Goal: Task Accomplishment & Management: Complete application form

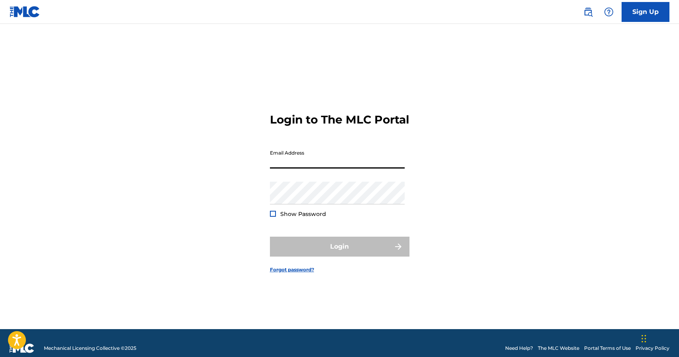
drag, startPoint x: 313, startPoint y: 165, endPoint x: 315, endPoint y: 157, distance: 8.9
click at [313, 165] on input "Email Address" at bounding box center [337, 157] width 135 height 23
type input "[EMAIL_ADDRESS][DOMAIN_NAME]"
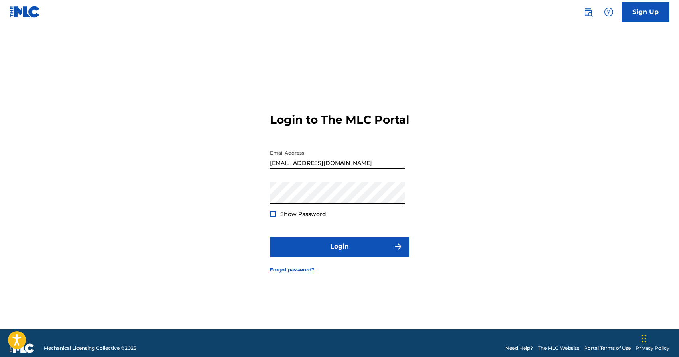
click at [276, 218] on div "Show Password" at bounding box center [298, 214] width 56 height 8
click at [273, 217] on div at bounding box center [273, 214] width 6 height 6
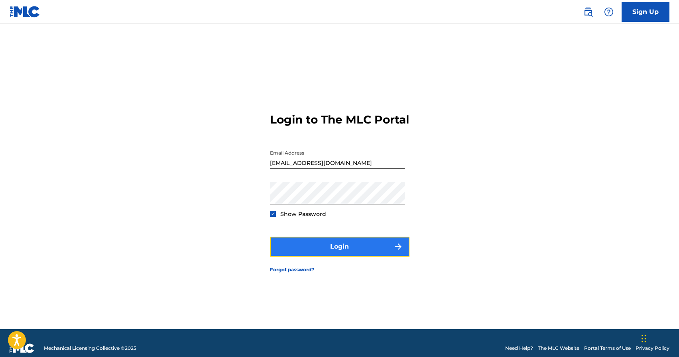
click at [334, 257] on button "Login" at bounding box center [340, 247] width 140 height 20
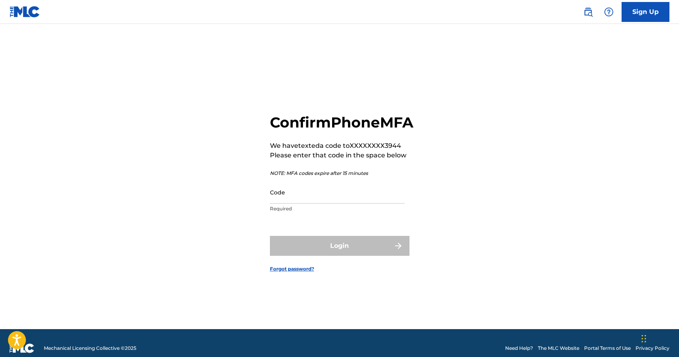
click at [334, 256] on div "Login" at bounding box center [340, 246] width 140 height 20
click at [295, 204] on input "Code" at bounding box center [337, 192] width 135 height 23
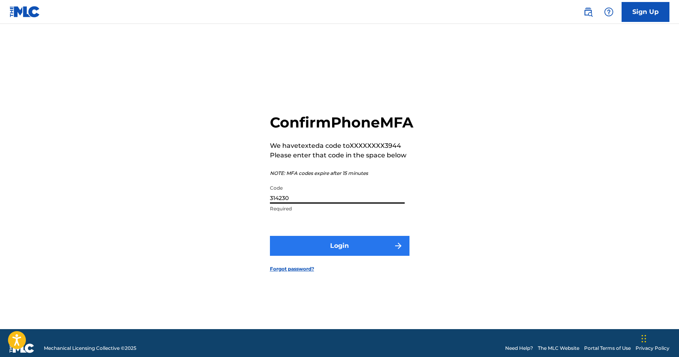
type input "314230"
click at [350, 255] on button "Login" at bounding box center [340, 246] width 140 height 20
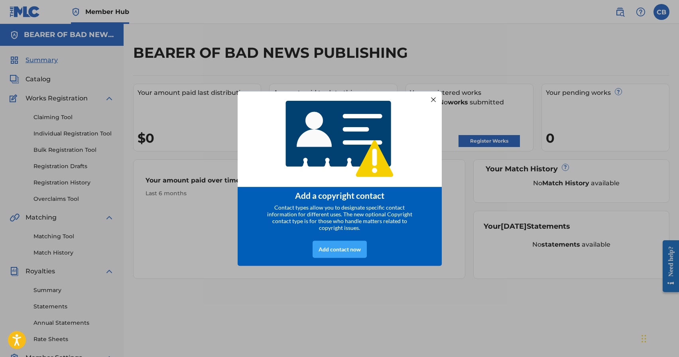
click at [346, 250] on div "Add contact now" at bounding box center [340, 249] width 54 height 17
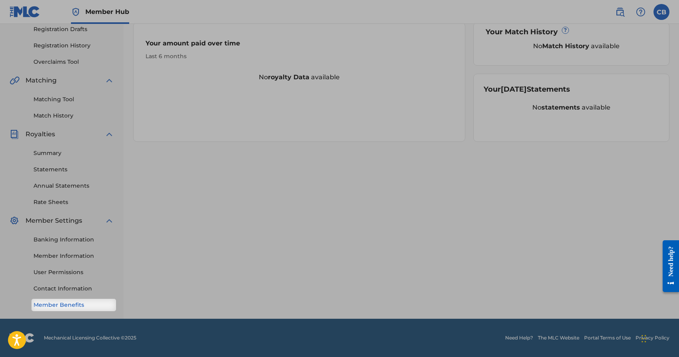
click at [71, 306] on link "Member Benefits" at bounding box center [73, 305] width 81 height 8
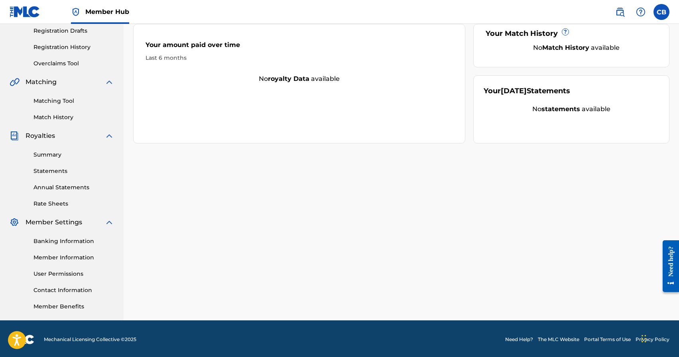
scroll to position [137, 0]
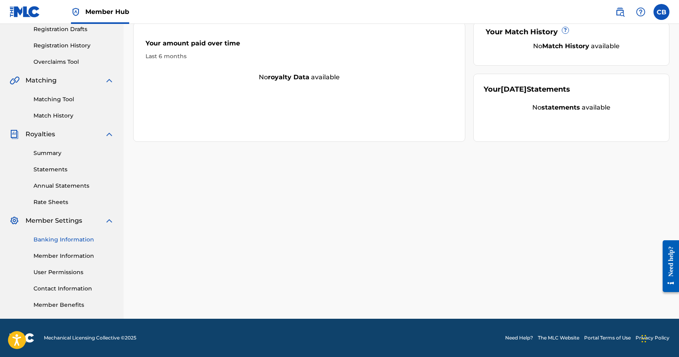
click at [69, 236] on link "Banking Information" at bounding box center [73, 240] width 81 height 8
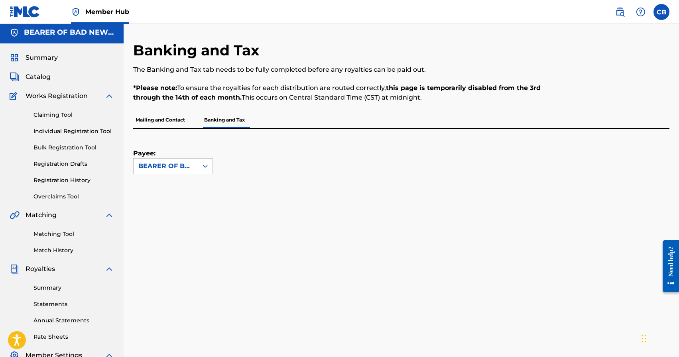
scroll to position [8, 0]
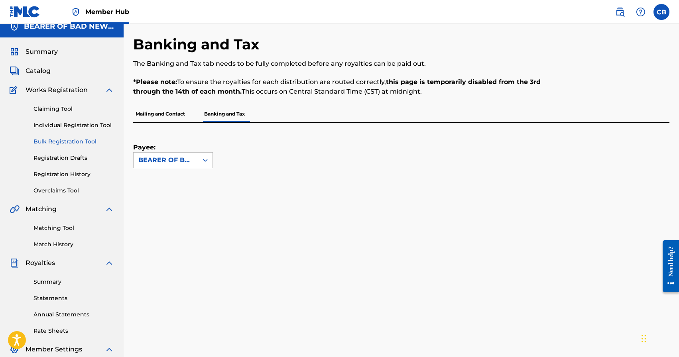
click at [73, 141] on link "Bulk Registration Tool" at bounding box center [73, 142] width 81 height 8
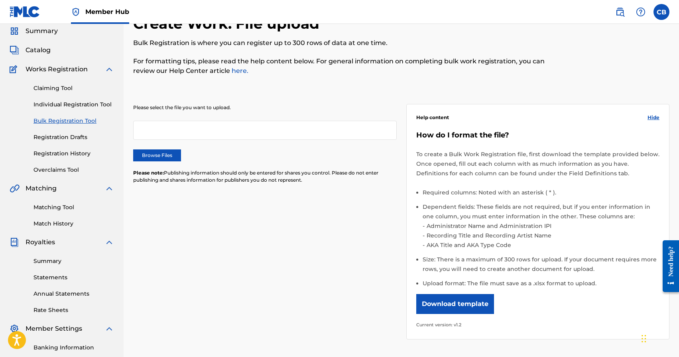
scroll to position [42, 0]
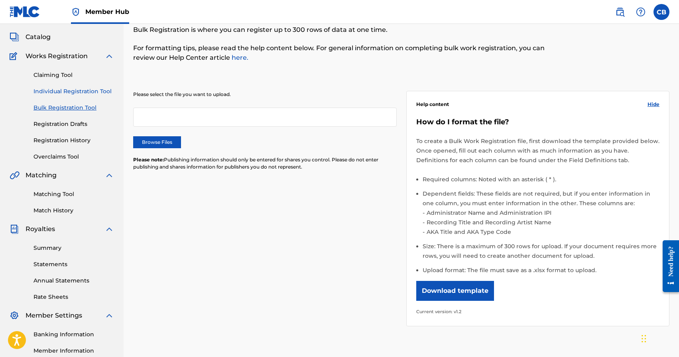
click at [77, 93] on link "Individual Registration Tool" at bounding box center [73, 91] width 81 height 8
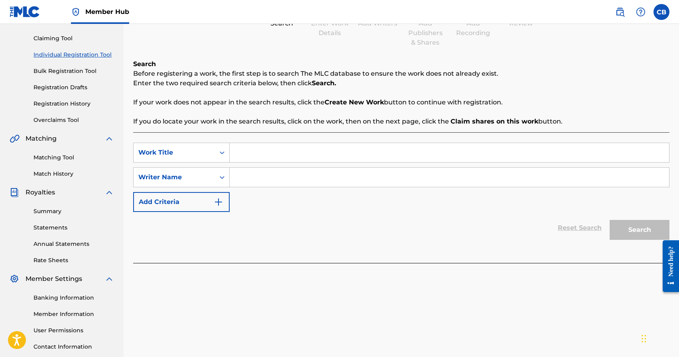
scroll to position [137, 0]
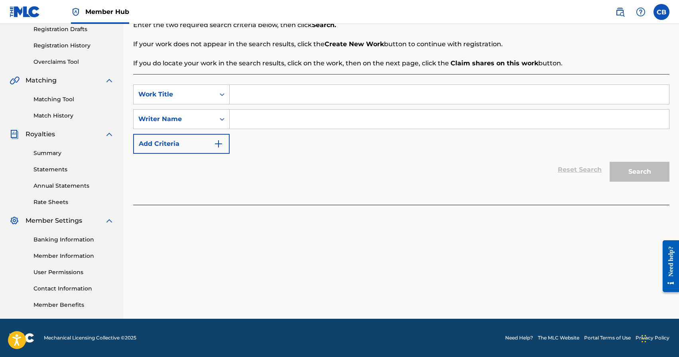
click at [471, 162] on div "Reset Search Search" at bounding box center [401, 170] width 536 height 32
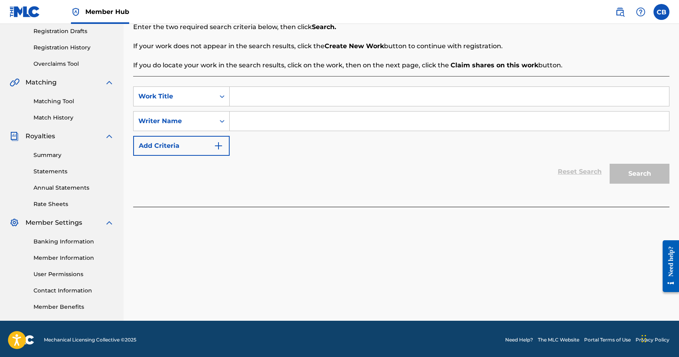
click at [271, 95] on input "Search Form" at bounding box center [449, 96] width 439 height 19
click at [289, 100] on input "Search Form" at bounding box center [449, 96] width 439 height 19
click at [273, 94] on input "Search Form" at bounding box center [449, 96] width 439 height 19
type input "C"
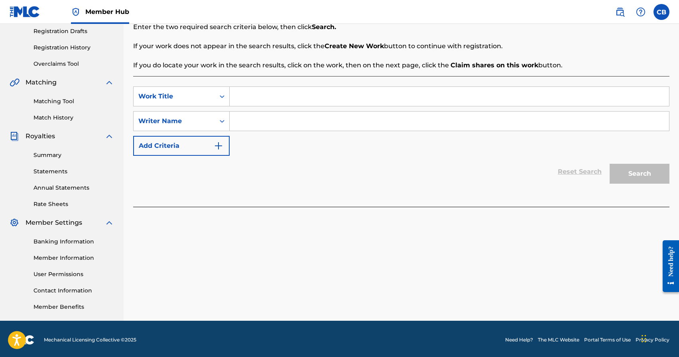
click at [266, 94] on input "Search Form" at bounding box center [449, 96] width 439 height 19
type input "curse of the pharoahs"
click at [252, 124] on input "Search Form" at bounding box center [449, 121] width 439 height 19
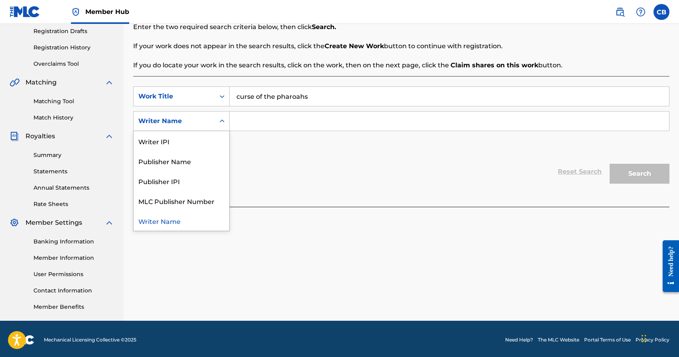
click at [220, 125] on icon "Search Form" at bounding box center [222, 121] width 8 height 8
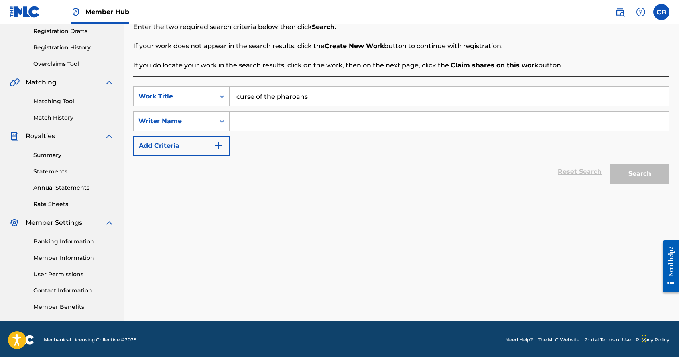
click at [290, 116] on input "Search Form" at bounding box center [449, 121] width 439 height 19
type input "luviner"
click at [635, 170] on button "Search" at bounding box center [640, 174] width 60 height 20
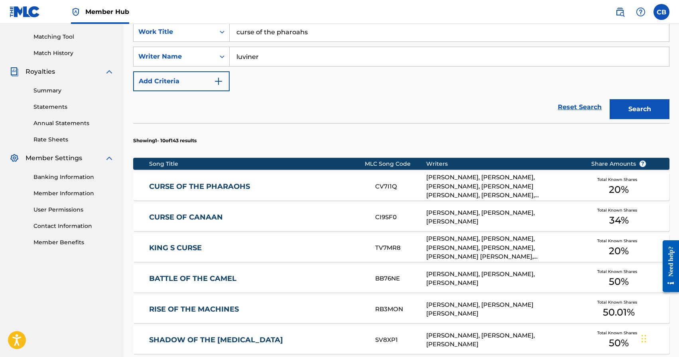
scroll to position [206, 0]
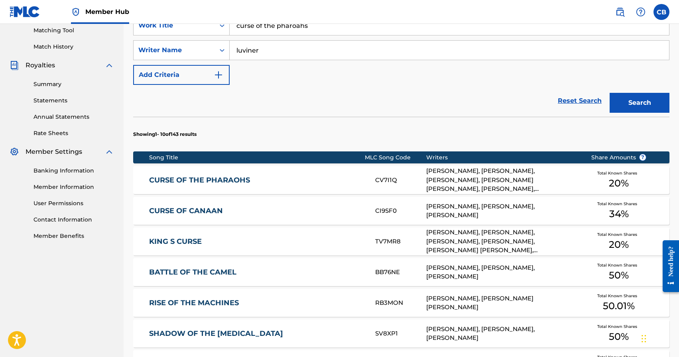
click at [221, 178] on link "CURSE OF THE PHARAOHS" at bounding box center [256, 180] width 215 height 9
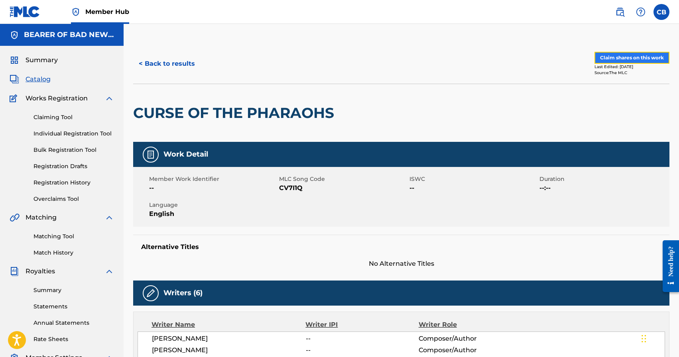
click at [644, 59] on button "Claim shares on this work" at bounding box center [631, 58] width 75 height 12
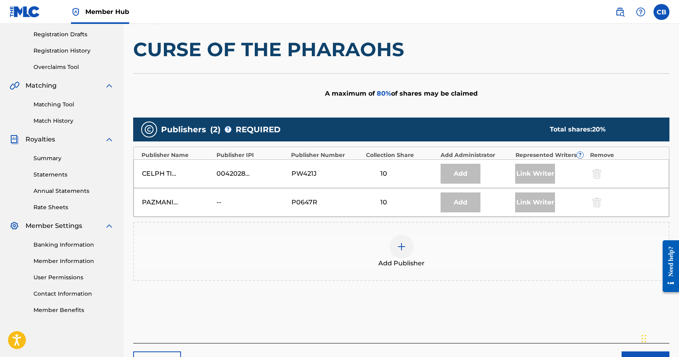
scroll to position [169, 0]
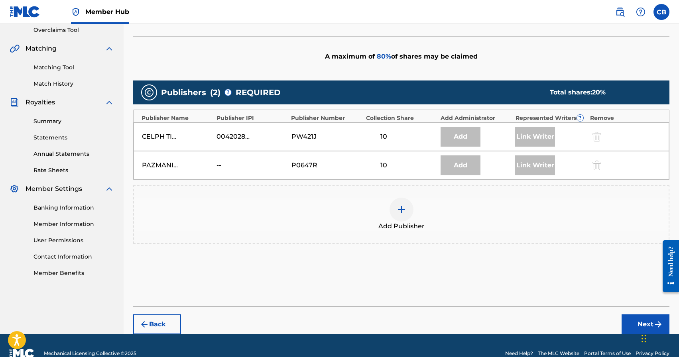
click at [402, 213] on img at bounding box center [402, 210] width 10 height 10
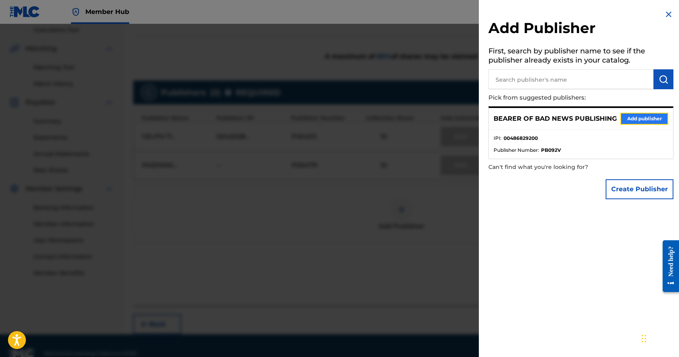
click at [644, 119] on button "Add publisher" at bounding box center [644, 119] width 48 height 12
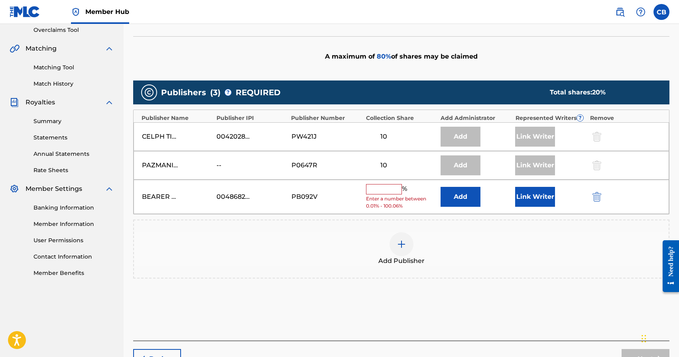
click at [390, 190] on input "text" at bounding box center [384, 189] width 36 height 10
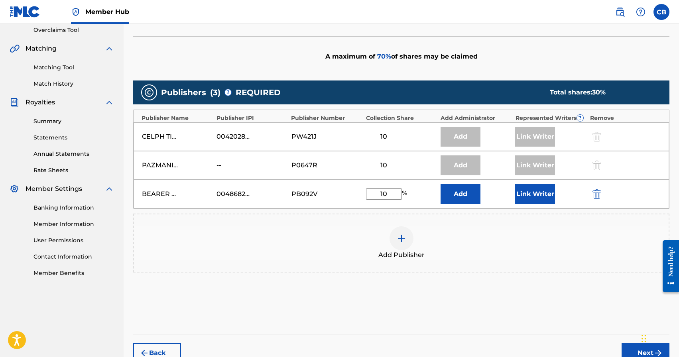
type input "10"
click at [497, 197] on div "Add" at bounding box center [476, 194] width 71 height 20
click at [526, 197] on button "Link Writer" at bounding box center [535, 194] width 40 height 20
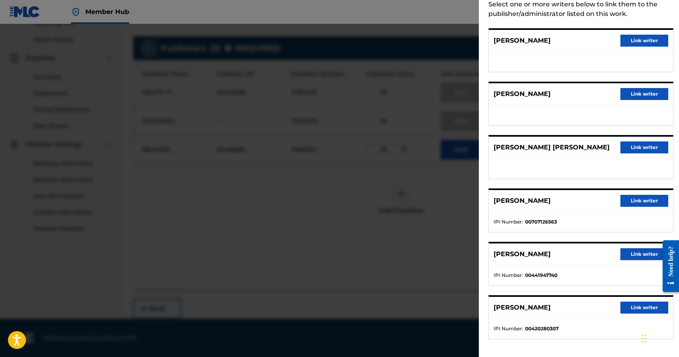
scroll to position [46, 0]
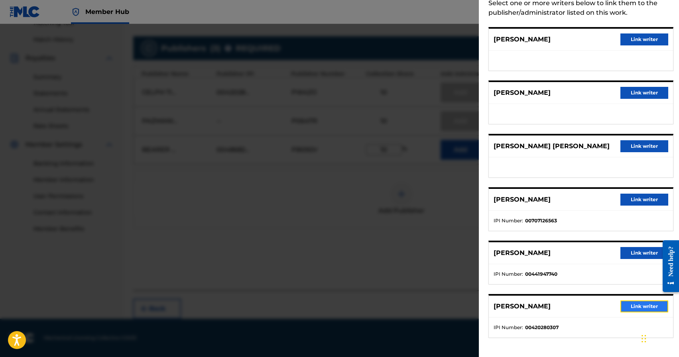
click at [641, 305] on button "Link writer" at bounding box center [644, 307] width 48 height 12
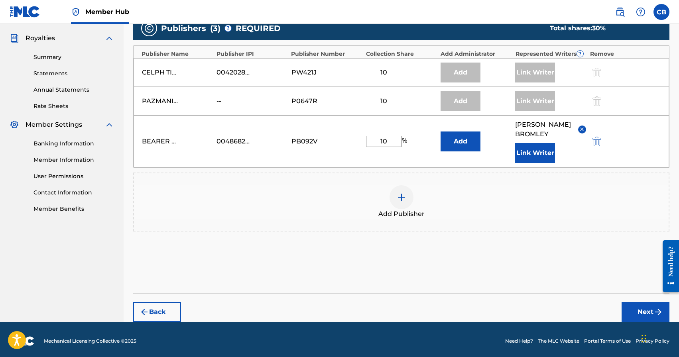
scroll to position [236, 0]
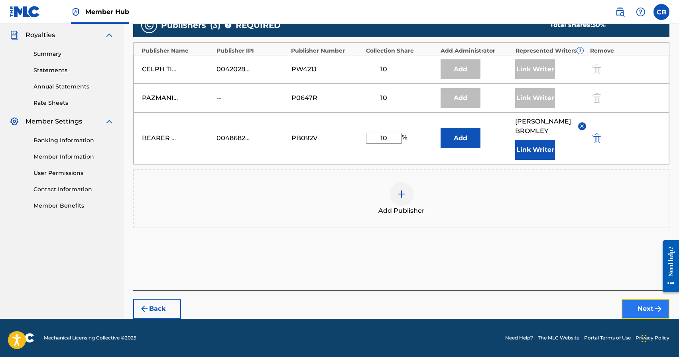
click at [645, 307] on button "Next" at bounding box center [646, 309] width 48 height 20
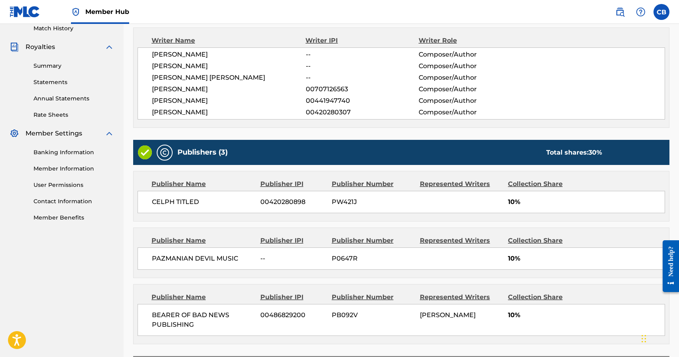
scroll to position [289, 0]
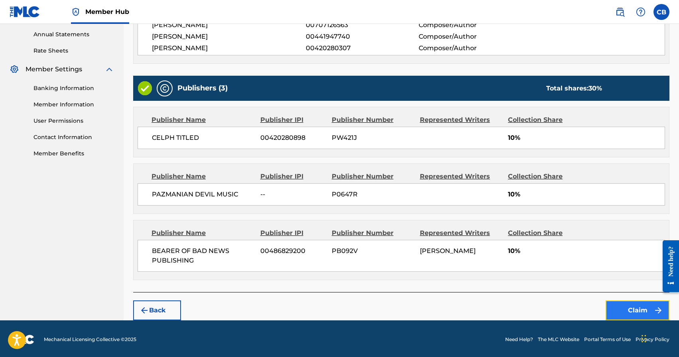
click at [637, 307] on button "Claim" at bounding box center [638, 311] width 64 height 20
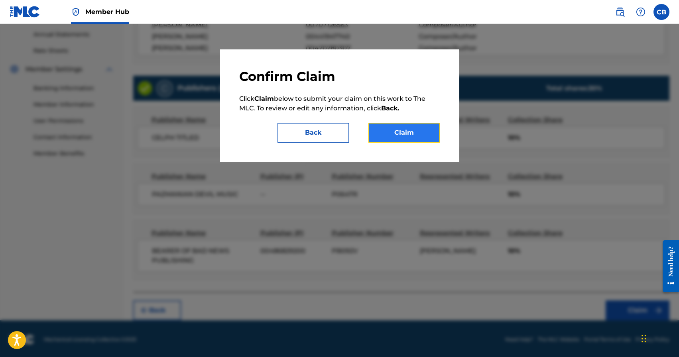
click at [405, 136] on button "Claim" at bounding box center [404, 133] width 72 height 20
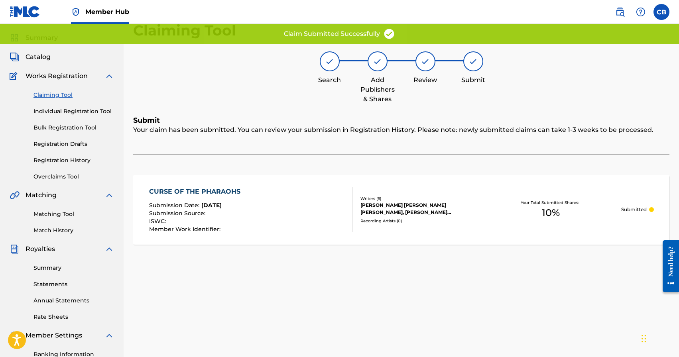
scroll to position [0, 0]
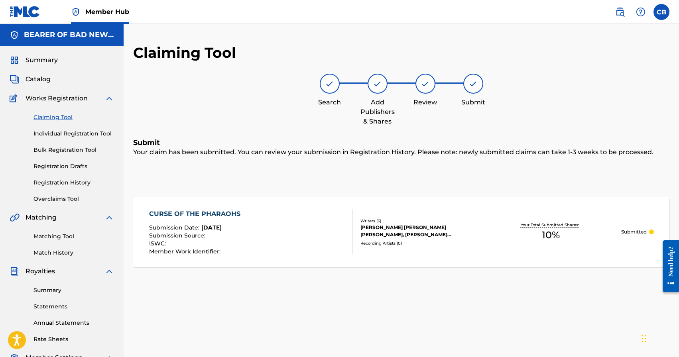
click at [62, 118] on link "Claiming Tool" at bounding box center [73, 117] width 81 height 8
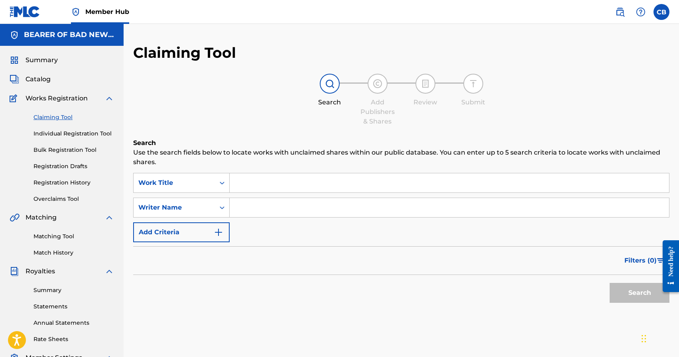
click at [266, 184] on input "Search Form" at bounding box center [449, 182] width 439 height 19
click at [262, 181] on input "Search Form" at bounding box center [449, 182] width 439 height 19
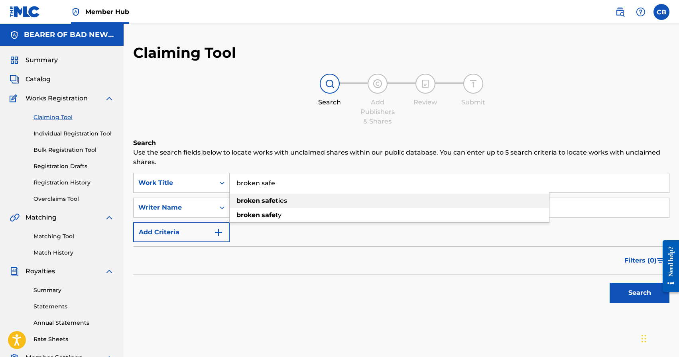
click at [268, 202] on strong "safe" at bounding box center [269, 201] width 14 height 8
type input "broken safeties"
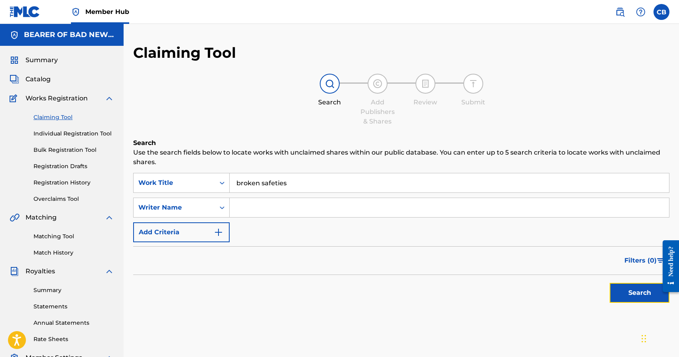
click at [637, 292] on button "Search" at bounding box center [640, 293] width 60 height 20
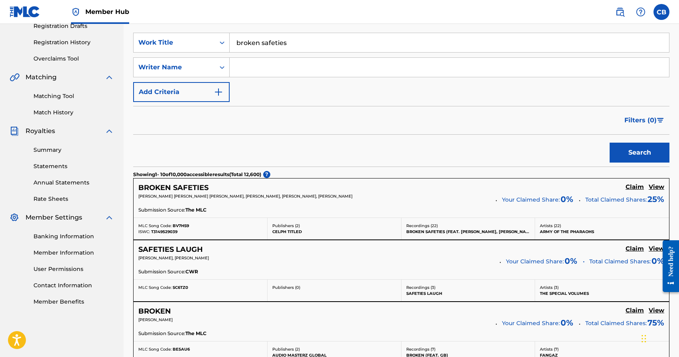
scroll to position [162, 0]
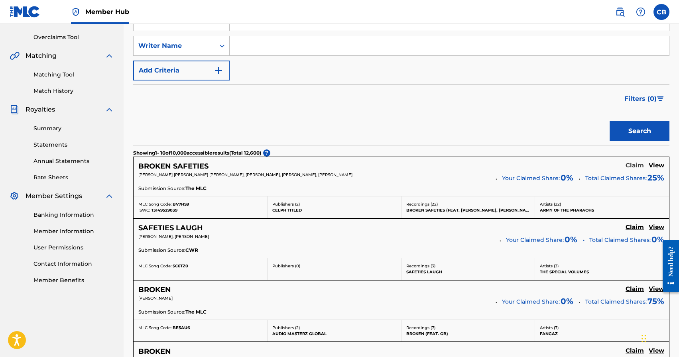
click at [636, 166] on h5 "Claim" at bounding box center [635, 166] width 18 height 8
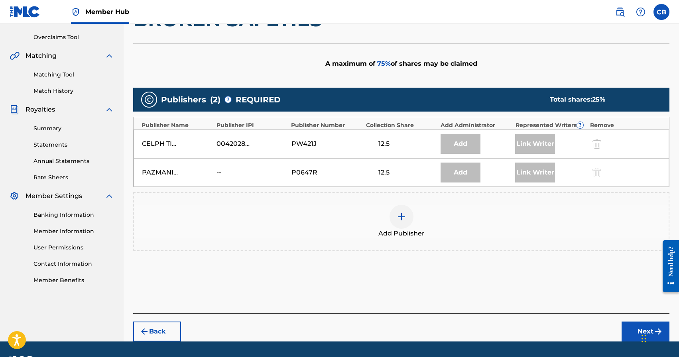
click at [399, 222] on div at bounding box center [402, 217] width 24 height 24
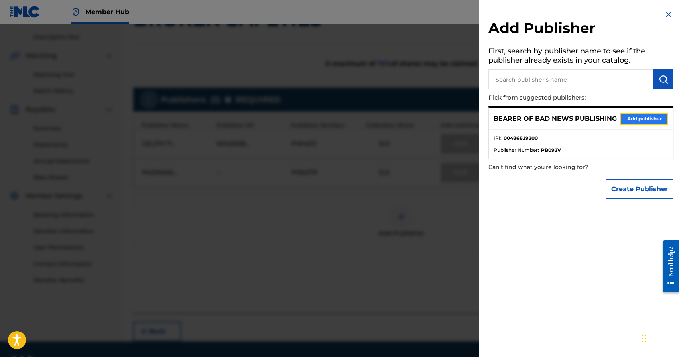
click at [626, 121] on button "Add publisher" at bounding box center [644, 119] width 48 height 12
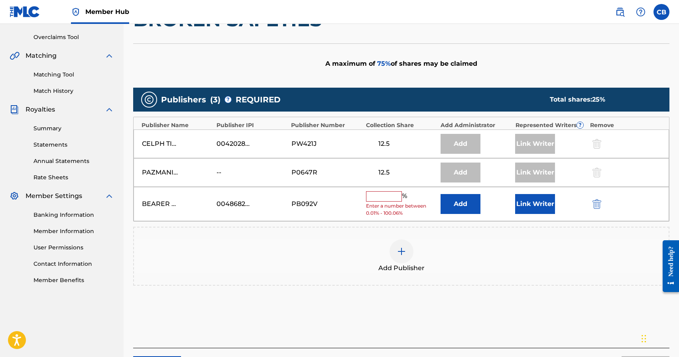
click at [382, 199] on input "text" at bounding box center [384, 196] width 36 height 10
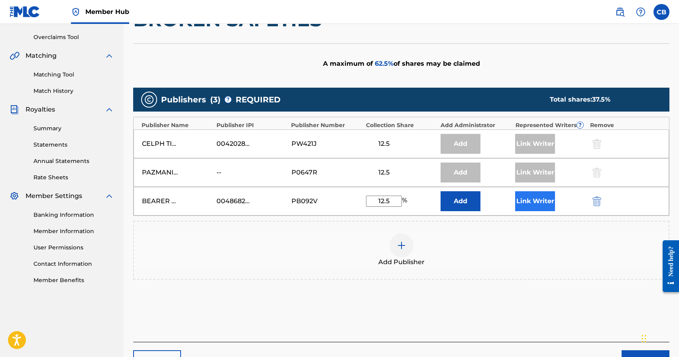
type input "12.5"
click at [539, 203] on button "Link Writer" at bounding box center [535, 201] width 40 height 20
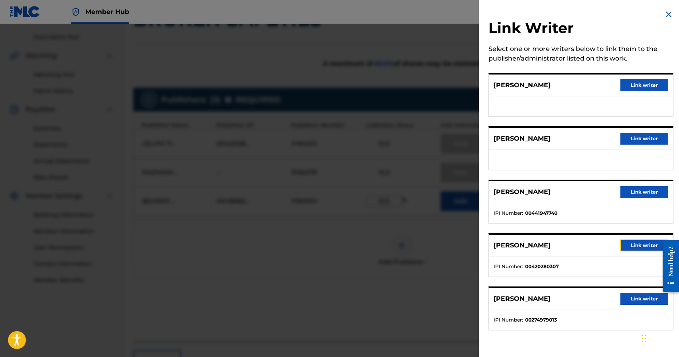
click at [632, 250] on button "Link writer" at bounding box center [644, 246] width 48 height 12
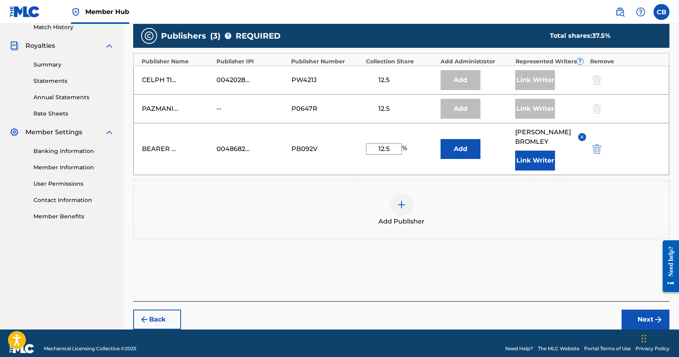
scroll to position [226, 0]
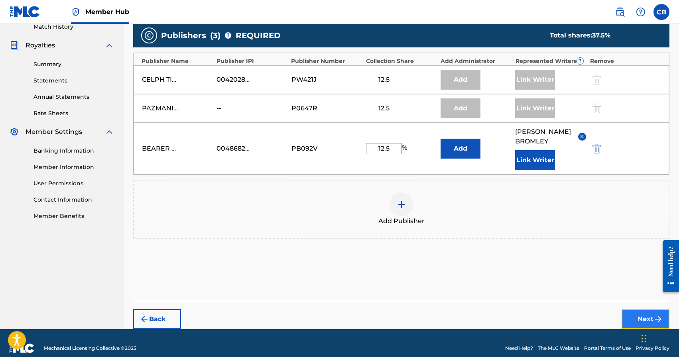
click at [640, 317] on button "Next" at bounding box center [646, 319] width 48 height 20
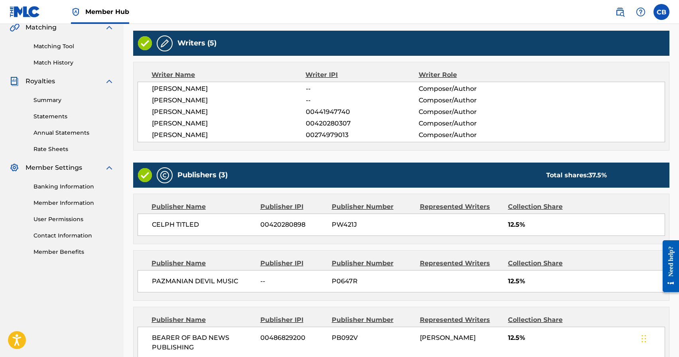
scroll to position [277, 0]
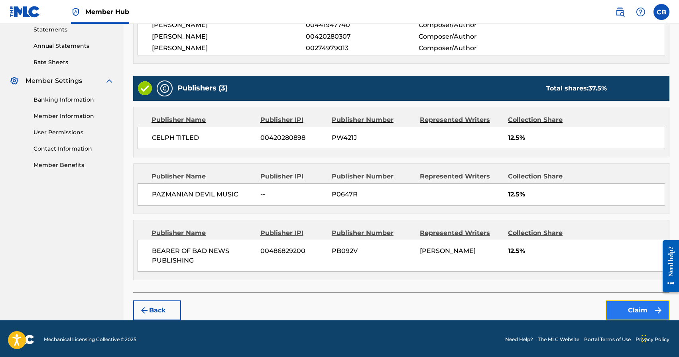
click at [636, 309] on button "Claim" at bounding box center [638, 311] width 64 height 20
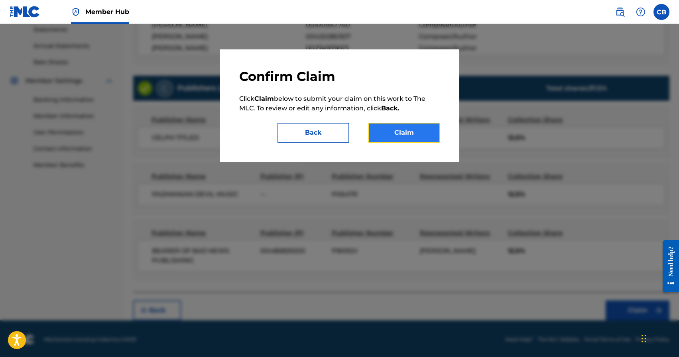
click at [402, 133] on button "Claim" at bounding box center [404, 133] width 72 height 20
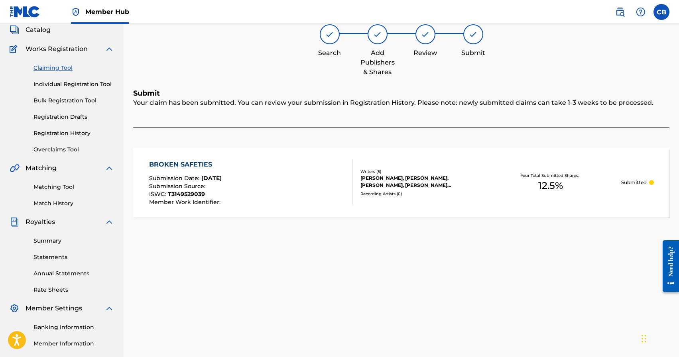
scroll to position [0, 0]
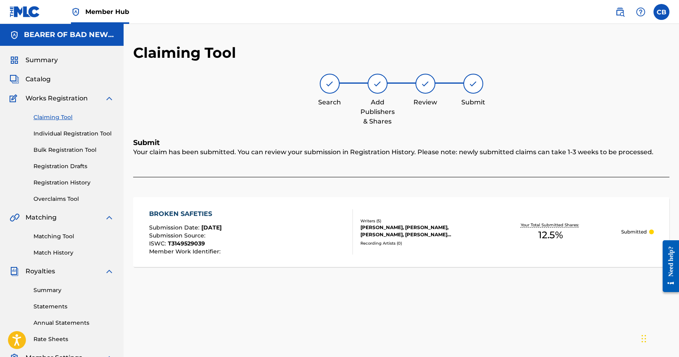
drag, startPoint x: 52, startPoint y: 116, endPoint x: 344, endPoint y: 0, distance: 314.2
click at [55, 118] on link "Claiming Tool" at bounding box center [73, 117] width 81 height 8
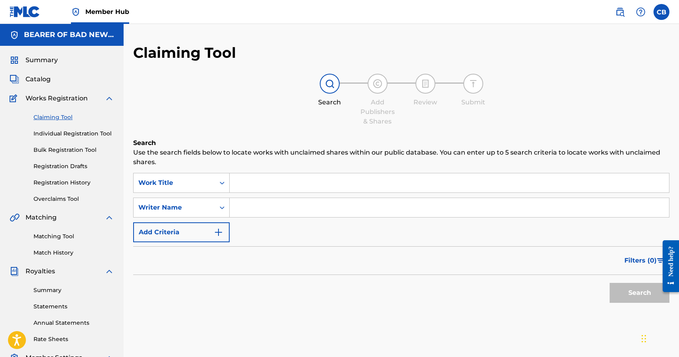
click at [282, 187] on input "Search Form" at bounding box center [449, 182] width 439 height 19
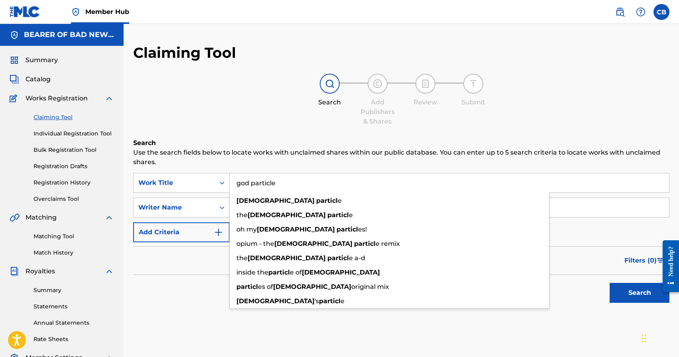
type input "god particle"
click at [610, 283] on button "Search" at bounding box center [640, 293] width 60 height 20
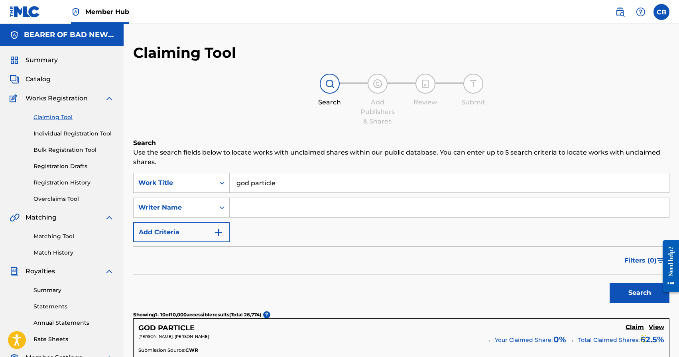
click at [302, 208] on input "Search Form" at bounding box center [449, 207] width 439 height 19
type input "luviner"
click at [610, 283] on button "Search" at bounding box center [640, 293] width 60 height 20
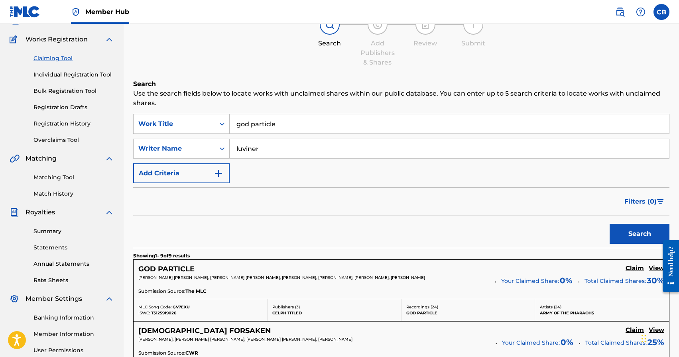
scroll to position [65, 0]
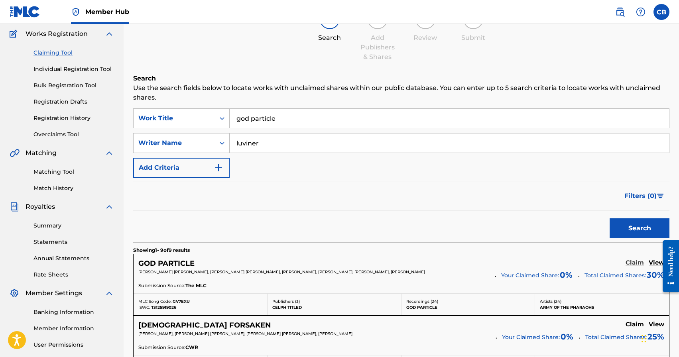
click at [638, 265] on h5 "Claim" at bounding box center [635, 263] width 18 height 8
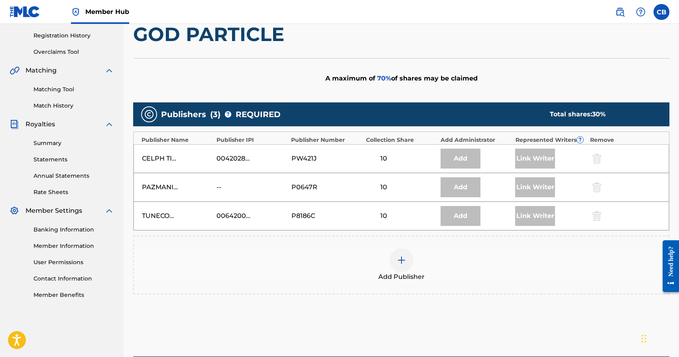
scroll to position [153, 0]
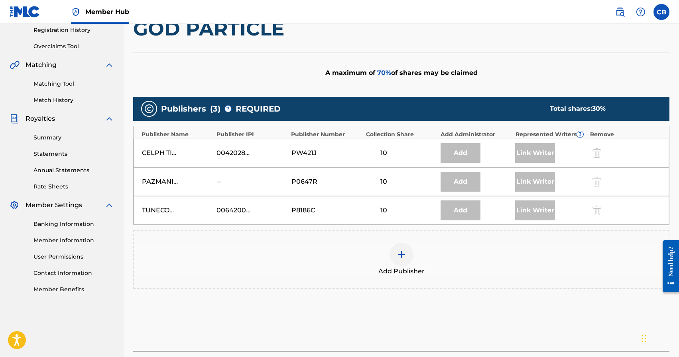
click at [406, 247] on div at bounding box center [402, 255] width 24 height 24
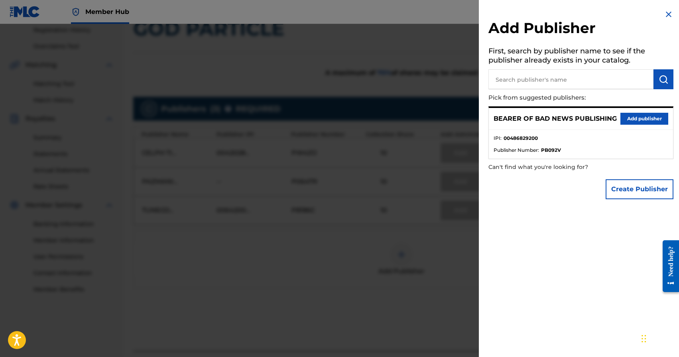
click at [636, 126] on div "BEARER OF BAD NEWS PUBLISHING Add publisher" at bounding box center [581, 119] width 184 height 22
click at [643, 115] on button "Add publisher" at bounding box center [644, 119] width 48 height 12
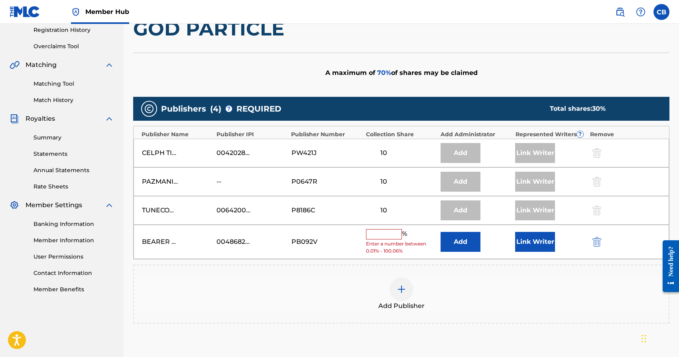
click at [381, 235] on input "text" at bounding box center [384, 234] width 36 height 10
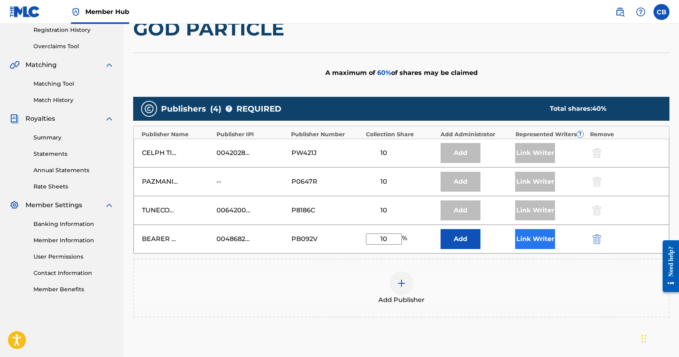
type input "10"
click at [538, 241] on button "Link Writer" at bounding box center [535, 239] width 40 height 20
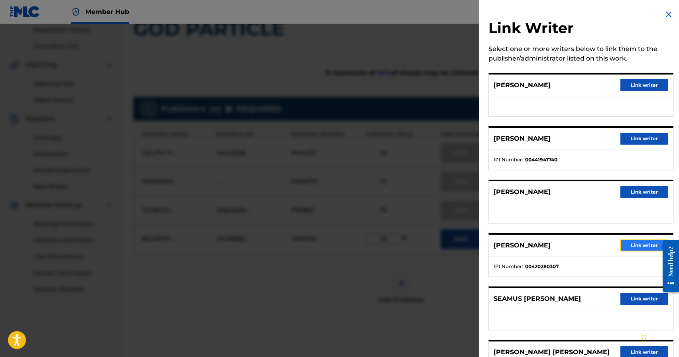
click at [638, 244] on button "Link writer" at bounding box center [644, 246] width 48 height 12
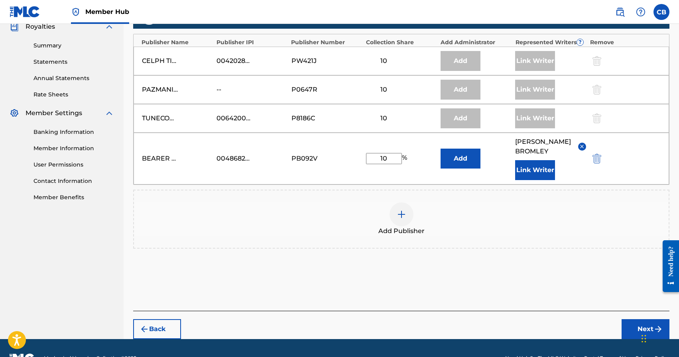
scroll to position [258, 0]
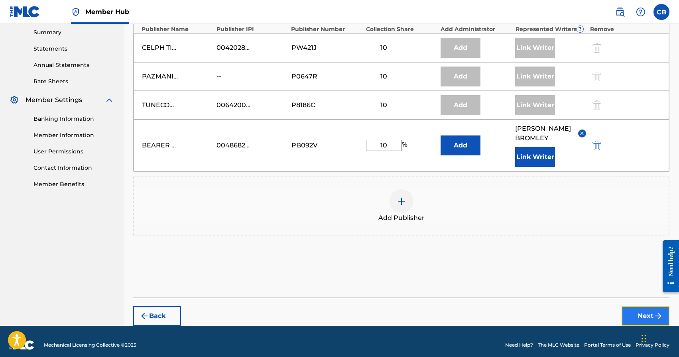
click at [646, 313] on button "Next" at bounding box center [646, 316] width 48 height 20
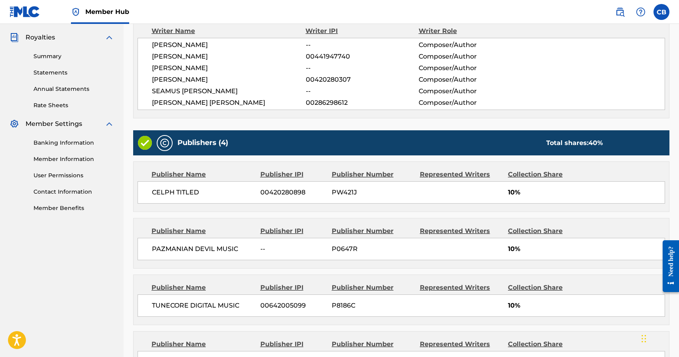
scroll to position [345, 0]
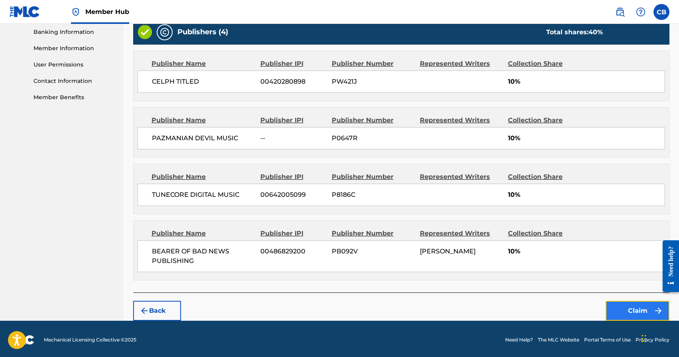
click at [634, 303] on button "Claim" at bounding box center [638, 311] width 64 height 20
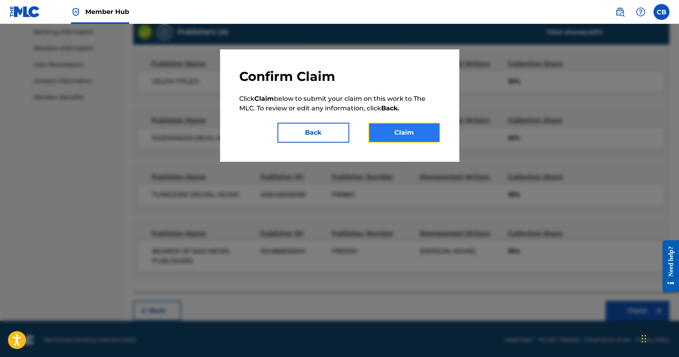
click at [407, 132] on button "Claim" at bounding box center [404, 133] width 72 height 20
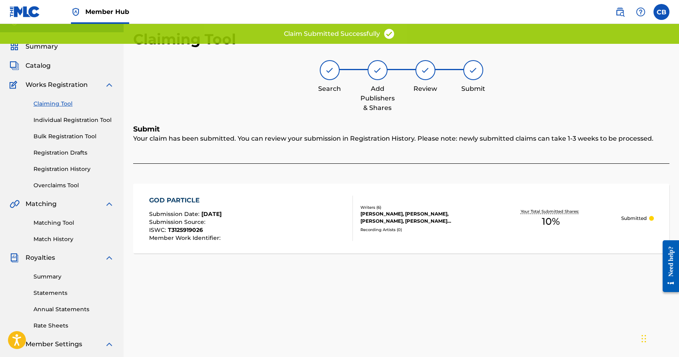
scroll to position [0, 0]
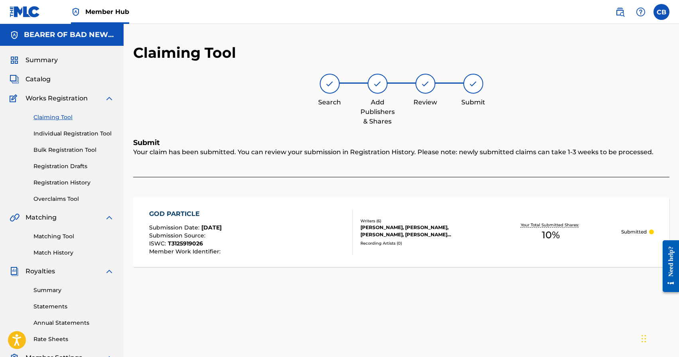
click at [57, 118] on link "Claiming Tool" at bounding box center [73, 117] width 81 height 8
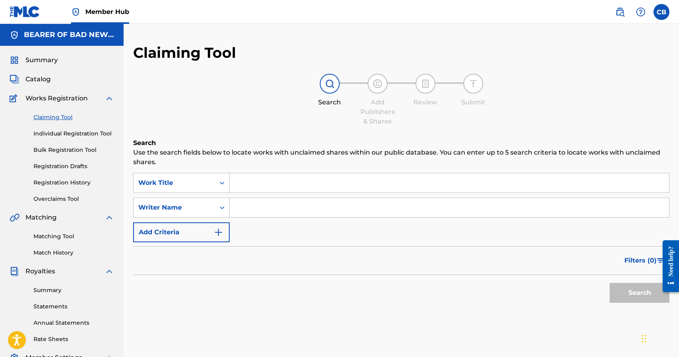
click at [258, 187] on input "Search Form" at bounding box center [449, 182] width 439 height 19
click at [610, 283] on button "Search" at bounding box center [640, 293] width 60 height 20
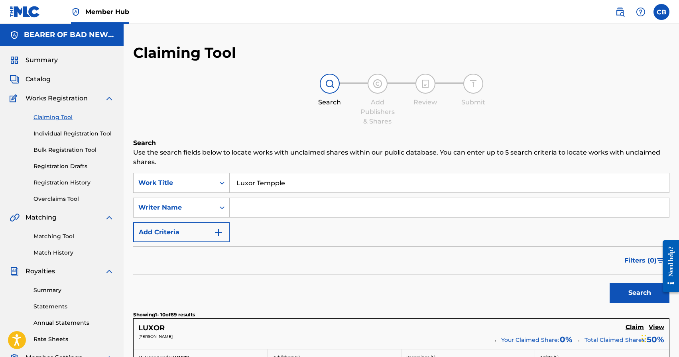
drag, startPoint x: 307, startPoint y: 187, endPoint x: 276, endPoint y: 185, distance: 31.2
click at [276, 185] on input "Luxor Tempple" at bounding box center [449, 182] width 439 height 19
type input "Luxor Temple"
click at [610, 283] on button "Search" at bounding box center [640, 293] width 60 height 20
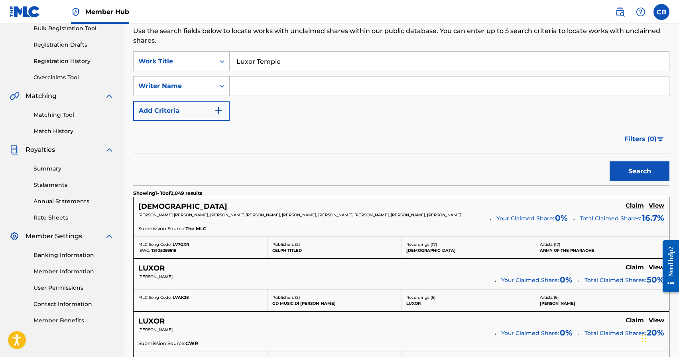
scroll to position [137, 0]
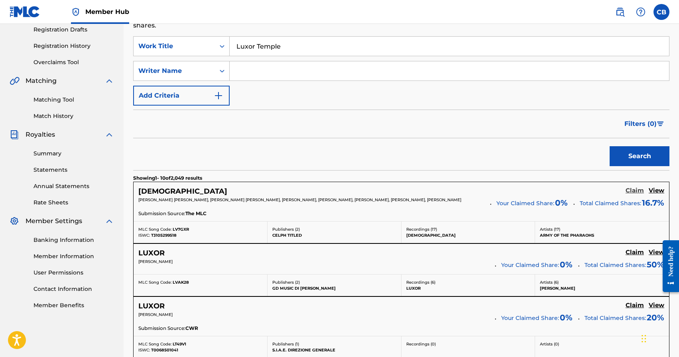
click at [638, 192] on h5 "Claim" at bounding box center [635, 191] width 18 height 8
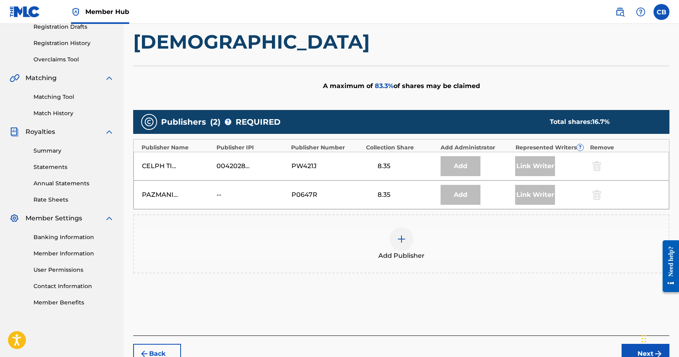
scroll to position [140, 0]
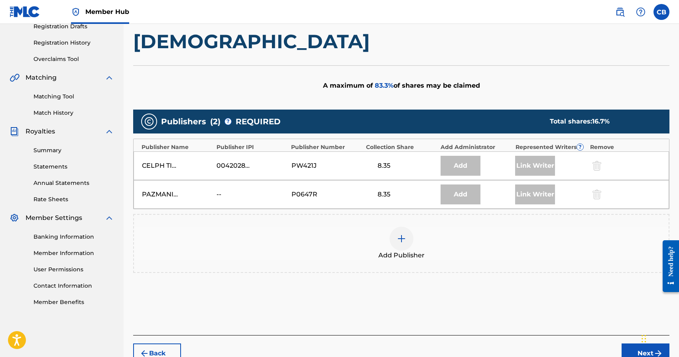
click at [402, 240] on img at bounding box center [402, 239] width 10 height 10
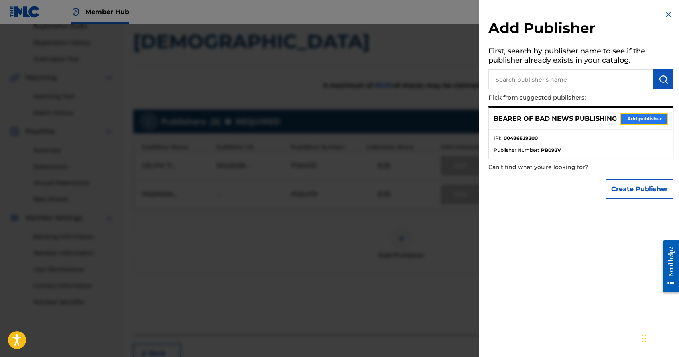
click at [652, 118] on button "Add publisher" at bounding box center [644, 119] width 48 height 12
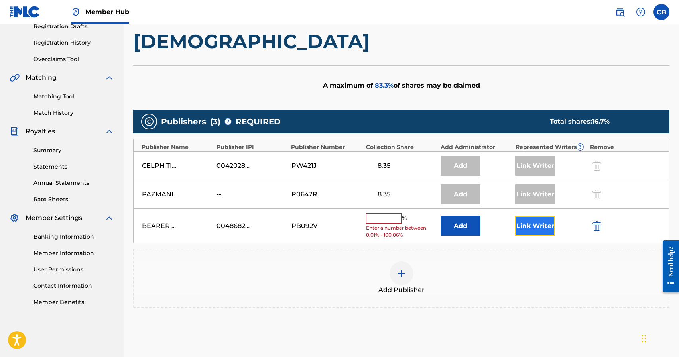
click at [535, 224] on button "Link Writer" at bounding box center [535, 226] width 40 height 20
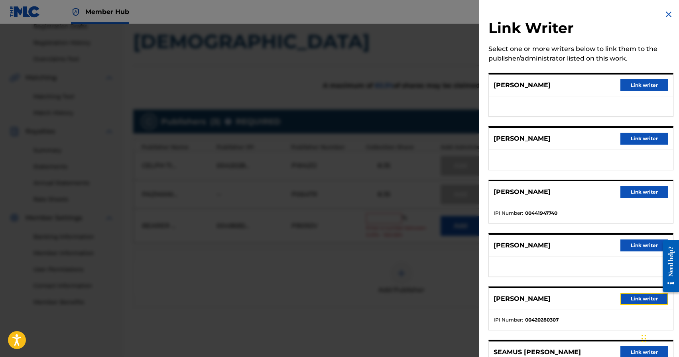
drag, startPoint x: 633, startPoint y: 299, endPoint x: 629, endPoint y: 295, distance: 5.4
click at [633, 299] on button "Link writer" at bounding box center [644, 299] width 48 height 12
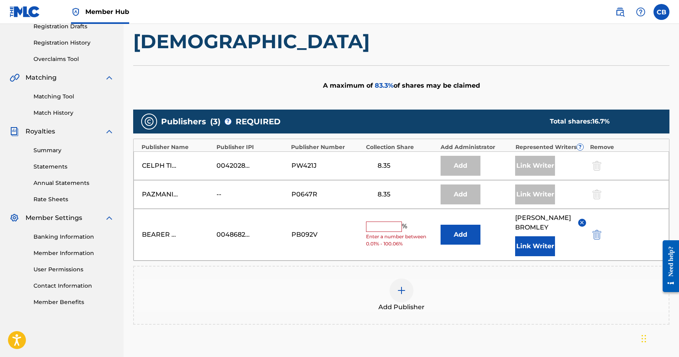
click at [379, 228] on input "text" at bounding box center [384, 227] width 36 height 10
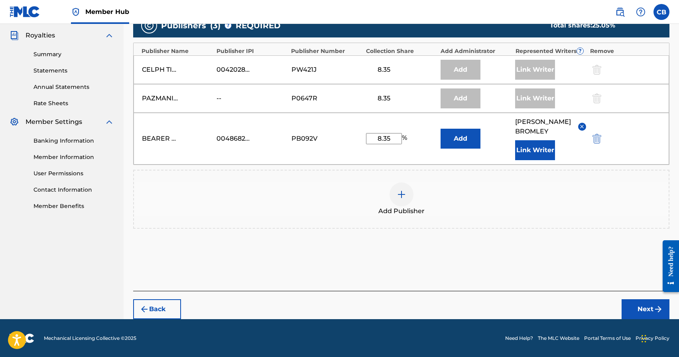
scroll to position [236, 0]
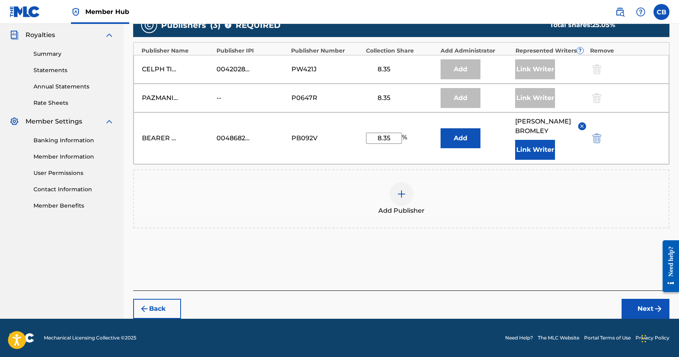
click at [396, 140] on input "8.35" at bounding box center [384, 138] width 36 height 11
type input "8.33"
click at [646, 315] on button "Next" at bounding box center [646, 309] width 48 height 20
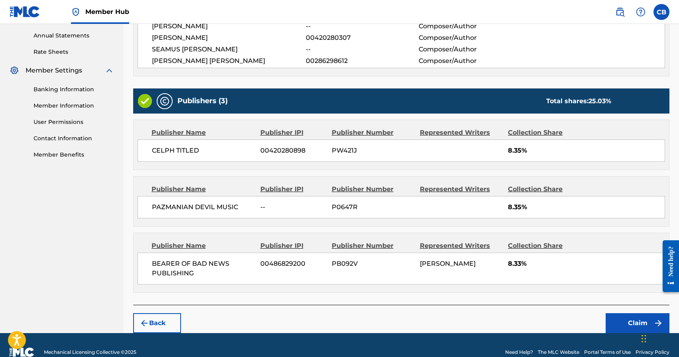
scroll to position [300, 0]
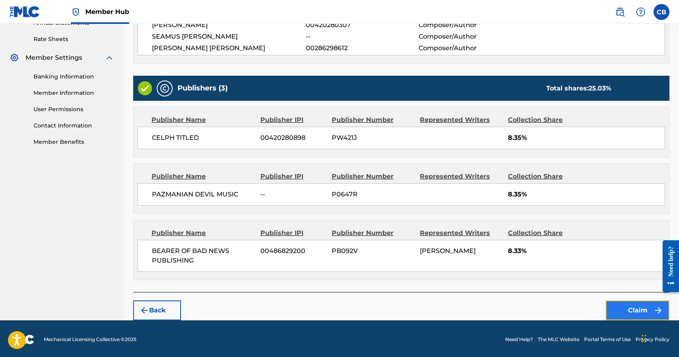
click at [632, 311] on button "Claim" at bounding box center [638, 311] width 64 height 20
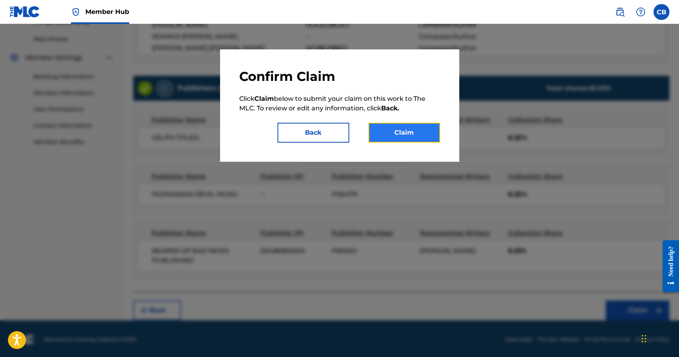
click at [398, 129] on button "Claim" at bounding box center [404, 133] width 72 height 20
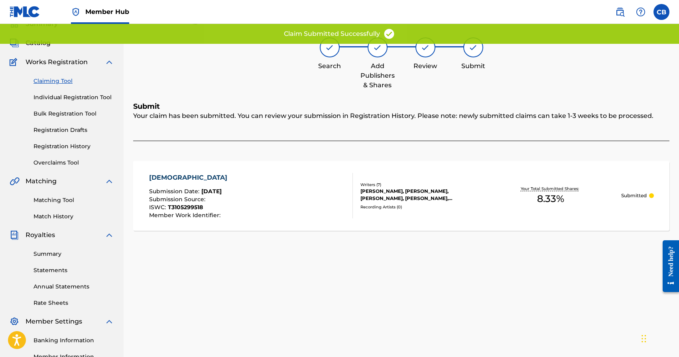
scroll to position [0, 0]
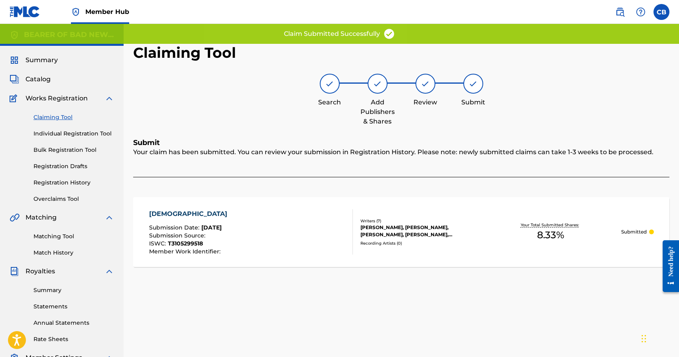
click at [49, 119] on link "Claiming Tool" at bounding box center [73, 117] width 81 height 8
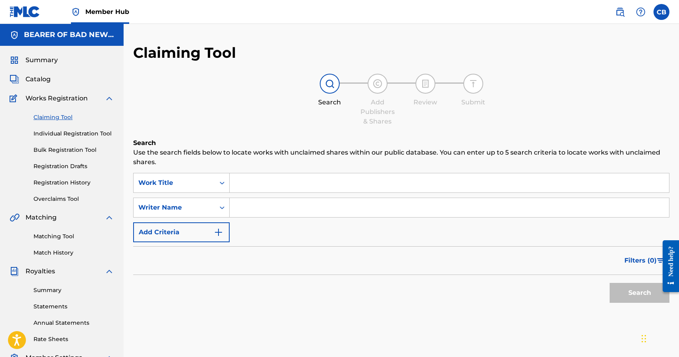
click at [247, 180] on input "Search Form" at bounding box center [449, 182] width 439 height 19
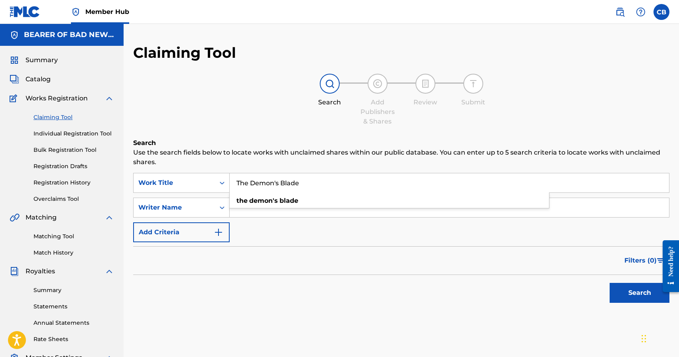
type input "The Demon's Blade"
click at [610, 283] on button "Search" at bounding box center [640, 293] width 60 height 20
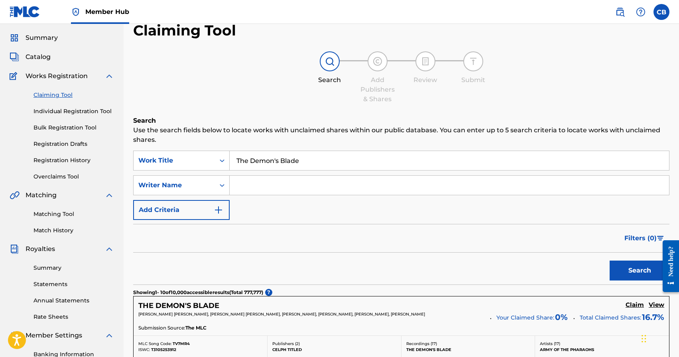
scroll to position [65, 0]
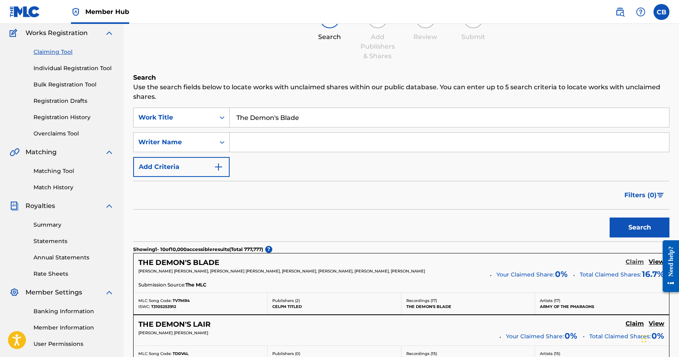
click at [634, 262] on h5 "Claim" at bounding box center [635, 262] width 18 height 8
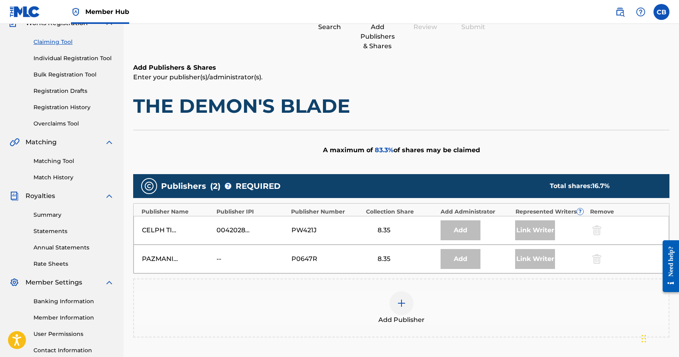
scroll to position [80, 0]
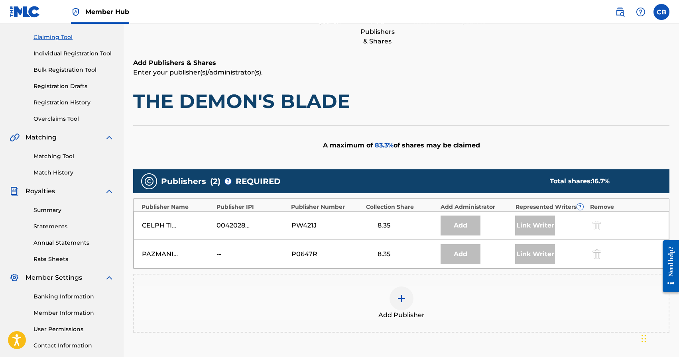
click at [418, 301] on div "Add Publisher" at bounding box center [401, 303] width 535 height 33
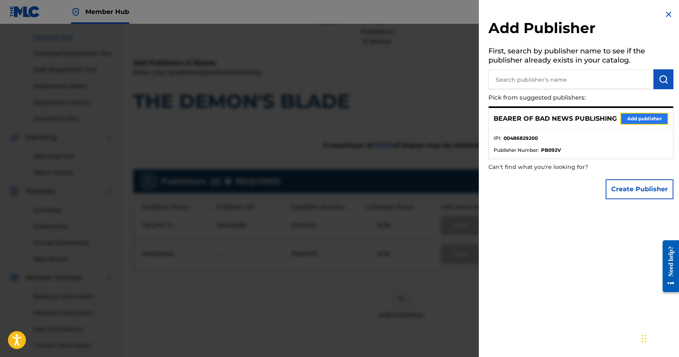
click at [629, 115] on button "Add publisher" at bounding box center [644, 119] width 48 height 12
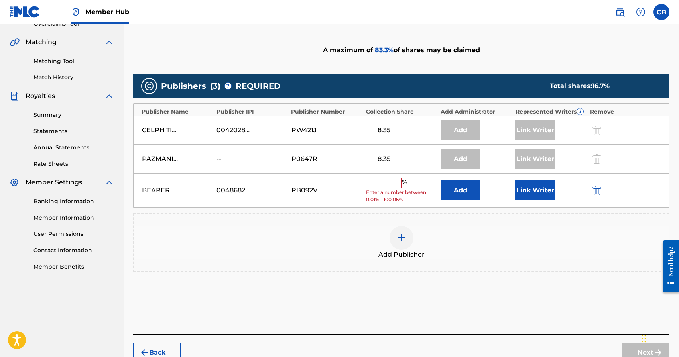
scroll to position [191, 0]
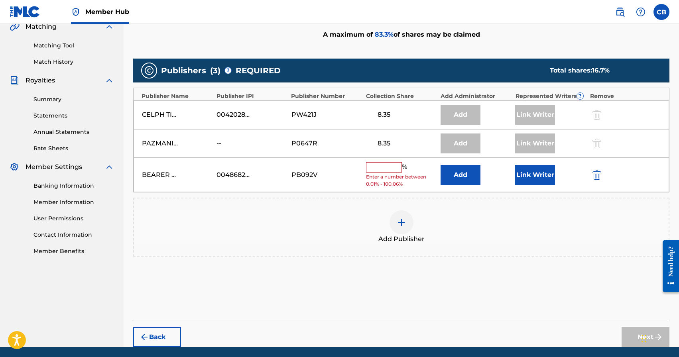
click at [384, 169] on input "text" at bounding box center [384, 167] width 36 height 10
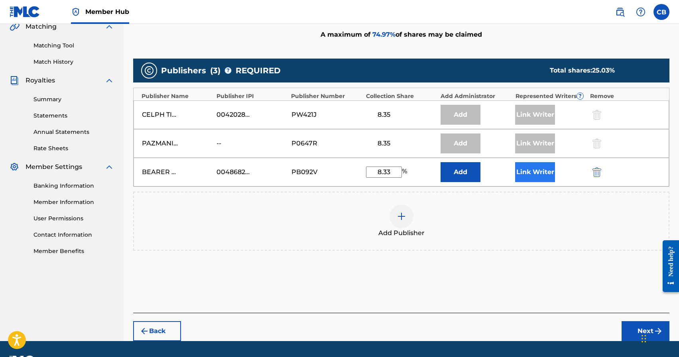
type input "8.33"
click at [544, 170] on button "Link Writer" at bounding box center [535, 172] width 40 height 20
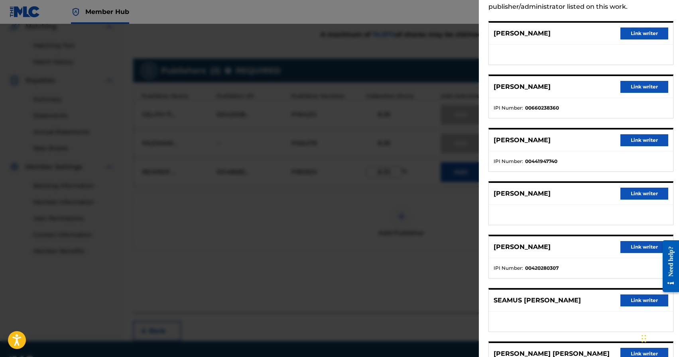
scroll to position [89, 0]
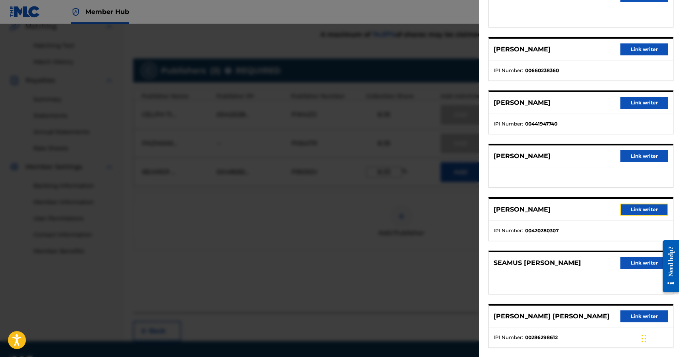
drag, startPoint x: 645, startPoint y: 209, endPoint x: 625, endPoint y: 209, distance: 19.5
click at [644, 209] on button "Link writer" at bounding box center [644, 210] width 48 height 12
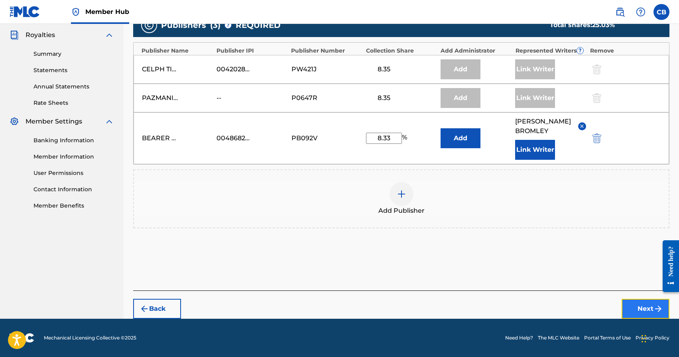
click at [655, 305] on img "submit" at bounding box center [658, 309] width 10 height 10
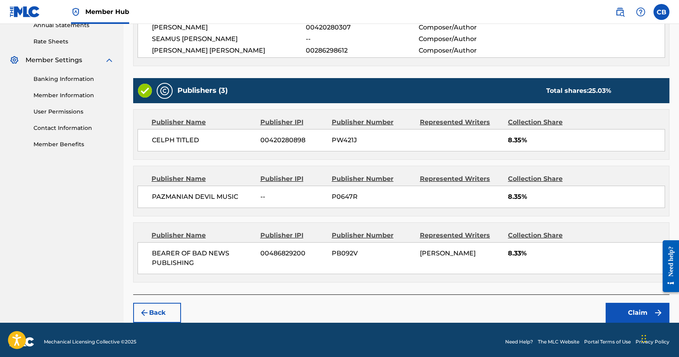
scroll to position [300, 0]
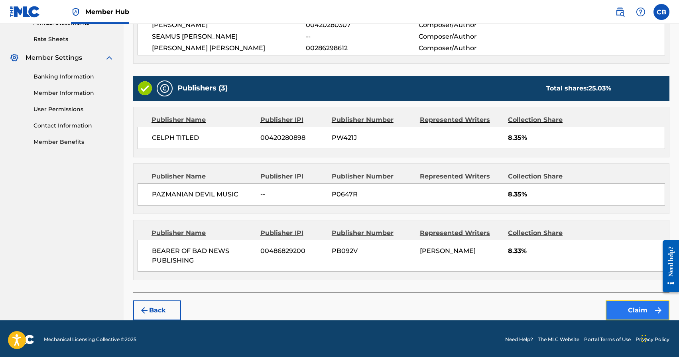
click at [638, 307] on button "Claim" at bounding box center [638, 311] width 64 height 20
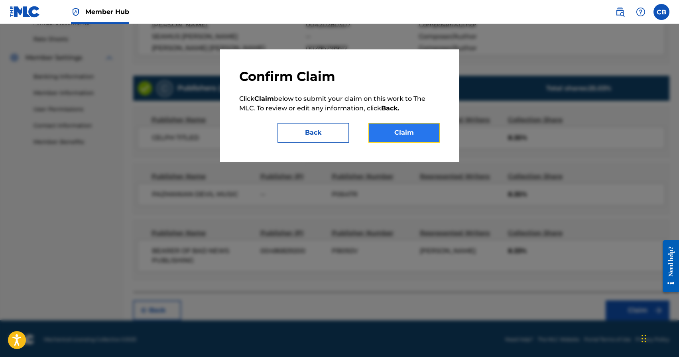
click at [403, 135] on button "Claim" at bounding box center [404, 133] width 72 height 20
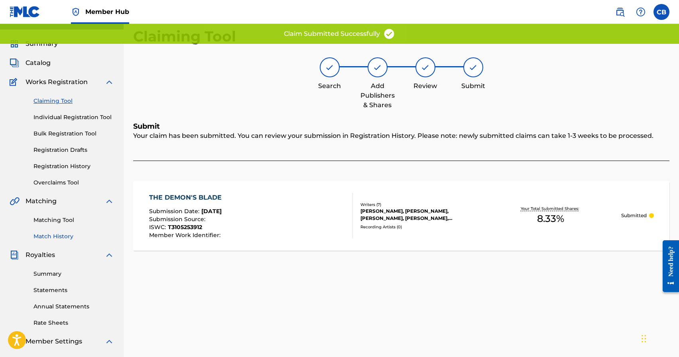
scroll to position [0, 0]
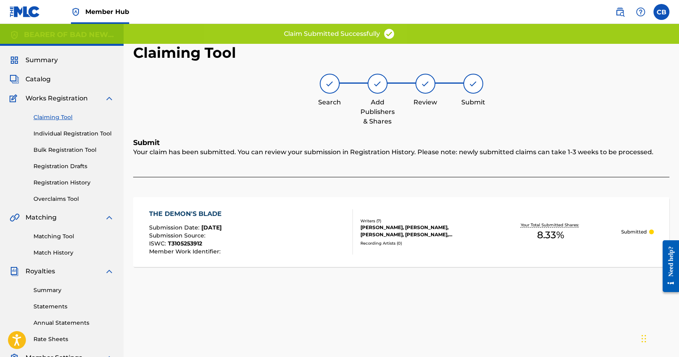
click at [62, 117] on link "Claiming Tool" at bounding box center [73, 117] width 81 height 8
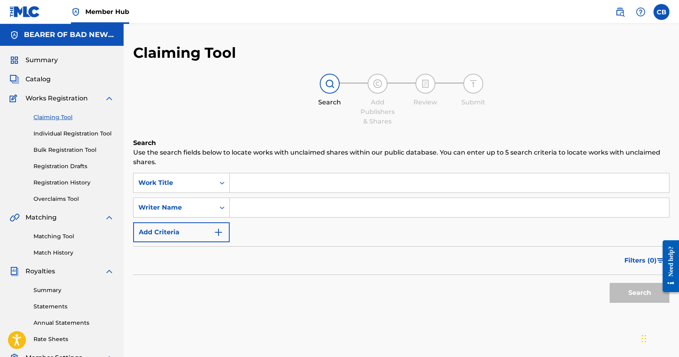
click at [251, 182] on input "Search Form" at bounding box center [449, 182] width 439 height 19
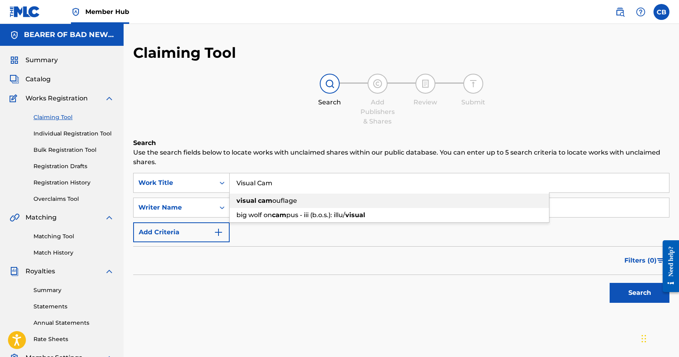
click at [279, 201] on span "ouflage" at bounding box center [284, 201] width 25 height 8
type input "visual camouflage"
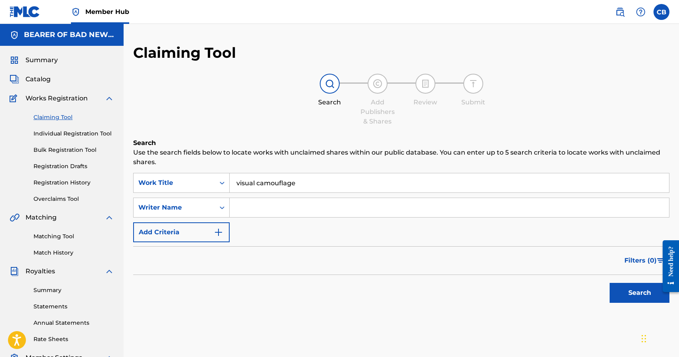
click at [299, 217] on div "Search Form" at bounding box center [450, 208] width 440 height 20
click at [640, 294] on button "Search" at bounding box center [640, 293] width 60 height 20
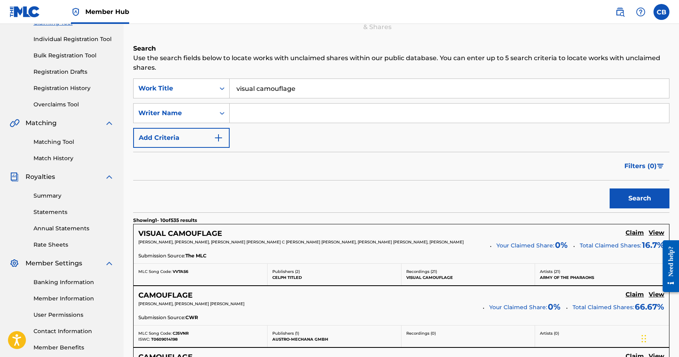
scroll to position [159, 0]
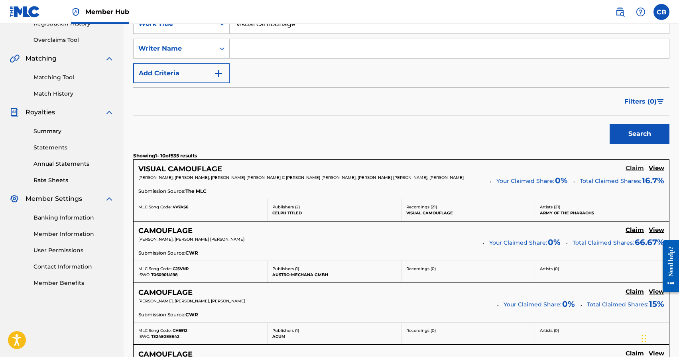
click at [640, 169] on h5 "Claim" at bounding box center [635, 169] width 18 height 8
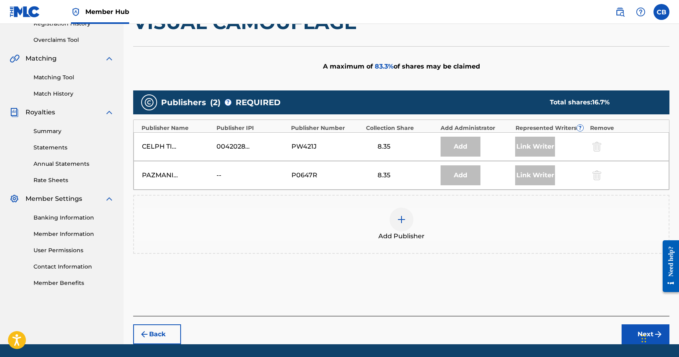
click at [397, 222] on img at bounding box center [402, 220] width 10 height 10
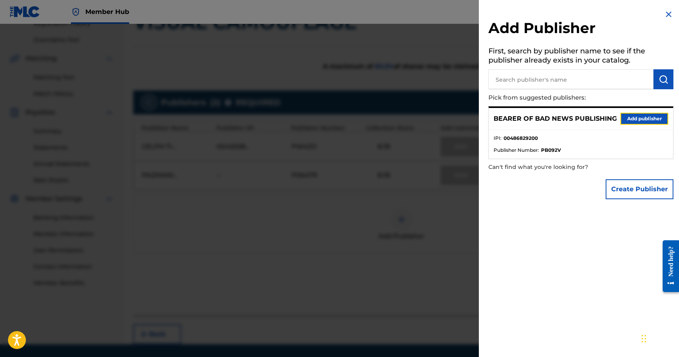
click at [642, 121] on button "Add publisher" at bounding box center [644, 119] width 48 height 12
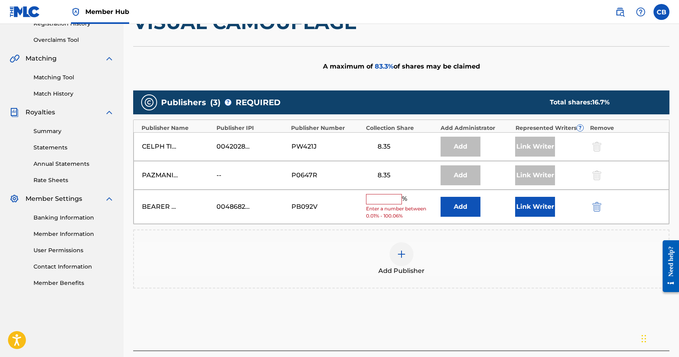
click at [383, 197] on input "text" at bounding box center [384, 199] width 36 height 10
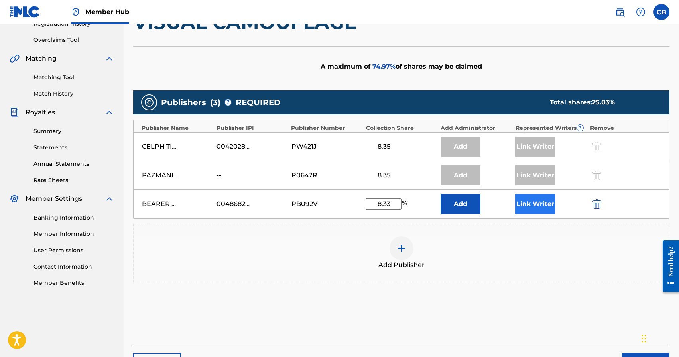
type input "8.33"
click at [528, 198] on button "Link Writer" at bounding box center [535, 204] width 40 height 20
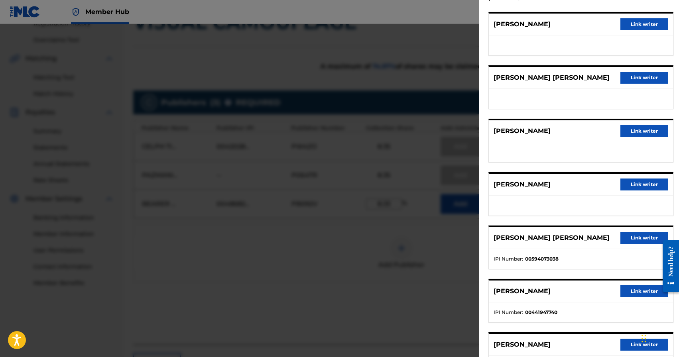
scroll to position [99, 0]
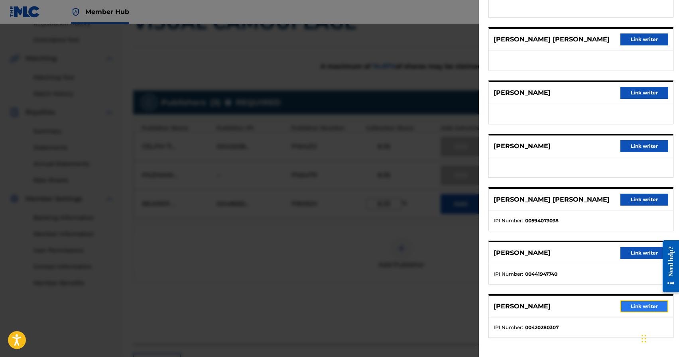
click at [635, 309] on button "Link writer" at bounding box center [644, 307] width 48 height 12
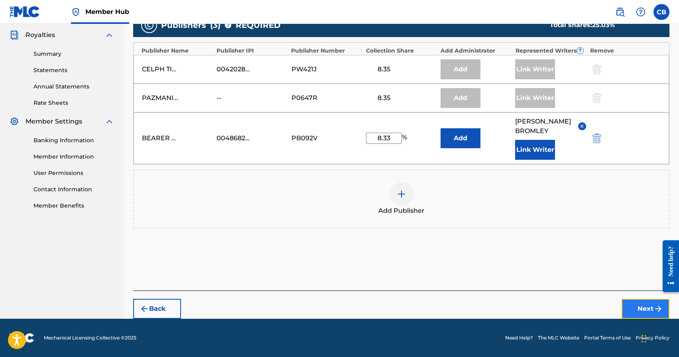
click at [647, 308] on button "Next" at bounding box center [646, 309] width 48 height 20
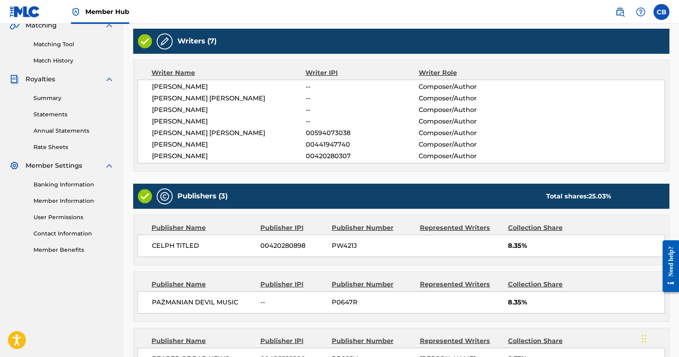
scroll to position [300, 0]
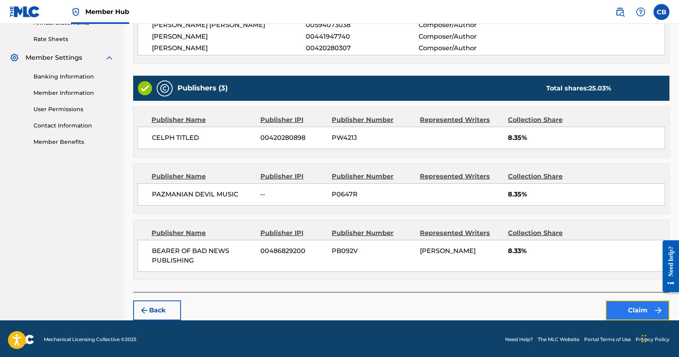
click at [637, 307] on button "Claim" at bounding box center [638, 311] width 64 height 20
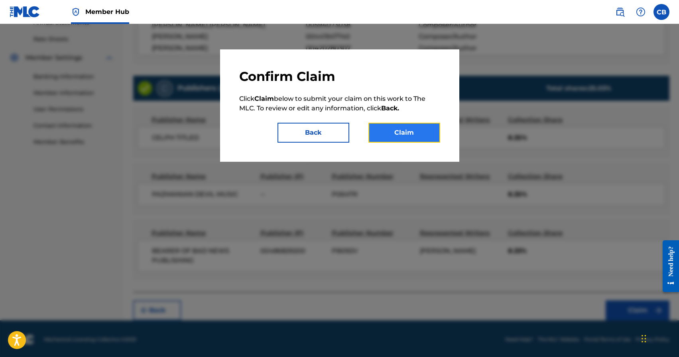
click at [408, 138] on button "Claim" at bounding box center [404, 133] width 72 height 20
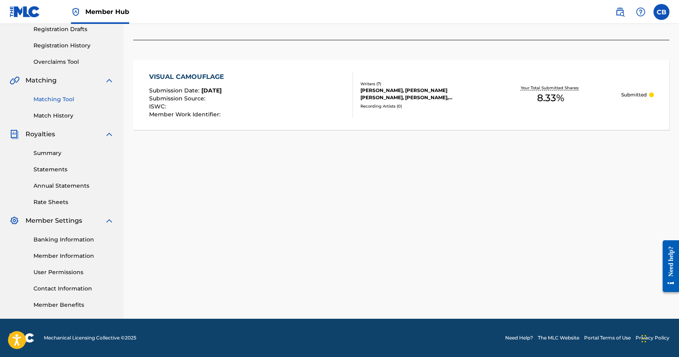
scroll to position [0, 0]
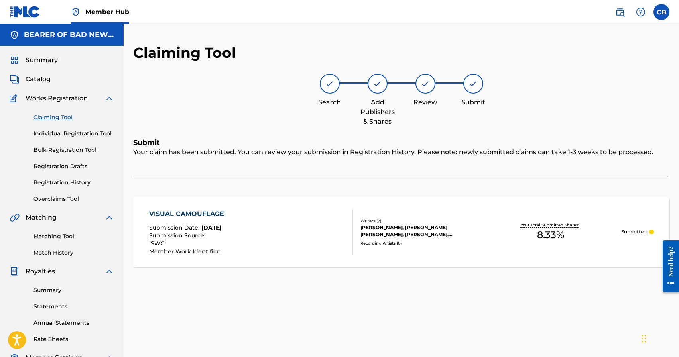
click at [62, 118] on link "Claiming Tool" at bounding box center [73, 117] width 81 height 8
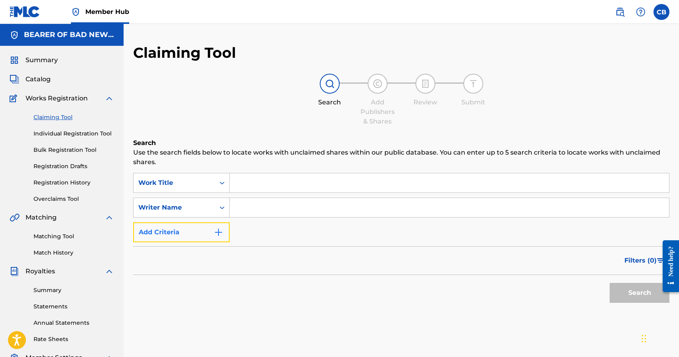
click at [215, 233] on img "Search Form" at bounding box center [219, 233] width 10 height 10
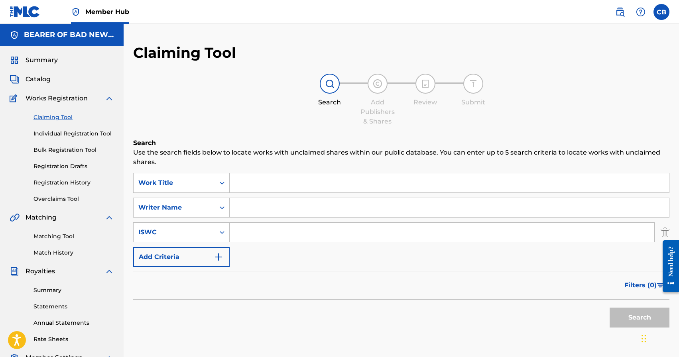
click at [669, 231] on img "Search Form" at bounding box center [665, 232] width 9 height 20
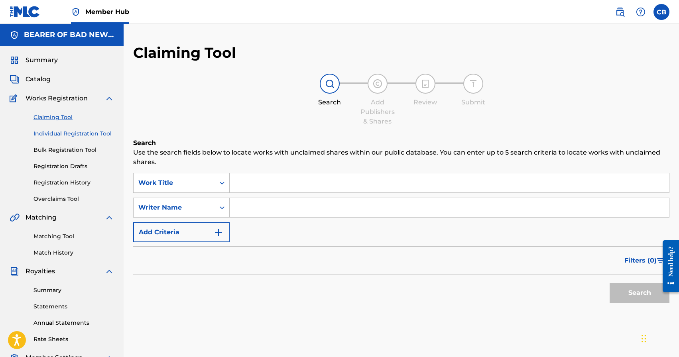
click at [77, 134] on link "Individual Registration Tool" at bounding box center [73, 134] width 81 height 8
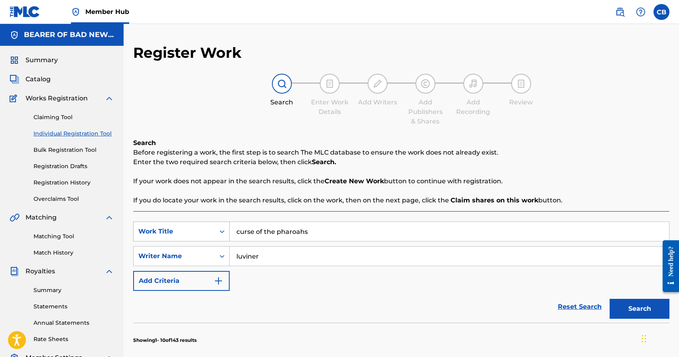
drag, startPoint x: 318, startPoint y: 228, endPoint x: 183, endPoint y: 232, distance: 135.2
click at [189, 232] on div "SearchWithCriteriaaf5fb49e-6b0d-4493-ad07-6ffaee93c460 Work Title curse of the …" at bounding box center [401, 232] width 536 height 20
drag, startPoint x: 266, startPoint y: 260, endPoint x: 164, endPoint y: 242, distance: 103.6
click at [164, 244] on div "SearchWithCriteriaaf5fb49e-6b0d-4493-ad07-6ffaee93c460 Work Title SearchWithCri…" at bounding box center [401, 256] width 536 height 69
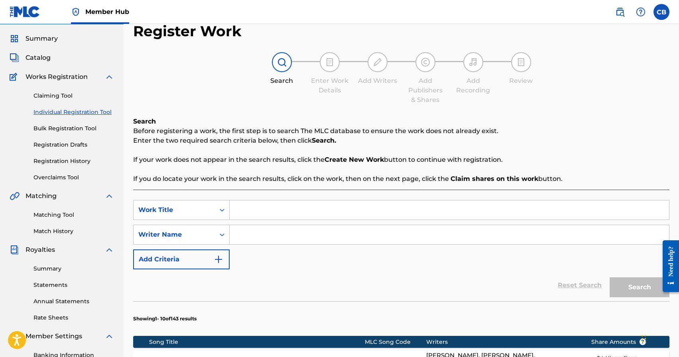
scroll to position [22, 0]
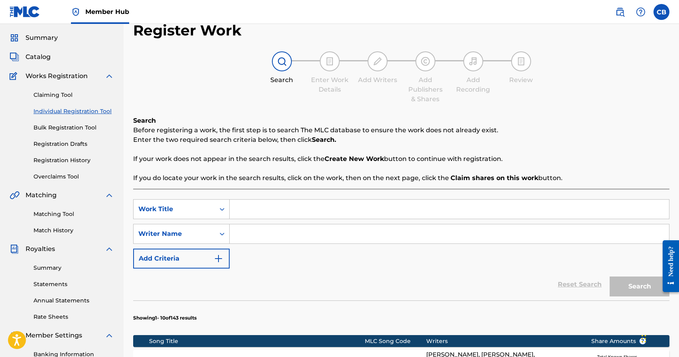
click at [254, 207] on input "Search Form" at bounding box center [449, 209] width 439 height 19
click at [257, 208] on input "Search Form" at bounding box center [449, 209] width 439 height 19
type input "Connecticut Casual"
click at [244, 234] on input "Search Form" at bounding box center [449, 233] width 439 height 19
click at [221, 234] on icon "Search Form" at bounding box center [222, 234] width 5 height 3
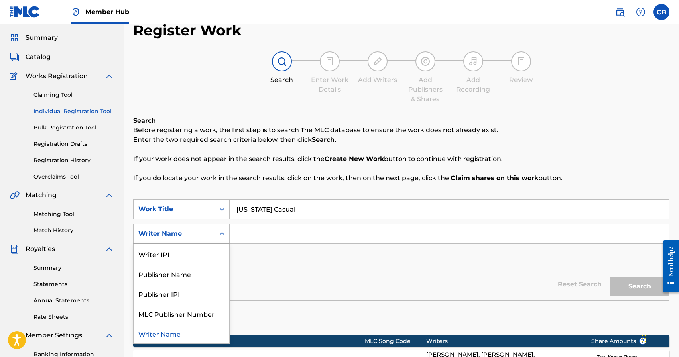
click at [224, 234] on icon "Search Form" at bounding box center [222, 233] width 5 height 3
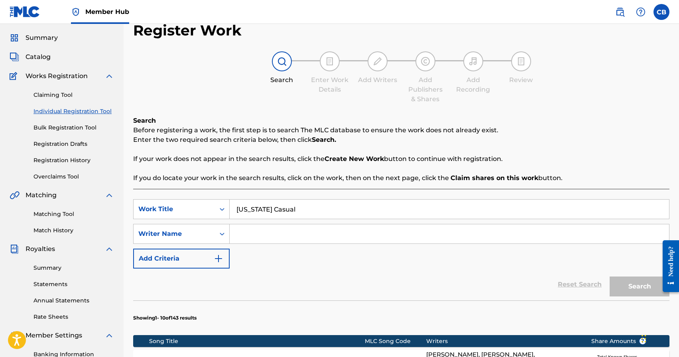
click at [259, 234] on input "Search Form" at bounding box center [449, 233] width 439 height 19
type input "C"
click at [646, 293] on button "Search" at bounding box center [640, 287] width 60 height 20
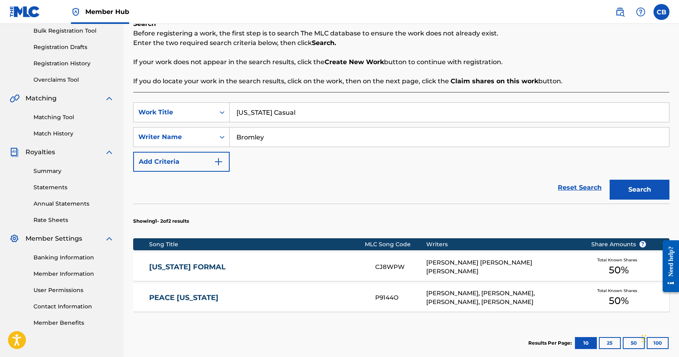
scroll to position [118, 0]
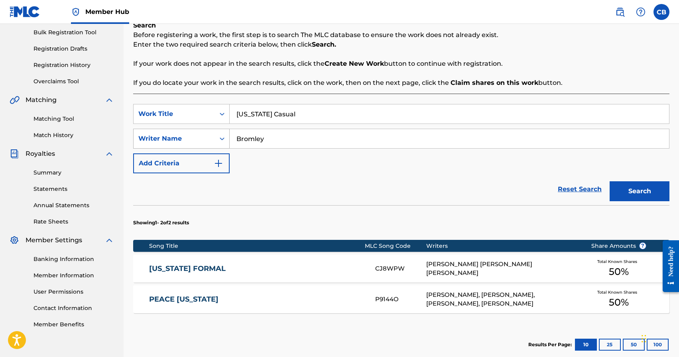
drag, startPoint x: 275, startPoint y: 140, endPoint x: 207, endPoint y: 136, distance: 68.7
click at [207, 136] on div "SearchWithCriteriab364e556-1777-44de-a8b5-4e611fb7cba5 Writer Name Bromley" at bounding box center [401, 139] width 536 height 20
type input "Dewgarde"
click at [610, 181] on button "Search" at bounding box center [640, 191] width 60 height 20
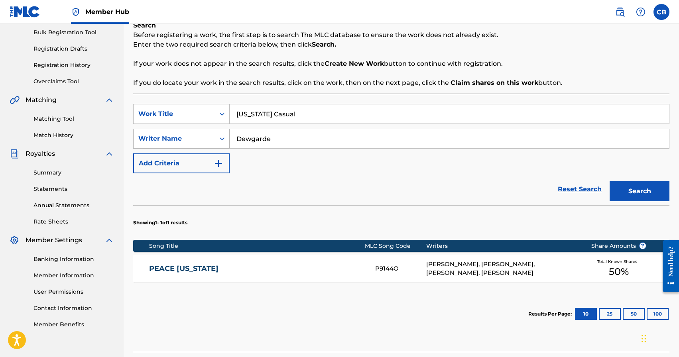
drag, startPoint x: 286, startPoint y: 138, endPoint x: 187, endPoint y: 132, distance: 99.4
click at [187, 132] on div "SearchWithCriteriab364e556-1777-44de-a8b5-4e611fb7cba5 Writer Name Dewgarde" at bounding box center [401, 139] width 536 height 20
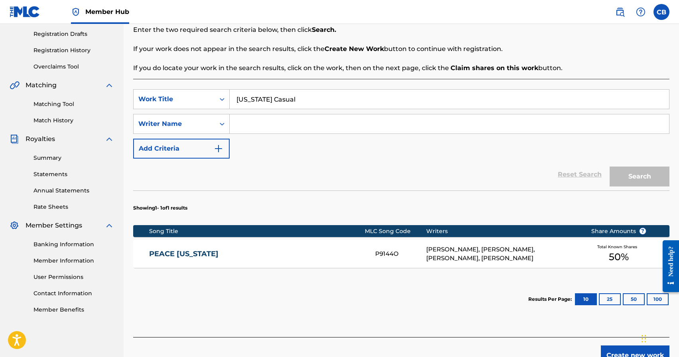
scroll to position [179, 0]
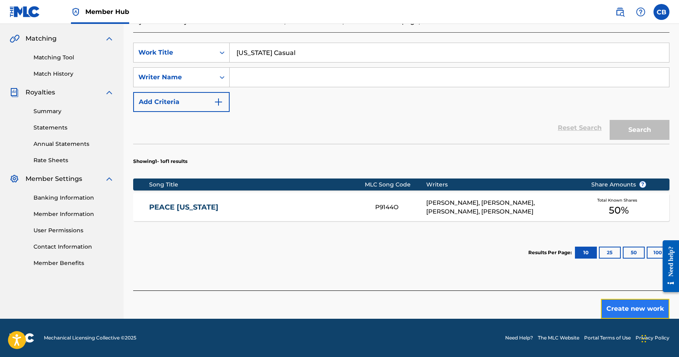
click at [637, 312] on button "Create new work" at bounding box center [635, 309] width 69 height 20
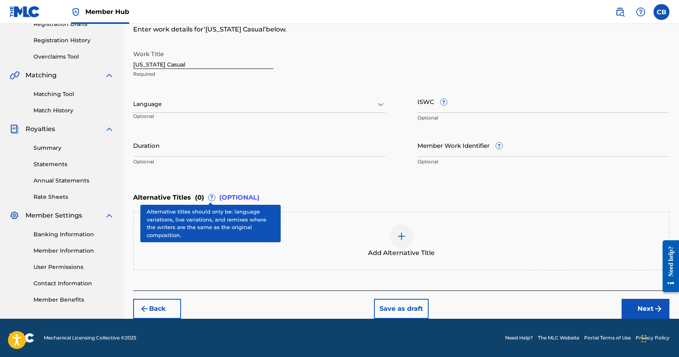
scroll to position [142, 0]
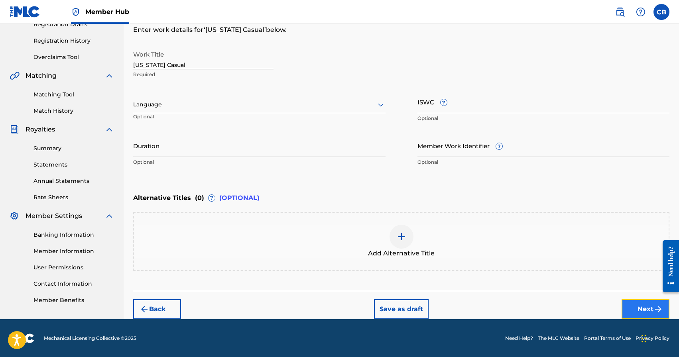
click at [647, 312] on button "Next" at bounding box center [646, 309] width 48 height 20
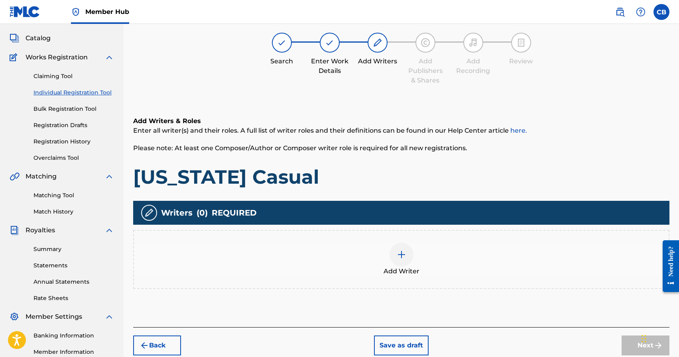
scroll to position [137, 0]
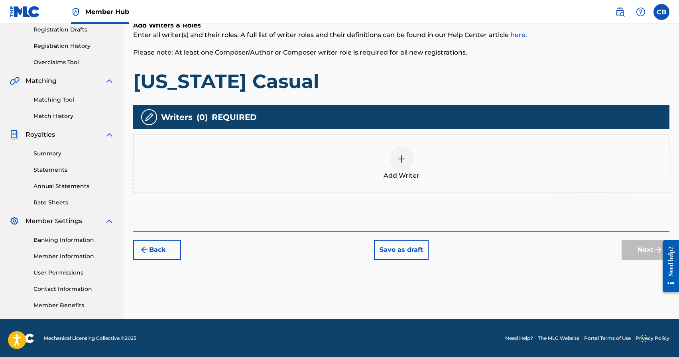
click at [398, 167] on div at bounding box center [402, 159] width 24 height 24
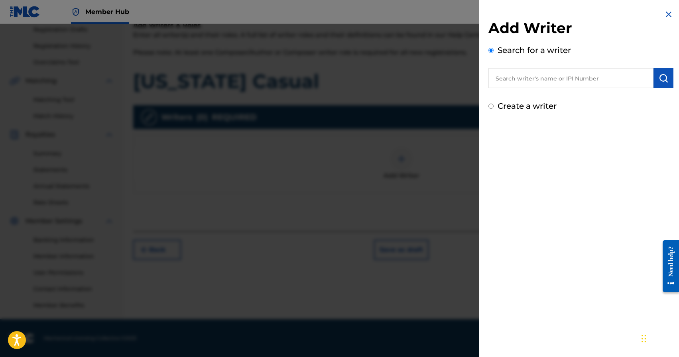
click at [574, 82] on input "text" at bounding box center [570, 78] width 165 height 20
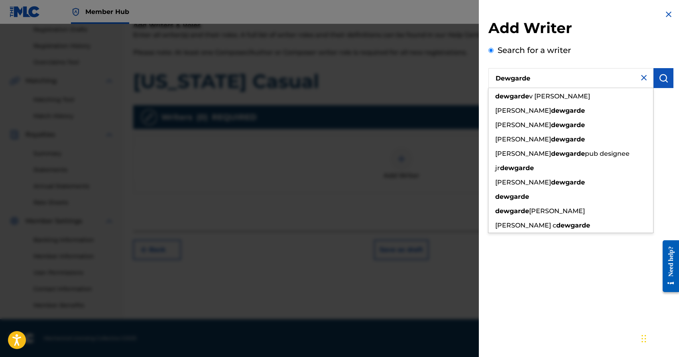
drag, startPoint x: 552, startPoint y: 78, endPoint x: 485, endPoint y: 77, distance: 66.6
click at [490, 77] on input "Dewgarde" at bounding box center [570, 78] width 165 height 20
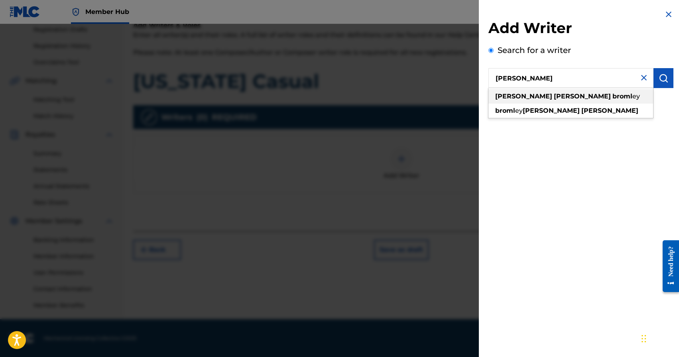
click at [612, 97] on strong "broml" at bounding box center [622, 97] width 20 height 8
type input "chad aaron bromley"
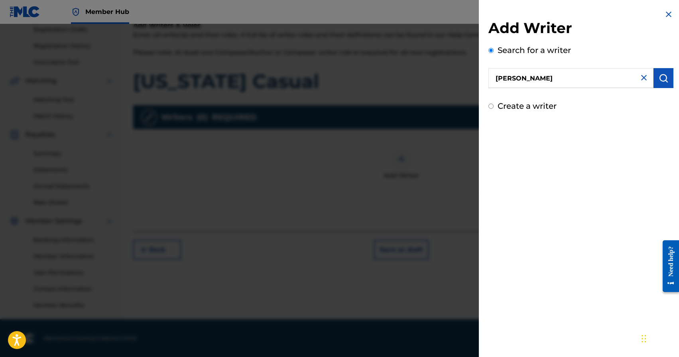
drag, startPoint x: 567, startPoint y: 79, endPoint x: 427, endPoint y: 80, distance: 140.0
click at [427, 80] on div "Add Writer Search for a writer chad aaron bromley Create a writer" at bounding box center [339, 190] width 679 height 333
click at [639, 77] on img at bounding box center [644, 78] width 10 height 10
click at [577, 81] on input "text" at bounding box center [570, 78] width 165 height 20
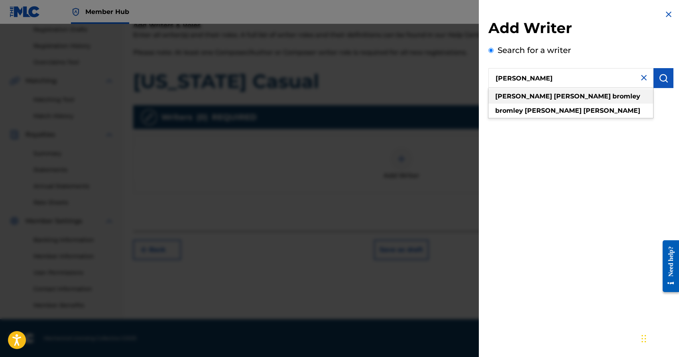
type input "chad aaron bromley"
click at [612, 98] on strong "bromley" at bounding box center [626, 97] width 28 height 8
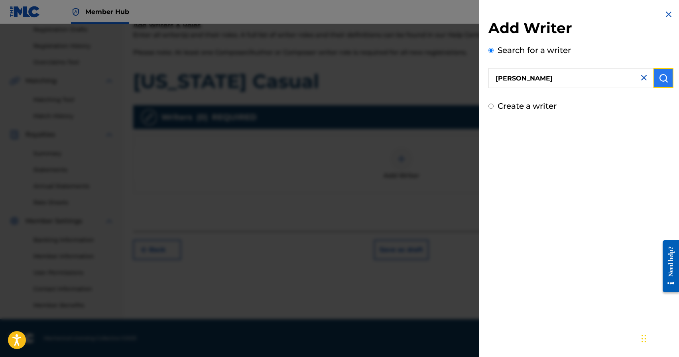
click at [661, 84] on button "submit" at bounding box center [663, 78] width 20 height 20
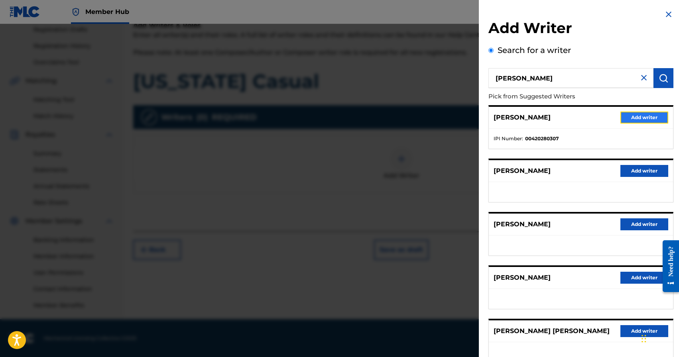
click at [647, 116] on button "Add writer" at bounding box center [644, 118] width 48 height 12
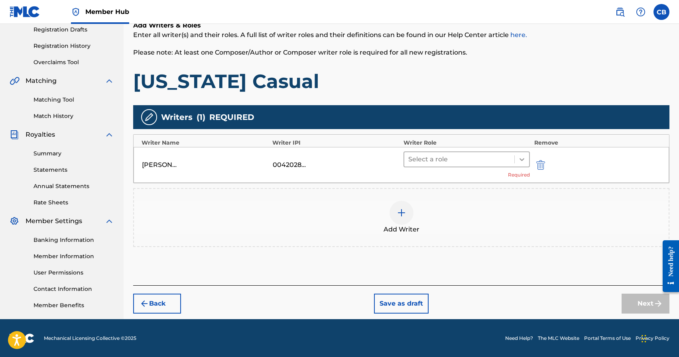
click at [520, 159] on icon at bounding box center [522, 159] width 8 height 8
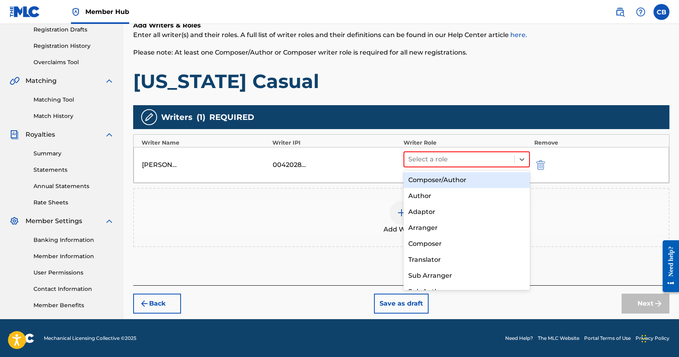
click at [457, 185] on div "Composer/Author" at bounding box center [466, 180] width 127 height 16
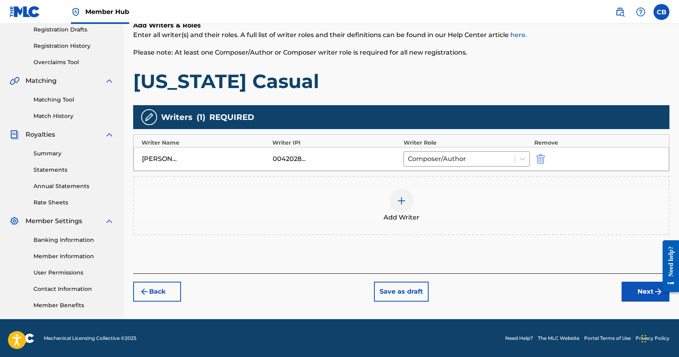
scroll to position [137, 0]
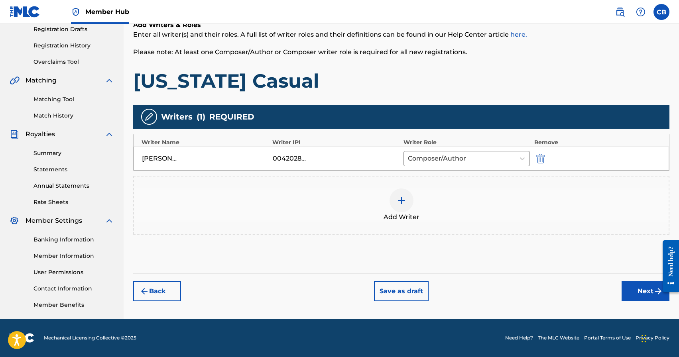
click at [405, 203] on img at bounding box center [402, 201] width 10 height 10
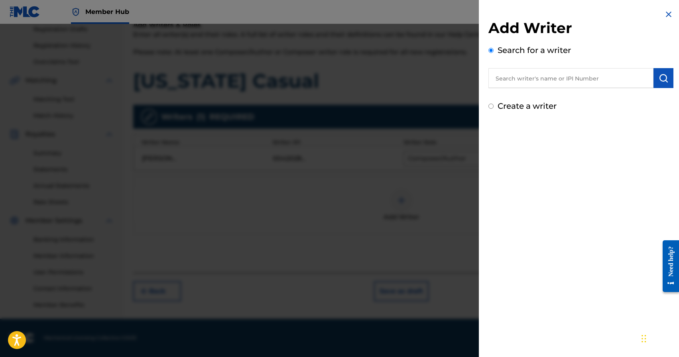
click at [551, 80] on input "text" at bounding box center [570, 78] width 165 height 20
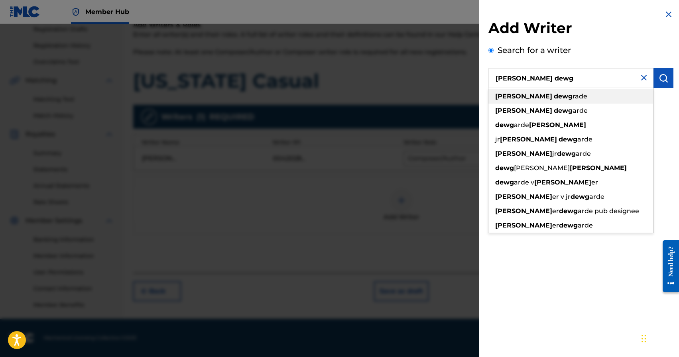
click at [573, 93] on span "rade" at bounding box center [580, 97] width 15 height 8
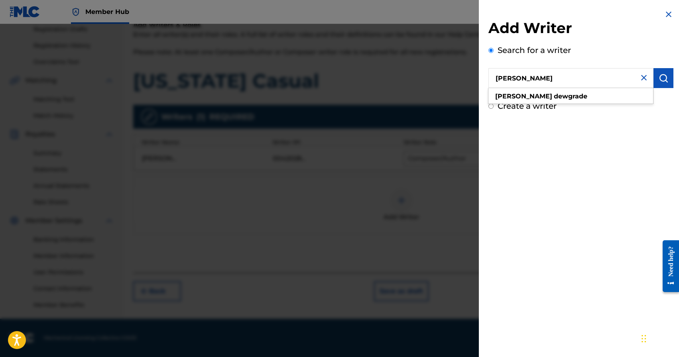
click at [511, 79] on input "walt dewgrade" at bounding box center [570, 78] width 165 height 20
click at [510, 79] on input "walt dewgrade" at bounding box center [570, 78] width 165 height 20
click at [661, 81] on img "submit" at bounding box center [664, 78] width 10 height 10
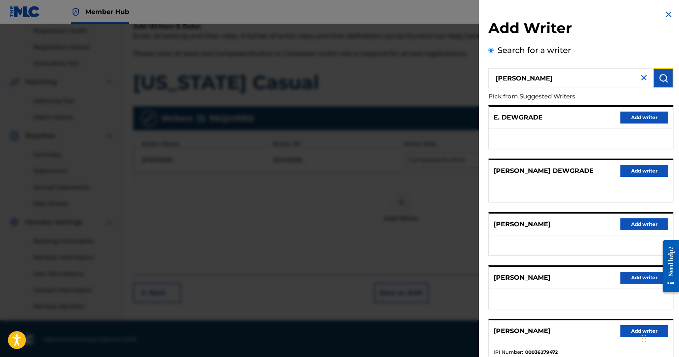
scroll to position [136, 0]
click at [561, 81] on input "walter dewgrade" at bounding box center [570, 78] width 165 height 20
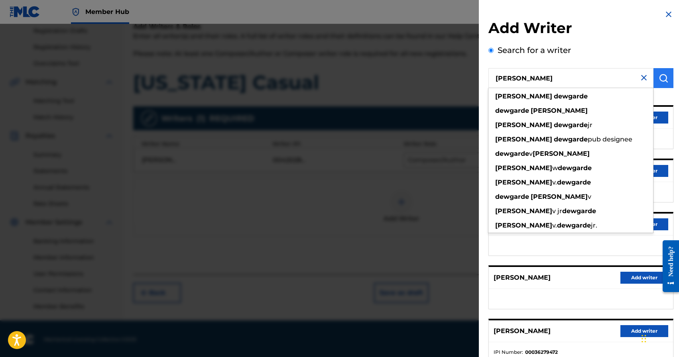
type input "walter dewgarde"
click at [659, 75] on img "submit" at bounding box center [664, 78] width 10 height 10
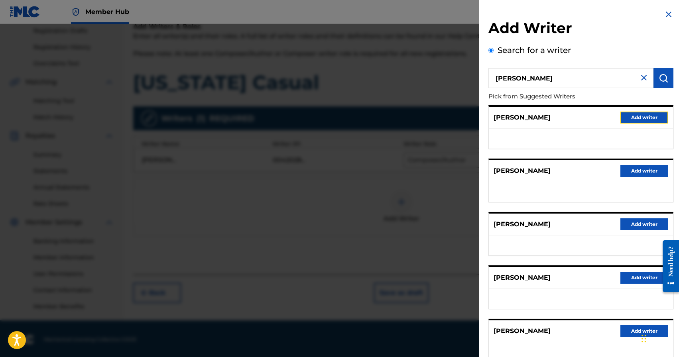
drag, startPoint x: 637, startPoint y: 116, endPoint x: 567, endPoint y: 112, distance: 69.9
click at [569, 113] on div "WALTER DEWGARDE Add writer" at bounding box center [581, 118] width 184 height 22
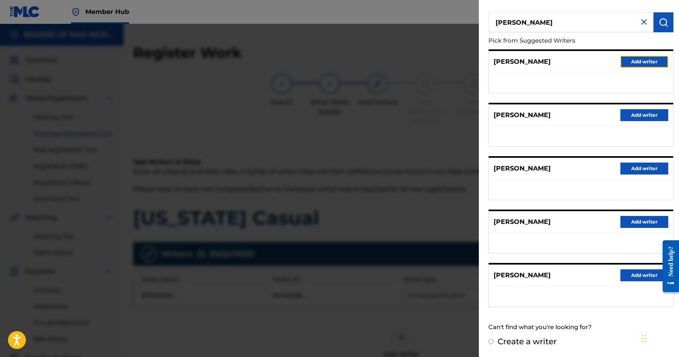
scroll to position [0, 0]
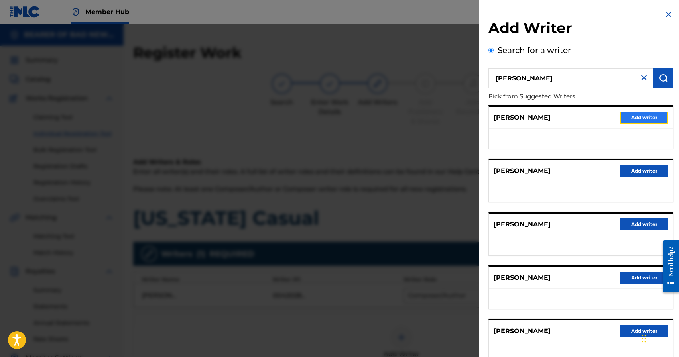
click at [643, 118] on button "Add writer" at bounding box center [644, 118] width 48 height 12
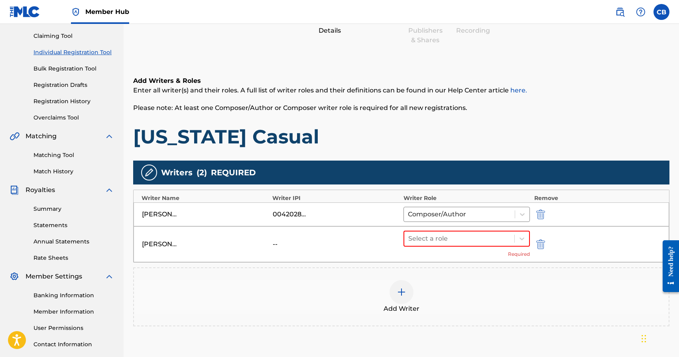
scroll to position [93, 0]
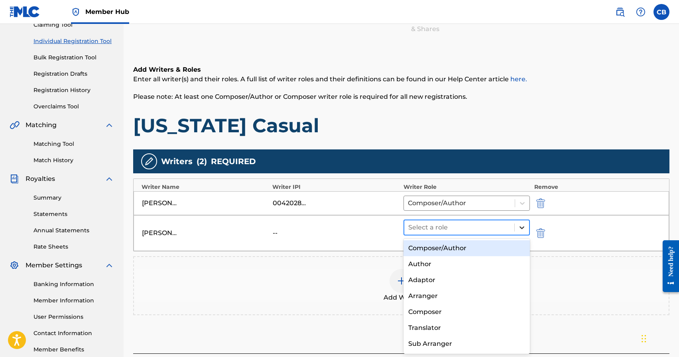
click at [522, 227] on icon at bounding box center [522, 228] width 8 height 8
drag, startPoint x: 462, startPoint y: 247, endPoint x: 458, endPoint y: 246, distance: 4.2
click at [458, 246] on div "Composer/Author" at bounding box center [466, 248] width 127 height 16
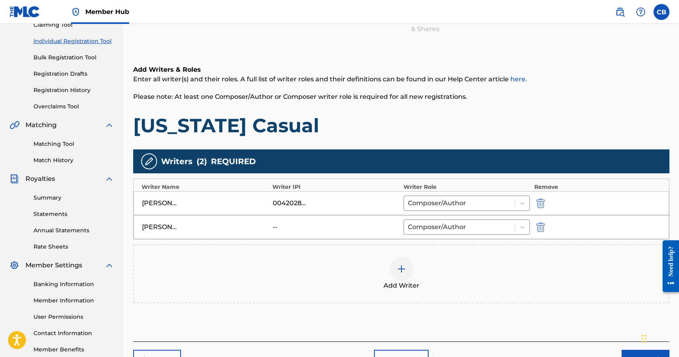
click at [404, 269] on img at bounding box center [402, 269] width 10 height 10
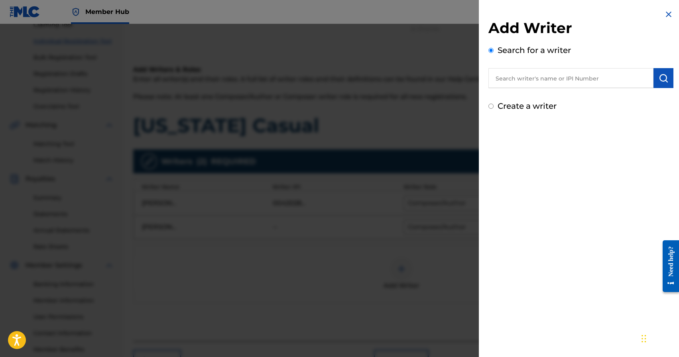
click at [567, 77] on input "text" at bounding box center [570, 78] width 165 height 20
click at [272, 225] on div at bounding box center [339, 202] width 679 height 357
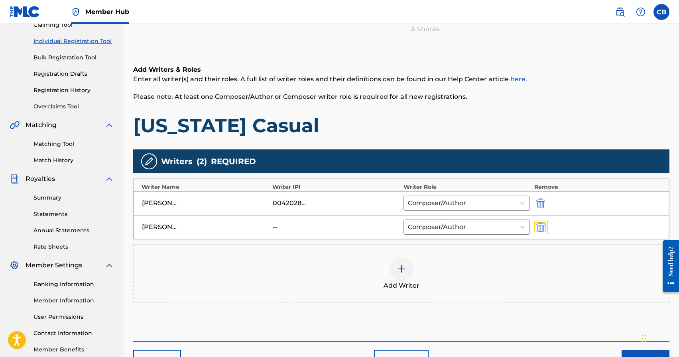
click at [543, 229] on img "submit" at bounding box center [540, 227] width 9 height 10
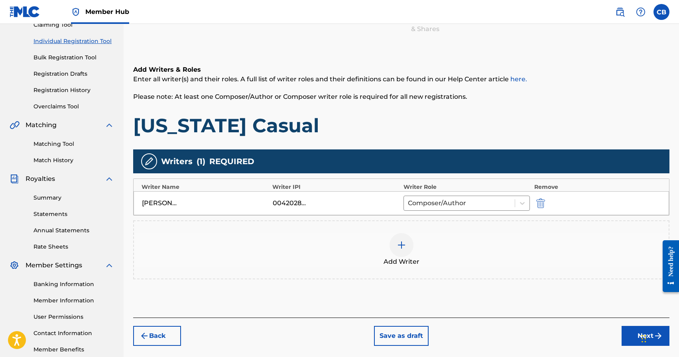
click at [396, 243] on div at bounding box center [402, 245] width 24 height 24
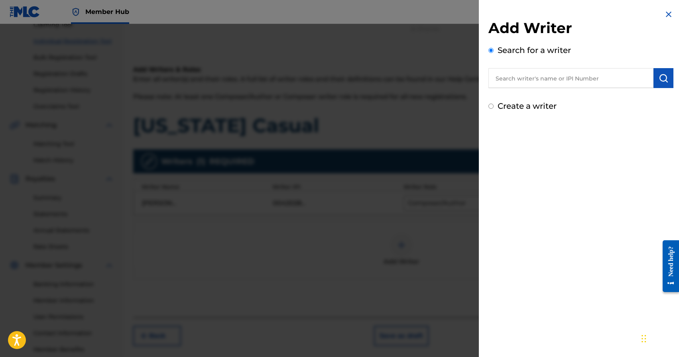
click at [587, 72] on input "text" at bounding box center [570, 78] width 165 height 20
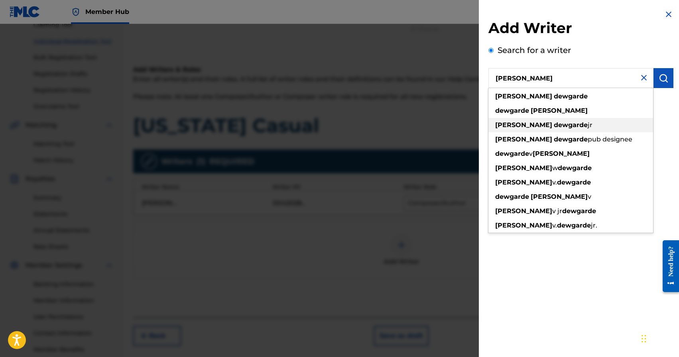
click at [554, 123] on strong "dewgarde" at bounding box center [571, 125] width 34 height 8
type input "walter dewgarde jr"
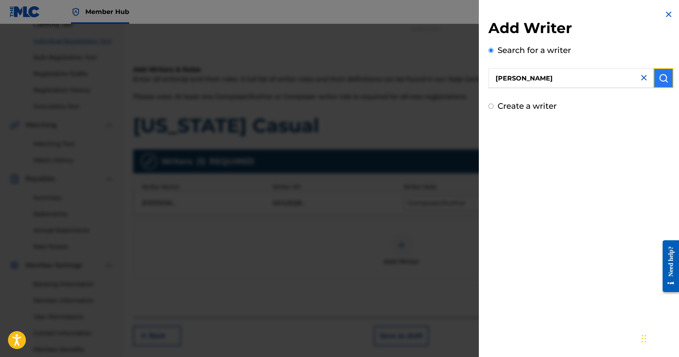
click at [667, 84] on button "submit" at bounding box center [663, 78] width 20 height 20
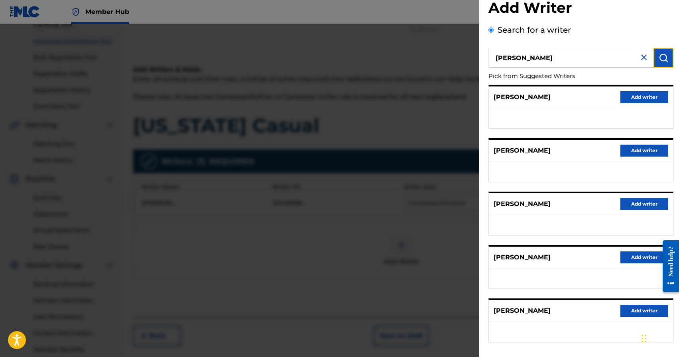
scroll to position [56, 0]
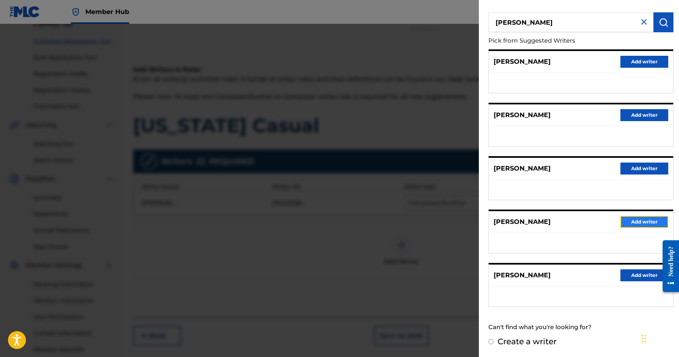
click at [639, 224] on button "Add writer" at bounding box center [644, 222] width 48 height 12
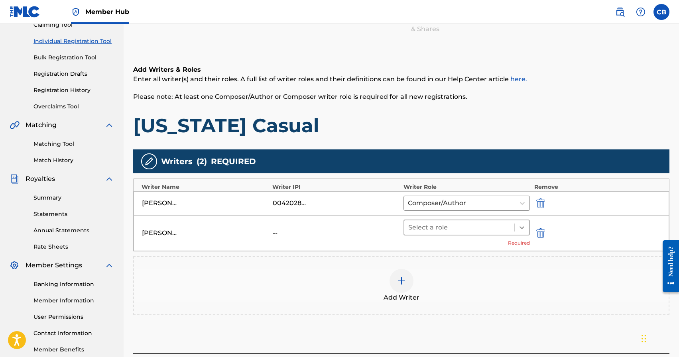
click at [523, 226] on icon at bounding box center [522, 228] width 8 height 8
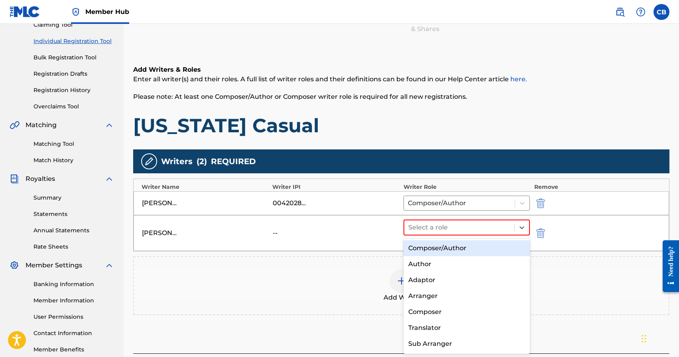
click at [472, 248] on div "Composer/Author" at bounding box center [466, 248] width 127 height 16
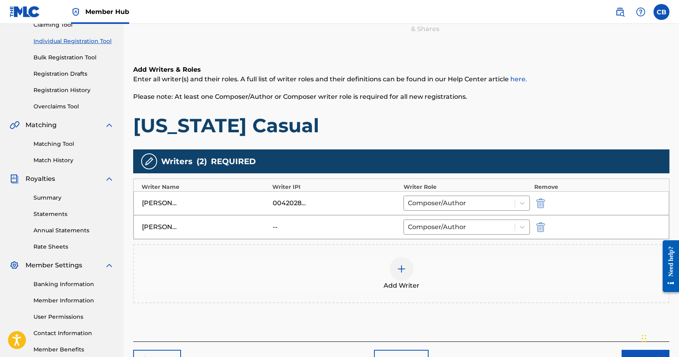
click at [401, 268] on img at bounding box center [402, 269] width 10 height 10
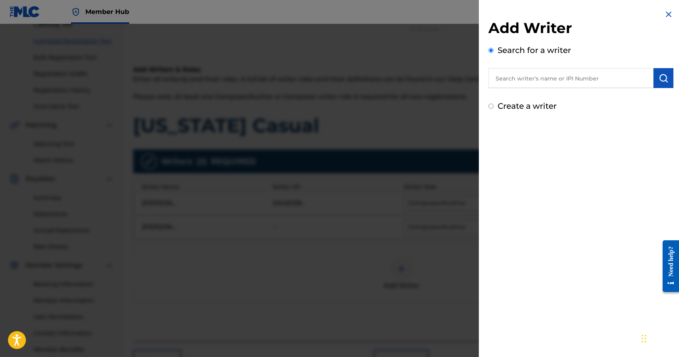
click at [545, 84] on input "text" at bounding box center [570, 78] width 165 height 20
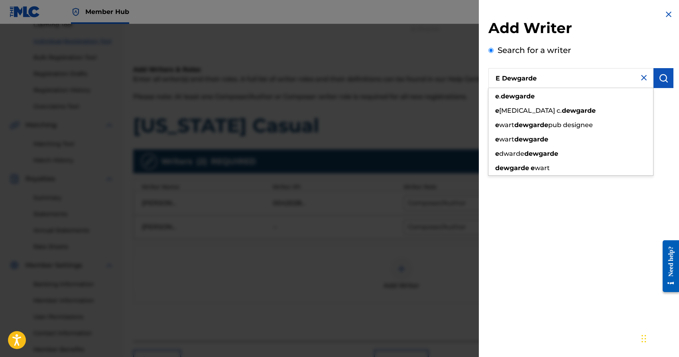
type input "E Dewgarde"
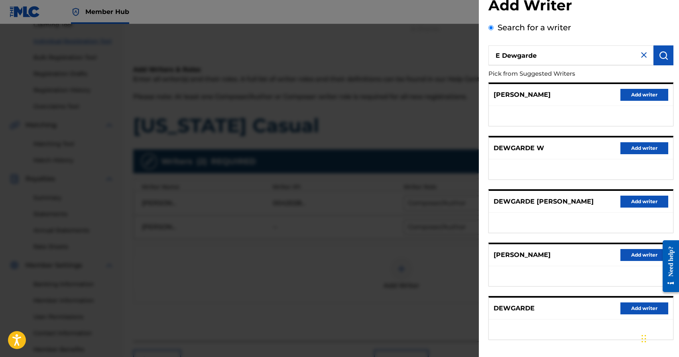
scroll to position [0, 0]
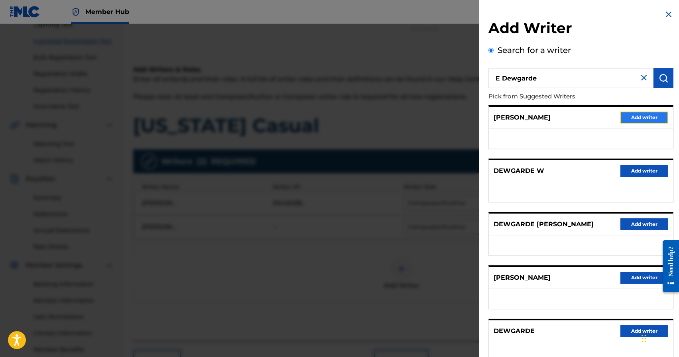
click at [640, 118] on button "Add writer" at bounding box center [644, 118] width 48 height 12
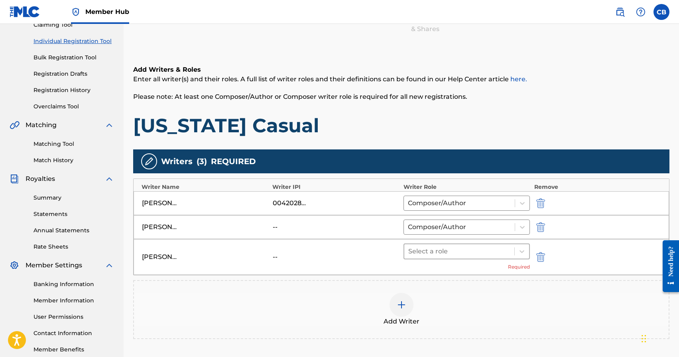
click at [484, 250] on div at bounding box center [459, 251] width 102 height 11
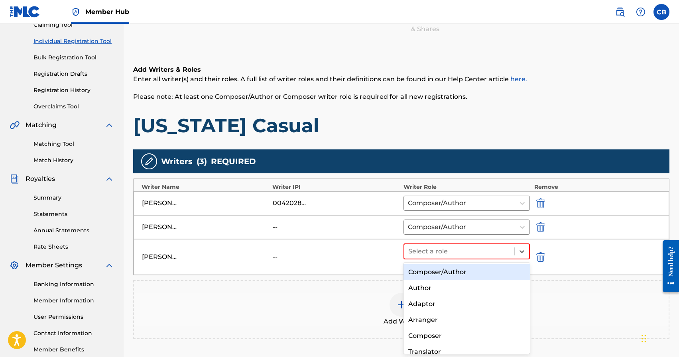
click at [463, 273] on div "Composer/Author" at bounding box center [466, 272] width 127 height 16
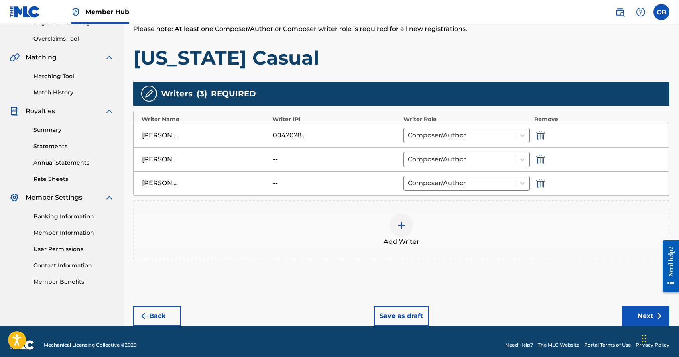
scroll to position [167, 0]
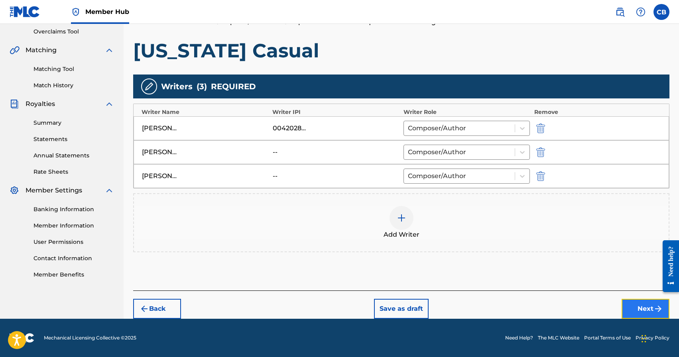
click at [649, 308] on button "Next" at bounding box center [646, 309] width 48 height 20
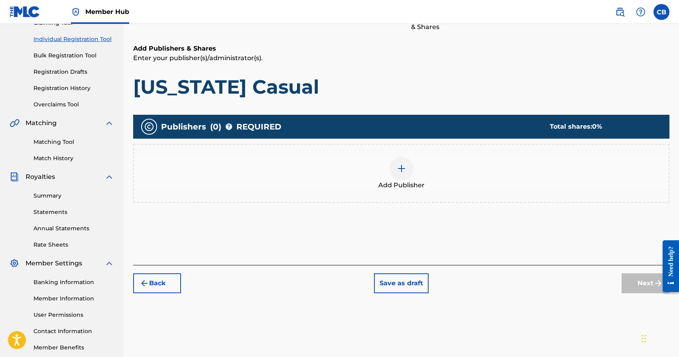
scroll to position [132, 0]
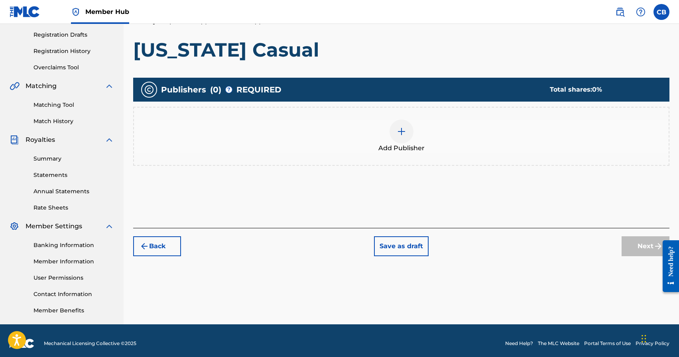
click at [401, 135] on img at bounding box center [402, 132] width 10 height 10
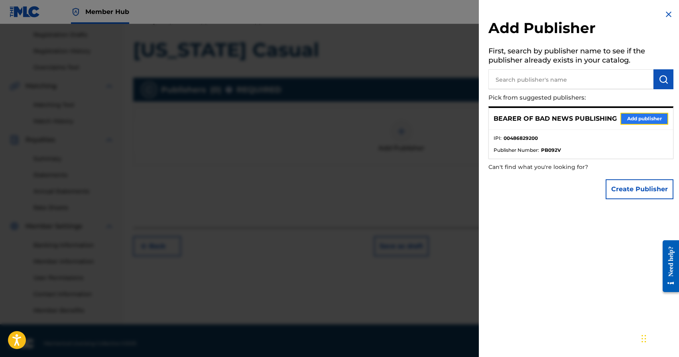
click at [636, 120] on button "Add publisher" at bounding box center [644, 119] width 48 height 12
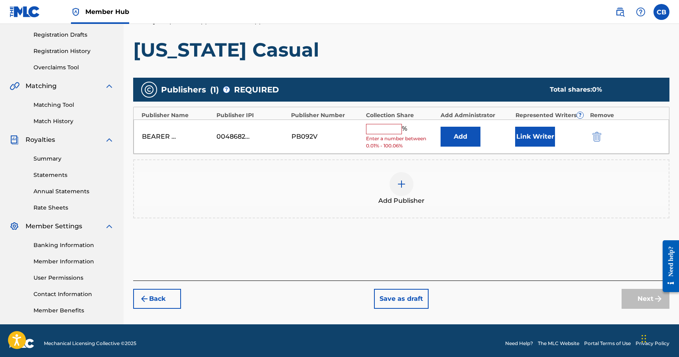
click at [381, 130] on input "text" at bounding box center [384, 129] width 36 height 10
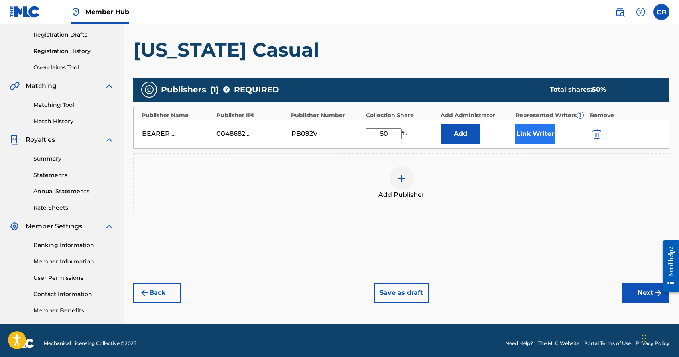
type input "50"
click at [537, 133] on button "Link Writer" at bounding box center [535, 134] width 40 height 20
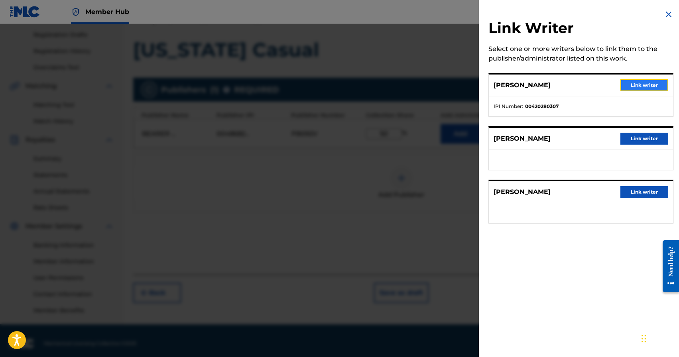
click at [639, 89] on button "Link writer" at bounding box center [644, 85] width 48 height 12
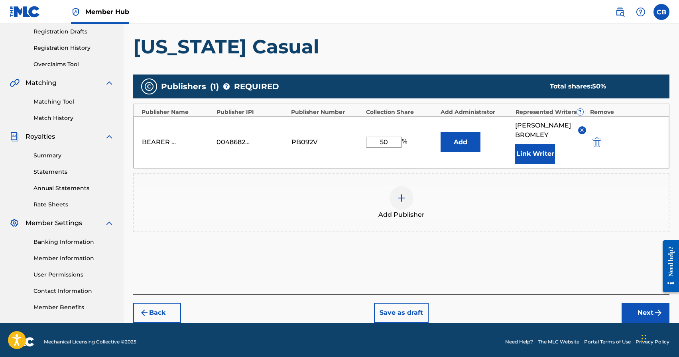
scroll to position [139, 0]
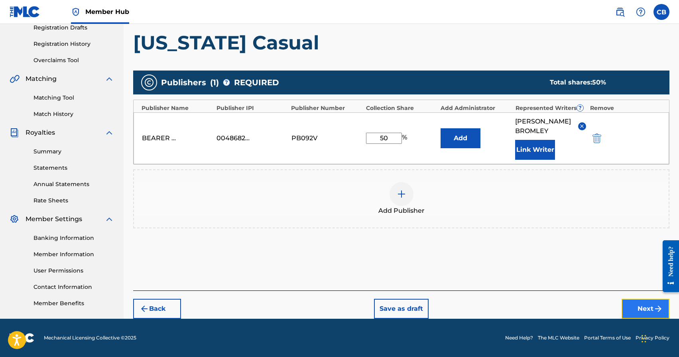
click at [644, 307] on button "Next" at bounding box center [646, 309] width 48 height 20
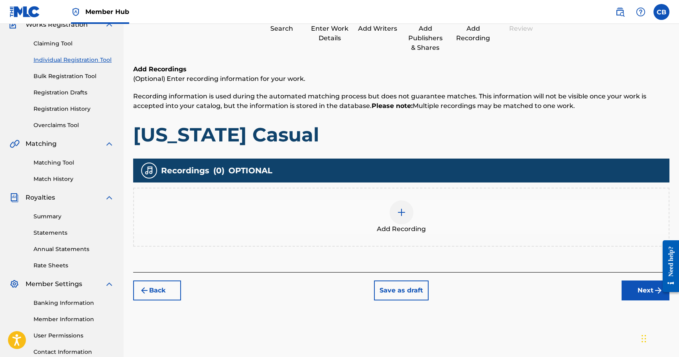
scroll to position [114, 0]
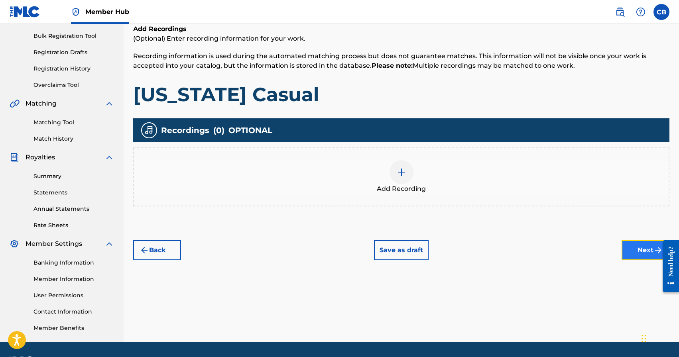
click at [644, 253] on button "Next" at bounding box center [646, 250] width 48 height 20
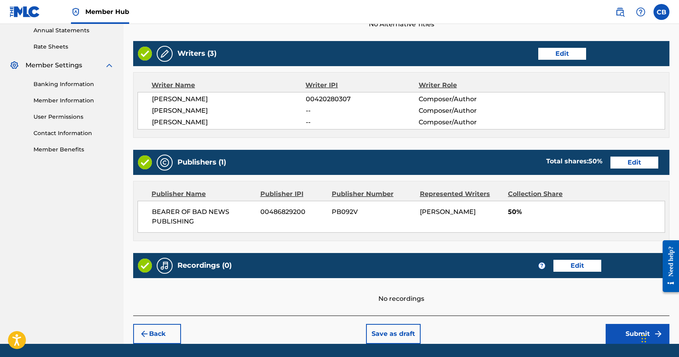
scroll to position [317, 0]
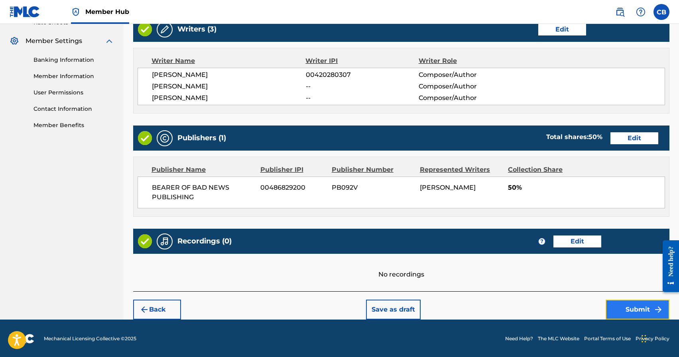
click at [634, 306] on button "Submit" at bounding box center [638, 310] width 64 height 20
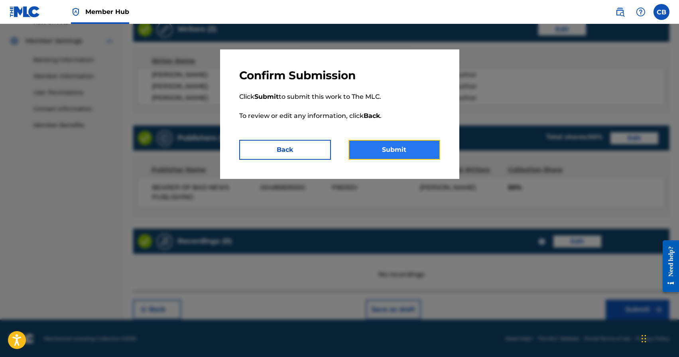
click at [385, 149] on button "Submit" at bounding box center [394, 150] width 92 height 20
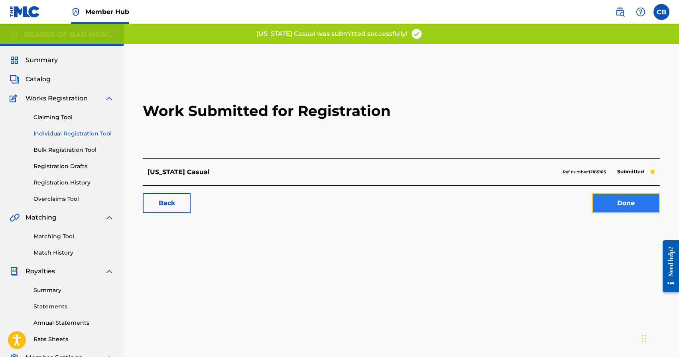
click at [626, 205] on link "Done" at bounding box center [626, 203] width 68 height 20
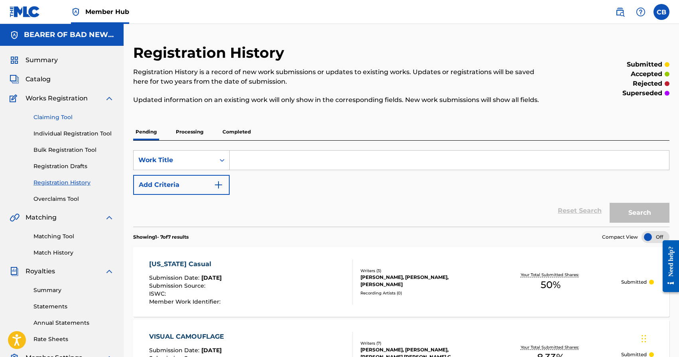
click at [55, 116] on link "Claiming Tool" at bounding box center [73, 117] width 81 height 8
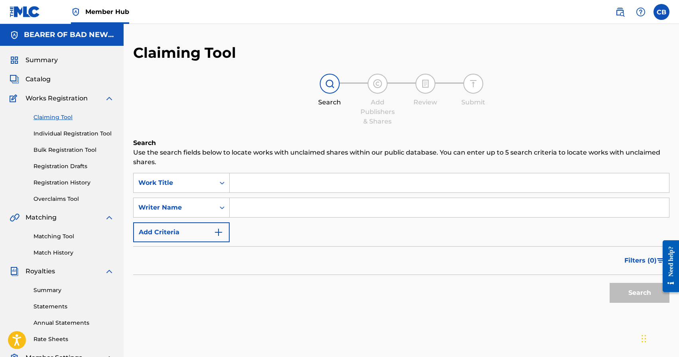
click at [268, 185] on input "Search Form" at bounding box center [449, 182] width 439 height 19
type input "Back In New England"
click at [610, 283] on button "Search" at bounding box center [640, 293] width 60 height 20
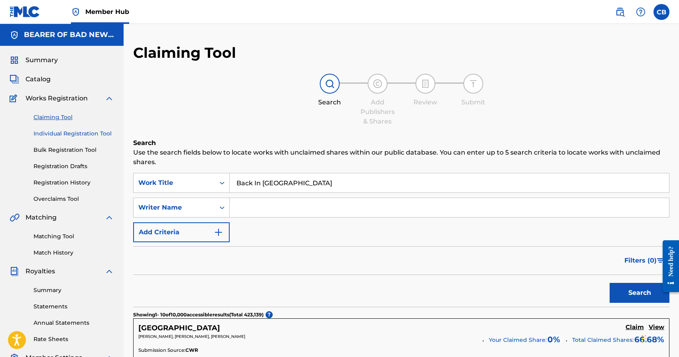
click at [64, 135] on link "Individual Registration Tool" at bounding box center [73, 134] width 81 height 8
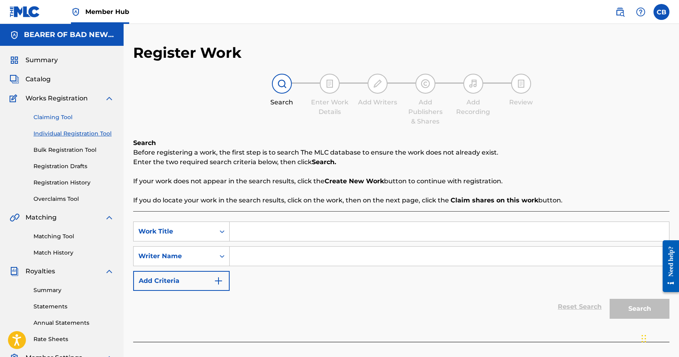
click at [56, 117] on link "Claiming Tool" at bounding box center [73, 117] width 81 height 8
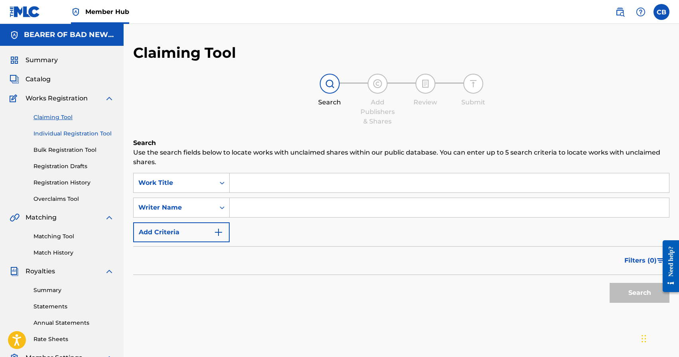
click at [74, 135] on link "Individual Registration Tool" at bounding box center [73, 134] width 81 height 8
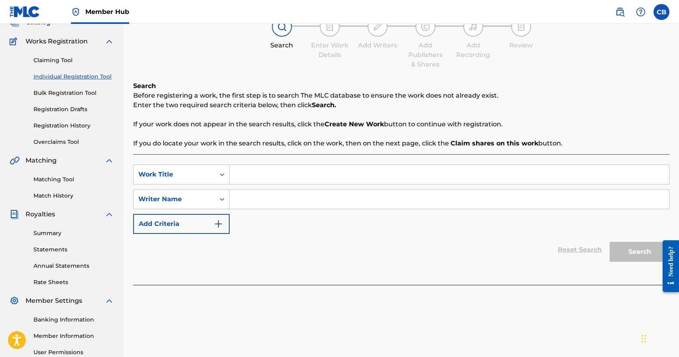
scroll to position [57, 0]
click at [296, 169] on input "Search Form" at bounding box center [449, 174] width 439 height 19
type input "Back In New England"
click at [312, 198] on input "Search Form" at bounding box center [449, 198] width 439 height 19
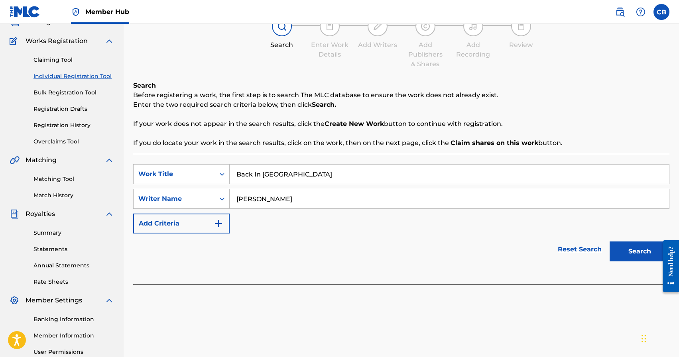
type input "Webster"
click at [610, 242] on button "Search" at bounding box center [640, 252] width 60 height 20
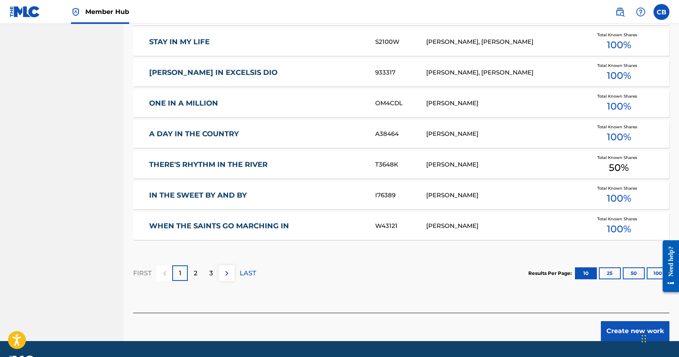
scroll to position [459, 0]
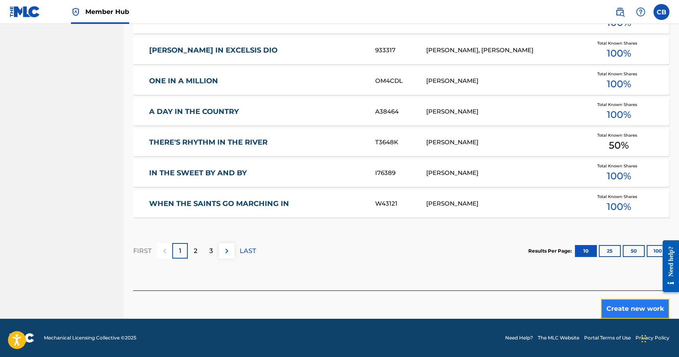
click at [635, 312] on button "Create new work" at bounding box center [635, 309] width 69 height 20
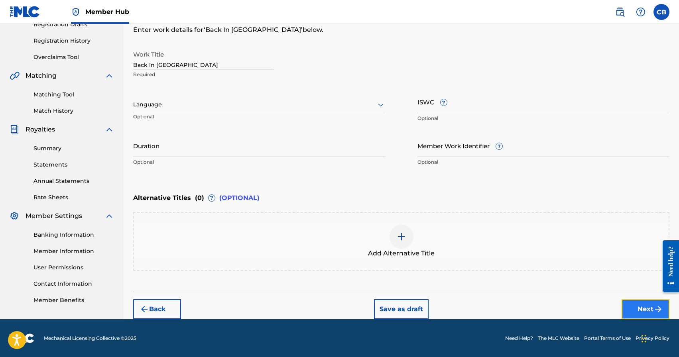
click at [652, 309] on button "Next" at bounding box center [646, 309] width 48 height 20
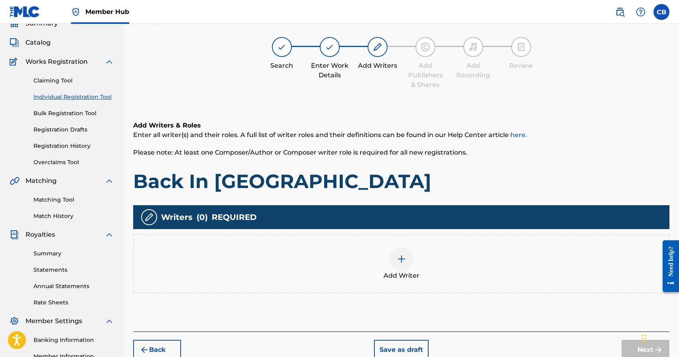
scroll to position [36, 0]
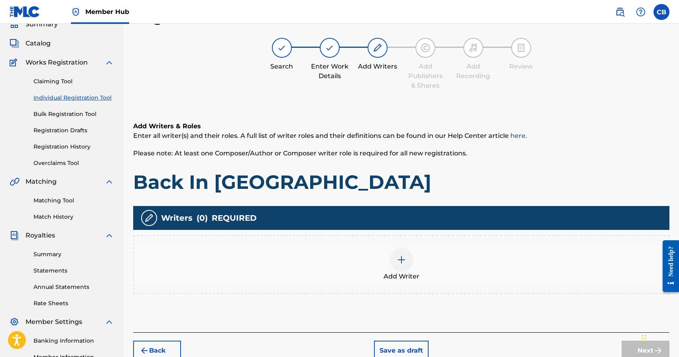
click at [400, 261] on img at bounding box center [402, 260] width 10 height 10
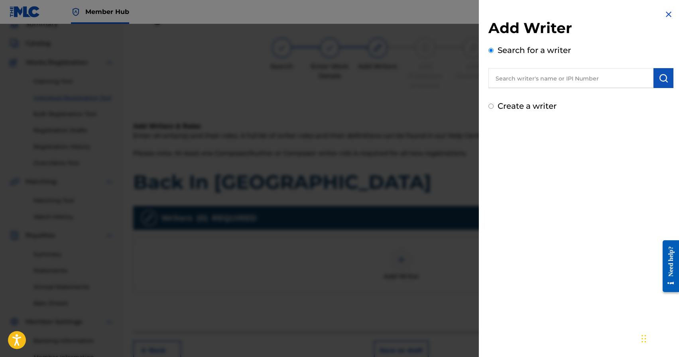
click at [524, 85] on input "text" at bounding box center [570, 78] width 165 height 20
type input "chad aaron bromley"
click at [662, 83] on button "submit" at bounding box center [663, 78] width 20 height 20
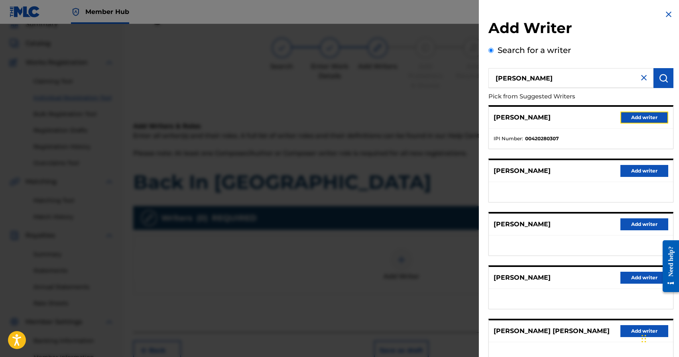
click at [638, 120] on button "Add writer" at bounding box center [644, 118] width 48 height 12
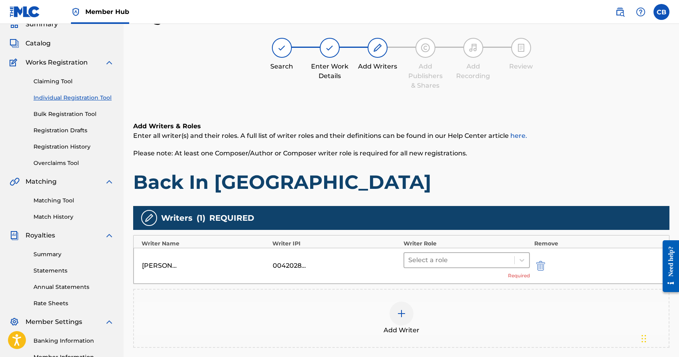
click at [461, 264] on div at bounding box center [459, 260] width 102 height 11
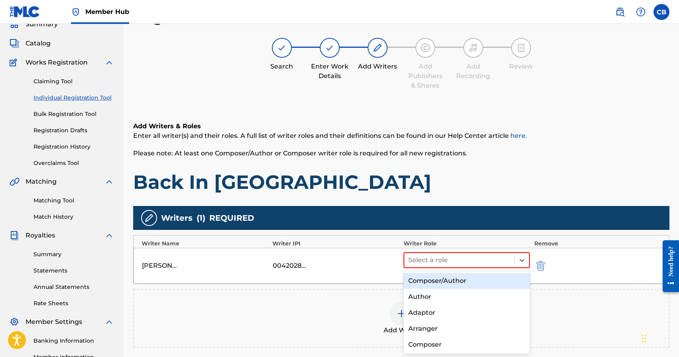
click at [452, 283] on div "Composer/Author" at bounding box center [466, 281] width 127 height 16
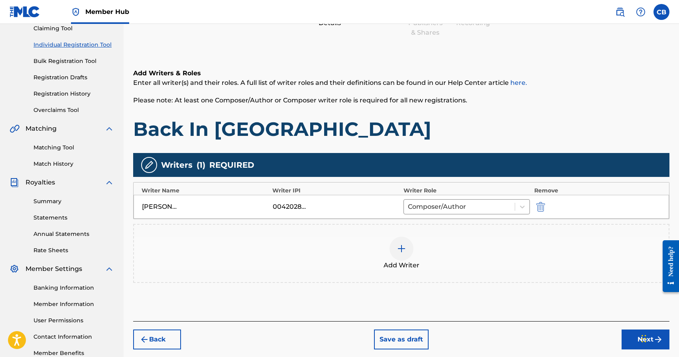
scroll to position [90, 0]
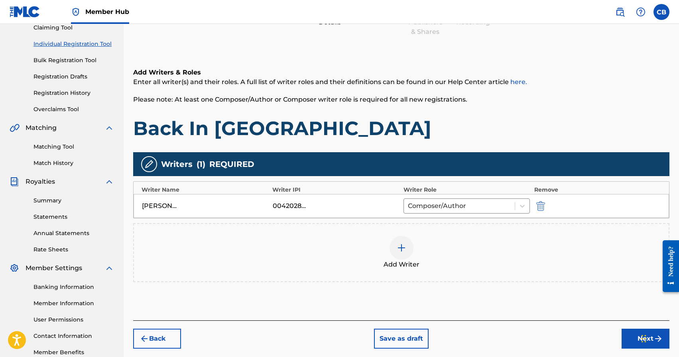
click at [402, 245] on img at bounding box center [402, 248] width 10 height 10
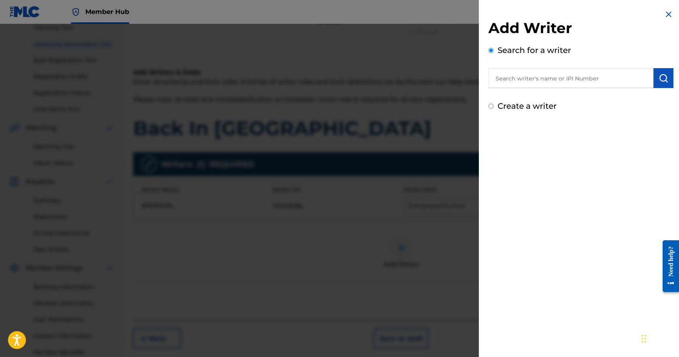
click at [537, 77] on input "text" at bounding box center [570, 78] width 165 height 20
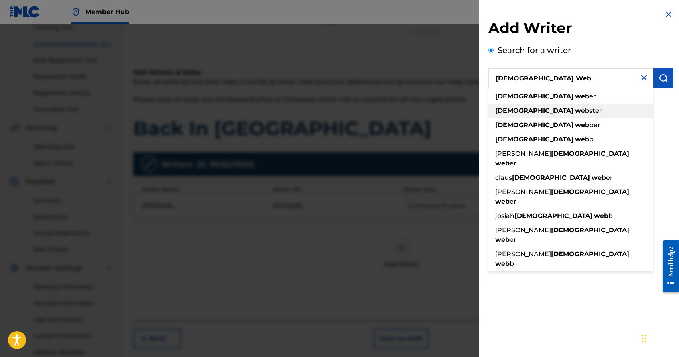
click at [522, 114] on strong "christian" at bounding box center [534, 111] width 78 height 8
type input "christian webster"
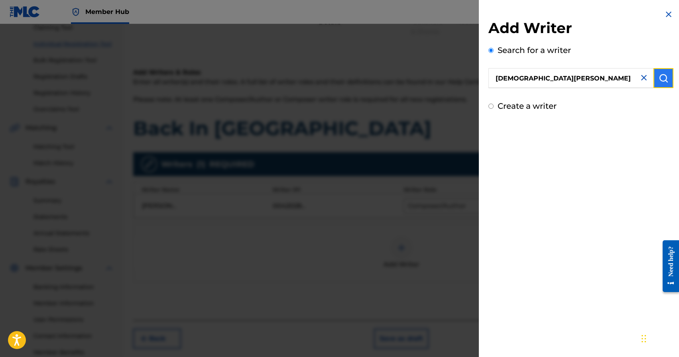
click at [667, 87] on button "submit" at bounding box center [663, 78] width 20 height 20
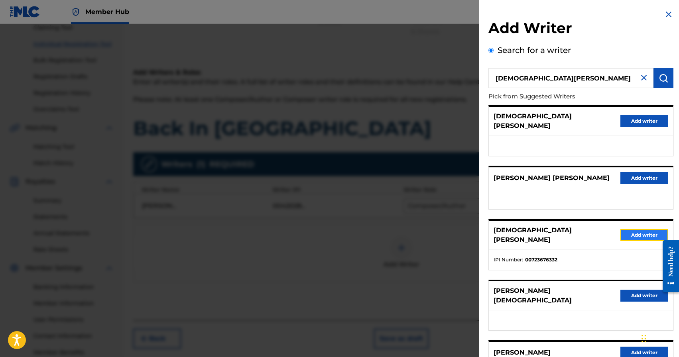
click at [638, 229] on button "Add writer" at bounding box center [644, 235] width 48 height 12
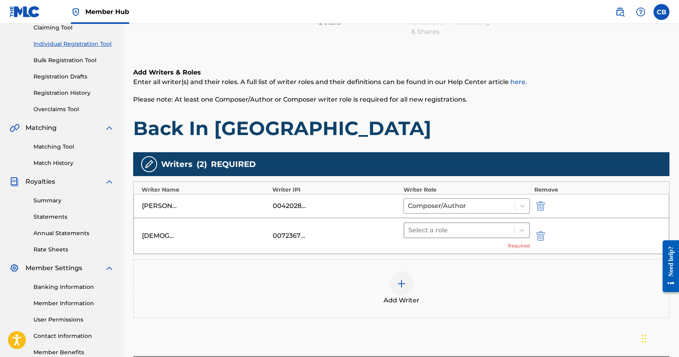
click at [445, 227] on div at bounding box center [459, 230] width 102 height 11
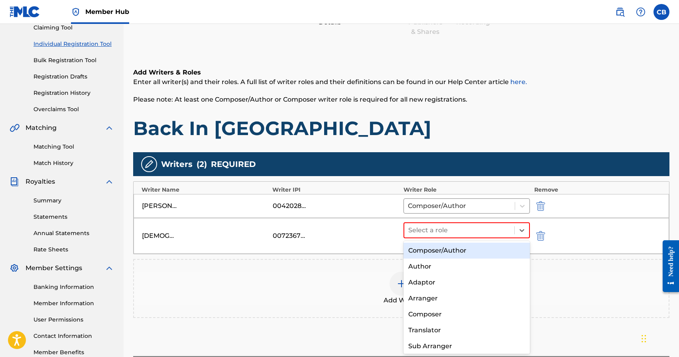
click at [439, 253] on div "Composer/Author" at bounding box center [466, 251] width 127 height 16
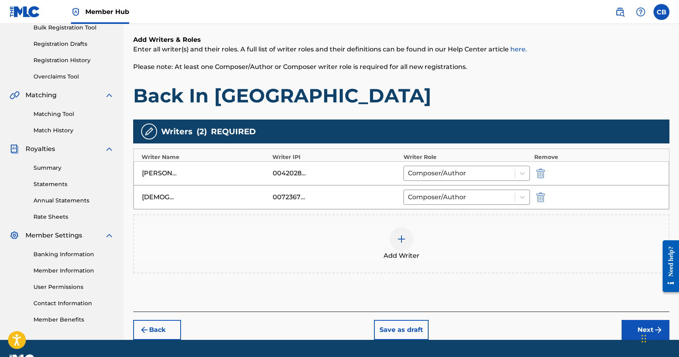
scroll to position [144, 0]
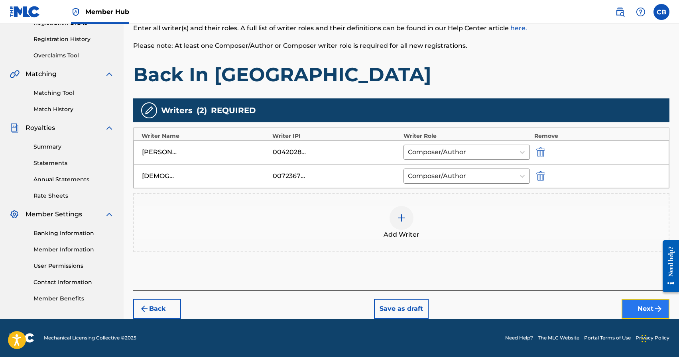
click at [638, 311] on button "Next" at bounding box center [646, 309] width 48 height 20
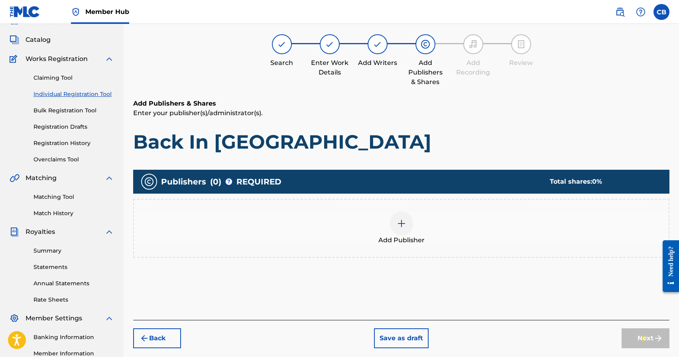
scroll to position [36, 0]
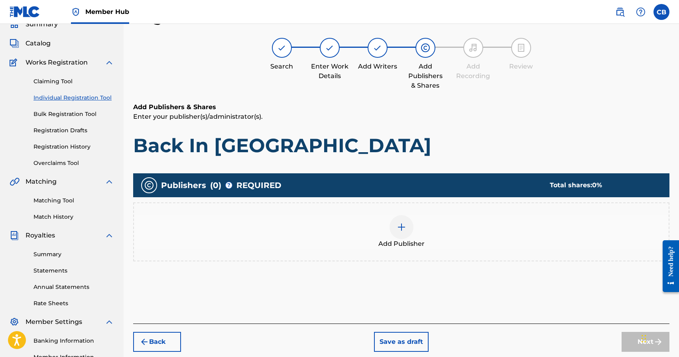
click at [396, 230] on div at bounding box center [402, 227] width 24 height 24
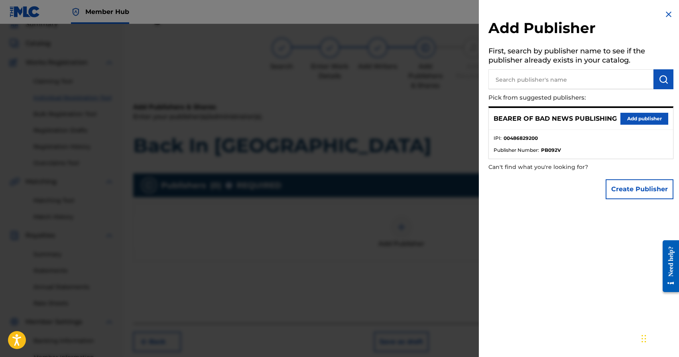
click at [398, 215] on div at bounding box center [339, 202] width 679 height 357
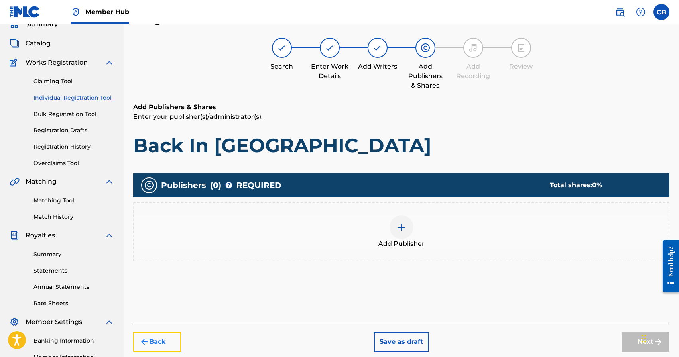
click at [153, 341] on button "Back" at bounding box center [157, 342] width 48 height 20
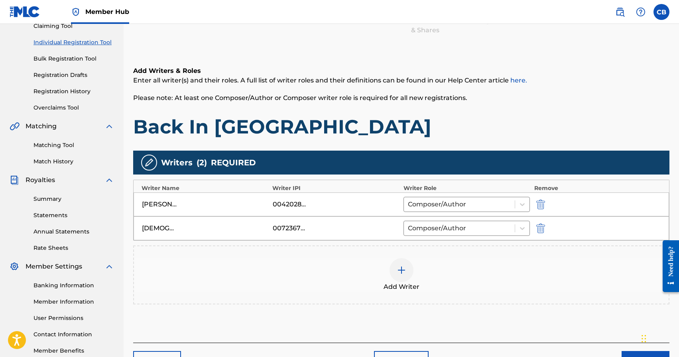
scroll to position [91, 0]
click at [401, 273] on img at bounding box center [402, 271] width 10 height 10
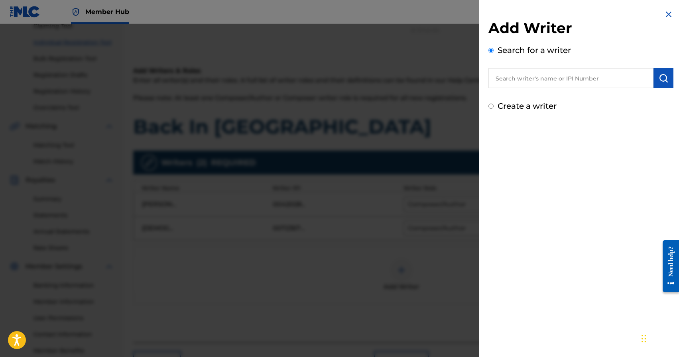
click at [536, 77] on input "text" at bounding box center [570, 78] width 165 height 20
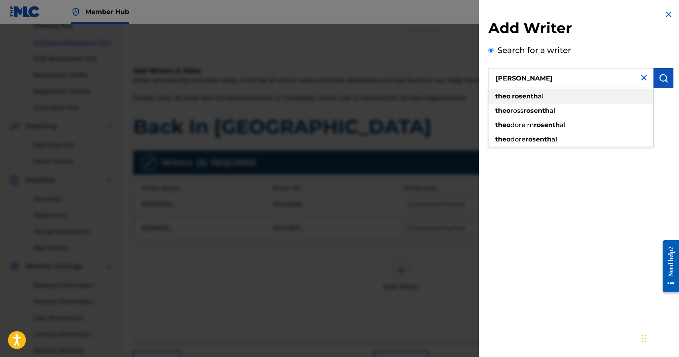
click at [529, 98] on strong "rosenth" at bounding box center [525, 97] width 26 height 8
type input "theo rosenthal"
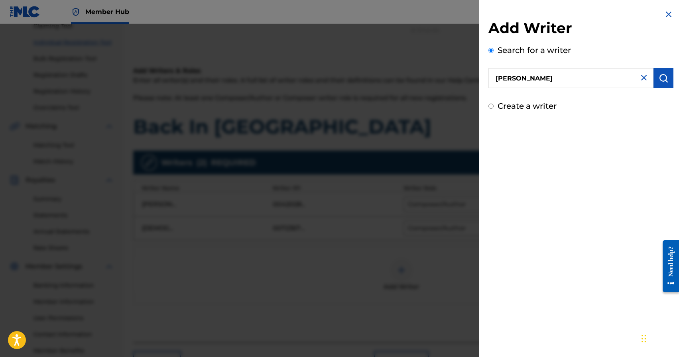
click at [492, 107] on input "Create a writer" at bounding box center [490, 106] width 5 height 5
radio input "false"
radio input "true"
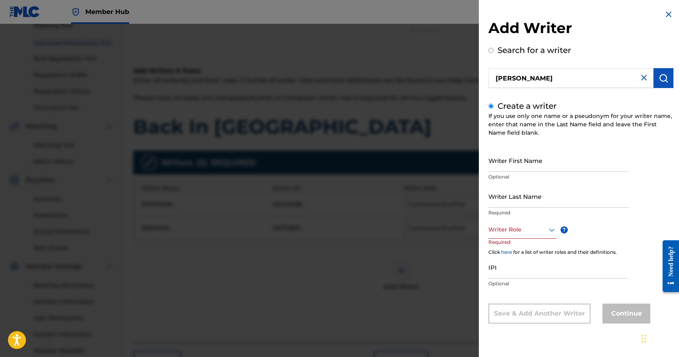
click at [490, 107] on input "Create a writer" at bounding box center [490, 106] width 5 height 5
click at [659, 79] on img "submit" at bounding box center [664, 78] width 10 height 10
radio input "true"
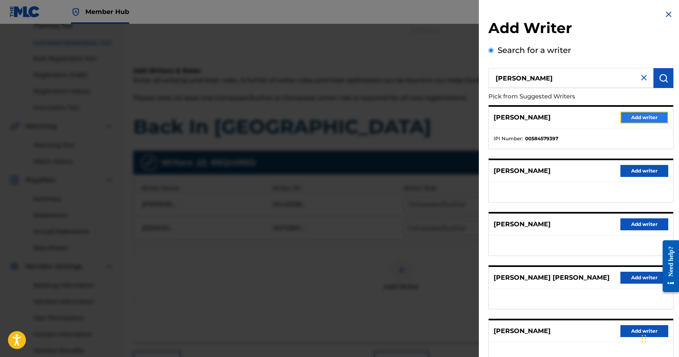
click at [644, 118] on button "Add writer" at bounding box center [644, 118] width 48 height 12
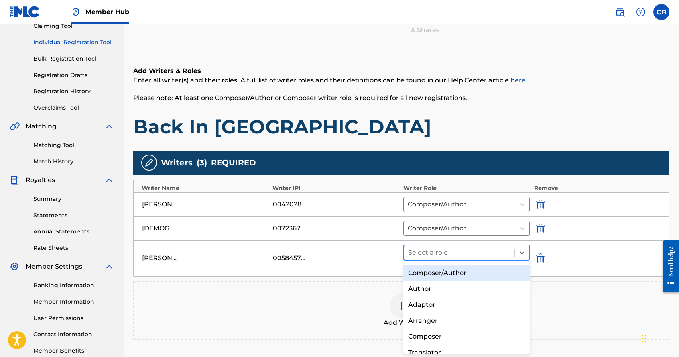
click at [485, 250] on div at bounding box center [459, 252] width 102 height 11
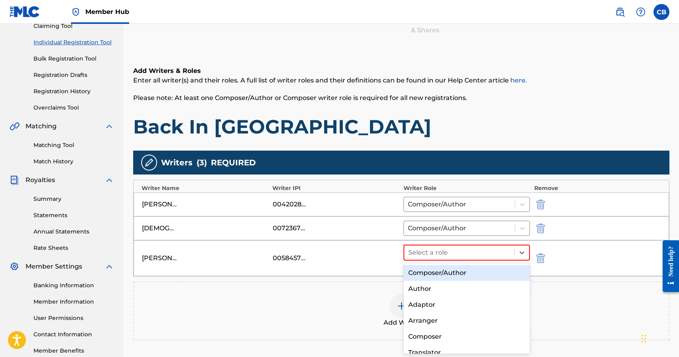
click at [456, 272] on div "Composer/Author" at bounding box center [466, 273] width 127 height 16
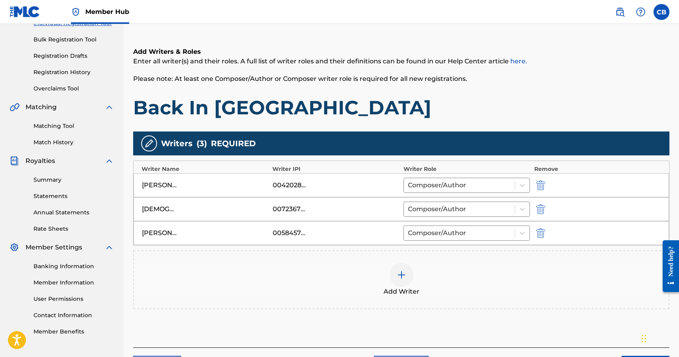
scroll to position [167, 0]
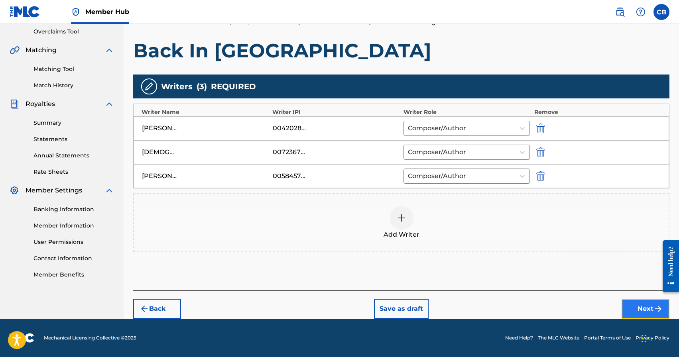
click at [655, 312] on img "submit" at bounding box center [658, 309] width 10 height 10
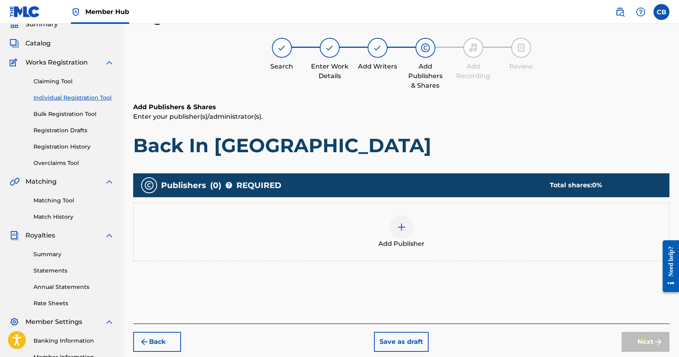
scroll to position [89, 0]
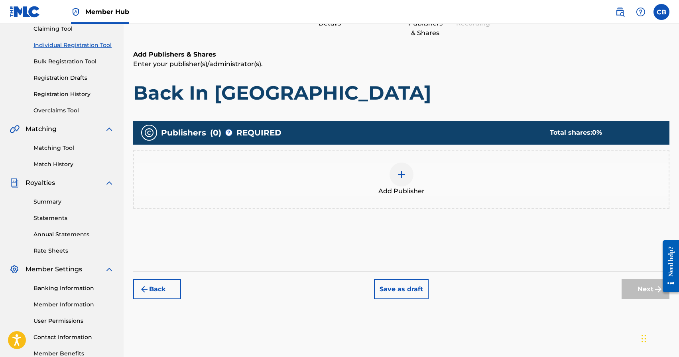
click at [405, 175] on img at bounding box center [402, 175] width 10 height 10
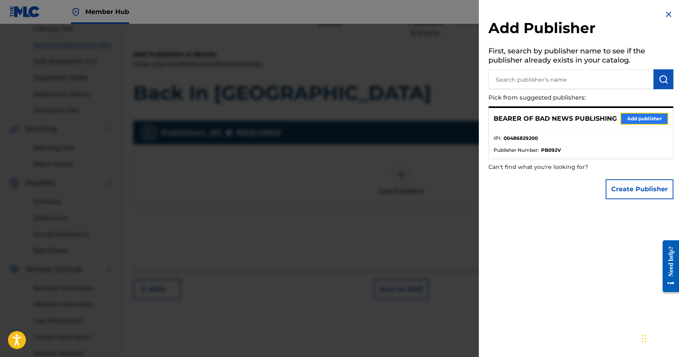
click at [642, 119] on button "Add publisher" at bounding box center [644, 119] width 48 height 12
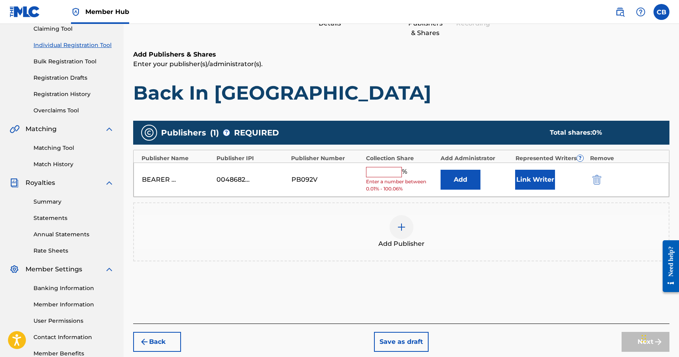
click at [378, 174] on input "text" at bounding box center [384, 172] width 36 height 10
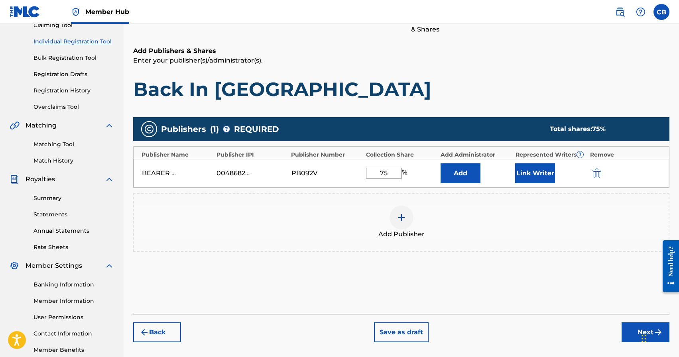
scroll to position [136, 0]
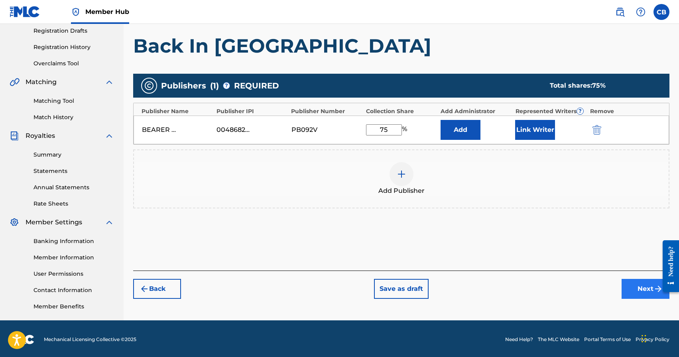
type input "75"
click at [646, 290] on button "Next" at bounding box center [646, 289] width 48 height 20
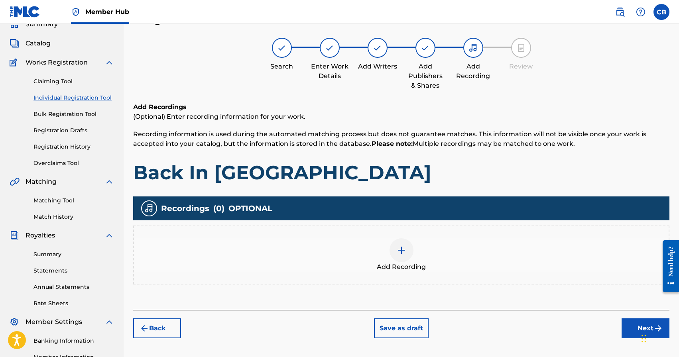
scroll to position [36, 0]
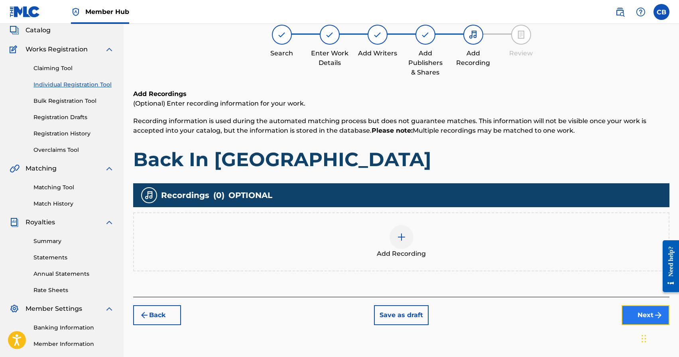
click at [637, 313] on button "Next" at bounding box center [646, 315] width 48 height 20
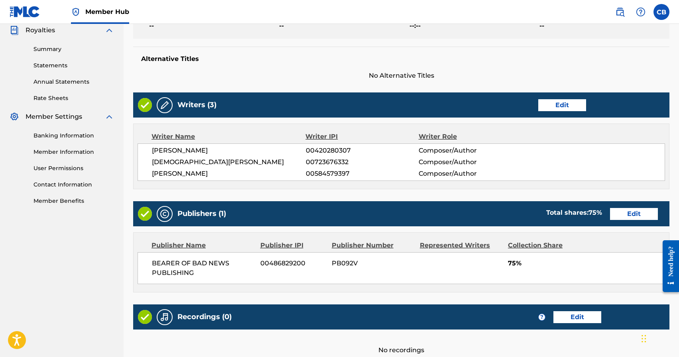
scroll to position [317, 0]
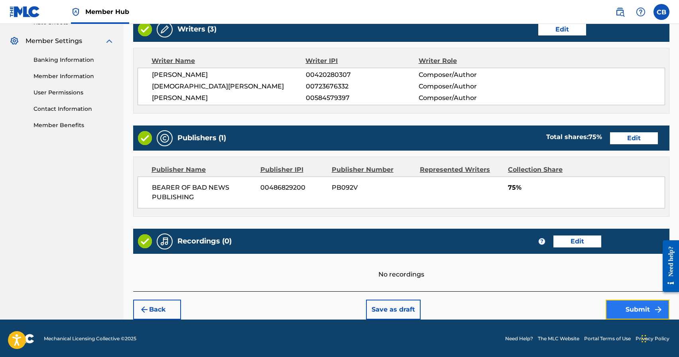
click at [638, 309] on button "Submit" at bounding box center [638, 310] width 64 height 20
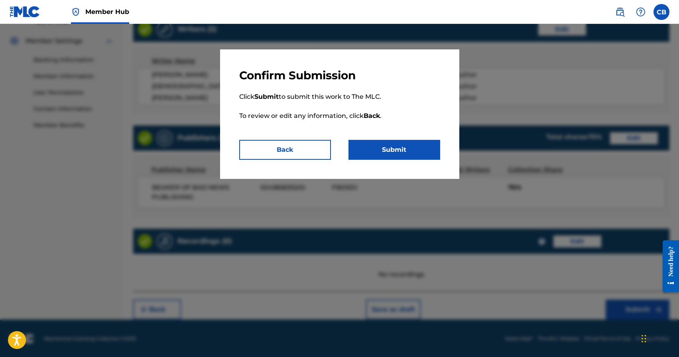
click at [495, 84] on div at bounding box center [339, 202] width 679 height 357
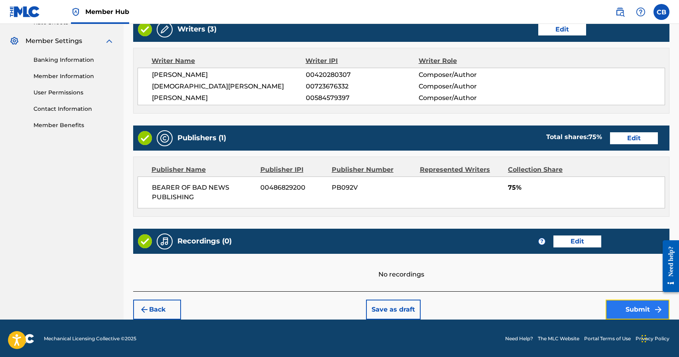
click at [636, 311] on button "Submit" at bounding box center [638, 310] width 64 height 20
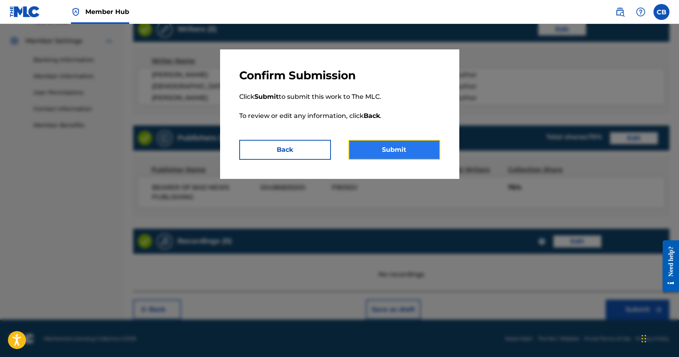
click at [394, 147] on button "Submit" at bounding box center [394, 150] width 92 height 20
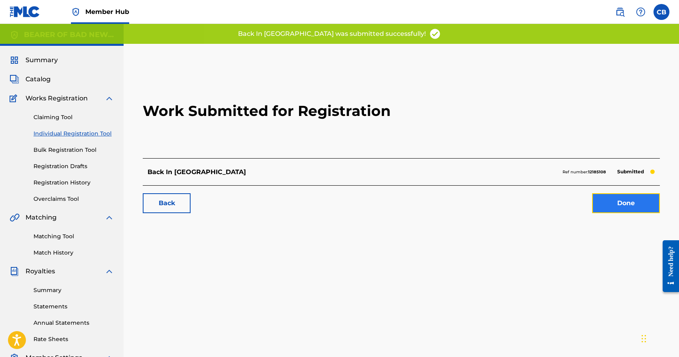
click at [635, 203] on link "Done" at bounding box center [626, 203] width 68 height 20
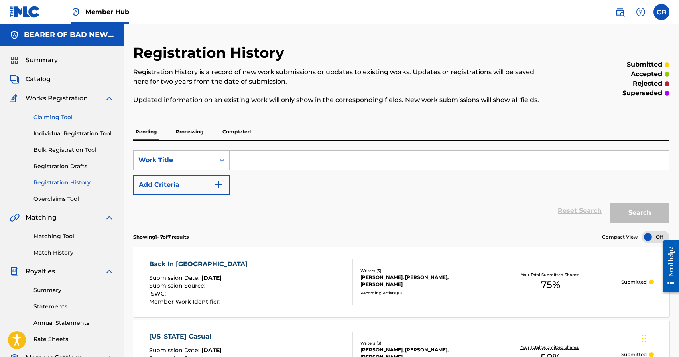
click at [62, 118] on link "Claiming Tool" at bounding box center [73, 117] width 81 height 8
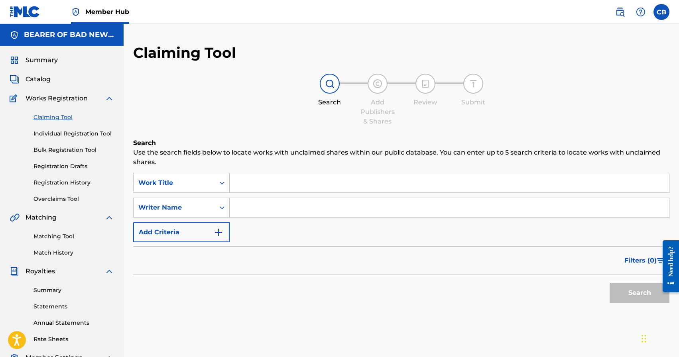
click at [260, 184] on input "Search Form" at bounding box center [449, 182] width 439 height 19
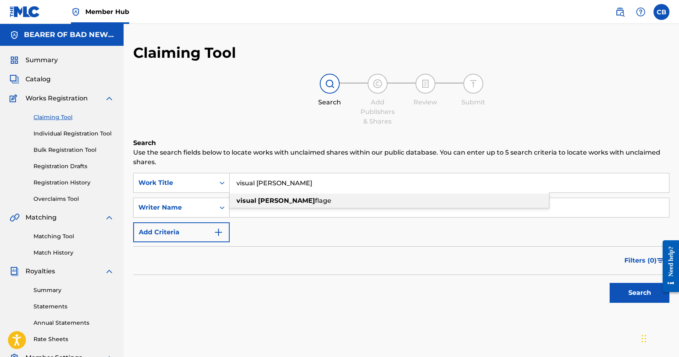
click at [245, 203] on strong "visual" at bounding box center [246, 201] width 20 height 8
type input "visual camouflage"
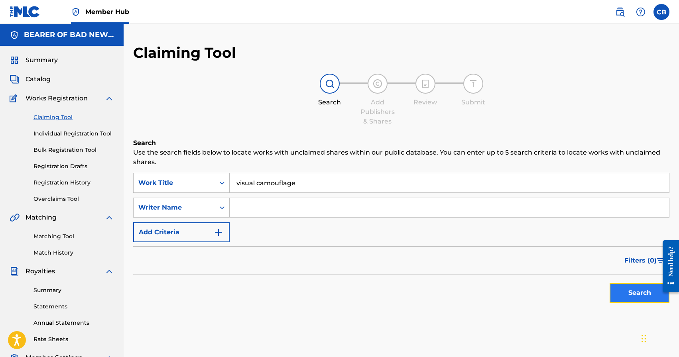
click at [640, 289] on button "Search" at bounding box center [640, 293] width 60 height 20
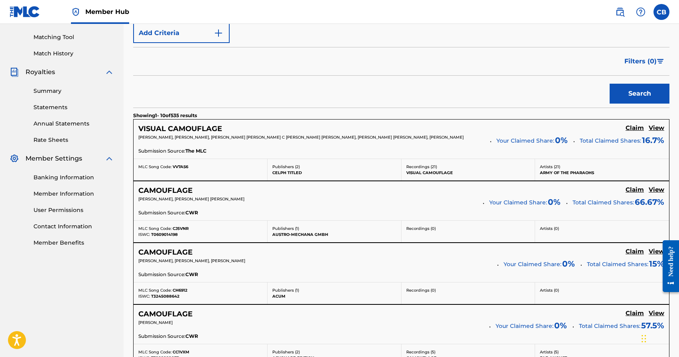
scroll to position [199, 0]
click at [196, 128] on h5 "VISUAL CAMOUFLAGE" at bounding box center [180, 129] width 84 height 9
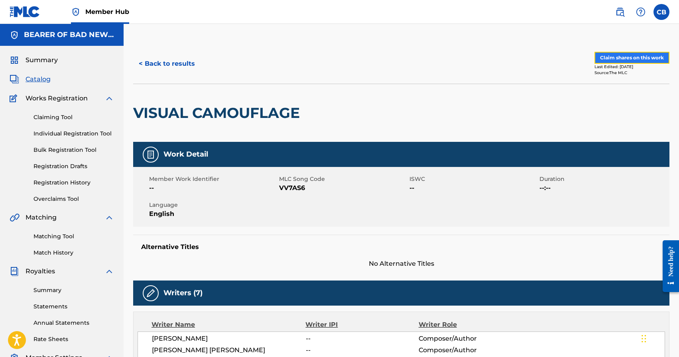
click at [622, 55] on button "Claim shares on this work" at bounding box center [631, 58] width 75 height 12
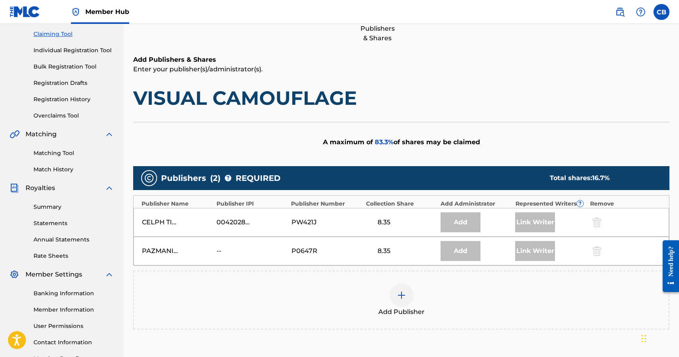
scroll to position [185, 0]
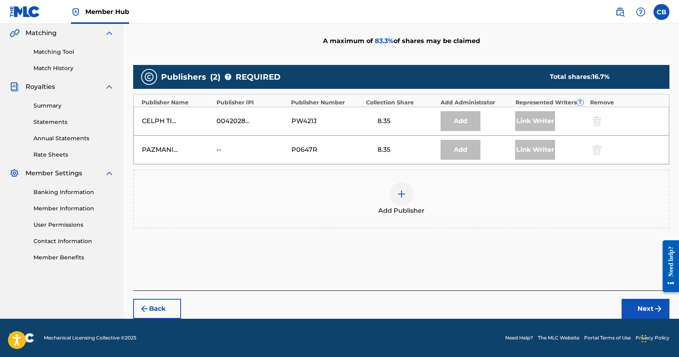
click at [402, 202] on div at bounding box center [402, 194] width 24 height 24
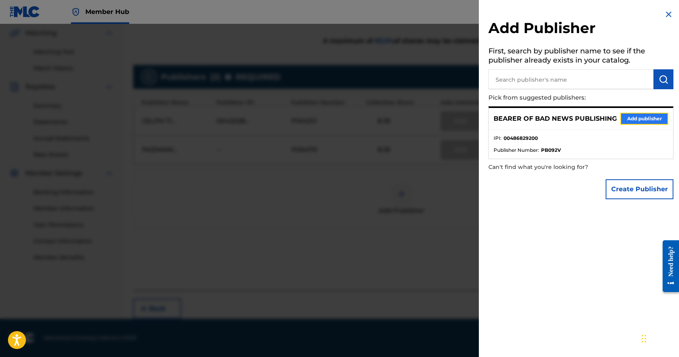
click at [631, 116] on button "Add publisher" at bounding box center [644, 119] width 48 height 12
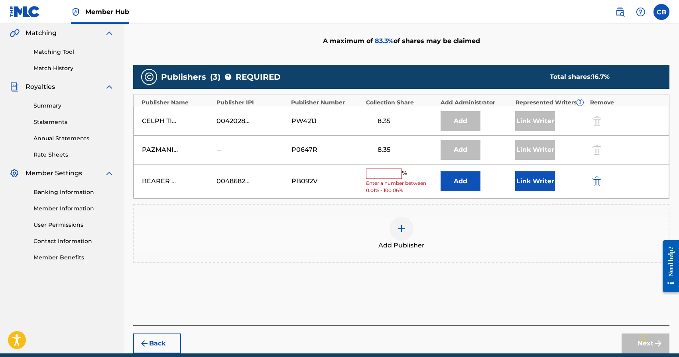
click at [377, 175] on input "text" at bounding box center [384, 174] width 36 height 10
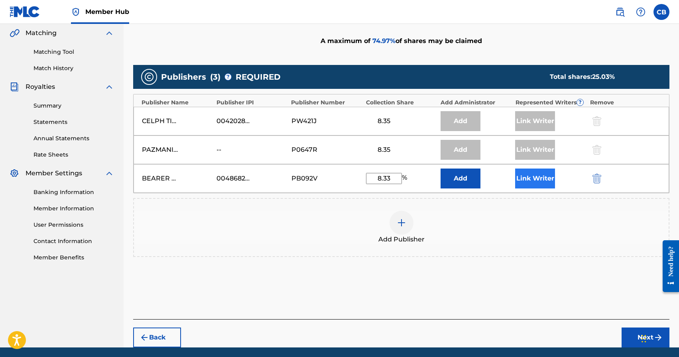
type input "8.33"
click at [529, 186] on button "Link Writer" at bounding box center [535, 179] width 40 height 20
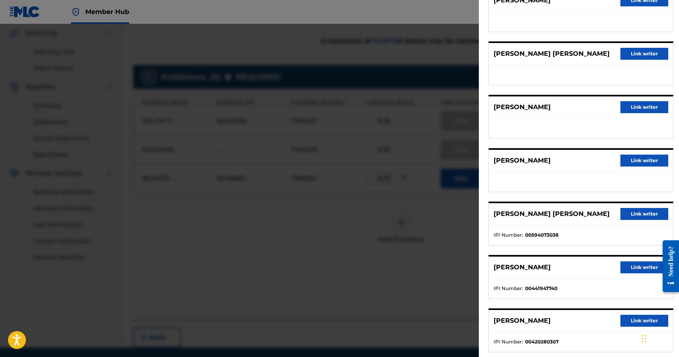
scroll to position [99, 0]
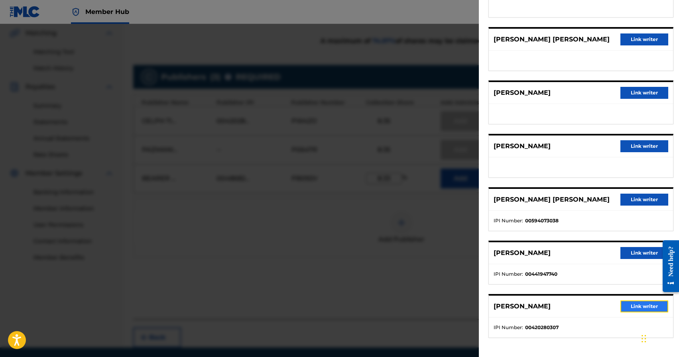
click at [636, 311] on button "Link writer" at bounding box center [644, 307] width 48 height 12
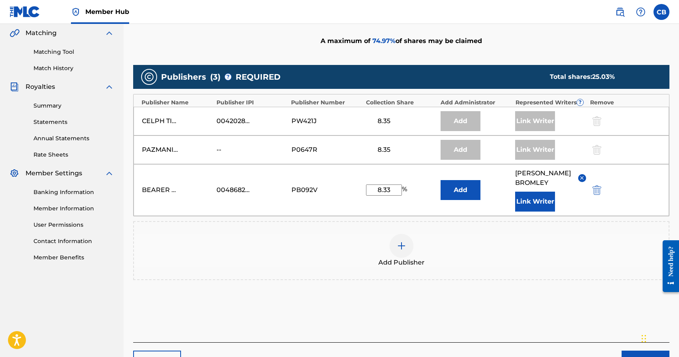
scroll to position [236, 0]
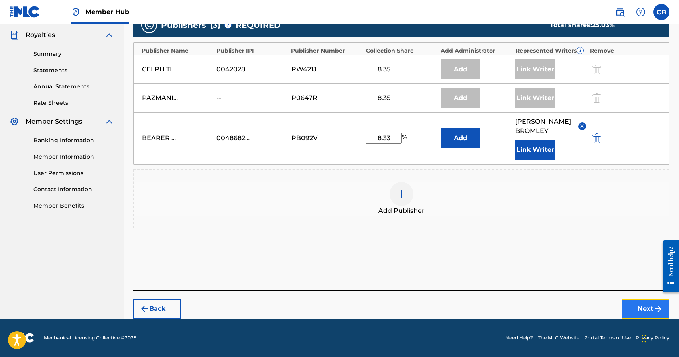
click at [644, 309] on button "Next" at bounding box center [646, 309] width 48 height 20
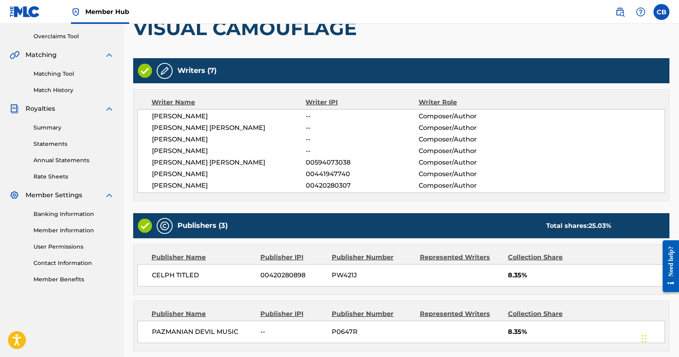
scroll to position [300, 0]
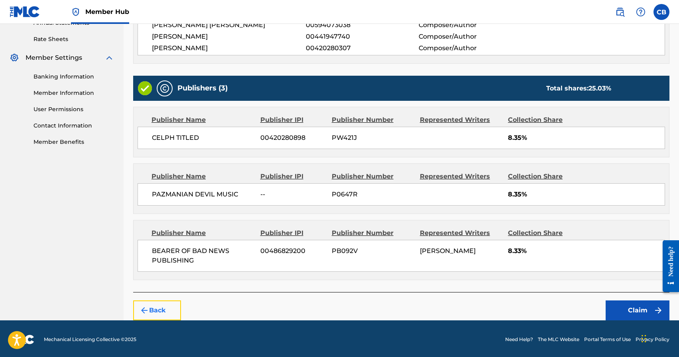
click at [161, 316] on button "Back" at bounding box center [157, 311] width 48 height 20
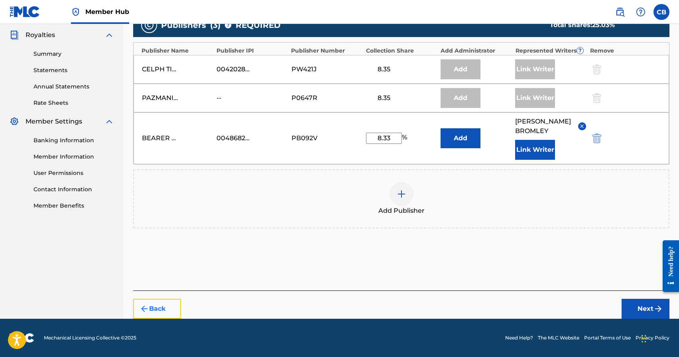
click at [161, 313] on button "Back" at bounding box center [157, 309] width 48 height 20
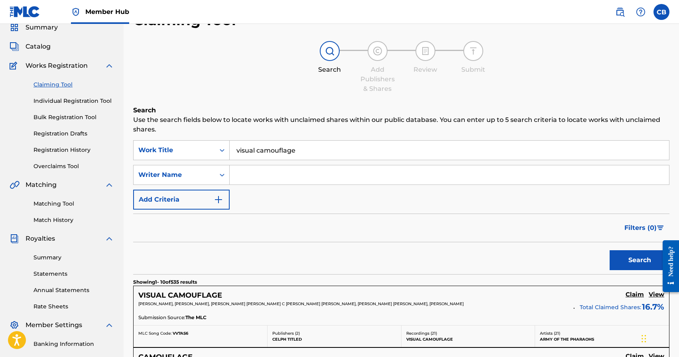
scroll to position [0, 0]
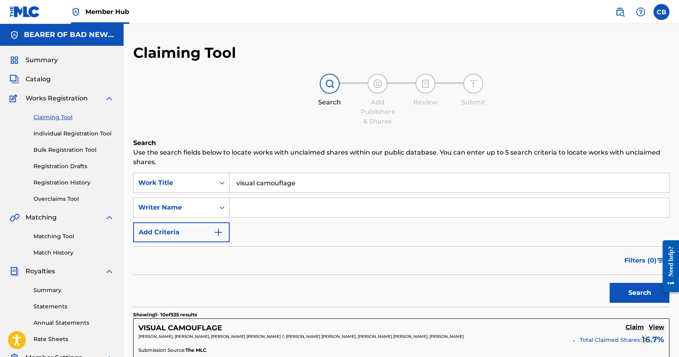
drag, startPoint x: 299, startPoint y: 185, endPoint x: 184, endPoint y: 172, distance: 115.9
click at [65, 184] on link "Registration History" at bounding box center [73, 183] width 81 height 8
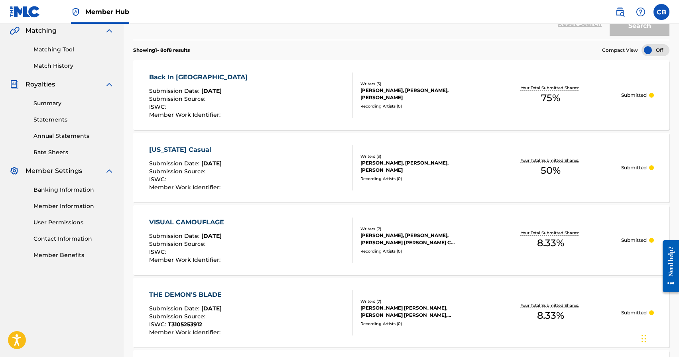
scroll to position [187, 0]
click at [201, 79] on div "Back In New England" at bounding box center [200, 78] width 102 height 10
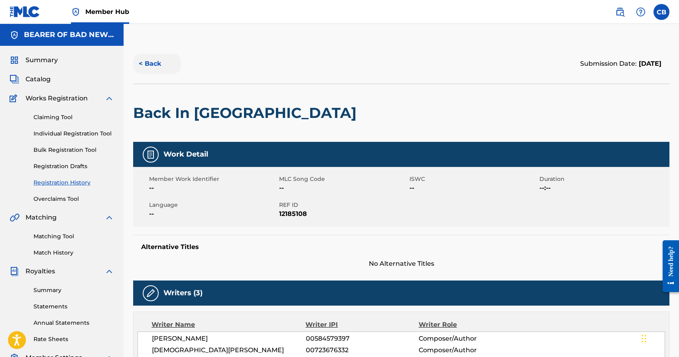
click at [147, 65] on button "< Back" at bounding box center [157, 64] width 48 height 20
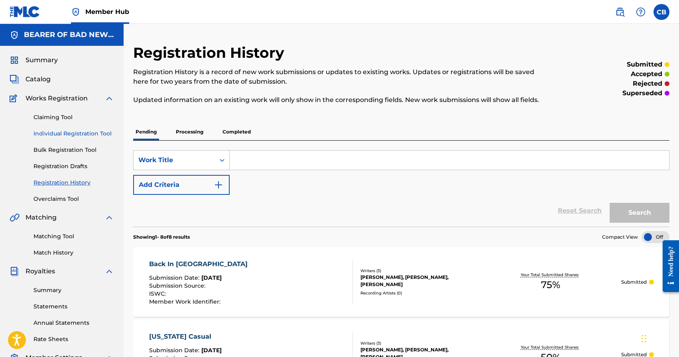
click at [62, 135] on link "Individual Registration Tool" at bounding box center [73, 134] width 81 height 8
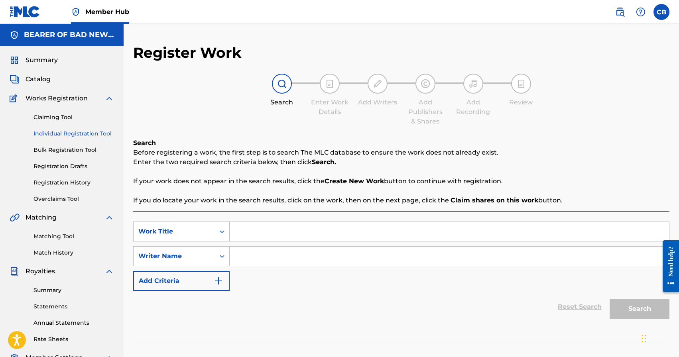
click at [262, 235] on input "Search Form" at bounding box center [449, 231] width 439 height 19
type input "Don't Give Up The Ship"
click at [327, 261] on input "Search Form" at bounding box center [449, 256] width 439 height 19
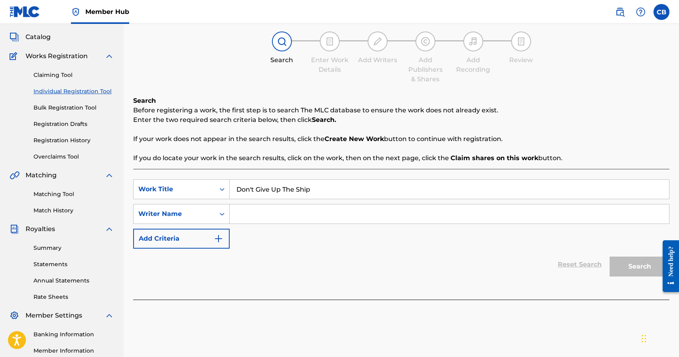
scroll to position [49, 0]
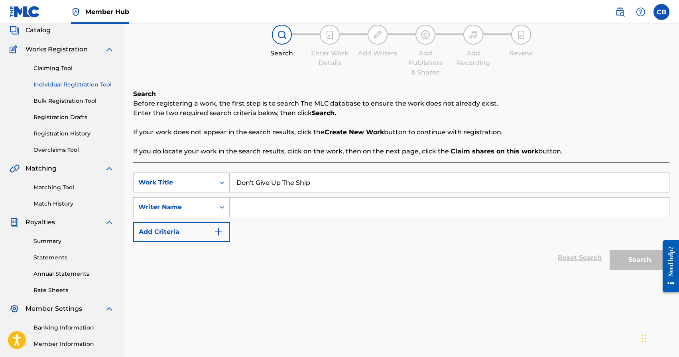
click at [301, 203] on input "Search Form" at bounding box center [449, 207] width 439 height 19
type input "Chad Aaron Bromley"
click at [629, 265] on button "Search" at bounding box center [640, 260] width 60 height 20
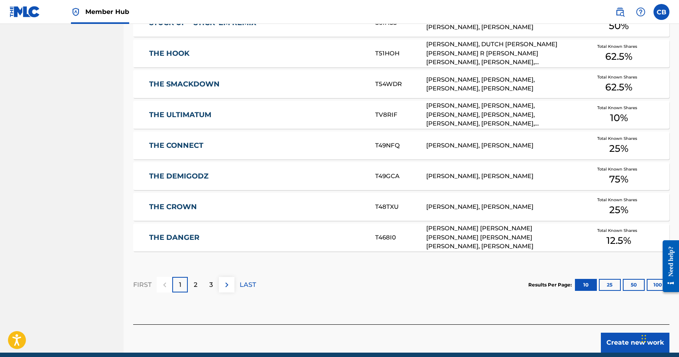
scroll to position [459, 0]
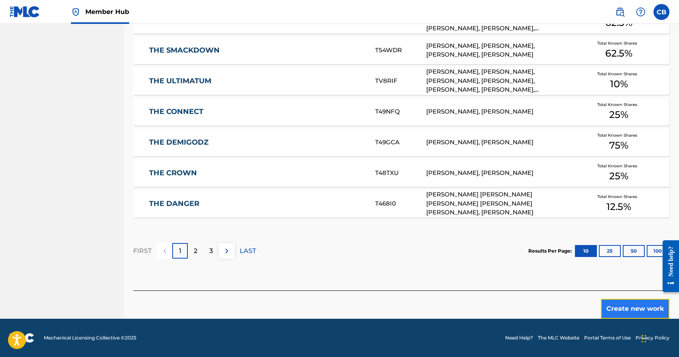
click at [645, 311] on button "Create new work" at bounding box center [635, 309] width 69 height 20
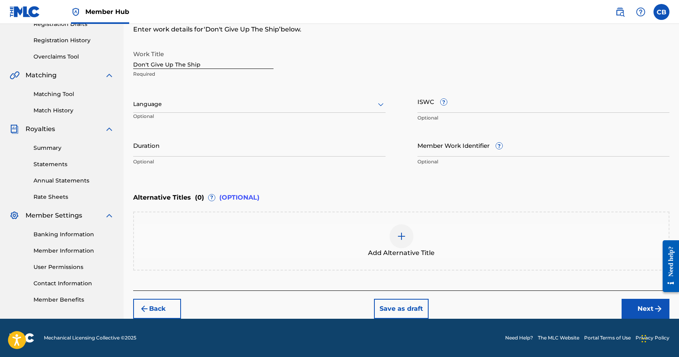
scroll to position [142, 0]
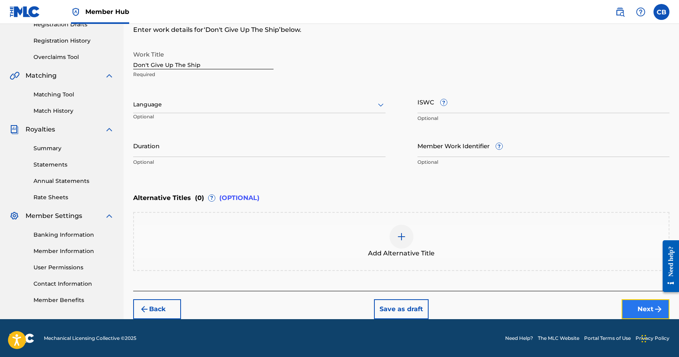
click at [636, 310] on button "Next" at bounding box center [646, 309] width 48 height 20
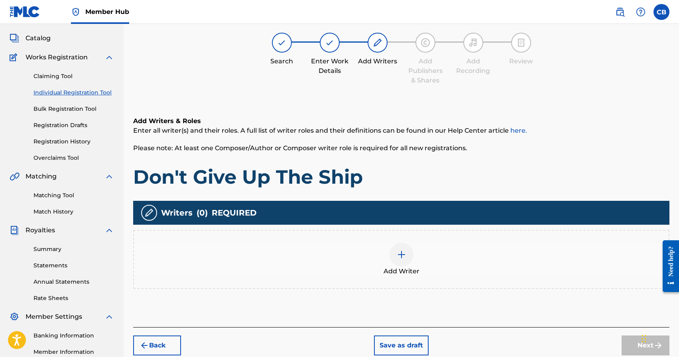
scroll to position [47, 0]
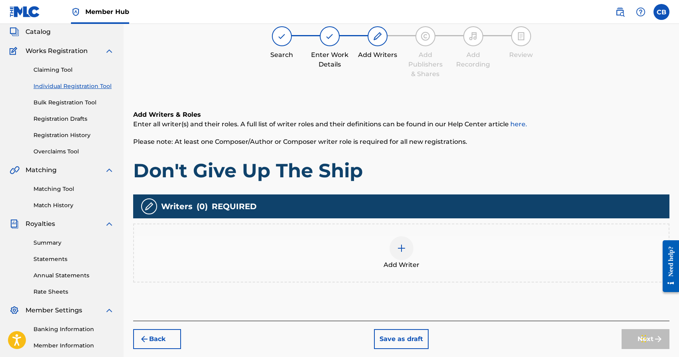
click at [392, 248] on div at bounding box center [402, 248] width 24 height 24
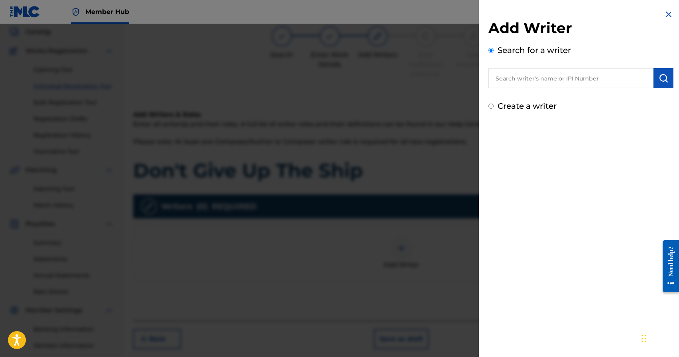
click at [550, 84] on input "text" at bounding box center [570, 78] width 165 height 20
click at [552, 79] on input "text" at bounding box center [570, 78] width 165 height 20
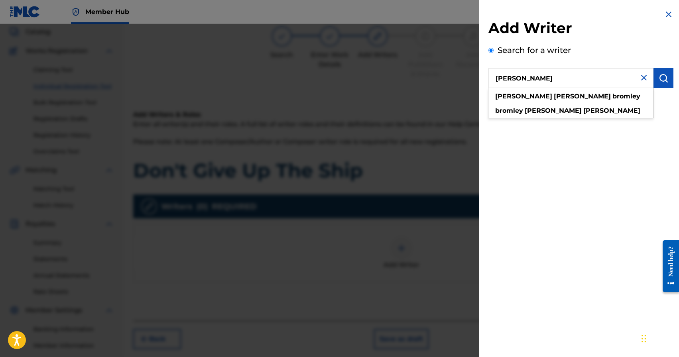
type input "Chad Aaron Bromley"
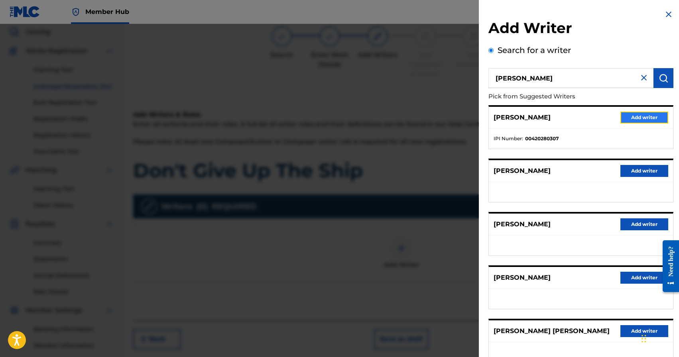
click at [640, 122] on button "Add writer" at bounding box center [644, 118] width 48 height 12
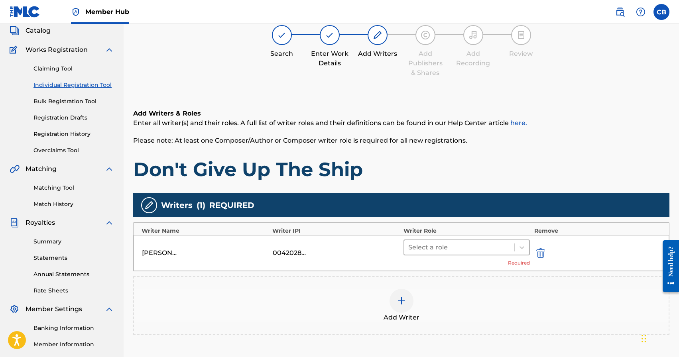
scroll to position [49, 0]
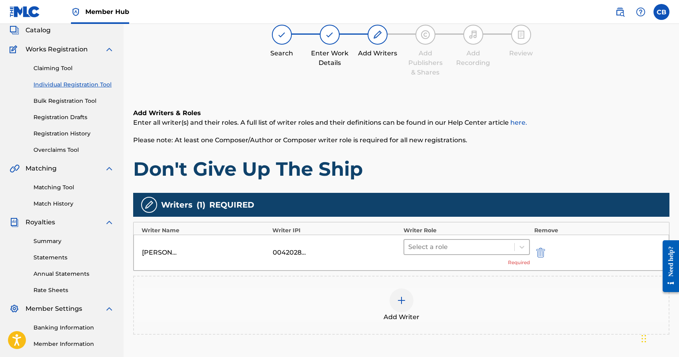
click at [441, 253] on div "Select a role" at bounding box center [459, 247] width 110 height 14
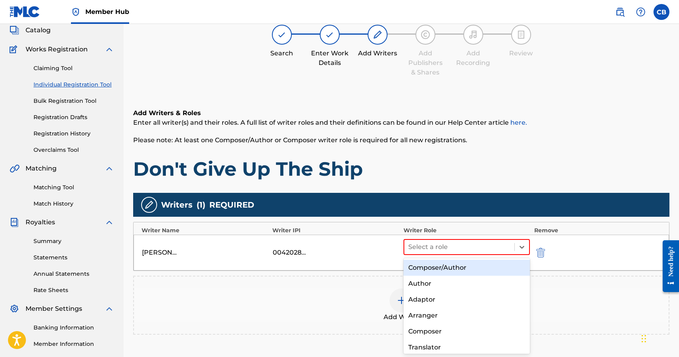
click at [433, 264] on div "Composer/Author" at bounding box center [466, 268] width 127 height 16
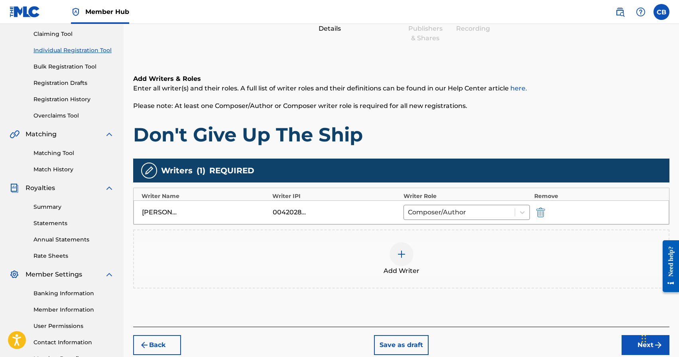
scroll to position [137, 0]
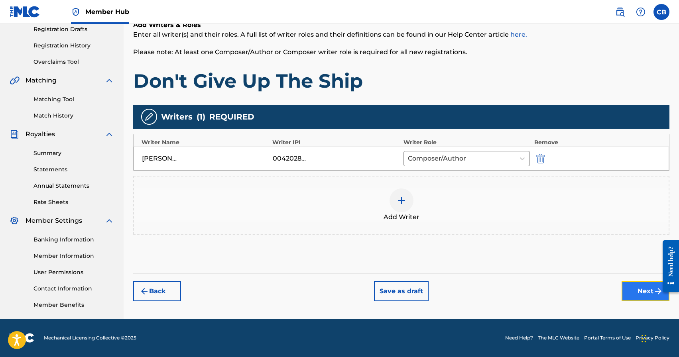
click at [638, 295] on button "Next" at bounding box center [646, 291] width 48 height 20
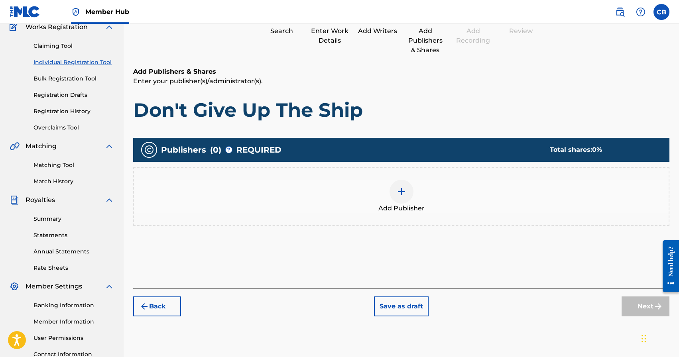
scroll to position [102, 0]
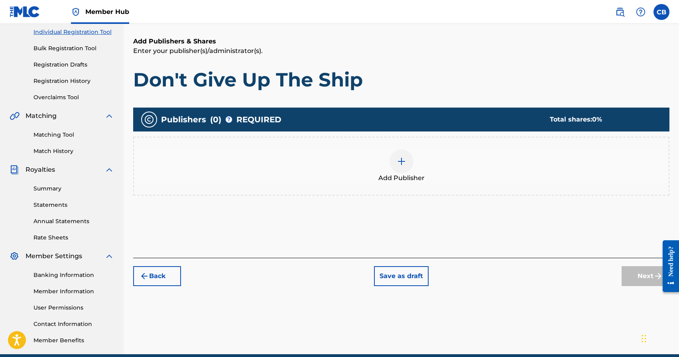
click at [401, 163] on img at bounding box center [402, 162] width 10 height 10
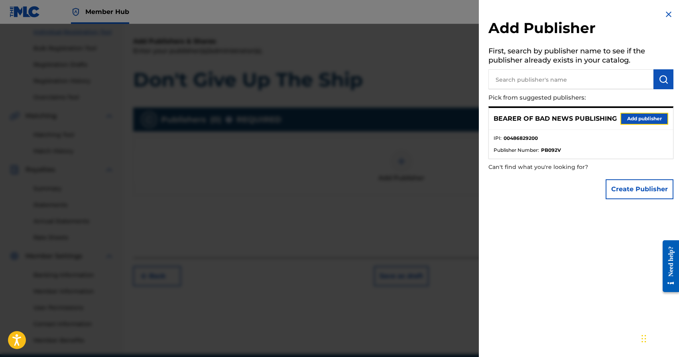
drag, startPoint x: 630, startPoint y: 121, endPoint x: 627, endPoint y: 118, distance: 4.3
click at [630, 121] on button "Add publisher" at bounding box center [644, 119] width 48 height 12
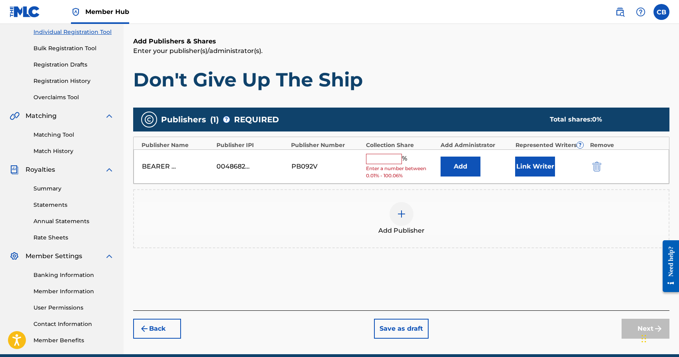
click at [380, 161] on input "text" at bounding box center [384, 159] width 36 height 10
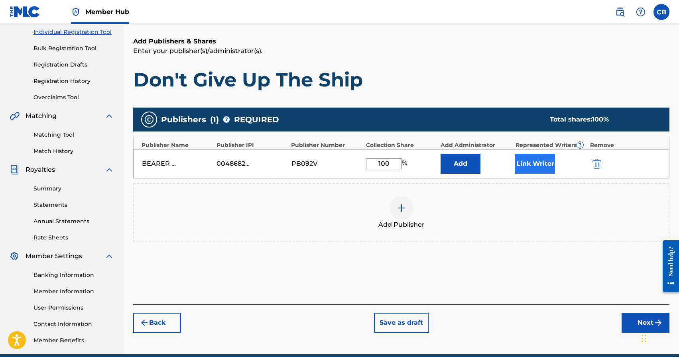
type input "100"
click at [526, 169] on button "Link Writer" at bounding box center [535, 164] width 40 height 20
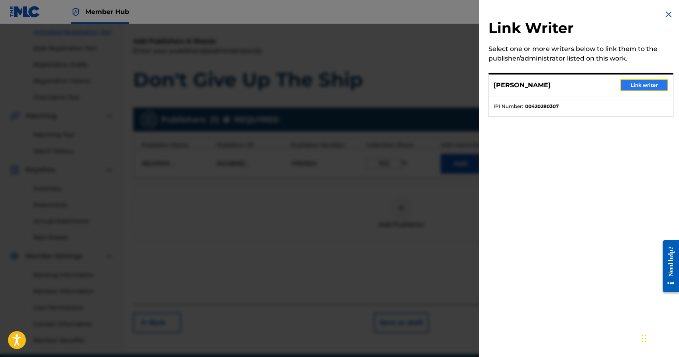
click at [630, 86] on button "Link writer" at bounding box center [644, 85] width 48 height 12
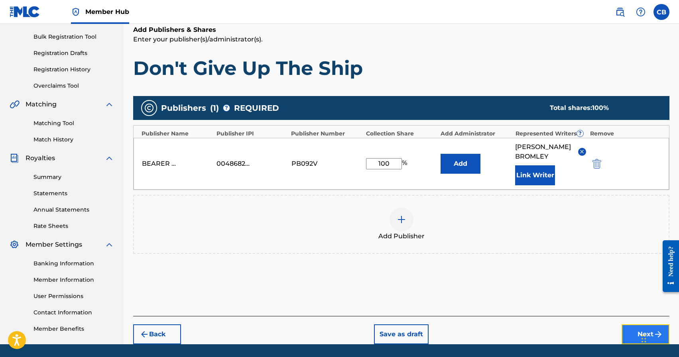
click at [635, 334] on button "Next" at bounding box center [646, 335] width 48 height 20
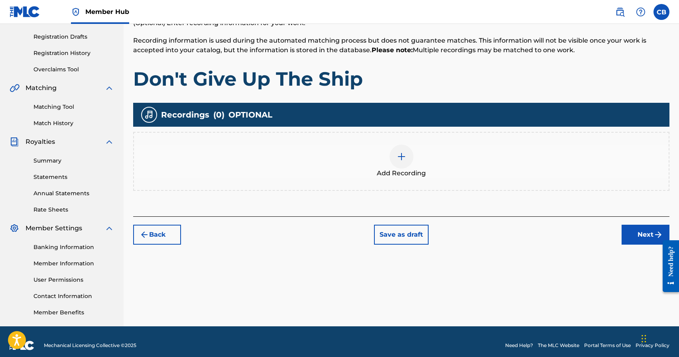
scroll to position [137, 0]
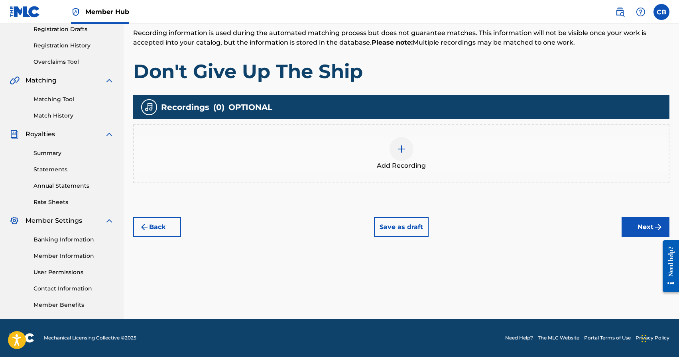
click at [403, 154] on div at bounding box center [402, 149] width 24 height 24
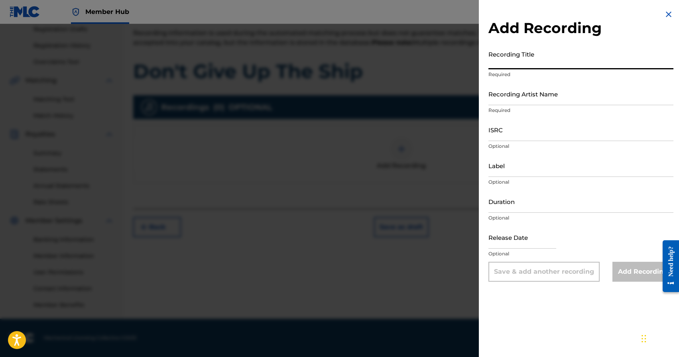
click at [538, 63] on input "Recording Title" at bounding box center [580, 58] width 185 height 23
type input "Don't Give Up The Ship"
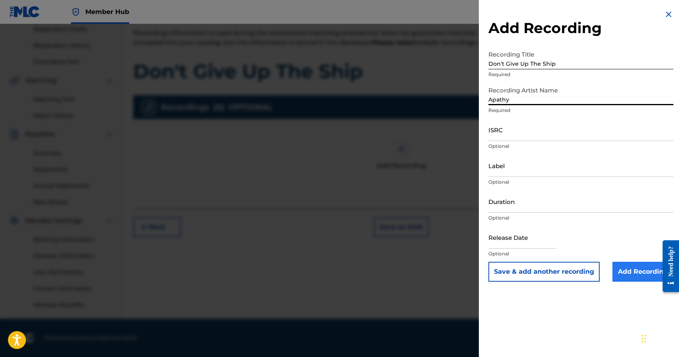
type input "Apathy"
click at [641, 272] on input "Add Recording" at bounding box center [642, 272] width 61 height 20
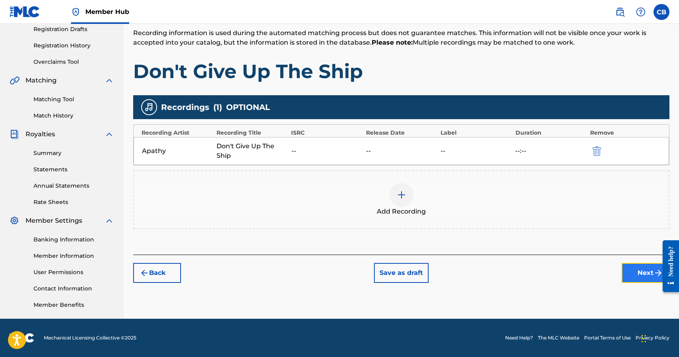
click at [641, 275] on button "Next" at bounding box center [646, 273] width 48 height 20
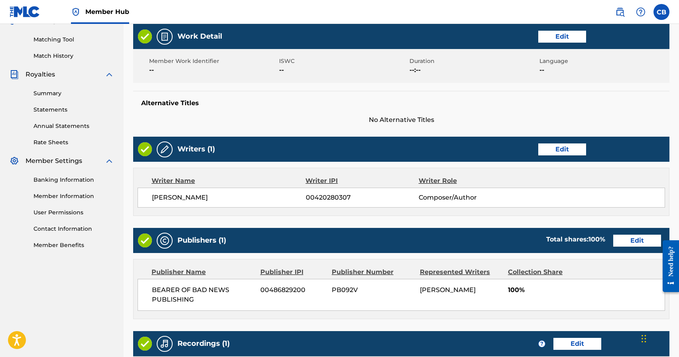
scroll to position [326, 0]
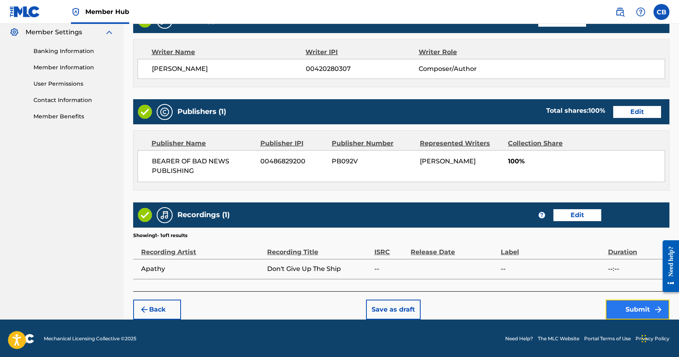
click at [642, 309] on button "Submit" at bounding box center [638, 310] width 64 height 20
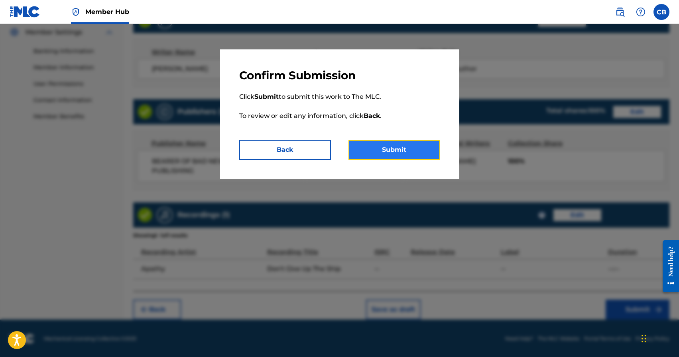
click at [388, 148] on button "Submit" at bounding box center [394, 150] width 92 height 20
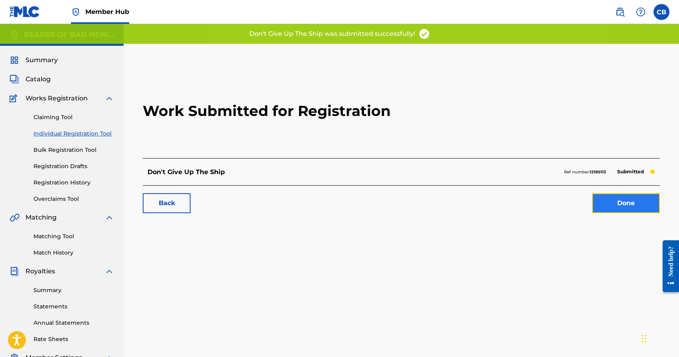
click at [625, 204] on link "Done" at bounding box center [626, 203] width 68 height 20
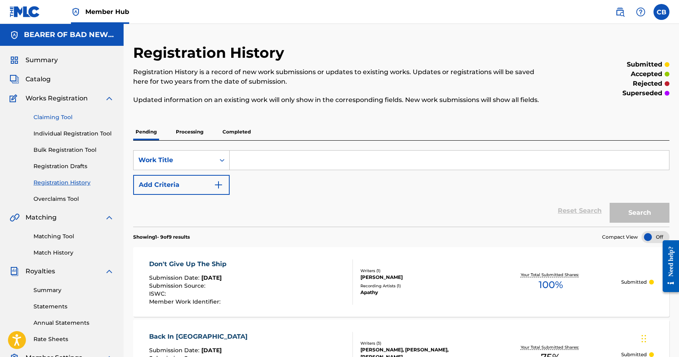
click at [62, 118] on link "Claiming Tool" at bounding box center [73, 117] width 81 height 8
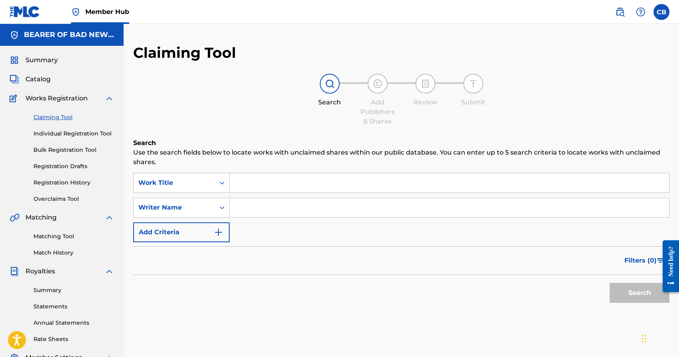
click at [259, 183] on input "Search Form" at bounding box center [449, 182] width 439 height 19
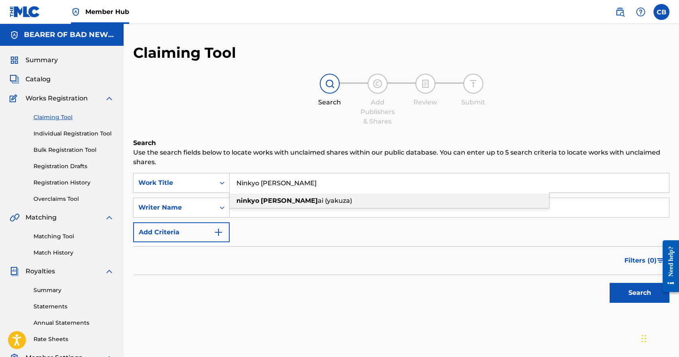
click at [318, 199] on span "ai (yakuza)" at bounding box center [335, 201] width 34 height 8
type input "ninkyo dantai (yakuza)"
click at [275, 213] on input "Search Form" at bounding box center [449, 207] width 439 height 19
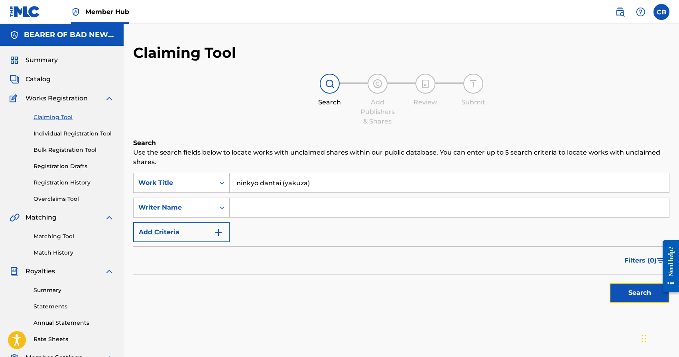
click at [627, 293] on button "Search" at bounding box center [640, 293] width 60 height 20
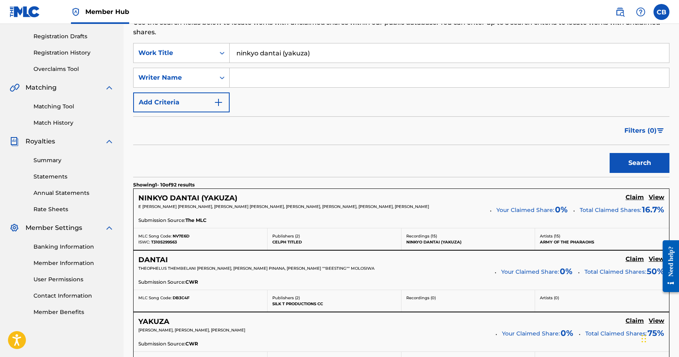
scroll to position [131, 0]
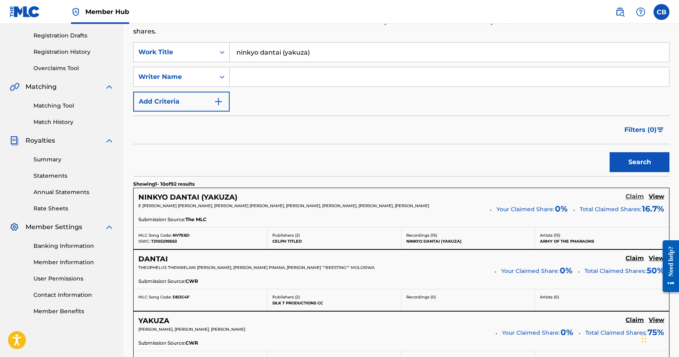
click at [637, 196] on h5 "Claim" at bounding box center [635, 197] width 18 height 8
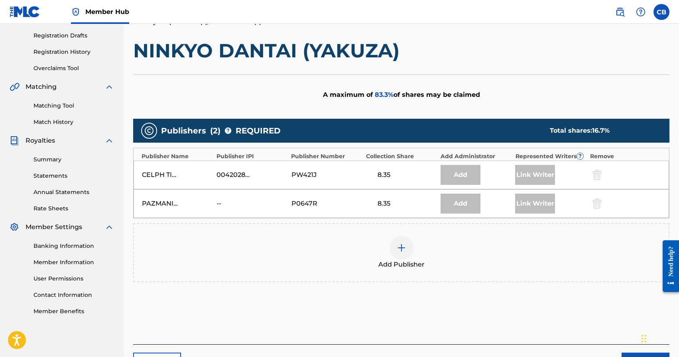
click at [400, 250] on img at bounding box center [402, 248] width 10 height 10
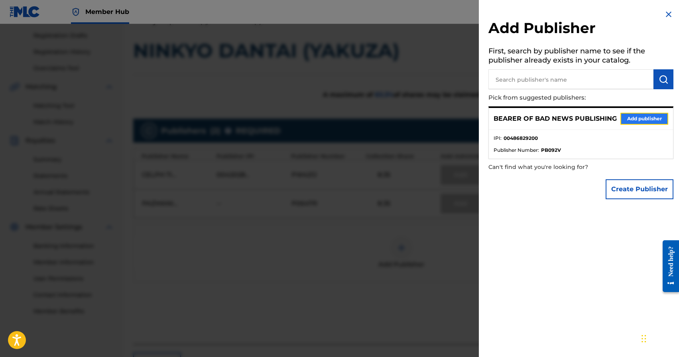
click at [636, 119] on button "Add publisher" at bounding box center [644, 119] width 48 height 12
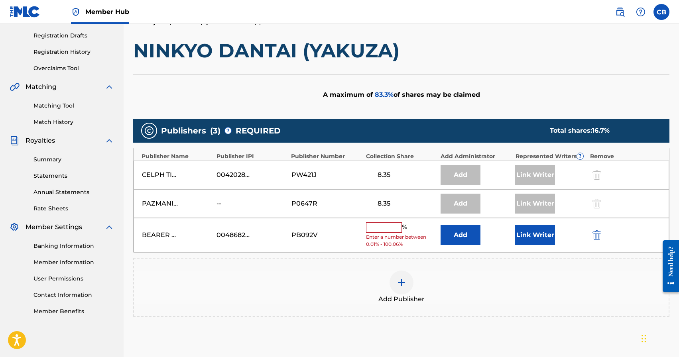
click at [381, 232] on input "text" at bounding box center [384, 227] width 36 height 10
type input "8.33"
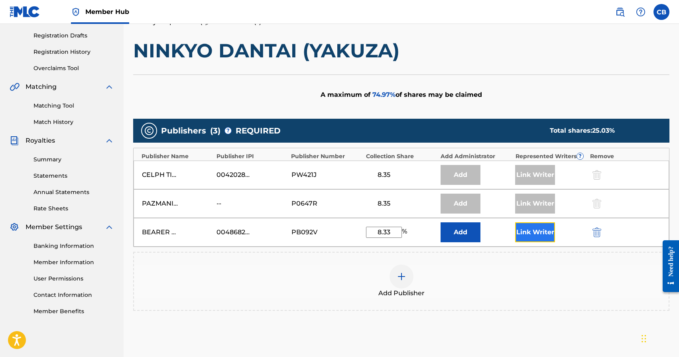
click at [541, 237] on button "Link Writer" at bounding box center [535, 232] width 40 height 20
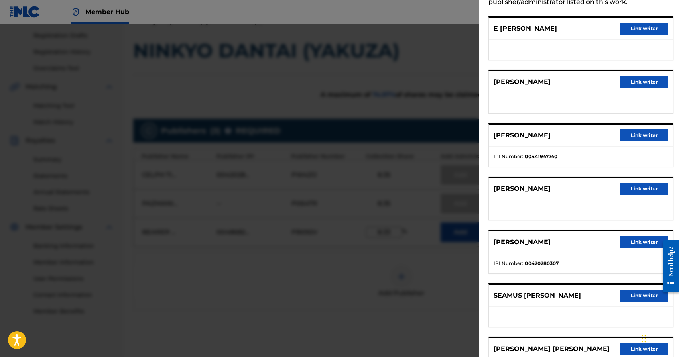
scroll to position [99, 0]
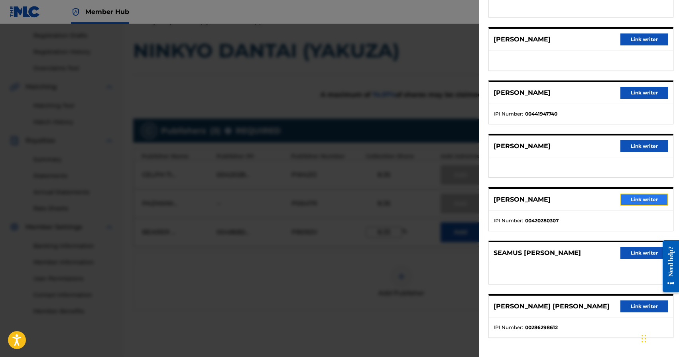
click at [636, 196] on button "Link writer" at bounding box center [644, 200] width 48 height 12
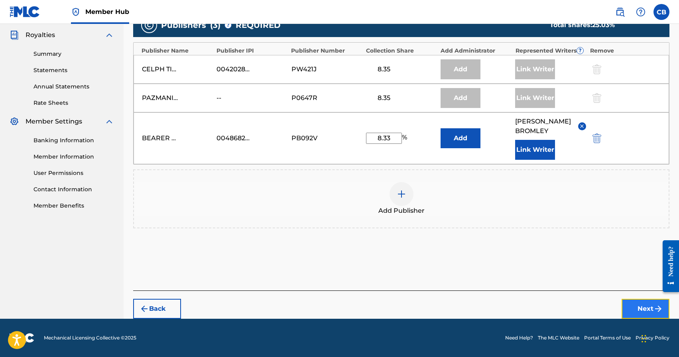
click at [638, 307] on button "Next" at bounding box center [646, 309] width 48 height 20
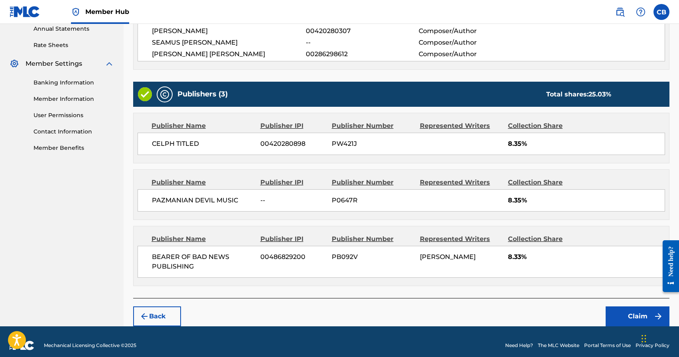
scroll to position [300, 0]
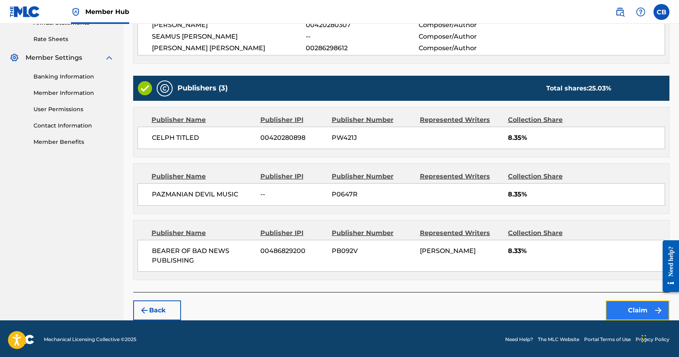
click at [632, 308] on button "Claim" at bounding box center [638, 311] width 64 height 20
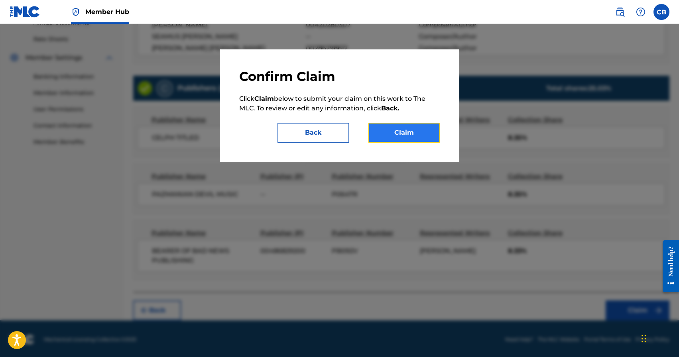
click at [395, 132] on button "Claim" at bounding box center [404, 133] width 72 height 20
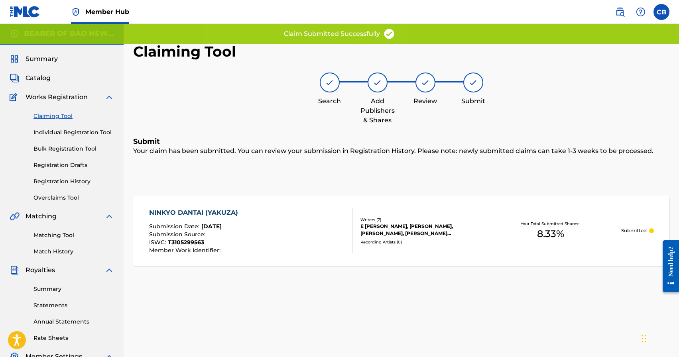
scroll to position [0, 0]
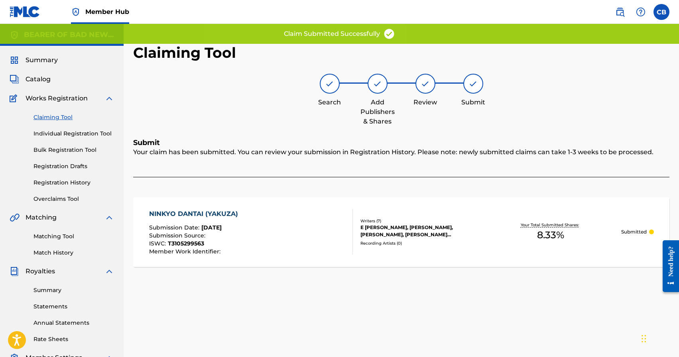
click at [61, 117] on link "Claiming Tool" at bounding box center [73, 117] width 81 height 8
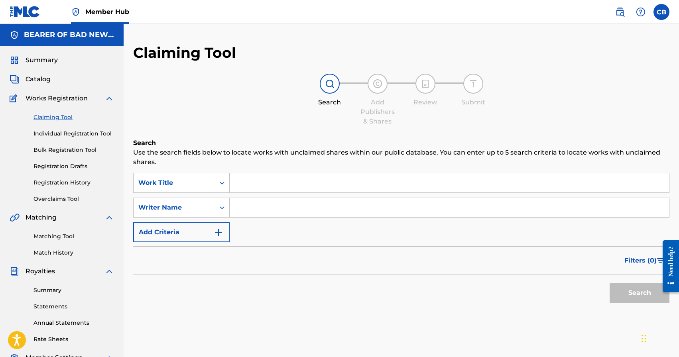
click at [270, 184] on input "Search Form" at bounding box center [449, 182] width 439 height 19
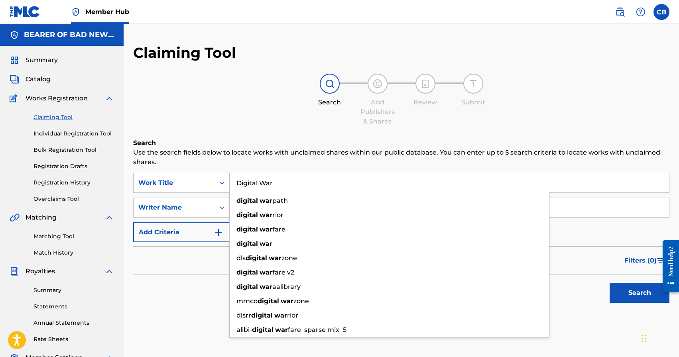
type input "Digital War"
click at [610, 283] on button "Search" at bounding box center [640, 293] width 60 height 20
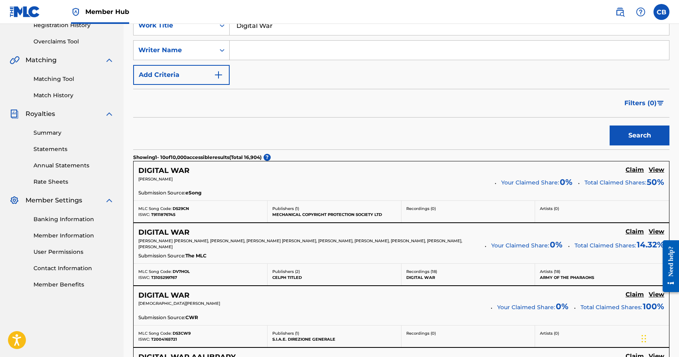
scroll to position [157, 0]
click at [639, 233] on h5 "Claim" at bounding box center [635, 232] width 18 height 8
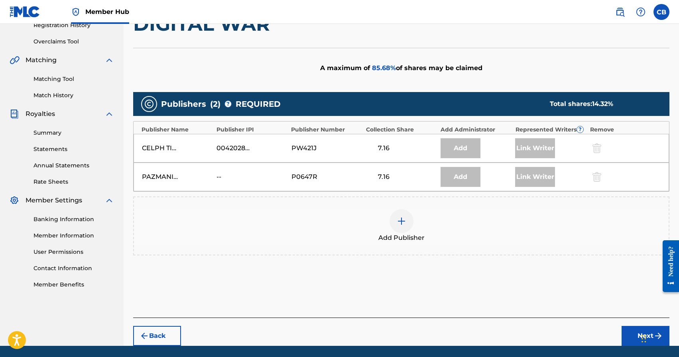
click at [401, 218] on img at bounding box center [402, 222] width 10 height 10
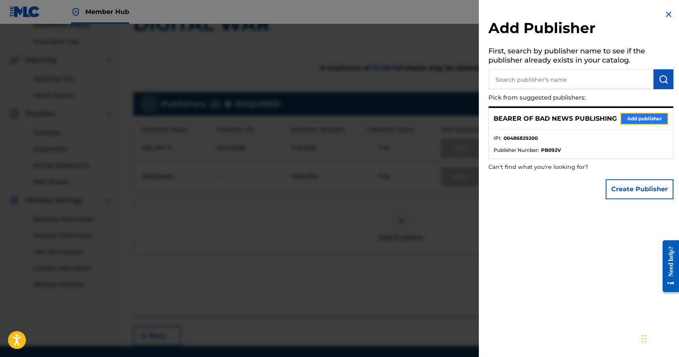
click at [635, 119] on button "Add publisher" at bounding box center [644, 119] width 48 height 12
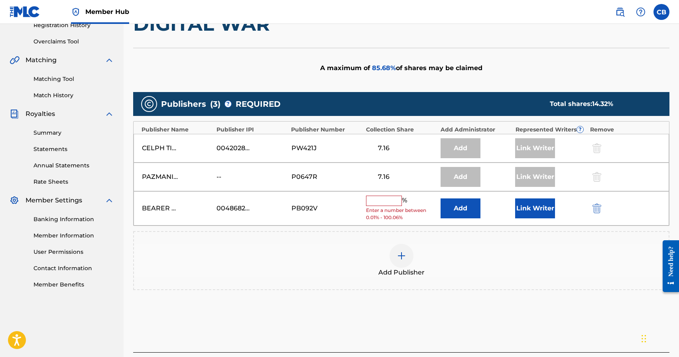
click at [379, 200] on input "text" at bounding box center [384, 201] width 36 height 10
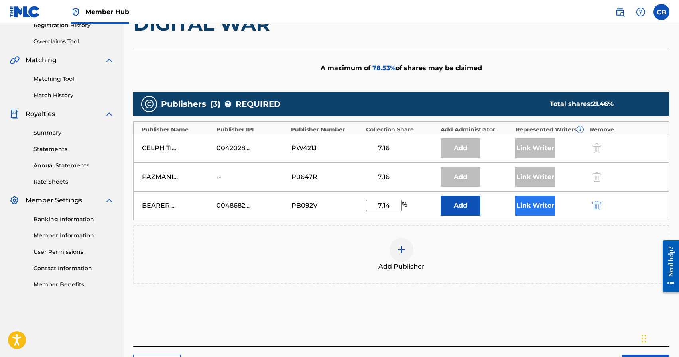
type input "7.14"
click at [547, 205] on button "Link Writer" at bounding box center [535, 206] width 40 height 20
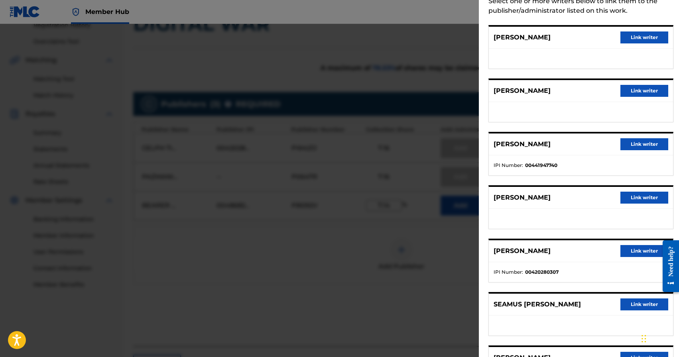
scroll to position [148, 0]
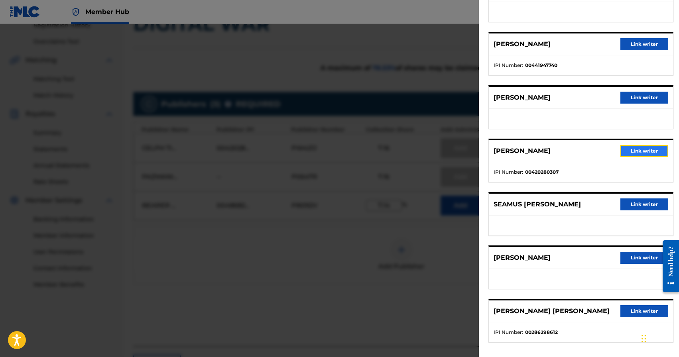
click at [643, 152] on button "Link writer" at bounding box center [644, 151] width 48 height 12
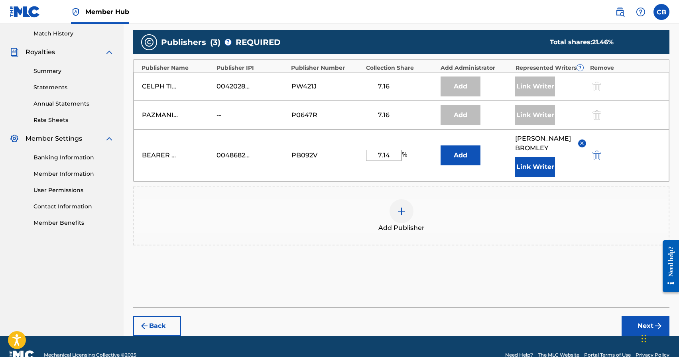
scroll to position [236, 0]
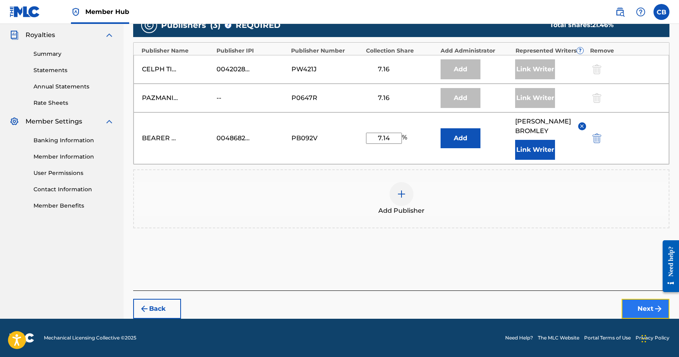
click at [649, 308] on button "Next" at bounding box center [646, 309] width 48 height 20
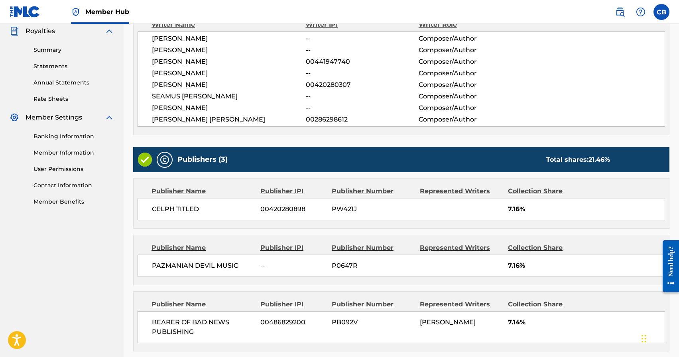
scroll to position [312, 0]
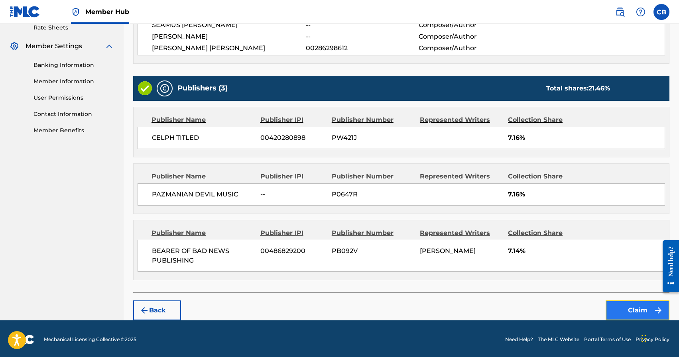
click at [629, 307] on button "Claim" at bounding box center [638, 311] width 64 height 20
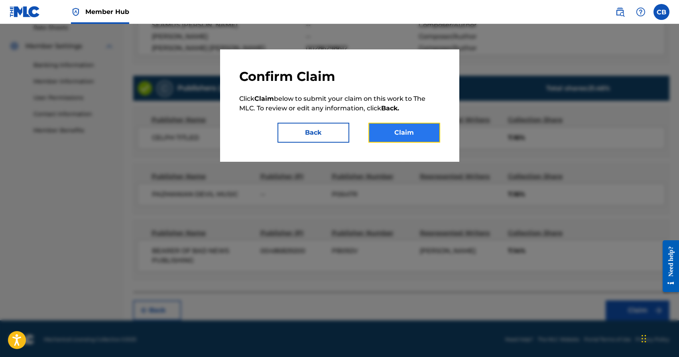
click at [392, 124] on button "Claim" at bounding box center [404, 133] width 72 height 20
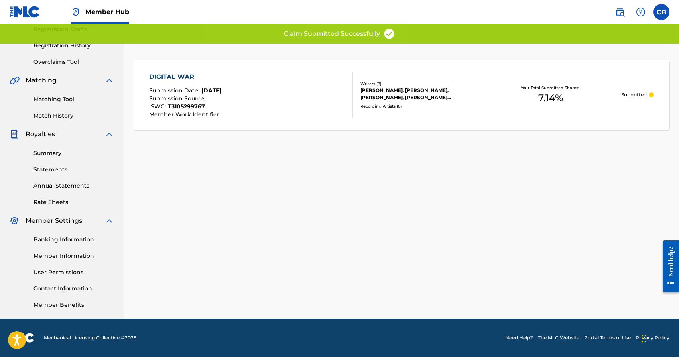
scroll to position [0, 0]
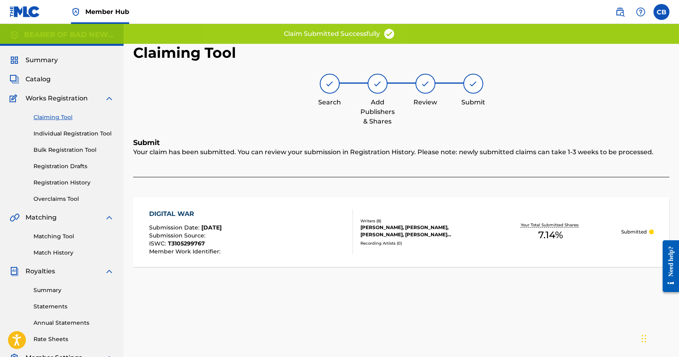
click at [51, 116] on link "Claiming Tool" at bounding box center [73, 117] width 81 height 8
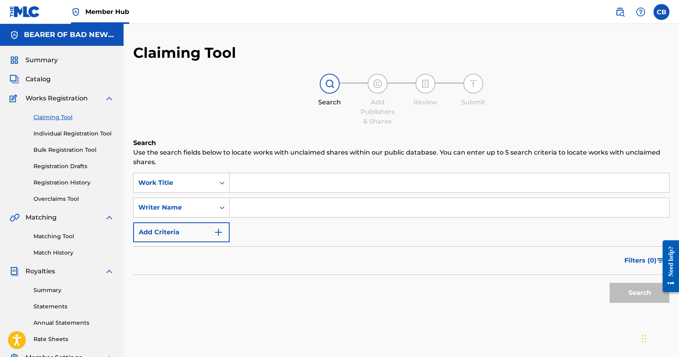
drag, startPoint x: 259, startPoint y: 185, endPoint x: 256, endPoint y: 178, distance: 7.3
click at [259, 185] on input "Search Form" at bounding box center [449, 182] width 439 height 19
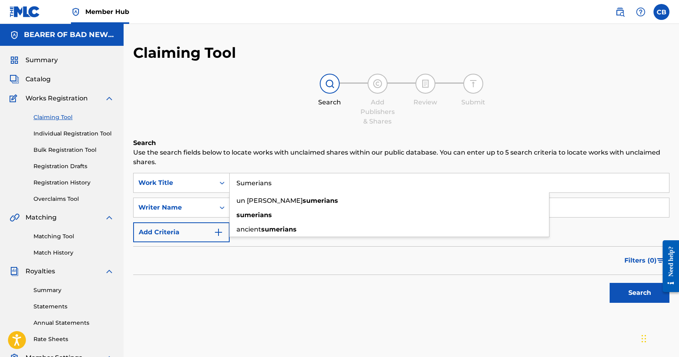
type input "Sumerians"
click at [610, 283] on button "Search" at bounding box center [640, 293] width 60 height 20
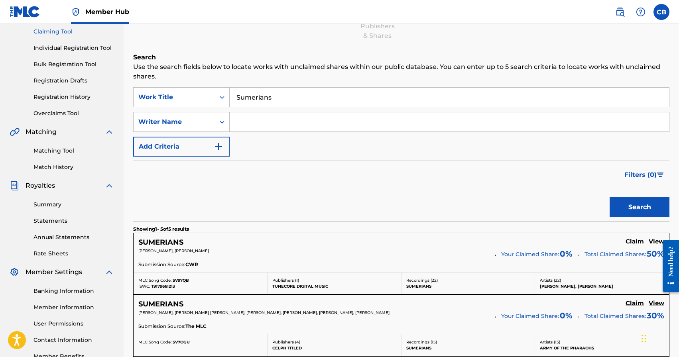
scroll to position [193, 0]
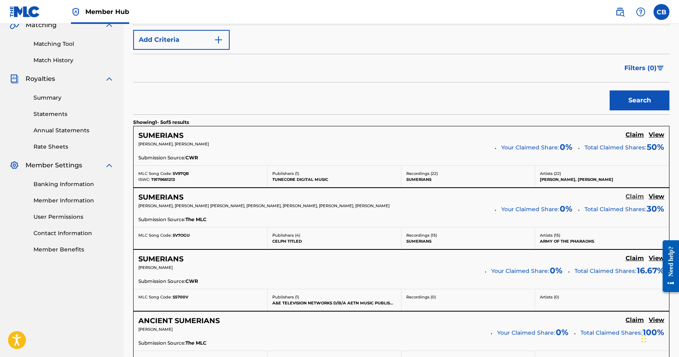
click at [638, 199] on h5 "Claim" at bounding box center [635, 197] width 18 height 8
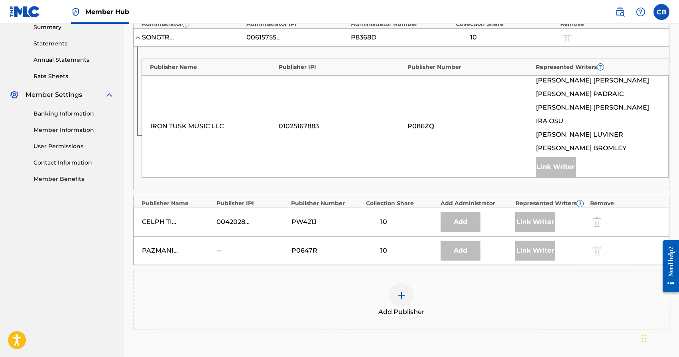
scroll to position [268, 0]
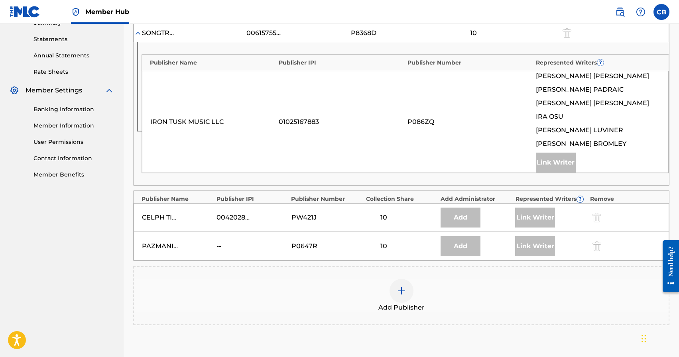
click at [403, 290] on img at bounding box center [402, 291] width 10 height 10
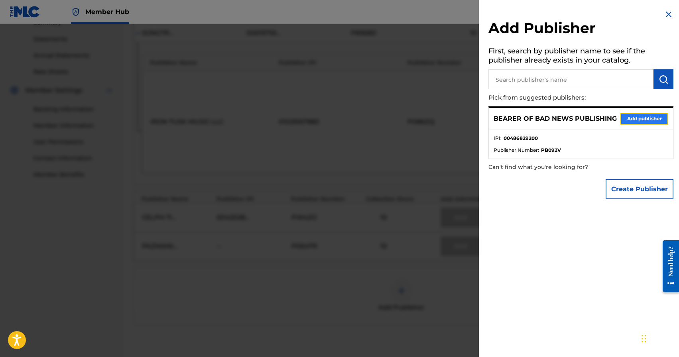
click at [635, 122] on button "Add publisher" at bounding box center [644, 119] width 48 height 12
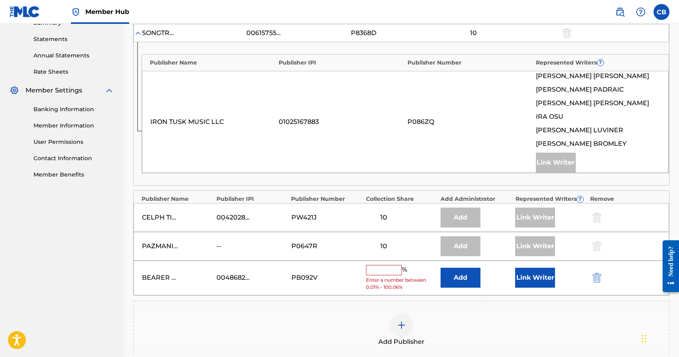
click at [362, 269] on div "BEARER OF BAD NEWS PUBLISHING 00486829200 PB092V % Enter a number between 0.01%…" at bounding box center [401, 278] width 535 height 35
click at [376, 266] on input "text" at bounding box center [384, 270] width 36 height 10
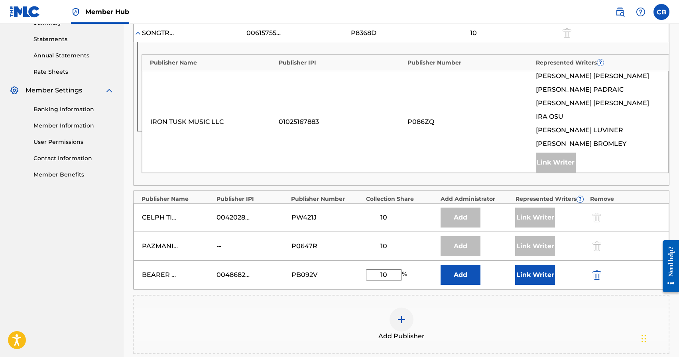
type input "10"
click at [515, 273] on div "BEARER OF BAD NEWS PUBLISHING 00486829200 PB092V 10 % Add Link Writer" at bounding box center [401, 275] width 535 height 29
click at [539, 276] on button "Link Writer" at bounding box center [535, 275] width 40 height 20
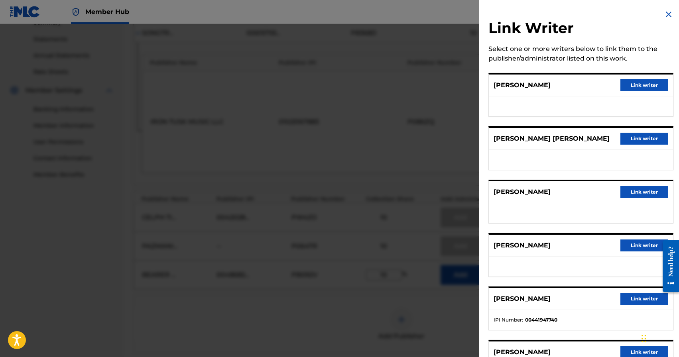
scroll to position [46, 0]
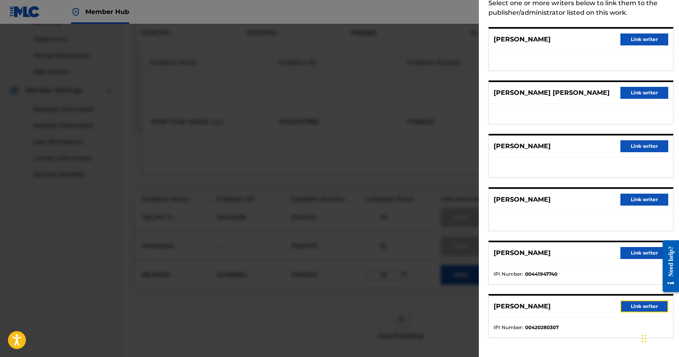
click at [629, 311] on button "Link writer" at bounding box center [644, 307] width 48 height 12
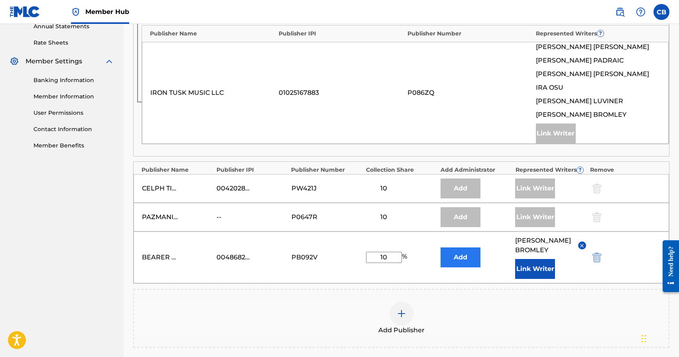
scroll to position [416, 0]
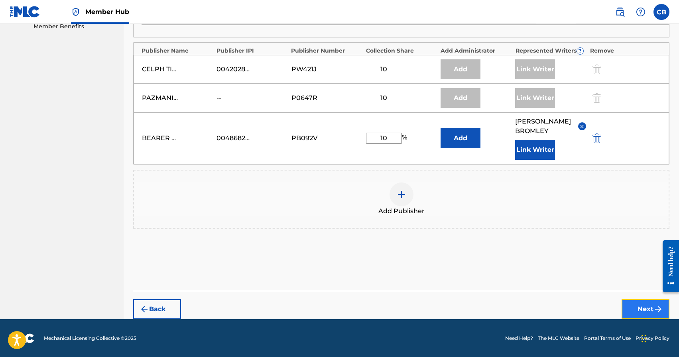
click at [646, 307] on button "Next" at bounding box center [646, 309] width 48 height 20
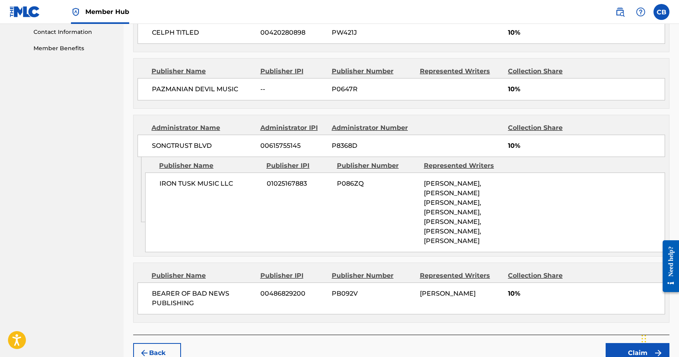
scroll to position [426, 0]
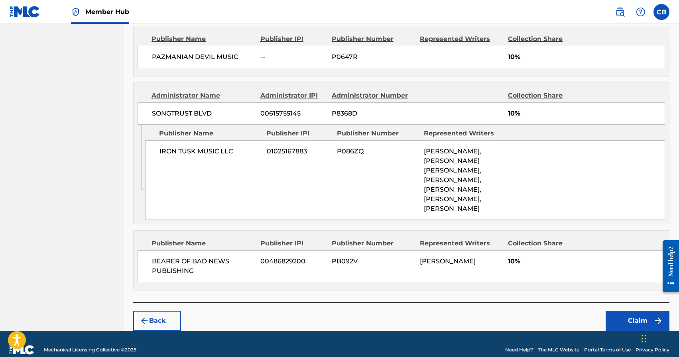
click at [637, 331] on footer "Mechanical Licensing Collective © 2025 Need Help? The MLC Website Portal Terms …" at bounding box center [339, 350] width 679 height 38
click at [639, 314] on button "Claim" at bounding box center [638, 321] width 64 height 20
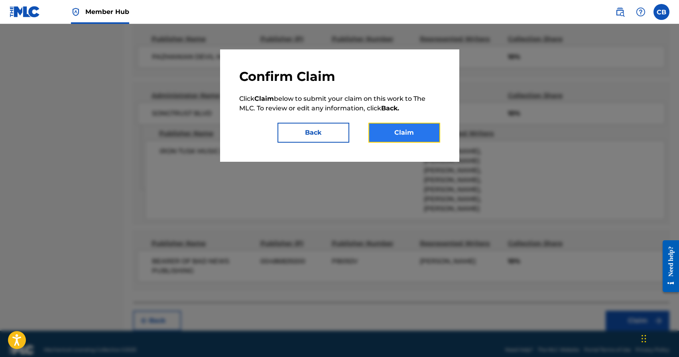
click at [405, 136] on button "Claim" at bounding box center [404, 133] width 72 height 20
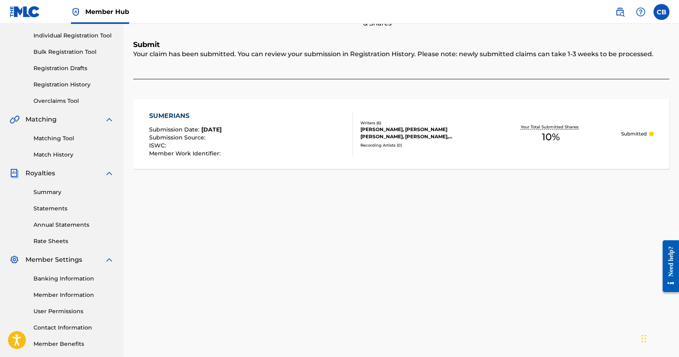
scroll to position [0, 0]
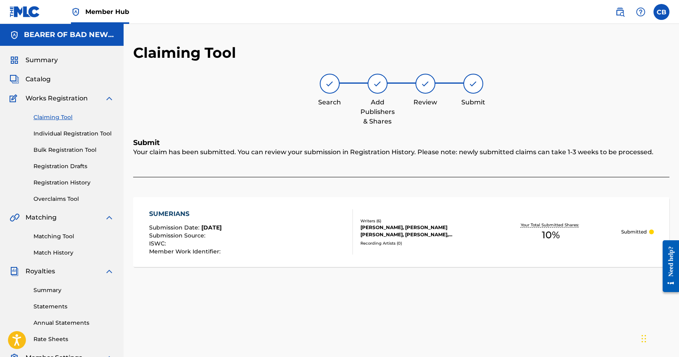
click at [63, 120] on link "Claiming Tool" at bounding box center [73, 117] width 81 height 8
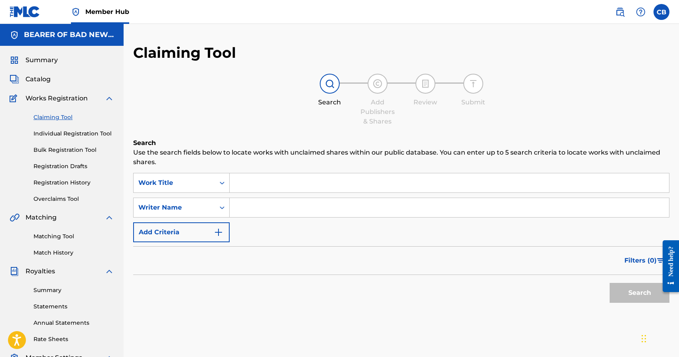
click at [308, 187] on input "Search Form" at bounding box center [449, 182] width 439 height 19
click at [271, 187] on input "Search Form" at bounding box center [449, 182] width 439 height 19
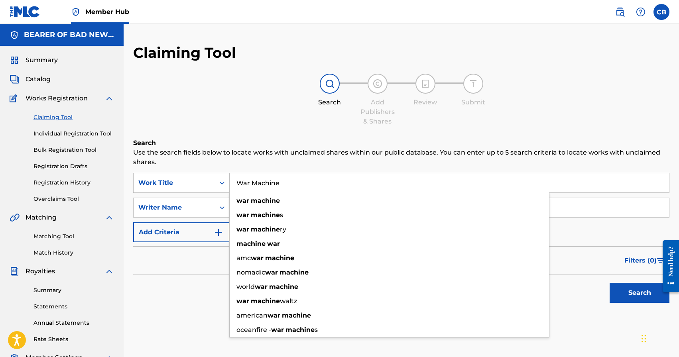
type input "War Machine"
click at [610, 283] on button "Search" at bounding box center [640, 293] width 60 height 20
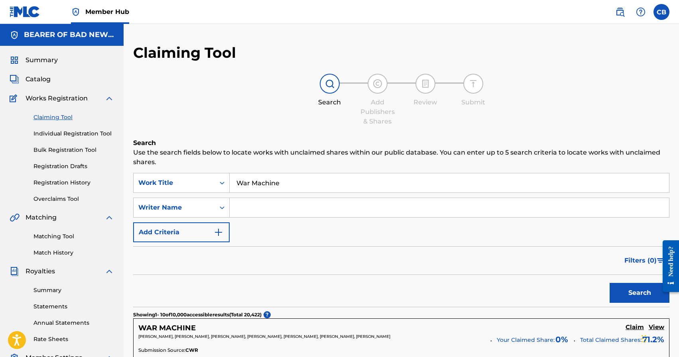
click at [272, 208] on input "Search Form" at bounding box center [449, 207] width 439 height 19
type input "Luviner"
click at [610, 283] on button "Search" at bounding box center [640, 293] width 60 height 20
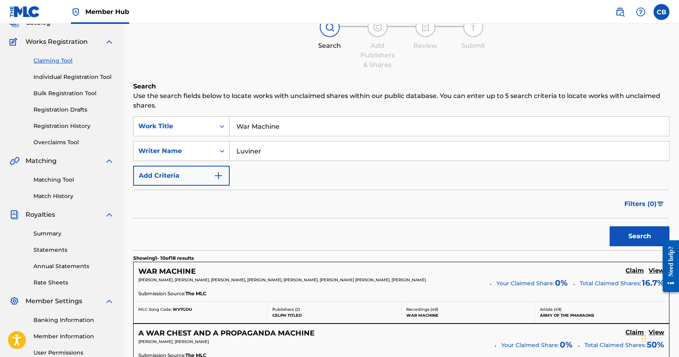
scroll to position [138, 0]
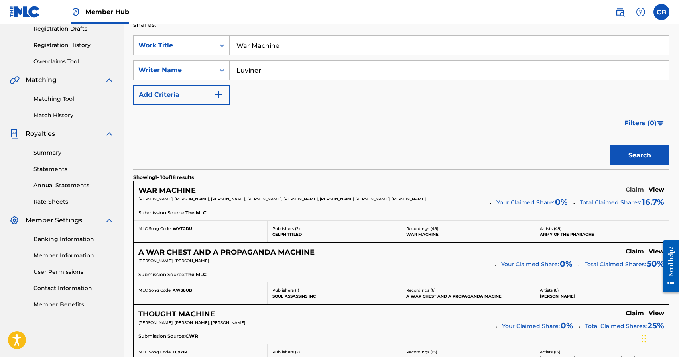
click at [637, 189] on h5 "Claim" at bounding box center [635, 190] width 18 height 8
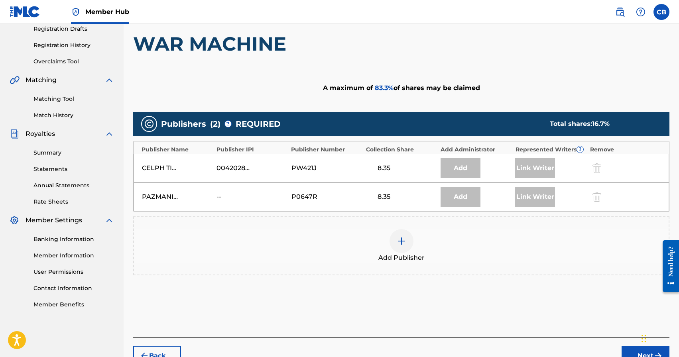
click at [405, 245] on img at bounding box center [402, 241] width 10 height 10
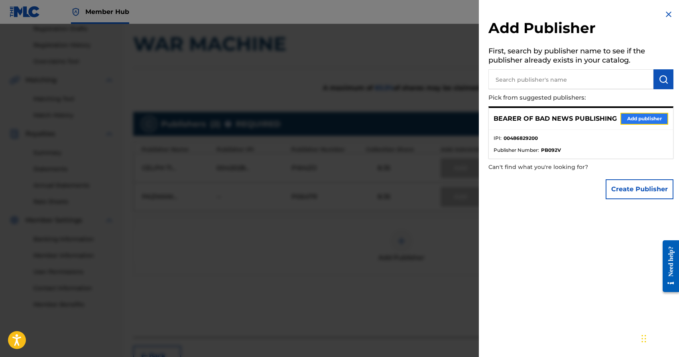
click at [647, 120] on button "Add publisher" at bounding box center [644, 119] width 48 height 12
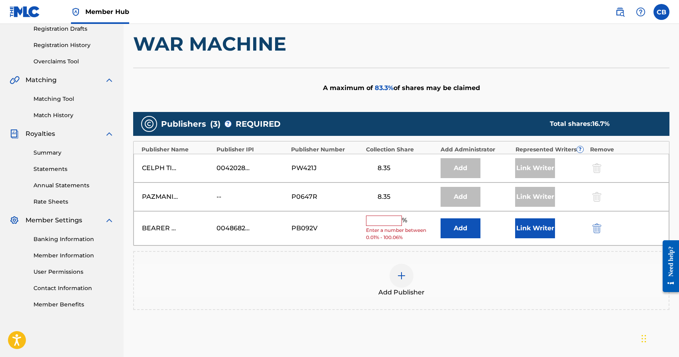
click at [386, 222] on input "text" at bounding box center [384, 221] width 36 height 10
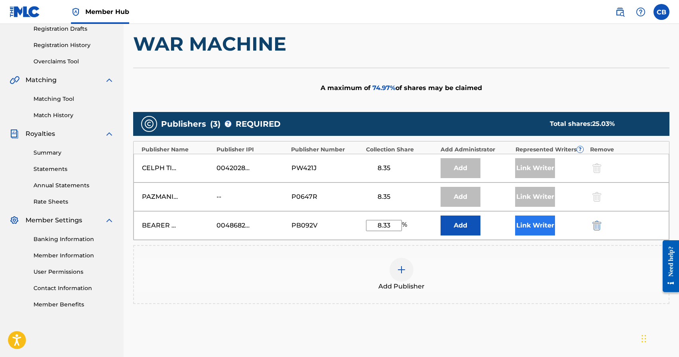
type input "8.33"
click at [537, 228] on button "Link Writer" at bounding box center [535, 226] width 40 height 20
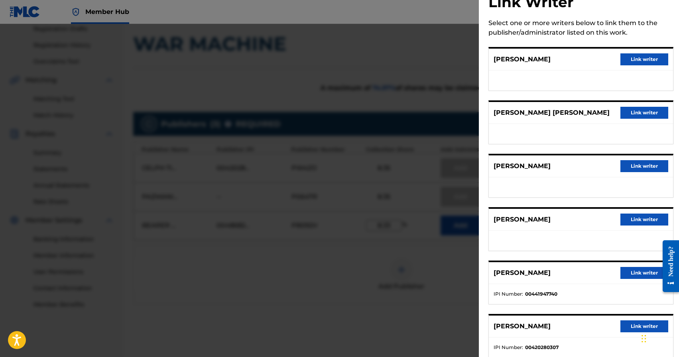
scroll to position [99, 0]
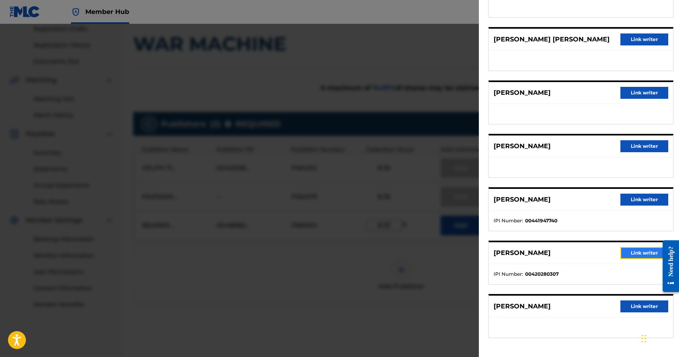
click at [637, 255] on button "Link writer" at bounding box center [644, 253] width 48 height 12
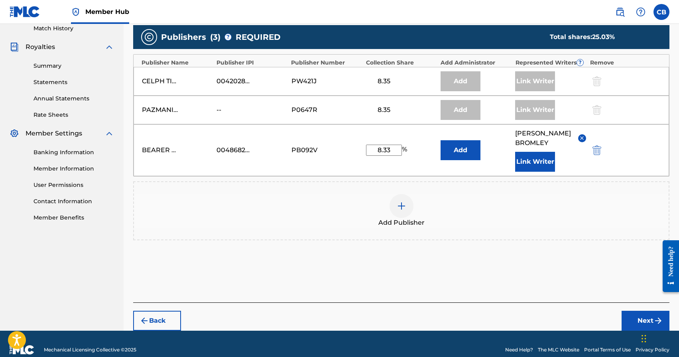
scroll to position [236, 0]
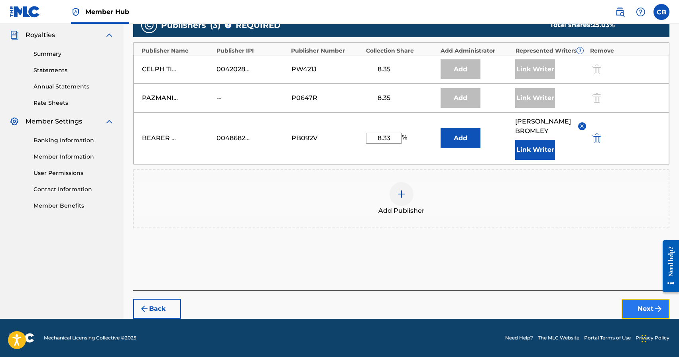
click at [634, 309] on button "Next" at bounding box center [646, 309] width 48 height 20
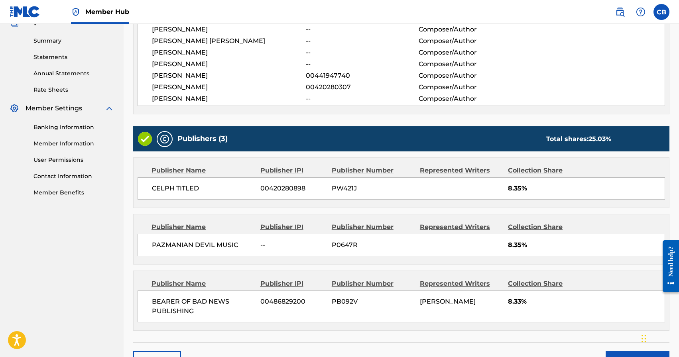
scroll to position [300, 0]
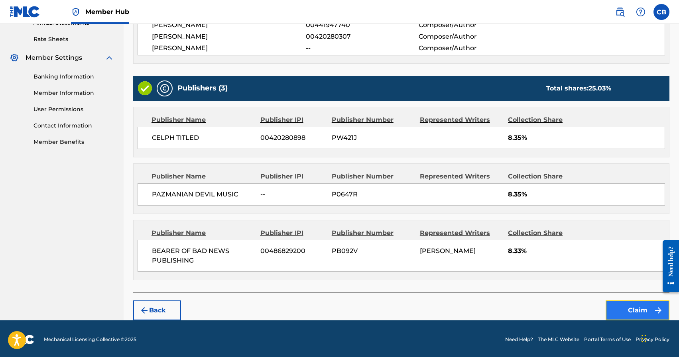
click at [638, 315] on button "Claim" at bounding box center [638, 311] width 64 height 20
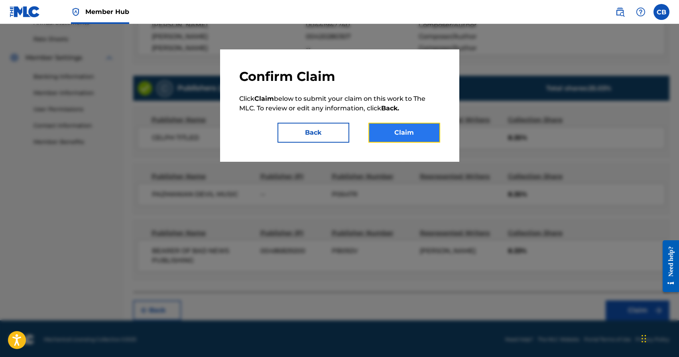
click at [403, 140] on button "Claim" at bounding box center [404, 133] width 72 height 20
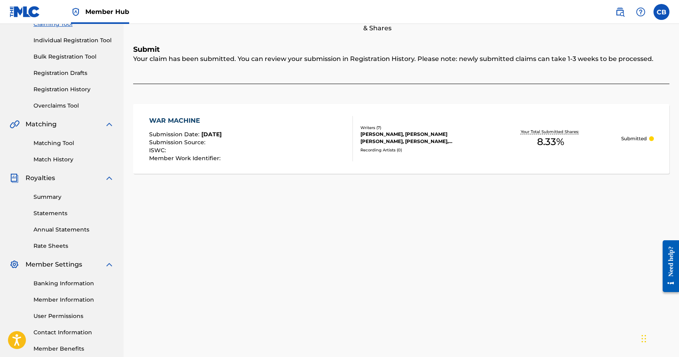
scroll to position [20, 0]
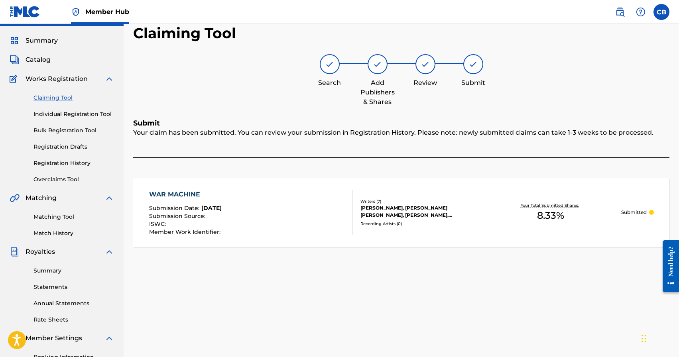
click at [55, 99] on link "Claiming Tool" at bounding box center [73, 98] width 81 height 8
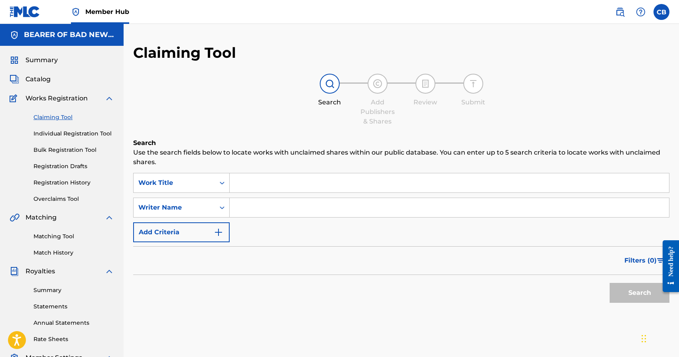
click at [337, 194] on div "SearchWithCriteria27e087db-a8db-43e2-a0c1-428dea412afc Work Title SearchWithCri…" at bounding box center [401, 207] width 536 height 69
click at [336, 189] on input "Search Form" at bounding box center [449, 182] width 439 height 19
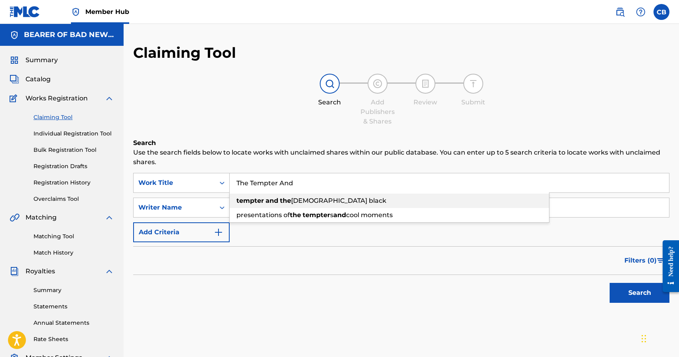
click at [311, 199] on span "bible black" at bounding box center [338, 201] width 95 height 8
type input "tempter and the bible black"
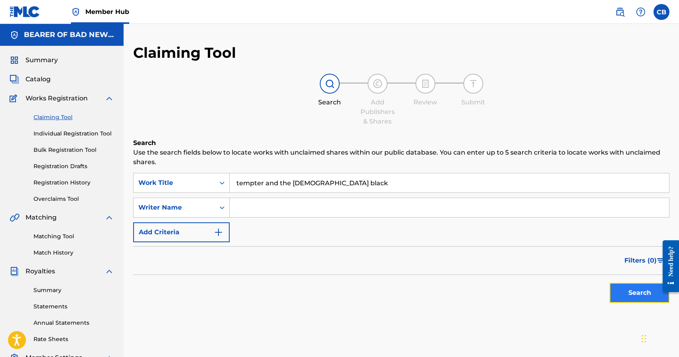
click at [638, 293] on button "Search" at bounding box center [640, 293] width 60 height 20
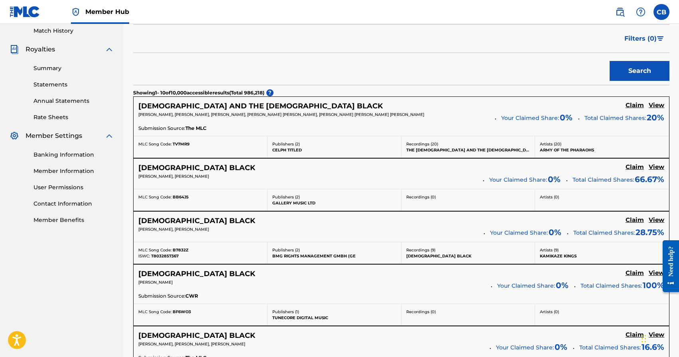
scroll to position [228, 0]
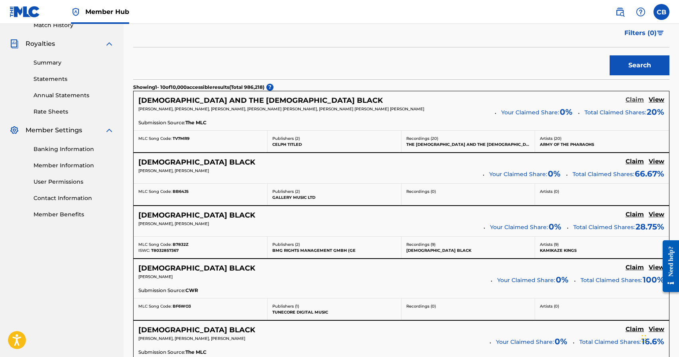
click at [636, 101] on h5 "Claim" at bounding box center [635, 100] width 18 height 8
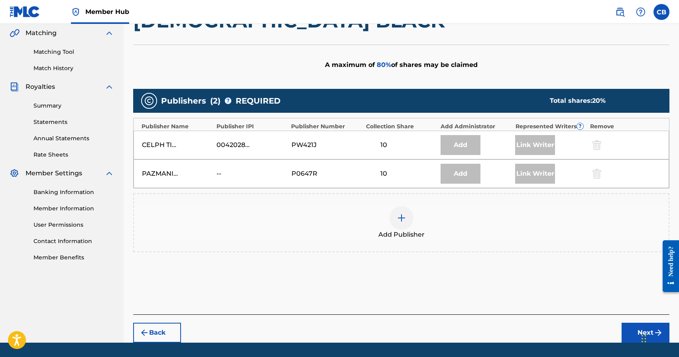
click at [396, 206] on div at bounding box center [402, 218] width 24 height 24
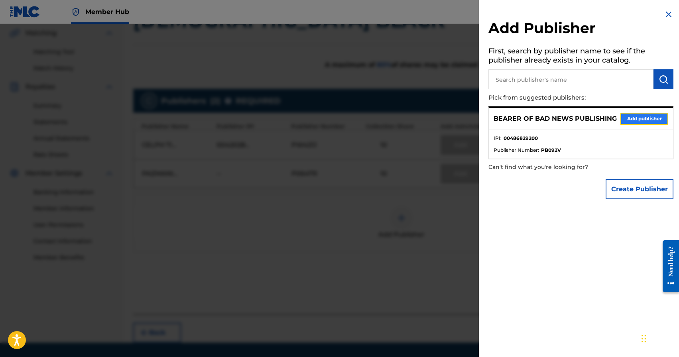
click at [637, 115] on button "Add publisher" at bounding box center [644, 119] width 48 height 12
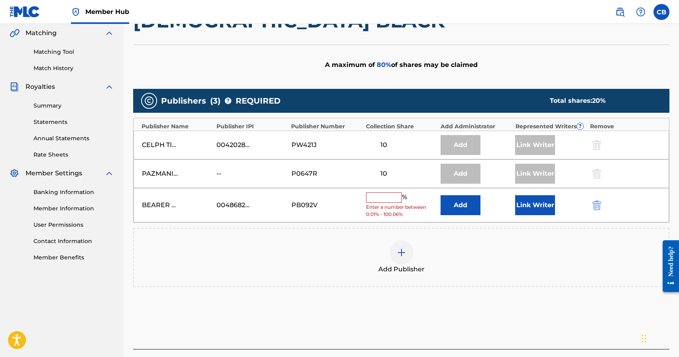
click at [394, 193] on input "text" at bounding box center [384, 198] width 36 height 10
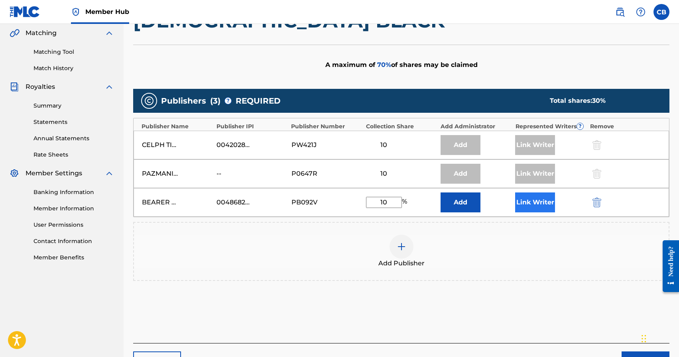
type input "10"
click at [542, 193] on button "Link Writer" at bounding box center [535, 203] width 40 height 20
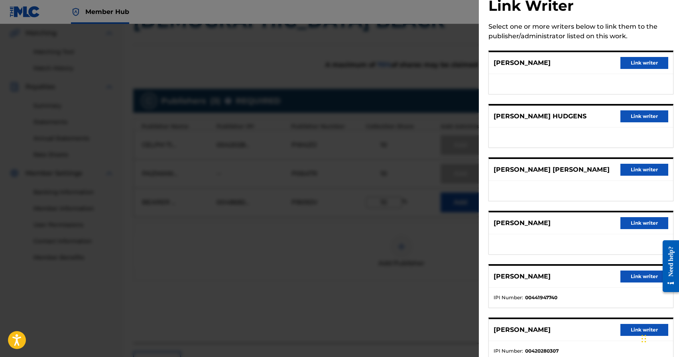
scroll to position [46, 0]
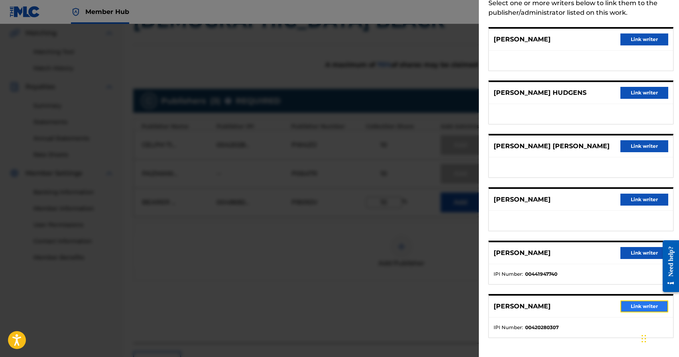
click at [635, 310] on button "Link writer" at bounding box center [644, 307] width 48 height 12
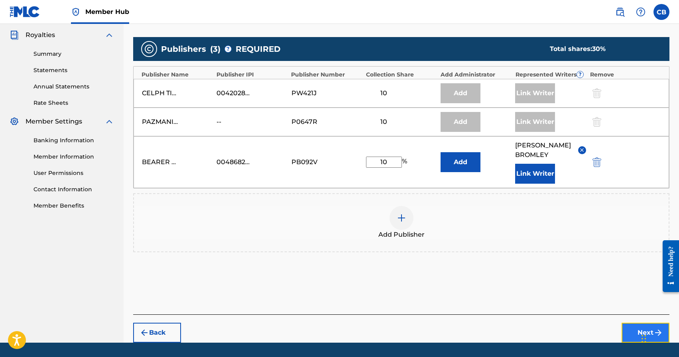
click at [642, 323] on button "Next" at bounding box center [646, 333] width 48 height 20
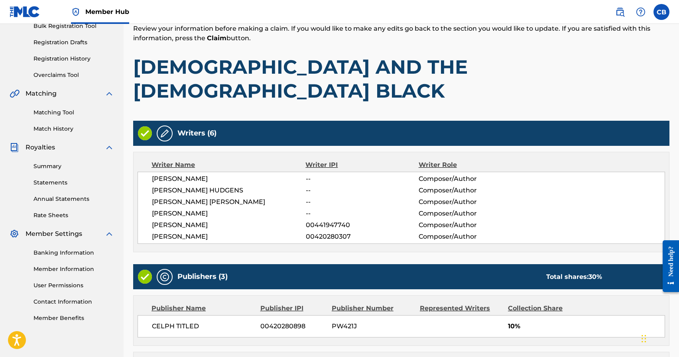
scroll to position [289, 0]
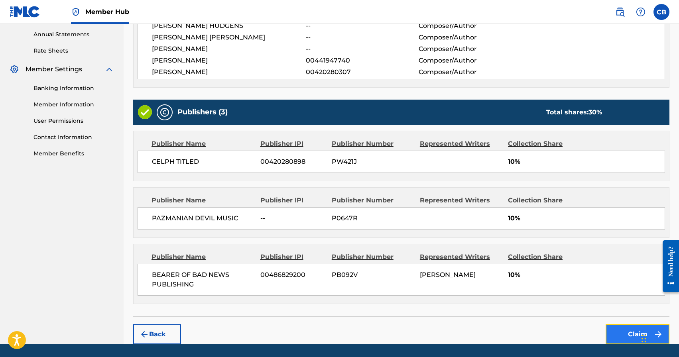
click at [644, 325] on button "Claim" at bounding box center [638, 335] width 64 height 20
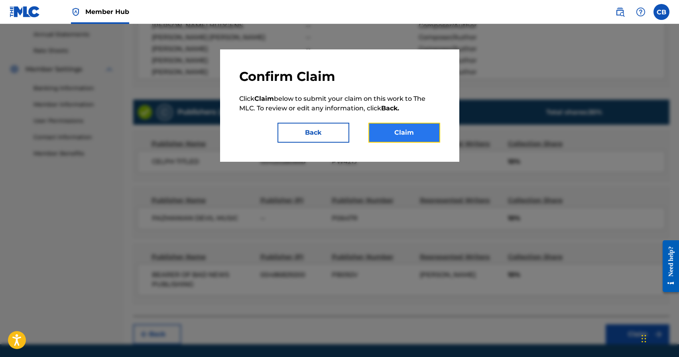
click at [398, 132] on button "Claim" at bounding box center [404, 133] width 72 height 20
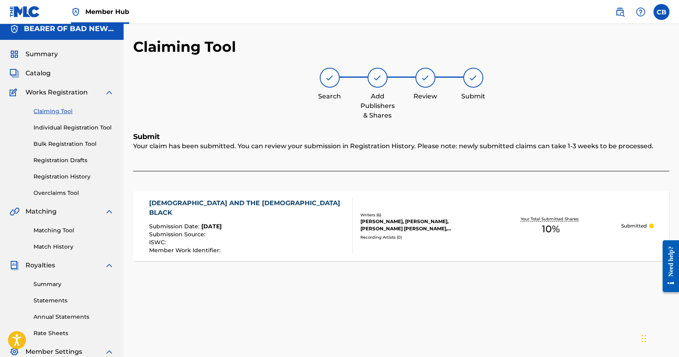
scroll to position [0, 0]
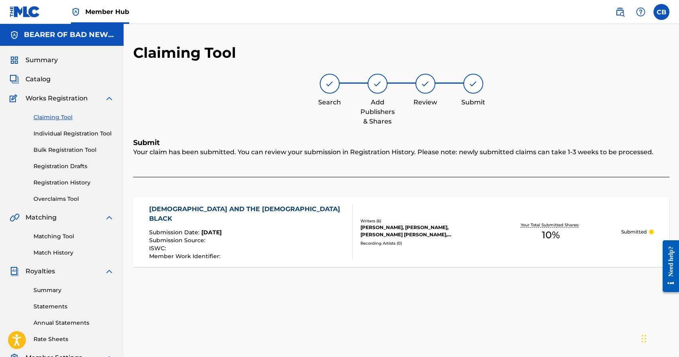
drag, startPoint x: 56, startPoint y: 118, endPoint x: 48, endPoint y: 123, distance: 8.8
click at [56, 118] on link "Claiming Tool" at bounding box center [73, 117] width 81 height 8
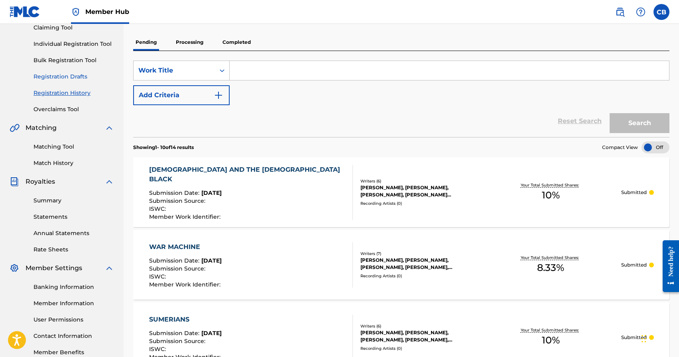
scroll to position [79, 0]
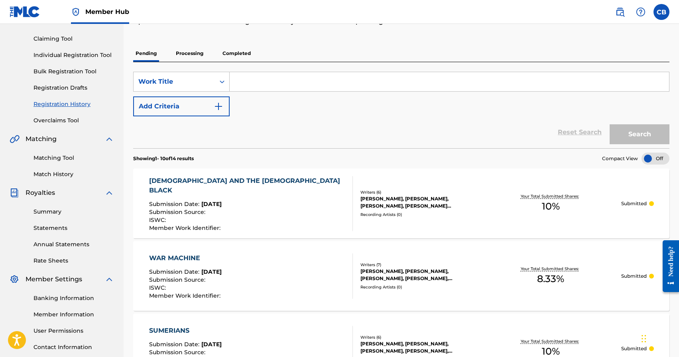
click at [68, 103] on link "Registration History" at bounding box center [73, 104] width 81 height 8
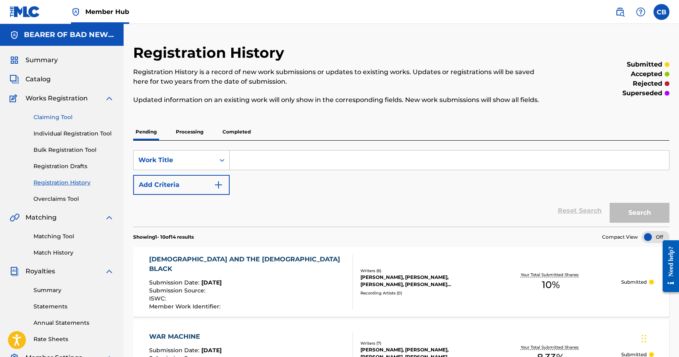
click at [56, 116] on link "Claiming Tool" at bounding box center [73, 117] width 81 height 8
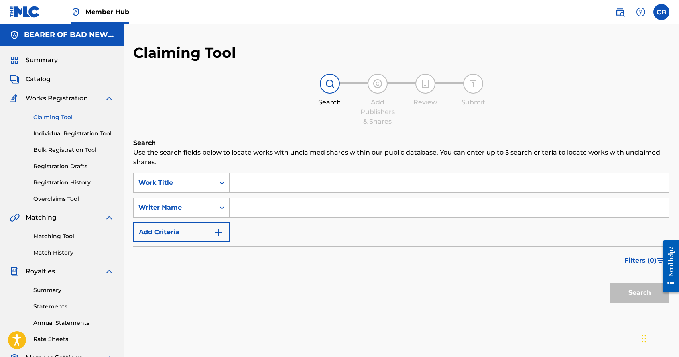
click at [315, 179] on input "Search Form" at bounding box center [449, 182] width 439 height 19
click at [62, 183] on link "Registration History" at bounding box center [73, 183] width 81 height 8
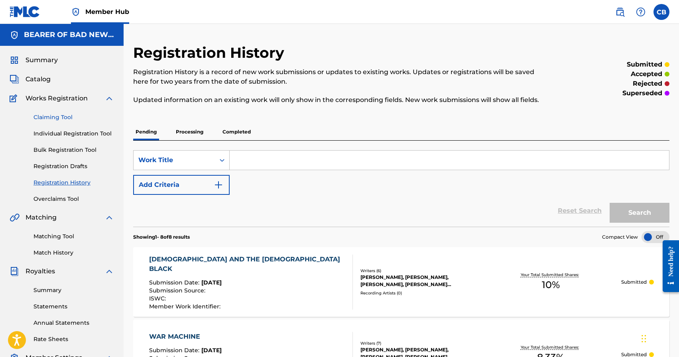
click at [54, 117] on link "Claiming Tool" at bounding box center [73, 117] width 81 height 8
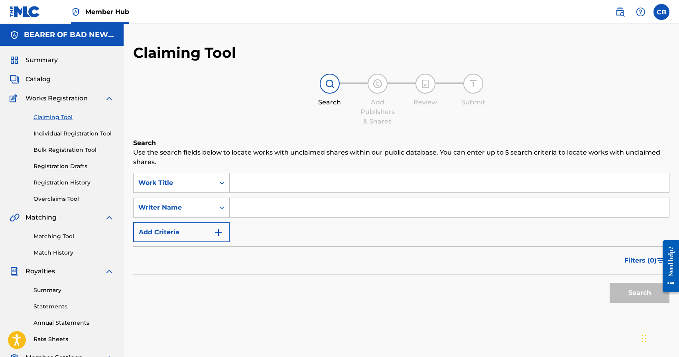
click at [264, 179] on input "Search Form" at bounding box center [449, 182] width 439 height 19
type input "The King's Curse"
click at [610, 283] on button "Search" at bounding box center [640, 293] width 60 height 20
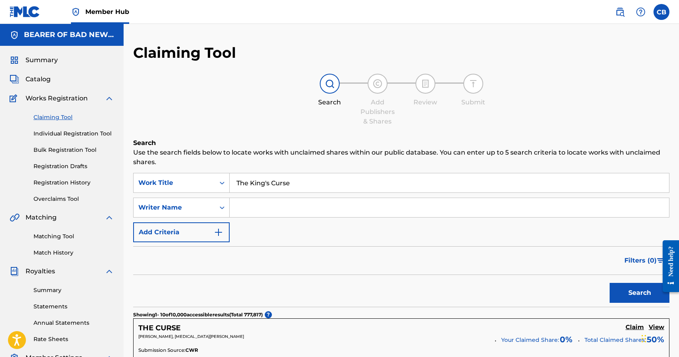
click at [276, 207] on input "Search Form" at bounding box center [449, 207] width 439 height 19
type input "Luviner"
click at [610, 283] on button "Search" at bounding box center [640, 293] width 60 height 20
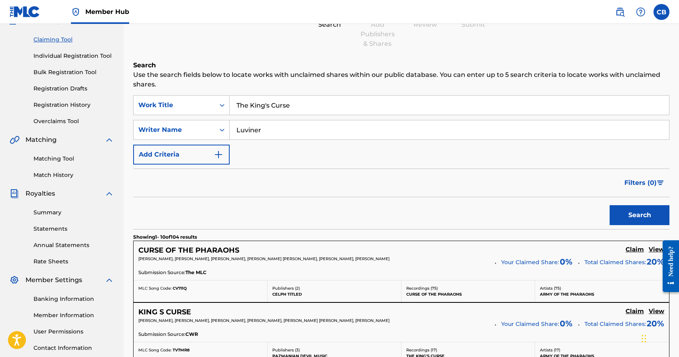
scroll to position [285, 0]
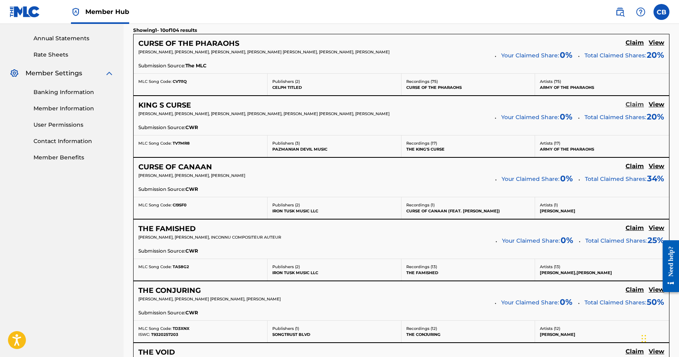
click at [637, 104] on h5 "Claim" at bounding box center [635, 105] width 18 height 8
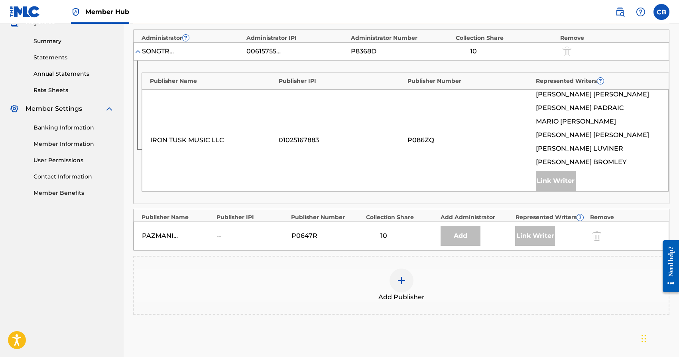
scroll to position [244, 0]
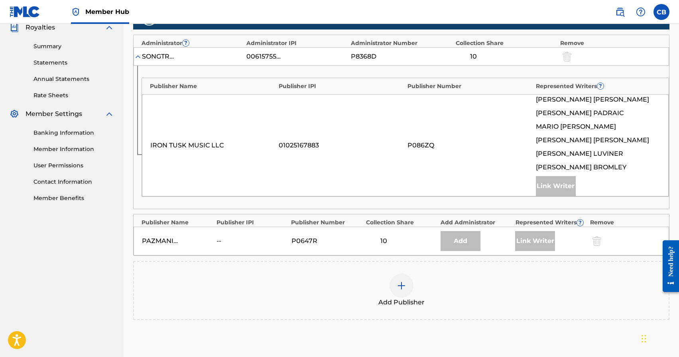
click at [139, 60] on div "SONGTRUST BLVD 00615755145 P8368D 10" at bounding box center [401, 56] width 535 height 18
click at [139, 58] on img at bounding box center [138, 57] width 8 height 8
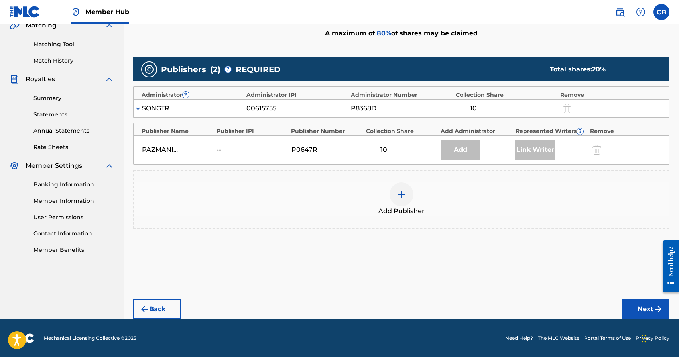
click at [139, 56] on div "Publishers ( 2 ) ? REQUIRED Total shares: 20 % Administrator ? Administrator IP…" at bounding box center [401, 154] width 536 height 203
click at [138, 110] on img at bounding box center [138, 108] width 8 height 8
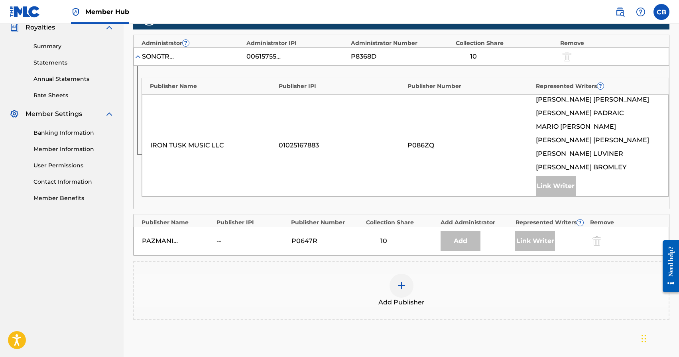
click at [136, 58] on img at bounding box center [138, 57] width 8 height 8
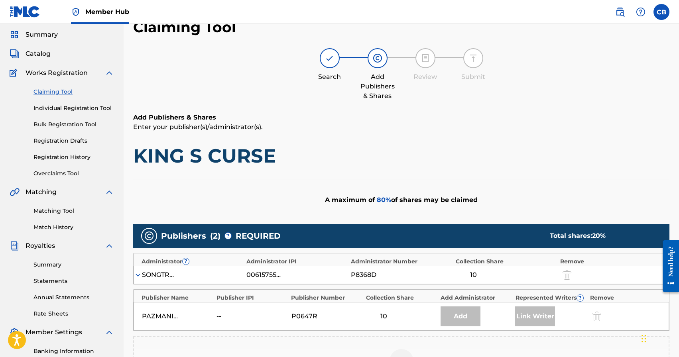
scroll to position [120, 0]
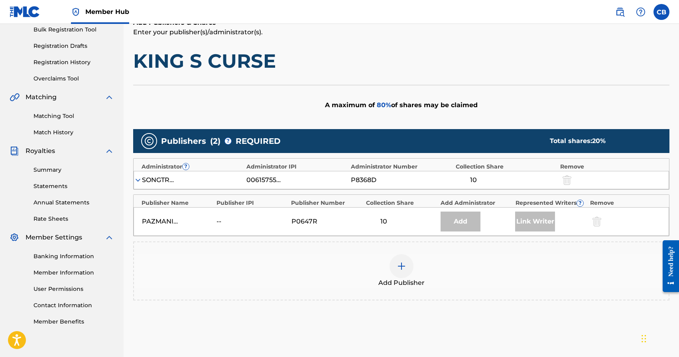
click at [138, 180] on img at bounding box center [138, 180] width 8 height 8
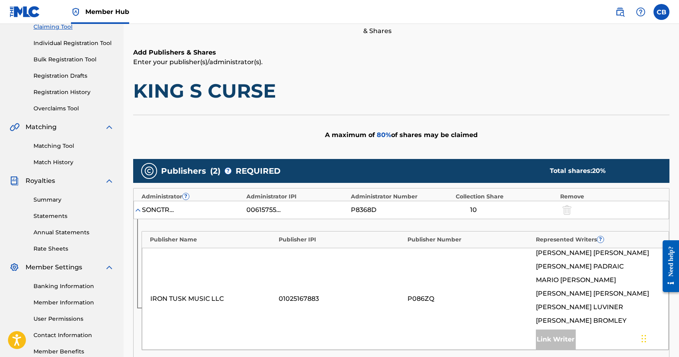
scroll to position [256, 0]
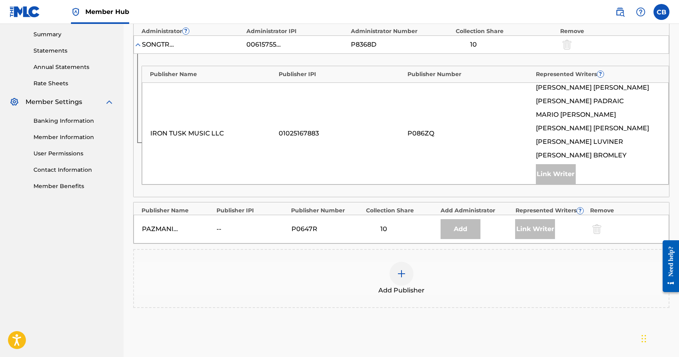
click at [405, 276] on img at bounding box center [402, 274] width 10 height 10
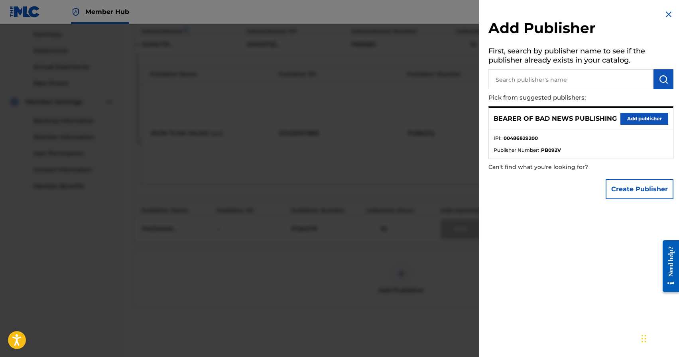
click at [257, 279] on div at bounding box center [339, 202] width 679 height 357
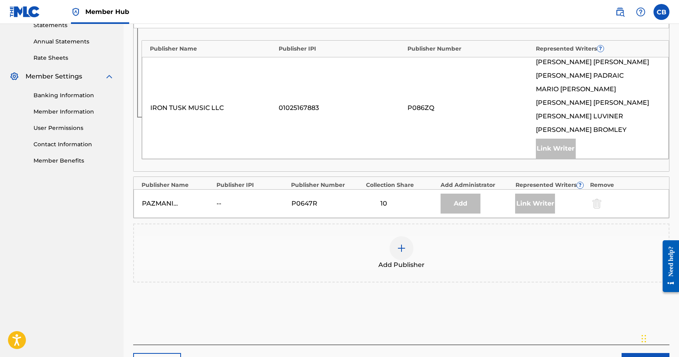
scroll to position [281, 0]
click at [398, 253] on img at bounding box center [402, 249] width 10 height 10
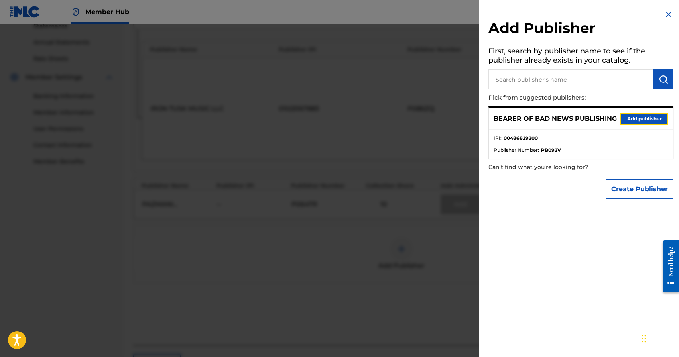
click at [636, 120] on button "Add publisher" at bounding box center [644, 119] width 48 height 12
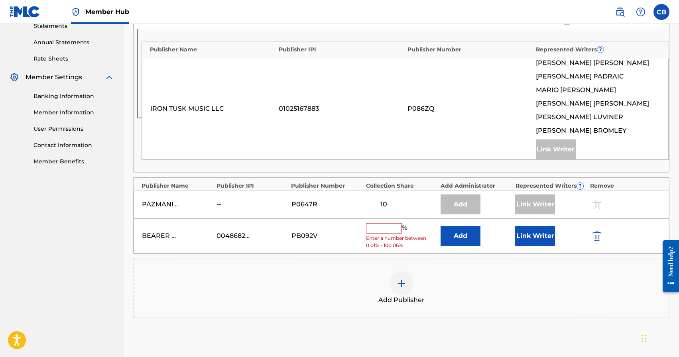
click at [381, 228] on input "text" at bounding box center [384, 228] width 36 height 10
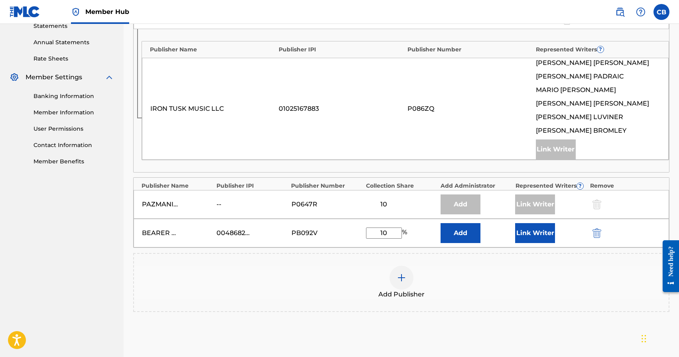
type input "10"
click at [536, 236] on button "Link Writer" at bounding box center [535, 233] width 40 height 20
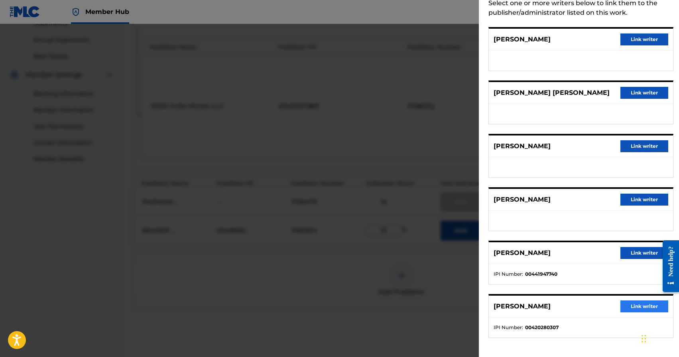
scroll to position [289, 0]
click at [648, 305] on button "Link writer" at bounding box center [644, 307] width 48 height 12
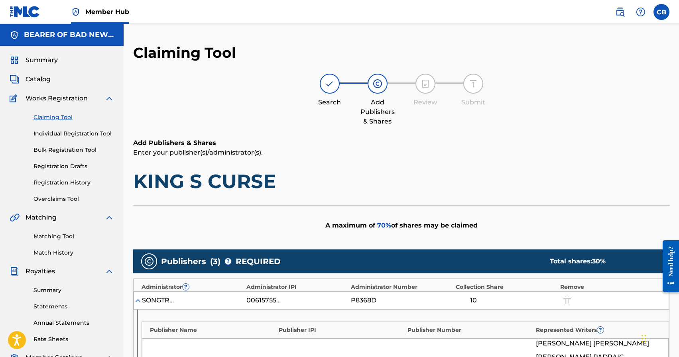
scroll to position [154, 0]
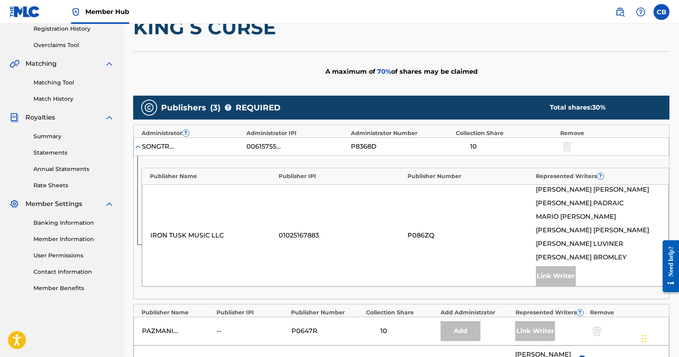
click at [137, 146] on img at bounding box center [138, 147] width 8 height 8
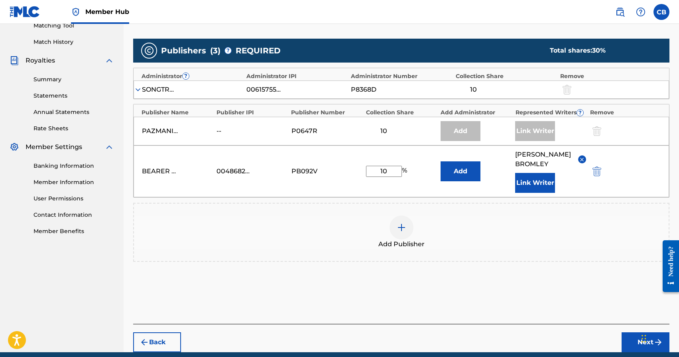
scroll to position [244, 0]
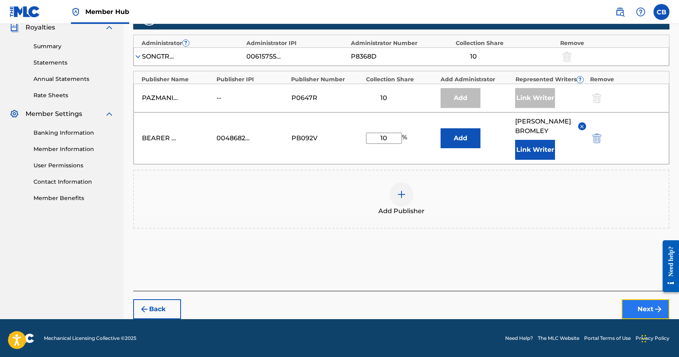
click at [643, 309] on button "Next" at bounding box center [646, 309] width 48 height 20
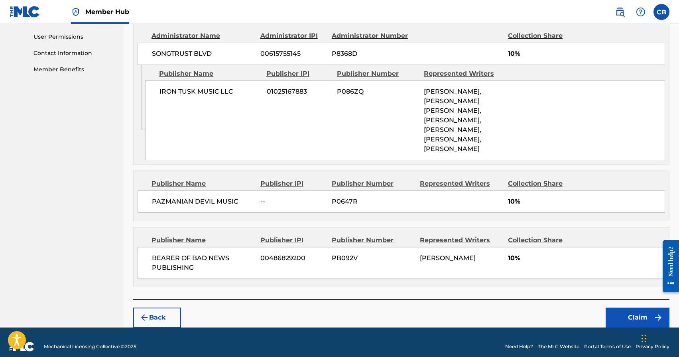
scroll to position [380, 0]
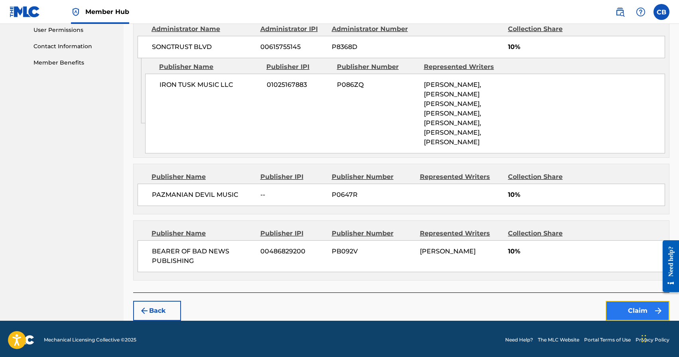
click at [636, 312] on button "Claim" at bounding box center [638, 311] width 64 height 20
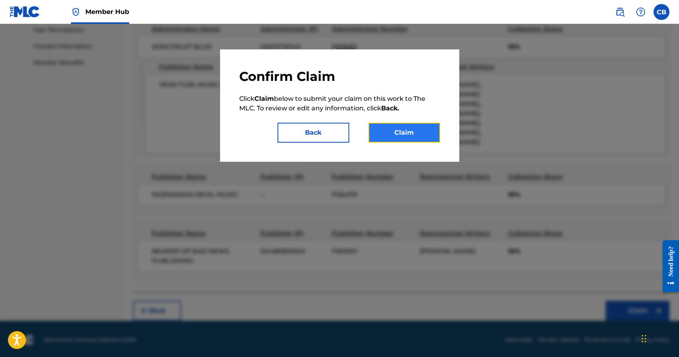
click at [403, 134] on button "Claim" at bounding box center [404, 133] width 72 height 20
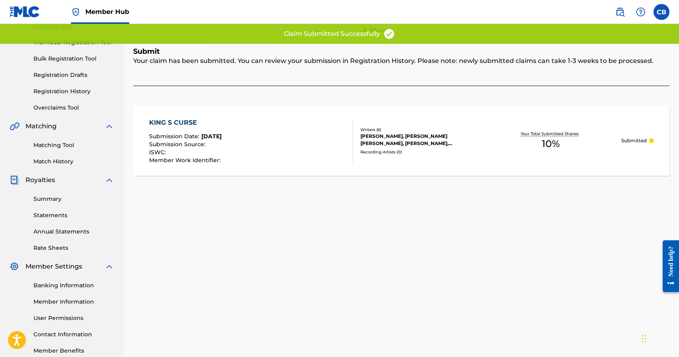
scroll to position [11, 0]
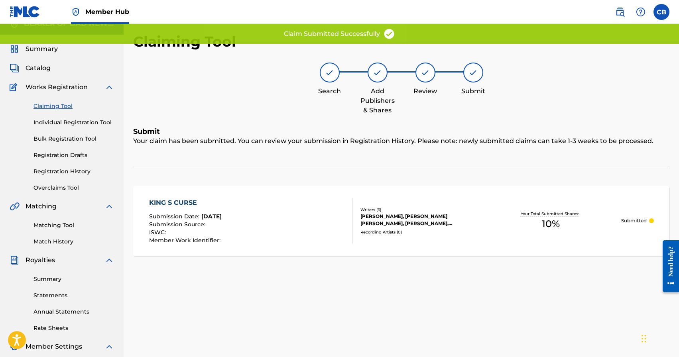
click at [59, 104] on link "Claiming Tool" at bounding box center [73, 106] width 81 height 8
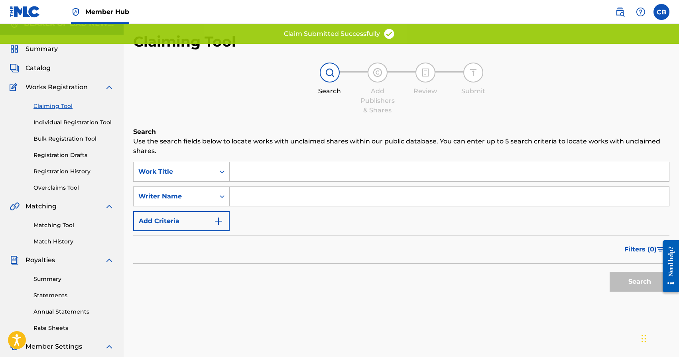
scroll to position [0, 0]
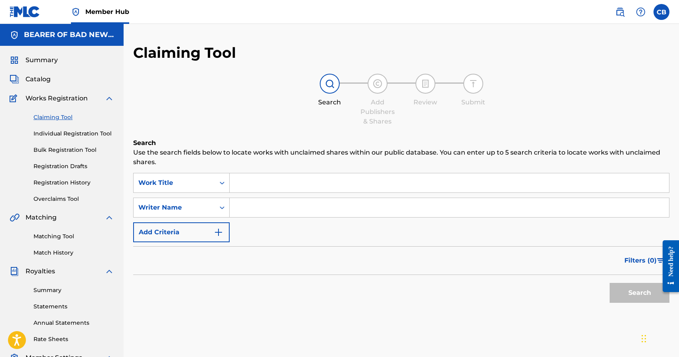
click at [56, 116] on link "Claiming Tool" at bounding box center [73, 117] width 81 height 8
click at [286, 189] on input "Search Form" at bounding box center [449, 182] width 439 height 19
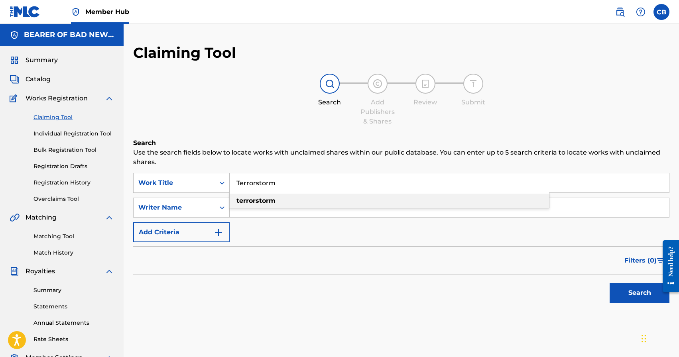
click at [271, 202] on strong "terrorstorm" at bounding box center [255, 201] width 39 height 8
type input "terrorstorm"
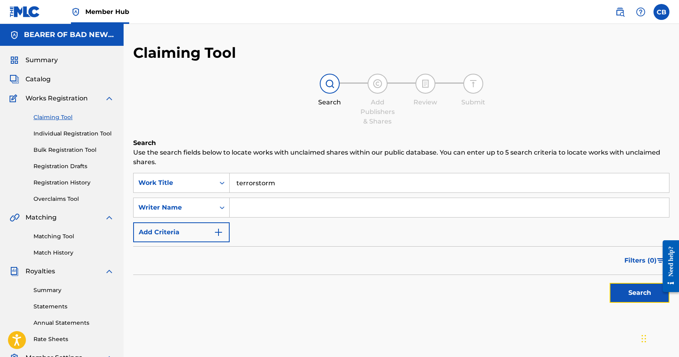
click at [635, 291] on button "Search" at bounding box center [640, 293] width 60 height 20
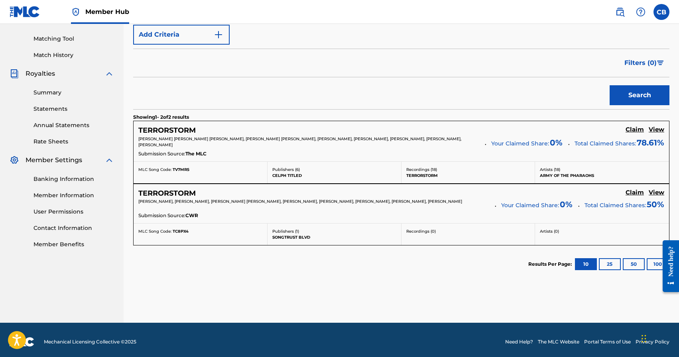
scroll to position [201, 0]
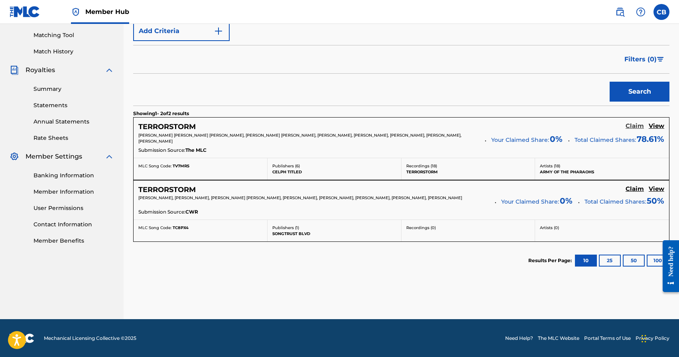
click at [629, 128] on h5 "Claim" at bounding box center [635, 126] width 18 height 8
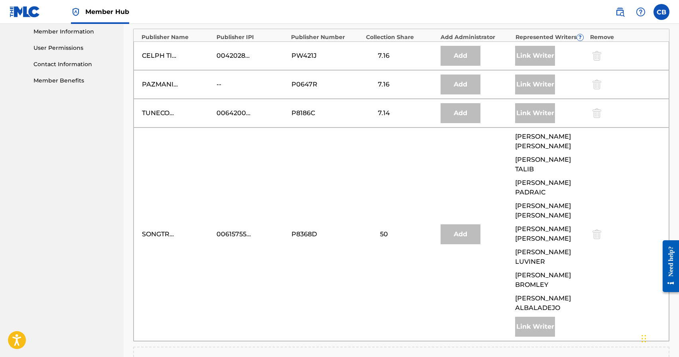
scroll to position [401, 0]
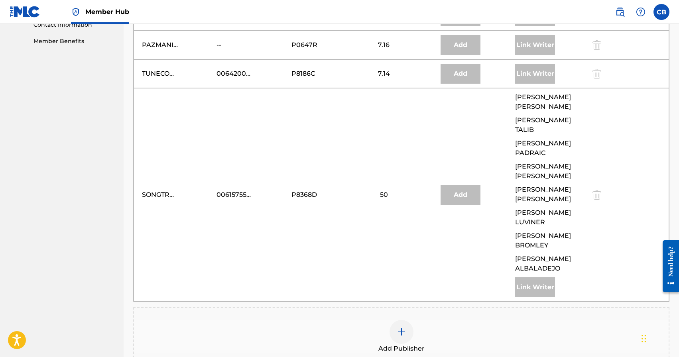
click at [401, 320] on div at bounding box center [402, 332] width 24 height 24
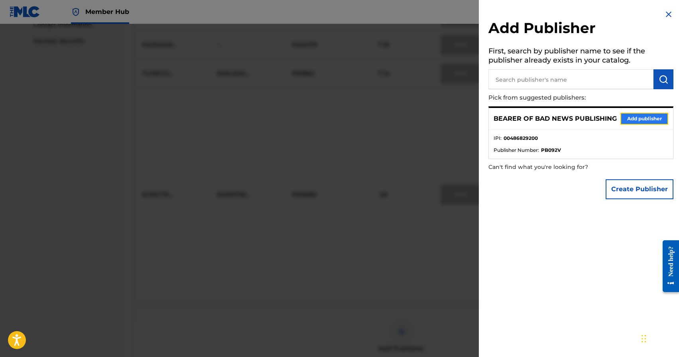
click at [640, 118] on button "Add publisher" at bounding box center [644, 119] width 48 height 12
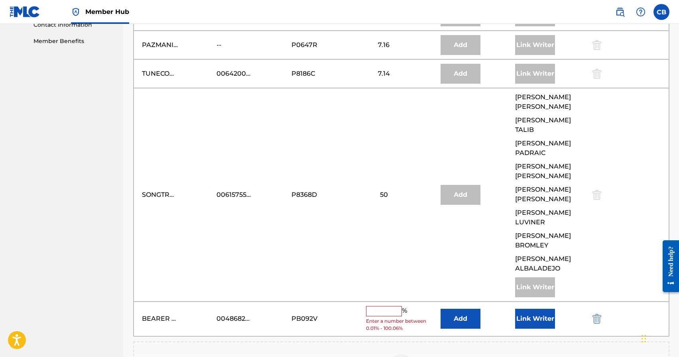
click at [378, 306] on input "text" at bounding box center [384, 311] width 36 height 10
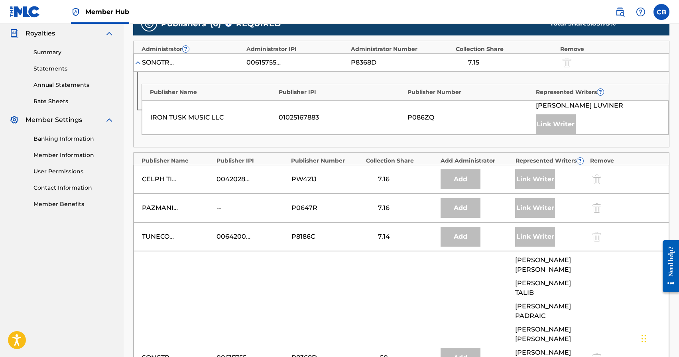
scroll to position [238, 0]
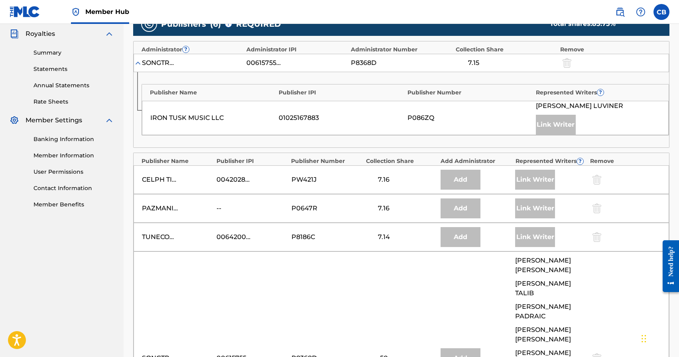
type input "7.14"
click at [140, 64] on img at bounding box center [138, 63] width 8 height 8
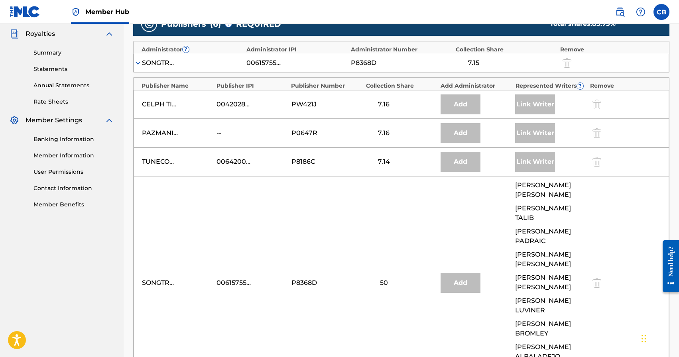
click at [139, 63] on img at bounding box center [138, 63] width 8 height 8
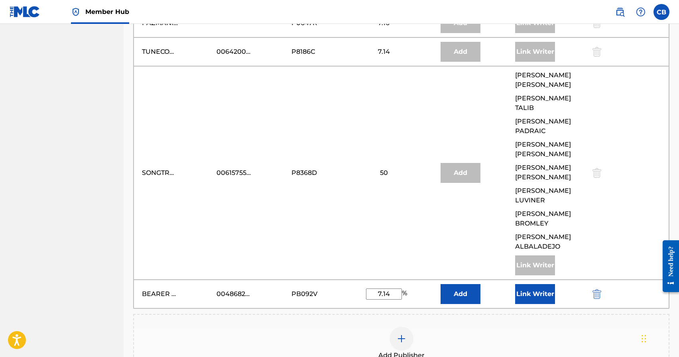
scroll to position [425, 0]
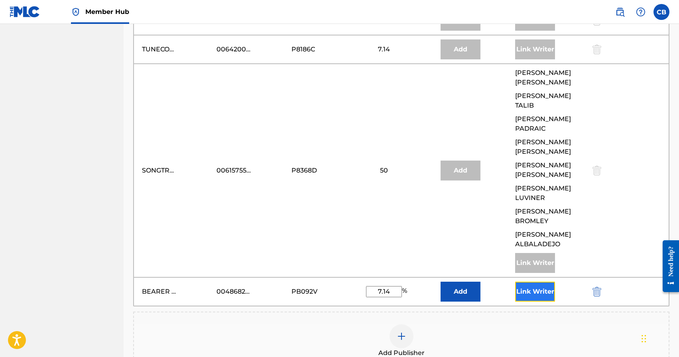
click at [533, 282] on button "Link Writer" at bounding box center [535, 292] width 40 height 20
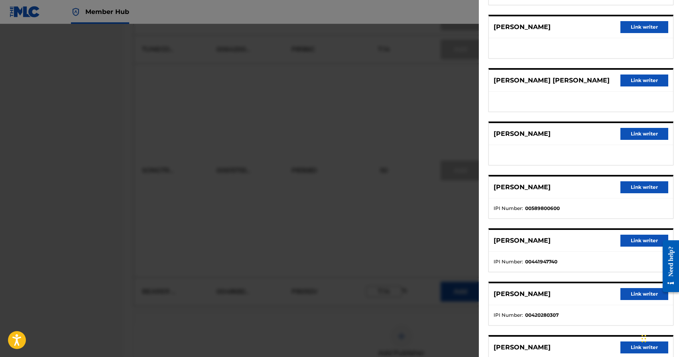
scroll to position [153, 0]
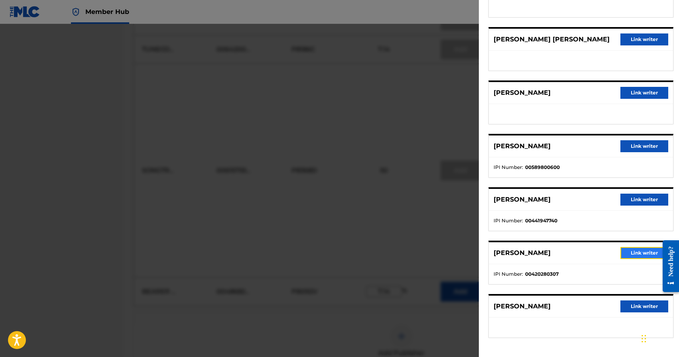
click at [640, 254] on button "Link writer" at bounding box center [644, 253] width 48 height 12
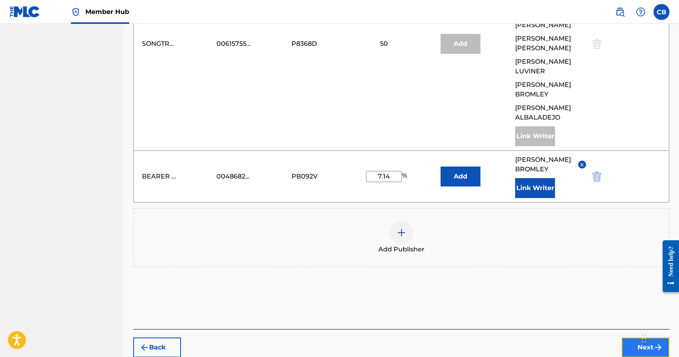
click at [644, 338] on button "Next" at bounding box center [646, 348] width 48 height 20
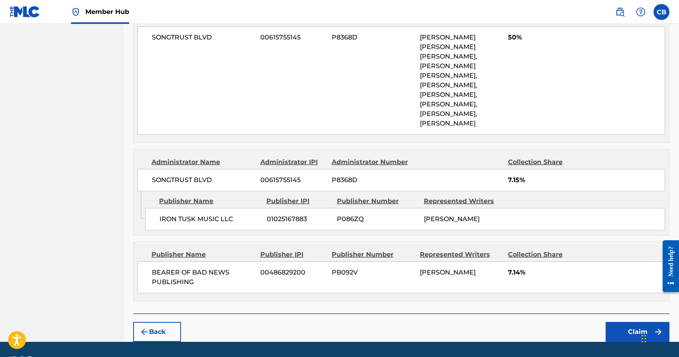
scroll to position [583, 0]
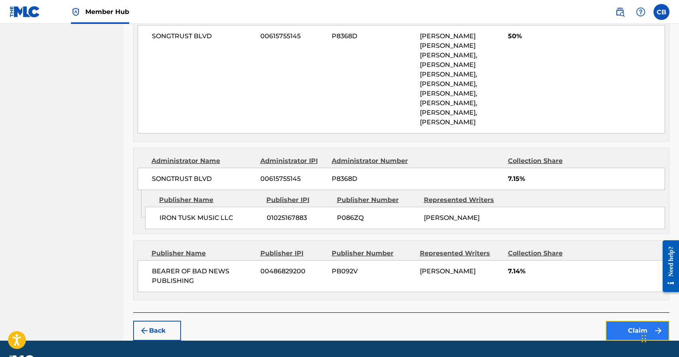
click at [652, 321] on button "Claim" at bounding box center [638, 331] width 64 height 20
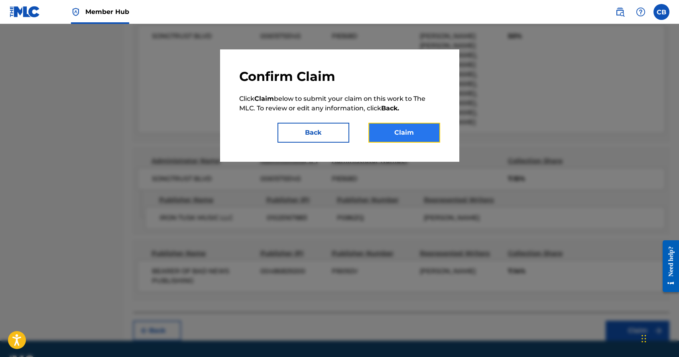
click at [406, 134] on button "Claim" at bounding box center [404, 133] width 72 height 20
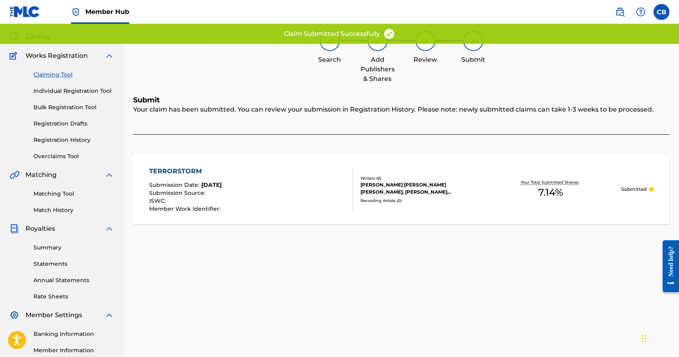
scroll to position [0, 0]
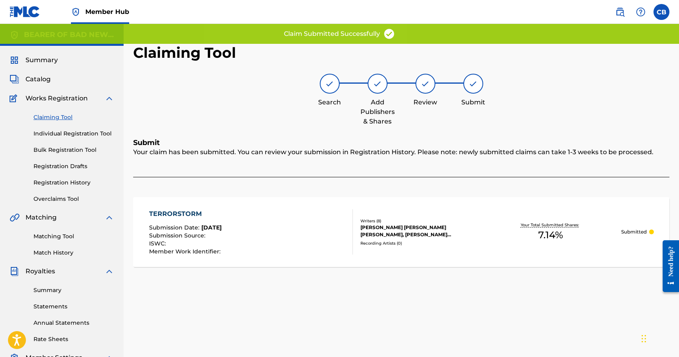
click at [64, 118] on link "Claiming Tool" at bounding box center [73, 117] width 81 height 8
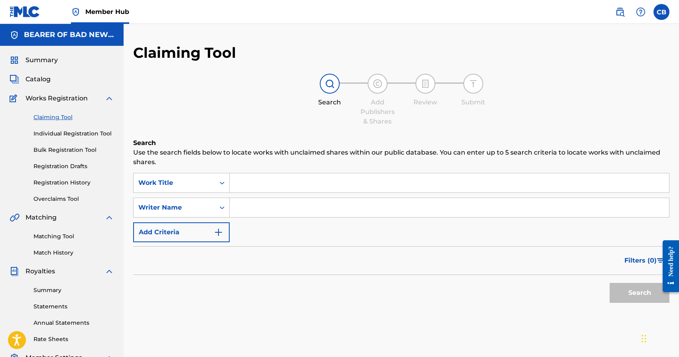
click at [250, 179] on input "Search Form" at bounding box center [449, 182] width 439 height 19
type input "terrorstorm"
click at [610, 283] on button "Search" at bounding box center [640, 293] width 60 height 20
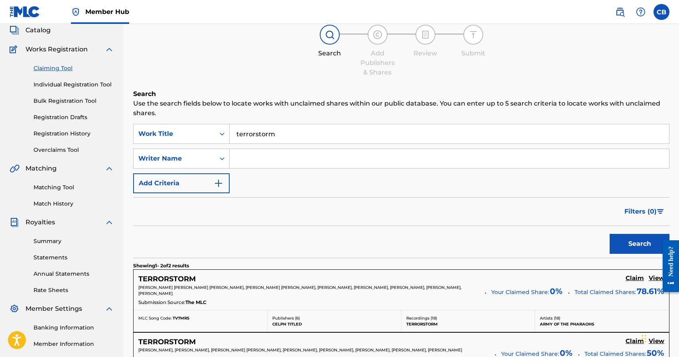
scroll to position [160, 0]
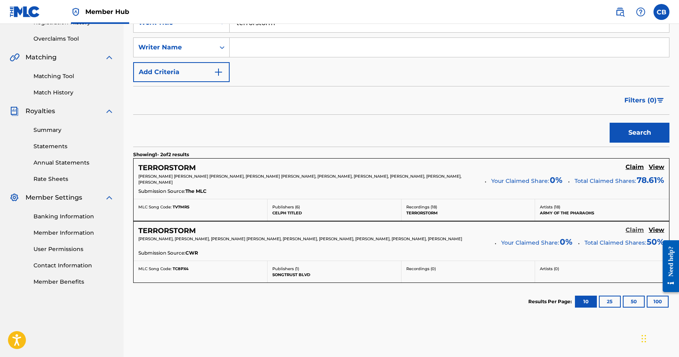
click at [634, 232] on h5 "Claim" at bounding box center [635, 230] width 18 height 8
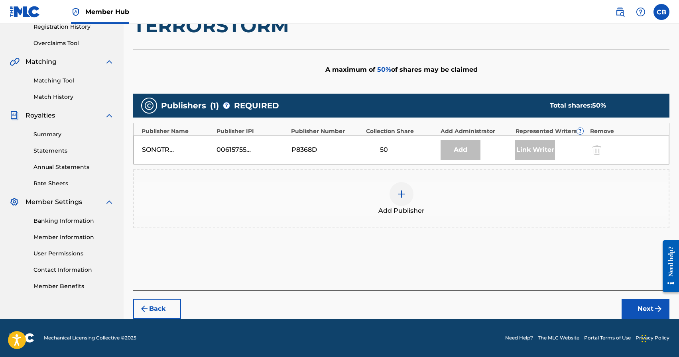
click at [402, 199] on div at bounding box center [402, 194] width 24 height 24
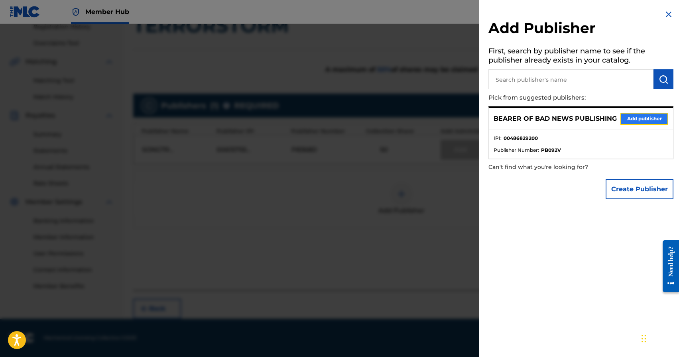
click at [645, 119] on button "Add publisher" at bounding box center [644, 119] width 48 height 12
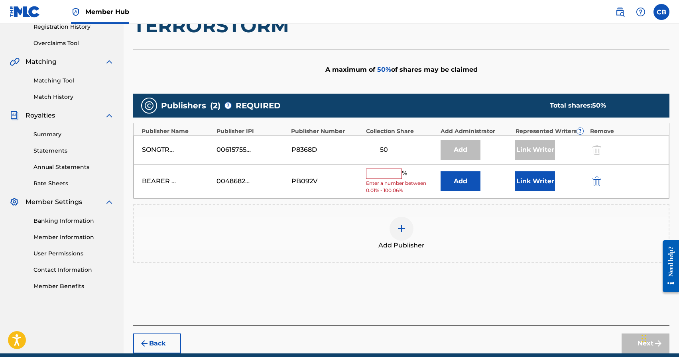
click at [380, 171] on input "text" at bounding box center [384, 174] width 36 height 10
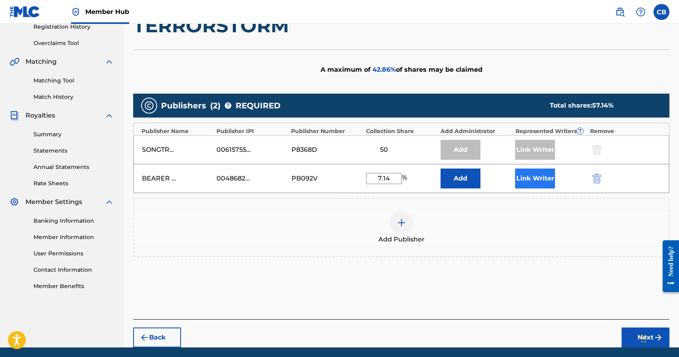
type input "7.14"
click at [532, 173] on button "Link Writer" at bounding box center [535, 179] width 40 height 20
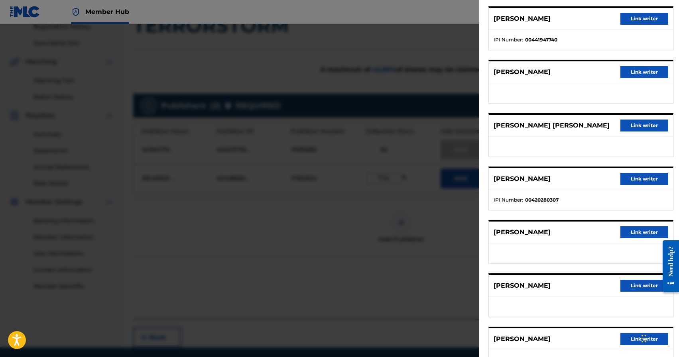
scroll to position [153, 0]
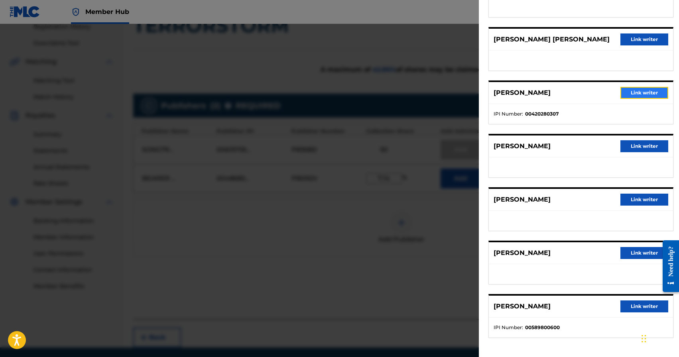
click at [639, 94] on button "Link writer" at bounding box center [644, 93] width 48 height 12
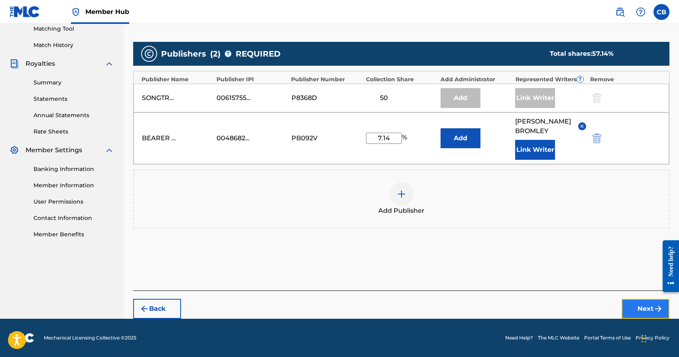
click at [640, 312] on button "Next" at bounding box center [646, 309] width 48 height 20
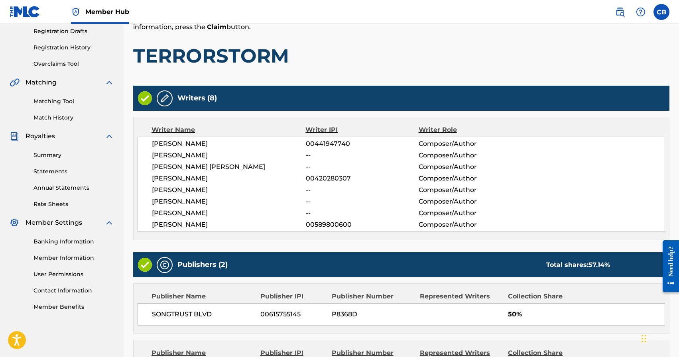
scroll to position [256, 0]
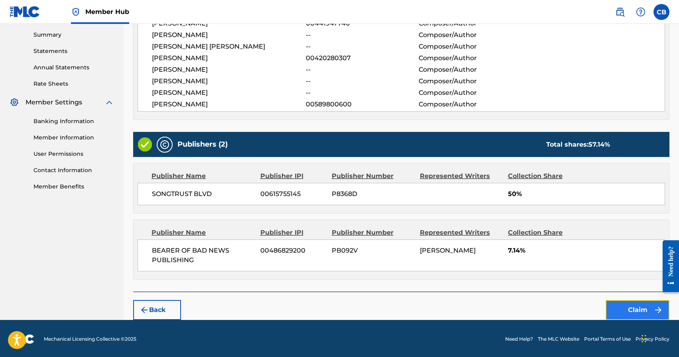
click at [644, 310] on button "Claim" at bounding box center [638, 310] width 64 height 20
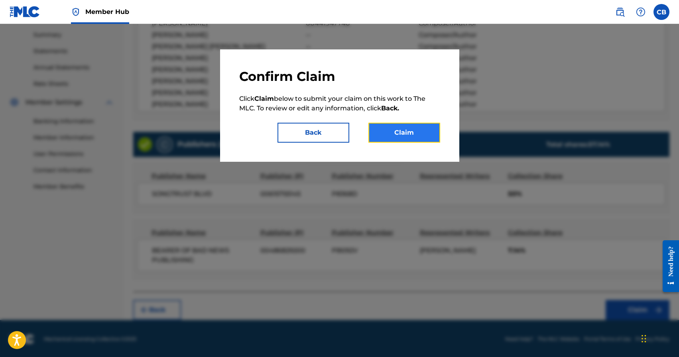
click at [395, 135] on button "Claim" at bounding box center [404, 133] width 72 height 20
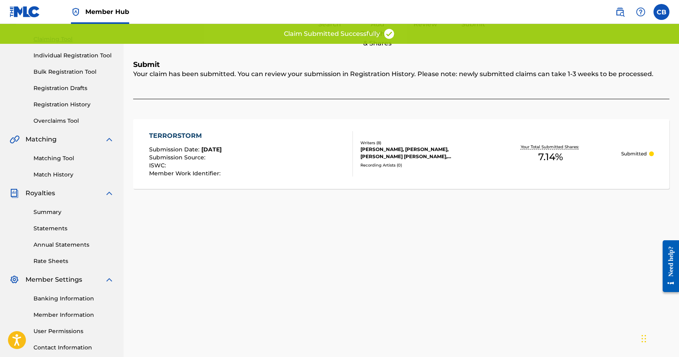
scroll to position [0, 0]
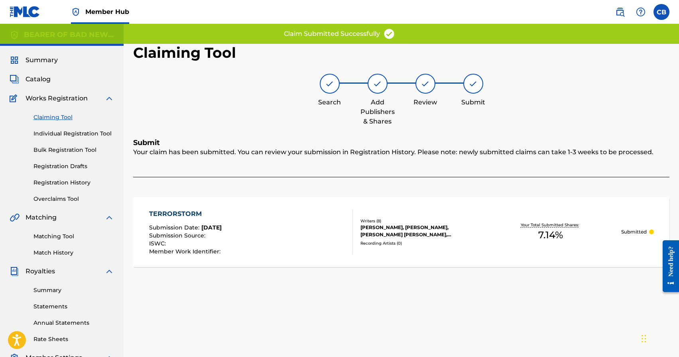
click at [59, 118] on link "Claiming Tool" at bounding box center [73, 117] width 81 height 8
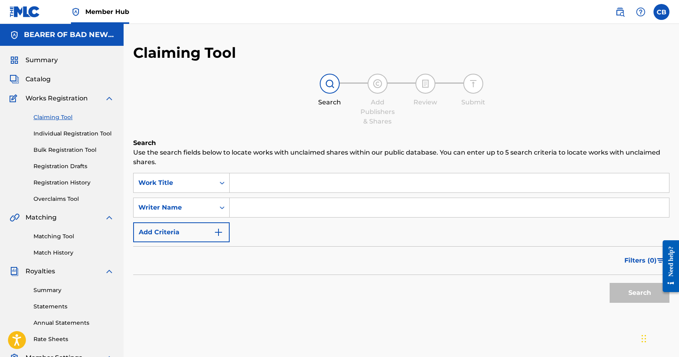
click at [265, 191] on input "Search Form" at bounding box center [449, 182] width 439 height 19
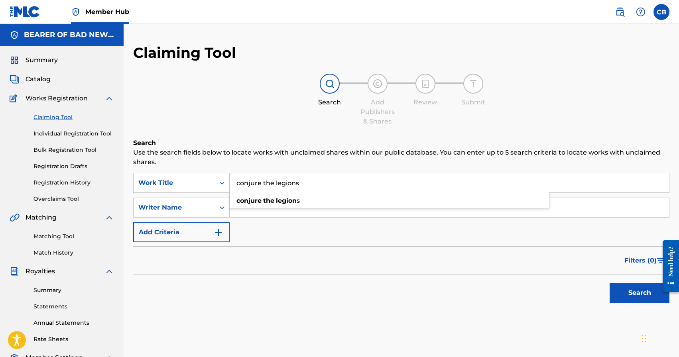
type input "conjure the legions"
click at [610, 283] on button "Search" at bounding box center [640, 293] width 60 height 20
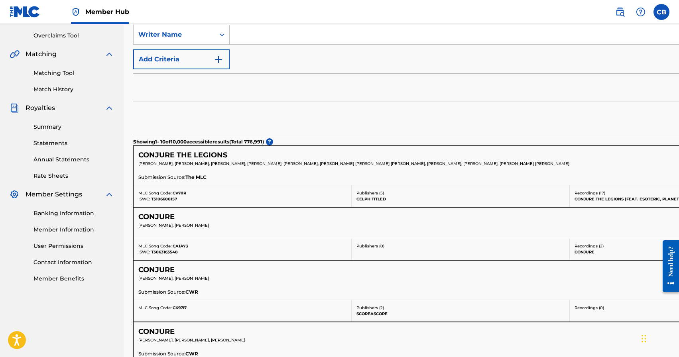
scroll to position [111, 0]
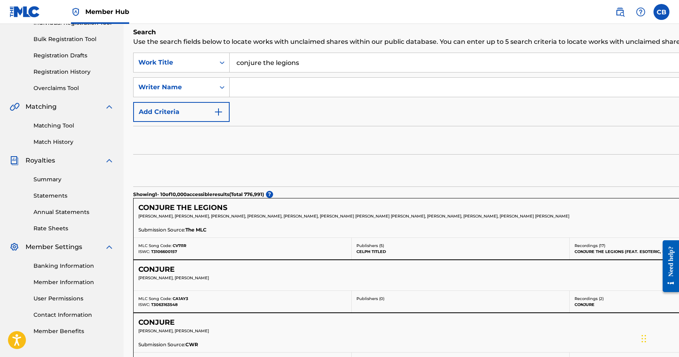
drag, startPoint x: 468, startPoint y: 285, endPoint x: 641, endPoint y: 289, distance: 172.7
click at [647, 288] on div "CONJURE Claim View GINA LOUISE BREEDLOVE, O.BLOWDOW Your Claimed Share: 0 % Tot…" at bounding box center [570, 275] width 872 height 30
drag, startPoint x: 589, startPoint y: 240, endPoint x: 464, endPoint y: 240, distance: 124.4
click at [464, 240] on div "MLC Song Code: CV7I1R ISWC: T3106600157 Publishers ( 5 ) CELPH TITLED Recording…" at bounding box center [570, 249] width 872 height 22
click at [669, 232] on div "Submission Source: The MLC" at bounding box center [569, 230] width 863 height 9
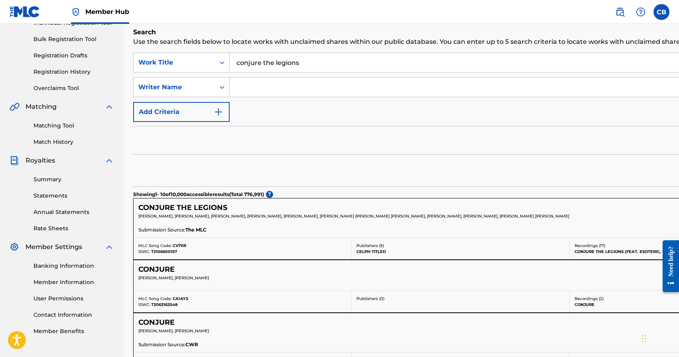
click at [647, 221] on div "VINCENT LUVINER, LACEY SHARIF TALIB, CRAIG LANCIANI, LAWRENCE ARNELL MACMILLAN,…" at bounding box center [476, 218] width 676 height 11
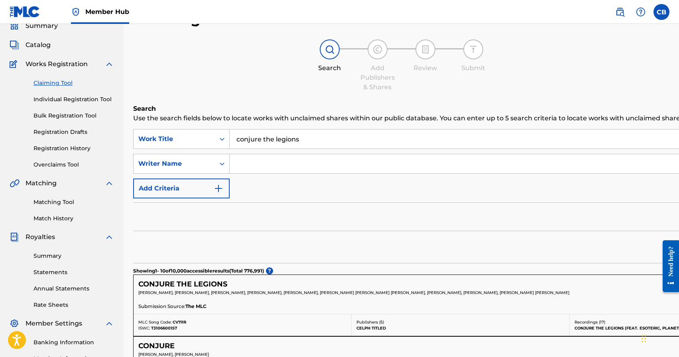
scroll to position [47, 0]
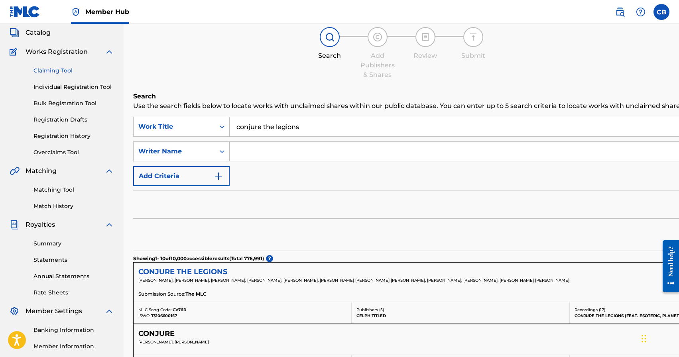
click at [207, 268] on h5 "CONJURE THE LEGIONS" at bounding box center [182, 272] width 89 height 9
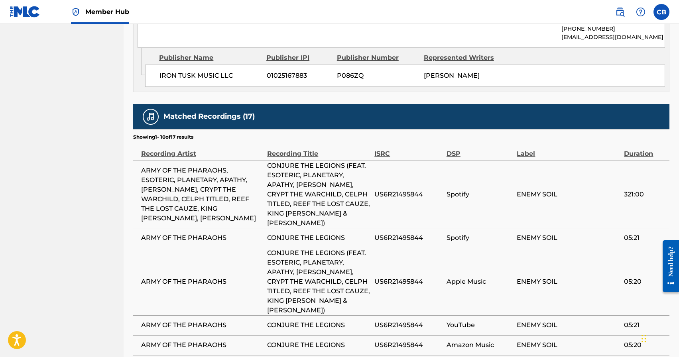
scroll to position [1108, 0]
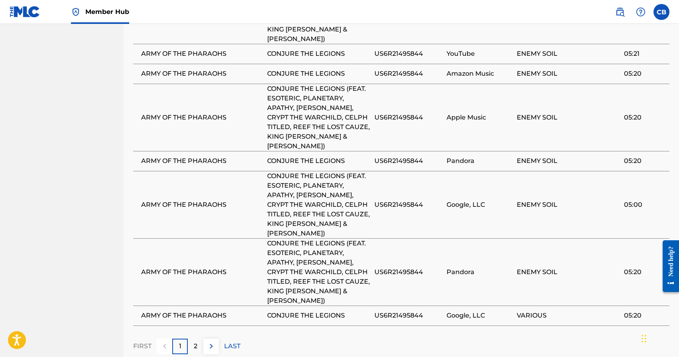
click at [187, 339] on div "1" at bounding box center [180, 347] width 16 height 16
click at [191, 339] on div "2" at bounding box center [196, 347] width 16 height 16
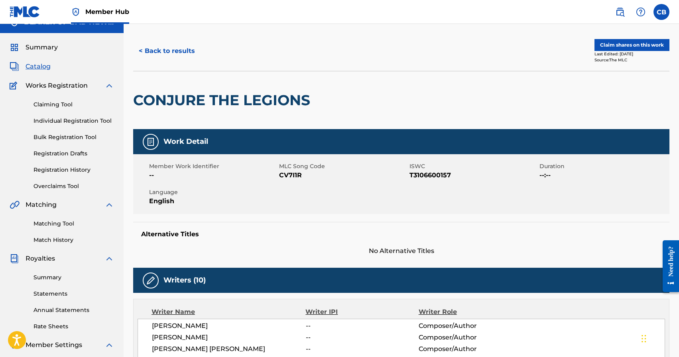
scroll to position [0, 0]
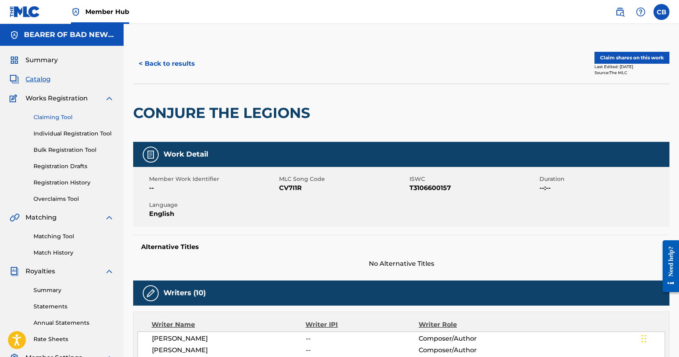
click at [48, 118] on link "Claiming Tool" at bounding box center [73, 117] width 81 height 8
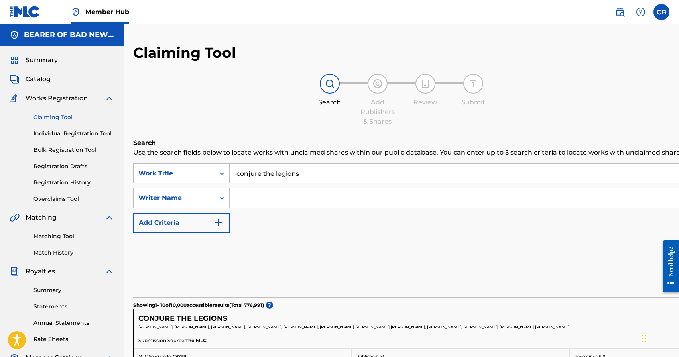
click at [42, 118] on link "Claiming Tool" at bounding box center [73, 117] width 81 height 8
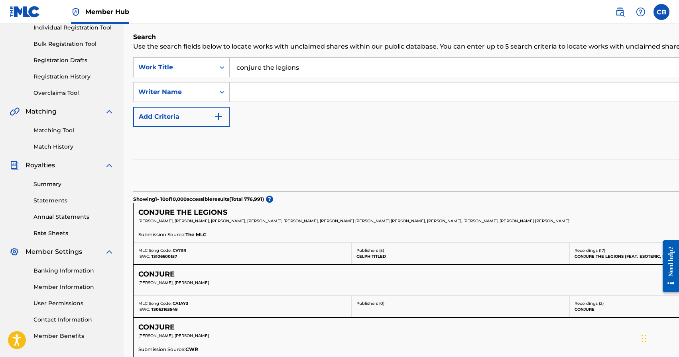
scroll to position [146, 0]
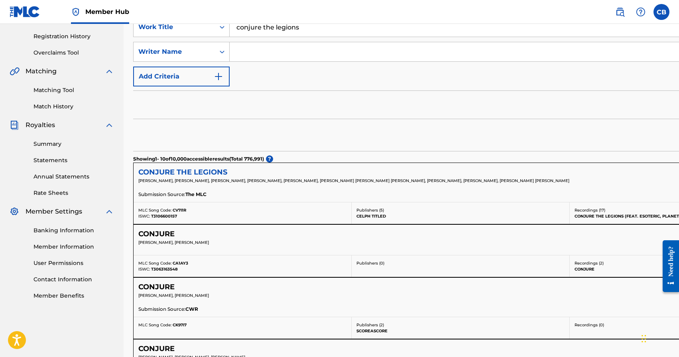
click at [187, 173] on h5 "CONJURE THE LEGIONS" at bounding box center [182, 172] width 89 height 9
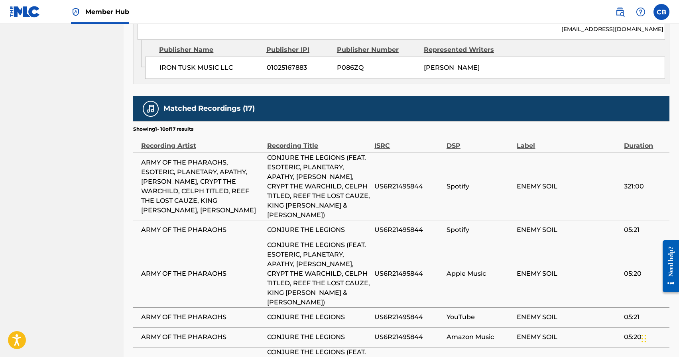
scroll to position [1108, 0]
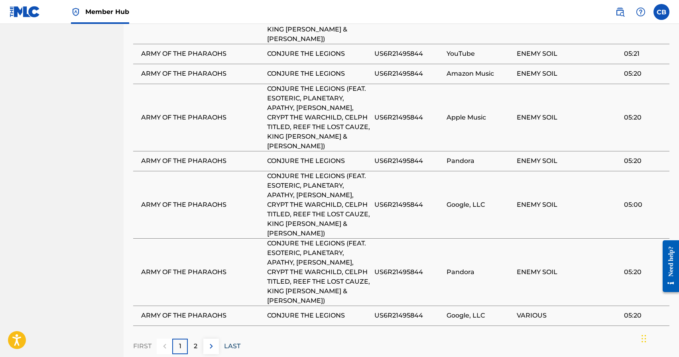
click at [232, 342] on p "LAST" at bounding box center [232, 347] width 16 height 10
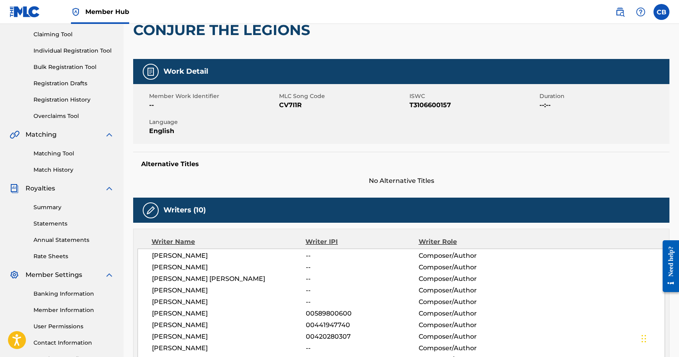
scroll to position [0, 0]
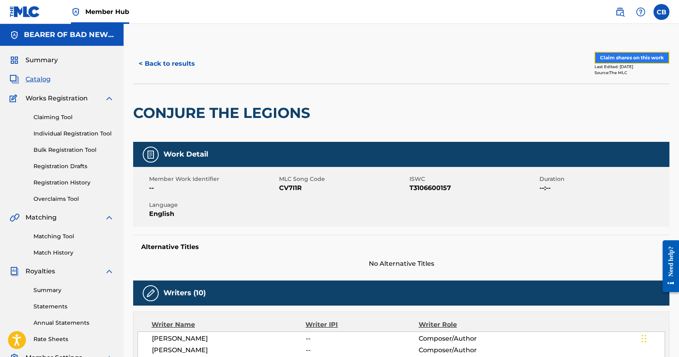
click at [624, 57] on button "Claim shares on this work" at bounding box center [631, 58] width 75 height 12
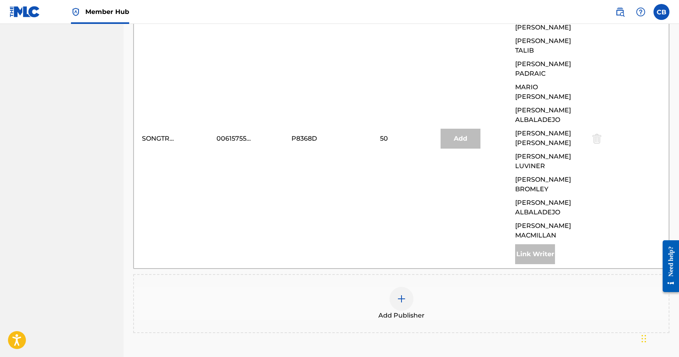
scroll to position [518, 0]
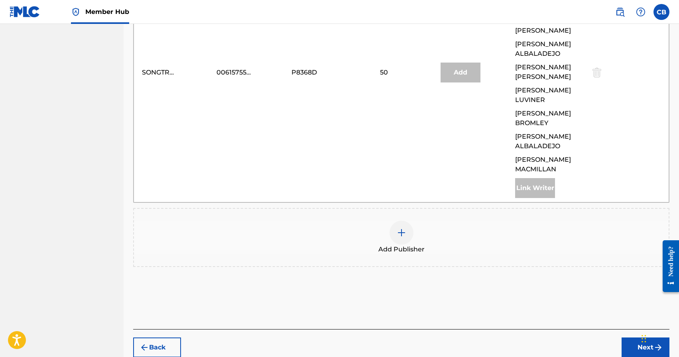
click at [397, 228] on img at bounding box center [402, 233] width 10 height 10
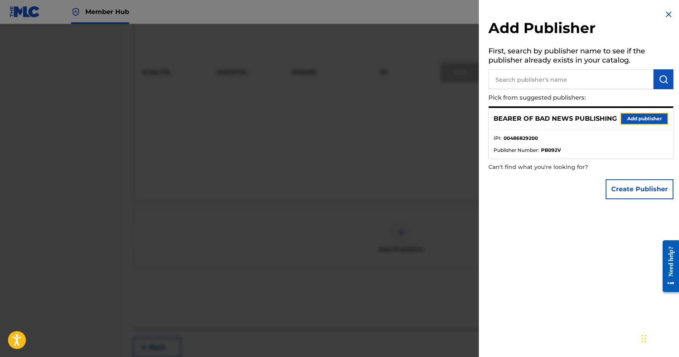
click at [626, 124] on button "Add publisher" at bounding box center [644, 119] width 48 height 12
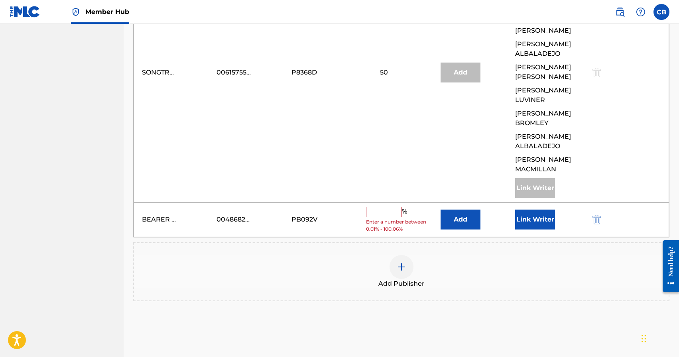
click at [374, 207] on input "text" at bounding box center [384, 212] width 36 height 10
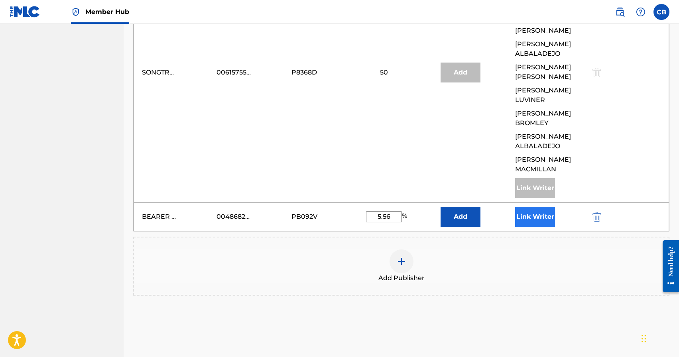
type input "5.56"
click at [550, 207] on button "Link Writer" at bounding box center [535, 217] width 40 height 20
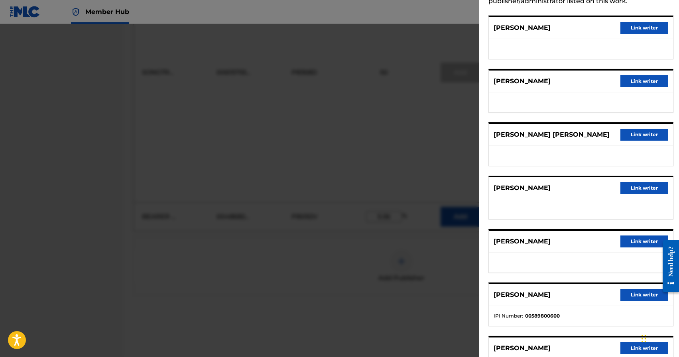
scroll to position [246, 0]
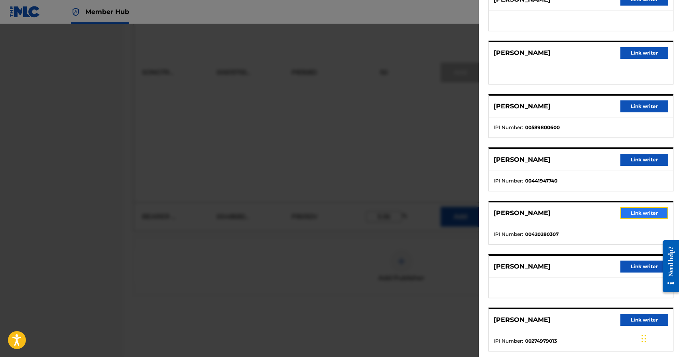
click at [638, 211] on button "Link writer" at bounding box center [644, 213] width 48 height 12
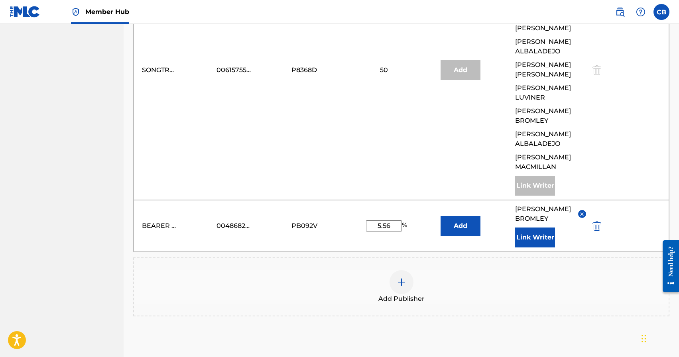
scroll to position [570, 0]
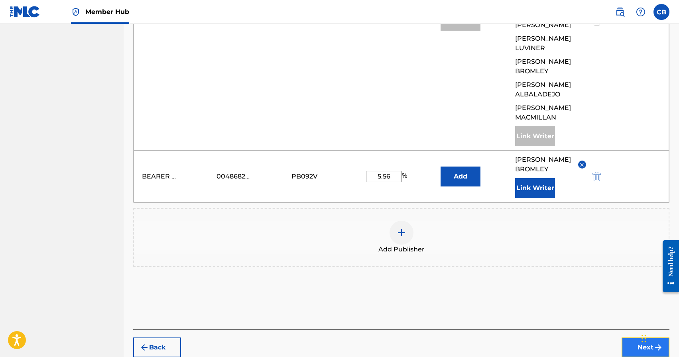
click at [641, 338] on button "Next" at bounding box center [646, 348] width 48 height 20
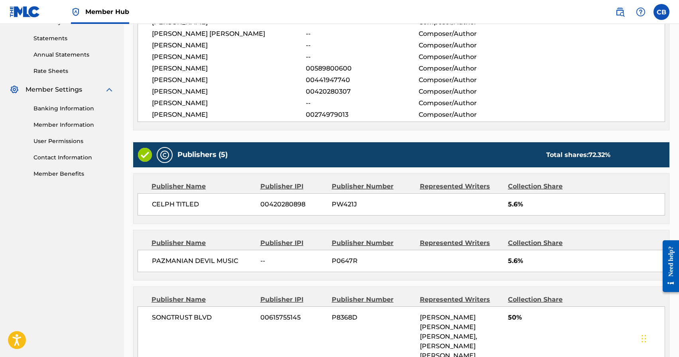
scroll to position [579, 0]
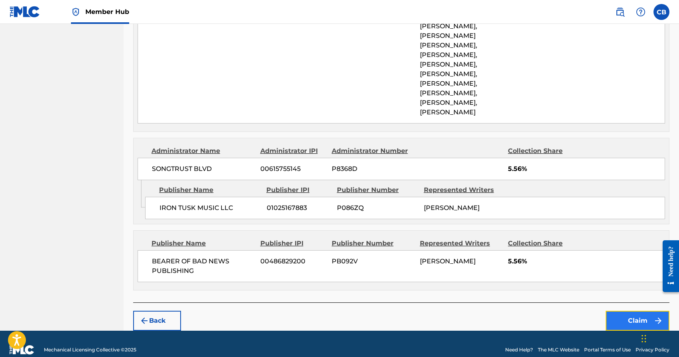
click at [634, 311] on button "Claim" at bounding box center [638, 321] width 64 height 20
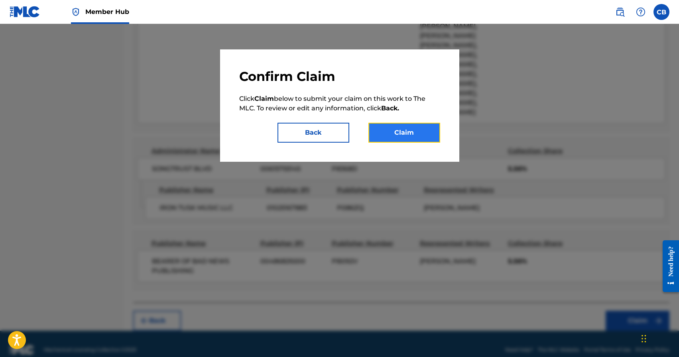
click at [398, 139] on button "Claim" at bounding box center [404, 133] width 72 height 20
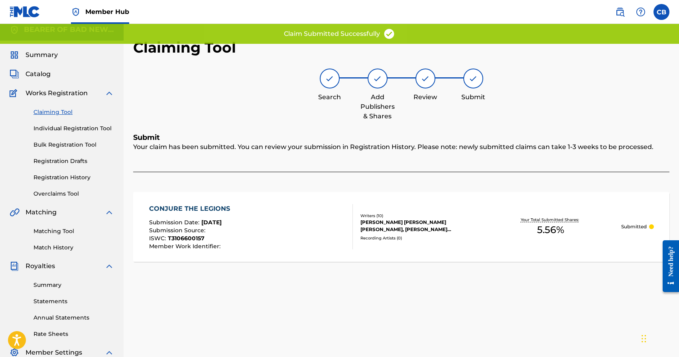
scroll to position [0, 0]
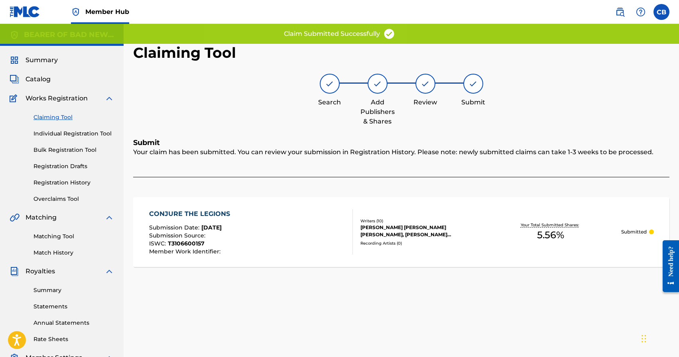
click at [61, 120] on link "Claiming Tool" at bounding box center [73, 117] width 81 height 8
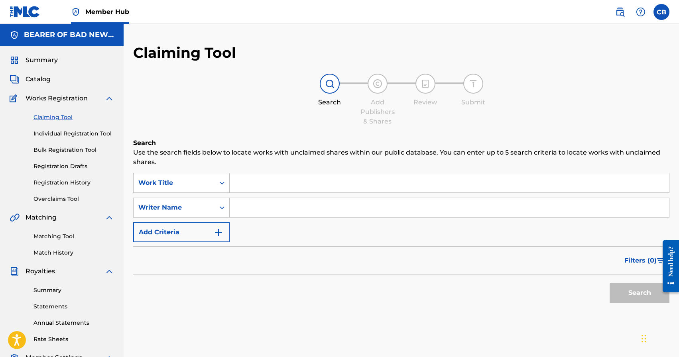
click at [274, 179] on input "Search Form" at bounding box center [449, 182] width 439 height 19
type input "T"
type input "Fed to the lions"
click at [610, 283] on button "Search" at bounding box center [640, 293] width 60 height 20
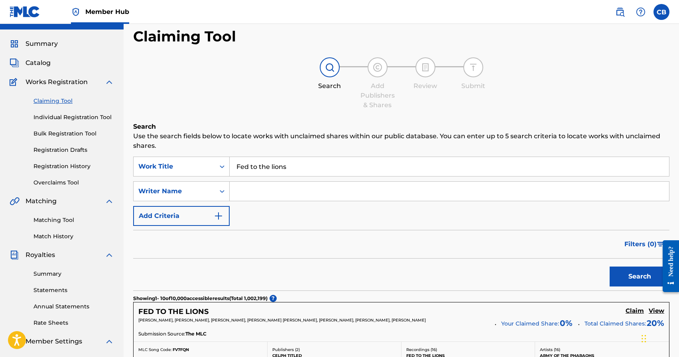
scroll to position [59, 0]
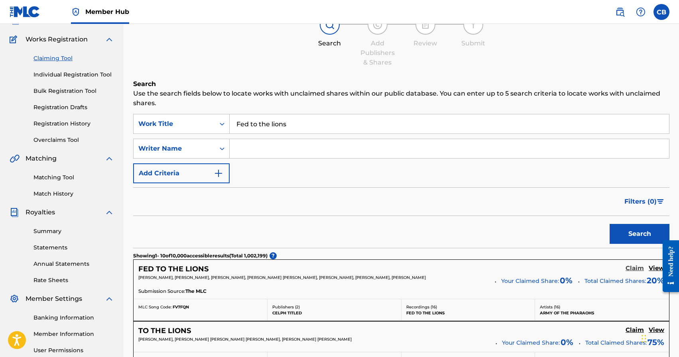
click at [627, 270] on h5 "Claim" at bounding box center [635, 269] width 18 height 8
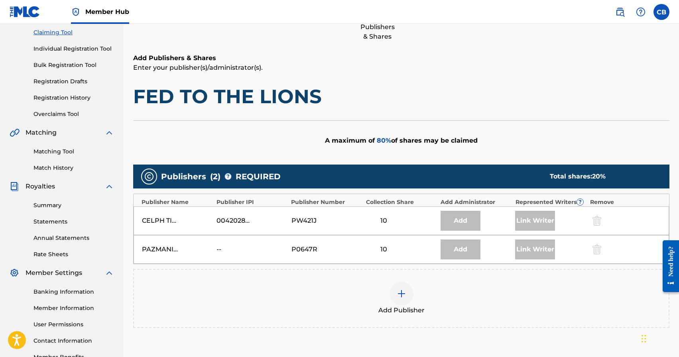
scroll to position [93, 0]
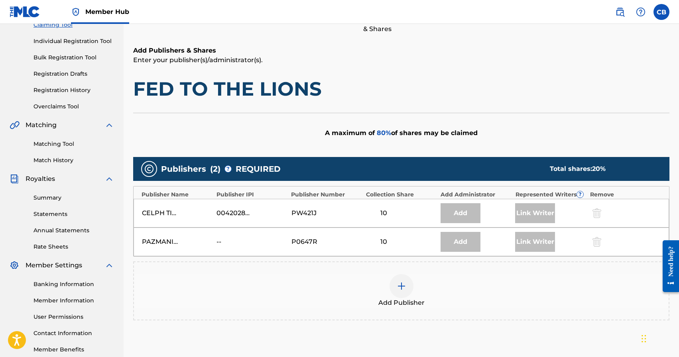
click at [387, 282] on div "Add Publisher" at bounding box center [401, 290] width 535 height 33
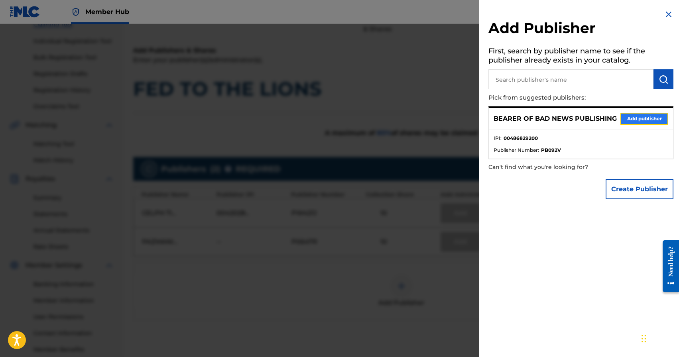
click at [640, 118] on button "Add publisher" at bounding box center [644, 119] width 48 height 12
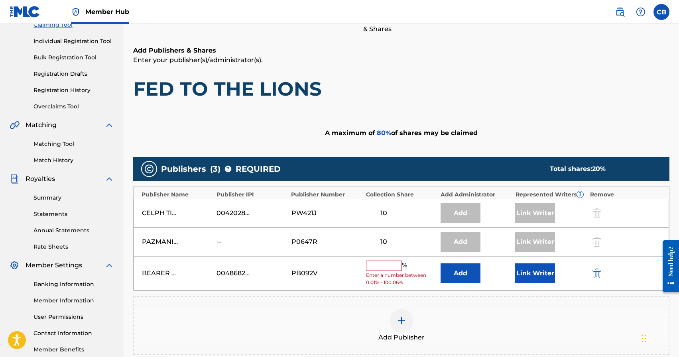
click at [379, 267] on input "text" at bounding box center [384, 266] width 36 height 10
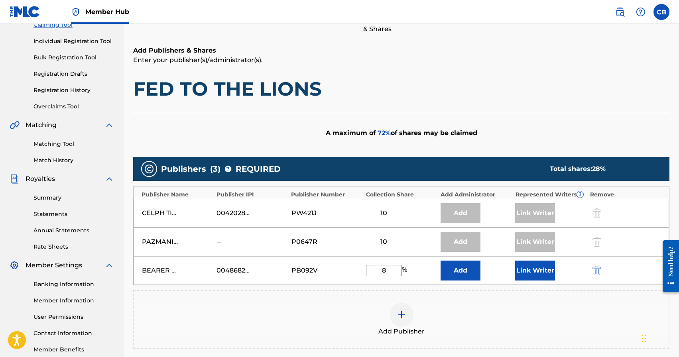
type input "8.33"
click at [536, 274] on button "Link Writer" at bounding box center [535, 271] width 40 height 20
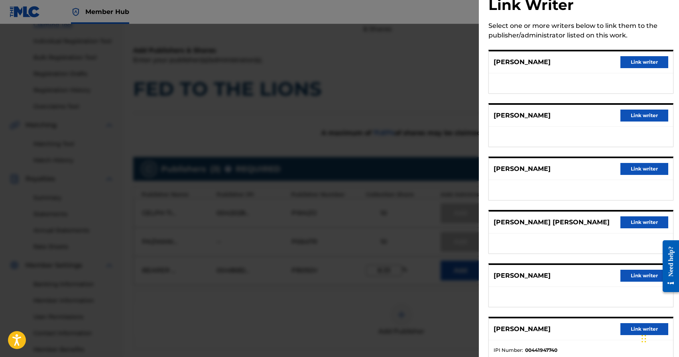
scroll to position [99, 0]
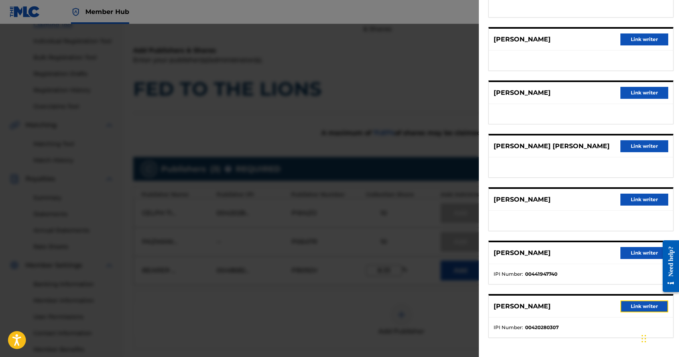
drag, startPoint x: 627, startPoint y: 309, endPoint x: 594, endPoint y: 303, distance: 33.8
click at [627, 309] on button "Link writer" at bounding box center [644, 307] width 48 height 12
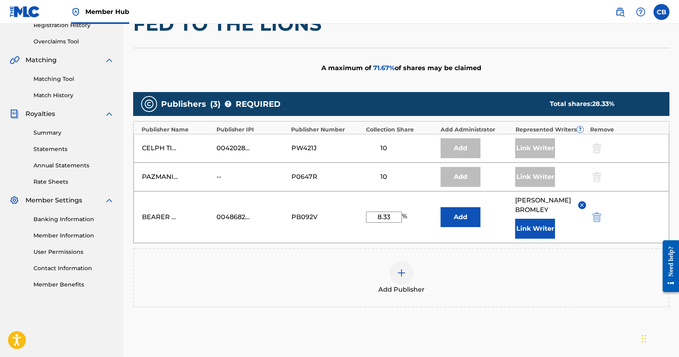
scroll to position [199, 0]
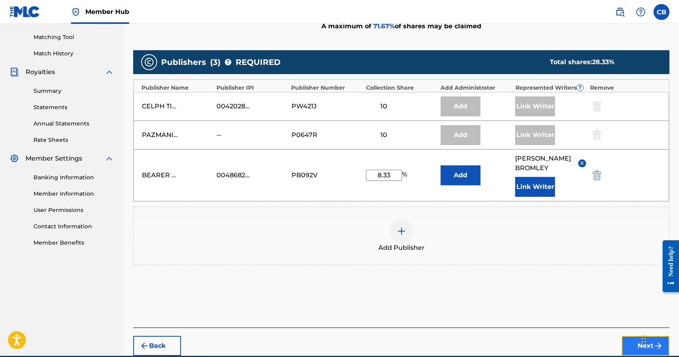
click at [638, 345] on button "Next" at bounding box center [646, 346] width 48 height 20
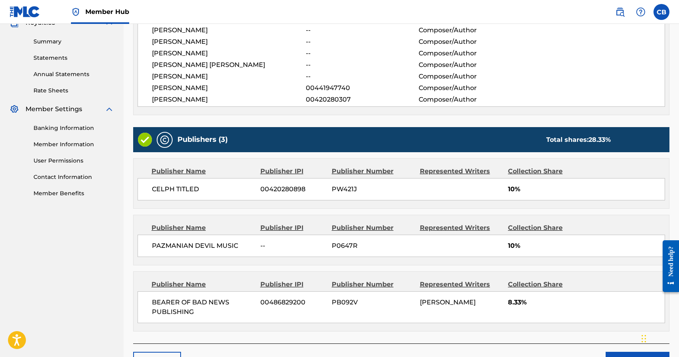
scroll to position [300, 0]
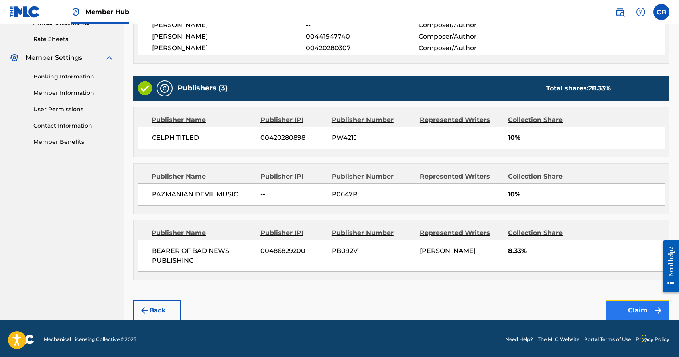
click at [630, 311] on button "Claim" at bounding box center [638, 311] width 64 height 20
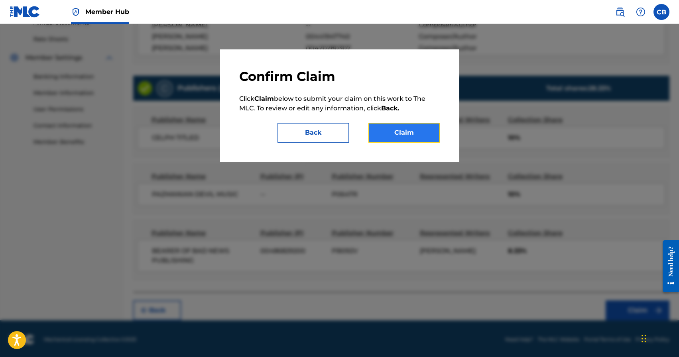
click at [401, 128] on button "Claim" at bounding box center [404, 133] width 72 height 20
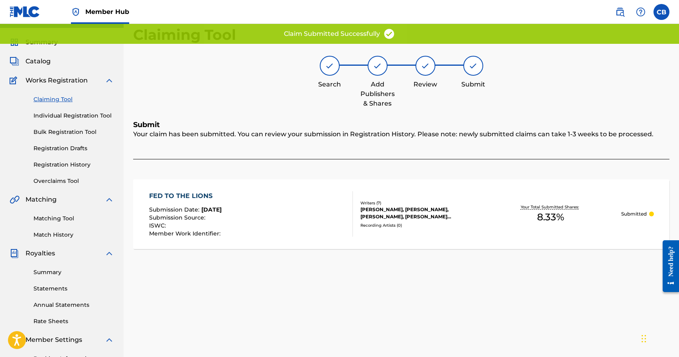
scroll to position [0, 0]
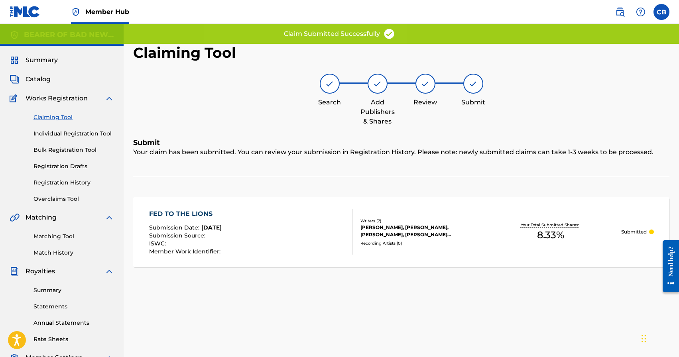
click at [56, 120] on link "Claiming Tool" at bounding box center [73, 117] width 81 height 8
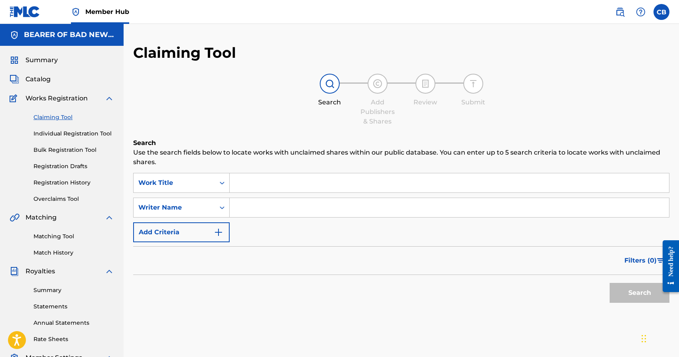
click at [266, 182] on input "Search Form" at bounding box center [449, 182] width 439 height 19
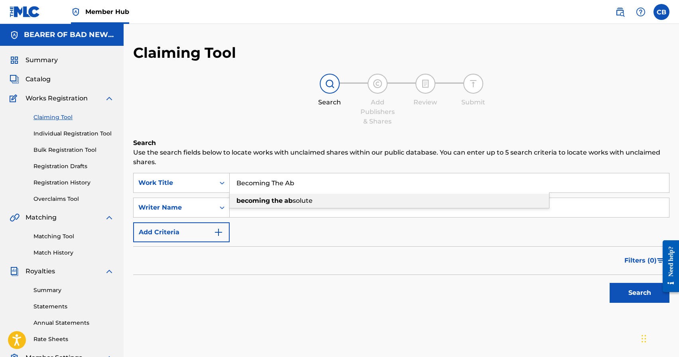
click at [255, 199] on strong "becoming" at bounding box center [252, 201] width 33 height 8
type input "becoming the absolute"
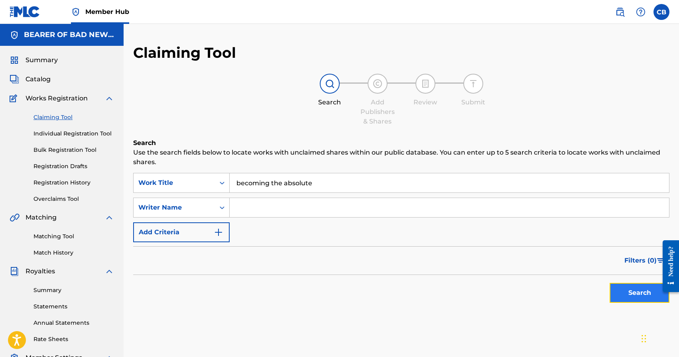
click at [642, 294] on button "Search" at bounding box center [640, 293] width 60 height 20
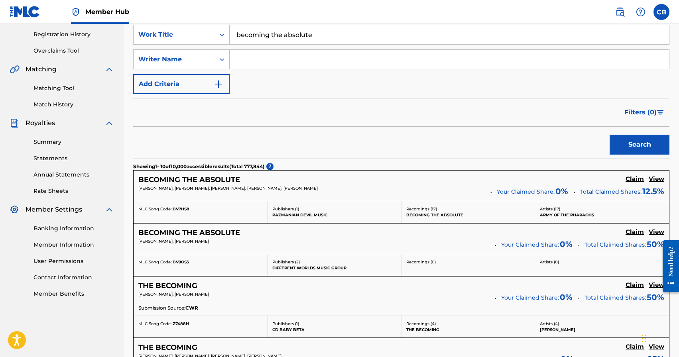
scroll to position [148, 0]
click at [637, 180] on h5 "Claim" at bounding box center [635, 179] width 18 height 8
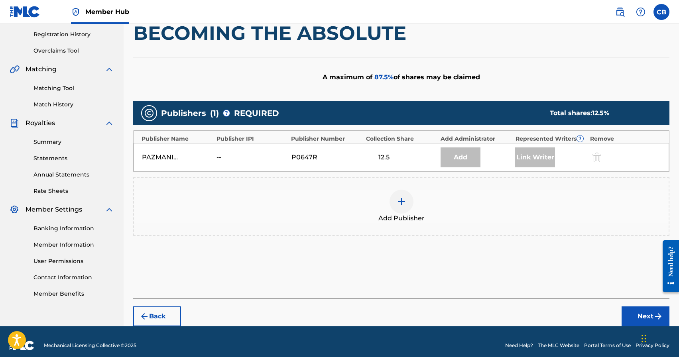
click at [406, 207] on div at bounding box center [402, 202] width 24 height 24
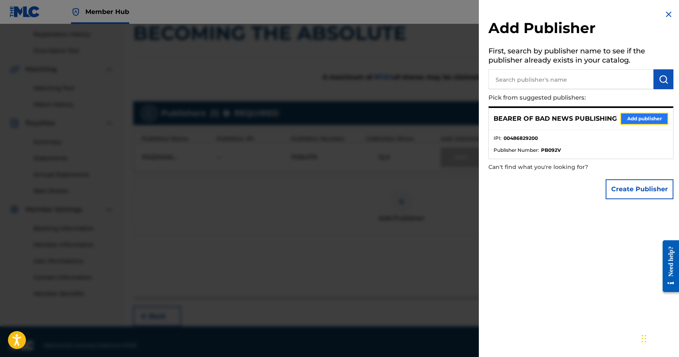
click at [639, 122] on button "Add publisher" at bounding box center [644, 119] width 48 height 12
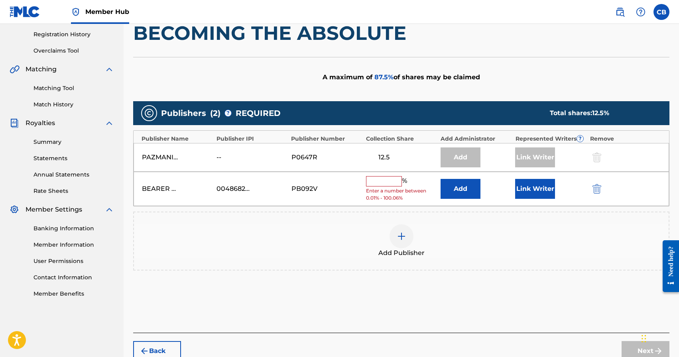
click at [380, 180] on input "text" at bounding box center [384, 181] width 36 height 10
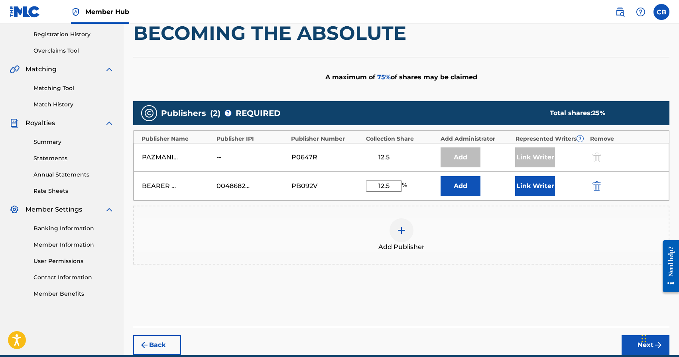
type input "12.5"
click at [531, 188] on button "Link Writer" at bounding box center [535, 186] width 40 height 20
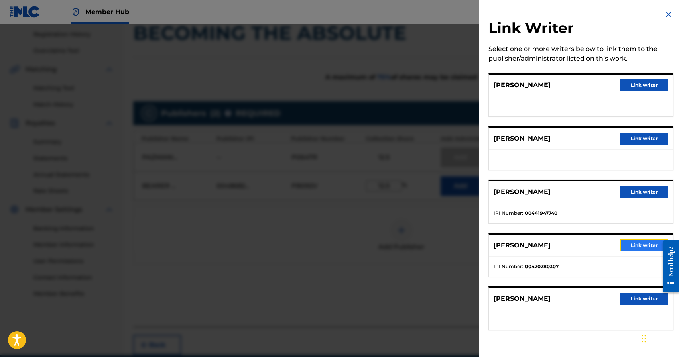
click at [641, 247] on button "Link writer" at bounding box center [644, 246] width 48 height 12
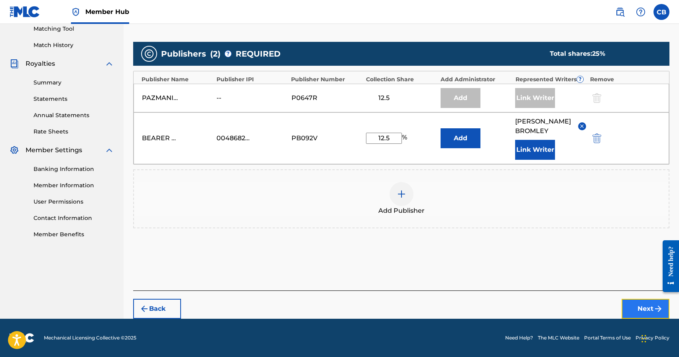
click at [643, 304] on button "Next" at bounding box center [646, 309] width 48 height 20
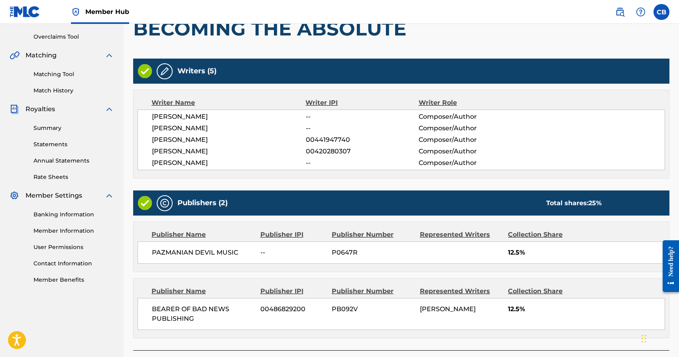
scroll to position [221, 0]
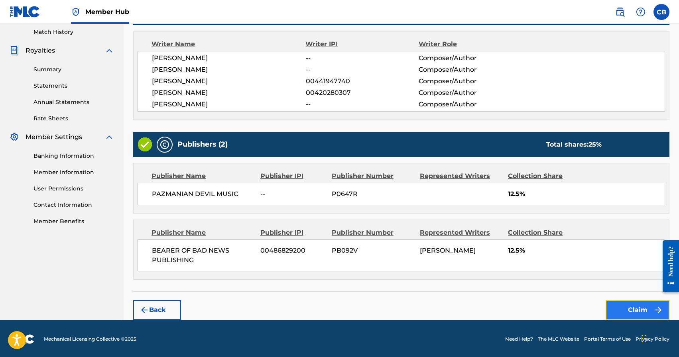
click at [646, 313] on button "Claim" at bounding box center [638, 310] width 64 height 20
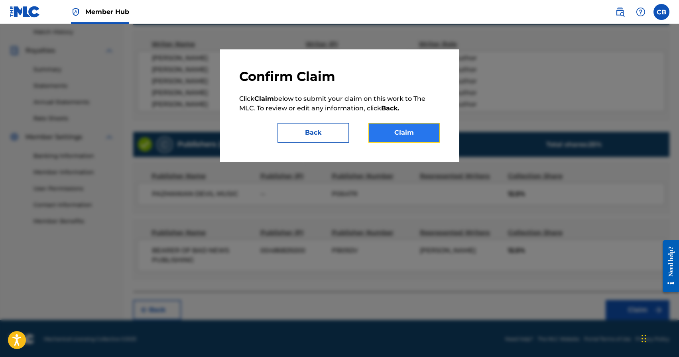
click at [404, 135] on button "Claim" at bounding box center [404, 133] width 72 height 20
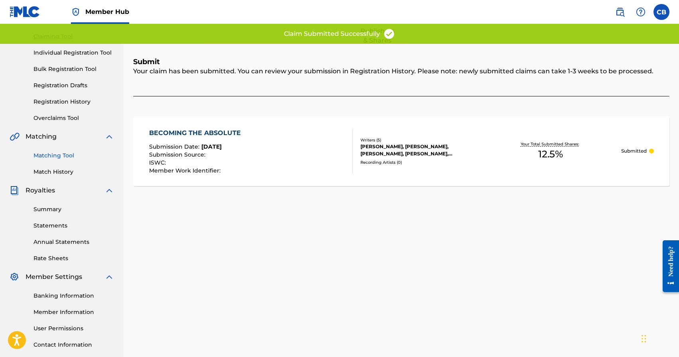
scroll to position [0, 0]
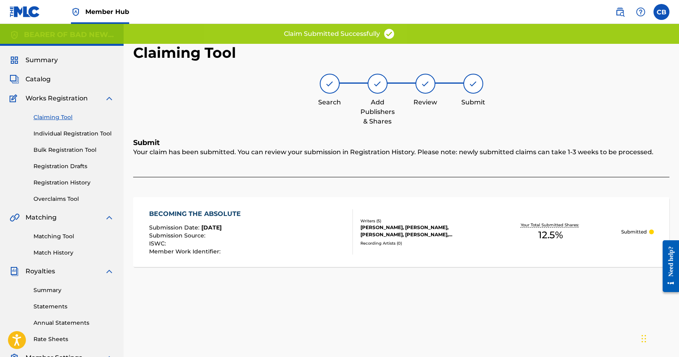
click at [58, 118] on link "Claiming Tool" at bounding box center [73, 117] width 81 height 8
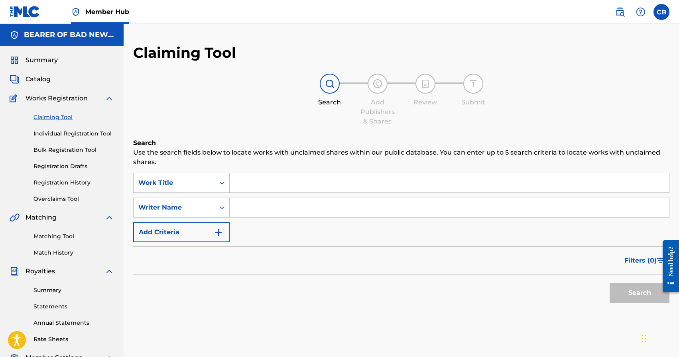
click at [258, 182] on input "Search Form" at bounding box center [449, 182] width 439 height 19
click at [261, 182] on input "Search Form" at bounding box center [449, 182] width 439 height 19
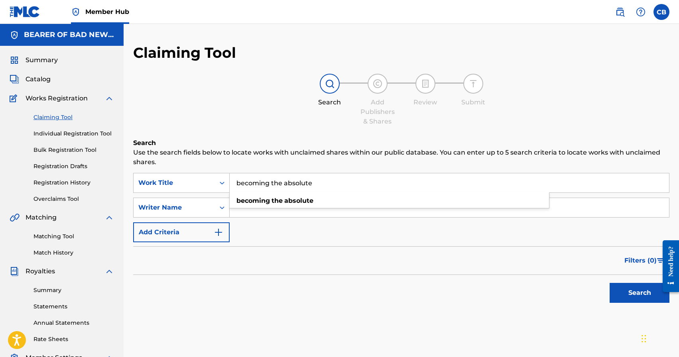
type input "becoming the absolute"
click at [610, 283] on button "Search" at bounding box center [640, 293] width 60 height 20
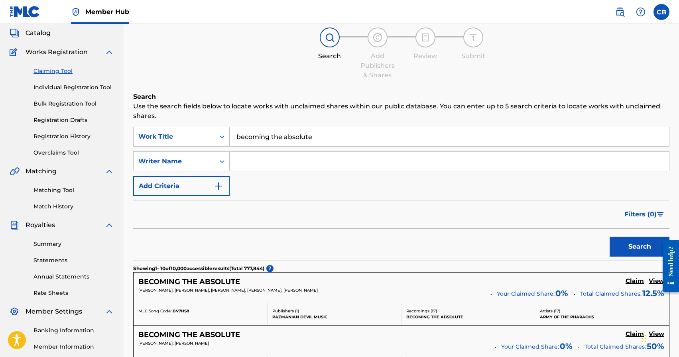
scroll to position [230, 0]
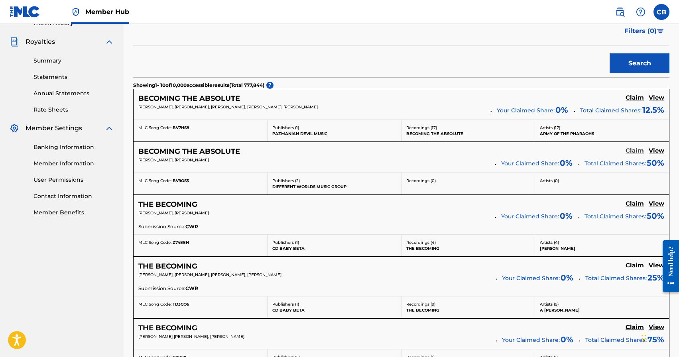
click at [639, 152] on h5 "Claim" at bounding box center [635, 151] width 18 height 8
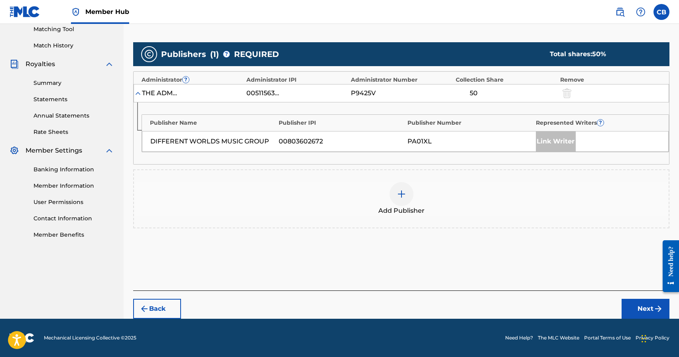
scroll to position [207, 0]
click at [398, 199] on img at bounding box center [402, 194] width 10 height 10
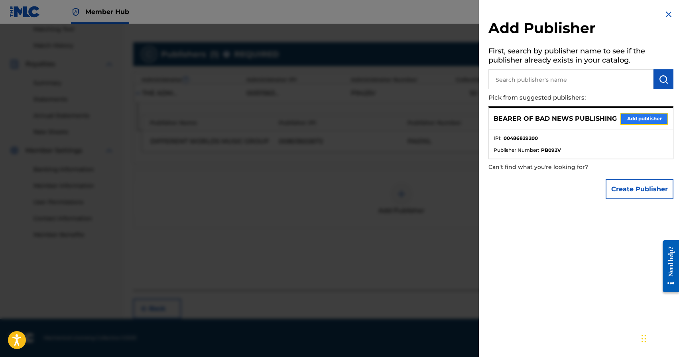
click at [637, 118] on button "Add publisher" at bounding box center [644, 119] width 48 height 12
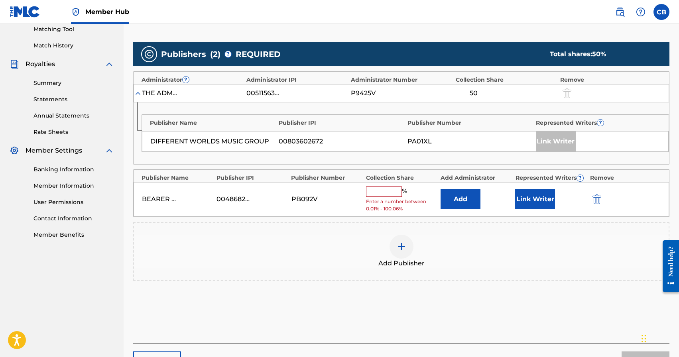
click at [383, 189] on input "text" at bounding box center [384, 192] width 36 height 10
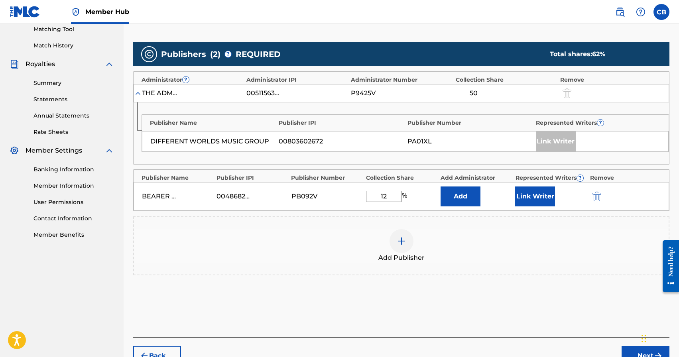
type input "12.5"
click at [527, 263] on div "Add Publisher" at bounding box center [401, 246] width 536 height 59
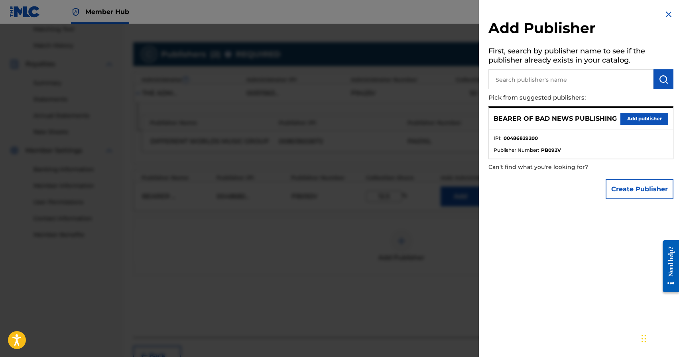
click at [406, 268] on div at bounding box center [339, 202] width 679 height 357
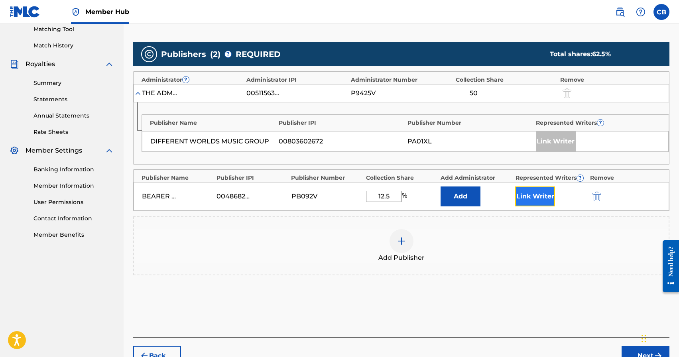
click at [537, 197] on button "Link Writer" at bounding box center [535, 197] width 40 height 20
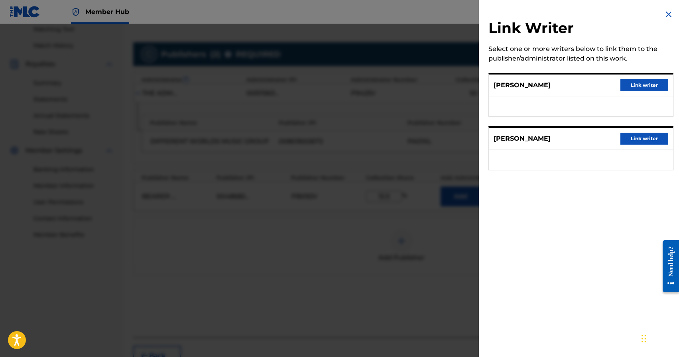
click at [439, 230] on div at bounding box center [339, 202] width 679 height 357
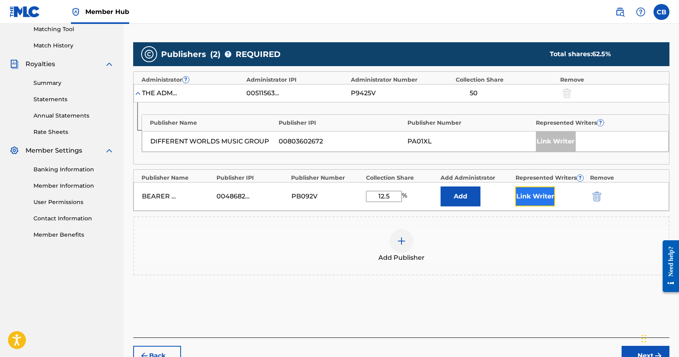
click at [542, 197] on button "Link Writer" at bounding box center [535, 197] width 40 height 20
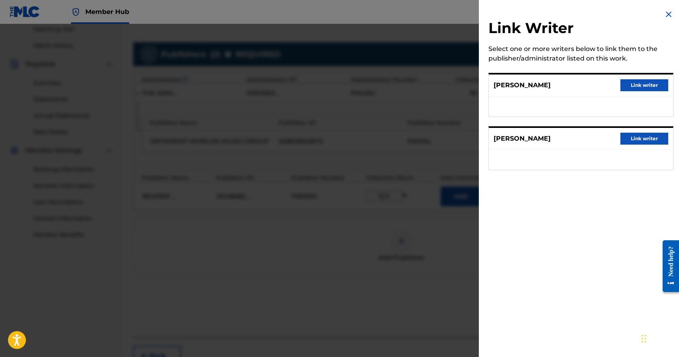
click at [458, 264] on div at bounding box center [339, 202] width 679 height 357
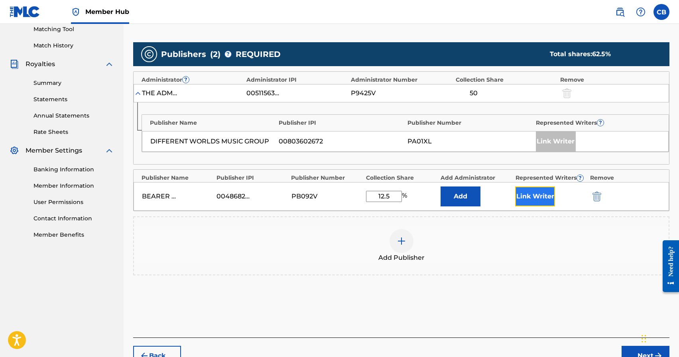
click at [535, 198] on button "Link Writer" at bounding box center [535, 197] width 40 height 20
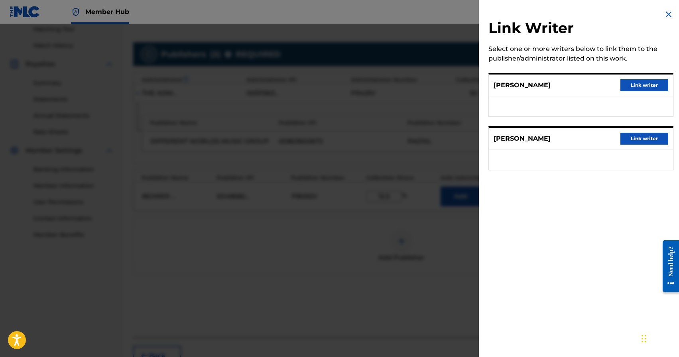
click at [411, 262] on div at bounding box center [339, 202] width 679 height 357
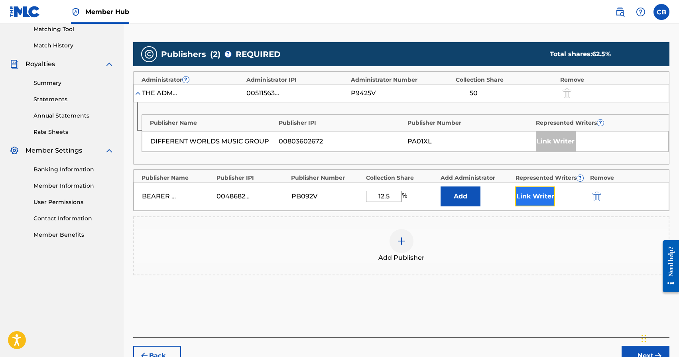
click at [533, 201] on button "Link Writer" at bounding box center [535, 197] width 40 height 20
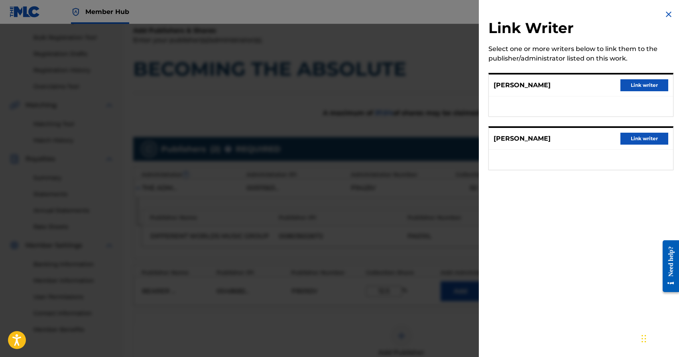
scroll to position [107, 0]
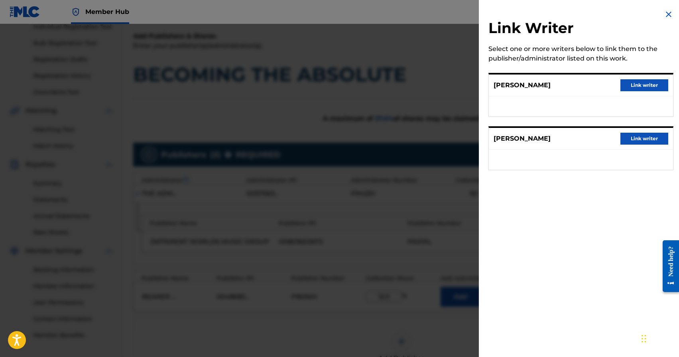
click at [410, 272] on div at bounding box center [339, 202] width 679 height 357
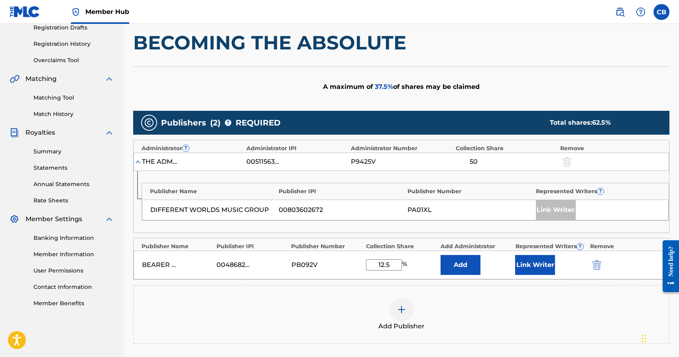
scroll to position [254, 0]
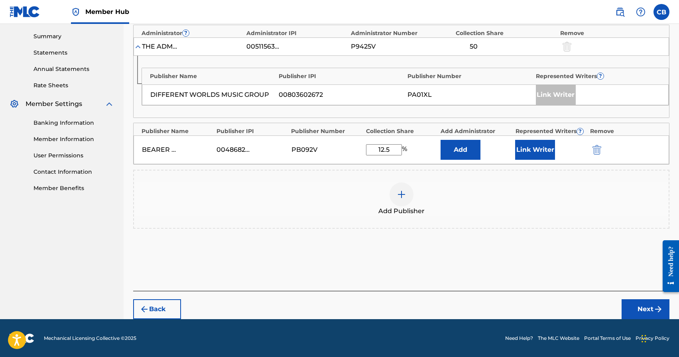
click at [623, 230] on div "Publishers ( 2 ) ? REQUIRED Total shares: 62.5 % Administrator ? Administrator …" at bounding box center [401, 116] width 536 height 241
click at [644, 309] on button "Next" at bounding box center [646, 309] width 48 height 20
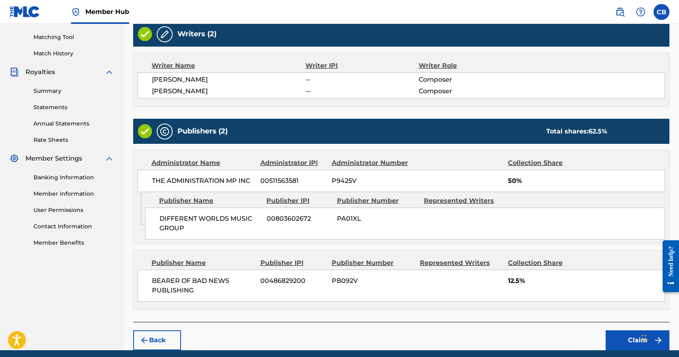
scroll to position [229, 0]
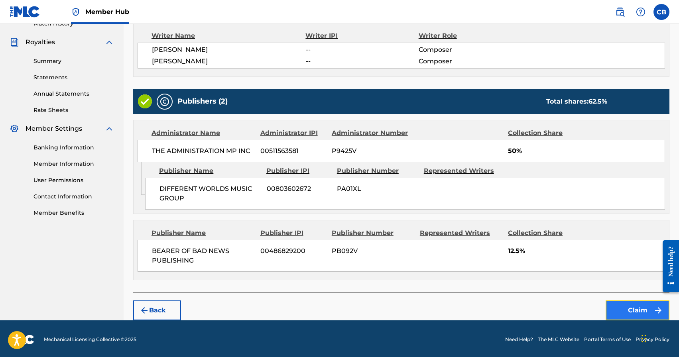
click at [636, 310] on button "Claim" at bounding box center [638, 311] width 64 height 20
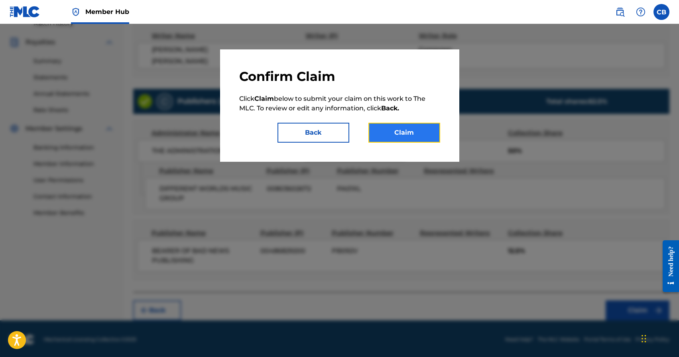
click at [400, 134] on button "Claim" at bounding box center [404, 133] width 72 height 20
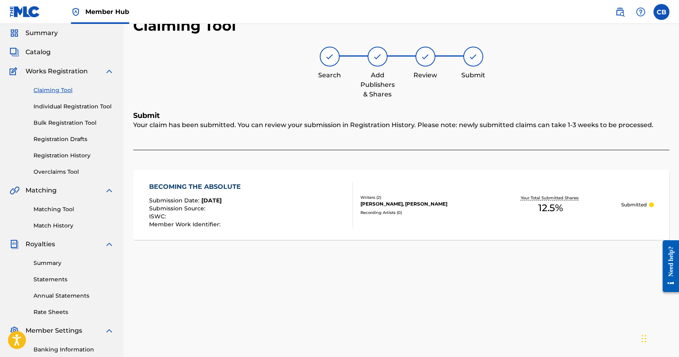
scroll to position [0, 0]
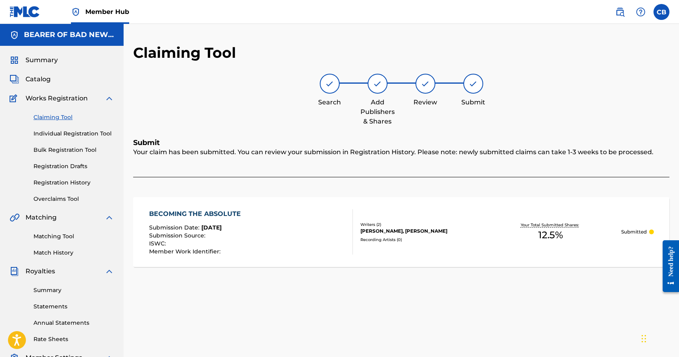
click at [51, 117] on link "Claiming Tool" at bounding box center [73, 117] width 81 height 8
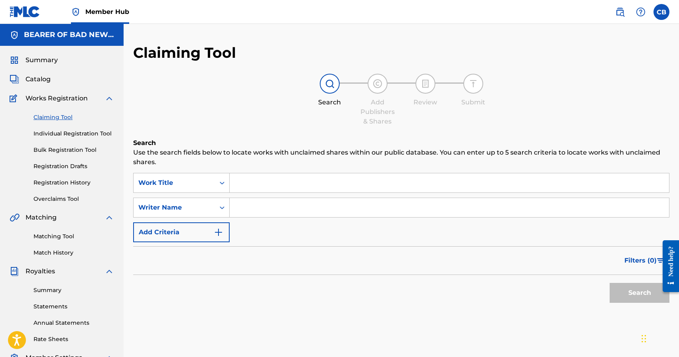
click at [295, 183] on input "Search Form" at bounding box center [449, 182] width 439 height 19
click at [256, 185] on input "Search Form" at bounding box center [449, 182] width 439 height 19
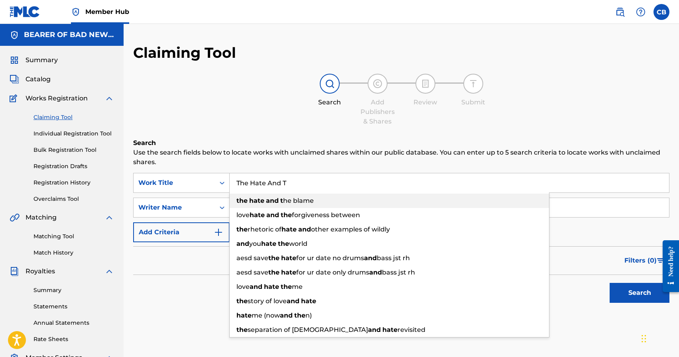
click at [274, 199] on strong "and" at bounding box center [272, 201] width 13 height 8
type input "the hate and the blame"
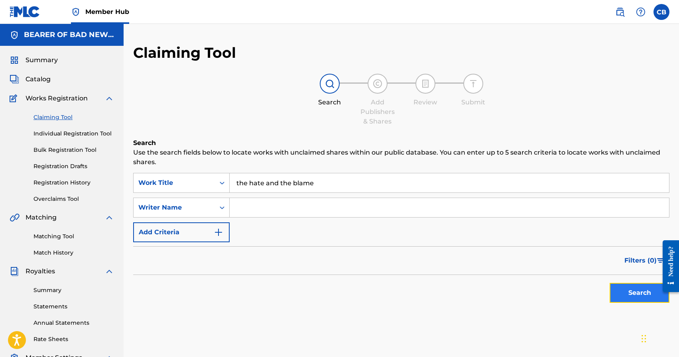
click at [626, 290] on button "Search" at bounding box center [640, 293] width 60 height 20
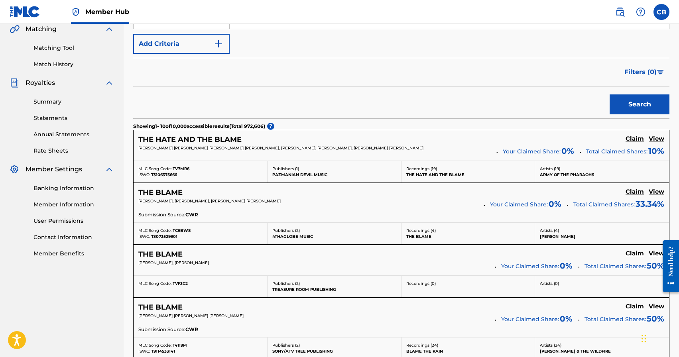
scroll to position [218, 0]
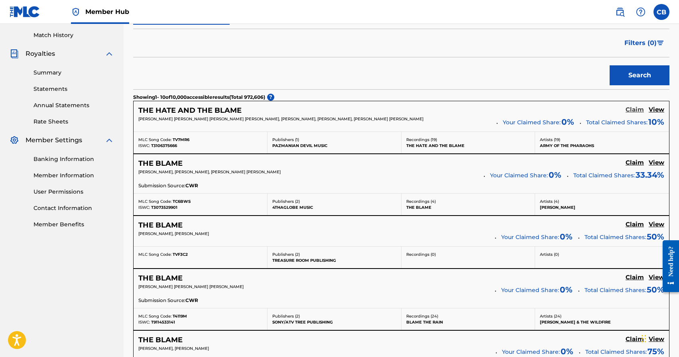
click at [638, 112] on h5 "Claim" at bounding box center [635, 110] width 18 height 8
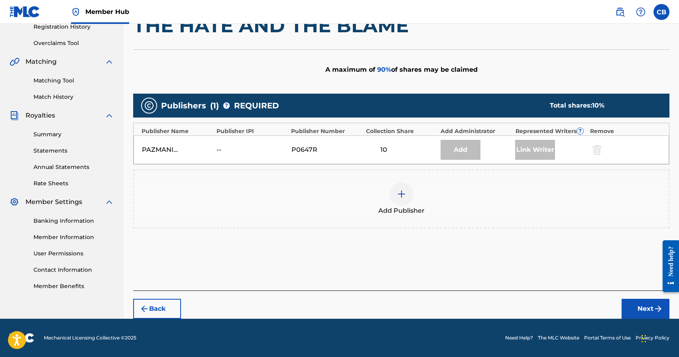
click at [406, 191] on div at bounding box center [402, 194] width 24 height 24
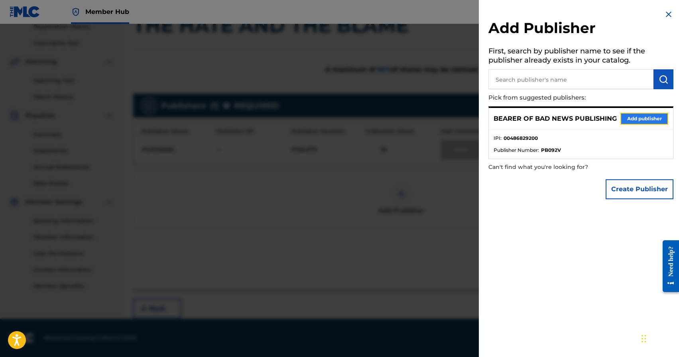
click at [642, 124] on button "Add publisher" at bounding box center [644, 119] width 48 height 12
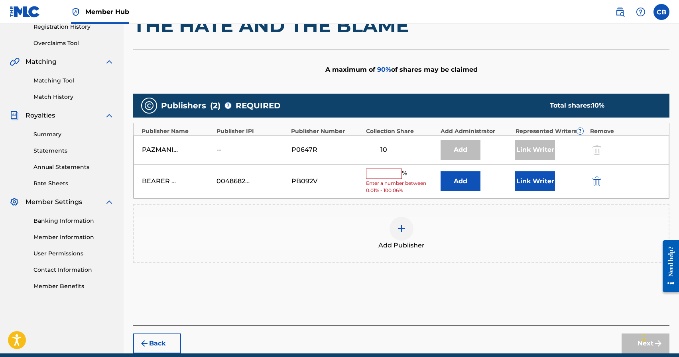
click at [386, 178] on input "text" at bounding box center [384, 174] width 36 height 10
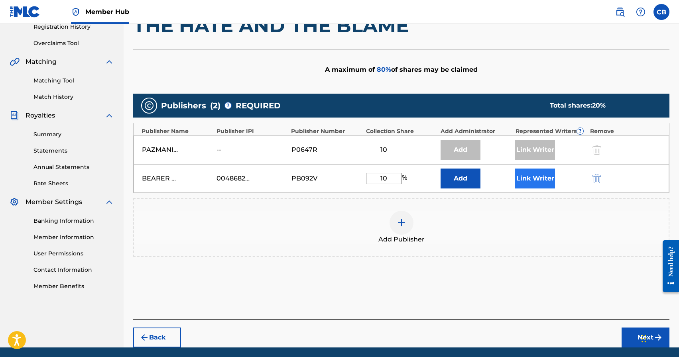
type input "10"
click at [543, 181] on button "Link Writer" at bounding box center [535, 179] width 40 height 20
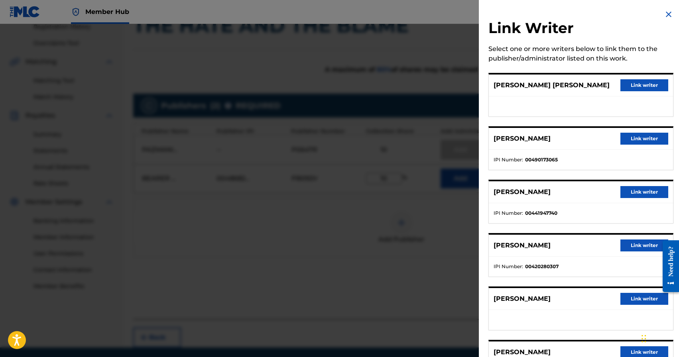
scroll to position [46, 0]
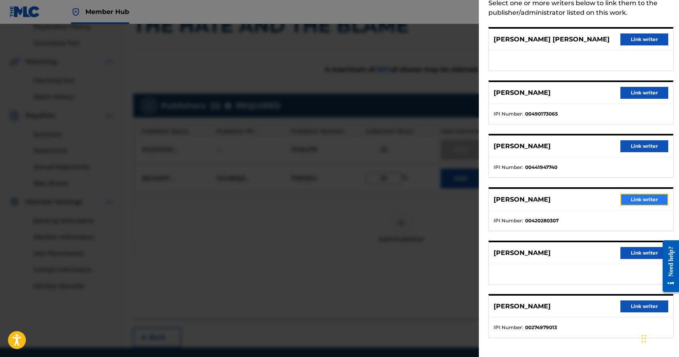
click at [634, 198] on button "Link writer" at bounding box center [644, 200] width 48 height 12
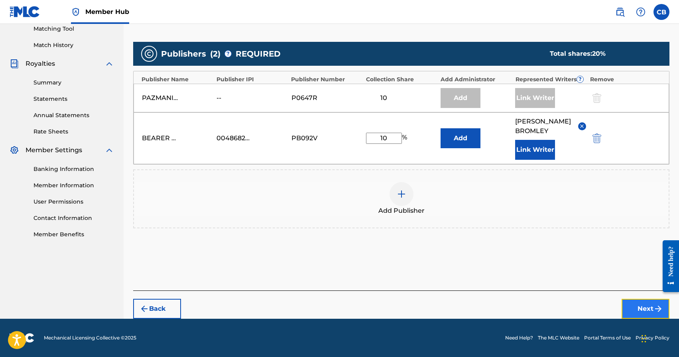
click at [648, 311] on button "Next" at bounding box center [646, 309] width 48 height 20
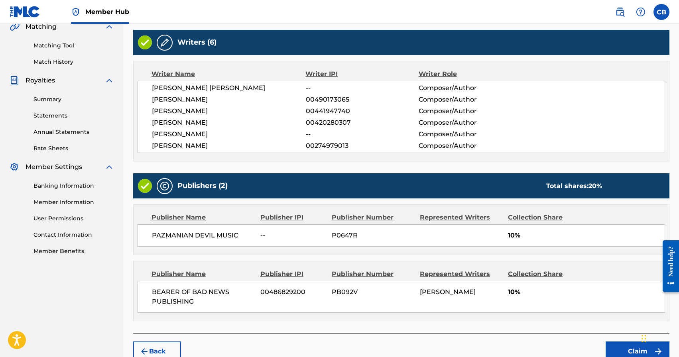
scroll to position [232, 0]
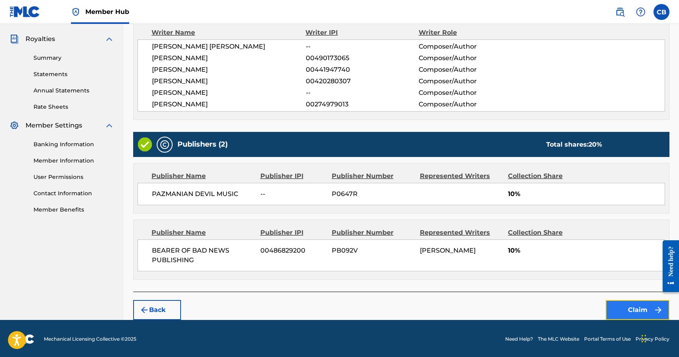
click at [636, 311] on button "Claim" at bounding box center [638, 310] width 64 height 20
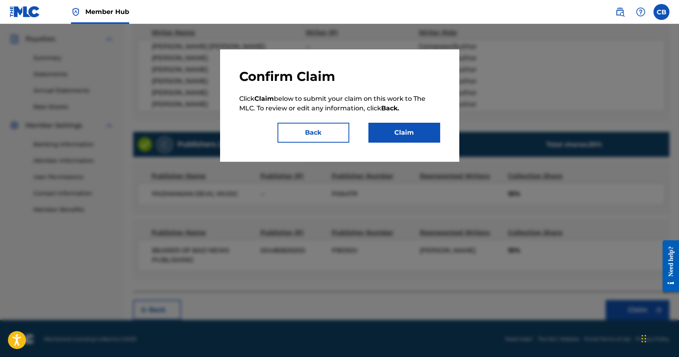
click at [415, 145] on div "Confirm Claim Click Claim below to submit your claim on this work to The MLC. T…" at bounding box center [339, 105] width 239 height 112
click at [413, 129] on button "Claim" at bounding box center [404, 133] width 72 height 20
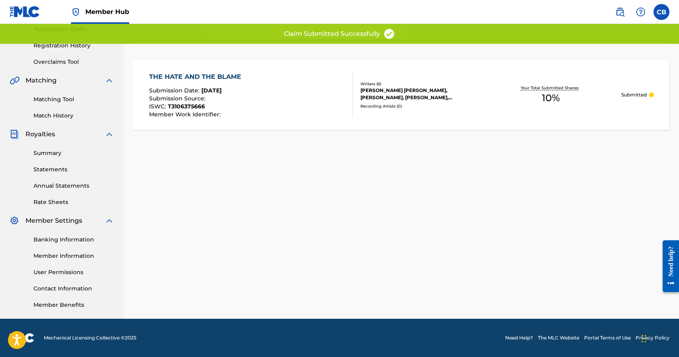
scroll to position [137, 0]
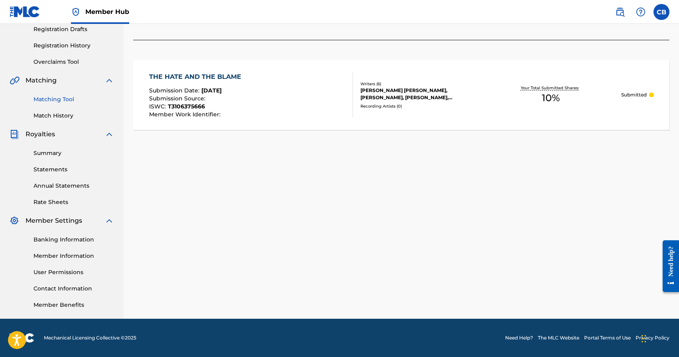
click at [59, 98] on link "Matching Tool" at bounding box center [73, 99] width 81 height 8
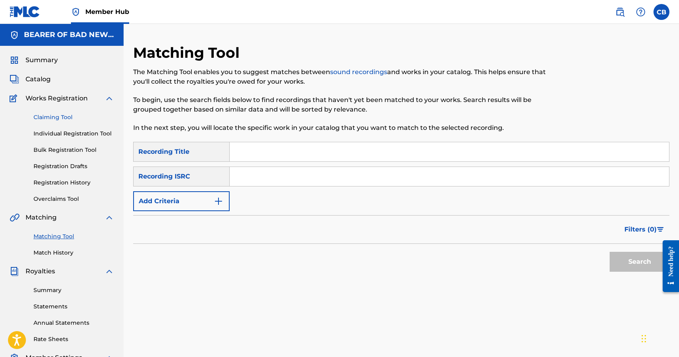
click at [55, 119] on link "Claiming Tool" at bounding box center [73, 117] width 81 height 8
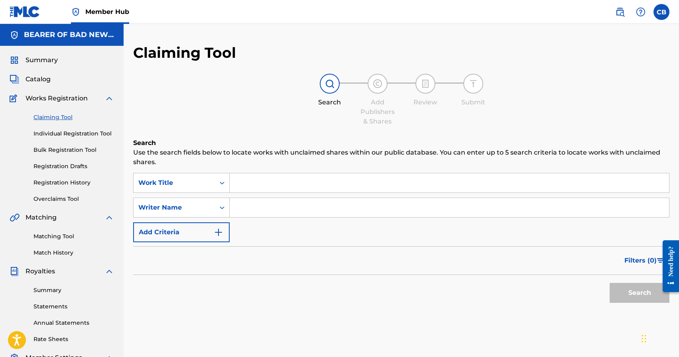
click at [253, 191] on input "Search Form" at bounding box center [449, 182] width 439 height 19
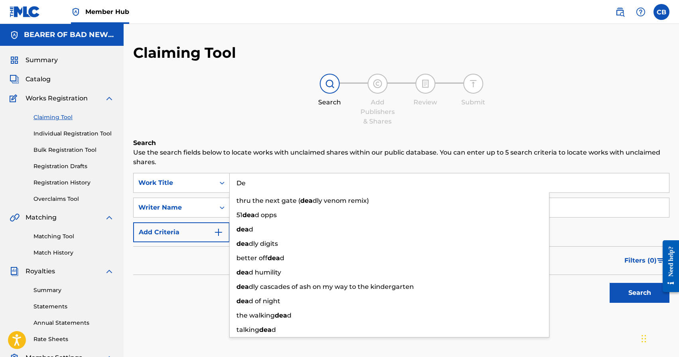
type input "D"
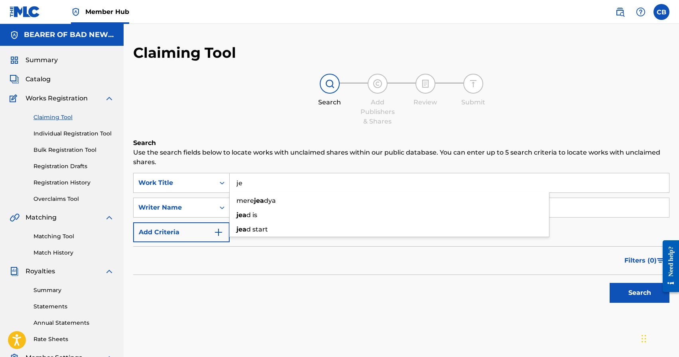
type input "j"
type input "headless ritual"
click at [610, 283] on button "Search" at bounding box center [640, 293] width 60 height 20
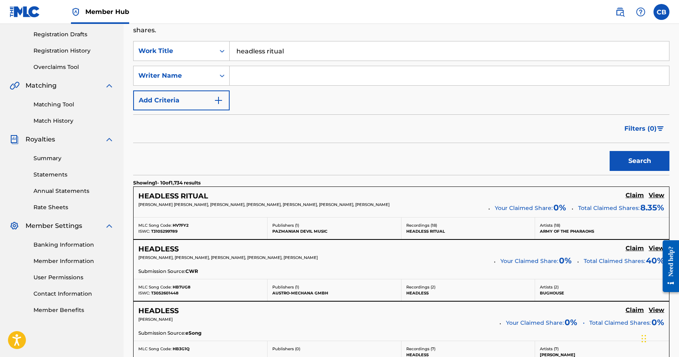
scroll to position [136, 0]
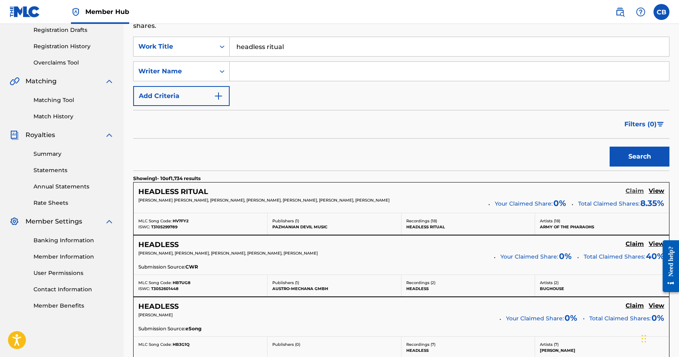
click at [637, 191] on h5 "Claim" at bounding box center [635, 191] width 18 height 8
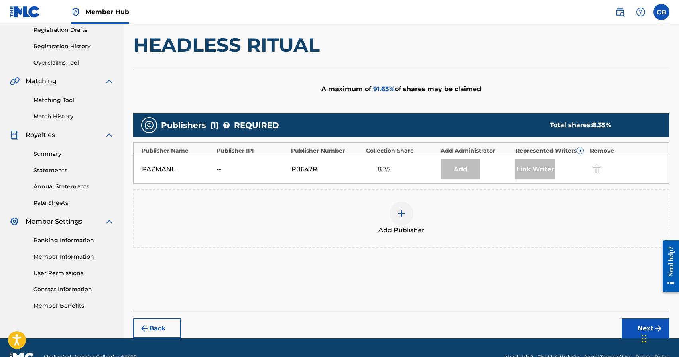
click at [407, 220] on div at bounding box center [402, 214] width 24 height 24
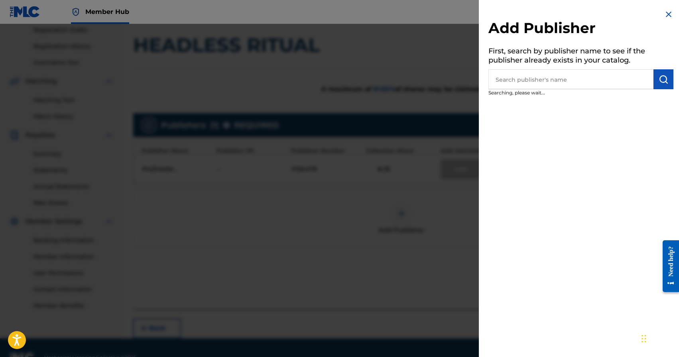
click at [407, 220] on div at bounding box center [339, 202] width 679 height 357
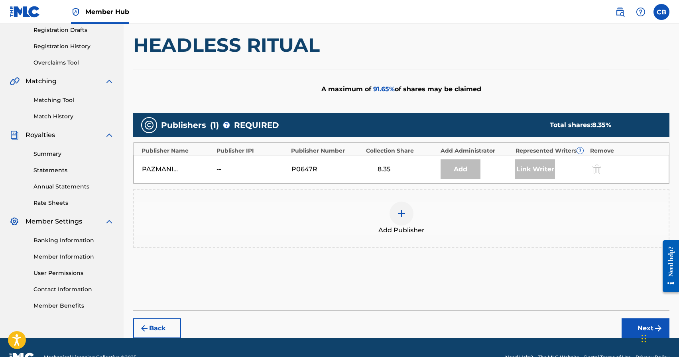
click at [405, 213] on img at bounding box center [402, 214] width 10 height 10
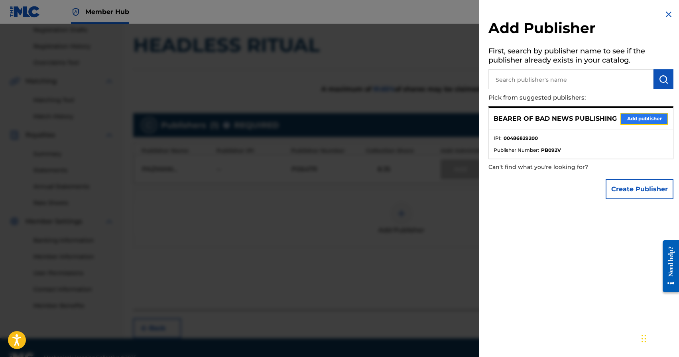
click at [650, 116] on button "Add publisher" at bounding box center [644, 119] width 48 height 12
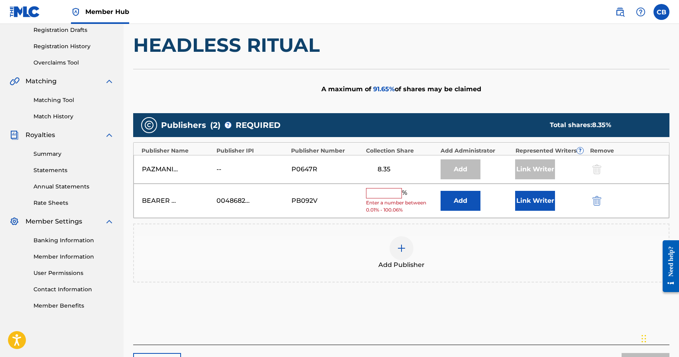
click at [392, 194] on input "text" at bounding box center [384, 193] width 36 height 10
click at [378, 196] on input "text" at bounding box center [384, 193] width 36 height 10
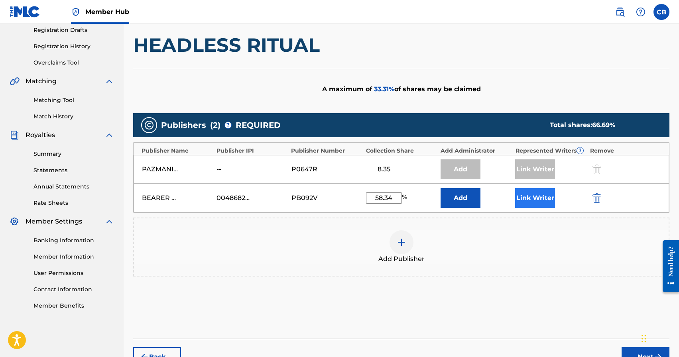
type input "58.34"
click at [544, 202] on button "Link Writer" at bounding box center [535, 198] width 40 height 20
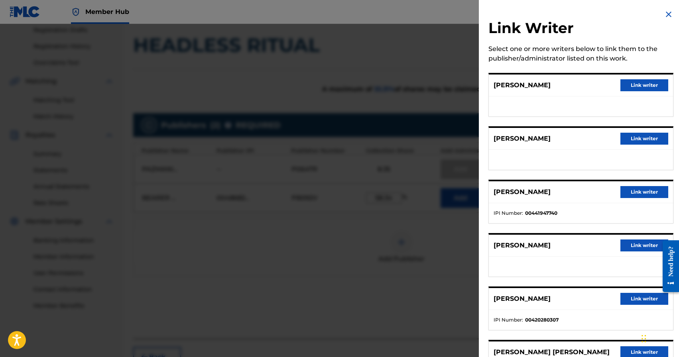
scroll to position [46, 0]
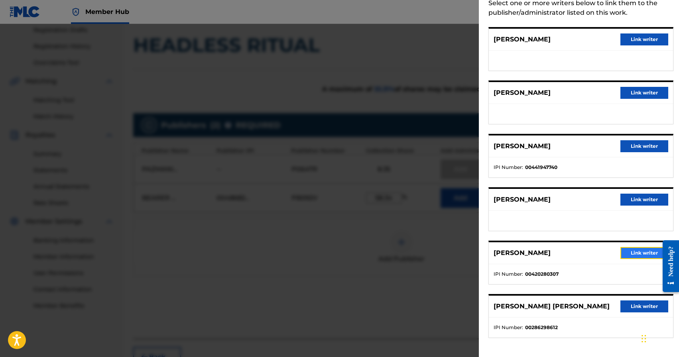
click at [630, 252] on button "Link writer" at bounding box center [644, 253] width 48 height 12
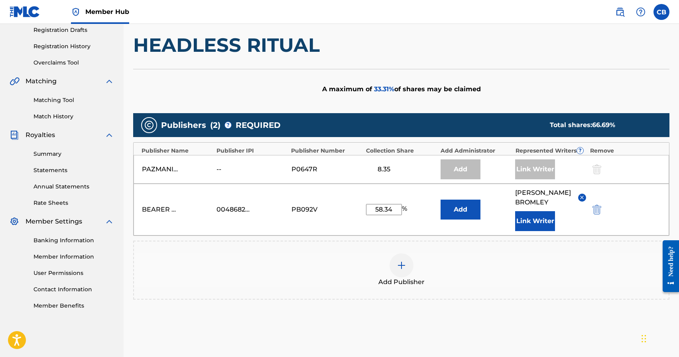
scroll to position [208, 0]
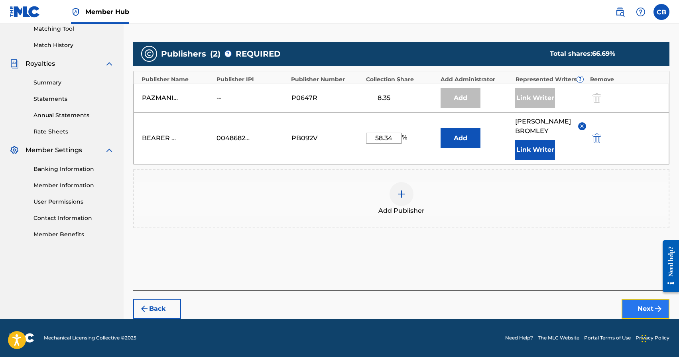
click at [640, 315] on button "Next" at bounding box center [646, 309] width 48 height 20
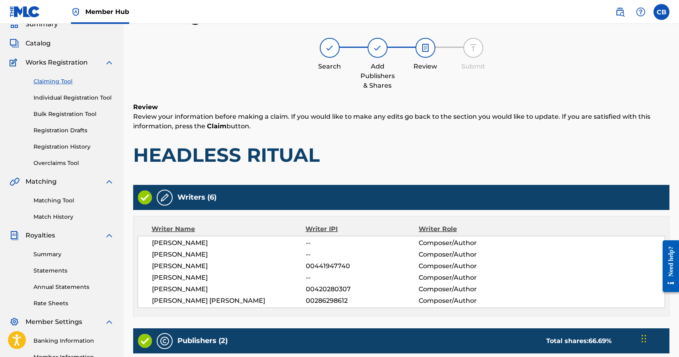
scroll to position [232, 0]
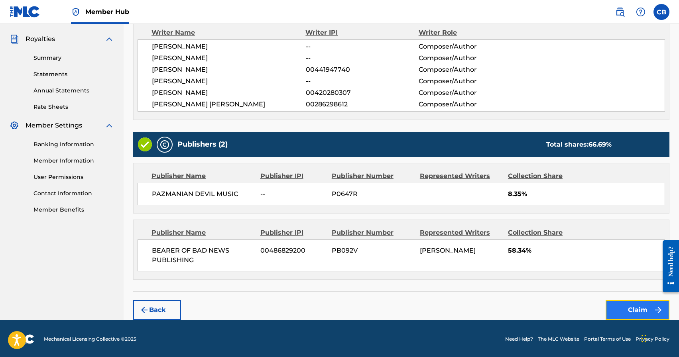
click at [638, 311] on button "Claim" at bounding box center [638, 310] width 64 height 20
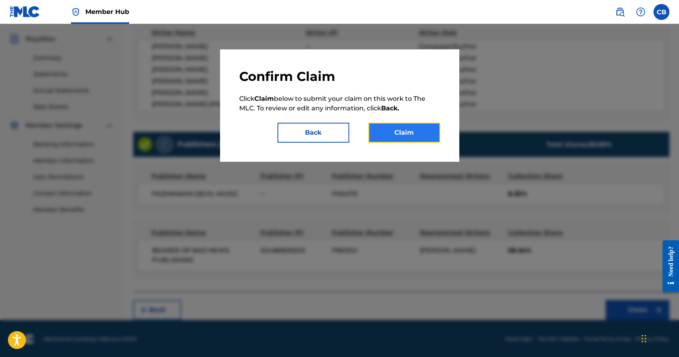
click at [407, 134] on button "Claim" at bounding box center [404, 133] width 72 height 20
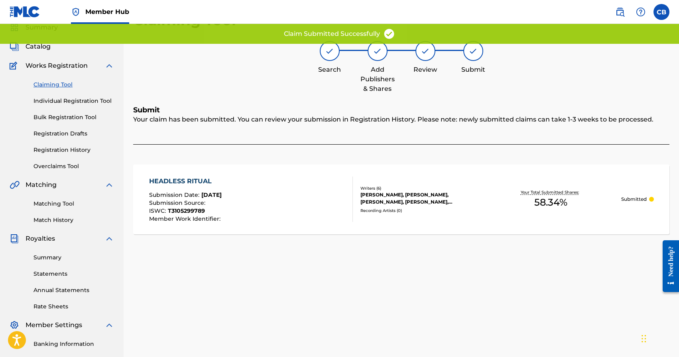
scroll to position [24, 0]
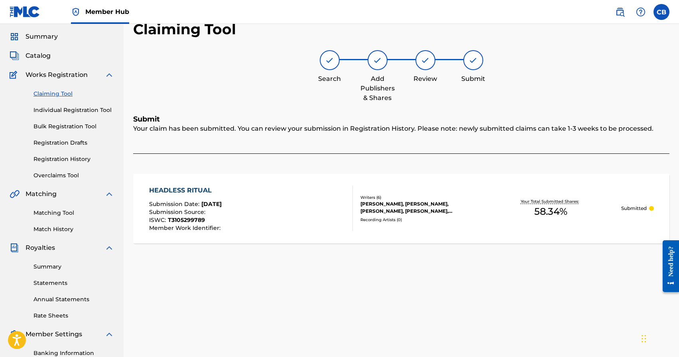
click at [55, 90] on link "Claiming Tool" at bounding box center [73, 94] width 81 height 8
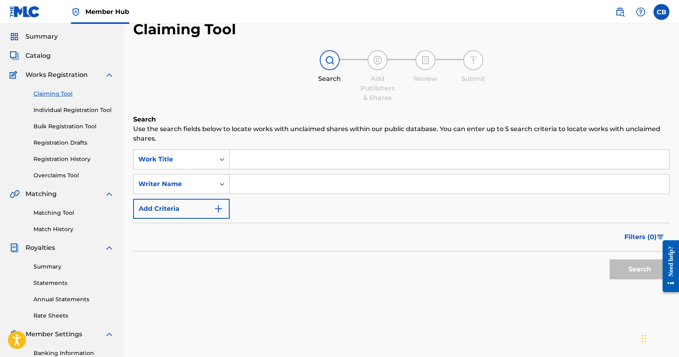
scroll to position [0, 0]
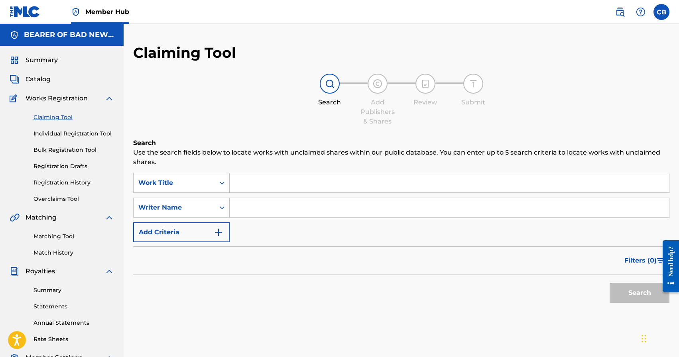
click at [280, 185] on input "Search Form" at bounding box center [449, 182] width 439 height 19
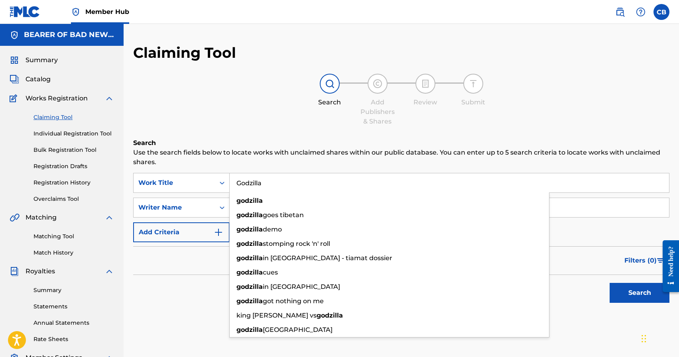
type input "Godzilla"
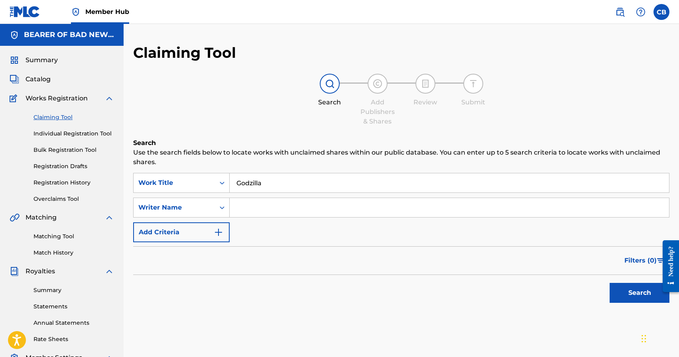
click at [273, 209] on input "Search Form" at bounding box center [449, 207] width 439 height 19
type input "Luviner"
click at [636, 300] on button "Search" at bounding box center [640, 293] width 60 height 20
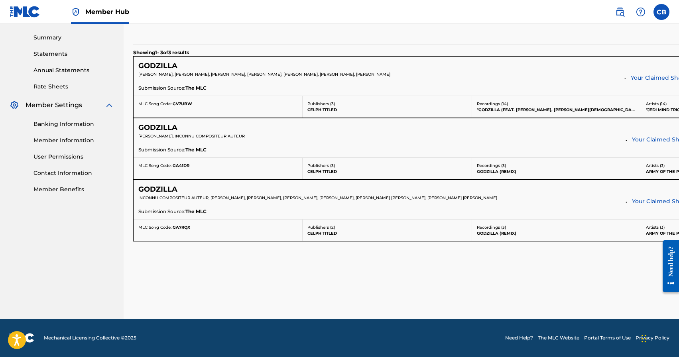
scroll to position [262, 0]
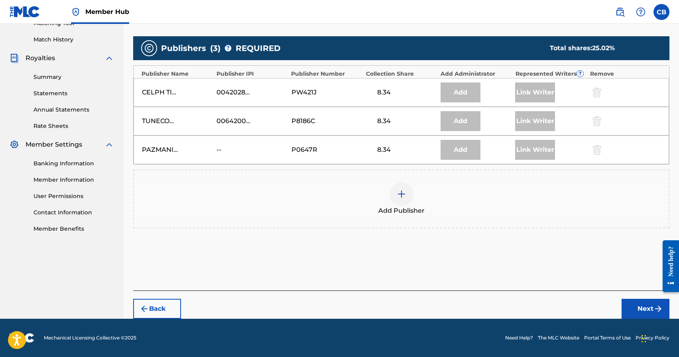
scroll to position [213, 0]
click at [400, 195] on img at bounding box center [402, 194] width 10 height 10
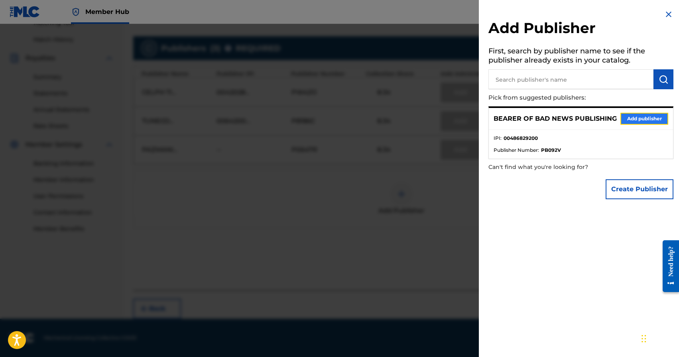
click at [639, 119] on button "Add publisher" at bounding box center [644, 119] width 48 height 12
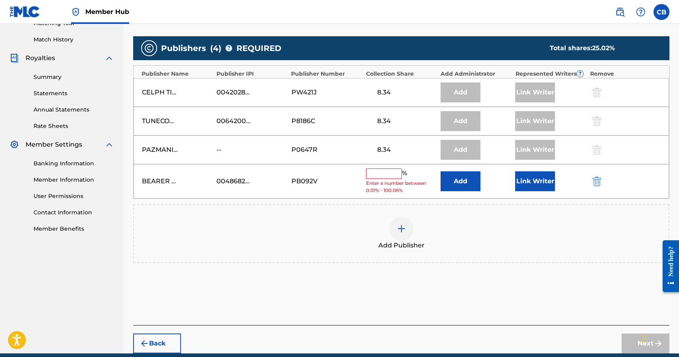
click at [385, 176] on input "text" at bounding box center [384, 174] width 36 height 10
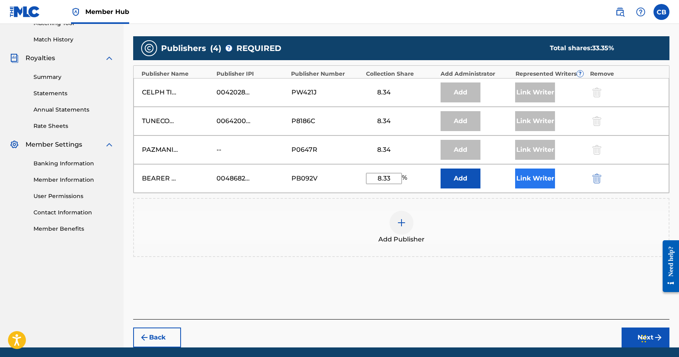
type input "8.33"
click at [537, 179] on button "Link Writer" at bounding box center [535, 179] width 40 height 20
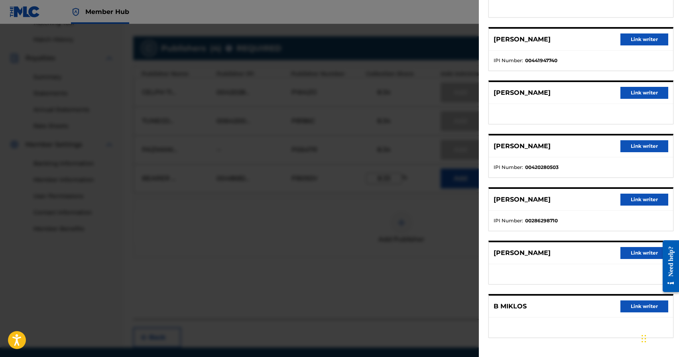
scroll to position [99, 0]
click at [640, 148] on button "Link writer" at bounding box center [644, 147] width 48 height 12
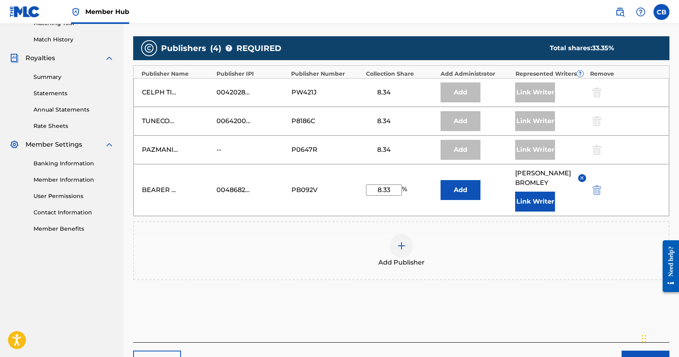
scroll to position [256, 0]
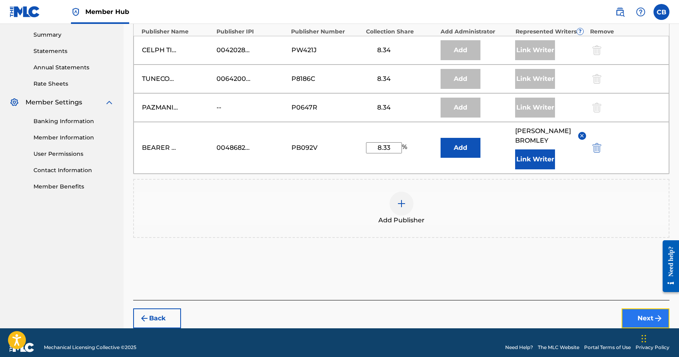
click at [635, 309] on button "Next" at bounding box center [646, 319] width 48 height 20
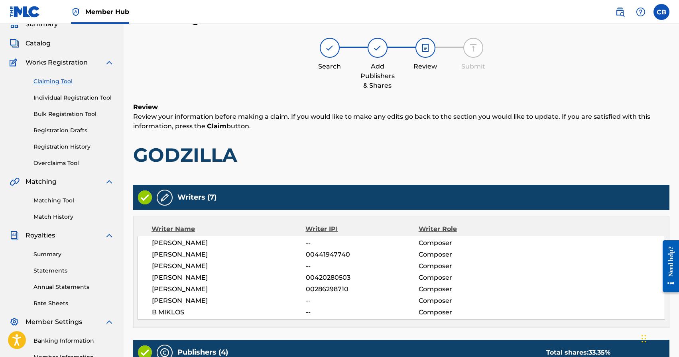
scroll to position [356, 0]
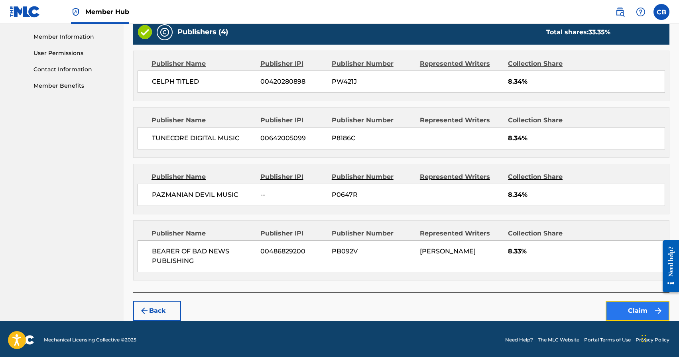
click at [625, 310] on button "Claim" at bounding box center [638, 311] width 64 height 20
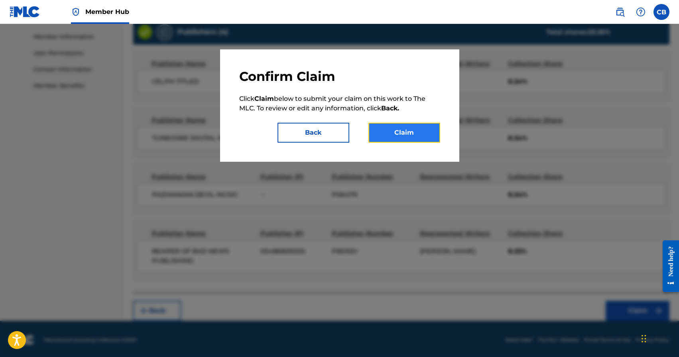
click at [406, 134] on button "Claim" at bounding box center [404, 133] width 72 height 20
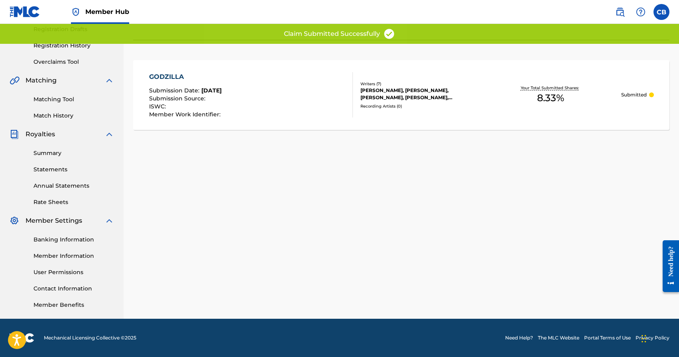
scroll to position [15, 0]
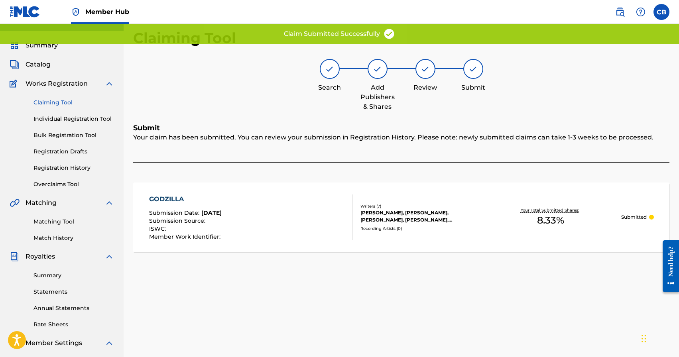
click at [61, 102] on link "Claiming Tool" at bounding box center [73, 102] width 81 height 8
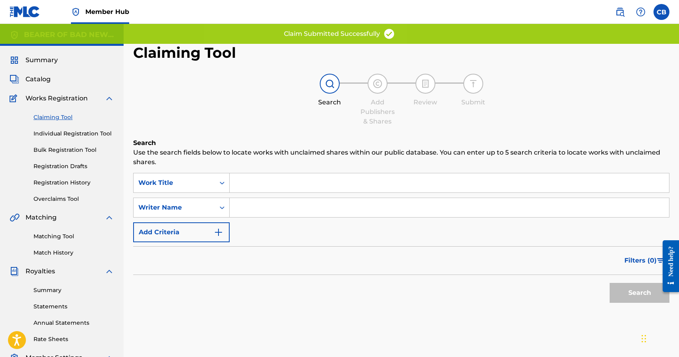
click at [285, 172] on div "Search Use the search fields below to locate works with unclaimed shares within…" at bounding box center [401, 242] width 536 height 209
click at [278, 183] on input "Search Form" at bounding box center [449, 182] width 439 height 19
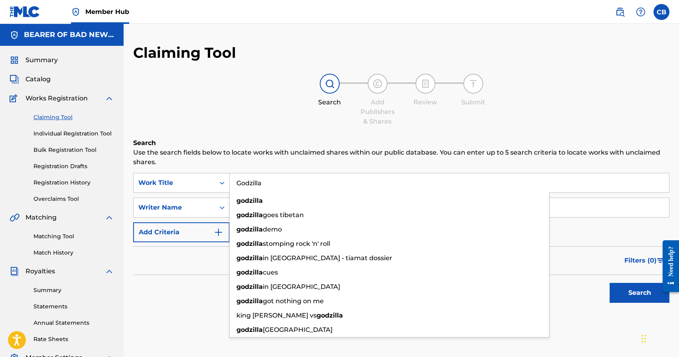
type input "Godzilla"
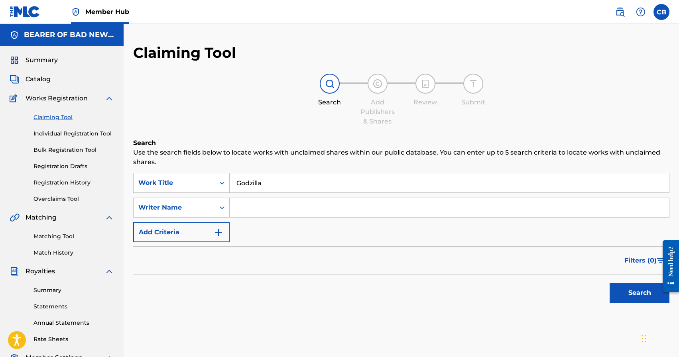
click at [275, 203] on input "Search Form" at bounding box center [449, 207] width 439 height 19
type input "Luviner"
click at [610, 283] on button "Search" at bounding box center [640, 293] width 60 height 20
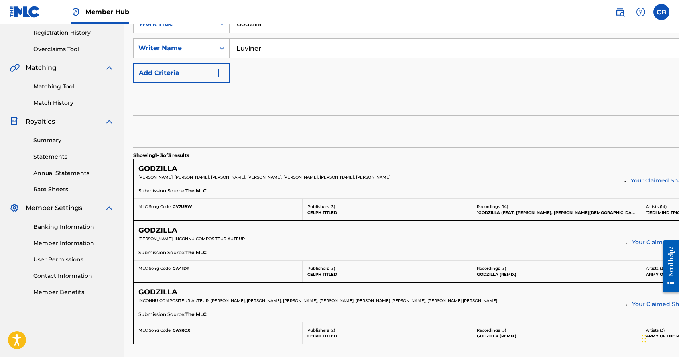
scroll to position [166, 0]
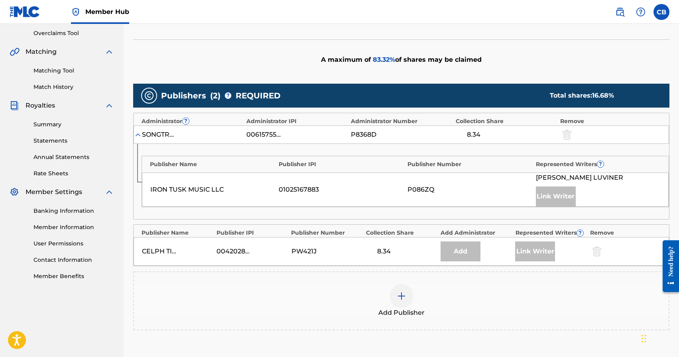
click at [398, 294] on img at bounding box center [402, 296] width 10 height 10
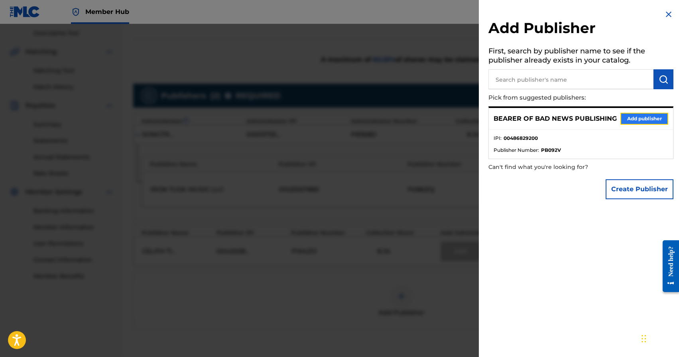
click at [630, 120] on button "Add publisher" at bounding box center [644, 119] width 48 height 12
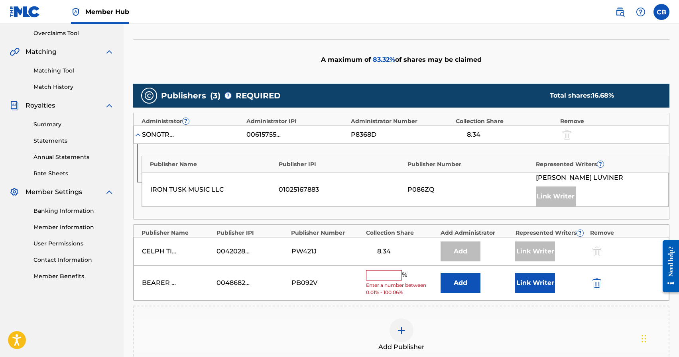
click at [383, 275] on input "text" at bounding box center [384, 275] width 36 height 10
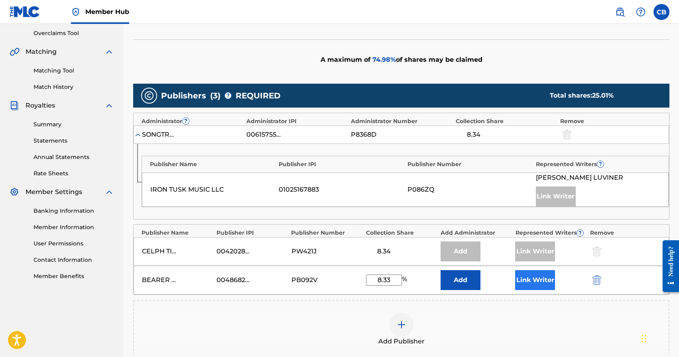
type input "8.33"
click at [538, 286] on button "Link Writer" at bounding box center [535, 280] width 40 height 20
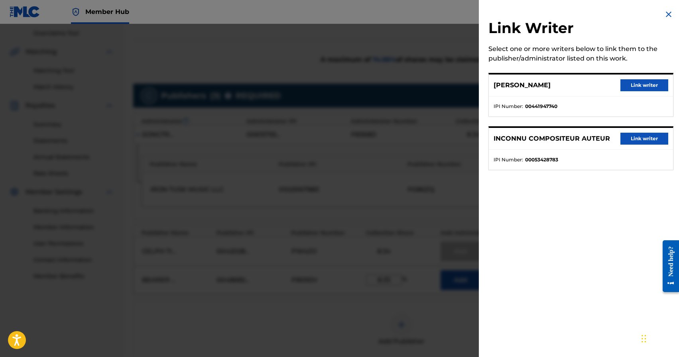
click at [440, 151] on div at bounding box center [339, 202] width 679 height 357
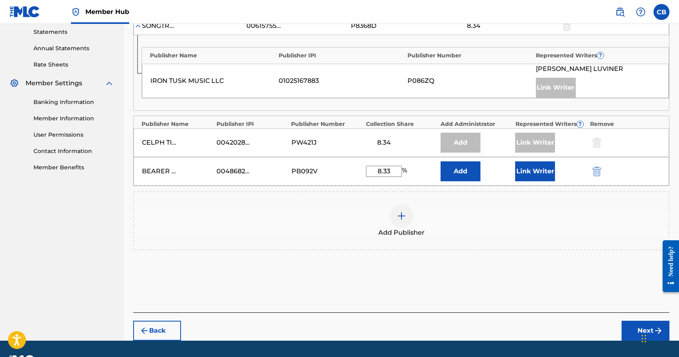
scroll to position [296, 0]
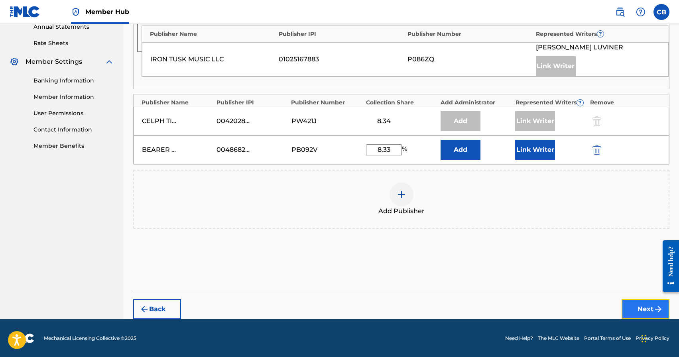
click at [644, 309] on button "Next" at bounding box center [646, 309] width 48 height 20
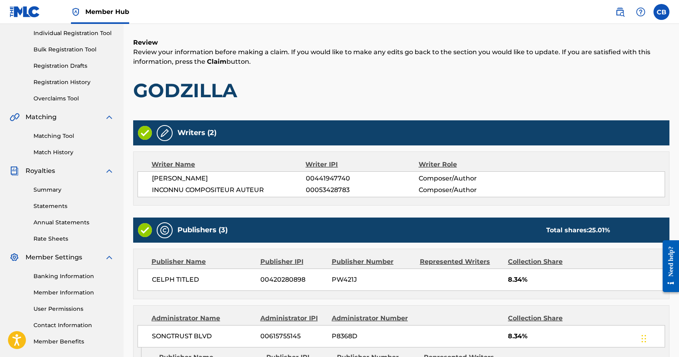
scroll to position [278, 0]
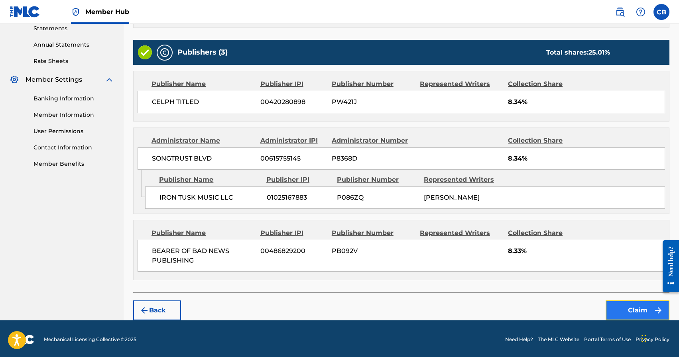
click at [630, 313] on button "Claim" at bounding box center [638, 311] width 64 height 20
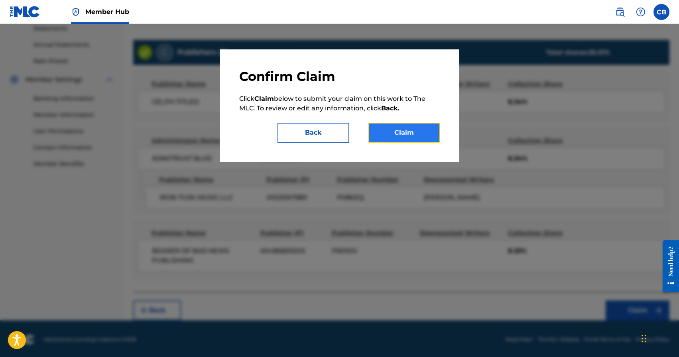
click at [397, 131] on button "Claim" at bounding box center [404, 133] width 72 height 20
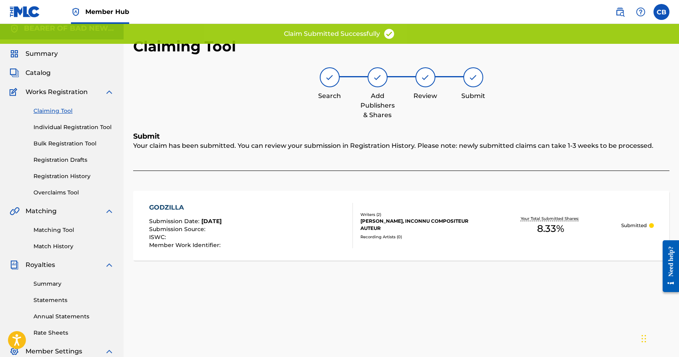
scroll to position [0, 0]
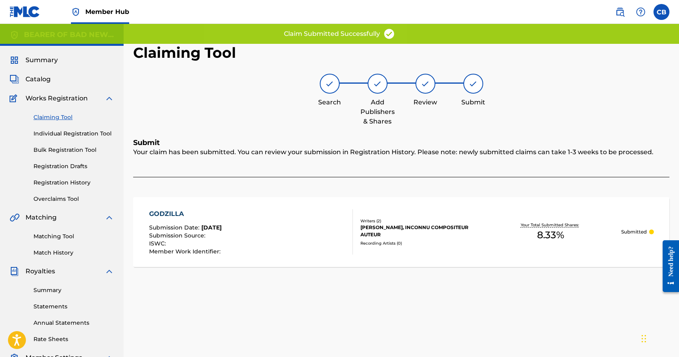
click at [55, 115] on link "Claiming Tool" at bounding box center [73, 117] width 81 height 8
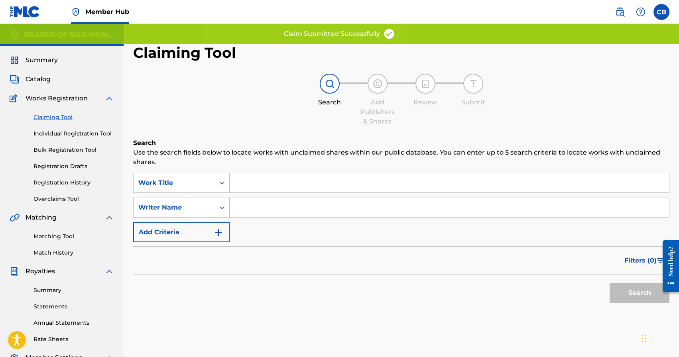
click at [305, 187] on input "Search Form" at bounding box center [449, 182] width 439 height 19
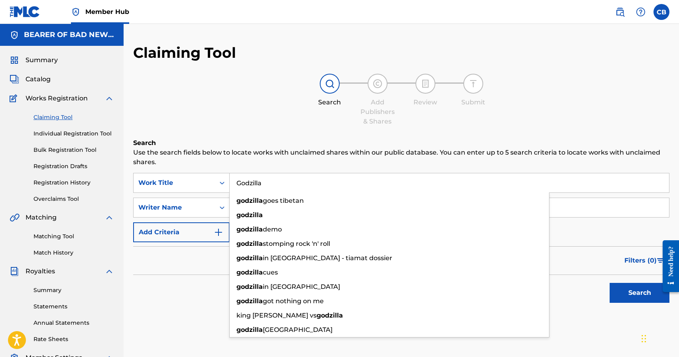
type input "Godzilla"
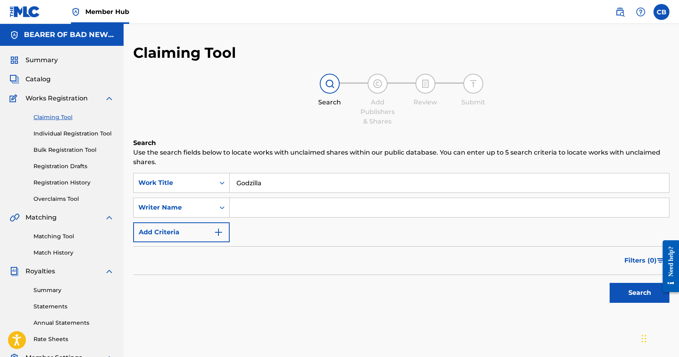
click at [307, 205] on input "Search Form" at bounding box center [449, 207] width 439 height 19
type input "Luviner"
click at [630, 295] on button "Search" at bounding box center [640, 293] width 60 height 20
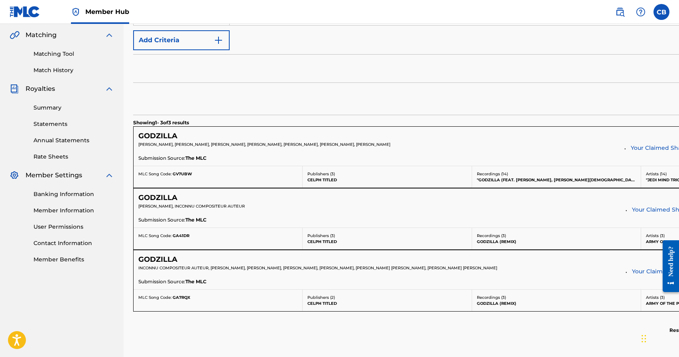
scroll to position [215, 0]
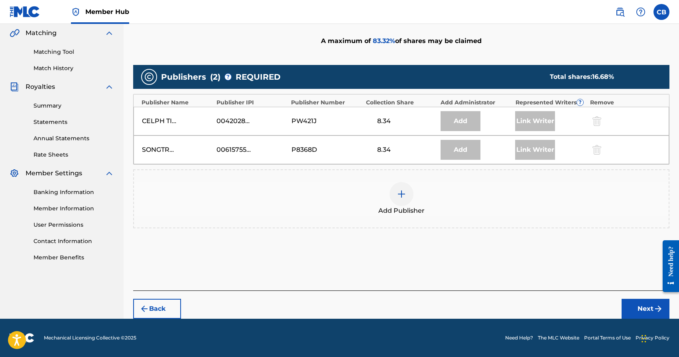
scroll to position [185, 0]
click at [400, 199] on div at bounding box center [402, 194] width 24 height 24
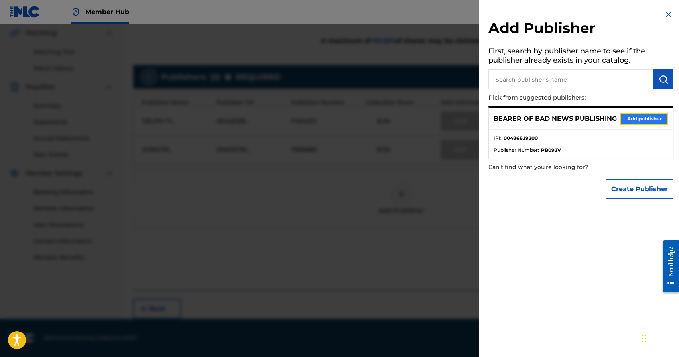
click at [637, 118] on button "Add publisher" at bounding box center [644, 119] width 48 height 12
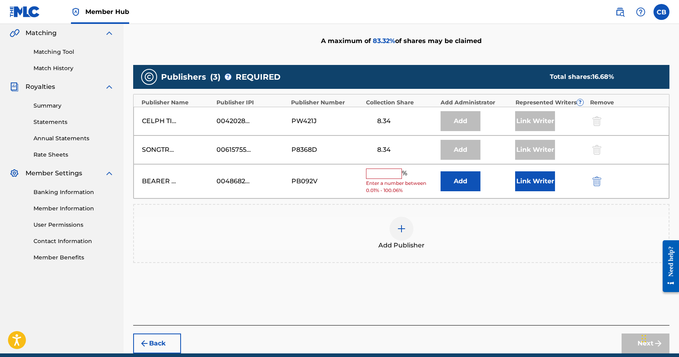
click at [383, 177] on input "text" at bounding box center [384, 174] width 36 height 10
type input "8.33"
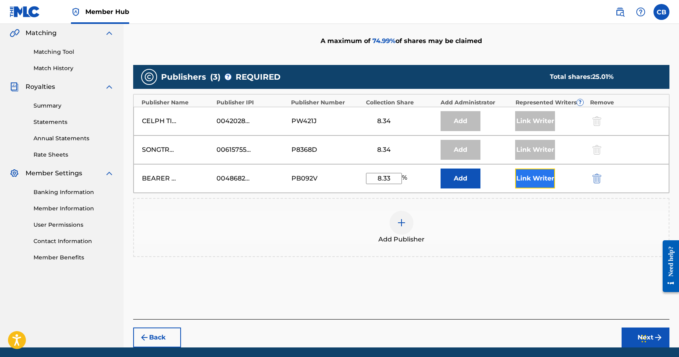
click at [537, 179] on button "Link Writer" at bounding box center [535, 179] width 40 height 20
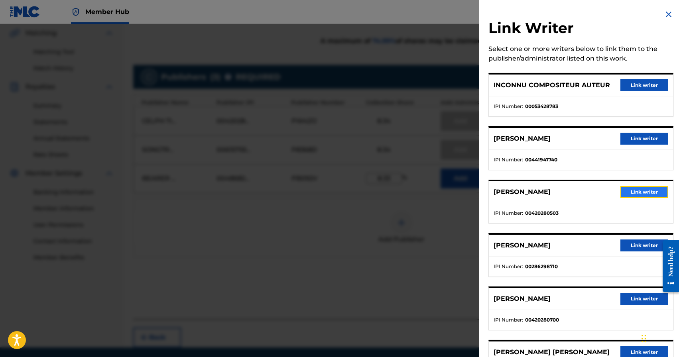
click at [651, 192] on button "Link writer" at bounding box center [644, 192] width 48 height 12
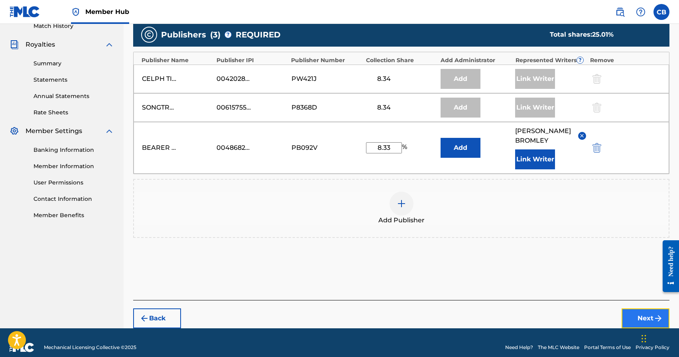
click at [646, 311] on button "Next" at bounding box center [646, 319] width 48 height 20
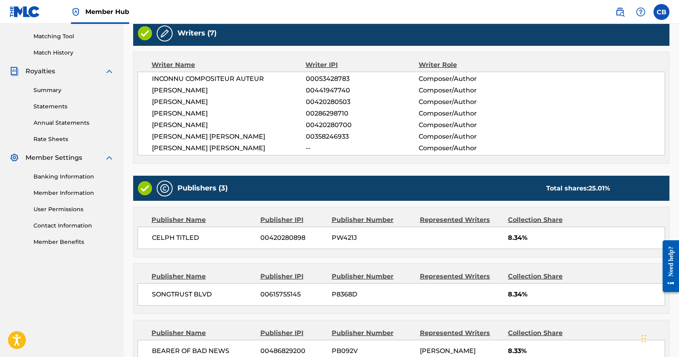
scroll to position [300, 0]
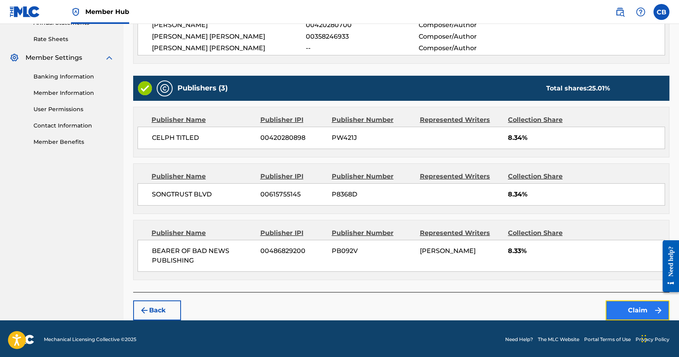
click at [626, 308] on button "Claim" at bounding box center [638, 311] width 64 height 20
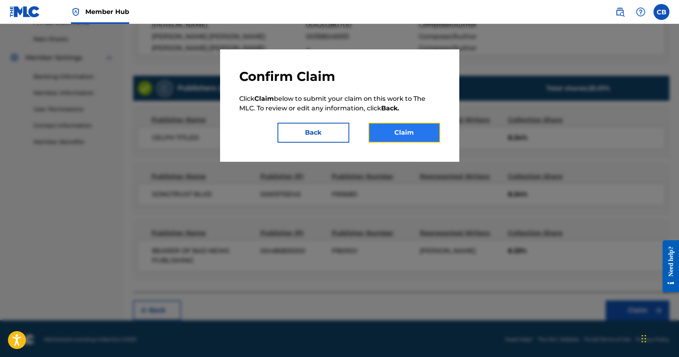
click at [394, 135] on button "Claim" at bounding box center [404, 133] width 72 height 20
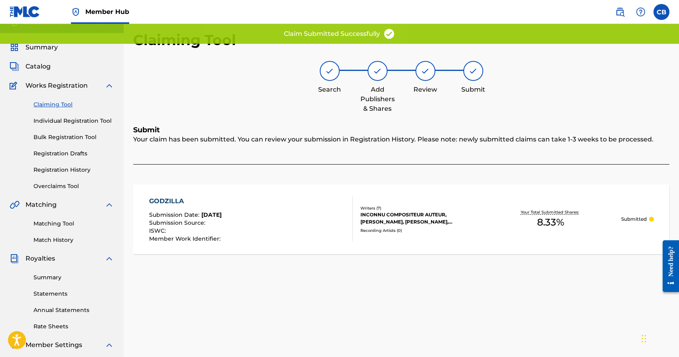
scroll to position [0, 0]
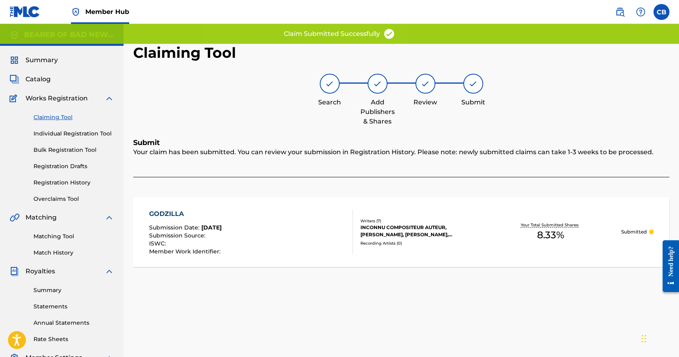
click at [49, 117] on link "Claiming Tool" at bounding box center [73, 117] width 81 height 8
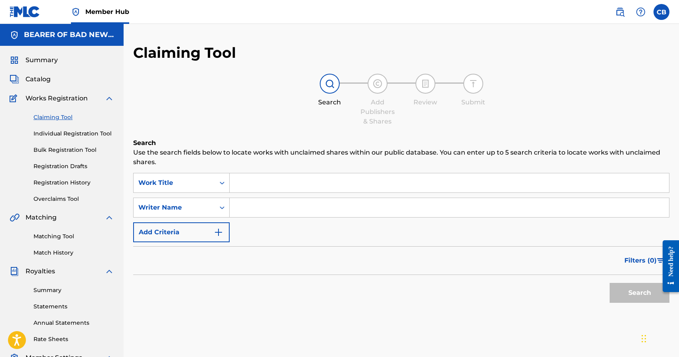
click at [289, 177] on input "Search Form" at bounding box center [449, 182] width 439 height 19
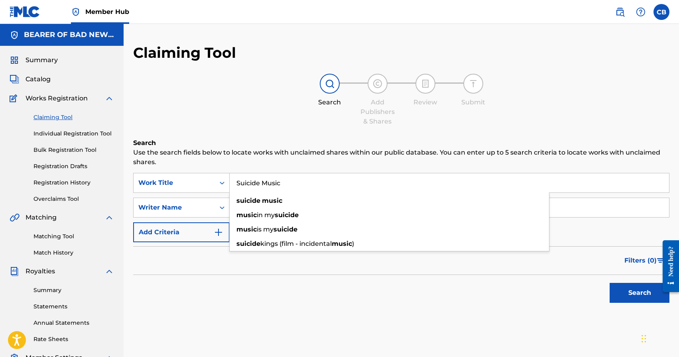
type input "Suicide Music"
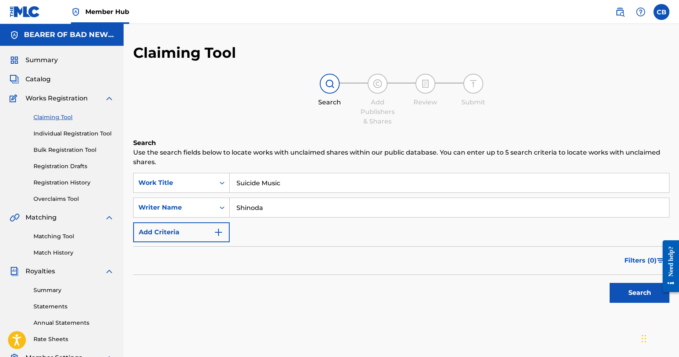
type input "Shinoda"
click at [610, 283] on button "Search" at bounding box center [640, 293] width 60 height 20
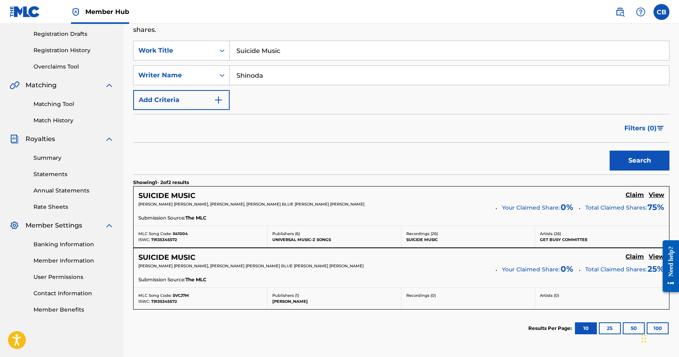
scroll to position [146, 0]
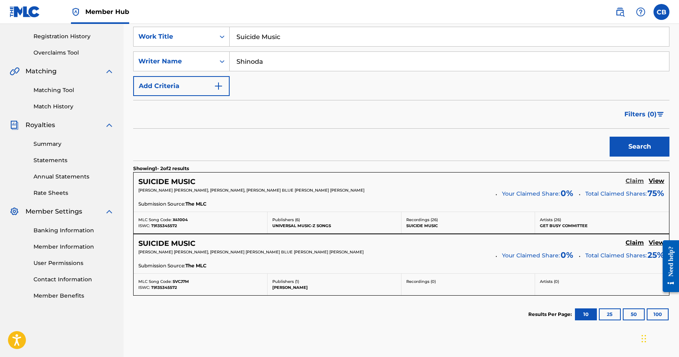
click at [634, 180] on h5 "Claim" at bounding box center [635, 181] width 18 height 8
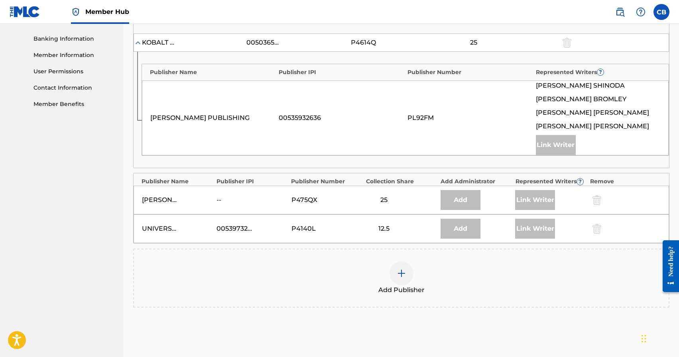
scroll to position [356, 0]
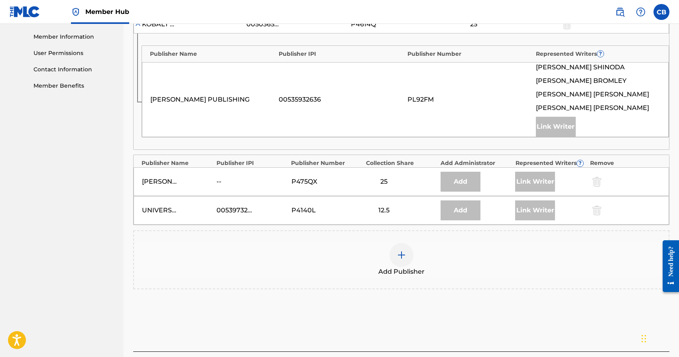
click at [403, 260] on div at bounding box center [402, 255] width 24 height 24
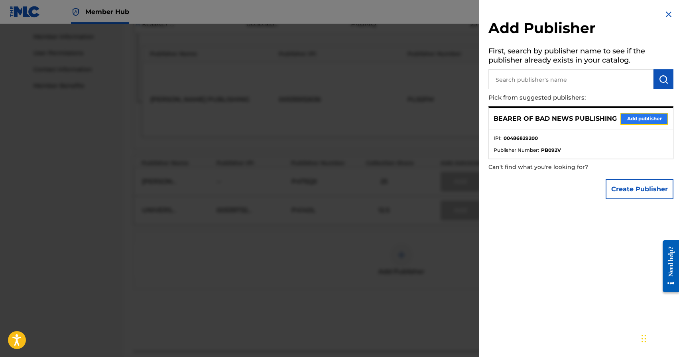
click at [643, 122] on button "Add publisher" at bounding box center [644, 119] width 48 height 12
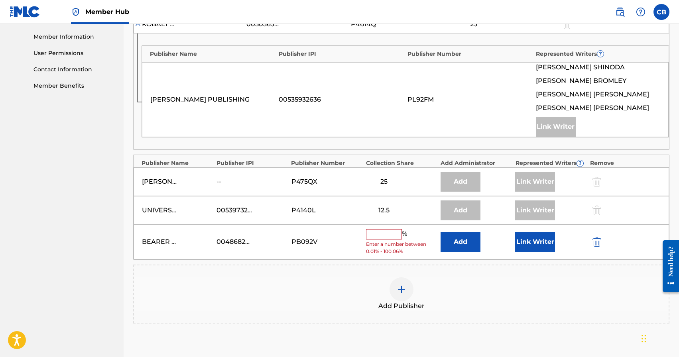
click at [377, 240] on div "% Enter a number between 0.01% - 100.06%" at bounding box center [401, 242] width 71 height 26
click at [381, 234] on input "text" at bounding box center [384, 234] width 36 height 10
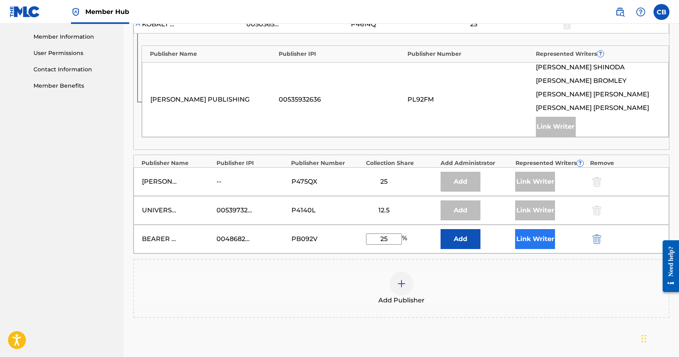
type input "25"
click at [539, 241] on button "Link Writer" at bounding box center [535, 239] width 40 height 20
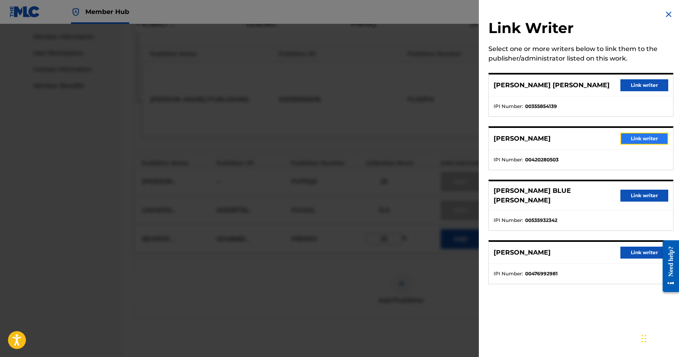
click at [644, 142] on button "Link writer" at bounding box center [644, 139] width 48 height 12
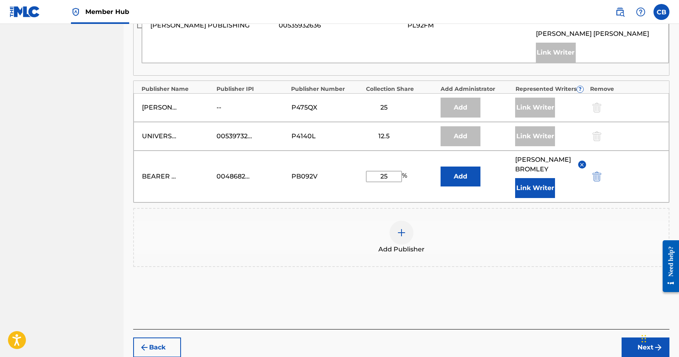
scroll to position [459, 0]
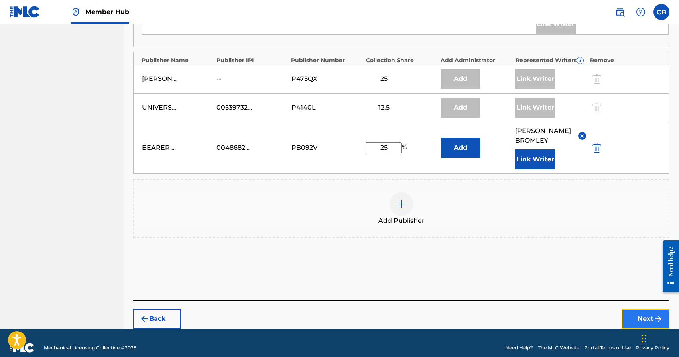
click at [649, 312] on button "Next" at bounding box center [646, 319] width 48 height 20
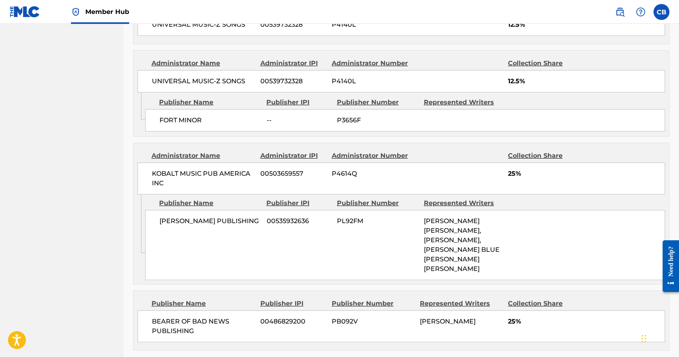
scroll to position [495, 0]
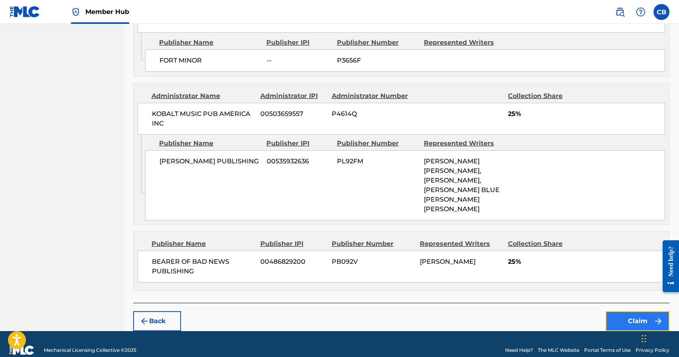
click at [648, 311] on button "Claim" at bounding box center [638, 321] width 64 height 20
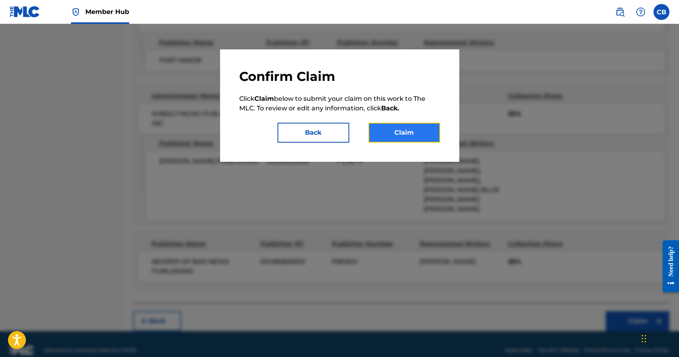
click at [407, 138] on button "Claim" at bounding box center [404, 133] width 72 height 20
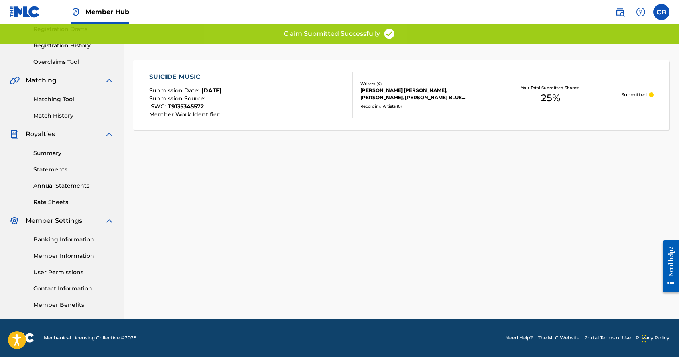
scroll to position [0, 0]
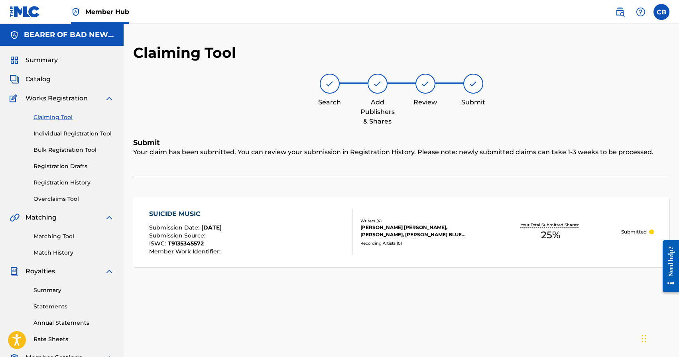
click at [53, 119] on link "Claiming Tool" at bounding box center [73, 117] width 81 height 8
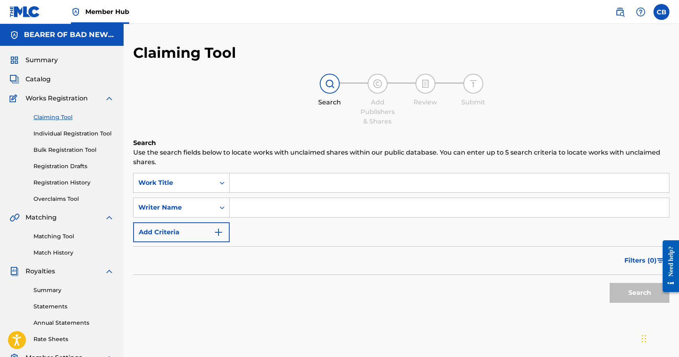
click at [254, 188] on input "Search Form" at bounding box center [449, 182] width 439 height 19
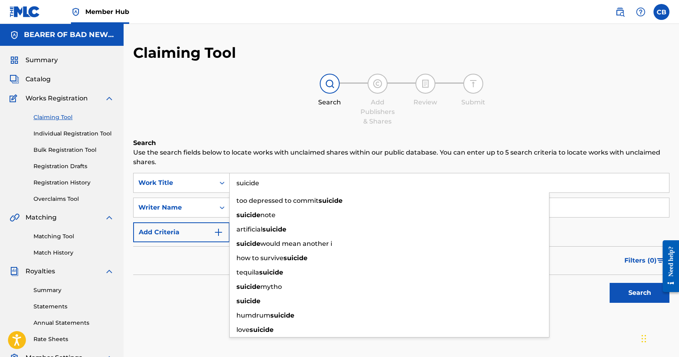
type input "suicide"
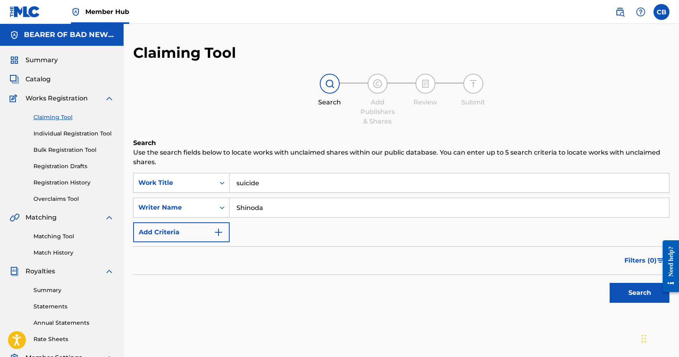
type input "Shinoda"
click at [610, 283] on button "Search" at bounding box center [640, 293] width 60 height 20
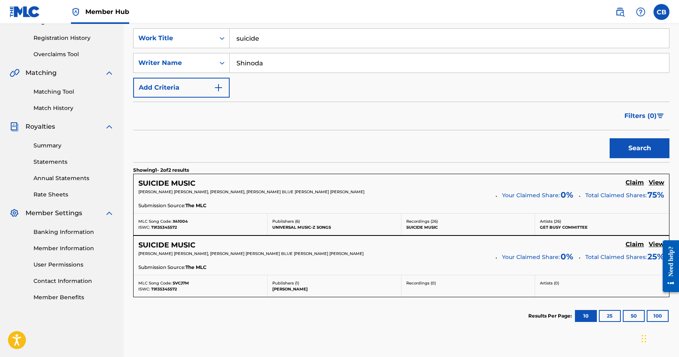
scroll to position [185, 0]
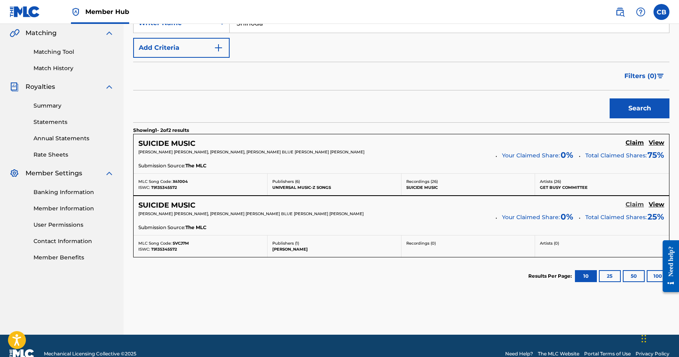
click at [636, 206] on h5 "Claim" at bounding box center [635, 205] width 18 height 8
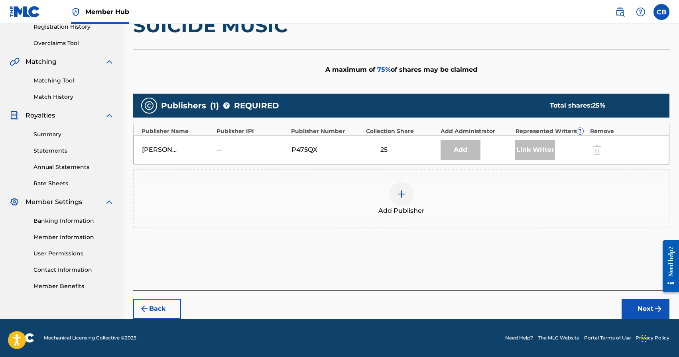
click at [395, 202] on div at bounding box center [402, 194] width 24 height 24
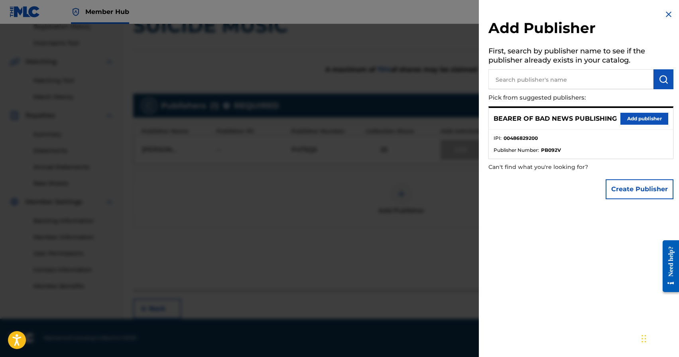
click at [644, 109] on div "BEARER OF BAD NEWS PUBLISHING Add publisher" at bounding box center [581, 119] width 184 height 22
click at [642, 116] on button "Add publisher" at bounding box center [644, 119] width 48 height 12
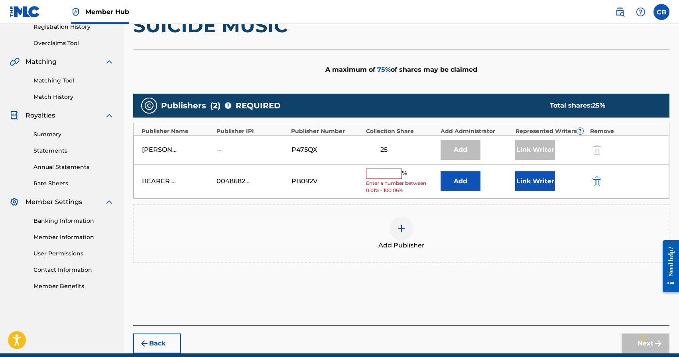
click at [396, 176] on input "text" at bounding box center [384, 174] width 36 height 10
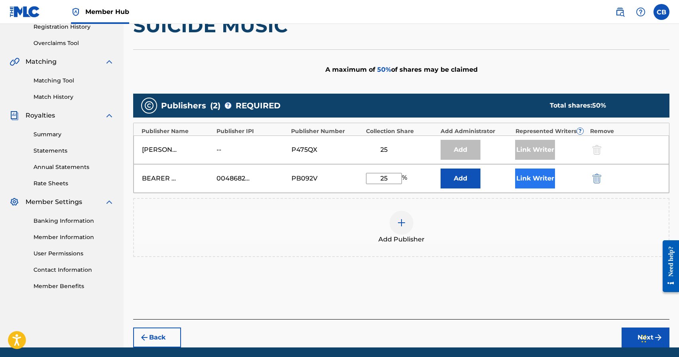
type input "25"
click at [539, 179] on button "Link Writer" at bounding box center [535, 179] width 40 height 20
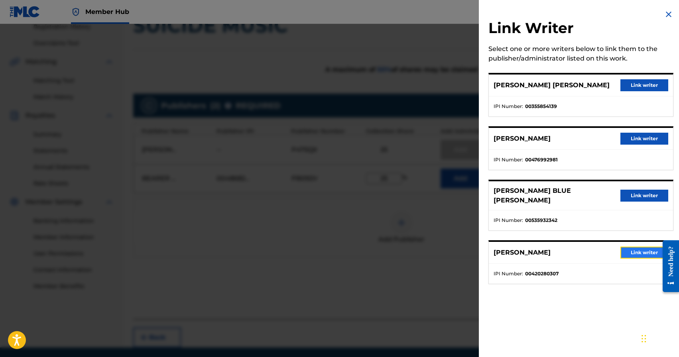
click at [634, 247] on button "Link writer" at bounding box center [644, 253] width 48 height 12
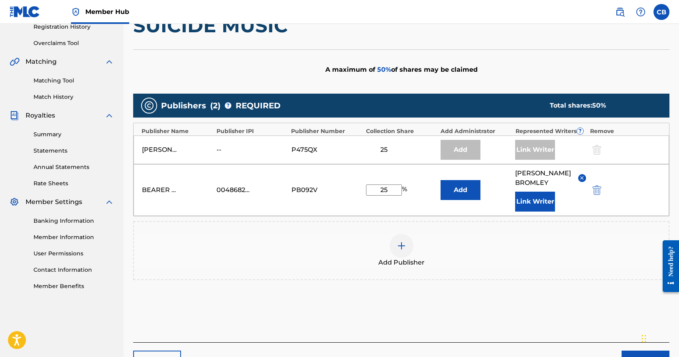
scroll to position [208, 0]
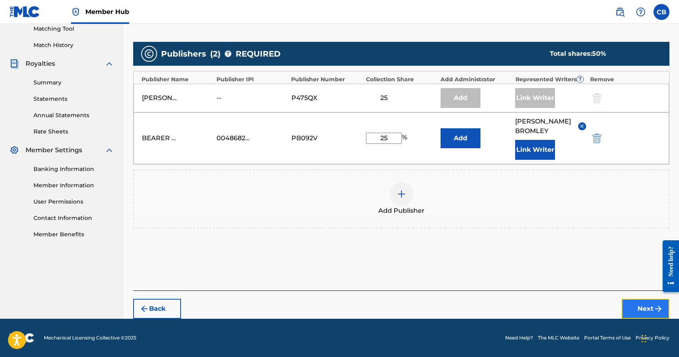
click at [642, 313] on button "Next" at bounding box center [646, 309] width 48 height 20
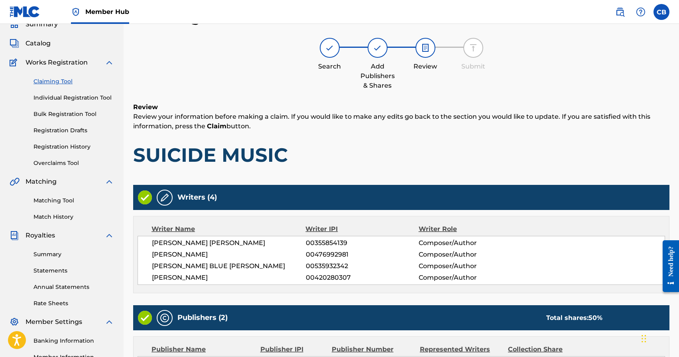
scroll to position [209, 0]
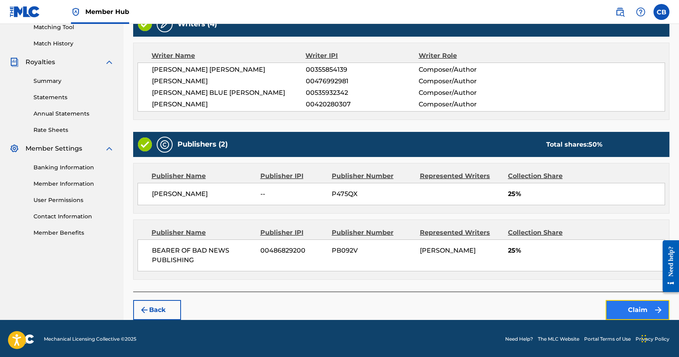
click at [616, 310] on button "Claim" at bounding box center [638, 310] width 64 height 20
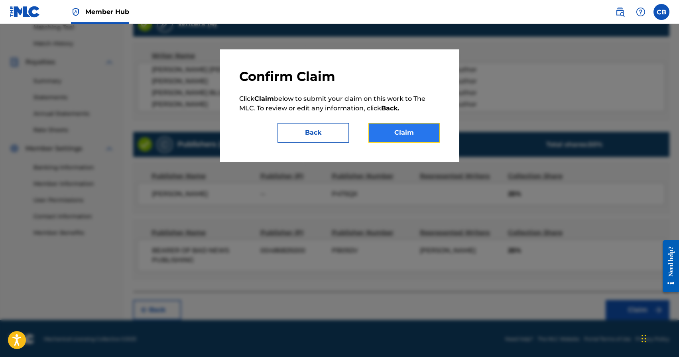
click at [417, 134] on button "Claim" at bounding box center [404, 133] width 72 height 20
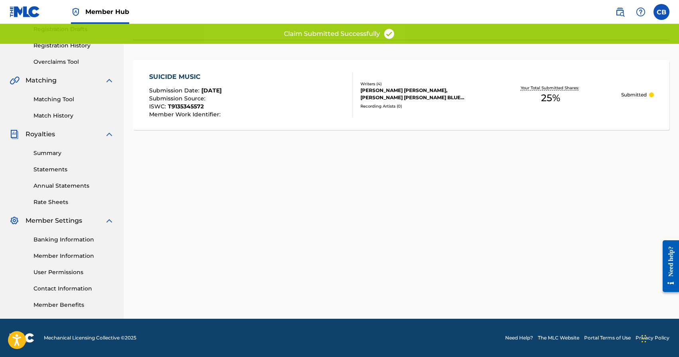
scroll to position [137, 0]
click at [427, 168] on div "Claiming Tool Search Add Publishers & Shares Review Submit Submit Your claim ha…" at bounding box center [401, 113] width 555 height 412
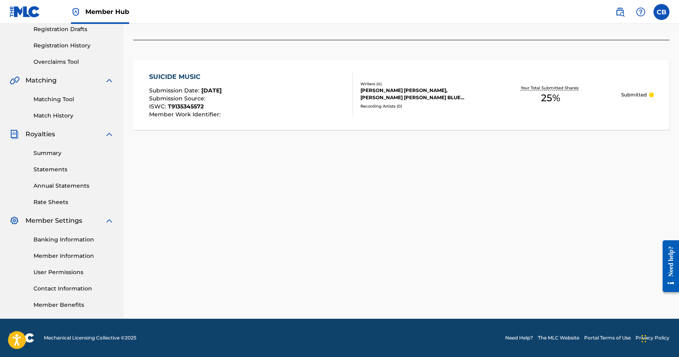
click at [424, 174] on div "Claiming Tool Search Add Publishers & Shares Review Submit Submit Your claim ha…" at bounding box center [401, 113] width 555 height 412
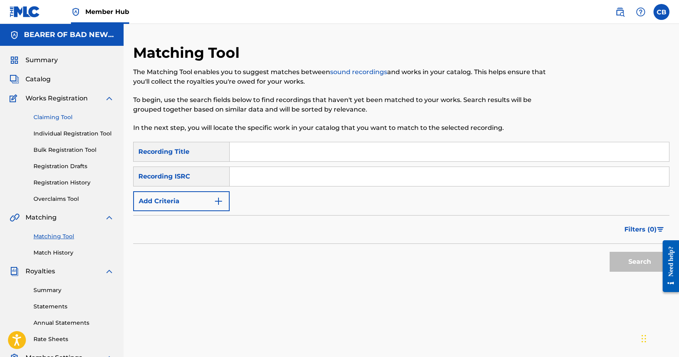
click at [52, 119] on link "Claiming Tool" at bounding box center [73, 117] width 81 height 8
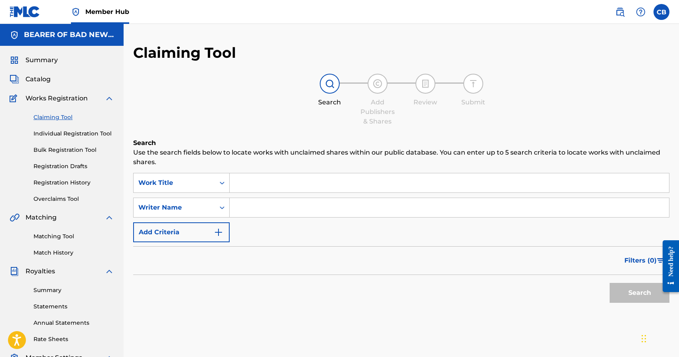
click at [258, 189] on input "Search Form" at bounding box center [449, 182] width 439 height 19
click at [269, 177] on input "Search Form" at bounding box center [449, 182] width 439 height 19
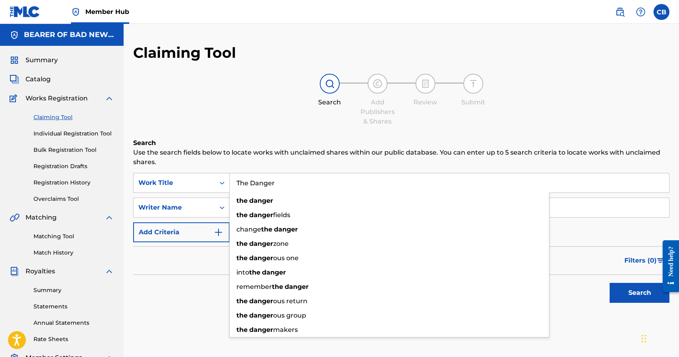
type input "The Danger"
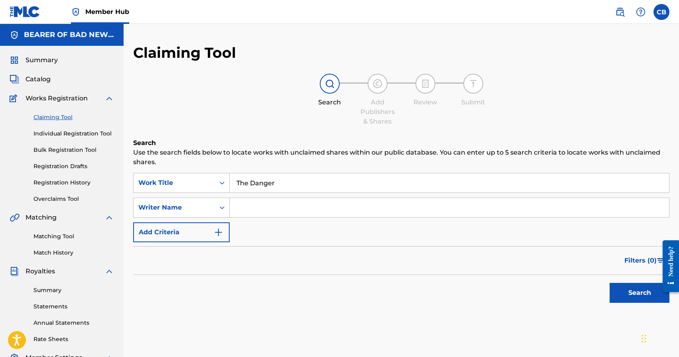
click at [262, 215] on input "Search Form" at bounding box center [449, 207] width 439 height 19
click at [644, 300] on button "Search" at bounding box center [640, 293] width 60 height 20
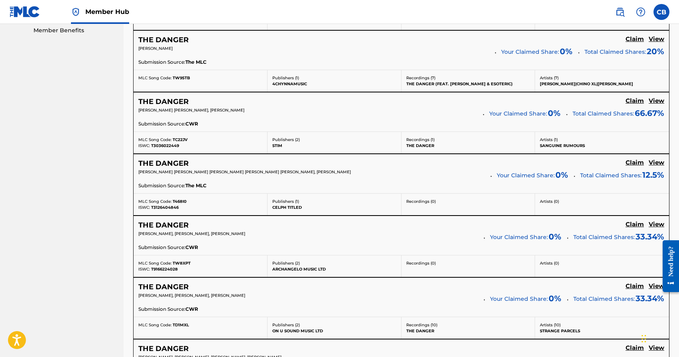
scroll to position [413, 0]
click at [633, 161] on h5 "Claim" at bounding box center [635, 162] width 18 height 8
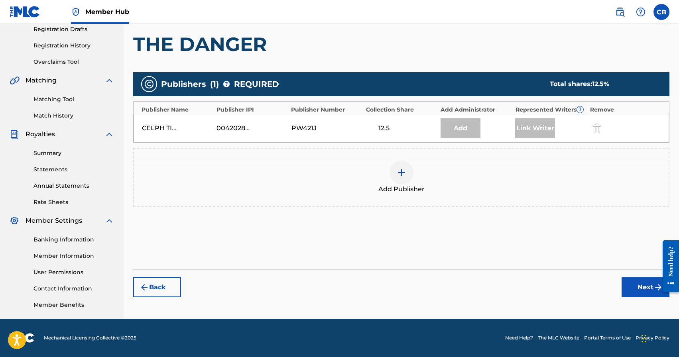
click at [397, 172] on img at bounding box center [402, 173] width 10 height 10
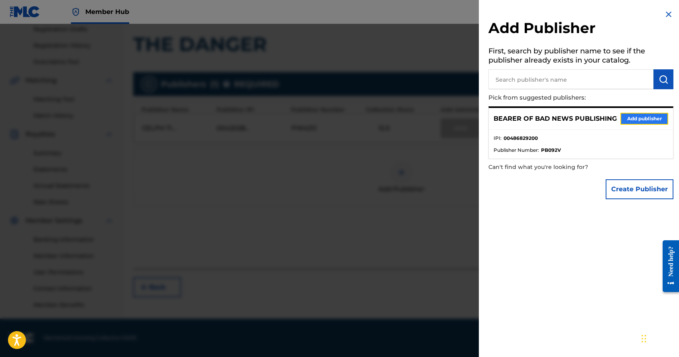
click at [641, 121] on button "Add publisher" at bounding box center [644, 119] width 48 height 12
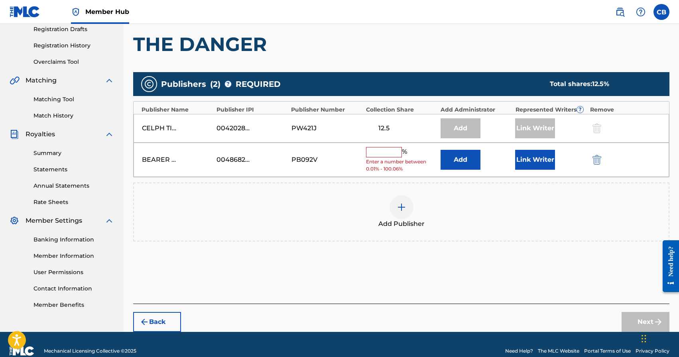
click at [374, 148] on input "text" at bounding box center [384, 152] width 36 height 10
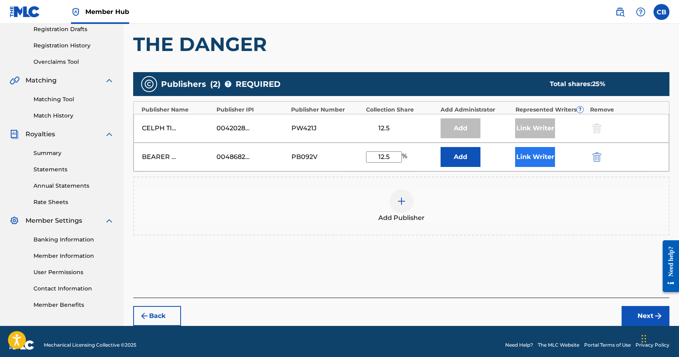
type input "12.5"
click at [531, 152] on button "Link Writer" at bounding box center [535, 157] width 40 height 20
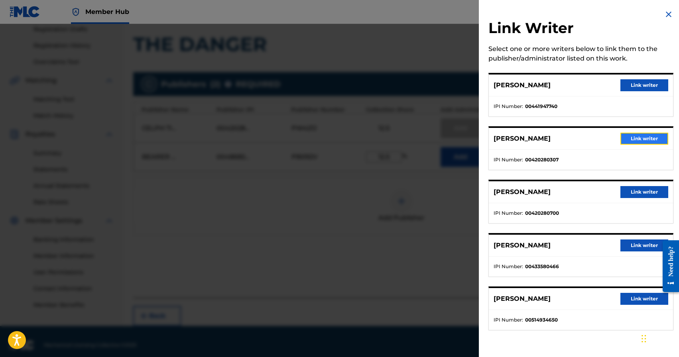
click at [630, 142] on button "Link writer" at bounding box center [644, 139] width 48 height 12
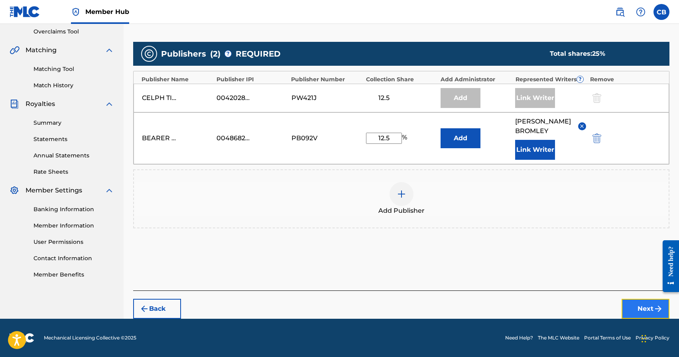
click at [644, 310] on button "Next" at bounding box center [646, 309] width 48 height 20
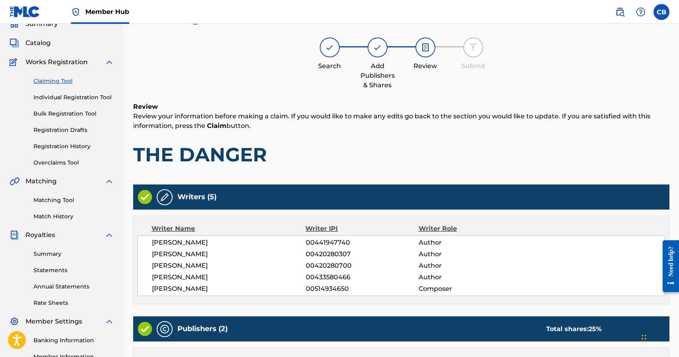
scroll to position [221, 0]
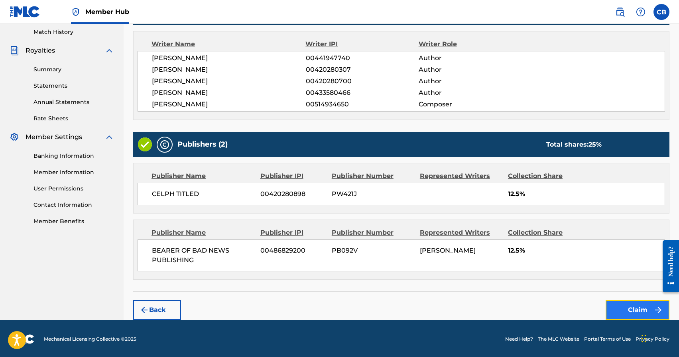
click at [628, 314] on button "Claim" at bounding box center [638, 310] width 64 height 20
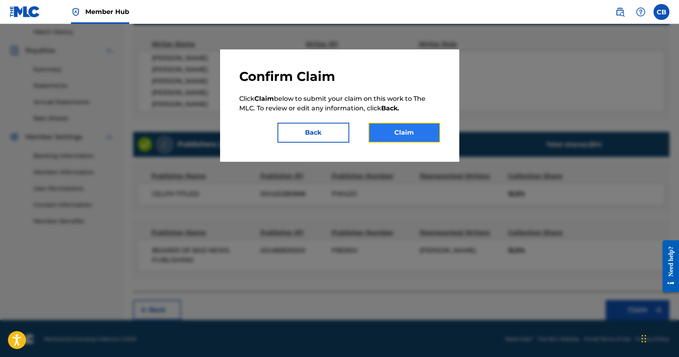
click at [400, 133] on button "Claim" at bounding box center [404, 133] width 72 height 20
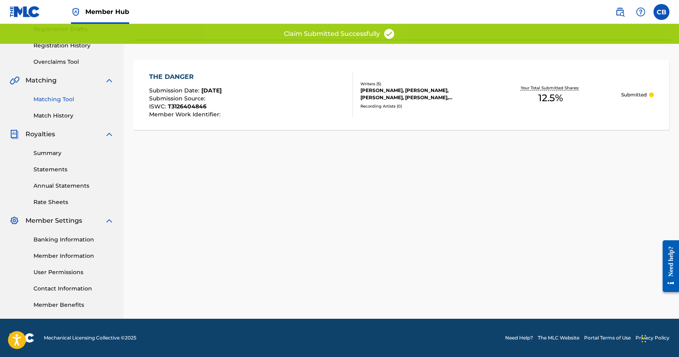
scroll to position [0, 0]
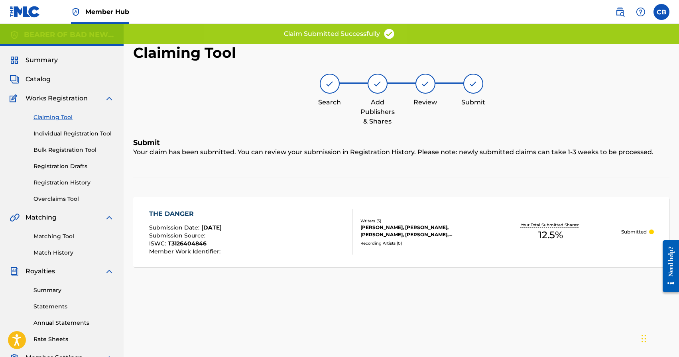
click at [50, 118] on link "Claiming Tool" at bounding box center [73, 117] width 81 height 8
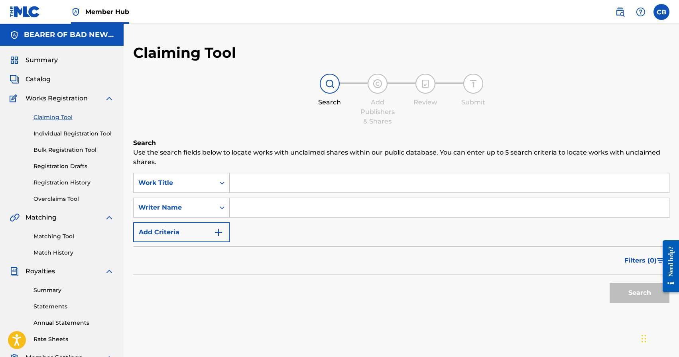
click at [261, 179] on input "Search Form" at bounding box center [449, 182] width 439 height 19
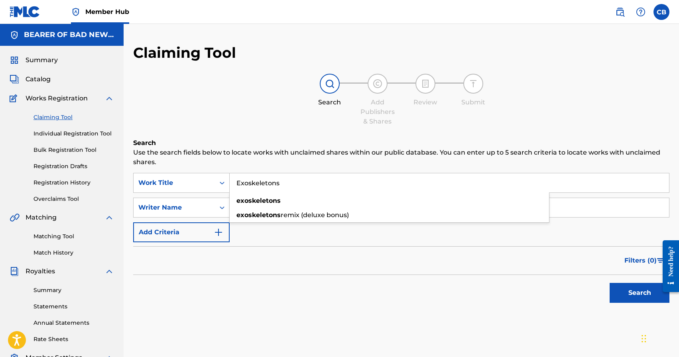
type input "Exoskeletons"
click at [610, 283] on button "Search" at bounding box center [640, 293] width 60 height 20
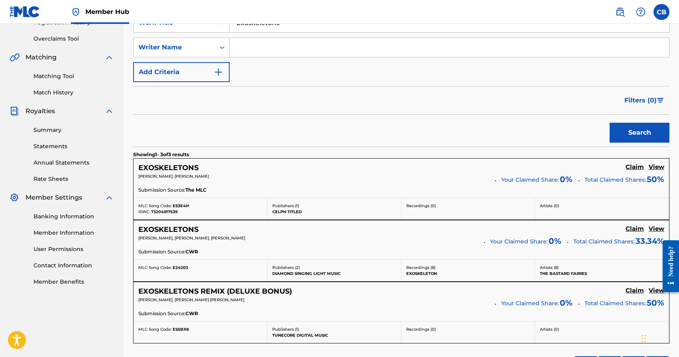
scroll to position [159, 0]
click at [637, 169] on h5 "Claim" at bounding box center [635, 168] width 18 height 8
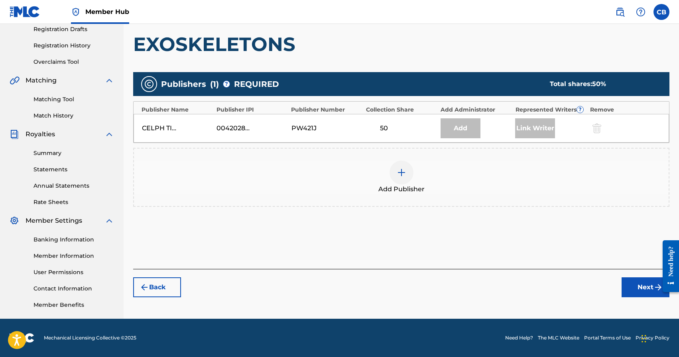
click at [399, 181] on div at bounding box center [402, 173] width 24 height 24
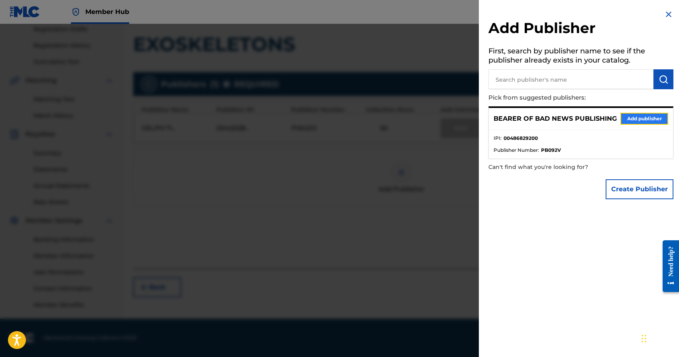
click at [634, 117] on button "Add publisher" at bounding box center [644, 119] width 48 height 12
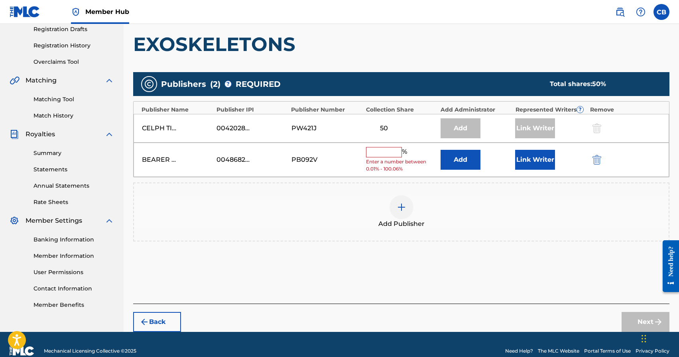
click at [389, 154] on input "text" at bounding box center [384, 152] width 36 height 10
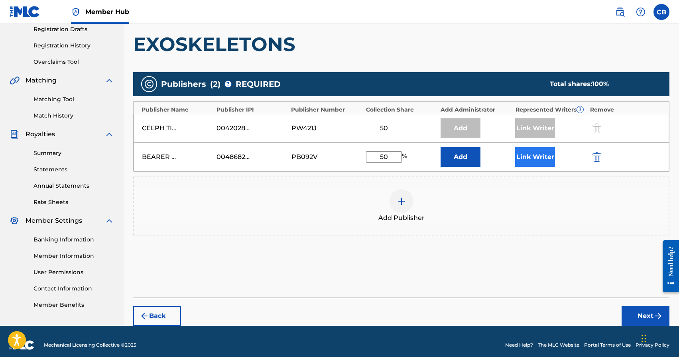
type input "50"
click at [536, 160] on button "Link Writer" at bounding box center [535, 157] width 40 height 20
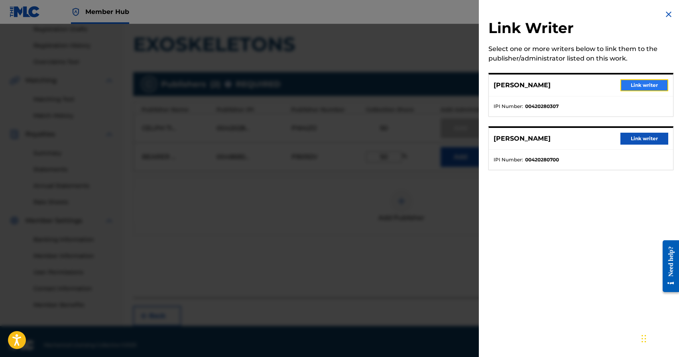
click at [645, 87] on button "Link writer" at bounding box center [644, 85] width 48 height 12
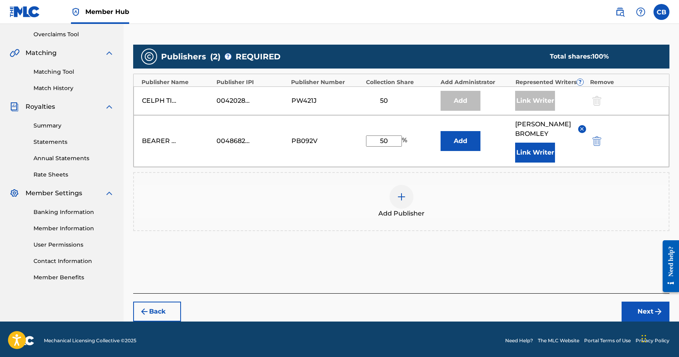
scroll to position [167, 0]
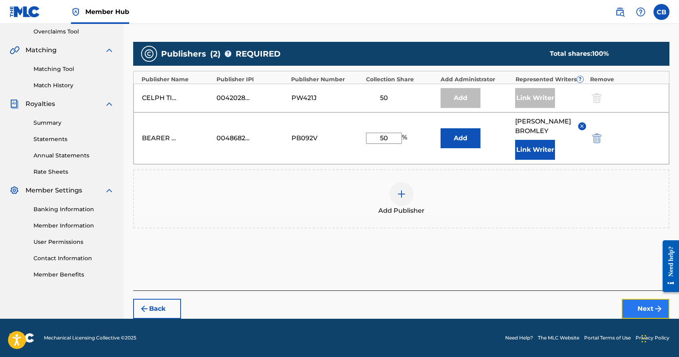
click at [644, 311] on button "Next" at bounding box center [646, 309] width 48 height 20
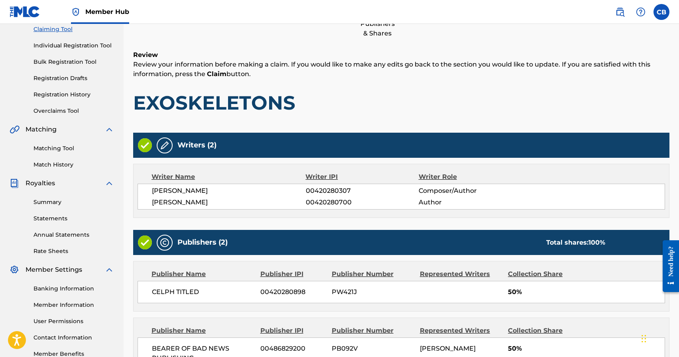
scroll to position [186, 0]
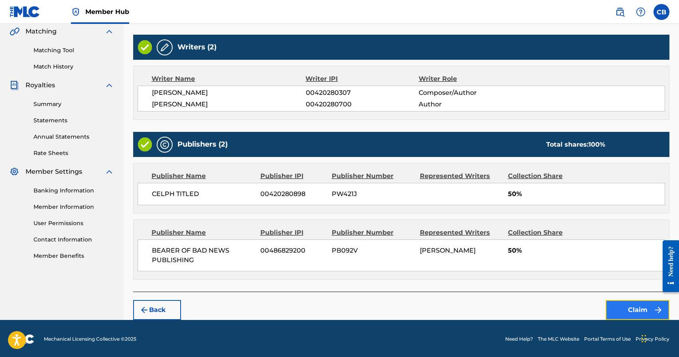
click at [631, 312] on button "Claim" at bounding box center [638, 310] width 64 height 20
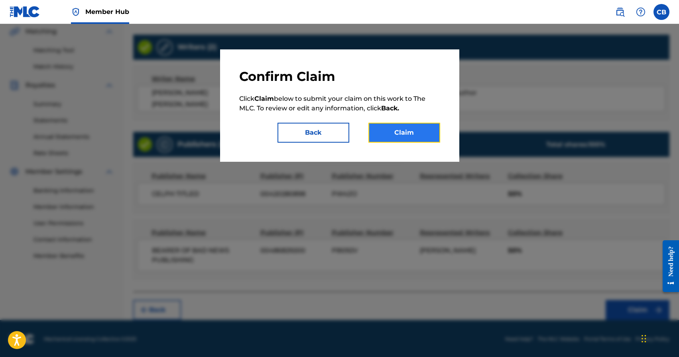
click at [411, 136] on button "Claim" at bounding box center [404, 133] width 72 height 20
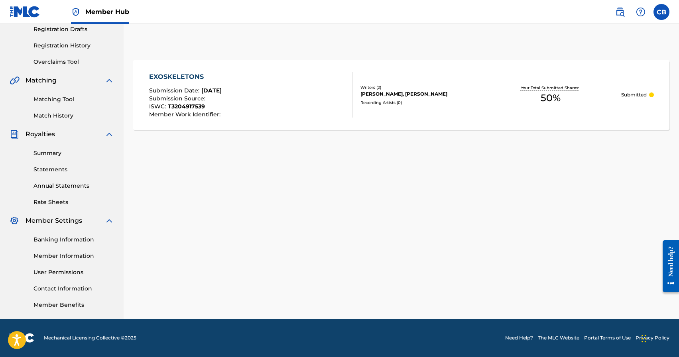
scroll to position [0, 0]
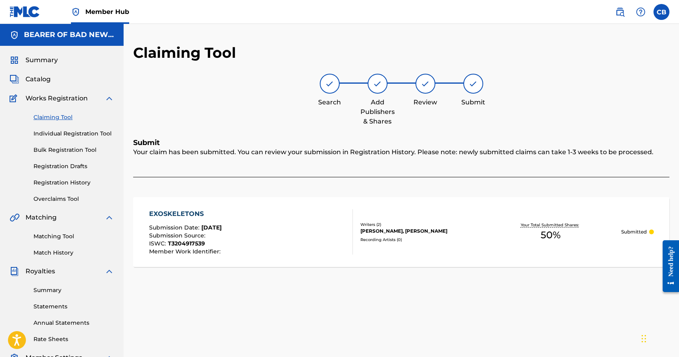
click at [58, 119] on link "Claiming Tool" at bounding box center [73, 117] width 81 height 8
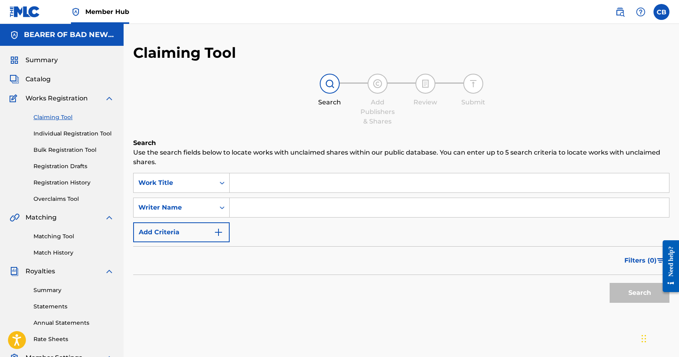
click at [261, 180] on input "Search Form" at bounding box center [449, 182] width 439 height 19
click at [610, 283] on button "Search" at bounding box center [640, 293] width 60 height 20
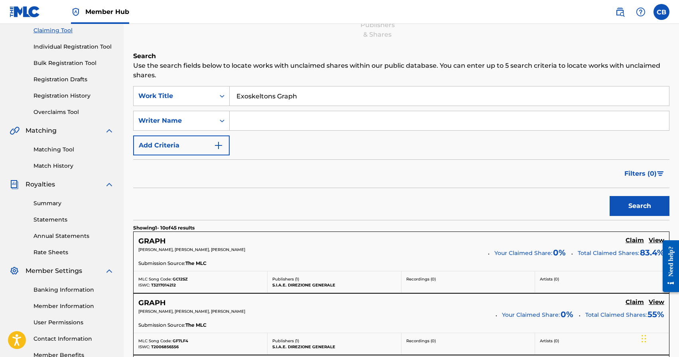
scroll to position [46, 0]
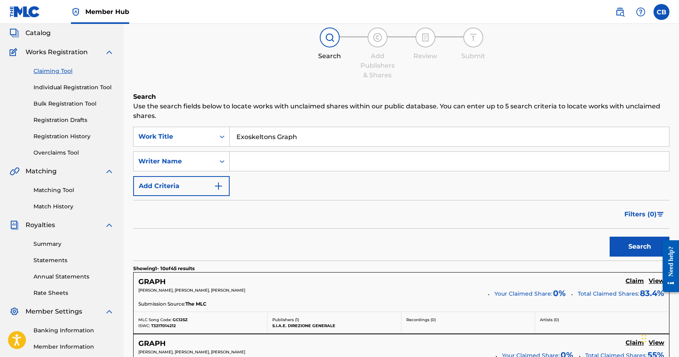
drag, startPoint x: 300, startPoint y: 136, endPoint x: 276, endPoint y: 136, distance: 23.9
click at [276, 136] on input "Exoskeltons Graph" at bounding box center [449, 136] width 439 height 19
type input "Exoskeltons"
click at [303, 162] on input "Search Form" at bounding box center [449, 161] width 439 height 19
type input "Bromley"
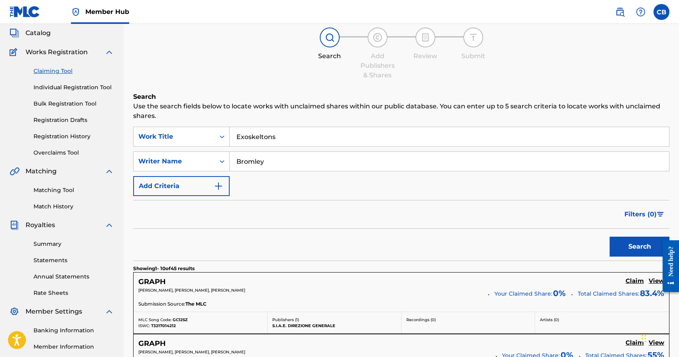
click at [610, 237] on button "Search" at bounding box center [640, 247] width 60 height 20
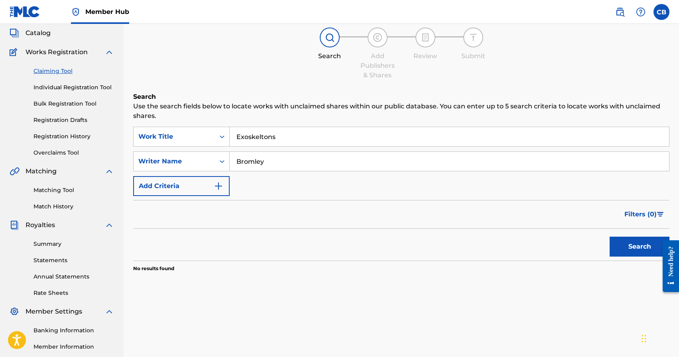
click at [282, 161] on input "Bromley" at bounding box center [449, 161] width 439 height 19
click at [261, 137] on input "Exoskeltons" at bounding box center [449, 136] width 439 height 19
type input "Exoskeletons"
click at [610, 237] on button "Search" at bounding box center [640, 247] width 60 height 20
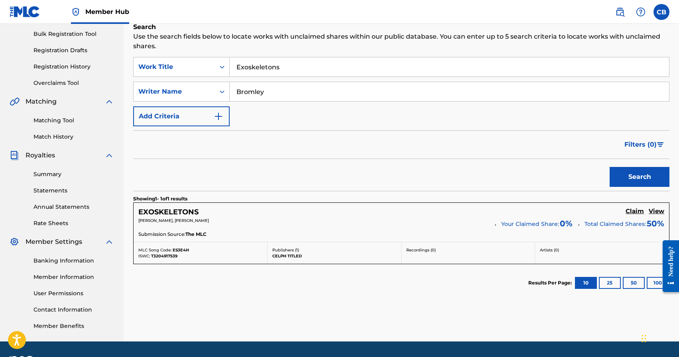
scroll to position [118, 0]
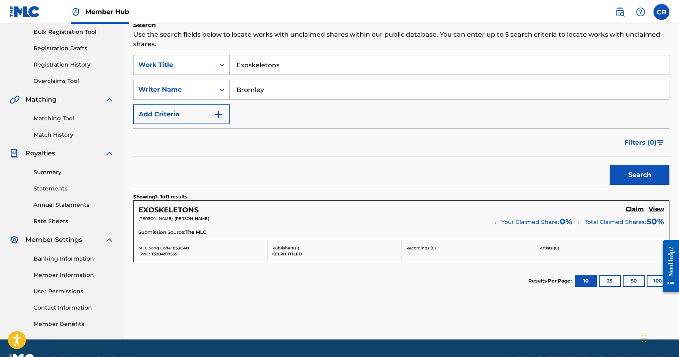
click at [661, 206] on div "EXOSKELETONS Claim View" at bounding box center [401, 210] width 526 height 9
click at [659, 210] on h5 "View" at bounding box center [657, 210] width 16 height 8
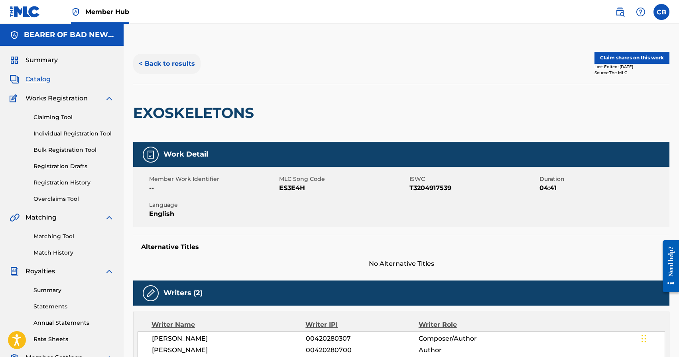
click at [166, 64] on button "< Back to results" at bounding box center [166, 64] width 67 height 20
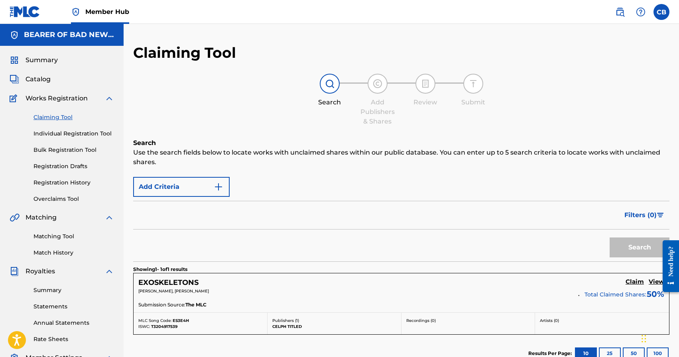
scroll to position [118, 0]
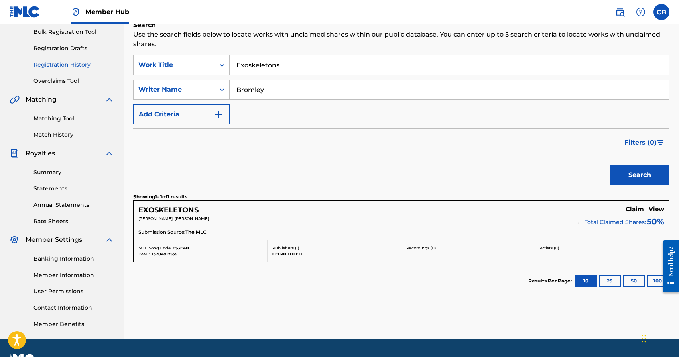
click at [67, 68] on link "Registration History" at bounding box center [73, 65] width 81 height 8
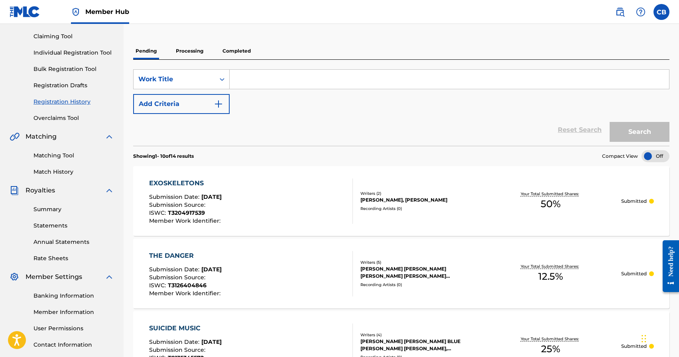
scroll to position [80, 0]
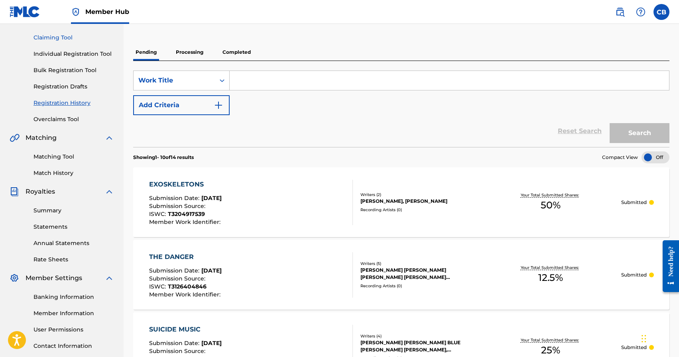
click at [63, 38] on link "Claiming Tool" at bounding box center [73, 37] width 81 height 8
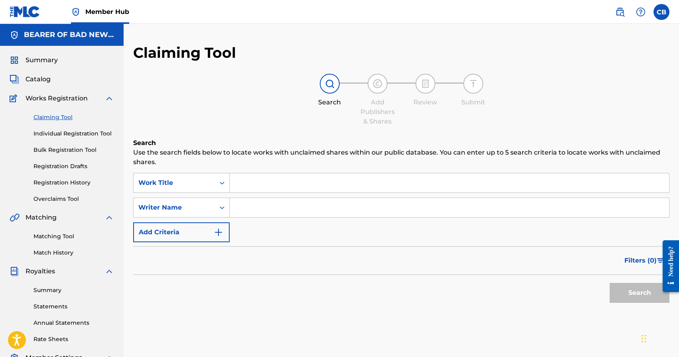
click at [309, 184] on input "Search Form" at bounding box center [449, 182] width 439 height 19
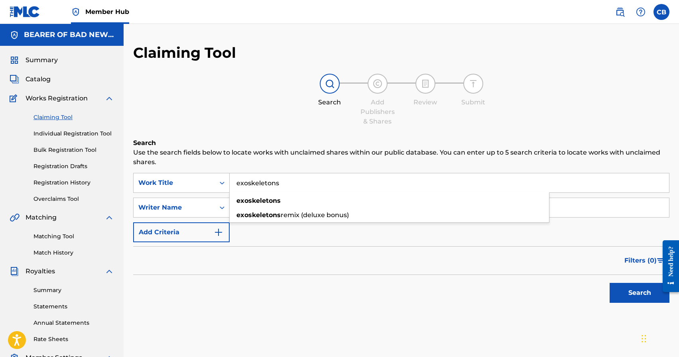
type input "exoskeletons"
type input "bromley"
click at [610, 283] on button "Search" at bounding box center [640, 293] width 60 height 20
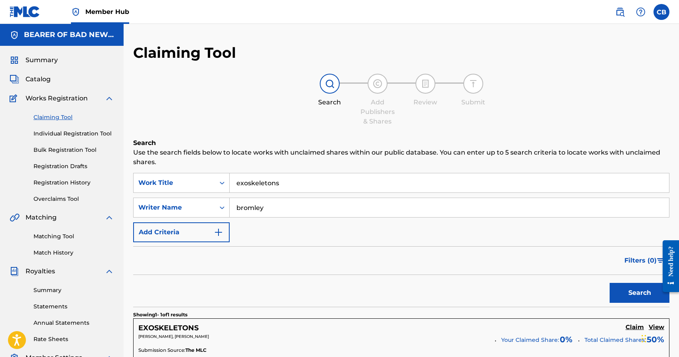
click at [59, 118] on link "Claiming Tool" at bounding box center [73, 117] width 81 height 8
click at [286, 181] on input "exoskeletons" at bounding box center [449, 182] width 439 height 19
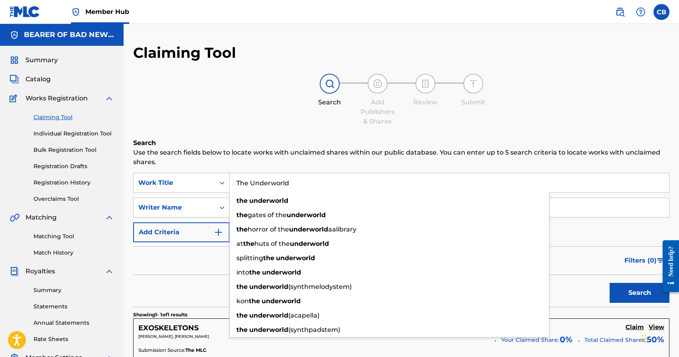
type input "The Underworld"
click at [610, 283] on button "Search" at bounding box center [640, 293] width 60 height 20
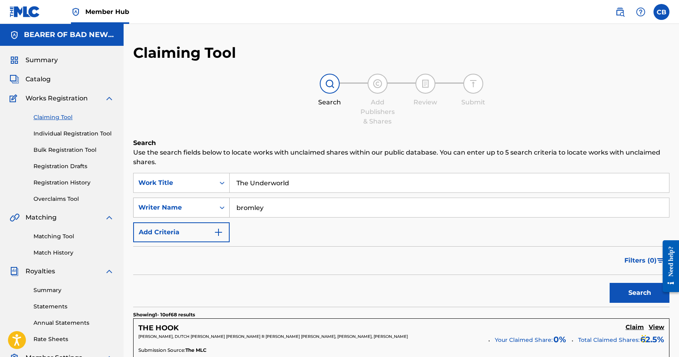
drag, startPoint x: 272, startPoint y: 204, endPoint x: 202, endPoint y: 208, distance: 69.9
click at [203, 209] on div "SearchWithCriteria24fc244f-37ed-4ca6-ac44-2da6911a058a Writer Name bromley" at bounding box center [401, 208] width 536 height 20
type input "luviner"
click at [610, 283] on button "Search" at bounding box center [640, 293] width 60 height 20
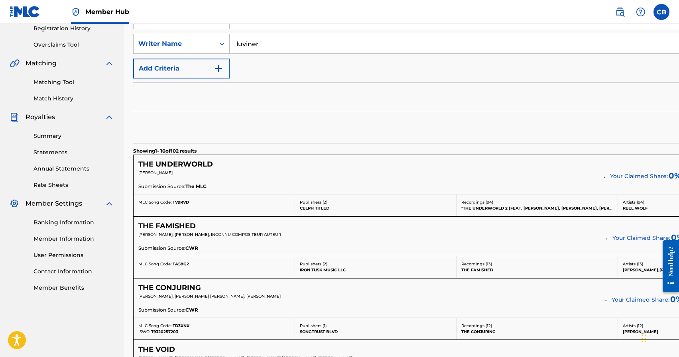
scroll to position [161, 0]
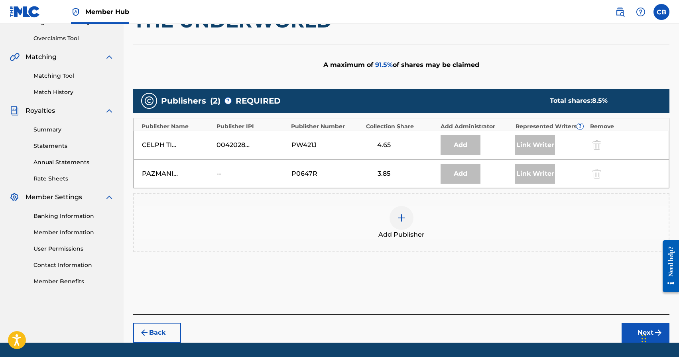
click at [406, 220] on div at bounding box center [402, 218] width 24 height 24
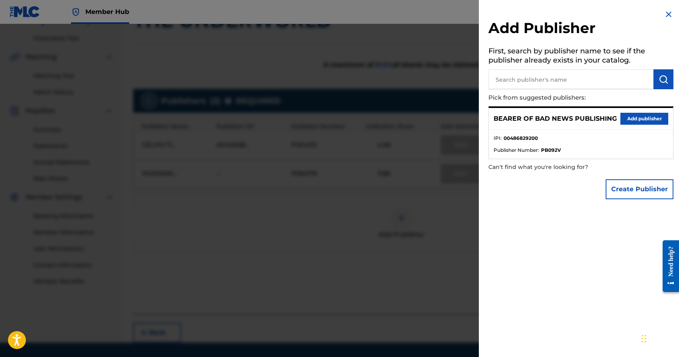
click at [632, 126] on div "BEARER OF BAD NEWS PUBLISHING Add publisher" at bounding box center [581, 119] width 184 height 22
click at [634, 118] on button "Add publisher" at bounding box center [644, 119] width 48 height 12
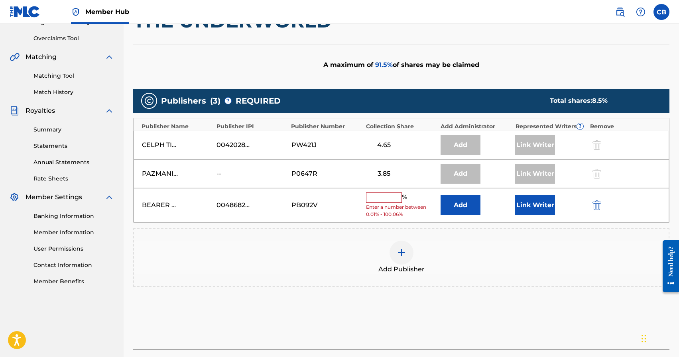
click at [379, 196] on input "text" at bounding box center [384, 198] width 36 height 10
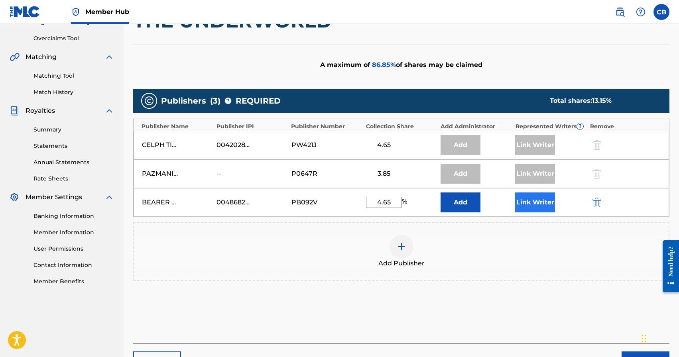
type input "4.65"
click at [537, 203] on button "Link Writer" at bounding box center [535, 203] width 40 height 20
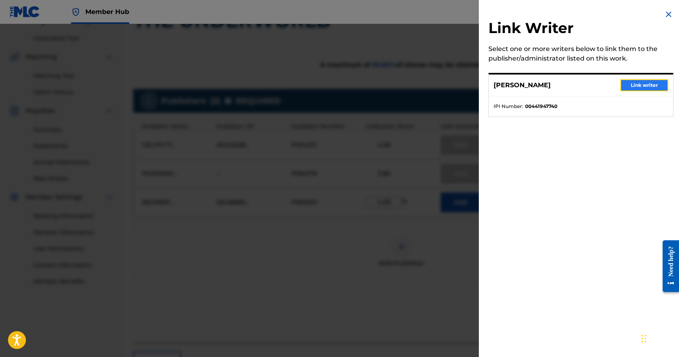
click at [646, 82] on button "Link writer" at bounding box center [644, 85] width 48 height 12
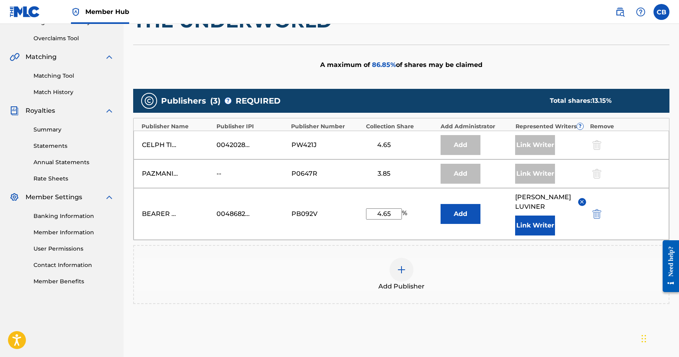
scroll to position [236, 0]
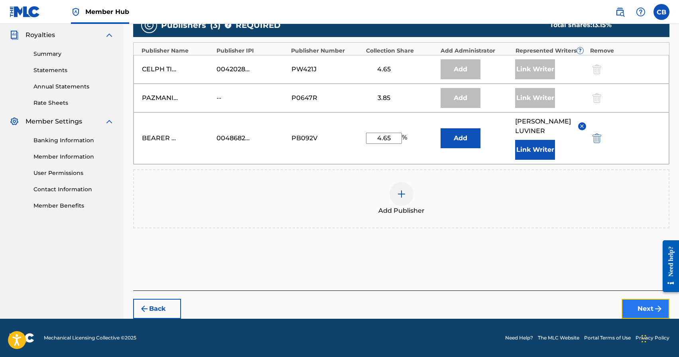
click at [640, 309] on button "Next" at bounding box center [646, 309] width 48 height 20
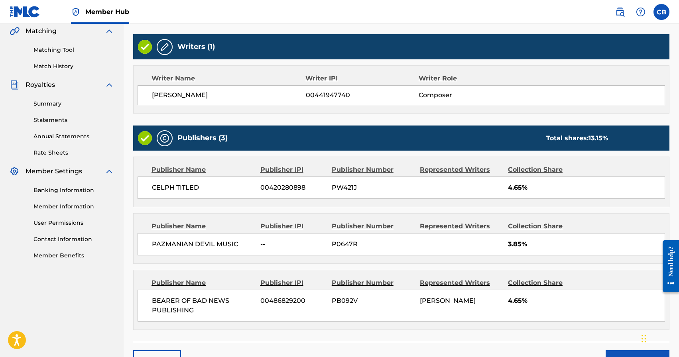
scroll to position [237, 0]
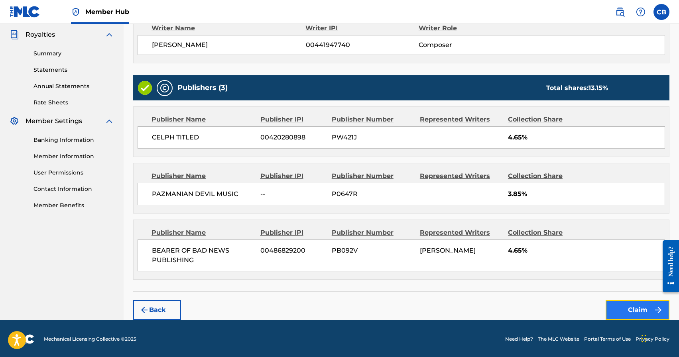
click at [639, 311] on button "Claim" at bounding box center [638, 310] width 64 height 20
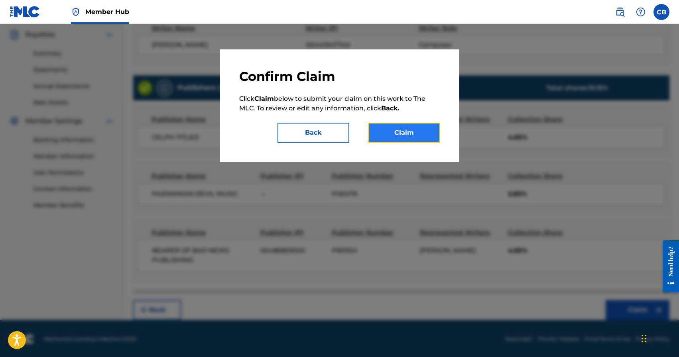
click at [416, 142] on button "Claim" at bounding box center [404, 133] width 72 height 20
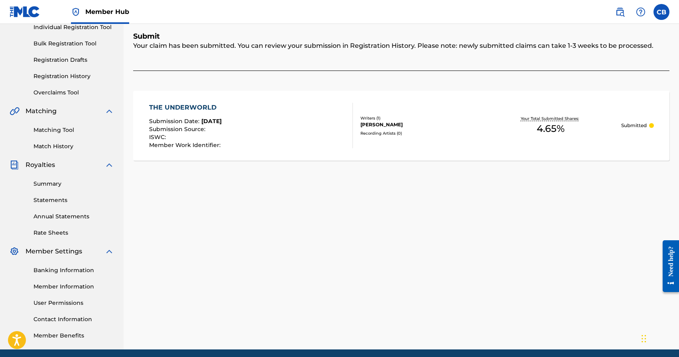
scroll to position [0, 0]
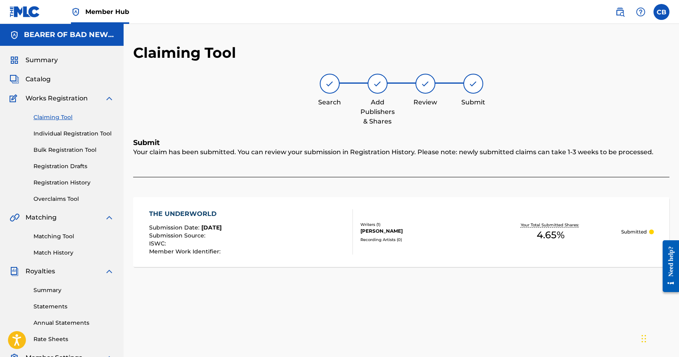
click at [49, 118] on link "Claiming Tool" at bounding box center [73, 117] width 81 height 8
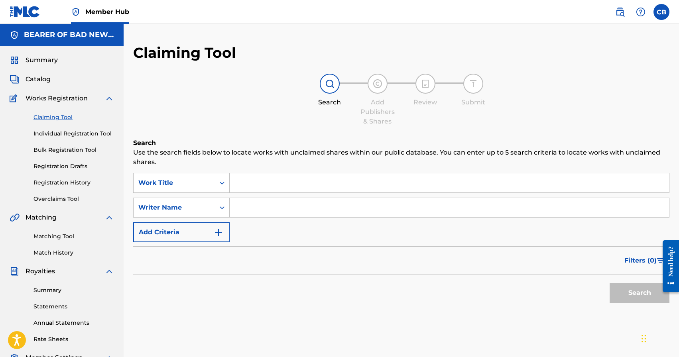
click at [317, 187] on input "Search Form" at bounding box center [449, 182] width 439 height 19
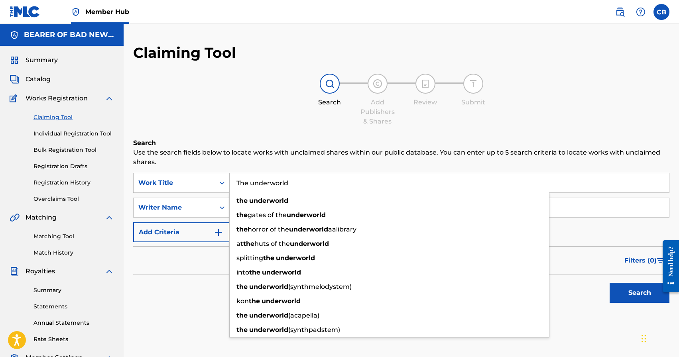
type input "The underworld"
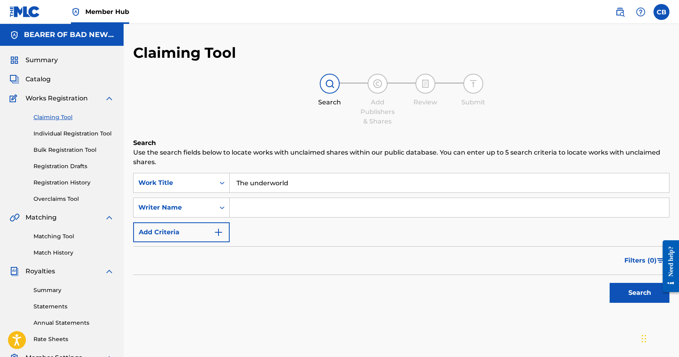
click at [353, 218] on div "SearchWithCriteria27e087db-a8db-43e2-a0c1-428dea412afc Work Title The underworl…" at bounding box center [401, 207] width 536 height 69
click at [348, 208] on input "Search Form" at bounding box center [449, 207] width 439 height 19
type input "Luviner"
click at [610, 283] on button "Search" at bounding box center [640, 293] width 60 height 20
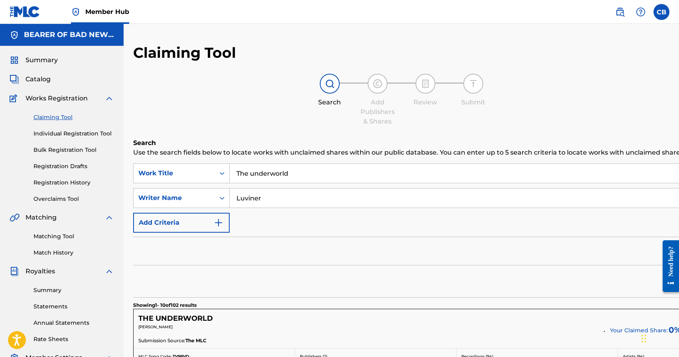
click at [58, 116] on link "Claiming Tool" at bounding box center [73, 117] width 81 height 8
click at [285, 183] on input "The underworld" at bounding box center [505, 173] width 550 height 19
click at [298, 181] on input "Search Form" at bounding box center [505, 173] width 550 height 19
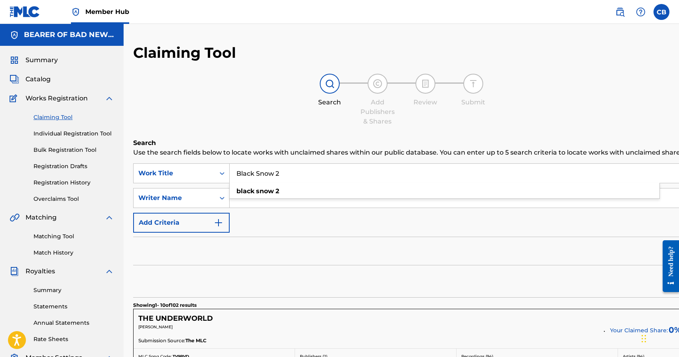
type input "Black Snow 2"
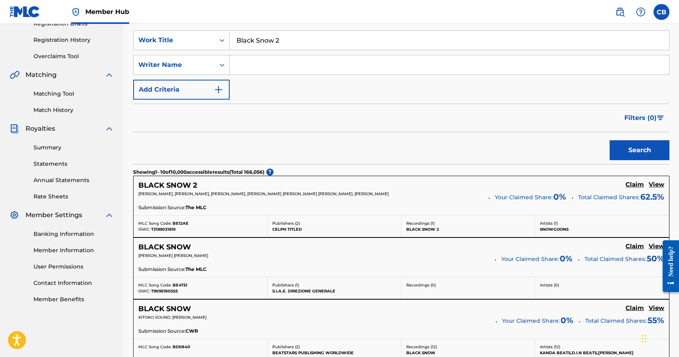
scroll to position [181, 0]
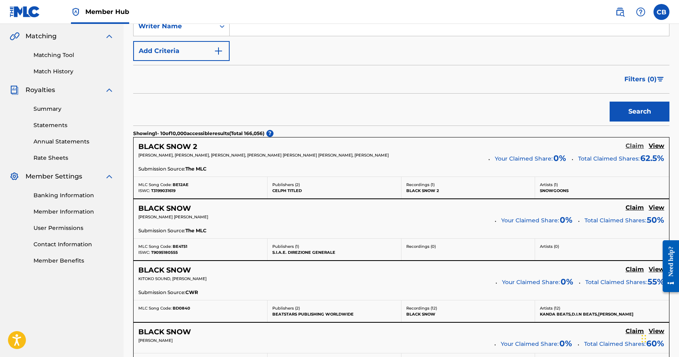
click at [635, 145] on h5 "Claim" at bounding box center [635, 146] width 18 height 8
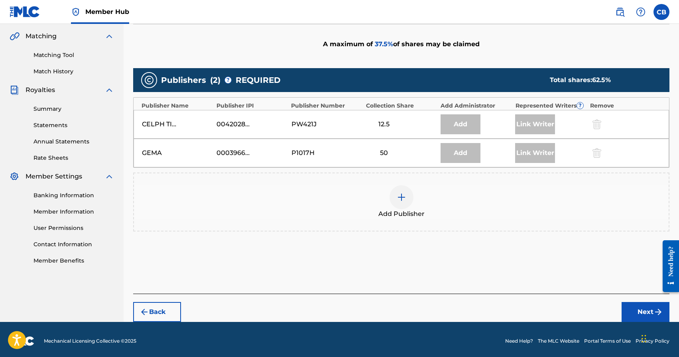
click at [402, 198] on img at bounding box center [402, 198] width 10 height 10
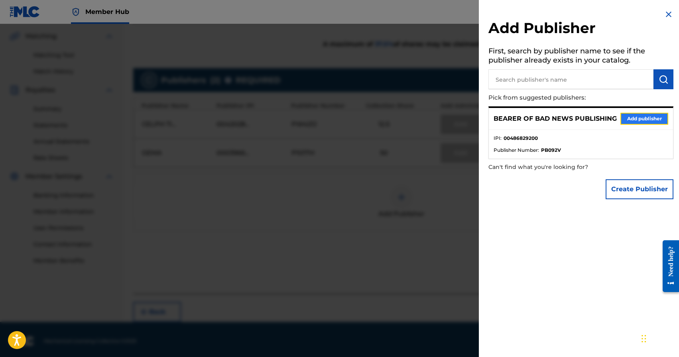
click at [648, 120] on button "Add publisher" at bounding box center [644, 119] width 48 height 12
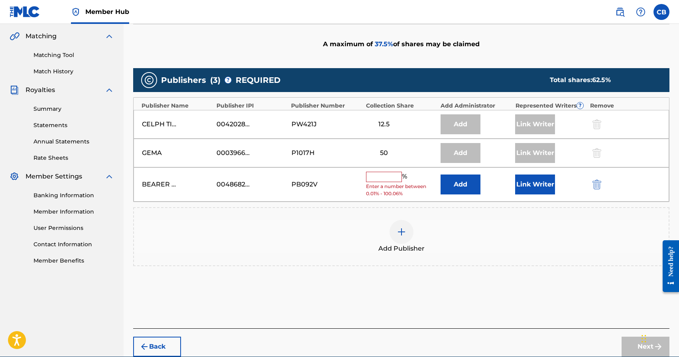
click at [375, 175] on input "text" at bounding box center [384, 177] width 36 height 10
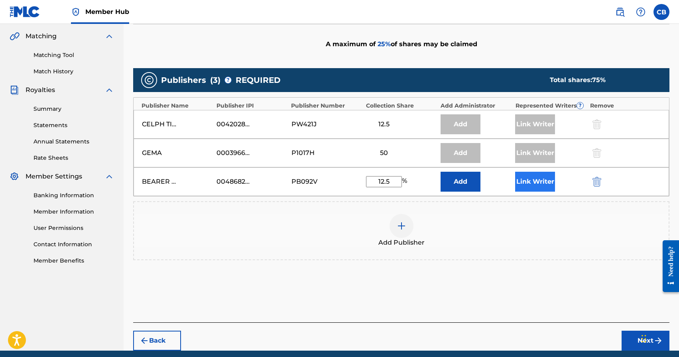
type input "12.5"
click at [541, 187] on button "Link Writer" at bounding box center [535, 182] width 40 height 20
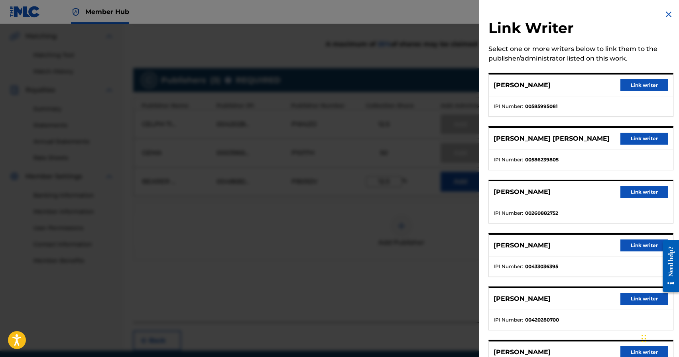
scroll to position [46, 0]
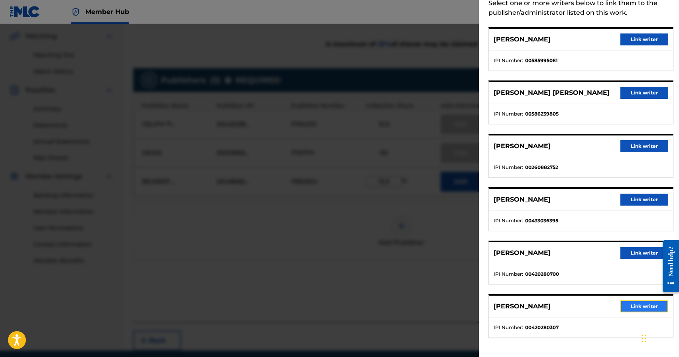
click at [643, 311] on button "Link writer" at bounding box center [644, 307] width 48 height 12
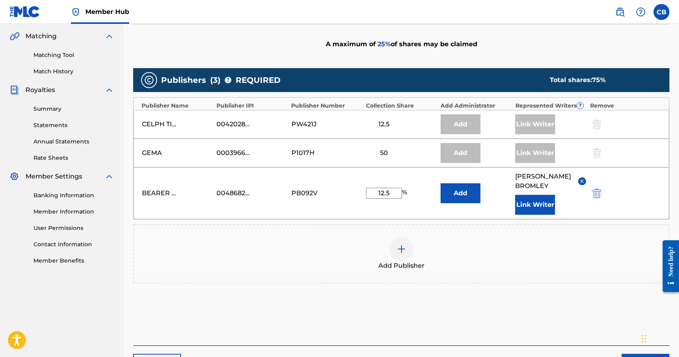
scroll to position [236, 0]
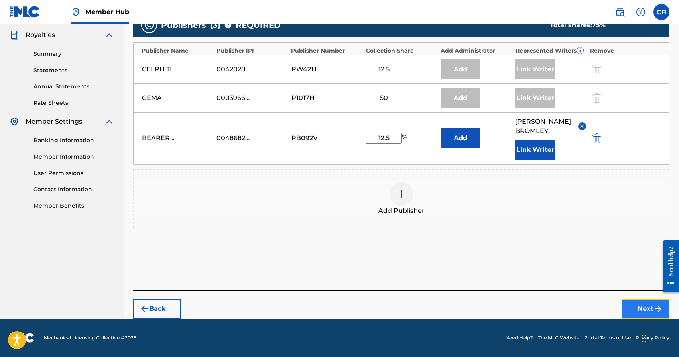
click at [642, 309] on button "Next" at bounding box center [646, 309] width 48 height 20
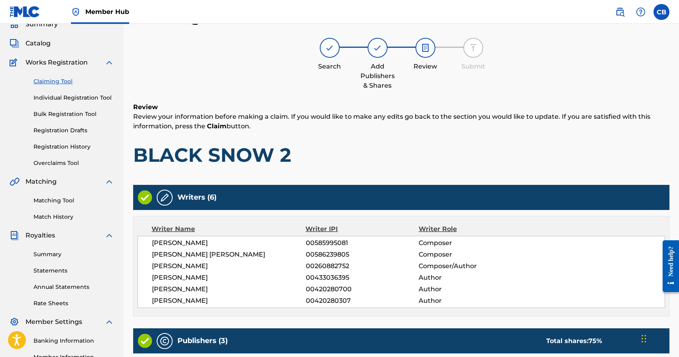
scroll to position [289, 0]
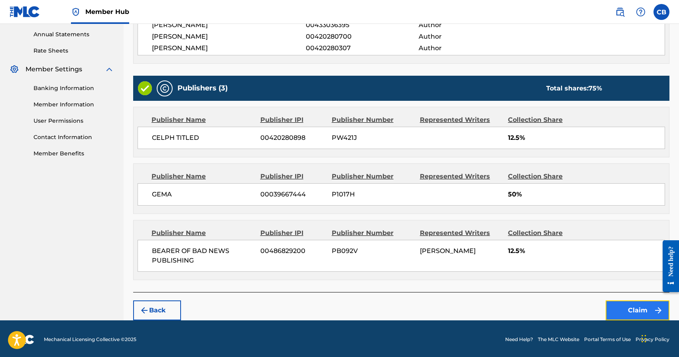
click at [642, 312] on button "Claim" at bounding box center [638, 311] width 64 height 20
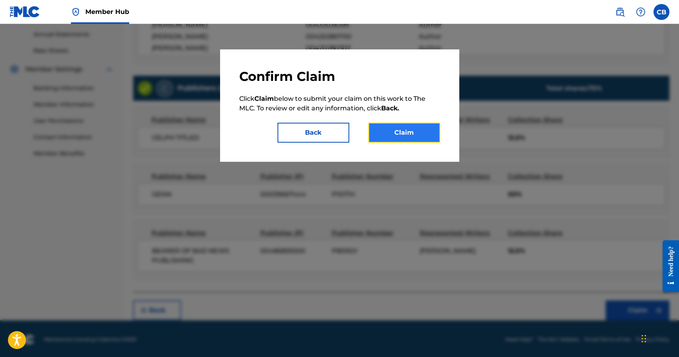
click at [408, 136] on button "Claim" at bounding box center [404, 133] width 72 height 20
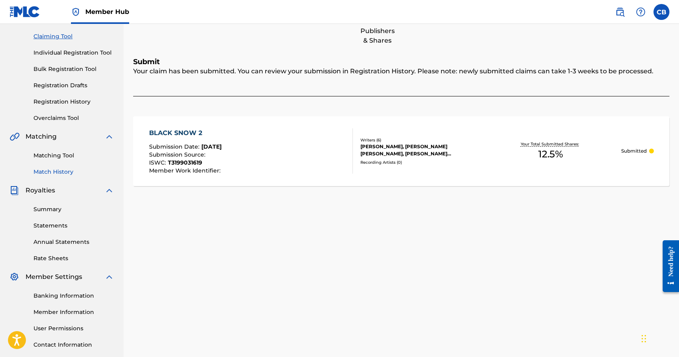
scroll to position [0, 0]
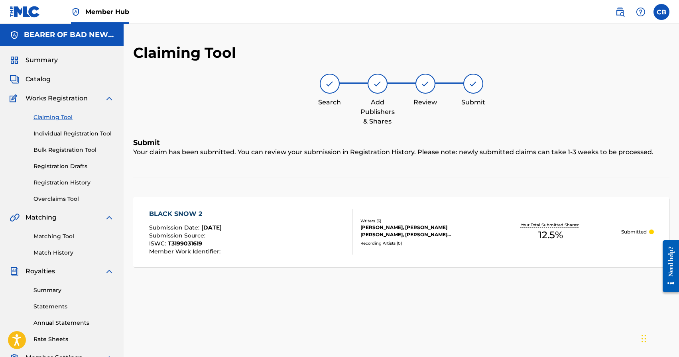
click at [61, 116] on link "Claiming Tool" at bounding box center [73, 117] width 81 height 8
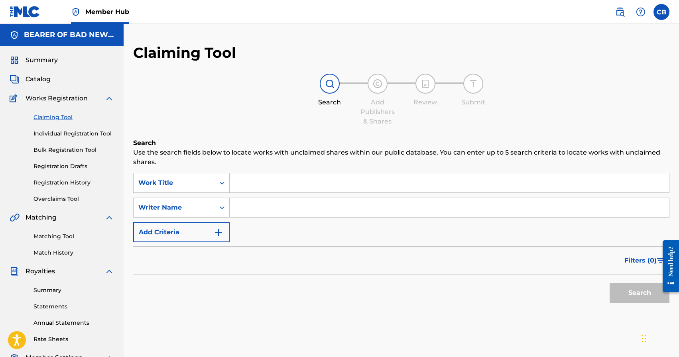
click at [278, 187] on input "Search Form" at bounding box center [449, 182] width 439 height 19
click at [319, 175] on input "Black Snoq" at bounding box center [449, 182] width 439 height 19
click at [314, 181] on input "Black Snoq" at bounding box center [449, 182] width 439 height 19
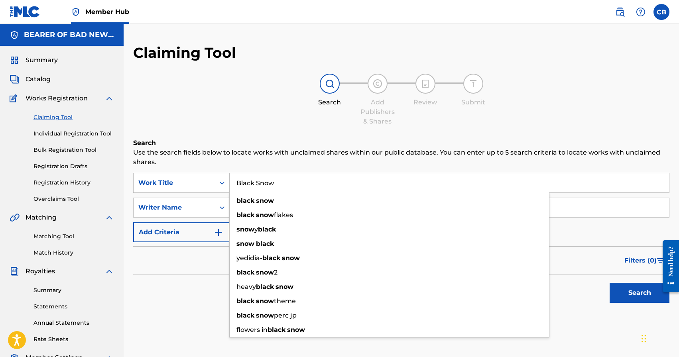
type input "Black Snow"
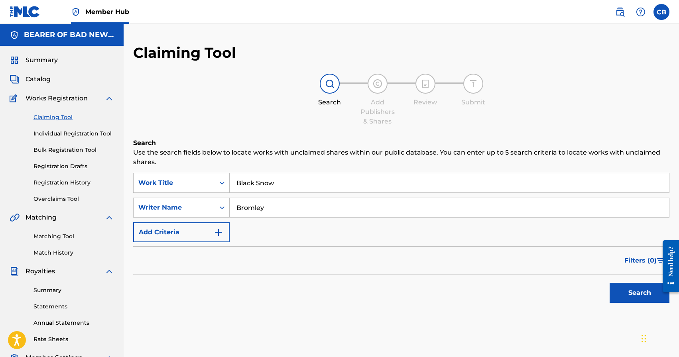
type input "Bromley"
click at [610, 283] on button "Search" at bounding box center [640, 293] width 60 height 20
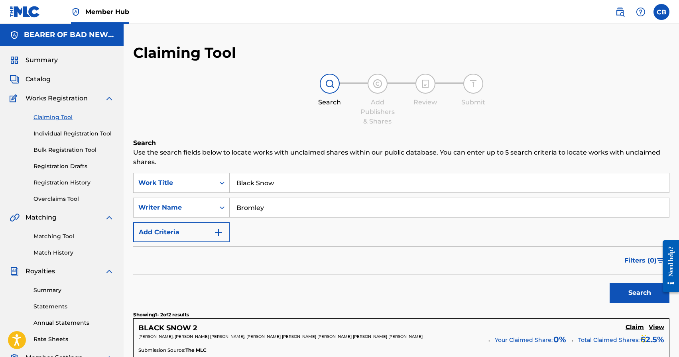
drag, startPoint x: 280, startPoint y: 207, endPoint x: 213, endPoint y: 196, distance: 68.2
click at [218, 196] on div "SearchWithCriteria27e087db-a8db-43e2-a0c1-428dea412afc Work Title Black Snow Se…" at bounding box center [401, 207] width 536 height 69
click at [610, 283] on button "Search" at bounding box center [640, 293] width 60 height 20
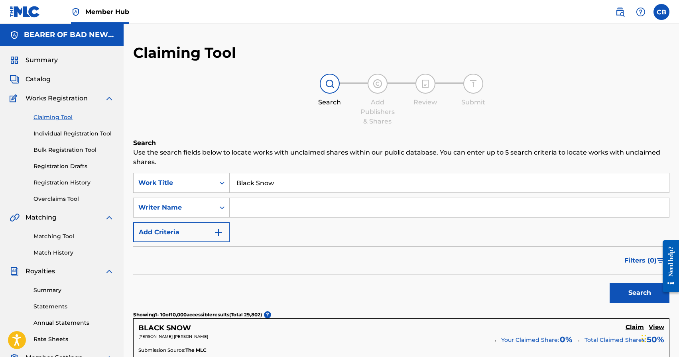
click at [269, 209] on input "Search Form" at bounding box center [449, 207] width 439 height 19
click at [262, 211] on input "Search Form" at bounding box center [449, 207] width 439 height 19
type input "Braunstein"
click at [610, 283] on button "Search" at bounding box center [640, 293] width 60 height 20
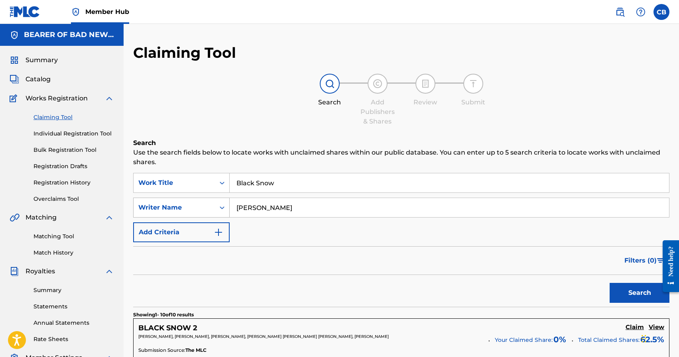
drag, startPoint x: 280, startPoint y: 209, endPoint x: 208, endPoint y: 207, distance: 72.2
click at [223, 207] on div "SearchWithCriteria24fc244f-37ed-4ca6-ac44-2da6911a058a Writer Name Braunstein" at bounding box center [401, 208] width 536 height 20
click at [273, 209] on input "Search Form" at bounding box center [449, 207] width 439 height 19
type input "Manuel"
click at [610, 283] on button "Search" at bounding box center [640, 293] width 60 height 20
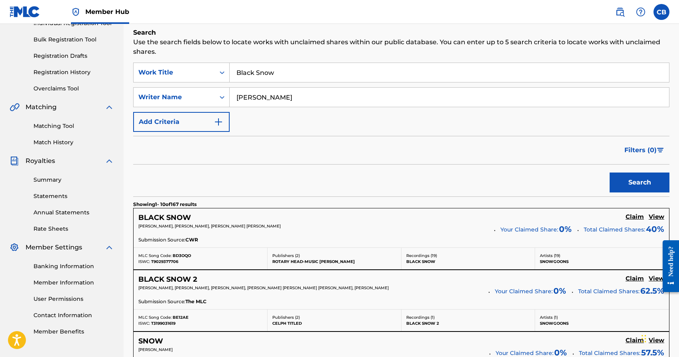
scroll to position [114, 0]
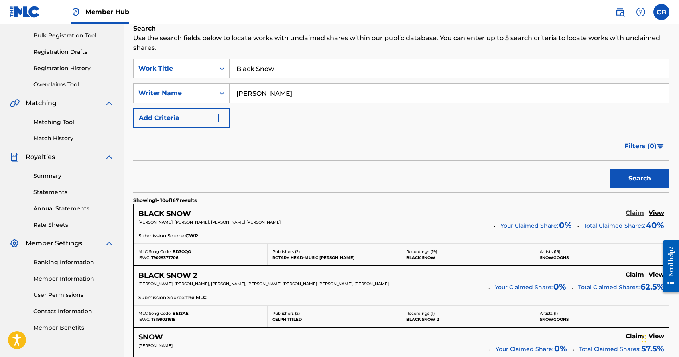
click at [638, 212] on h5 "Claim" at bounding box center [635, 213] width 18 height 8
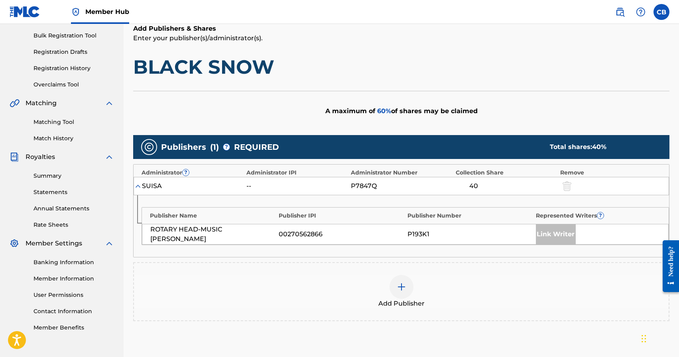
click at [403, 290] on img at bounding box center [402, 287] width 10 height 10
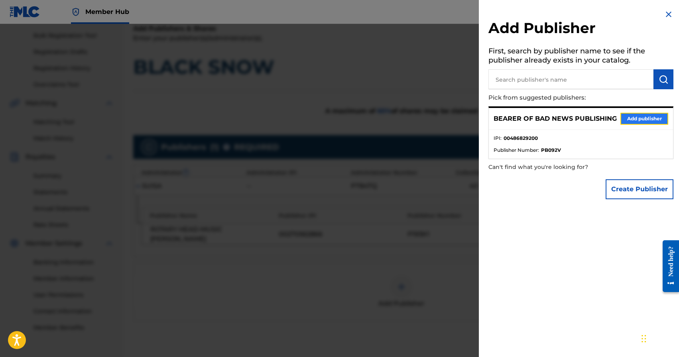
click at [640, 120] on button "Add publisher" at bounding box center [644, 119] width 48 height 12
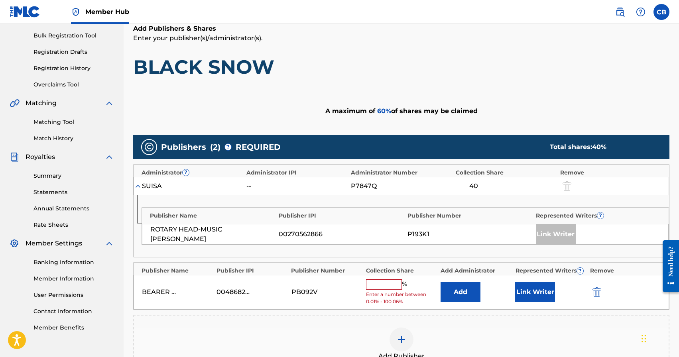
click at [385, 286] on input "text" at bounding box center [384, 284] width 36 height 10
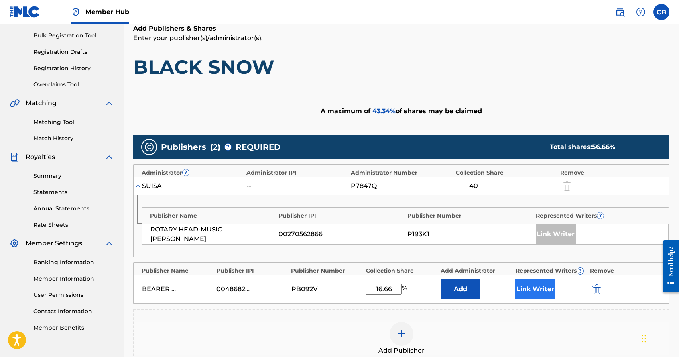
type input "16.66"
click at [534, 293] on button "Link Writer" at bounding box center [535, 289] width 40 height 20
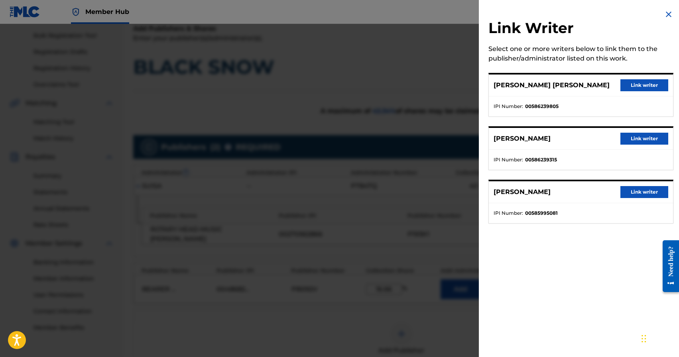
click at [406, 195] on div at bounding box center [339, 202] width 679 height 357
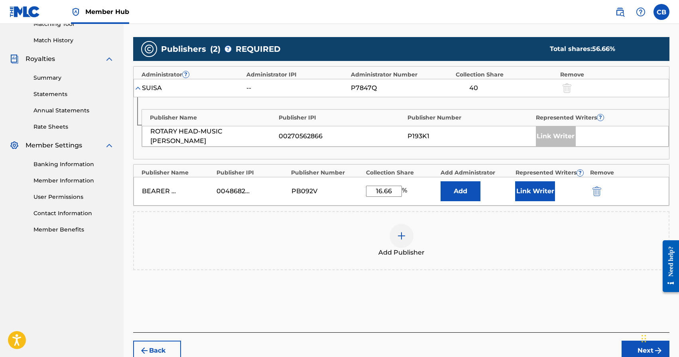
scroll to position [222, 0]
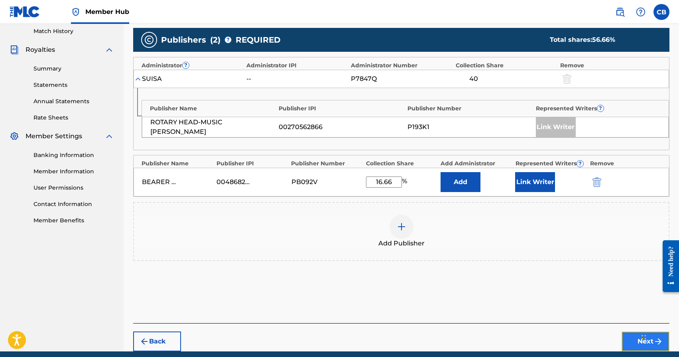
click at [632, 342] on button "Next" at bounding box center [646, 342] width 48 height 20
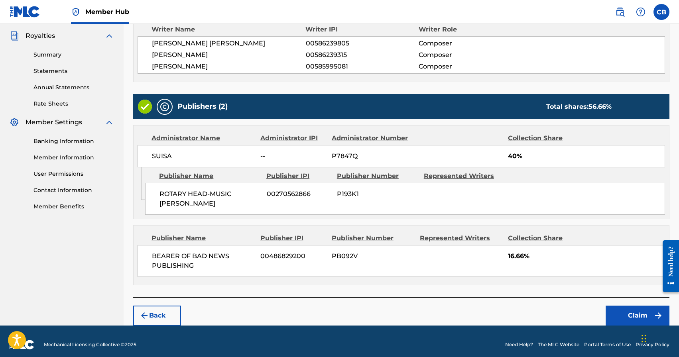
scroll to position [235, 0]
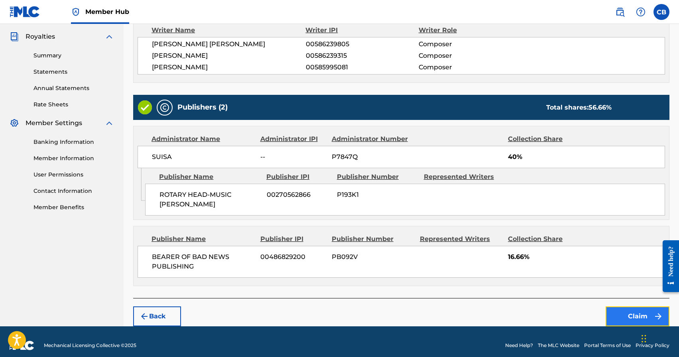
click at [628, 317] on button "Claim" at bounding box center [638, 317] width 64 height 20
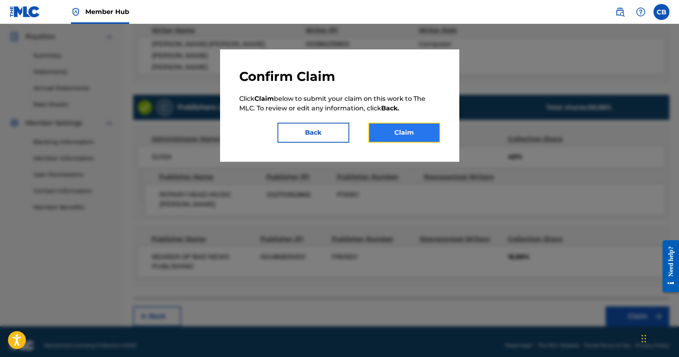
click at [410, 134] on button "Claim" at bounding box center [404, 133] width 72 height 20
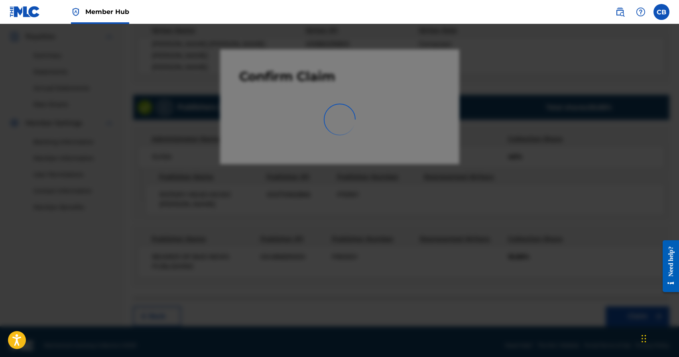
scroll to position [137, 0]
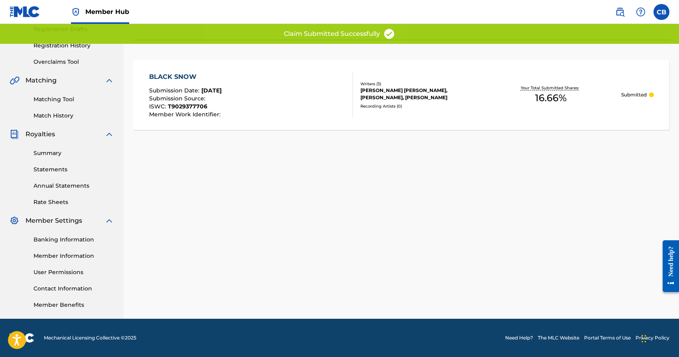
click at [498, 176] on div "Claiming Tool Search Add Publishers & Shares Review Submit Submit Your claim ha…" at bounding box center [401, 113] width 555 height 412
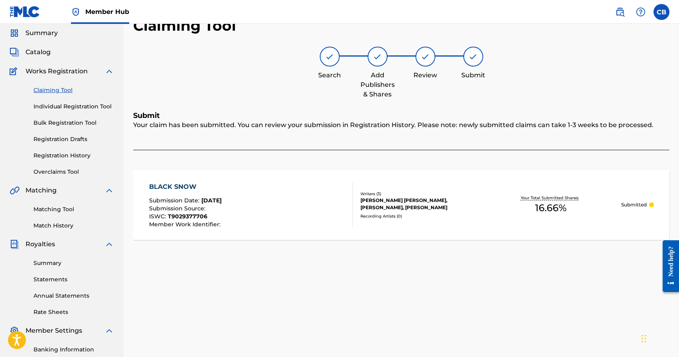
scroll to position [0, 0]
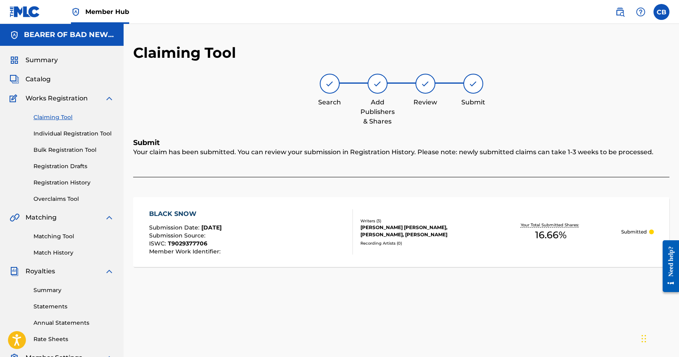
click at [51, 115] on link "Claiming Tool" at bounding box center [73, 117] width 81 height 8
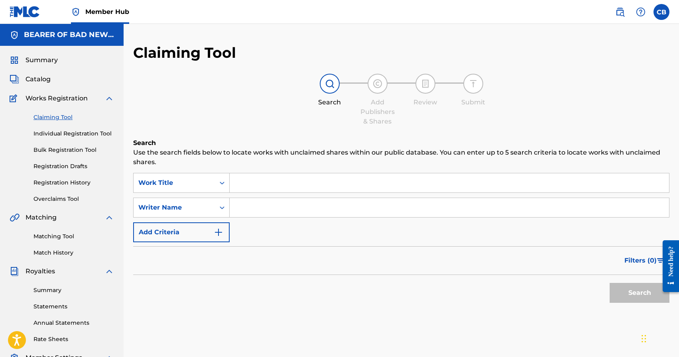
click at [311, 191] on input "Search Form" at bounding box center [449, 182] width 439 height 19
click at [275, 183] on input "Search Form" at bounding box center [449, 182] width 439 height 19
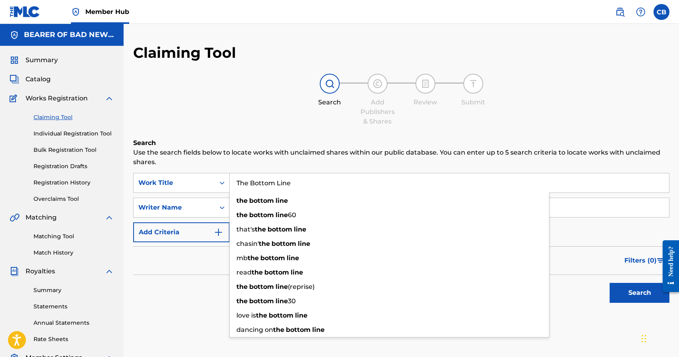
type input "The Bottom Line"
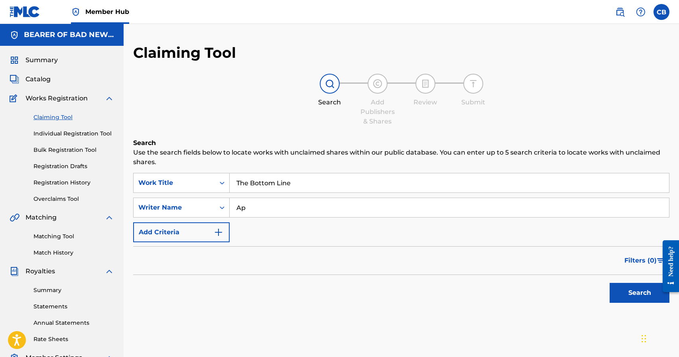
type input "A"
type input "Bromley"
click at [610, 283] on button "Search" at bounding box center [640, 293] width 60 height 20
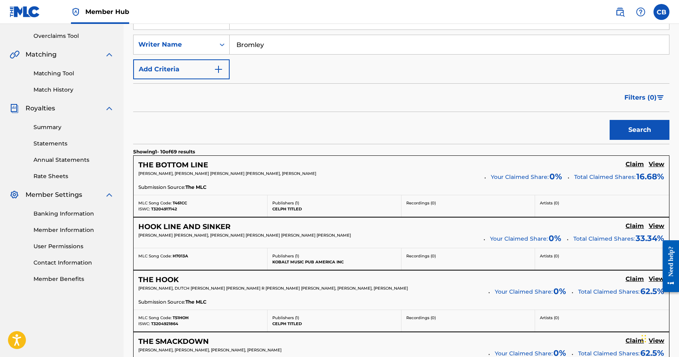
scroll to position [163, 0]
click at [634, 165] on h5 "Claim" at bounding box center [635, 164] width 18 height 8
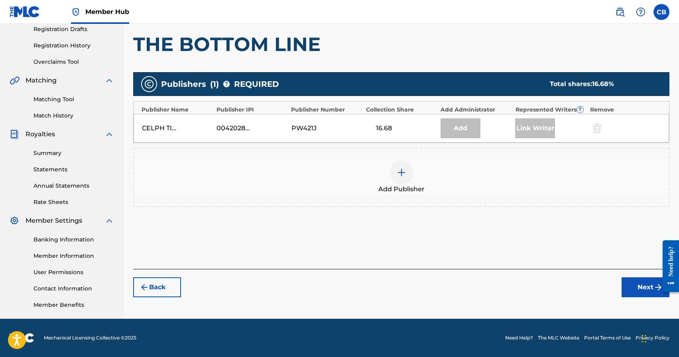
scroll to position [137, 0]
click at [401, 172] on img at bounding box center [402, 173] width 10 height 10
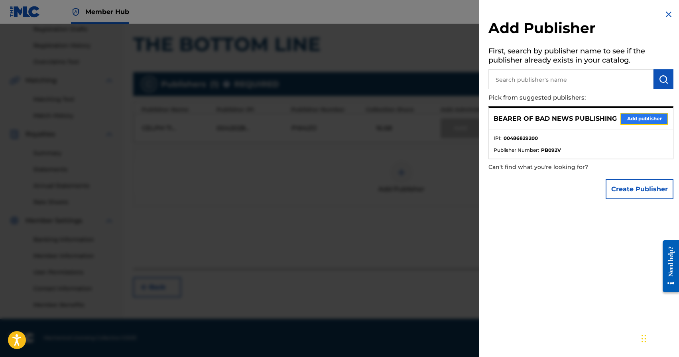
click at [633, 120] on button "Add publisher" at bounding box center [644, 119] width 48 height 12
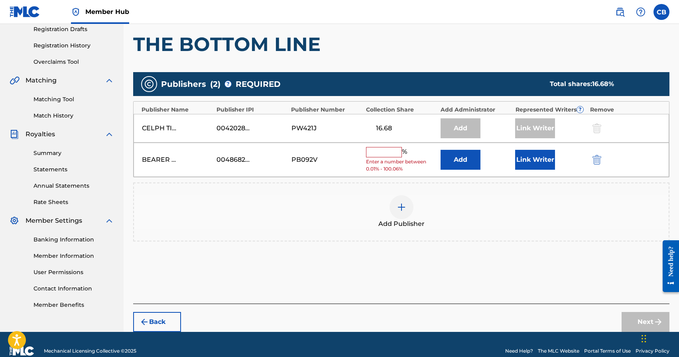
click at [379, 148] on input "text" at bounding box center [384, 152] width 36 height 10
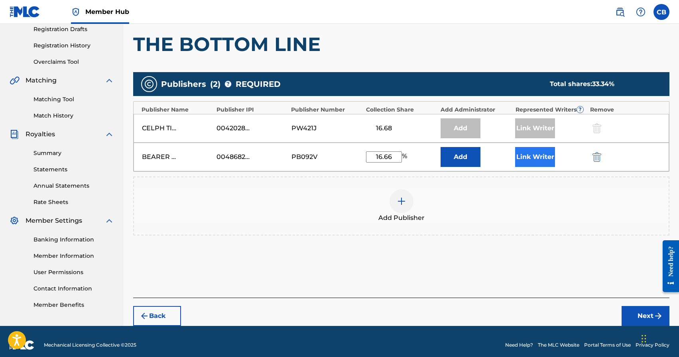
type input "16.66"
click at [545, 159] on button "Link Writer" at bounding box center [535, 157] width 40 height 20
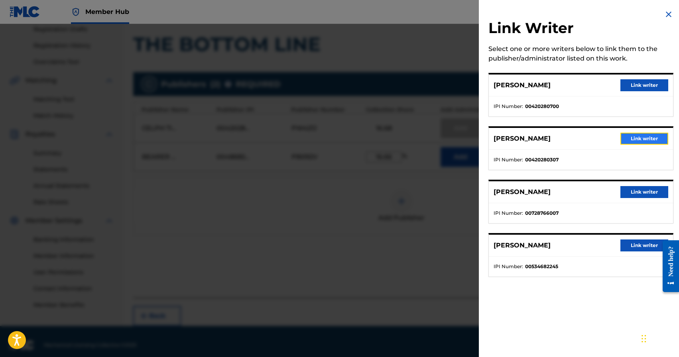
click at [634, 135] on button "Link writer" at bounding box center [644, 139] width 48 height 12
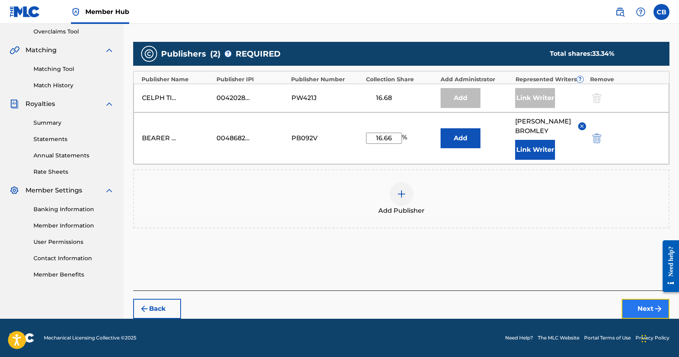
click at [632, 303] on button "Next" at bounding box center [646, 309] width 48 height 20
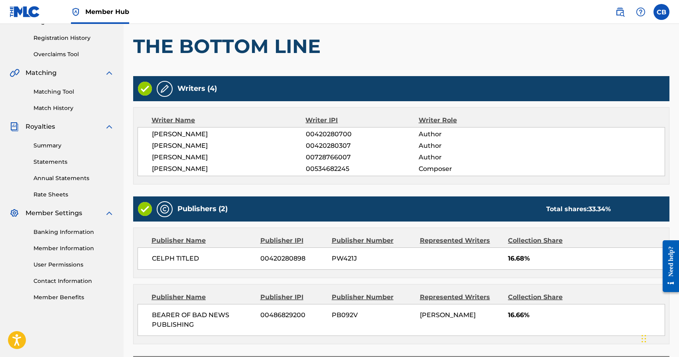
scroll to position [209, 0]
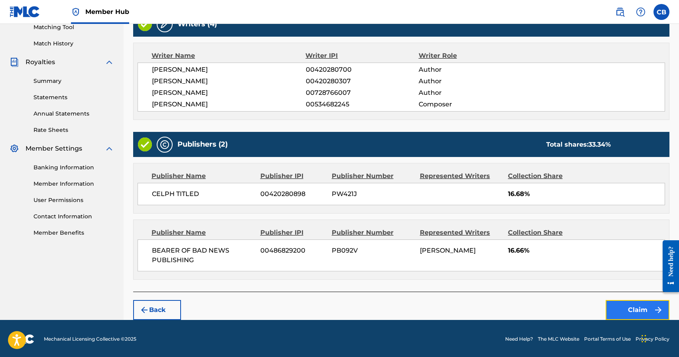
click at [636, 307] on button "Claim" at bounding box center [638, 310] width 64 height 20
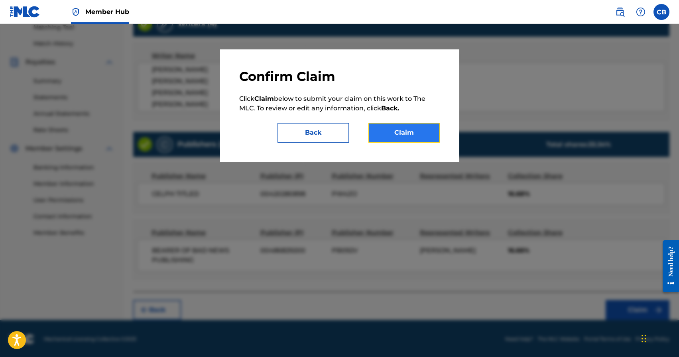
click at [421, 134] on button "Claim" at bounding box center [404, 133] width 72 height 20
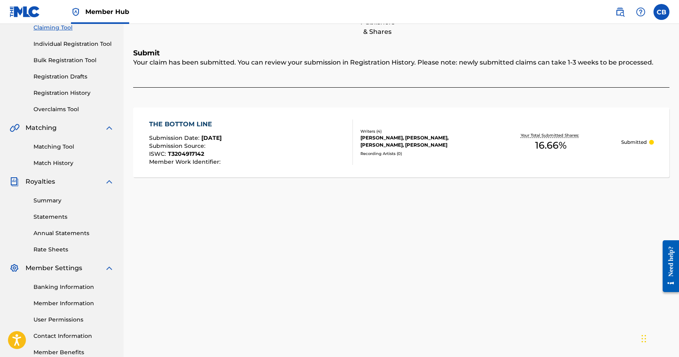
scroll to position [0, 0]
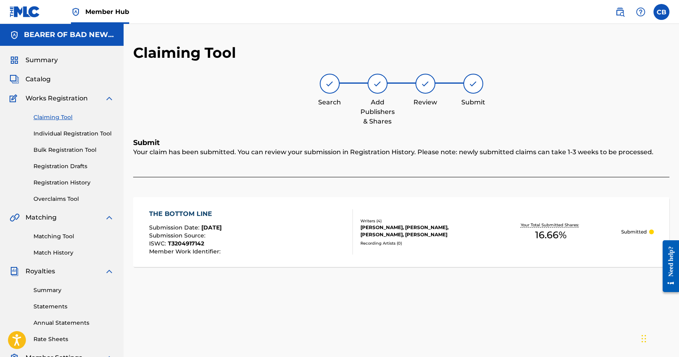
click at [59, 118] on link "Claiming Tool" at bounding box center [73, 117] width 81 height 8
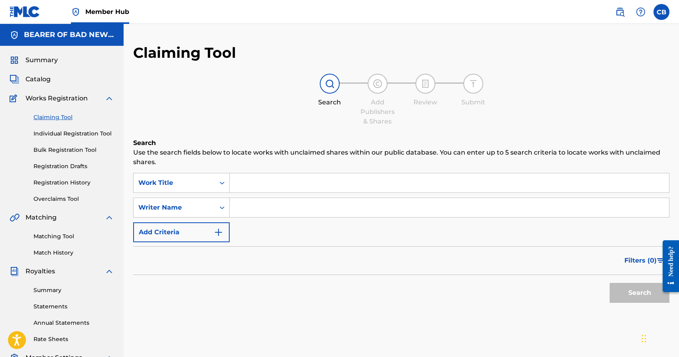
click at [306, 187] on input "Search Form" at bounding box center [449, 182] width 439 height 19
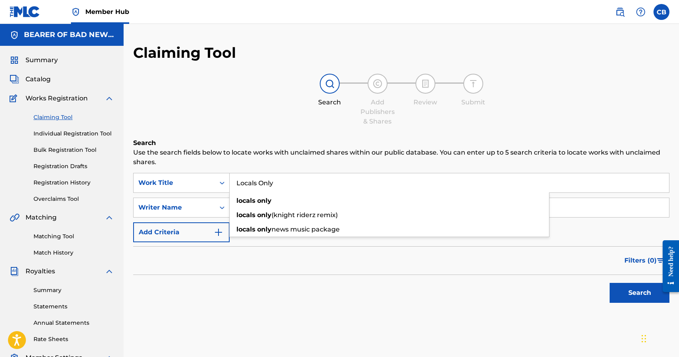
click at [610, 283] on button "Search" at bounding box center [640, 293] width 60 height 20
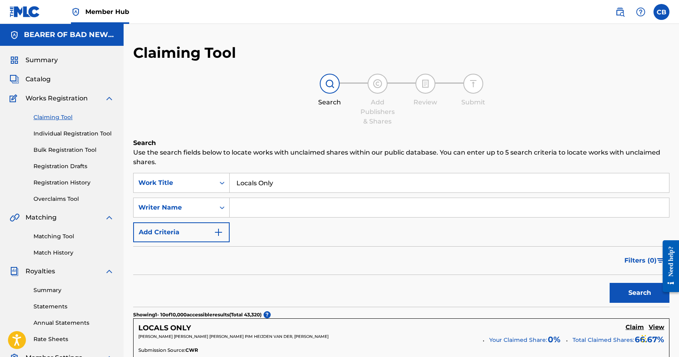
click at [292, 188] on input "Locals Only" at bounding box center [449, 182] width 439 height 19
click at [610, 283] on button "Search" at bounding box center [640, 293] width 60 height 20
type input "Locals Only"
click at [256, 209] on input "Search Form" at bounding box center [449, 207] width 439 height 19
type input "Whitehead"
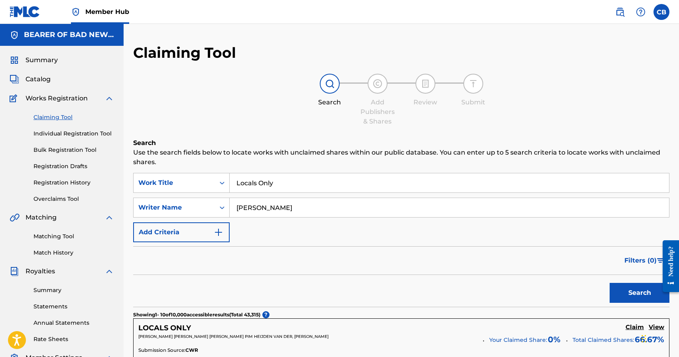
click at [610, 283] on button "Search" at bounding box center [640, 293] width 60 height 20
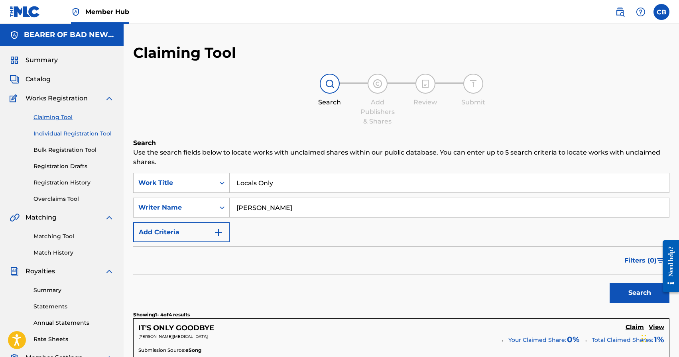
click at [51, 134] on link "Individual Registration Tool" at bounding box center [73, 134] width 81 height 8
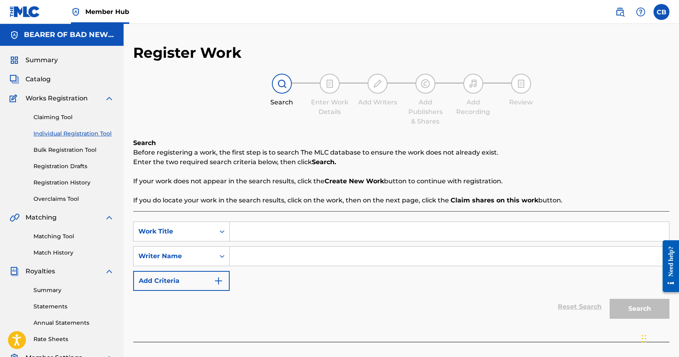
click at [249, 229] on input "Search Form" at bounding box center [449, 231] width 439 height 19
type input "Locals Only!"
click at [280, 259] on input "Search Form" at bounding box center [449, 256] width 439 height 19
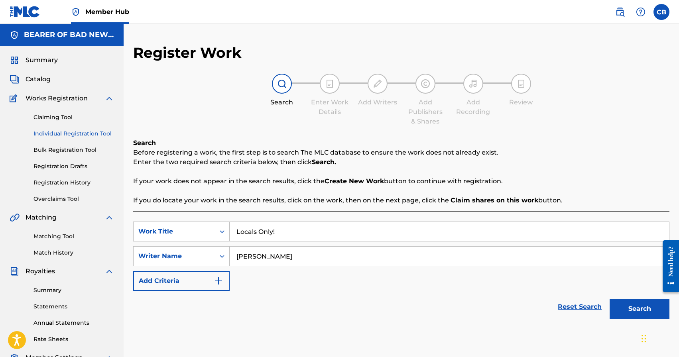
drag, startPoint x: 280, startPoint y: 259, endPoint x: 367, endPoint y: 262, distance: 87.4
click at [282, 260] on input "Chad Aaron Bromley" at bounding box center [449, 256] width 439 height 19
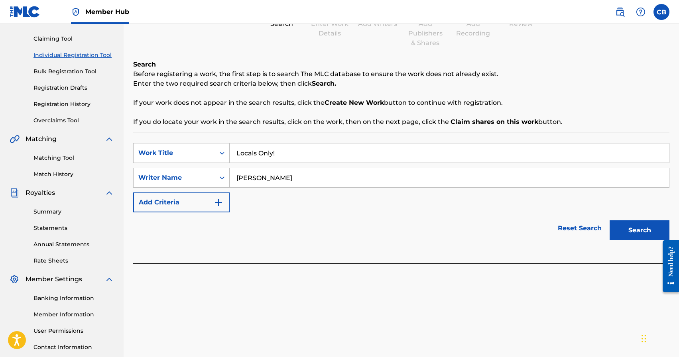
scroll to position [137, 0]
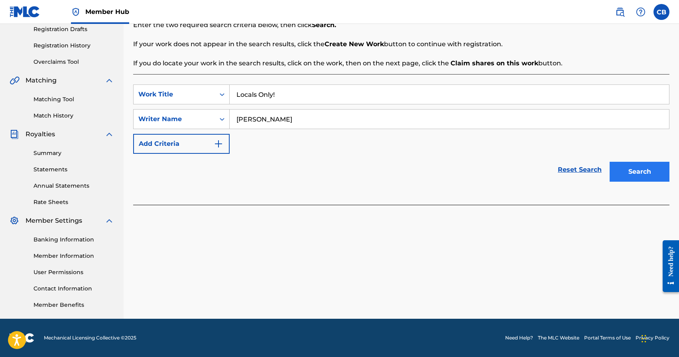
type input "Chad Aaron Bromley"
click at [629, 175] on button "Search" at bounding box center [640, 172] width 60 height 20
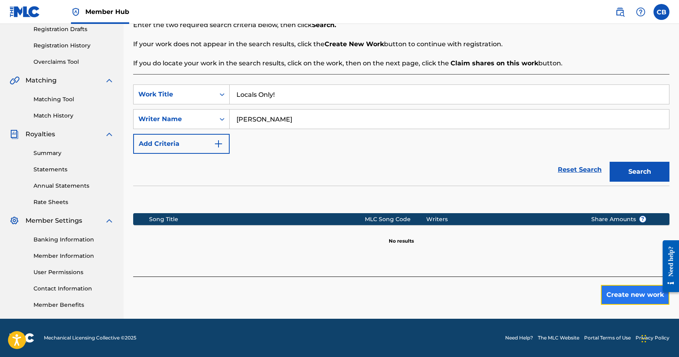
click at [635, 298] on button "Create new work" at bounding box center [635, 295] width 69 height 20
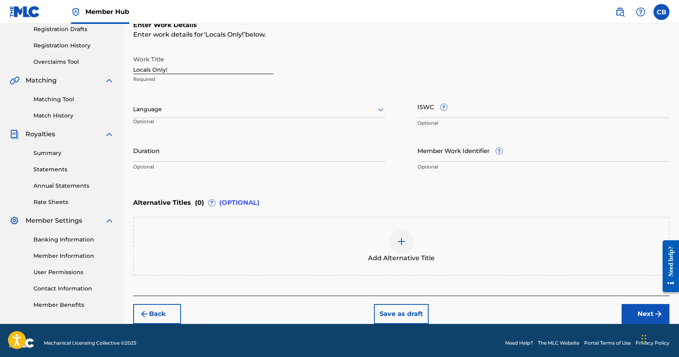
scroll to position [142, 0]
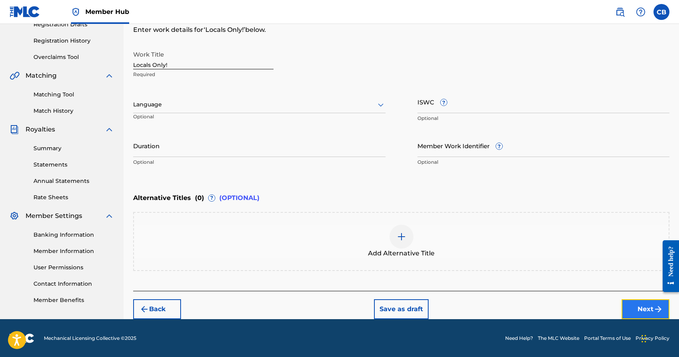
click at [642, 309] on button "Next" at bounding box center [646, 309] width 48 height 20
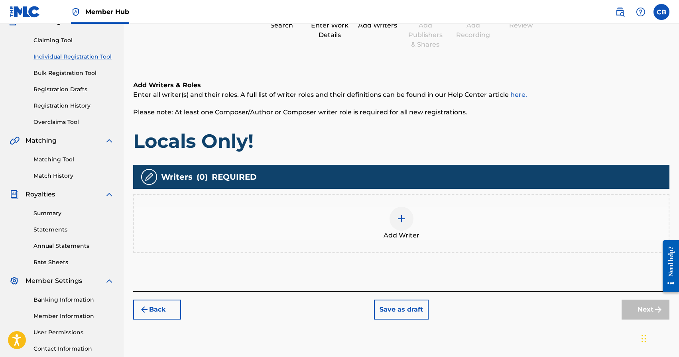
scroll to position [80, 0]
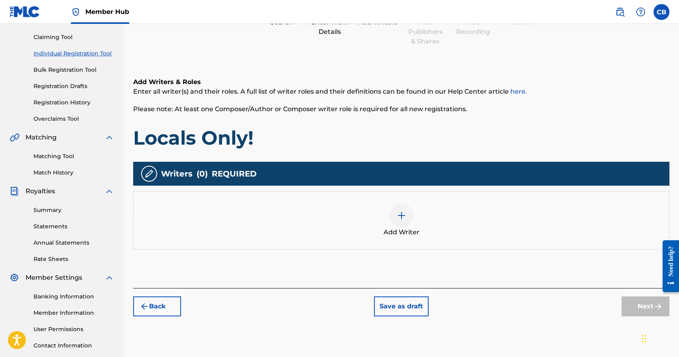
click at [403, 219] on img at bounding box center [402, 216] width 10 height 10
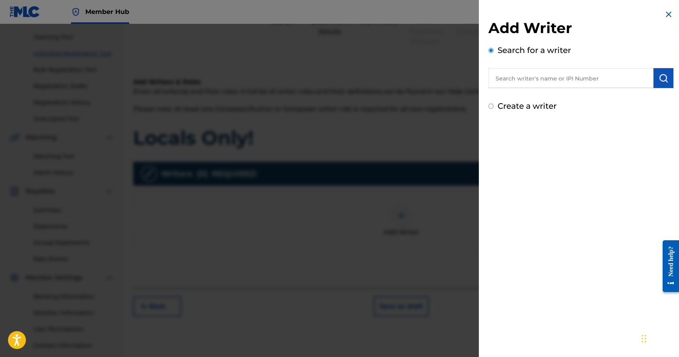
click at [541, 79] on input "text" at bounding box center [570, 78] width 165 height 20
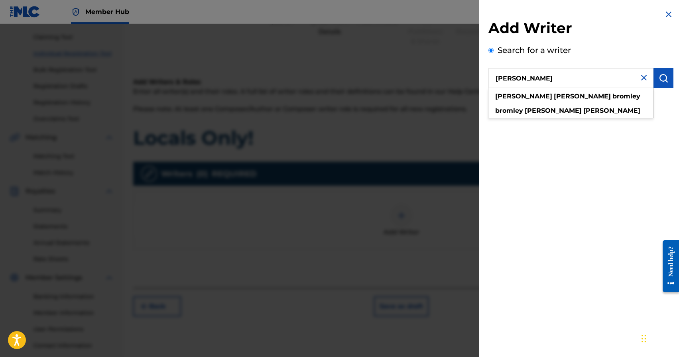
type input "Chad Aaron Bromley"
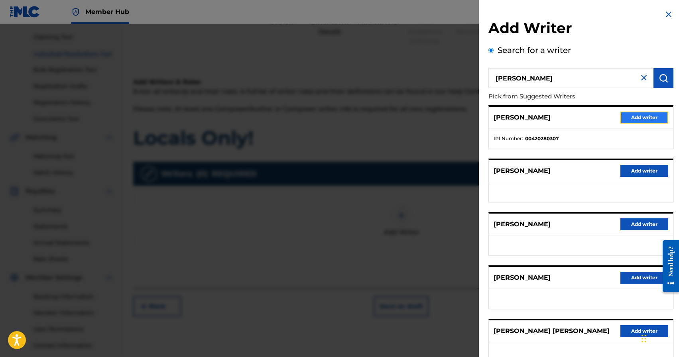
click at [644, 122] on button "Add writer" at bounding box center [644, 118] width 48 height 12
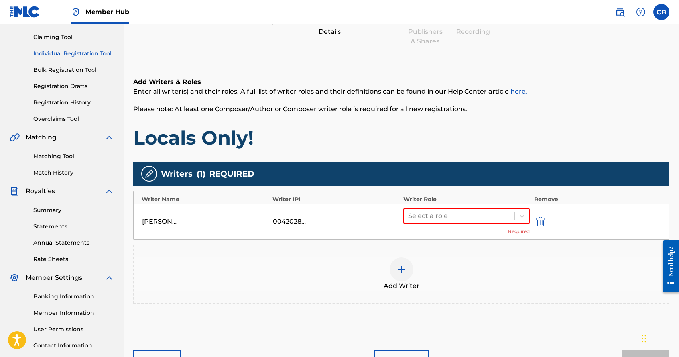
click at [443, 201] on div "Writer Role" at bounding box center [466, 199] width 127 height 8
click at [442, 216] on div at bounding box center [459, 216] width 102 height 11
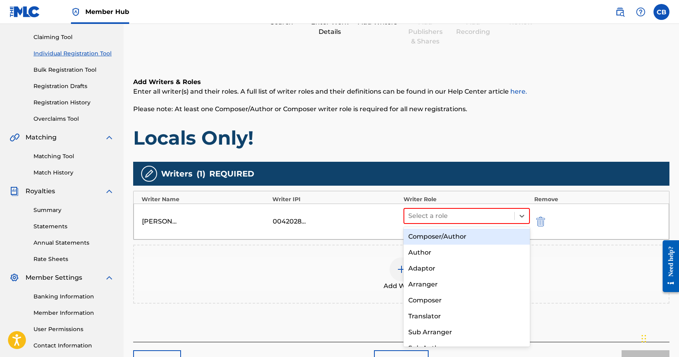
click at [441, 242] on div "Composer/Author" at bounding box center [466, 237] width 127 height 16
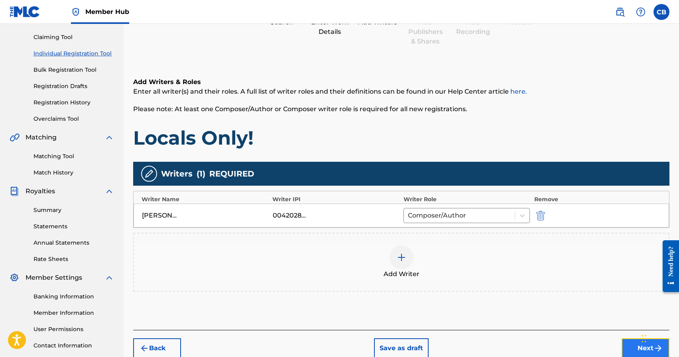
click at [636, 352] on button "Next" at bounding box center [646, 349] width 48 height 20
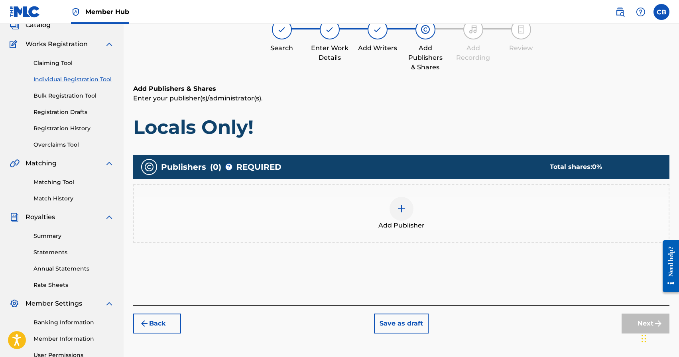
scroll to position [61, 0]
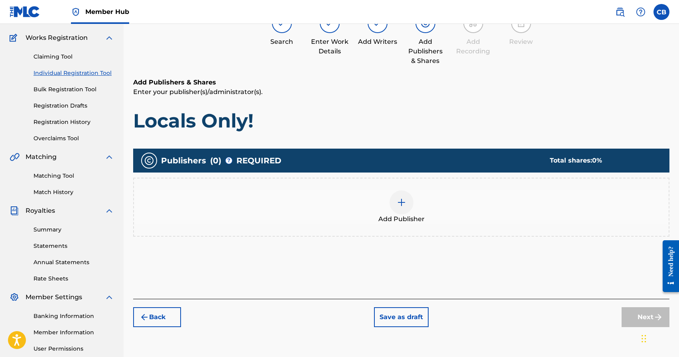
click at [404, 207] on div at bounding box center [402, 203] width 24 height 24
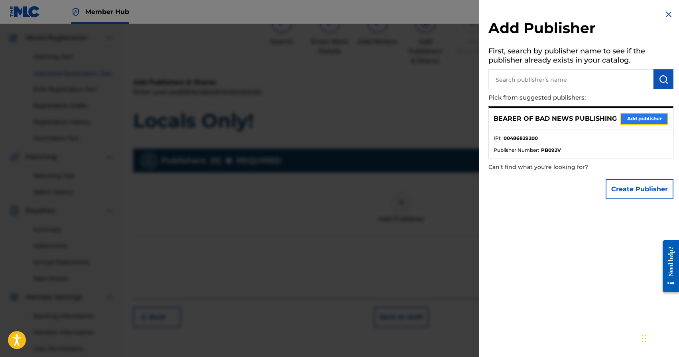
click at [650, 119] on button "Add publisher" at bounding box center [644, 119] width 48 height 12
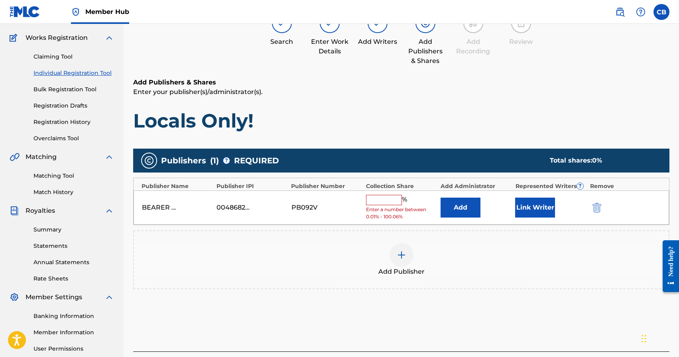
click at [371, 199] on input "text" at bounding box center [384, 200] width 36 height 10
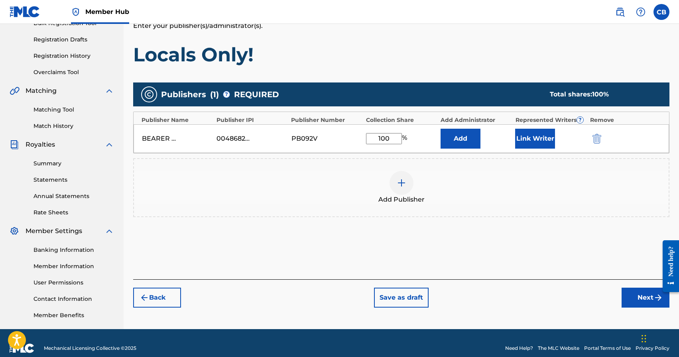
scroll to position [137, 0]
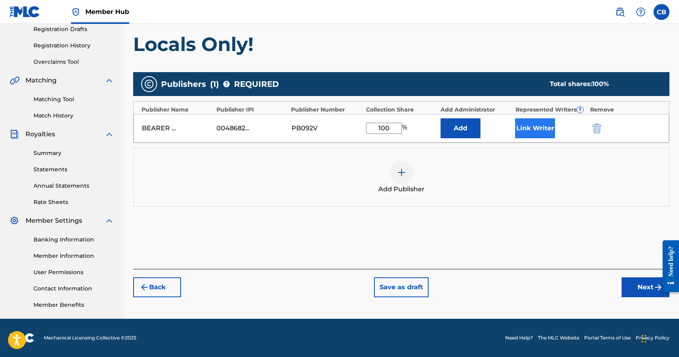
type input "100"
click at [532, 127] on button "Link Writer" at bounding box center [535, 128] width 40 height 20
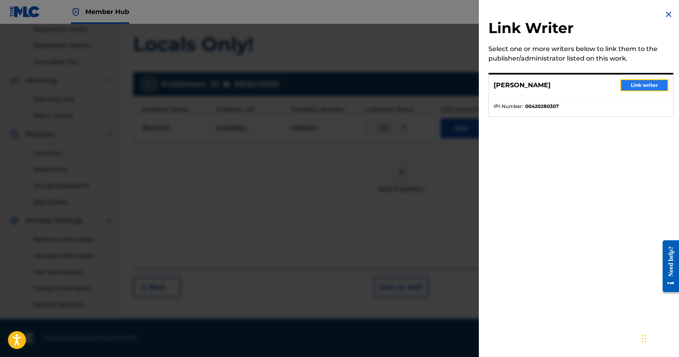
click at [649, 83] on button "Link writer" at bounding box center [644, 85] width 48 height 12
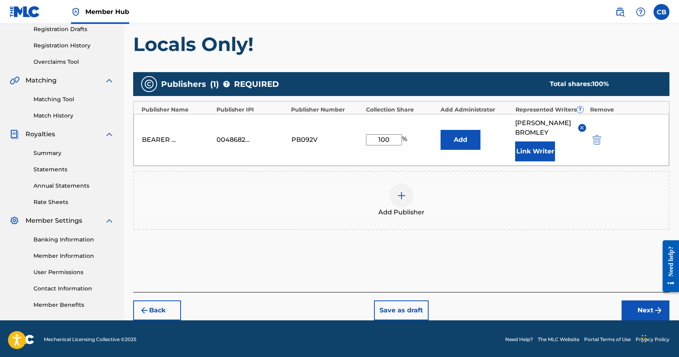
scroll to position [139, 0]
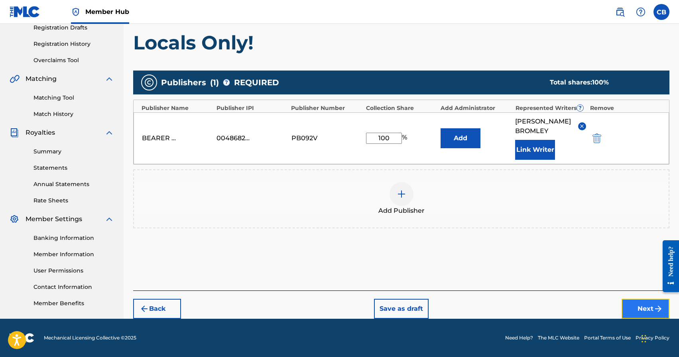
click at [646, 311] on button "Next" at bounding box center [646, 309] width 48 height 20
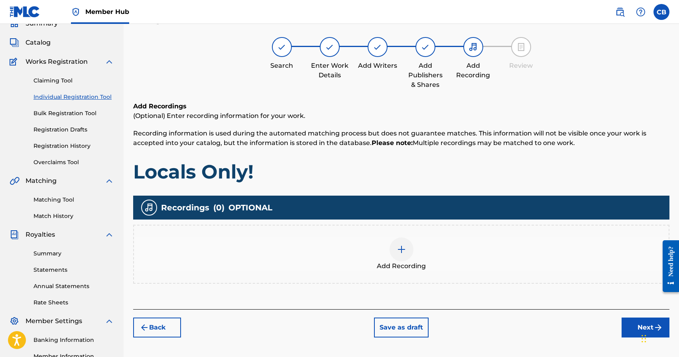
scroll to position [36, 0]
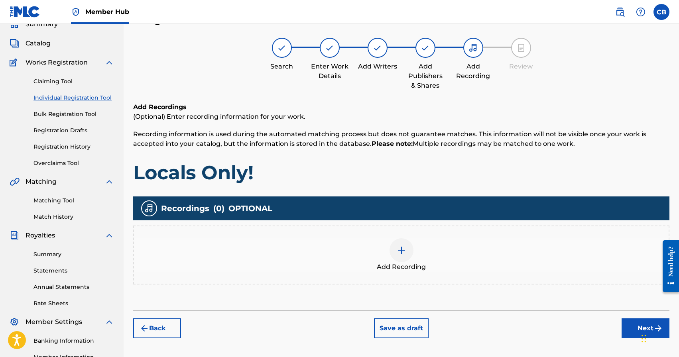
click at [503, 169] on h1 "Locals Only!" at bounding box center [401, 173] width 536 height 24
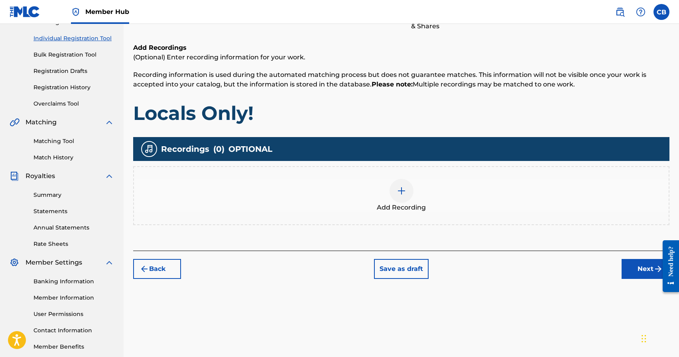
scroll to position [96, 0]
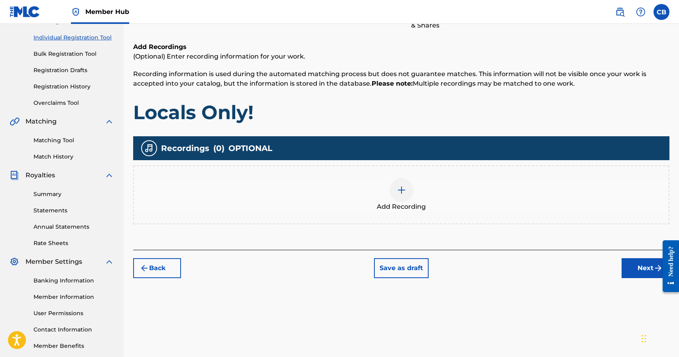
click at [401, 191] on img at bounding box center [402, 190] width 10 height 10
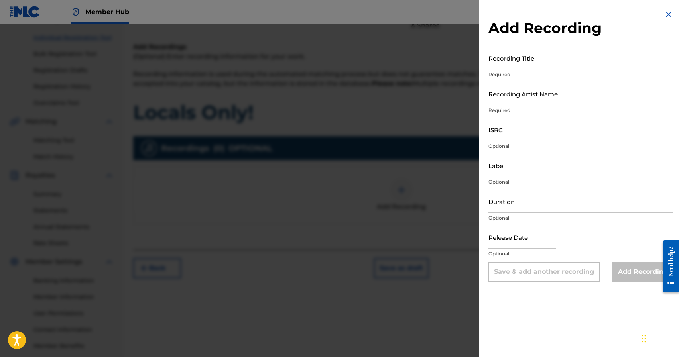
click at [417, 134] on div at bounding box center [339, 202] width 679 height 357
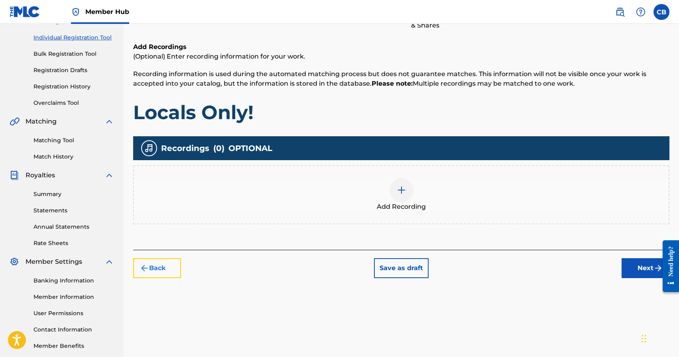
click at [158, 272] on button "Back" at bounding box center [157, 268] width 48 height 20
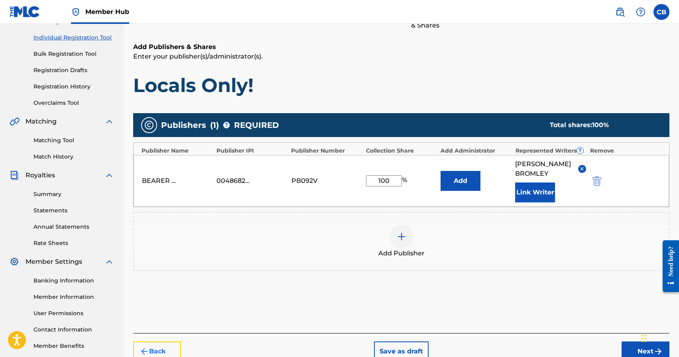
click at [158, 352] on button "Back" at bounding box center [157, 352] width 48 height 20
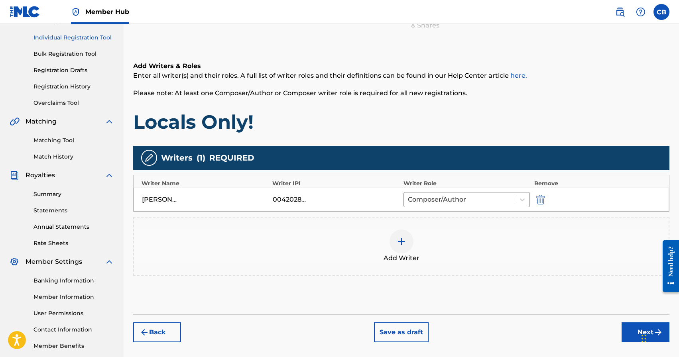
click at [401, 247] on div at bounding box center [402, 242] width 24 height 24
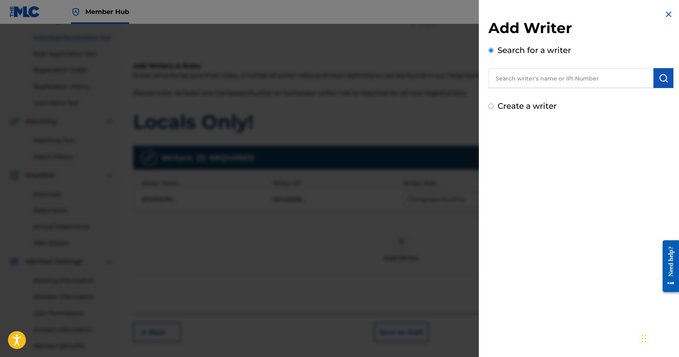
click at [527, 85] on input "text" at bounding box center [570, 78] width 165 height 20
click at [529, 79] on input "text" at bounding box center [570, 78] width 165 height 20
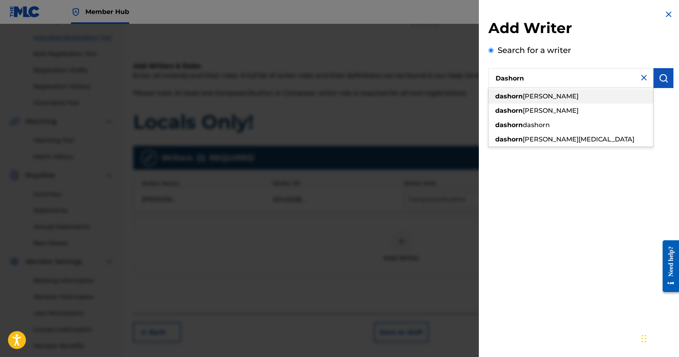
click at [531, 99] on span "whitehead" at bounding box center [551, 97] width 56 height 8
type input "dashorn whitehead"
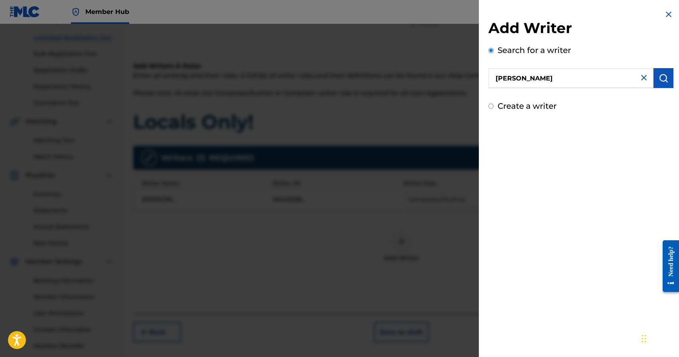
click at [655, 130] on div "Add Writer Search for a writer dashorn whitehead Create a writer" at bounding box center [581, 178] width 204 height 357
click at [661, 83] on button "submit" at bounding box center [663, 78] width 20 height 20
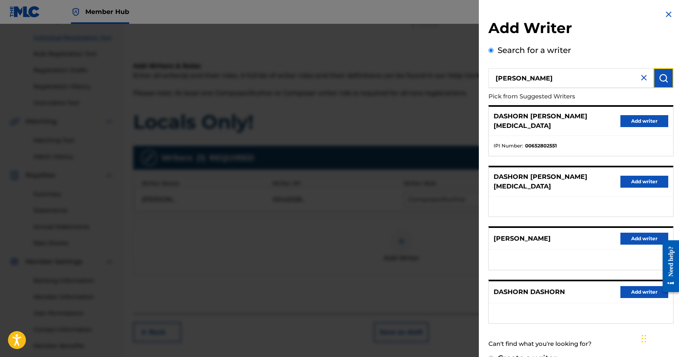
scroll to position [2, 0]
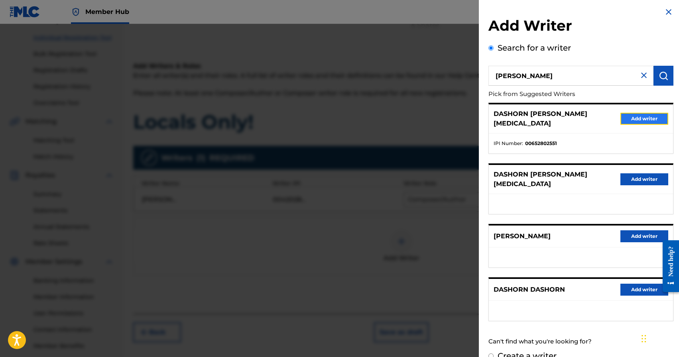
click at [642, 116] on button "Add writer" at bounding box center [644, 119] width 48 height 12
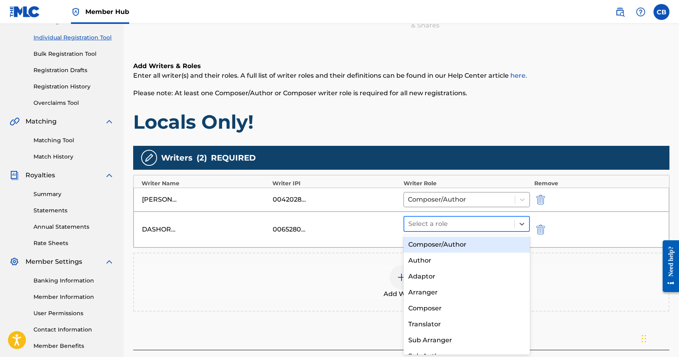
click at [478, 223] on div at bounding box center [459, 223] width 102 height 11
click at [467, 248] on div "Composer/Author" at bounding box center [466, 245] width 127 height 16
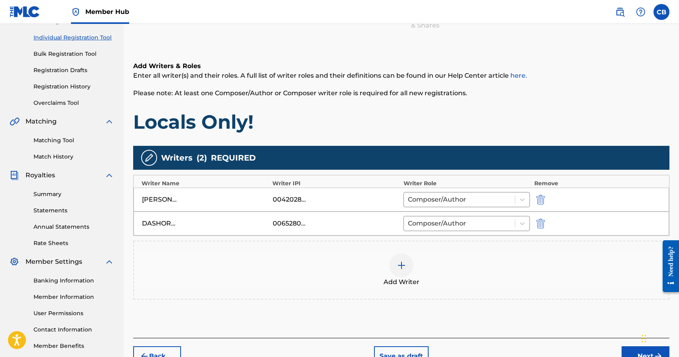
scroll to position [144, 0]
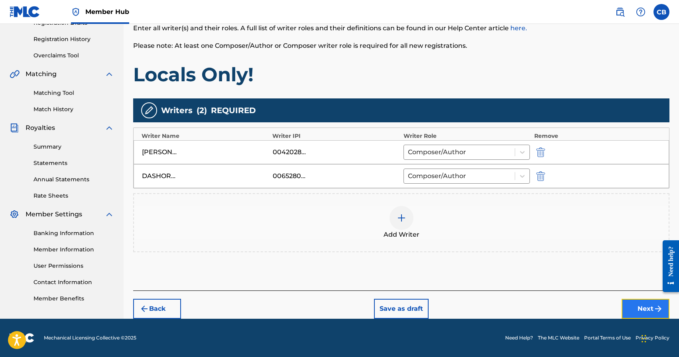
click at [651, 313] on button "Next" at bounding box center [646, 309] width 48 height 20
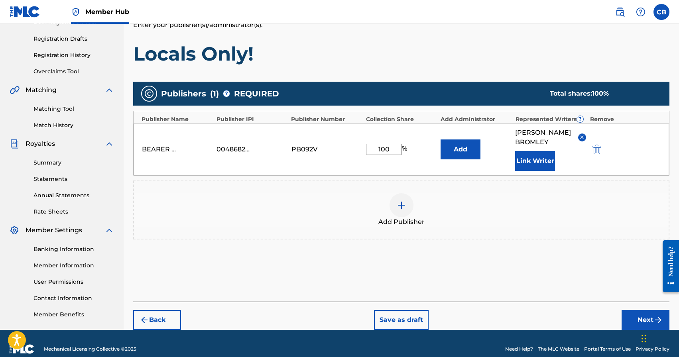
scroll to position [139, 0]
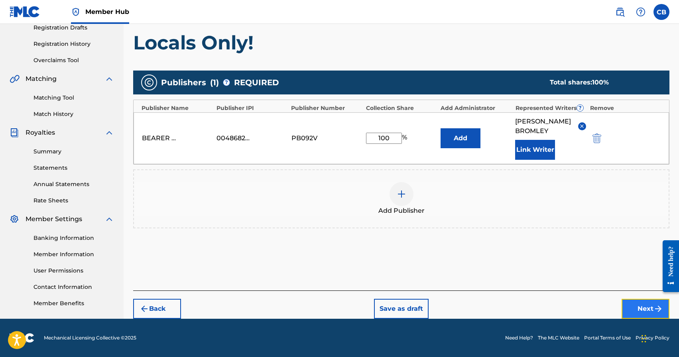
click at [643, 309] on button "Next" at bounding box center [646, 309] width 48 height 20
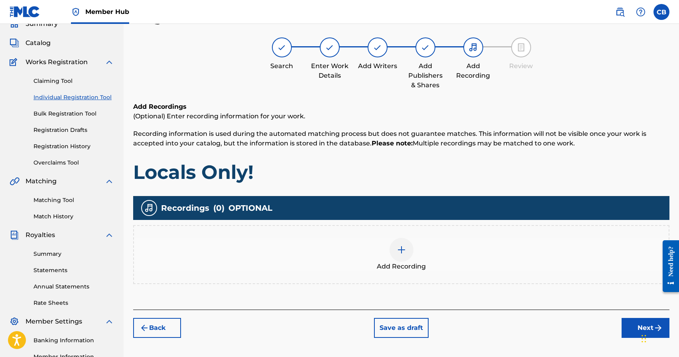
scroll to position [36, 0]
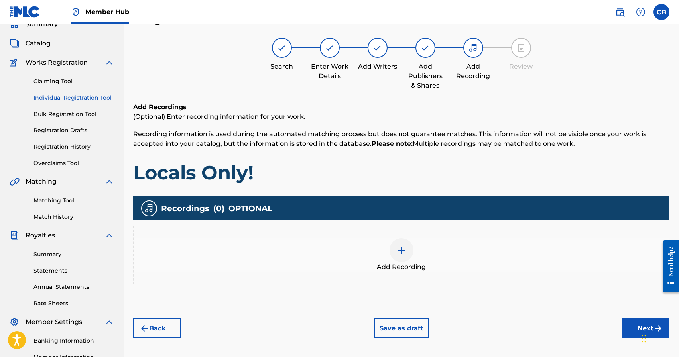
click at [401, 251] on img at bounding box center [402, 251] width 10 height 10
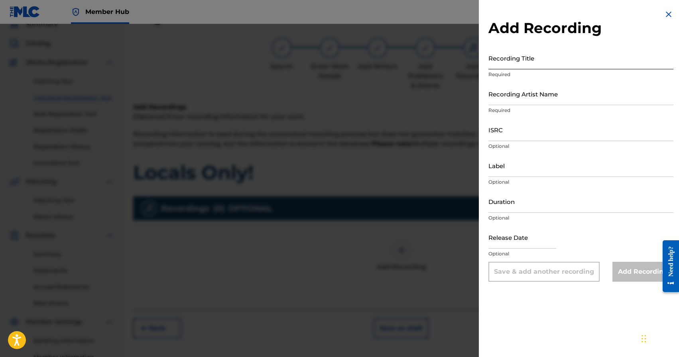
click at [518, 66] on input "Recording Title" at bounding box center [580, 58] width 185 height 23
type input "Locals Only!"
click at [519, 99] on input "Recording Artist Name" at bounding box center [580, 94] width 185 height 23
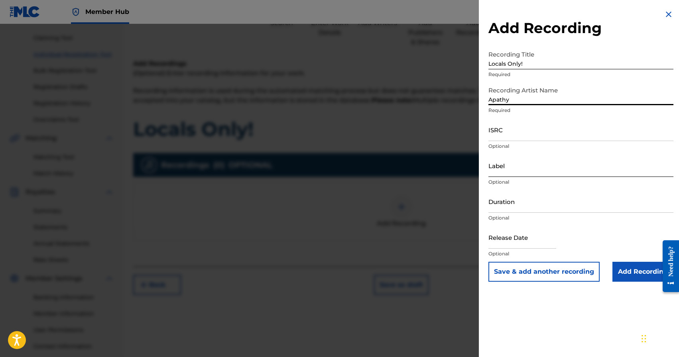
scroll to position [99, 0]
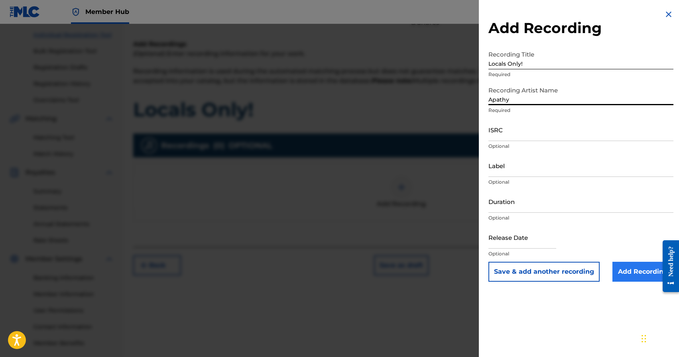
type input "Apathy"
click at [648, 272] on input "Add Recording" at bounding box center [642, 272] width 61 height 20
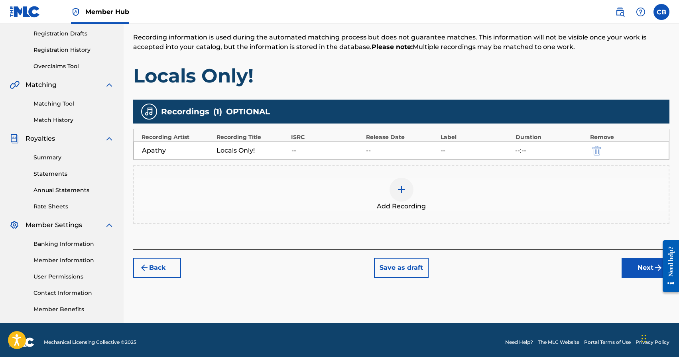
scroll to position [137, 0]
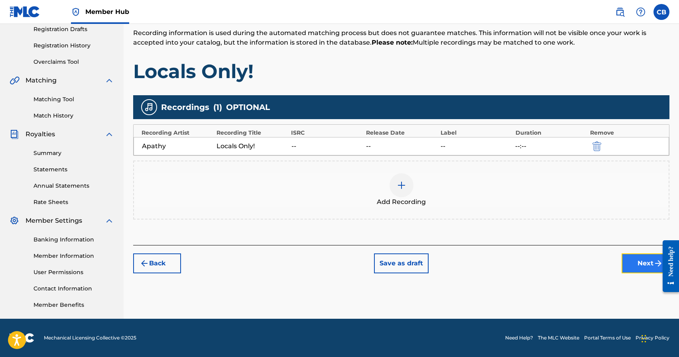
click at [641, 267] on button "Next" at bounding box center [646, 264] width 48 height 20
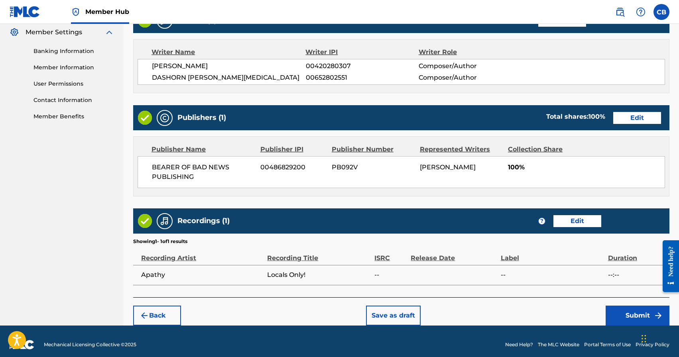
scroll to position [331, 0]
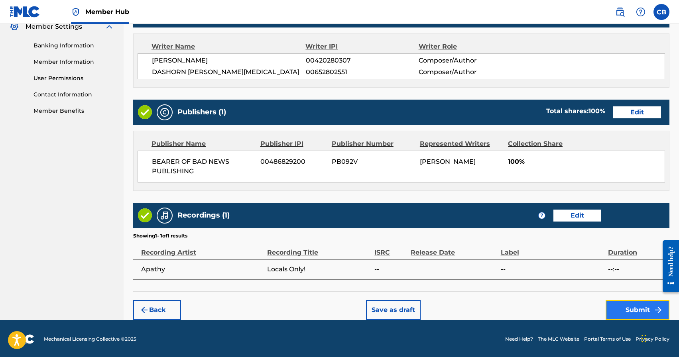
click at [623, 305] on button "Submit" at bounding box center [638, 310] width 64 height 20
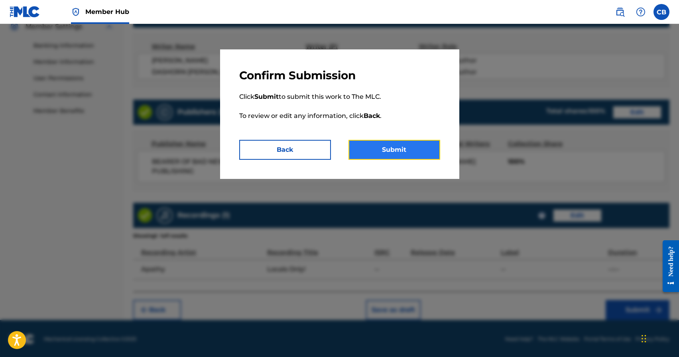
click at [400, 151] on button "Submit" at bounding box center [394, 150] width 92 height 20
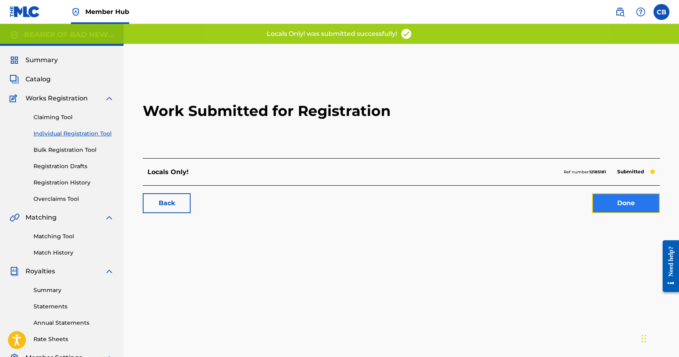
click at [626, 207] on link "Done" at bounding box center [626, 203] width 68 height 20
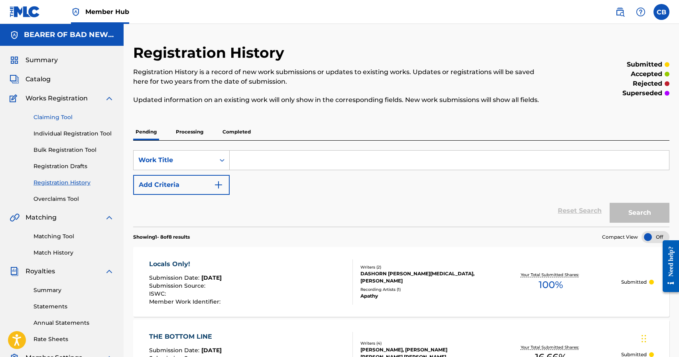
click at [49, 121] on link "Claiming Tool" at bounding box center [73, 117] width 81 height 8
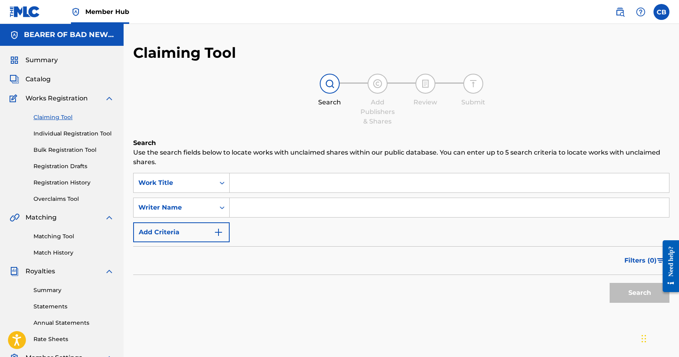
click at [249, 183] on input "Search Form" at bounding box center [449, 182] width 439 height 19
type input "T"
click at [86, 135] on link "Individual Registration Tool" at bounding box center [73, 134] width 81 height 8
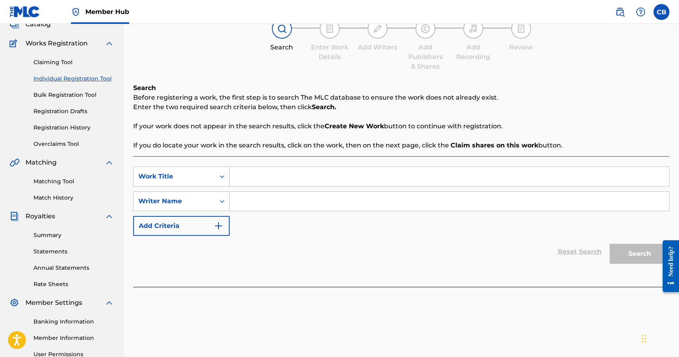
scroll to position [35, 0]
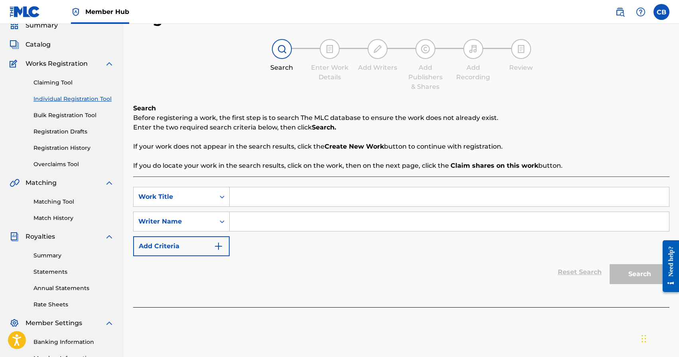
click at [326, 193] on input "Search Form" at bounding box center [449, 196] width 439 height 19
type input "The Curse Of The Kennedys"
click at [402, 220] on input "Search Form" at bounding box center [449, 221] width 439 height 19
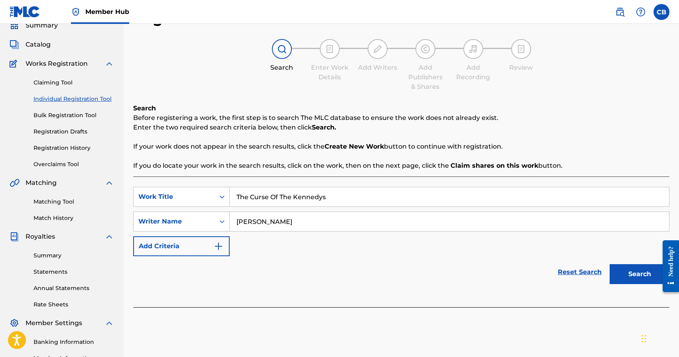
type input "Chad Aaron Bromley"
click at [610, 264] on button "Search" at bounding box center [640, 274] width 60 height 20
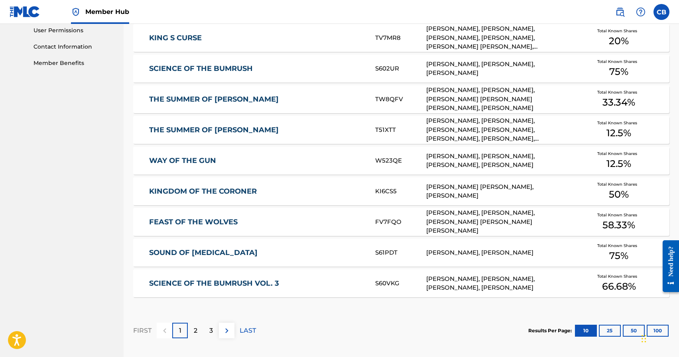
scroll to position [459, 0]
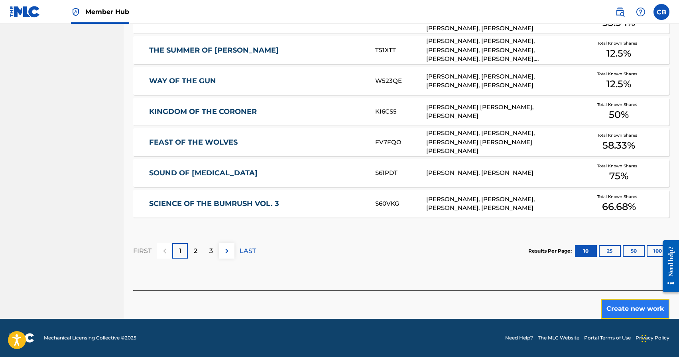
click at [622, 310] on button "Create new work" at bounding box center [635, 309] width 69 height 20
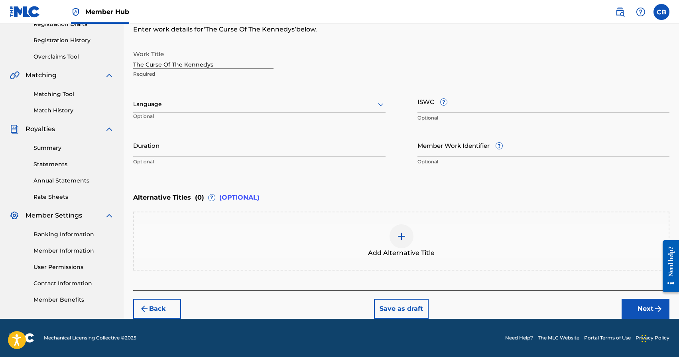
scroll to position [142, 0]
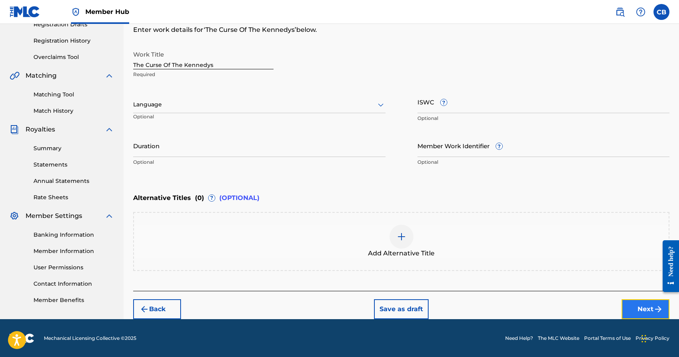
click at [644, 312] on button "Next" at bounding box center [646, 309] width 48 height 20
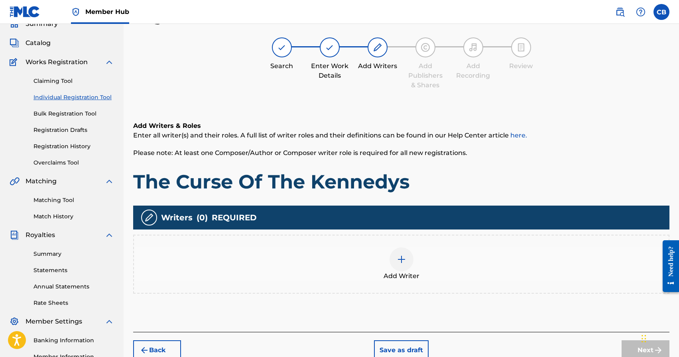
scroll to position [36, 0]
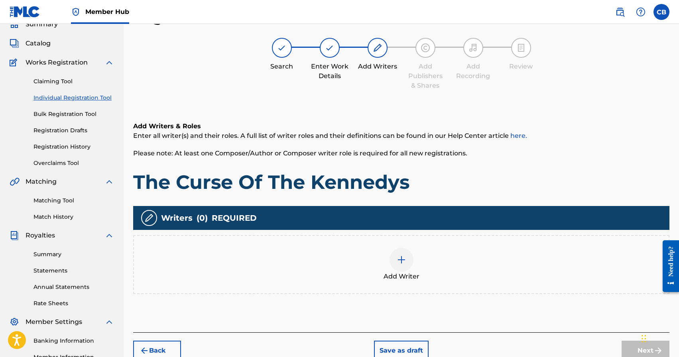
click at [409, 266] on div at bounding box center [402, 260] width 24 height 24
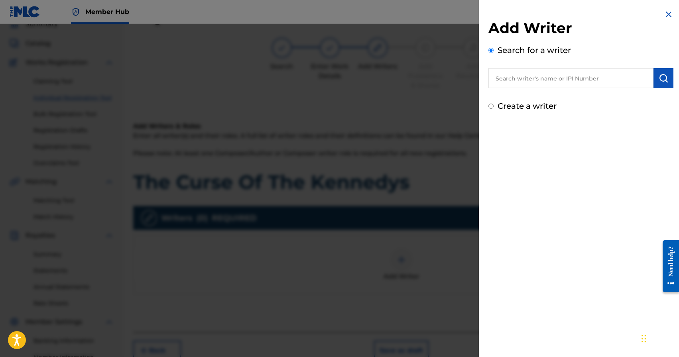
click at [511, 84] on input "text" at bounding box center [570, 78] width 165 height 20
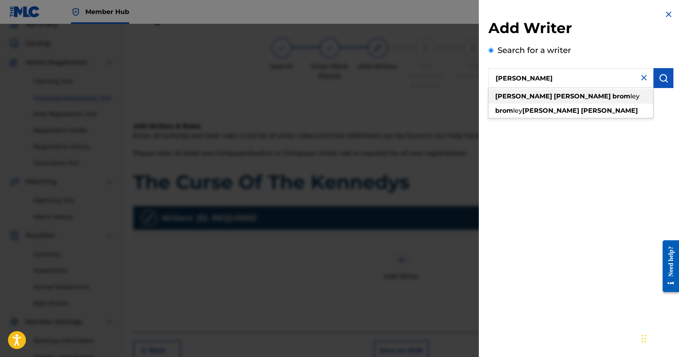
click at [612, 98] on strong "brom" at bounding box center [621, 97] width 18 height 8
type input "chad aaron bromley"
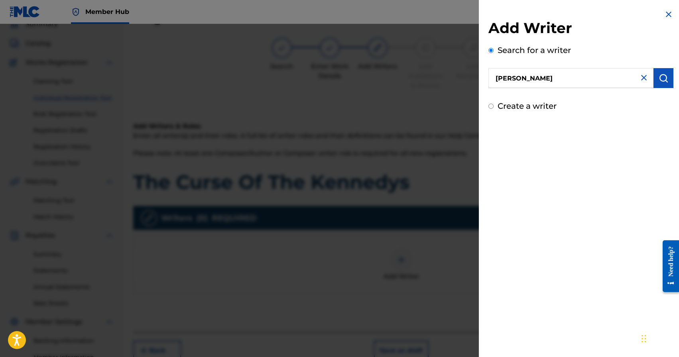
click at [660, 65] on div "Search for a writer chad aaron bromley" at bounding box center [580, 66] width 185 height 44
click at [660, 79] on img "submit" at bounding box center [664, 78] width 10 height 10
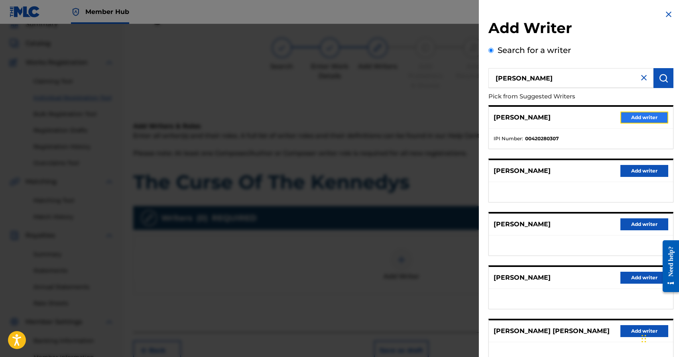
click at [649, 118] on button "Add writer" at bounding box center [644, 118] width 48 height 12
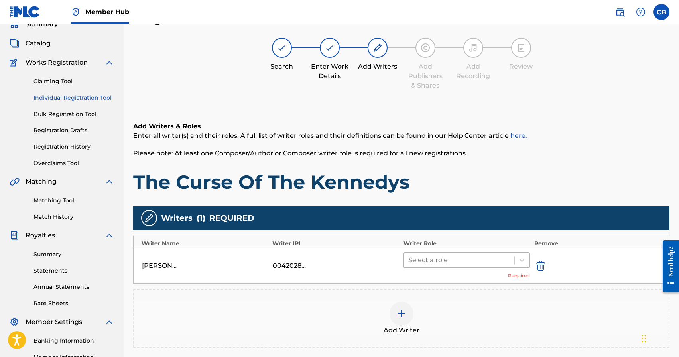
click at [421, 256] on div at bounding box center [459, 260] width 102 height 11
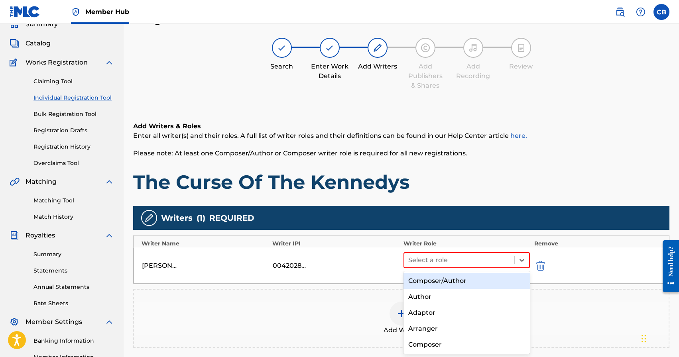
click at [429, 280] on div "Composer/Author" at bounding box center [466, 281] width 127 height 16
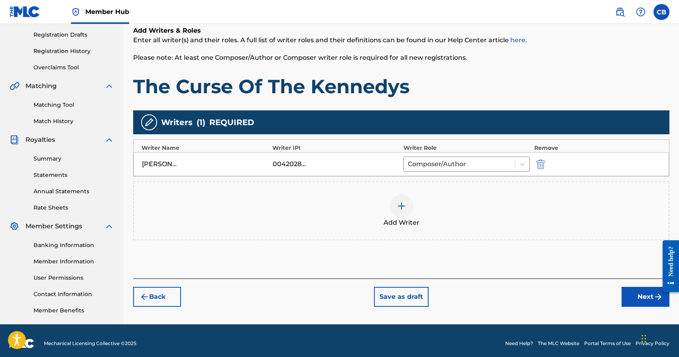
scroll to position [137, 0]
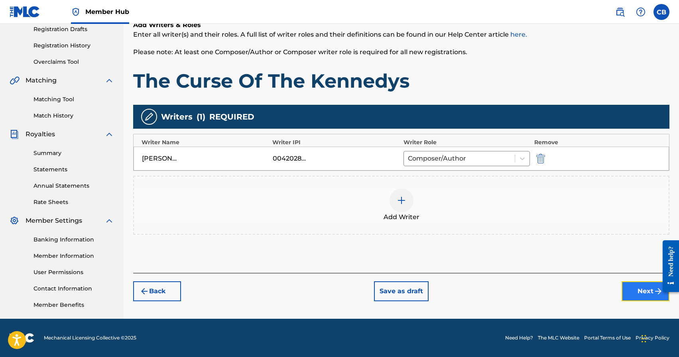
click at [648, 295] on button "Next" at bounding box center [646, 291] width 48 height 20
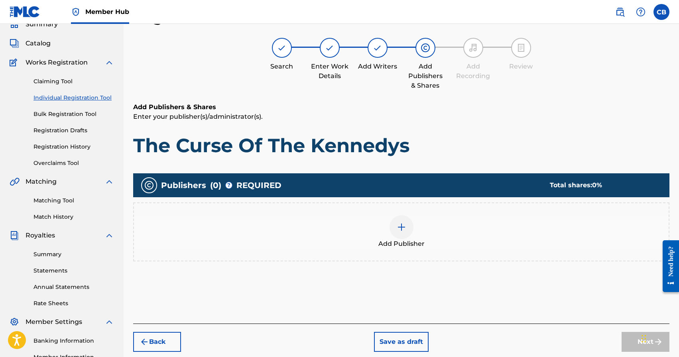
scroll to position [36, 0]
click at [398, 228] on img at bounding box center [402, 227] width 10 height 10
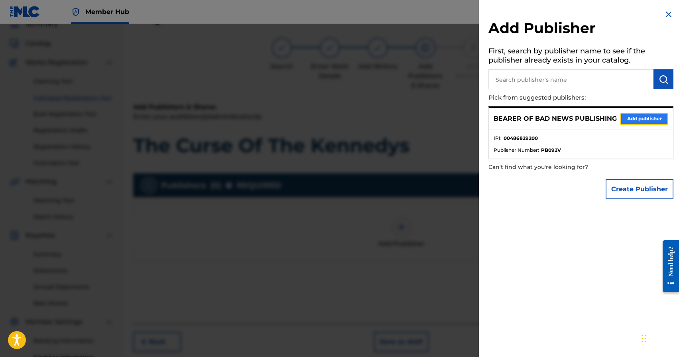
click at [636, 119] on button "Add publisher" at bounding box center [644, 119] width 48 height 12
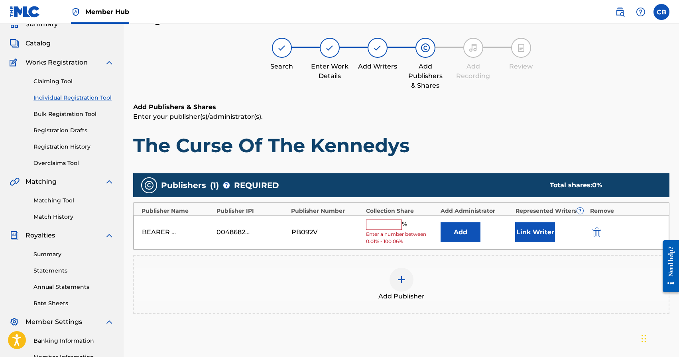
click at [377, 221] on input "text" at bounding box center [384, 225] width 36 height 10
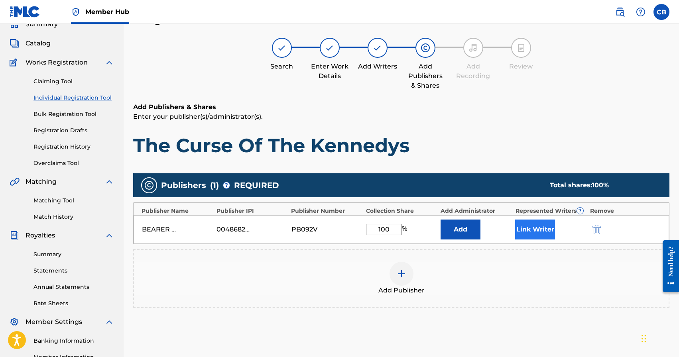
type input "100"
click at [533, 220] on button "Link Writer" at bounding box center [535, 230] width 40 height 20
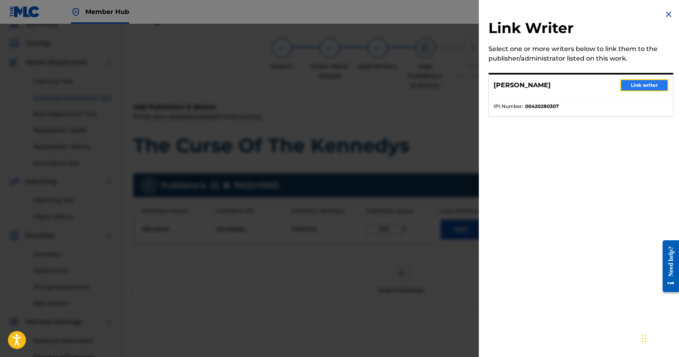
click at [653, 82] on button "Link writer" at bounding box center [644, 85] width 48 height 12
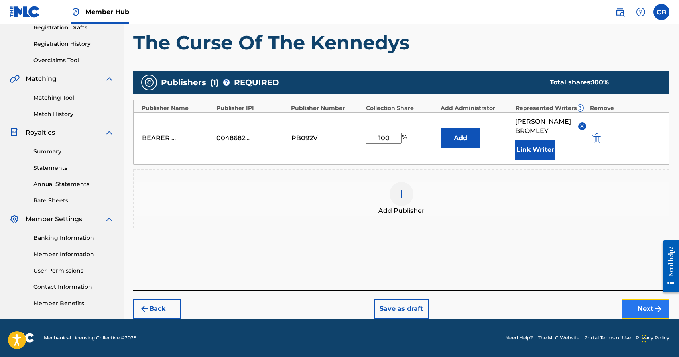
click at [638, 302] on button "Next" at bounding box center [646, 309] width 48 height 20
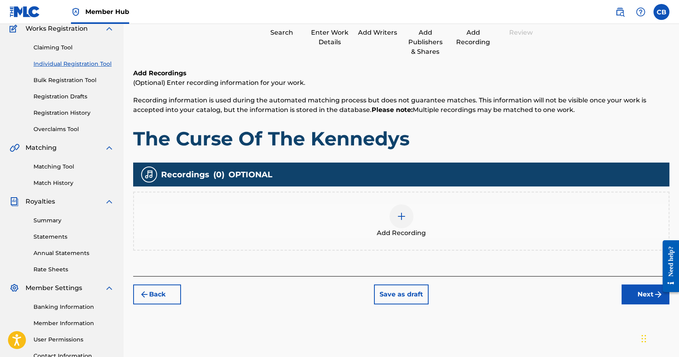
scroll to position [137, 0]
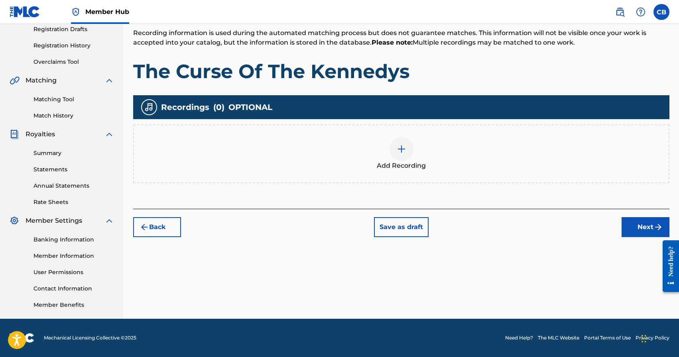
click at [401, 155] on div at bounding box center [402, 149] width 24 height 24
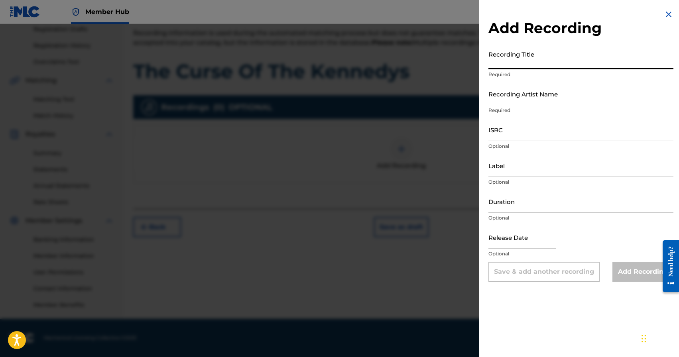
click at [503, 69] on input "Recording Title" at bounding box center [580, 58] width 185 height 23
type input "The Curse Of The Kennedys"
click at [529, 107] on p "Required" at bounding box center [580, 110] width 185 height 7
click at [528, 102] on input "Recording Artist Name" at bounding box center [580, 94] width 185 height 23
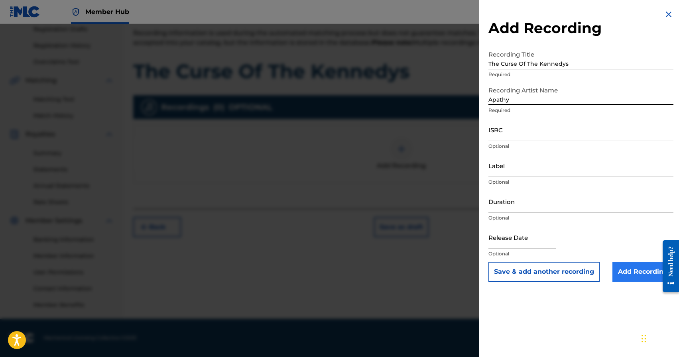
type input "Apathy"
click at [630, 273] on input "Add Recording" at bounding box center [642, 272] width 61 height 20
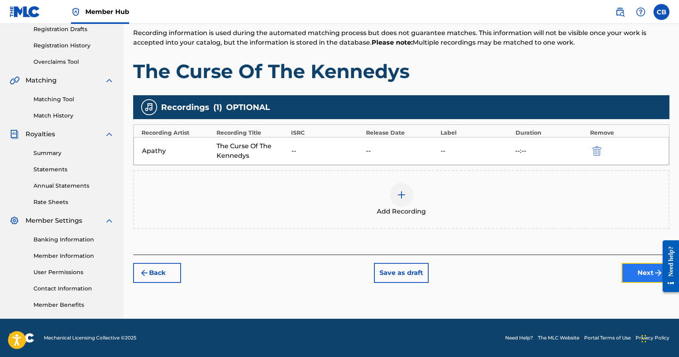
click at [641, 272] on button "Next" at bounding box center [646, 273] width 48 height 20
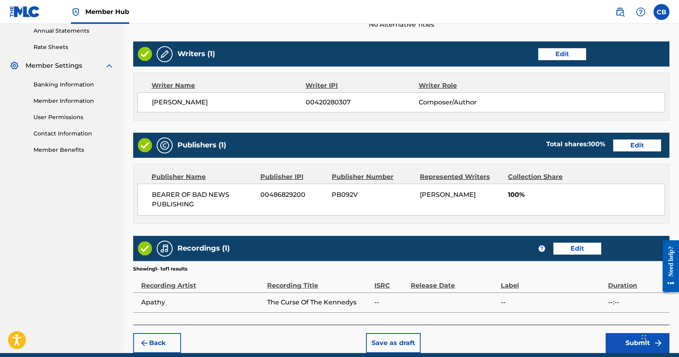
scroll to position [326, 0]
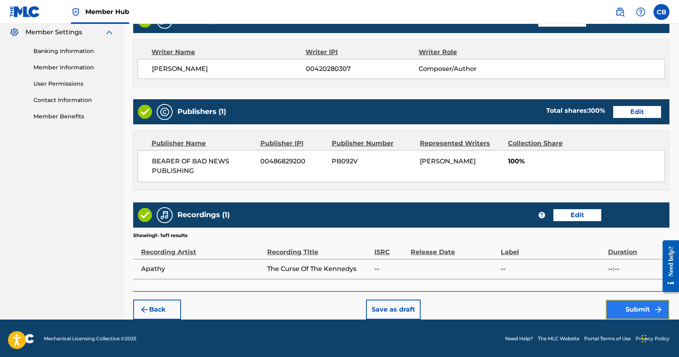
click at [638, 309] on button "Submit" at bounding box center [638, 310] width 64 height 20
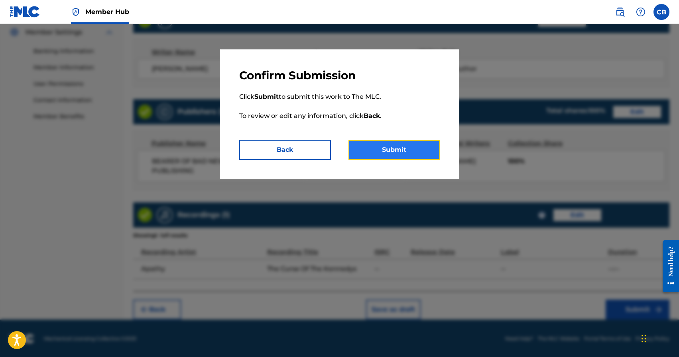
click at [403, 152] on button "Submit" at bounding box center [394, 150] width 92 height 20
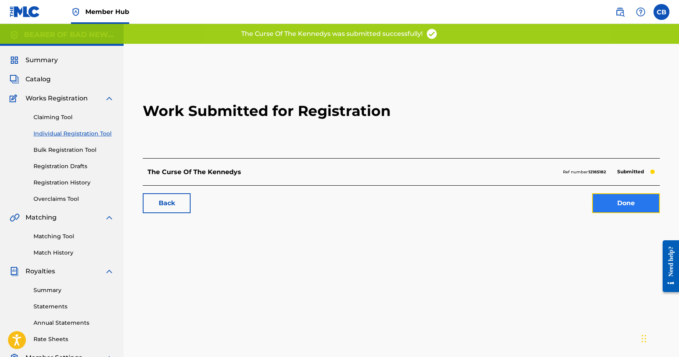
click at [616, 205] on link "Done" at bounding box center [626, 203] width 68 height 20
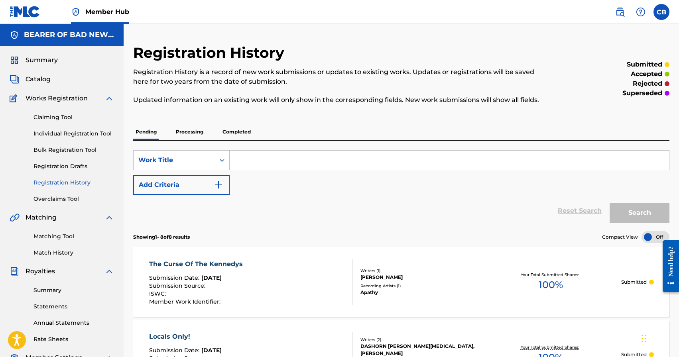
click at [263, 159] on input "Search Form" at bounding box center [449, 160] width 439 height 19
click at [67, 136] on link "Individual Registration Tool" at bounding box center [73, 134] width 81 height 8
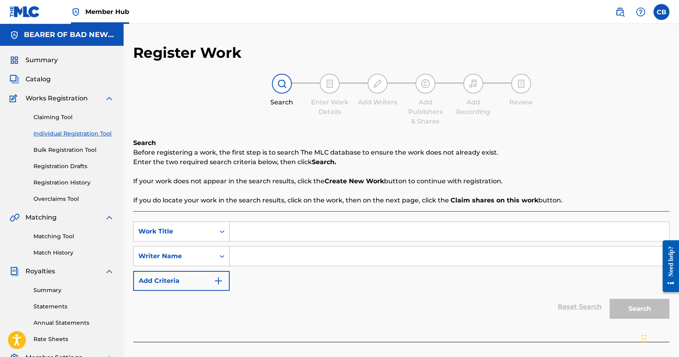
click at [266, 232] on input "Search Form" at bounding box center [449, 231] width 439 height 19
type input "Martha Moxley"
click at [359, 257] on input "Search Form" at bounding box center [449, 256] width 439 height 19
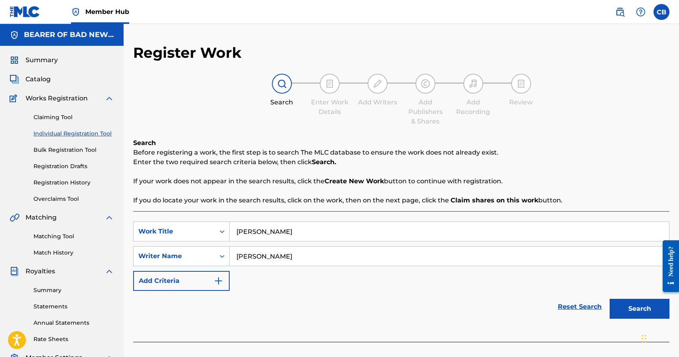
type input "Chad Aaron Bromley"
click at [334, 231] on input "Martha Moxley" at bounding box center [449, 231] width 439 height 19
type input "Martha Moxley (Rest In Peace)"
click at [655, 313] on button "Search" at bounding box center [640, 309] width 60 height 20
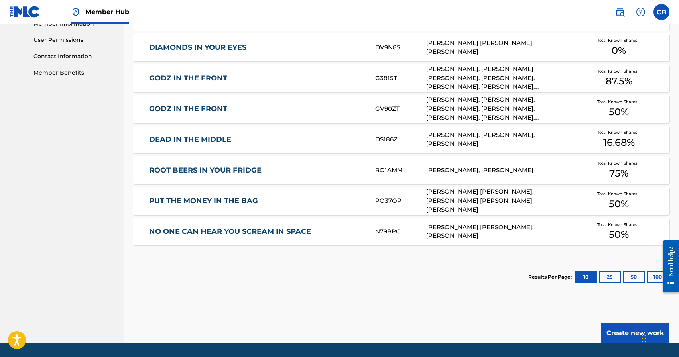
scroll to position [394, 0]
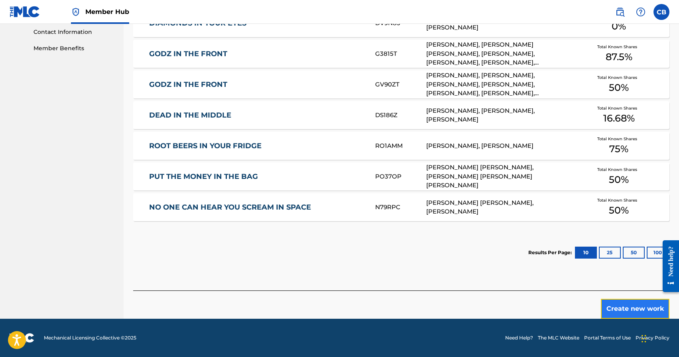
click at [631, 308] on button "Create new work" at bounding box center [635, 309] width 69 height 20
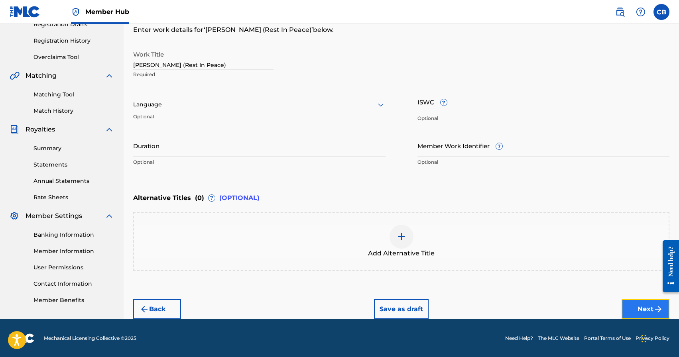
click at [642, 311] on button "Next" at bounding box center [646, 309] width 48 height 20
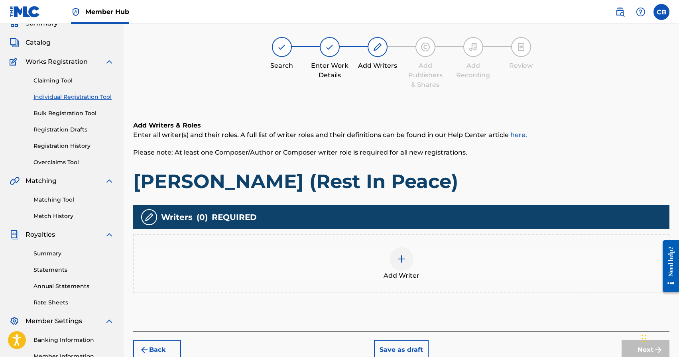
scroll to position [36, 0]
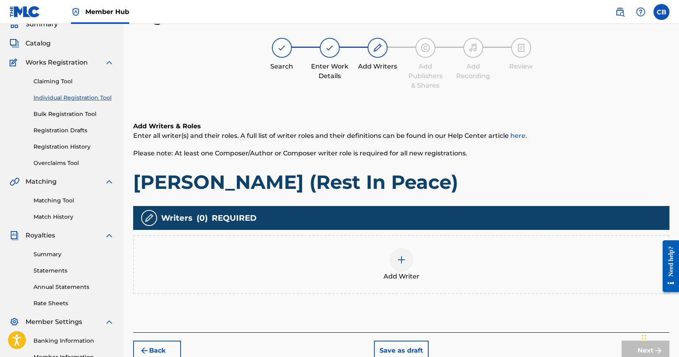
click at [392, 258] on div at bounding box center [402, 260] width 24 height 24
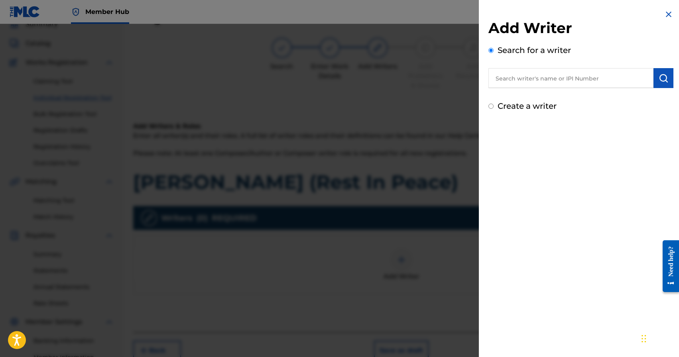
click at [549, 77] on input "text" at bounding box center [570, 78] width 165 height 20
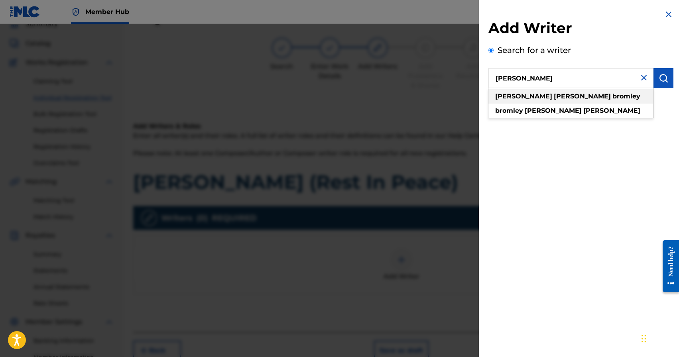
type input "chad aaron bromley"
click at [612, 98] on strong "bromley" at bounding box center [626, 97] width 28 height 8
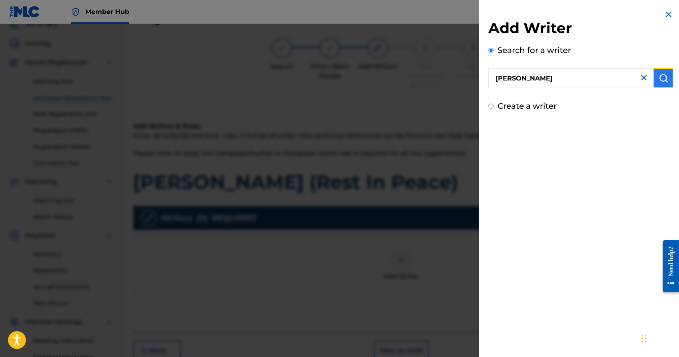
click at [663, 80] on img "submit" at bounding box center [664, 78] width 10 height 10
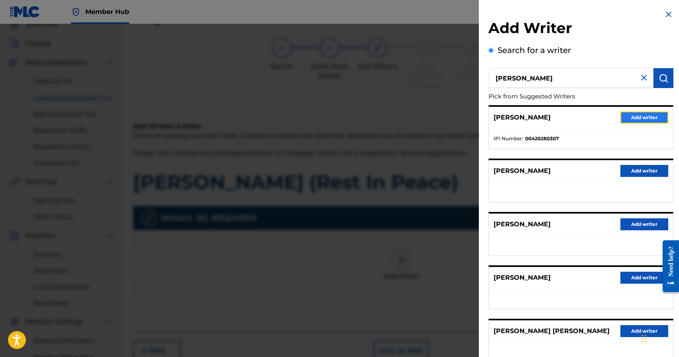
click at [645, 117] on button "Add writer" at bounding box center [644, 118] width 48 height 12
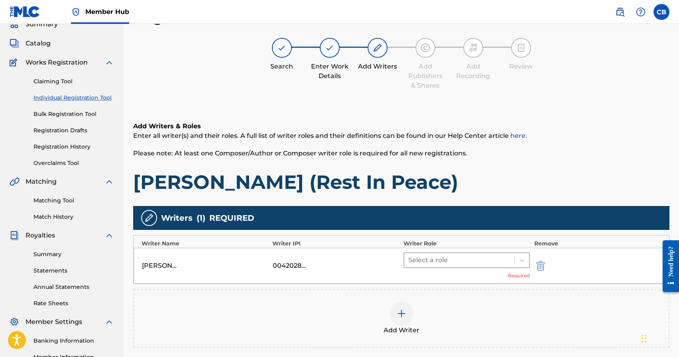
click at [485, 261] on div at bounding box center [459, 260] width 102 height 11
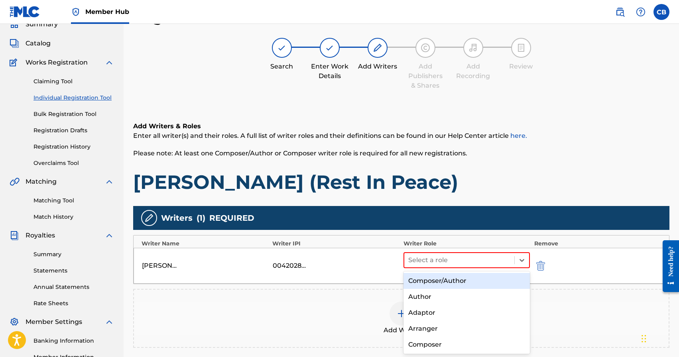
click at [466, 279] on div "Composer/Author" at bounding box center [466, 281] width 127 height 16
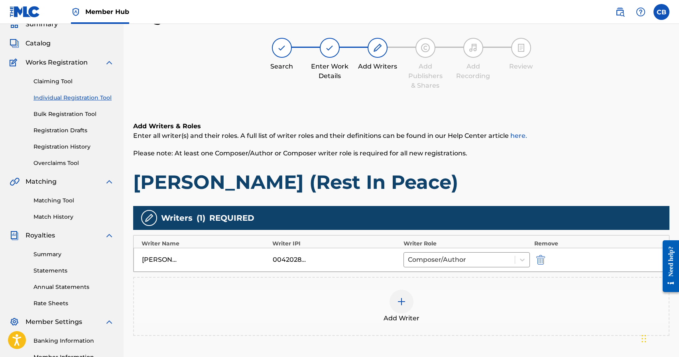
scroll to position [137, 0]
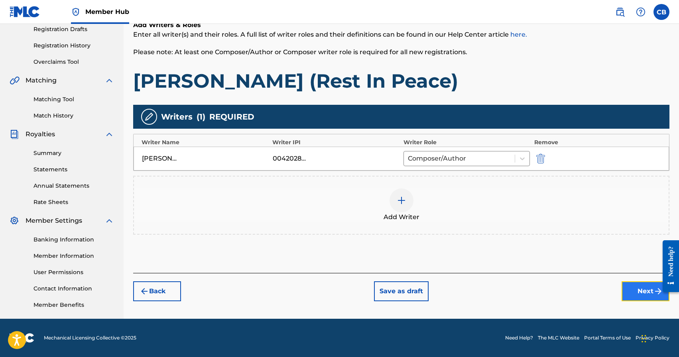
click at [649, 296] on button "Next" at bounding box center [646, 291] width 48 height 20
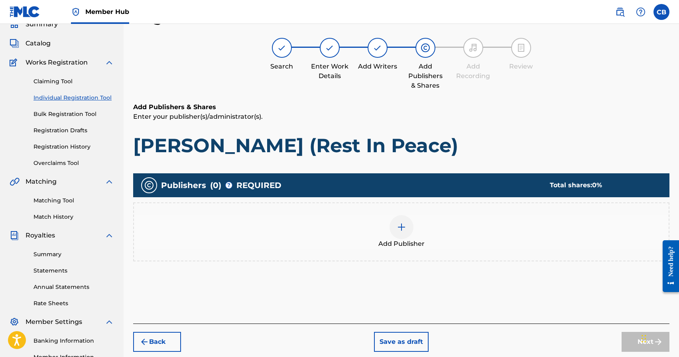
scroll to position [36, 0]
click at [400, 236] on div at bounding box center [402, 227] width 24 height 24
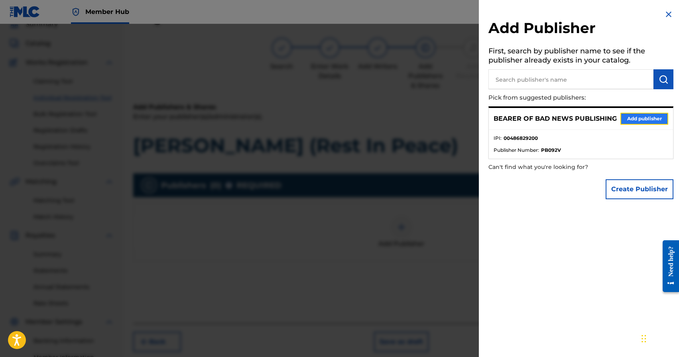
click at [645, 120] on button "Add publisher" at bounding box center [644, 119] width 48 height 12
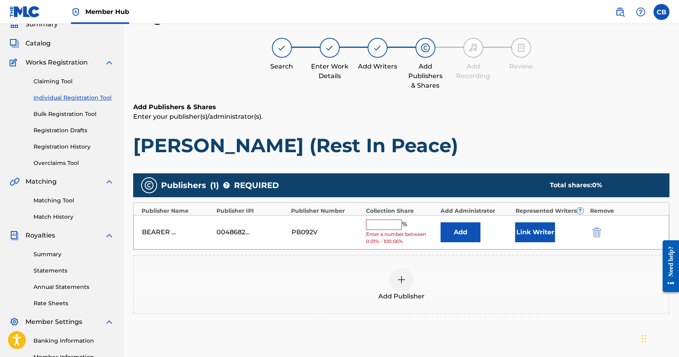
click at [380, 224] on input "text" at bounding box center [384, 225] width 36 height 10
type input "`"
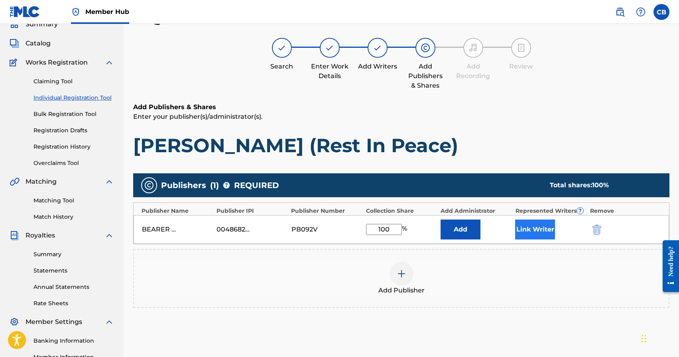
type input "100"
click at [527, 222] on button "Link Writer" at bounding box center [535, 230] width 40 height 20
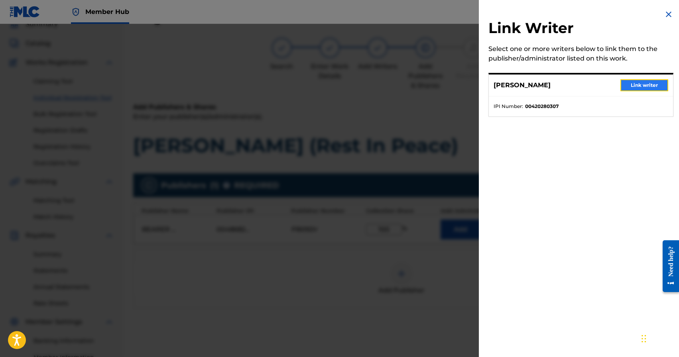
click at [648, 88] on button "Link writer" at bounding box center [644, 85] width 48 height 12
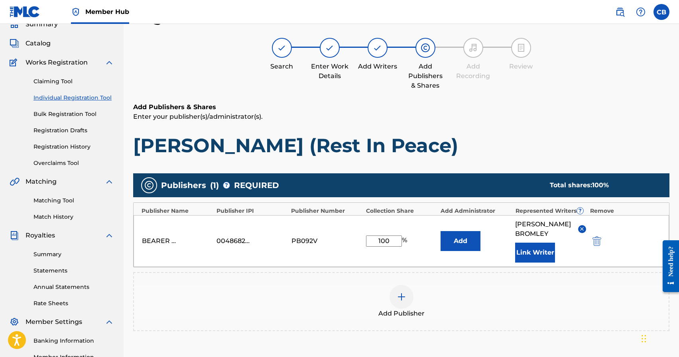
click at [562, 113] on p "Enter your publisher(s)/administrator(s)." at bounding box center [401, 117] width 536 height 10
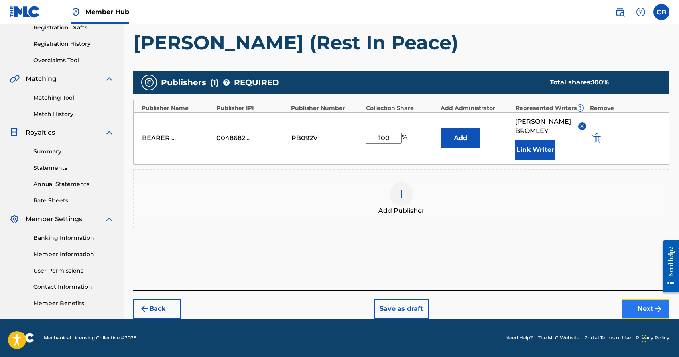
click at [664, 310] on button "Next" at bounding box center [646, 309] width 48 height 20
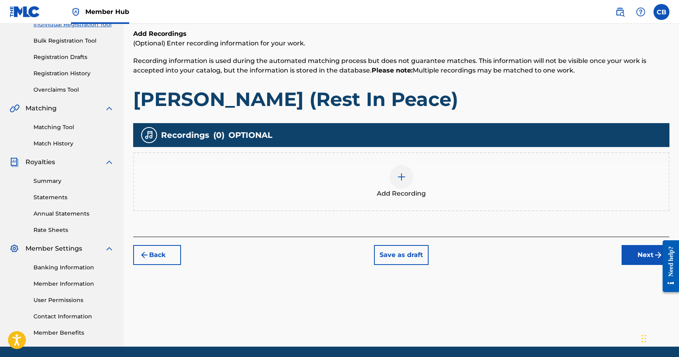
scroll to position [132, 0]
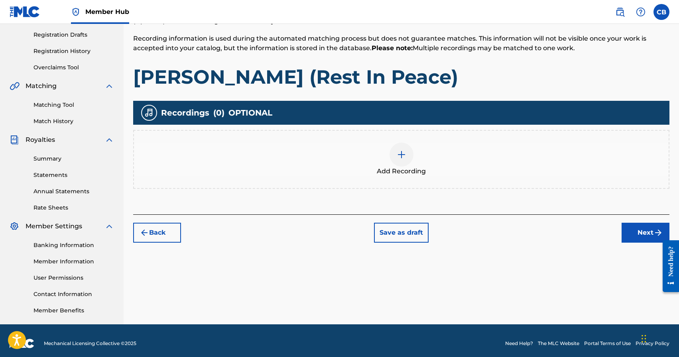
click at [403, 154] on img at bounding box center [402, 155] width 10 height 10
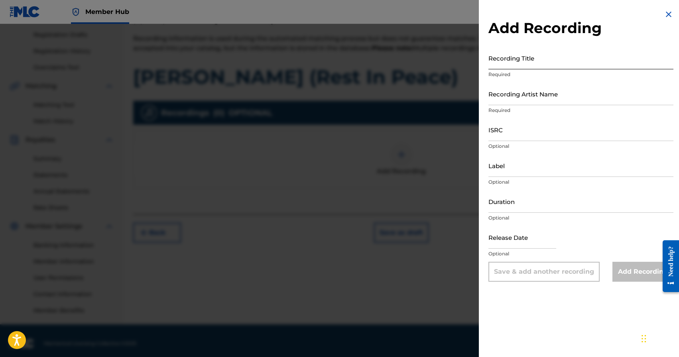
click at [527, 64] on input "Recording Title" at bounding box center [580, 58] width 185 height 23
type input "Martha Moxley (Rest In Peace)"
click at [550, 98] on input "Recording Artist Name" at bounding box center [580, 94] width 185 height 23
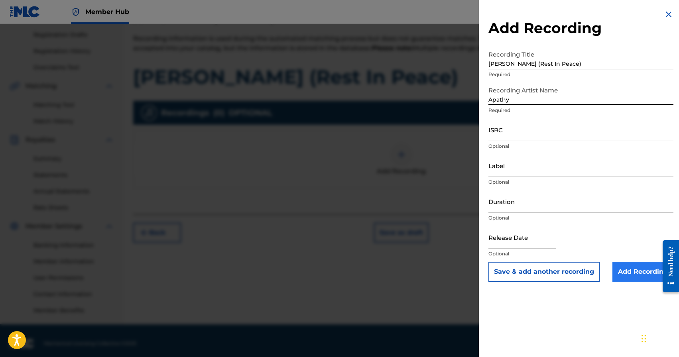
type input "Apathy"
click at [632, 275] on input "Add Recording" at bounding box center [642, 272] width 61 height 20
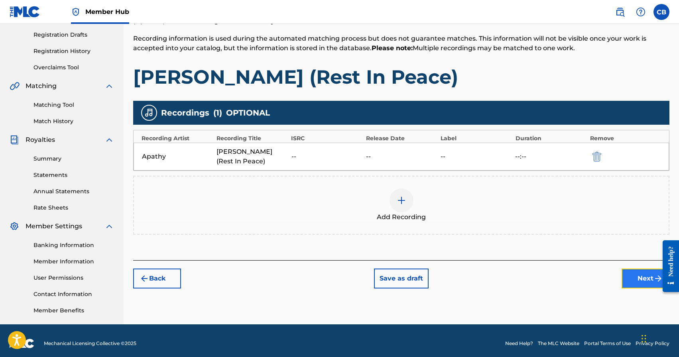
click at [641, 280] on button "Next" at bounding box center [646, 279] width 48 height 20
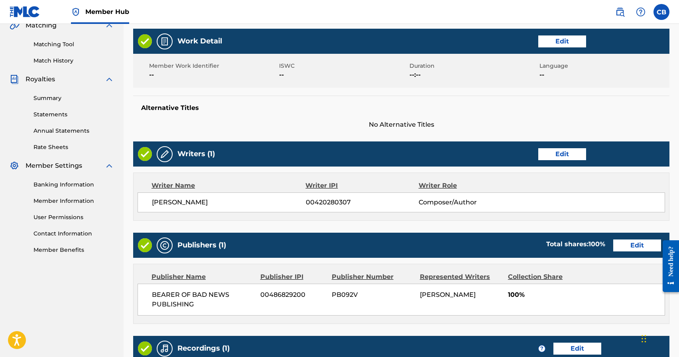
scroll to position [326, 0]
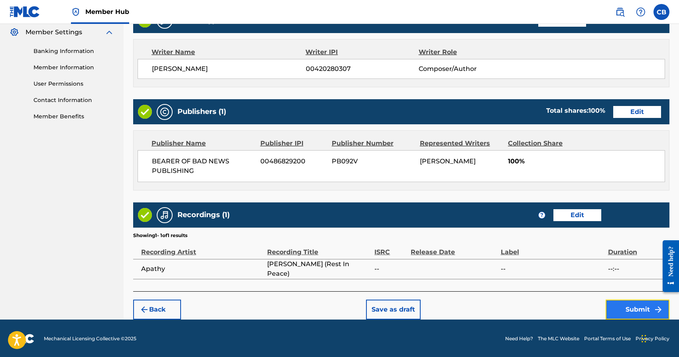
click at [646, 309] on button "Submit" at bounding box center [638, 310] width 64 height 20
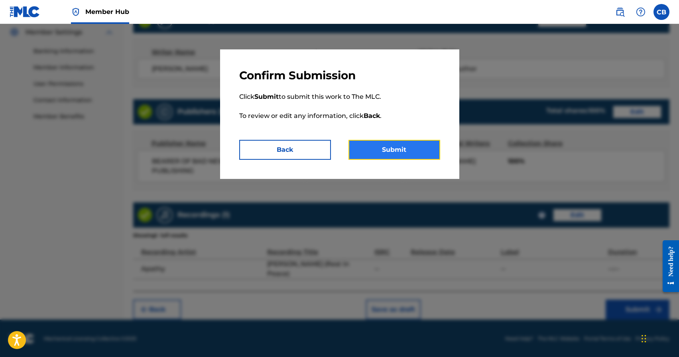
click at [405, 145] on button "Submit" at bounding box center [394, 150] width 92 height 20
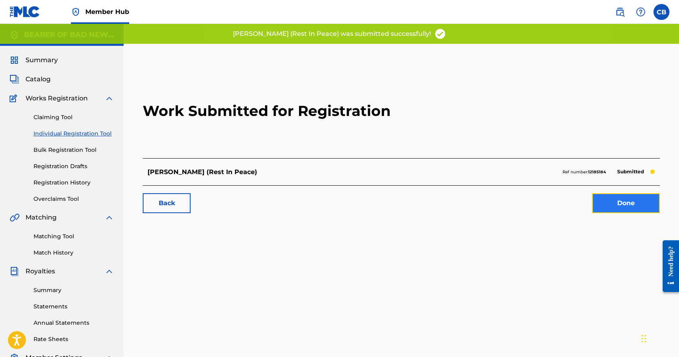
click at [621, 206] on link "Done" at bounding box center [626, 203] width 68 height 20
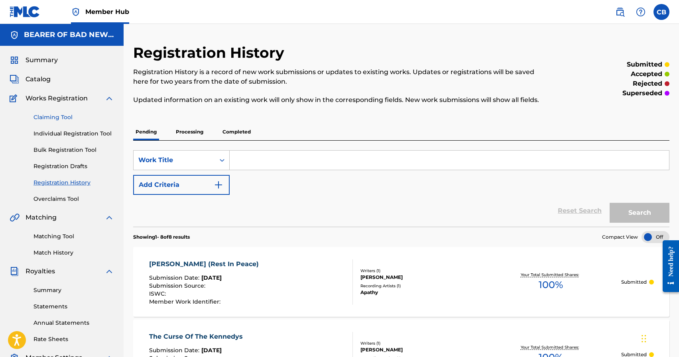
click at [56, 116] on link "Claiming Tool" at bounding box center [73, 117] width 81 height 8
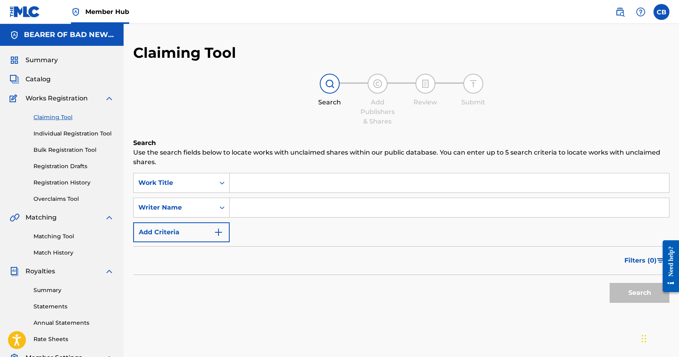
click at [272, 181] on input "Search Form" at bounding box center [449, 182] width 439 height 19
type input "B"
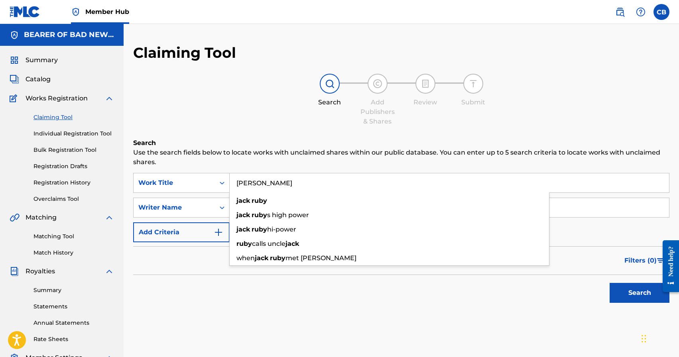
type input "Jack Ruby"
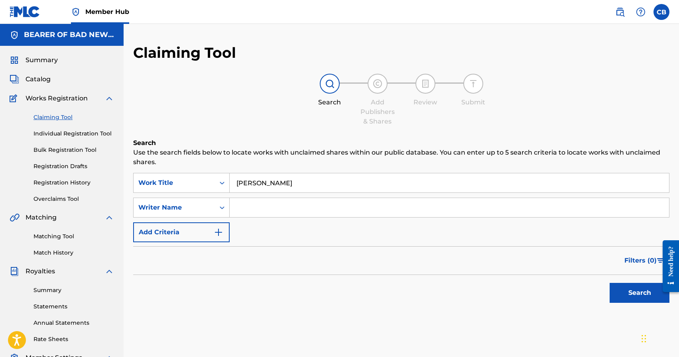
click at [587, 208] on input "Search Form" at bounding box center [449, 207] width 439 height 19
type input "Chad Aaron Bromley"
click at [636, 297] on button "Search" at bounding box center [640, 293] width 60 height 20
click at [70, 132] on link "Individual Registration Tool" at bounding box center [73, 134] width 81 height 8
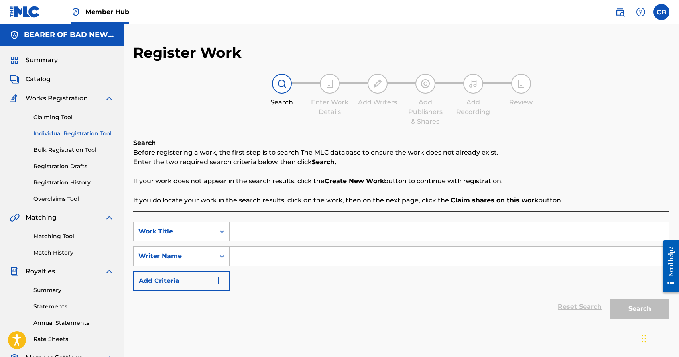
click at [294, 223] on input "Search Form" at bounding box center [449, 231] width 439 height 19
type input "Jack Ruby"
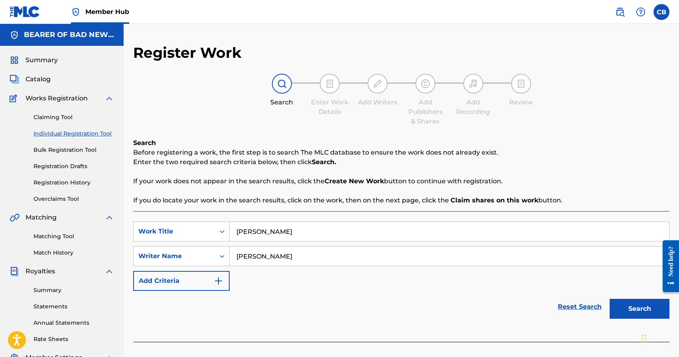
click at [295, 259] on input "Chad Aaron Bromley" at bounding box center [449, 256] width 439 height 19
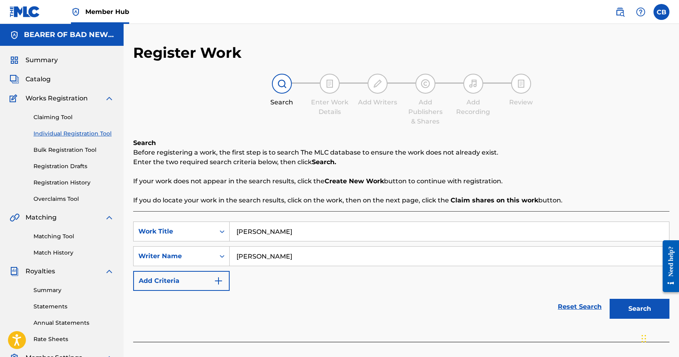
click at [295, 259] on input "Chad Aaron Bromley" at bounding box center [449, 256] width 439 height 19
click at [297, 256] on input "Chad Aaron Bromley" at bounding box center [449, 256] width 439 height 19
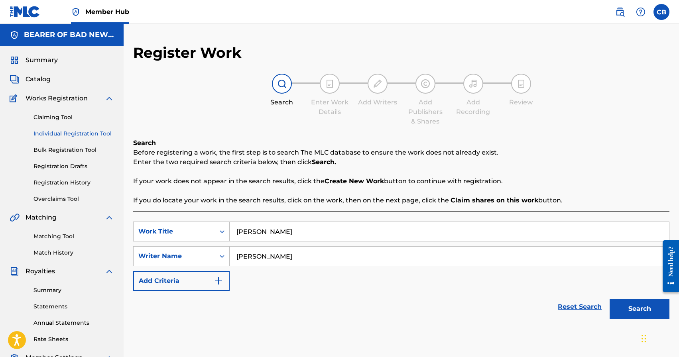
click at [297, 256] on input "Chad Aaron Bromley" at bounding box center [449, 256] width 439 height 19
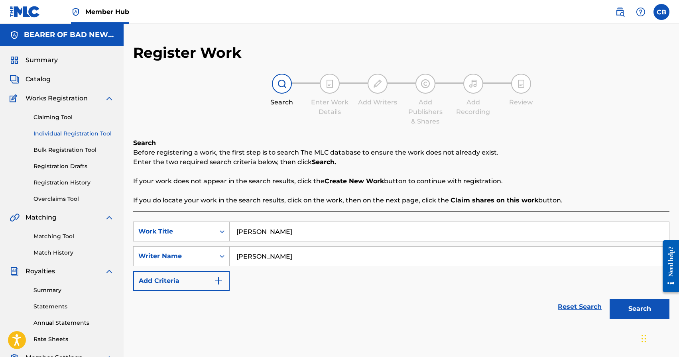
click at [297, 257] on input "Chad Aaron Bromley" at bounding box center [449, 256] width 439 height 19
click at [292, 250] on input "Chad Aaron Bromley" at bounding box center [449, 256] width 439 height 19
click at [291, 256] on input "Chad Aaron Bromley" at bounding box center [449, 256] width 439 height 19
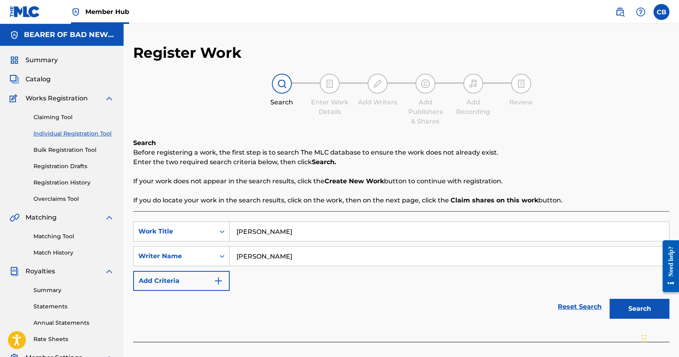
click at [291, 256] on input "Chad Aaron Bromley" at bounding box center [449, 256] width 439 height 19
type input "Chad Aaron Bromley"
click at [652, 311] on button "Search" at bounding box center [640, 309] width 60 height 20
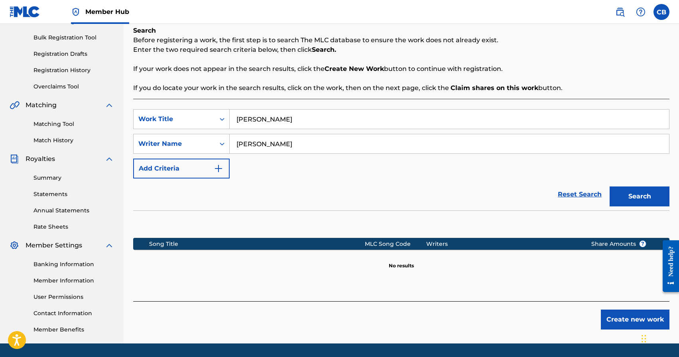
scroll to position [137, 0]
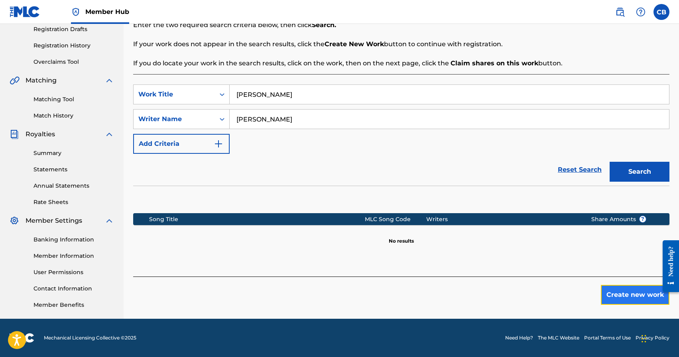
click at [632, 296] on button "Create new work" at bounding box center [635, 295] width 69 height 20
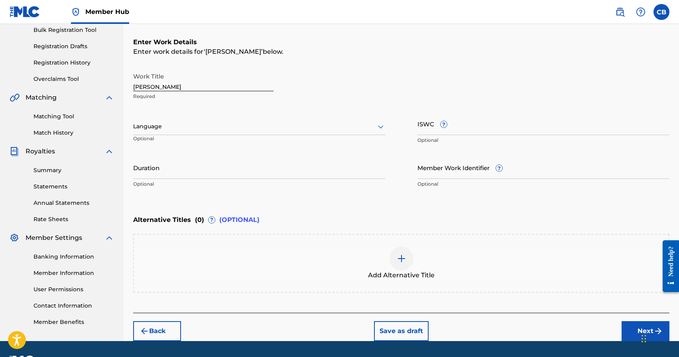
scroll to position [123, 0]
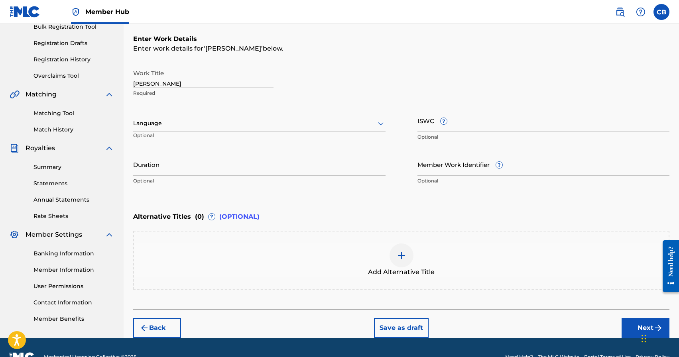
click at [642, 331] on div "Chat Widget" at bounding box center [659, 338] width 40 height 38
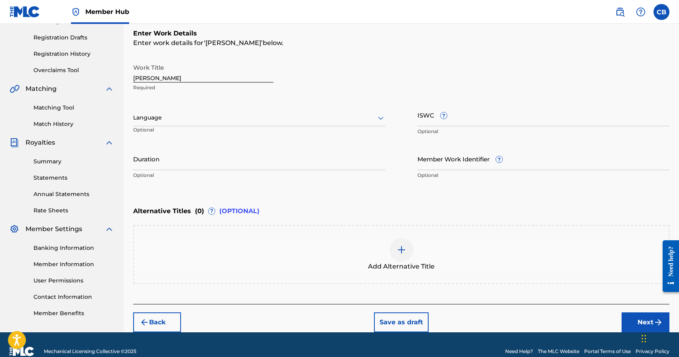
scroll to position [136, 0]
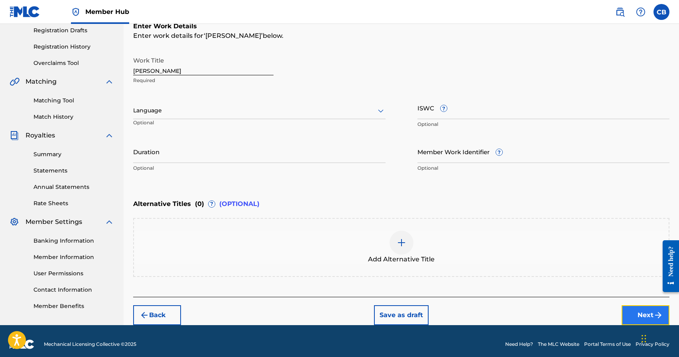
click at [637, 317] on button "Next" at bounding box center [646, 315] width 48 height 20
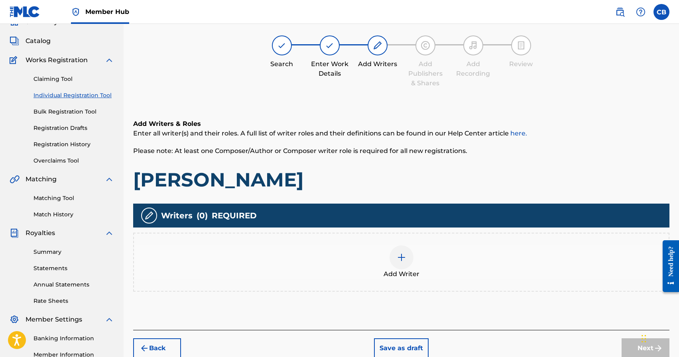
scroll to position [36, 0]
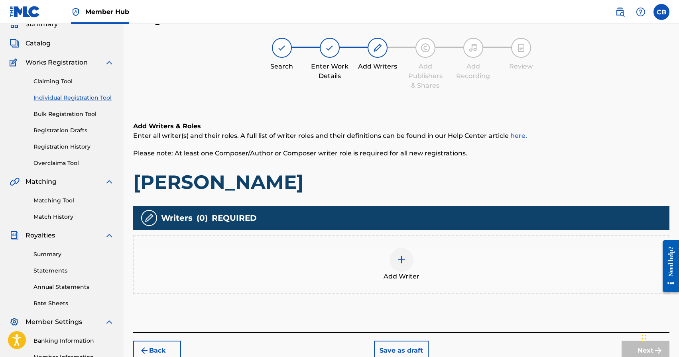
click at [398, 264] on img at bounding box center [402, 260] width 10 height 10
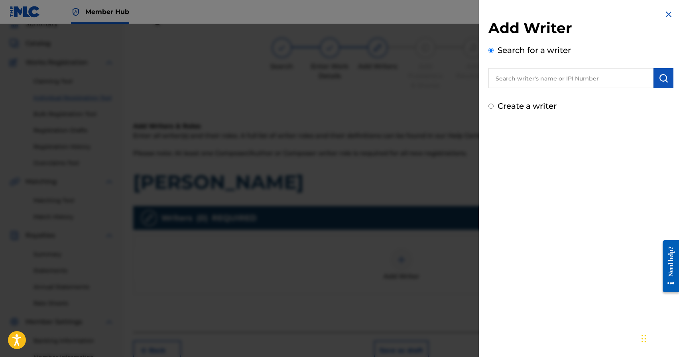
click at [524, 84] on input "text" at bounding box center [570, 78] width 165 height 20
paste input "Chad Aaron Bromley"
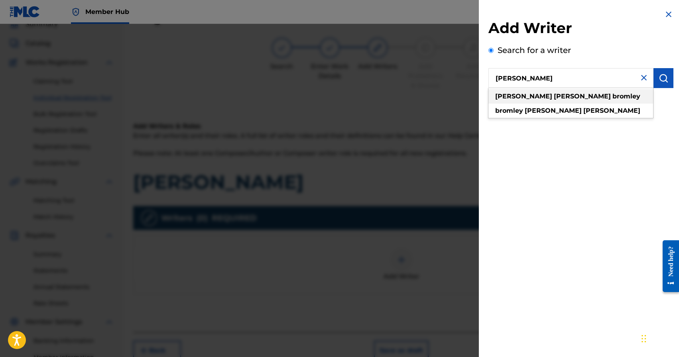
click at [612, 96] on strong "bromley" at bounding box center [626, 97] width 28 height 8
type input "chad aaron bromley"
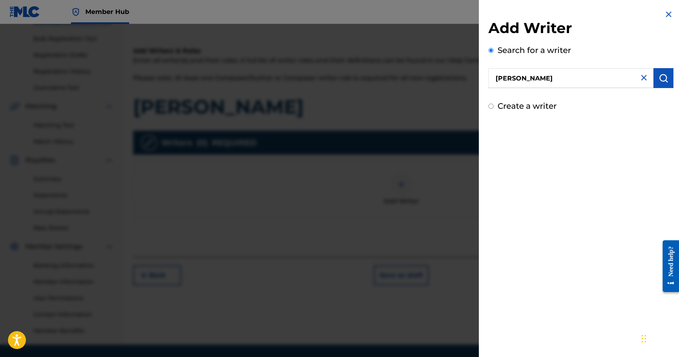
scroll to position [137, 0]
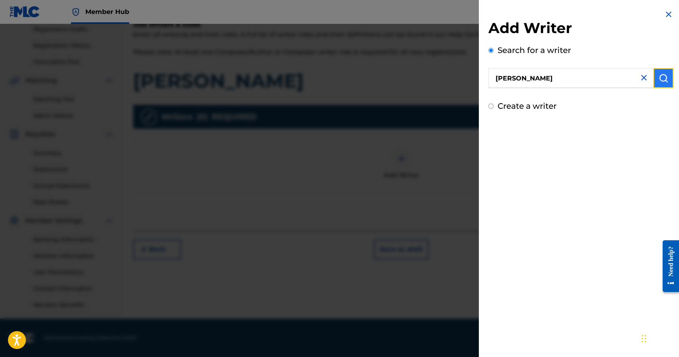
click at [665, 82] on img "submit" at bounding box center [664, 78] width 10 height 10
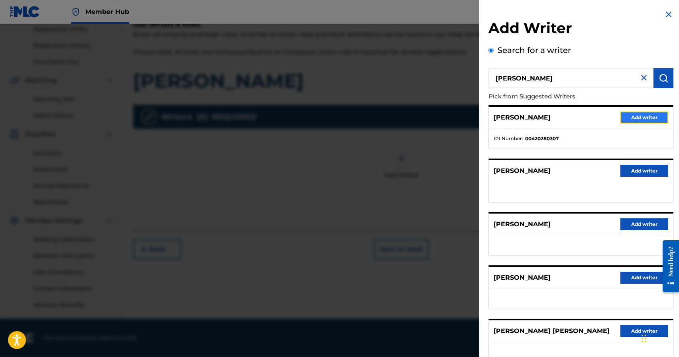
click at [638, 112] on button "Add writer" at bounding box center [644, 118] width 48 height 12
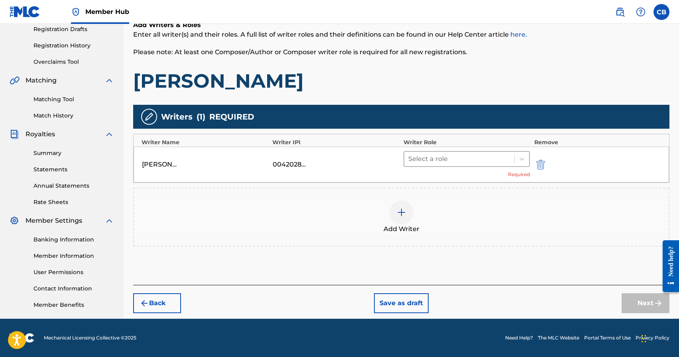
click at [450, 166] on div "Select a role" at bounding box center [459, 159] width 110 height 14
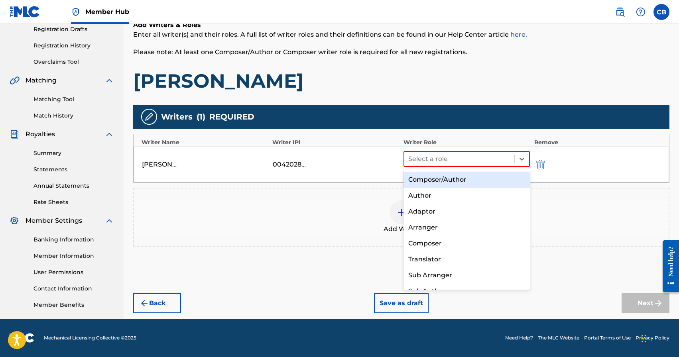
click at [450, 179] on div "Composer/Author" at bounding box center [466, 180] width 127 height 16
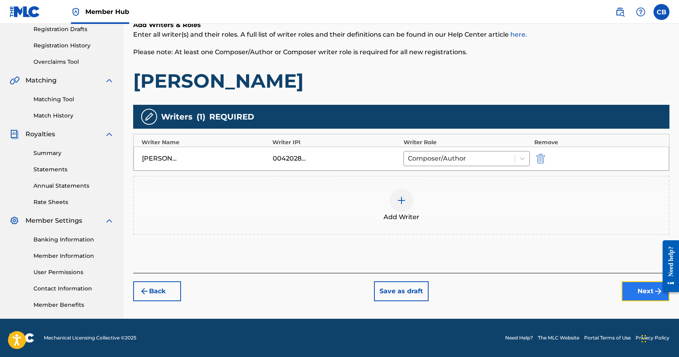
click at [649, 297] on button "Next" at bounding box center [646, 291] width 48 height 20
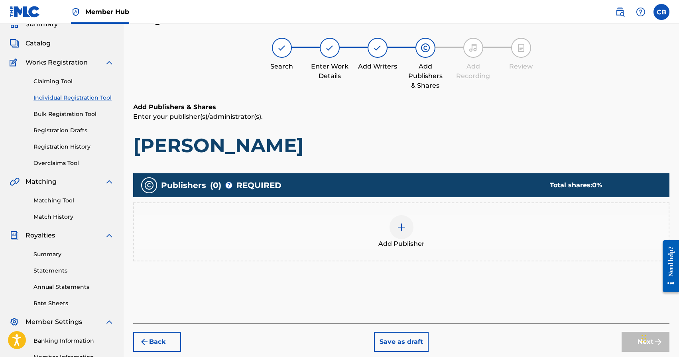
scroll to position [36, 0]
click at [405, 233] on div at bounding box center [402, 227] width 24 height 24
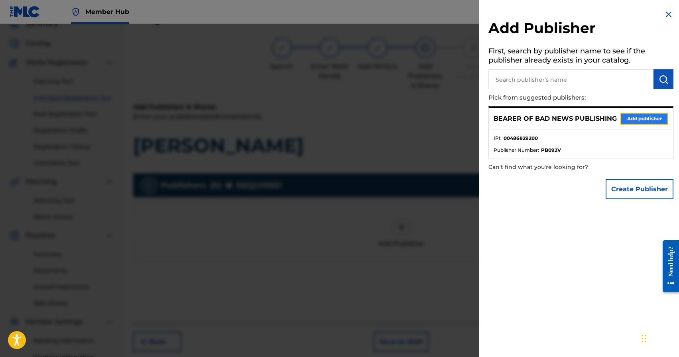
click at [644, 121] on button "Add publisher" at bounding box center [644, 119] width 48 height 12
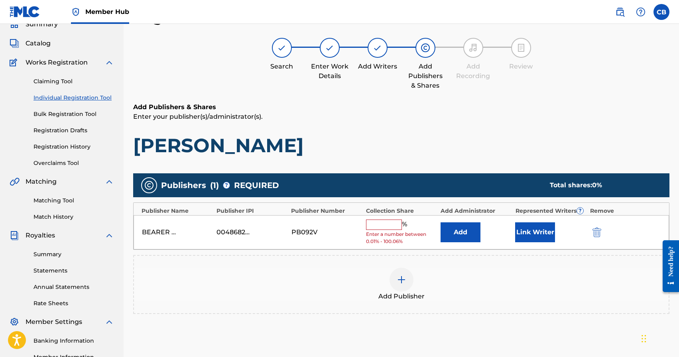
click at [367, 224] on input "text" at bounding box center [384, 225] width 36 height 10
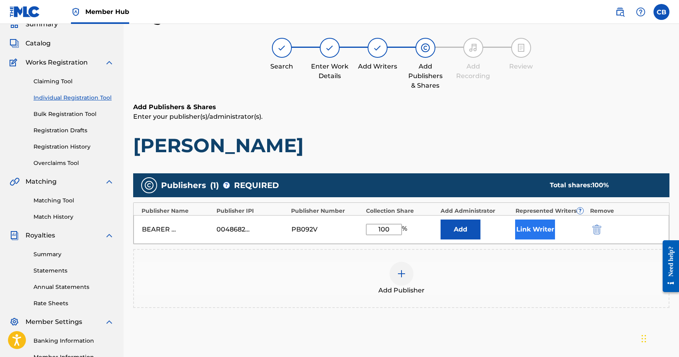
type input "100"
click at [536, 232] on button "Link Writer" at bounding box center [535, 230] width 40 height 20
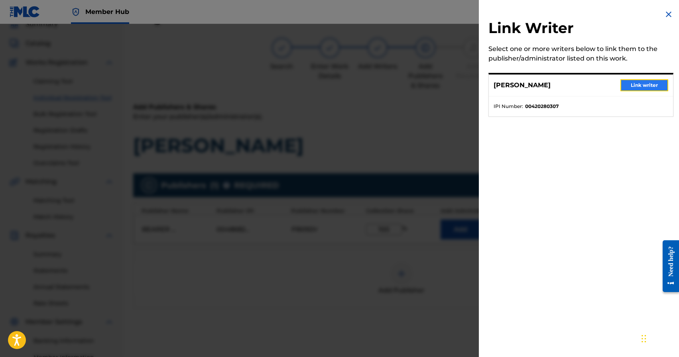
click at [648, 84] on button "Link writer" at bounding box center [644, 85] width 48 height 12
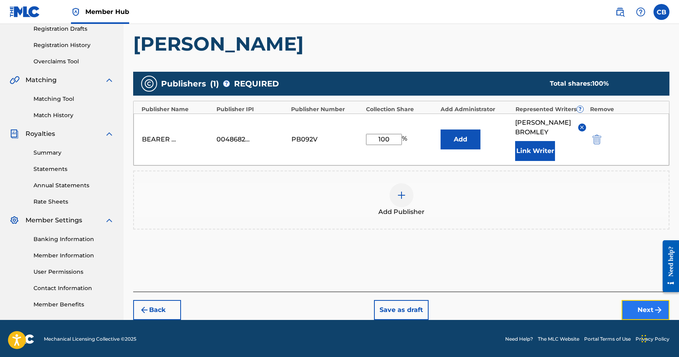
click at [647, 307] on button "Next" at bounding box center [646, 310] width 48 height 20
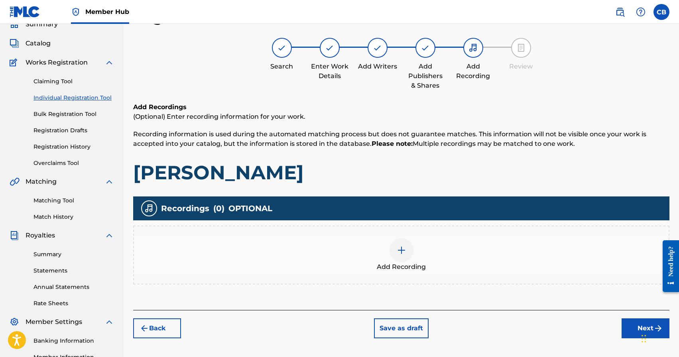
click at [400, 248] on img at bounding box center [402, 251] width 10 height 10
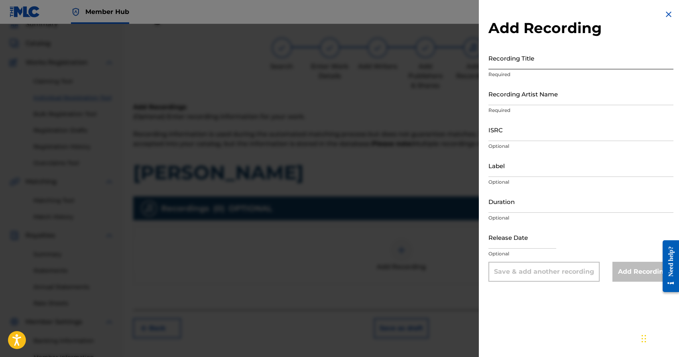
click at [515, 66] on input "Recording Title" at bounding box center [580, 58] width 185 height 23
type input "Jack Ruby"
click at [545, 102] on input "Recording Artist Name" at bounding box center [580, 94] width 185 height 23
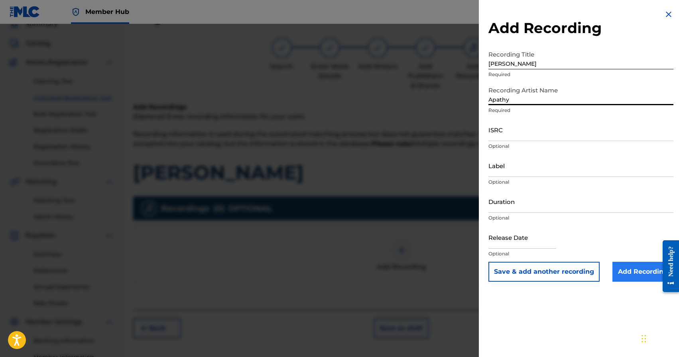
type input "Apathy"
click at [635, 275] on input "Add Recording" at bounding box center [642, 272] width 61 height 20
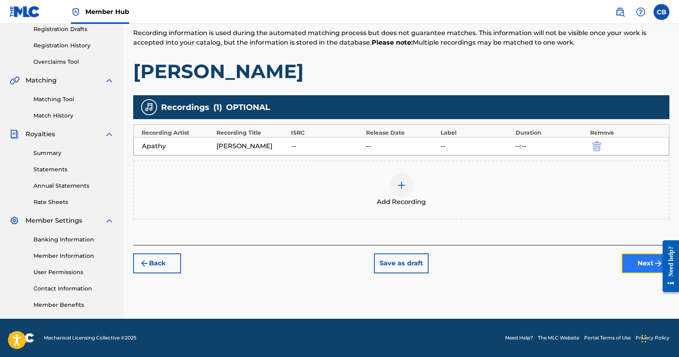
click at [645, 265] on button "Next" at bounding box center [646, 264] width 48 height 20
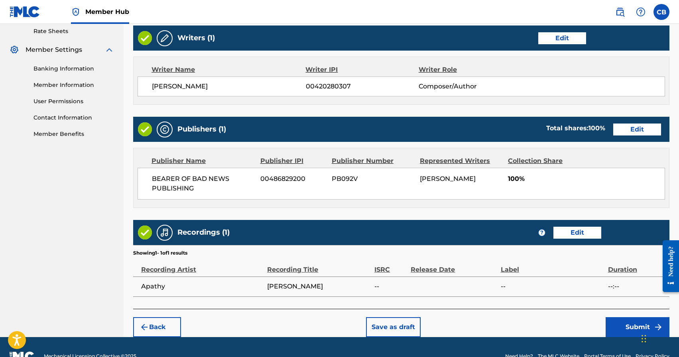
scroll to position [326, 0]
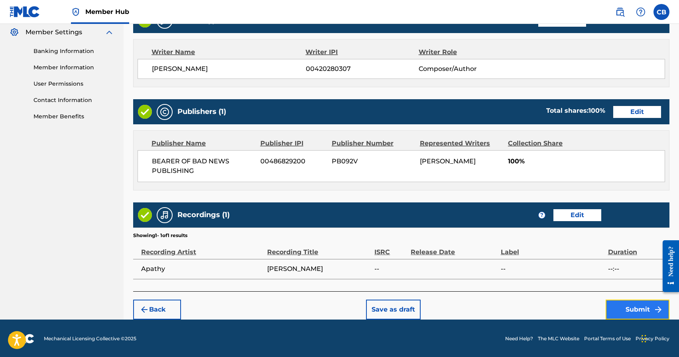
click at [628, 310] on button "Submit" at bounding box center [638, 310] width 64 height 20
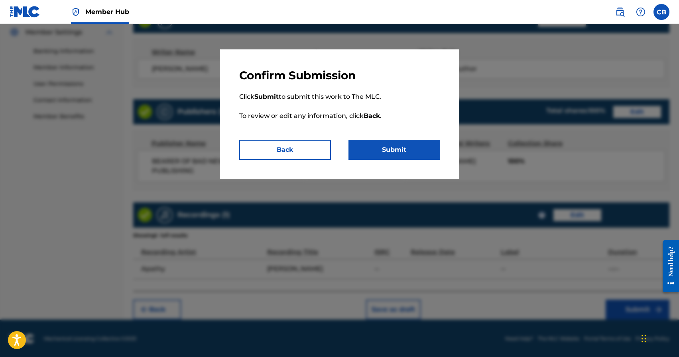
click at [386, 160] on div "Confirm Submission Click Submit to submit this work to The MLC. To review or ed…" at bounding box center [339, 114] width 239 height 130
click at [395, 144] on button "Submit" at bounding box center [394, 150] width 92 height 20
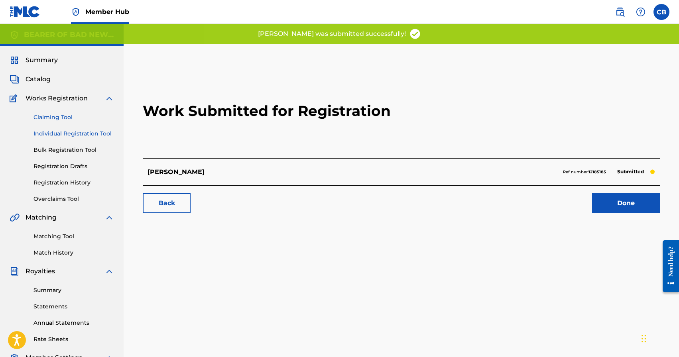
click at [52, 117] on link "Claiming Tool" at bounding box center [73, 117] width 81 height 8
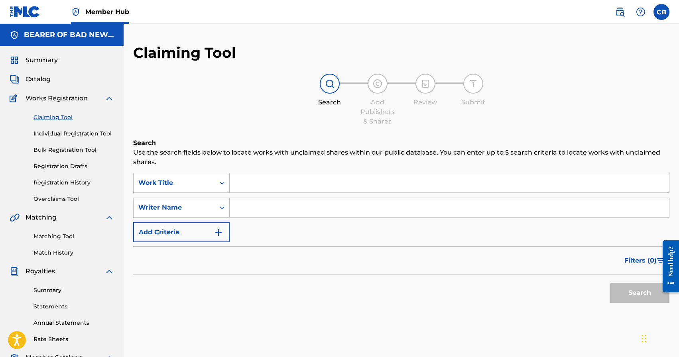
click at [255, 187] on input "Search Form" at bounding box center [449, 182] width 439 height 19
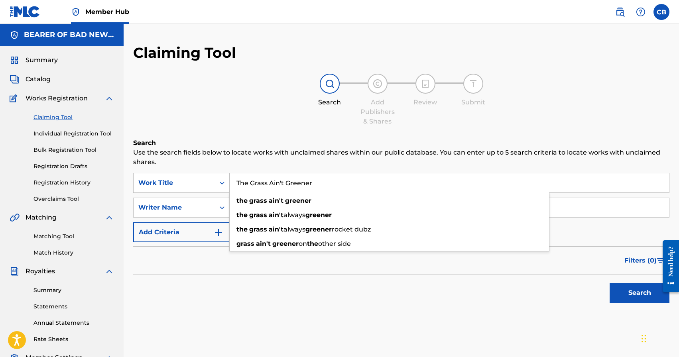
type input "The Grass Ain't Greener"
click at [610, 283] on button "Search" at bounding box center [640, 293] width 60 height 20
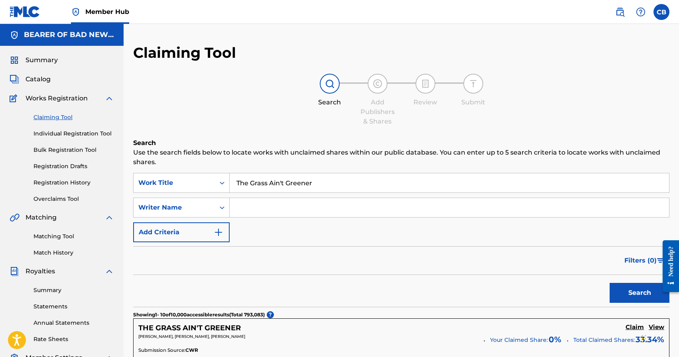
click at [285, 209] on input "Search Form" at bounding box center [449, 207] width 439 height 19
click at [610, 283] on button "Search" at bounding box center [640, 293] width 60 height 20
click at [285, 210] on input "Bromley" at bounding box center [449, 207] width 439 height 19
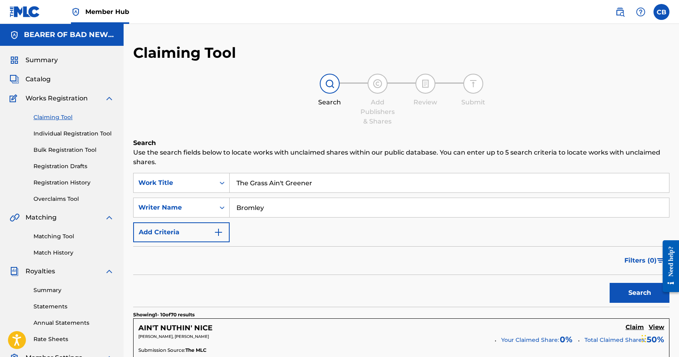
type input "T"
type input "Rosenthal"
click at [610, 283] on button "Search" at bounding box center [640, 293] width 60 height 20
click at [83, 135] on link "Individual Registration Tool" at bounding box center [73, 134] width 81 height 8
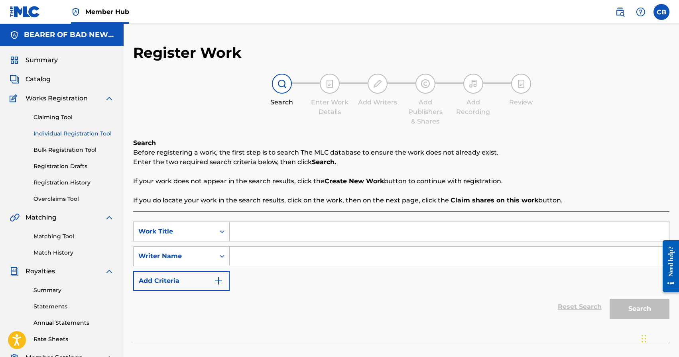
click at [380, 231] on input "Search Form" at bounding box center [449, 231] width 439 height 19
type input "The Grass Ain't Greener"
click at [375, 257] on input "Search Form" at bounding box center [449, 256] width 439 height 19
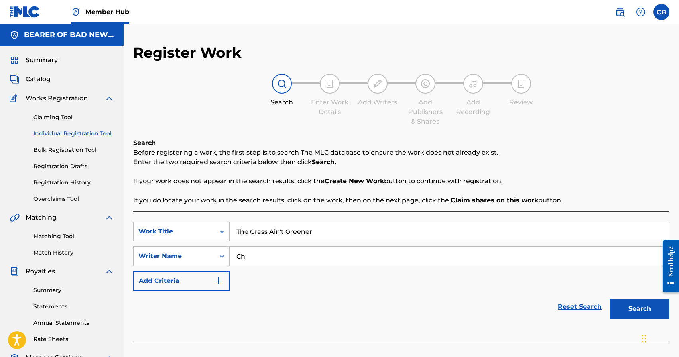
type input "C"
paste input "Chad Aaron Bromley"
type input "Chad Aaron Bromley"
click at [636, 311] on button "Search" at bounding box center [640, 309] width 60 height 20
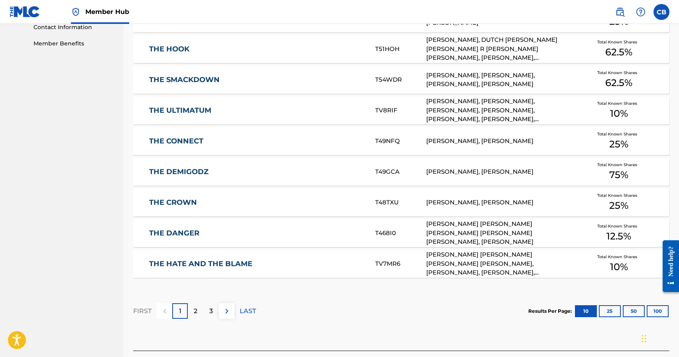
scroll to position [459, 0]
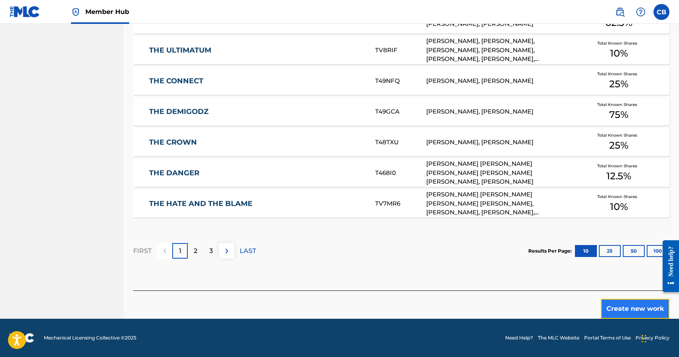
click at [626, 314] on button "Create new work" at bounding box center [635, 309] width 69 height 20
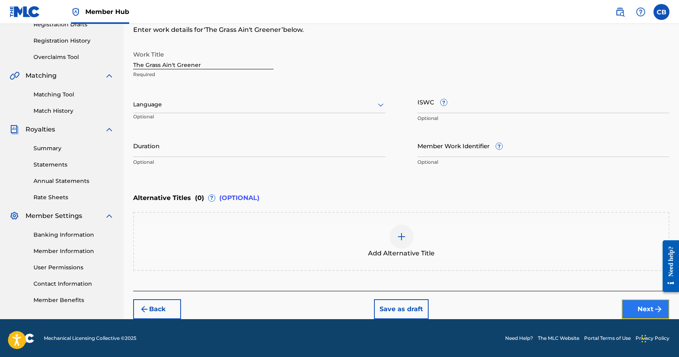
click at [643, 313] on button "Next" at bounding box center [646, 309] width 48 height 20
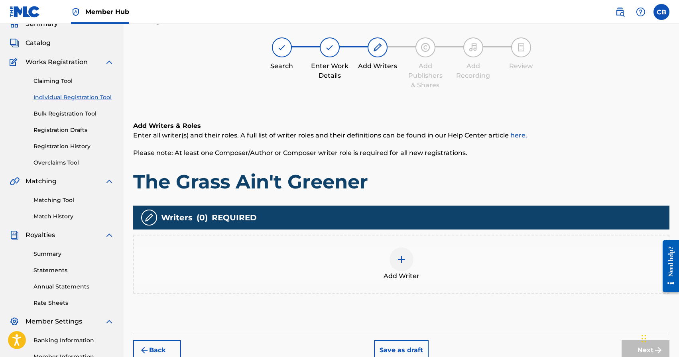
scroll to position [36, 0]
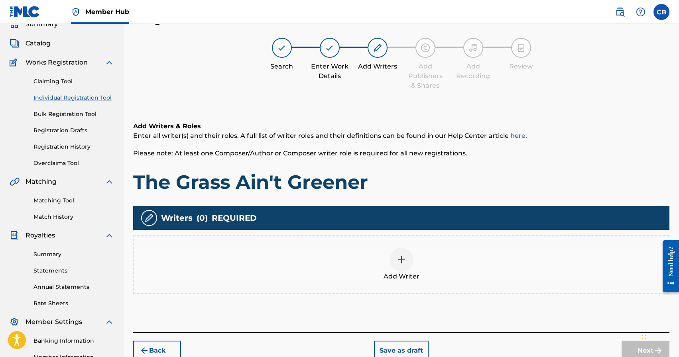
click at [409, 260] on div at bounding box center [402, 260] width 24 height 24
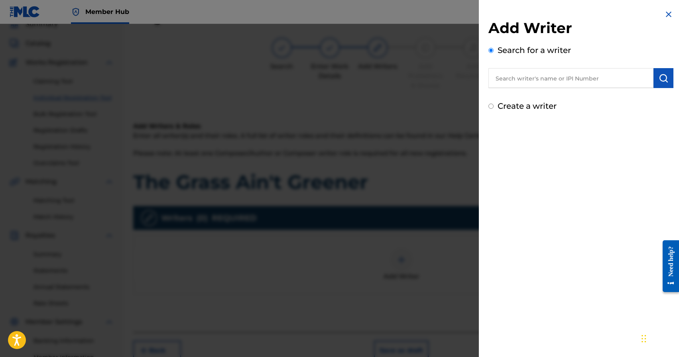
click at [541, 78] on input "text" at bounding box center [570, 78] width 165 height 20
paste input "Chad Aaron Bromley"
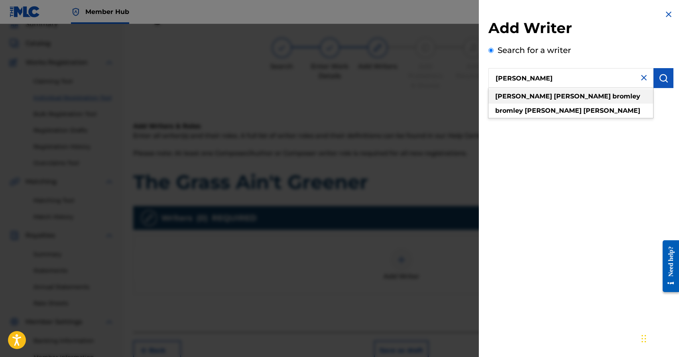
click at [554, 94] on strong "aaron" at bounding box center [582, 97] width 57 height 8
type input "chad aaron bromley"
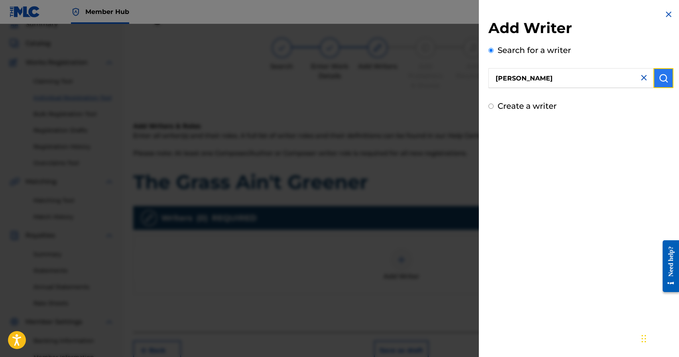
click at [665, 78] on img "submit" at bounding box center [664, 78] width 10 height 10
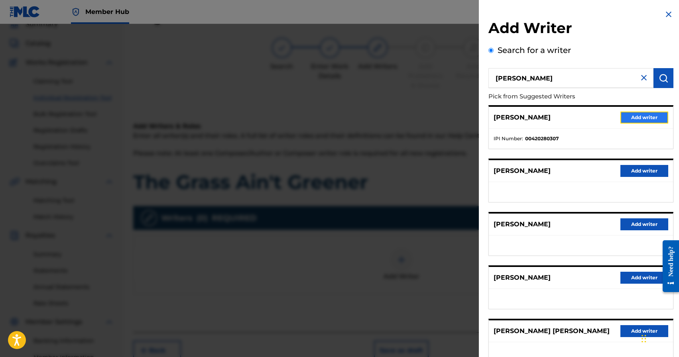
click at [638, 119] on button "Add writer" at bounding box center [644, 118] width 48 height 12
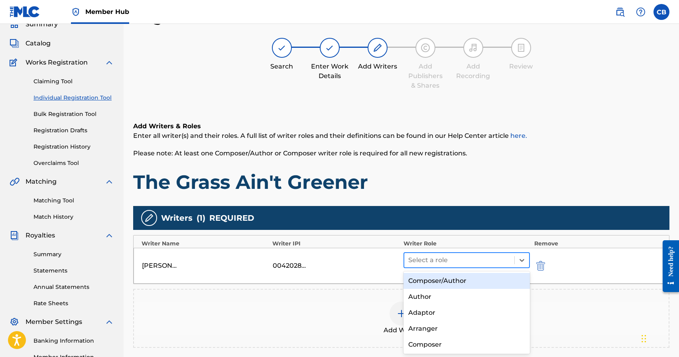
click at [465, 257] on div at bounding box center [459, 260] width 102 height 11
click at [458, 287] on div "Composer/Author" at bounding box center [466, 281] width 127 height 16
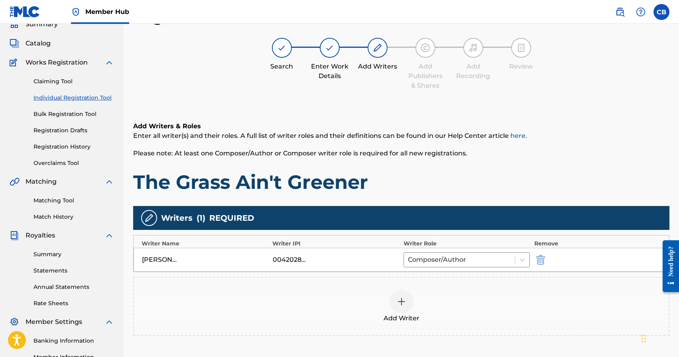
click at [408, 300] on div at bounding box center [402, 302] width 24 height 24
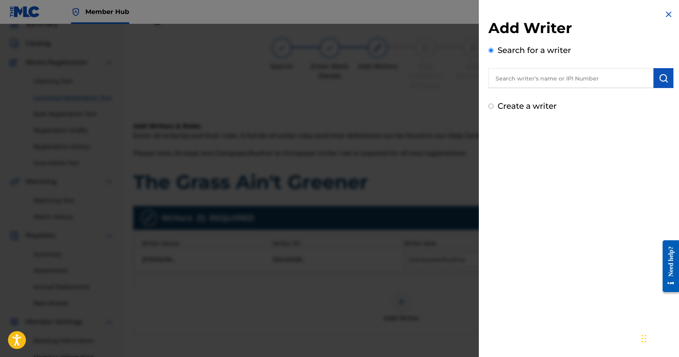
click at [574, 76] on input "text" at bounding box center [570, 78] width 165 height 20
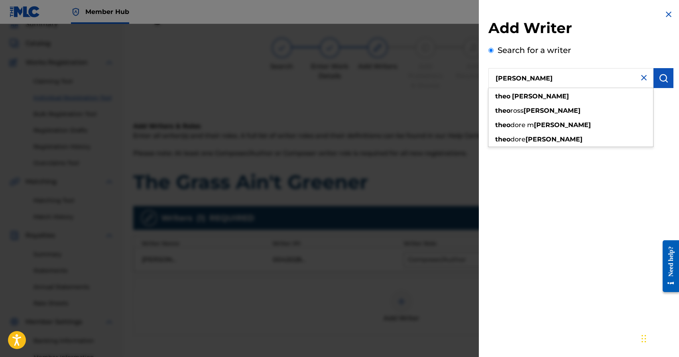
type input "theo rosenthal"
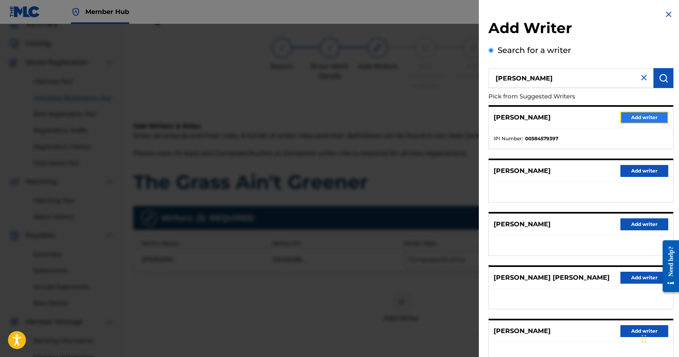
click at [642, 120] on button "Add writer" at bounding box center [644, 118] width 48 height 12
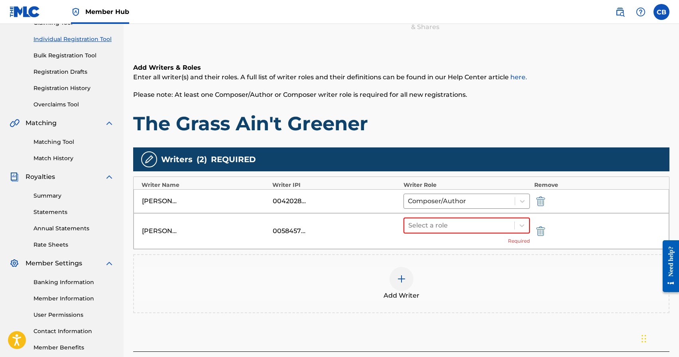
scroll to position [120, 0]
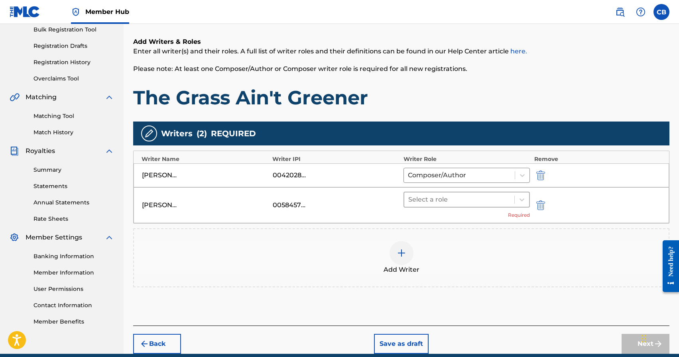
click at [441, 201] on div at bounding box center [459, 199] width 102 height 11
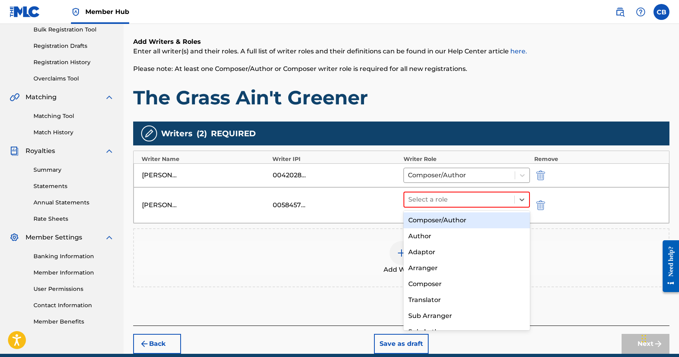
click at [435, 218] on div "Composer/Author" at bounding box center [466, 221] width 127 height 16
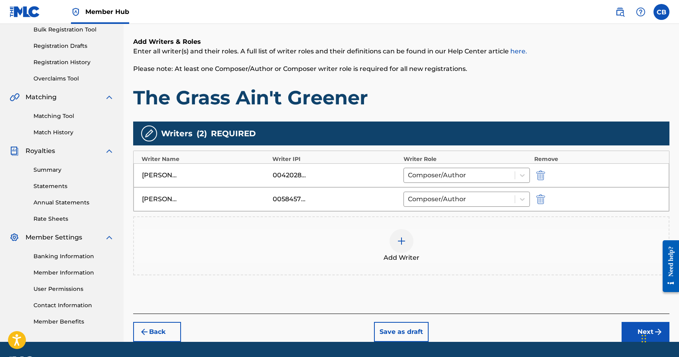
scroll to position [144, 0]
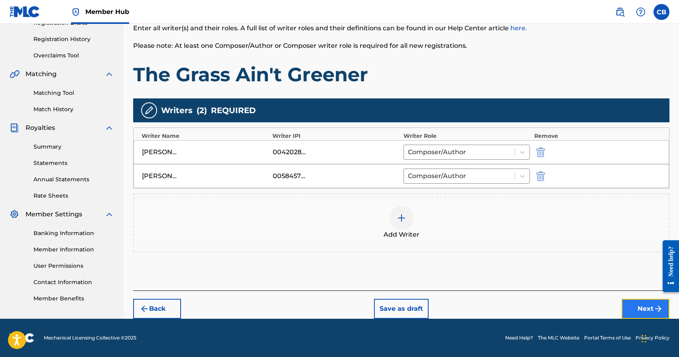
click at [646, 313] on button "Next" at bounding box center [646, 309] width 48 height 20
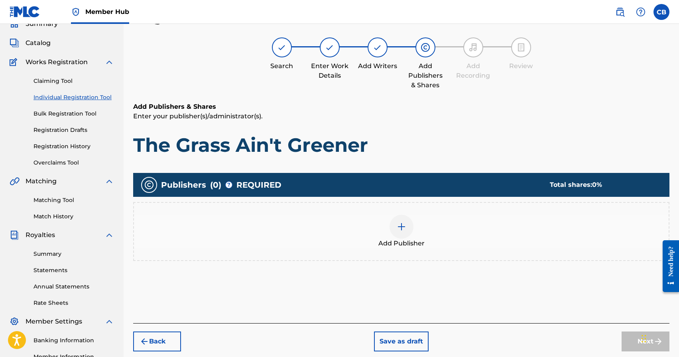
scroll to position [36, 0]
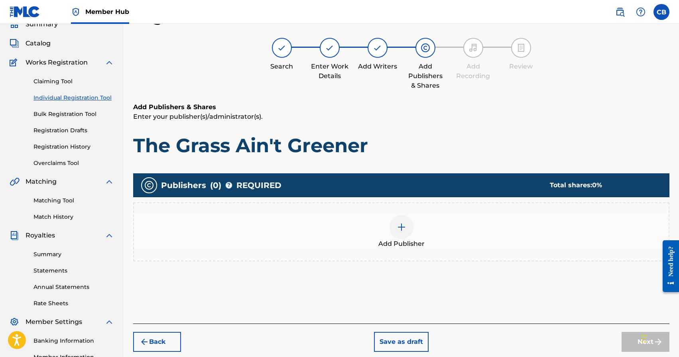
click at [405, 232] on div at bounding box center [402, 227] width 24 height 24
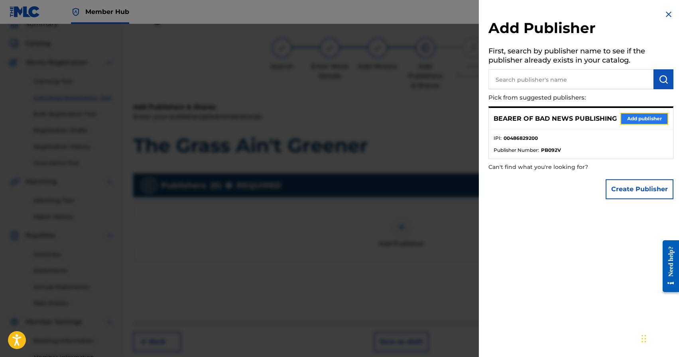
click at [638, 122] on button "Add publisher" at bounding box center [644, 119] width 48 height 12
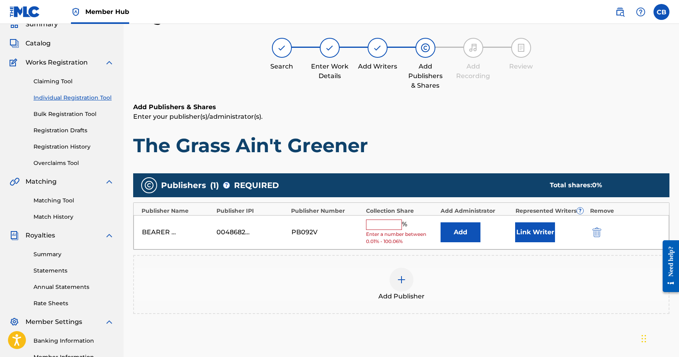
click at [386, 232] on span "Enter a number between 0.01% - 100.06%" at bounding box center [401, 238] width 71 height 14
click at [385, 227] on input "text" at bounding box center [384, 225] width 36 height 10
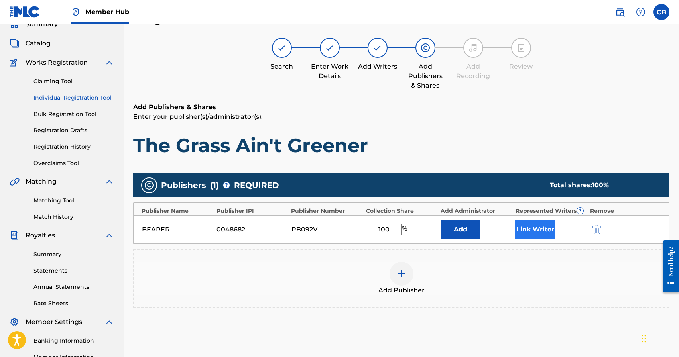
type input "100"
click at [539, 233] on button "Link Writer" at bounding box center [535, 230] width 40 height 20
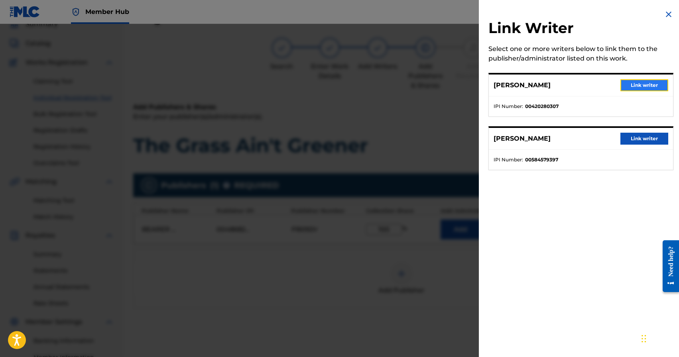
click at [650, 88] on button "Link writer" at bounding box center [644, 85] width 48 height 12
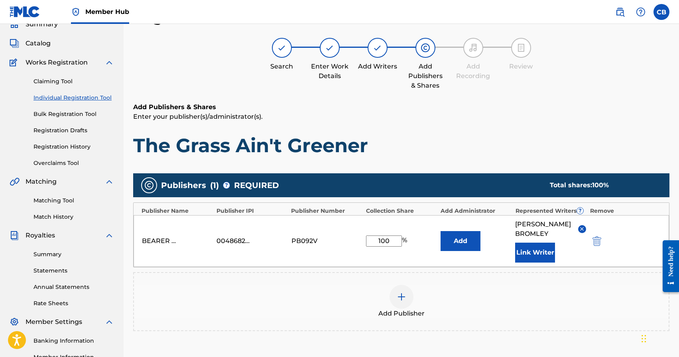
scroll to position [139, 0]
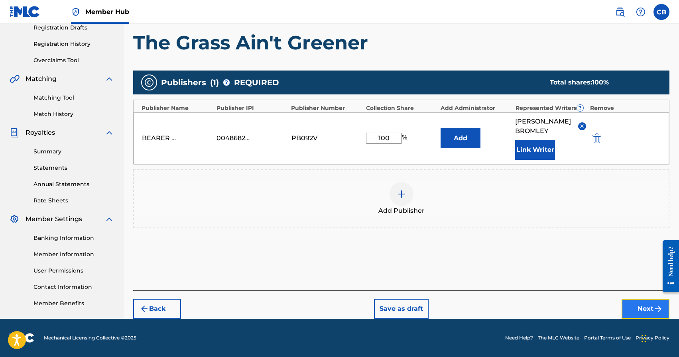
click at [638, 308] on button "Next" at bounding box center [646, 309] width 48 height 20
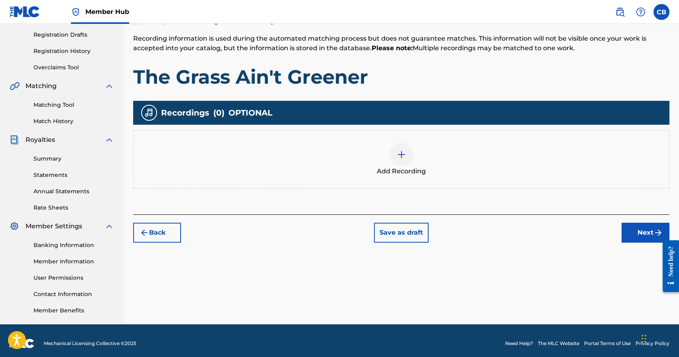
scroll to position [137, 0]
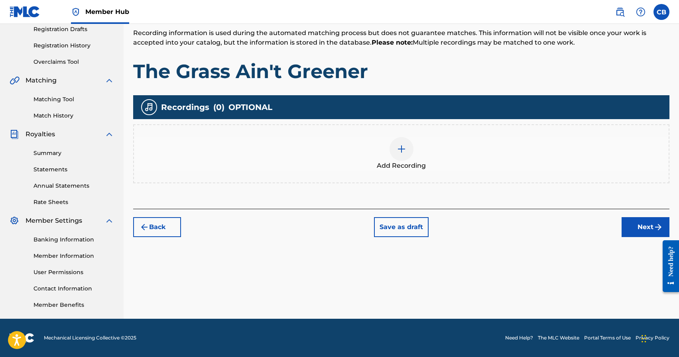
click at [398, 145] on img at bounding box center [402, 149] width 10 height 10
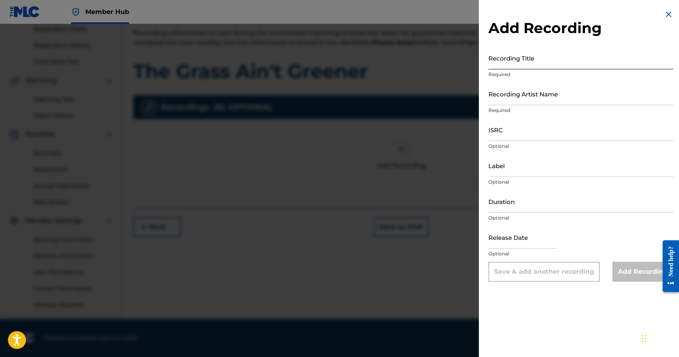
click at [539, 61] on input "Recording Title" at bounding box center [580, 58] width 185 height 23
type input "The Grass Ain't Greener"
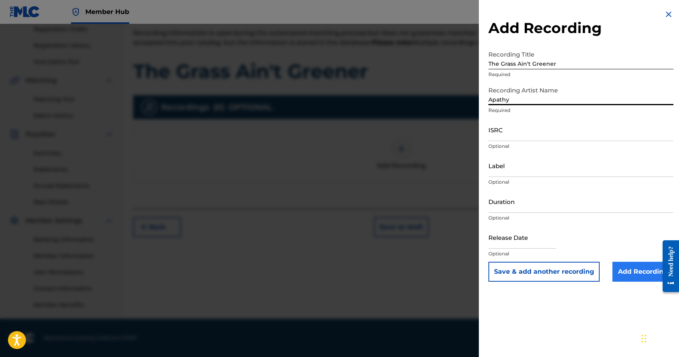
type input "Apathy"
click at [626, 274] on input "Add Recording" at bounding box center [642, 272] width 61 height 20
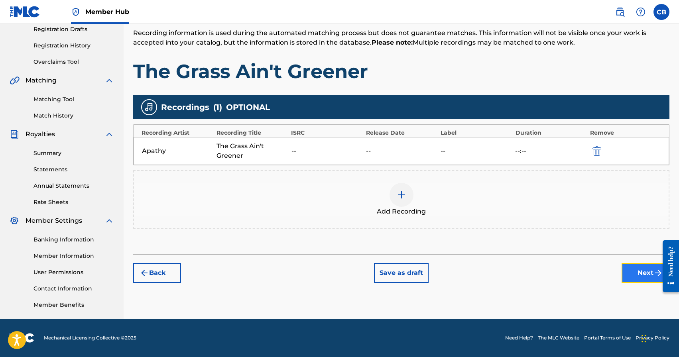
click at [645, 275] on button "Next" at bounding box center [646, 273] width 48 height 20
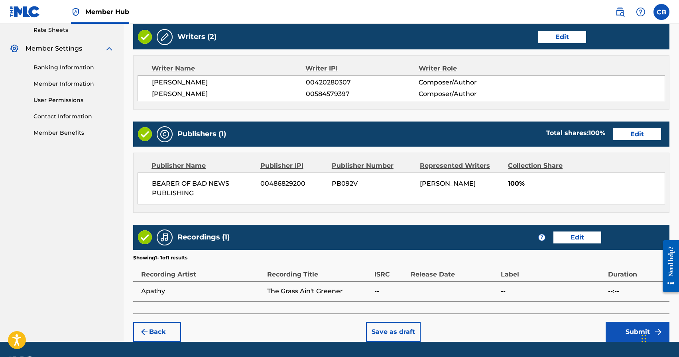
scroll to position [331, 0]
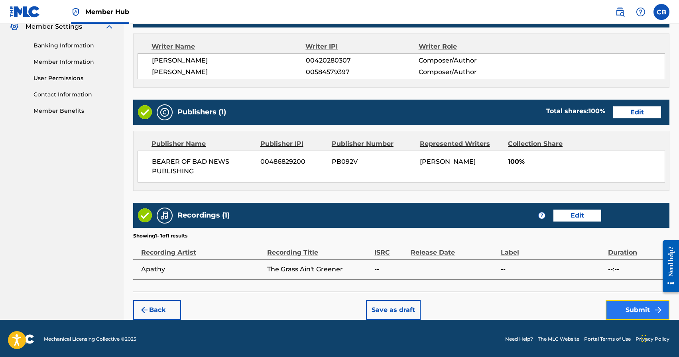
click at [638, 303] on button "Submit" at bounding box center [638, 310] width 64 height 20
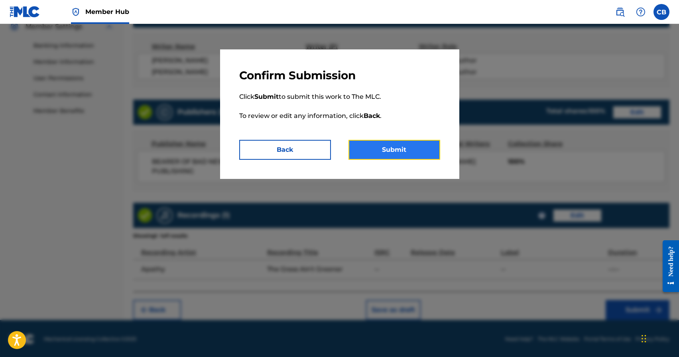
click at [386, 156] on button "Submit" at bounding box center [394, 150] width 92 height 20
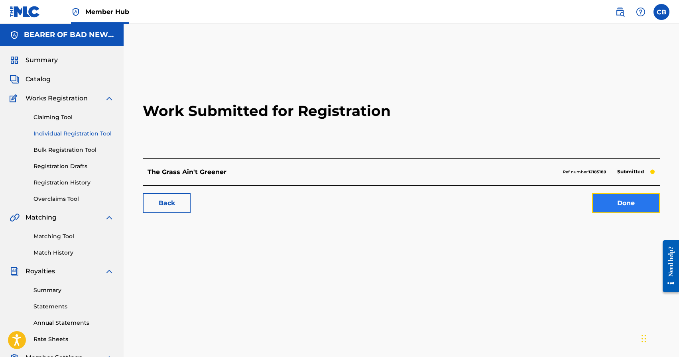
click at [624, 210] on link "Done" at bounding box center [626, 203] width 68 height 20
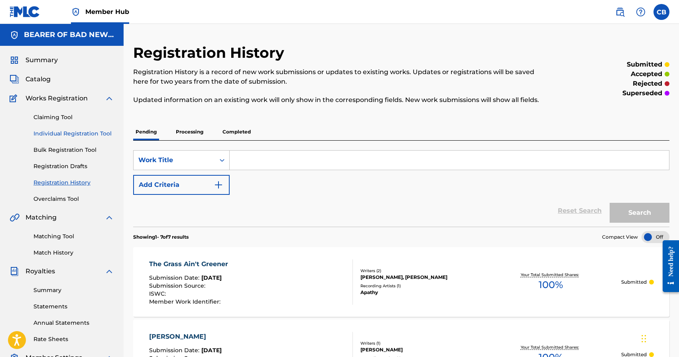
click at [56, 135] on link "Individual Registration Tool" at bounding box center [73, 134] width 81 height 8
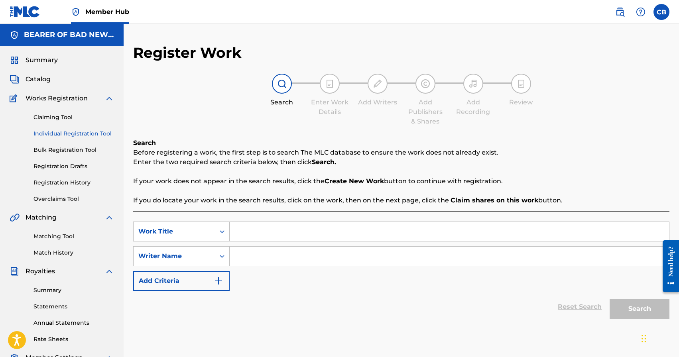
click at [301, 231] on input "Search Form" at bounding box center [449, 231] width 439 height 19
type input "Money Makes The World Go Round"
click at [305, 258] on input "Search Form" at bounding box center [449, 256] width 439 height 19
paste input "Chad Aaron Bromley"
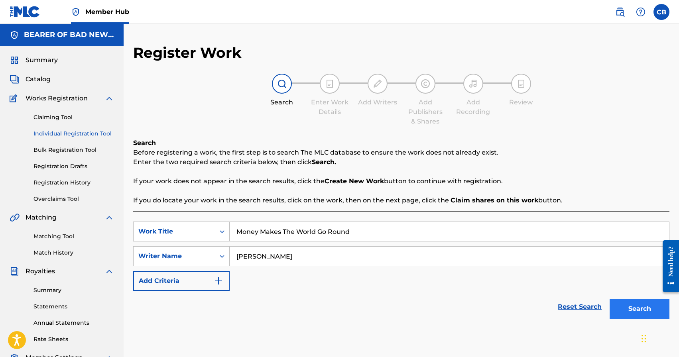
type input "Chad Aaron Bromley"
click at [639, 312] on button "Search" at bounding box center [640, 309] width 60 height 20
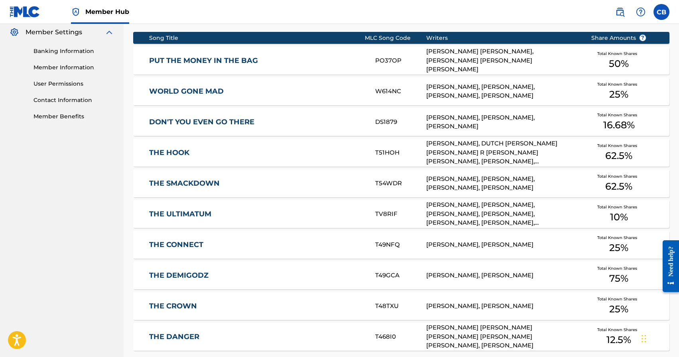
scroll to position [459, 0]
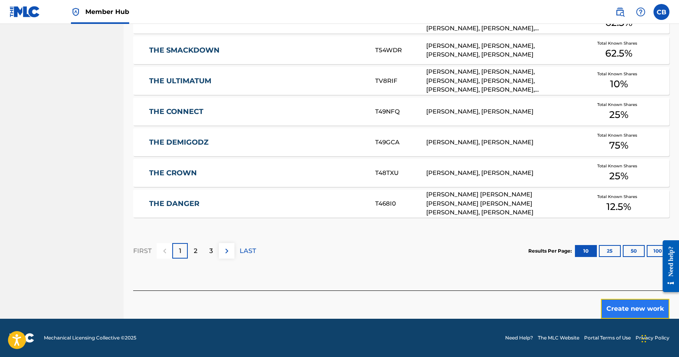
click at [631, 310] on button "Create new work" at bounding box center [635, 309] width 69 height 20
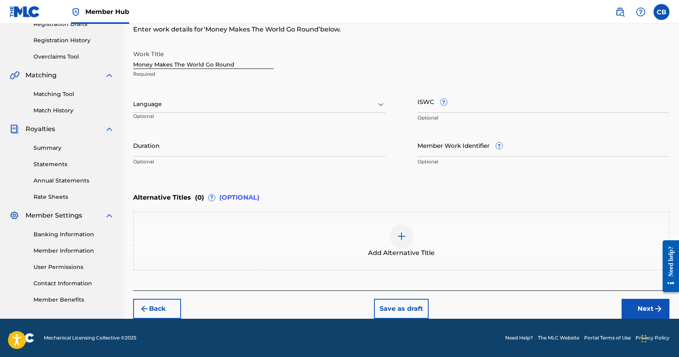
scroll to position [142, 0]
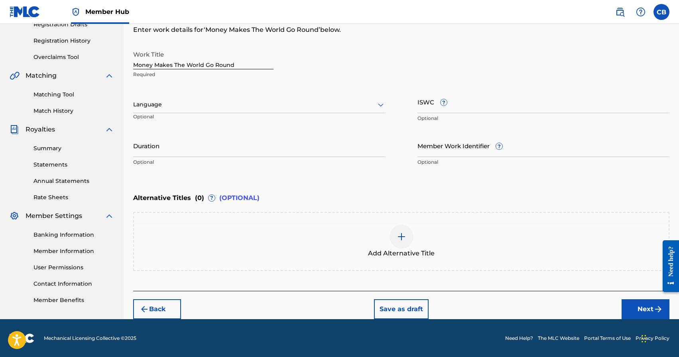
click at [400, 231] on div at bounding box center [402, 237] width 24 height 24
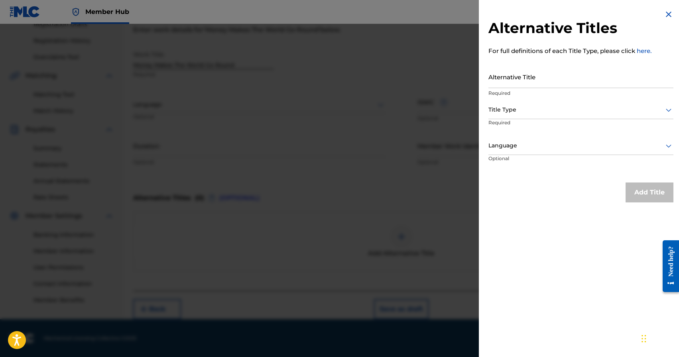
click at [665, 9] on div "Alternative Titles For full definitions of each Title Type, please click here. …" at bounding box center [581, 106] width 204 height 212
click at [674, 14] on div "Alternative Titles For full definitions of each Title Type, please click here. …" at bounding box center [581, 106] width 204 height 212
click at [667, 14] on img at bounding box center [669, 15] width 10 height 10
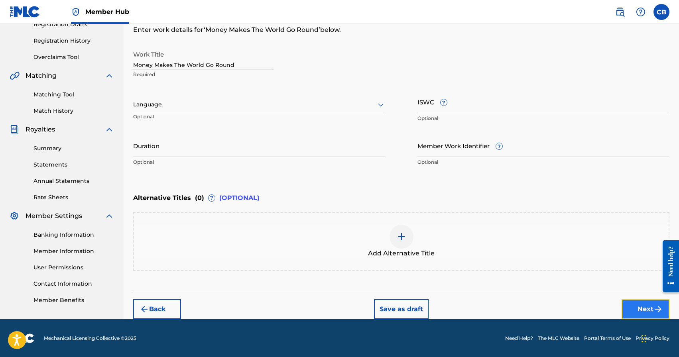
click at [646, 311] on button "Next" at bounding box center [646, 309] width 48 height 20
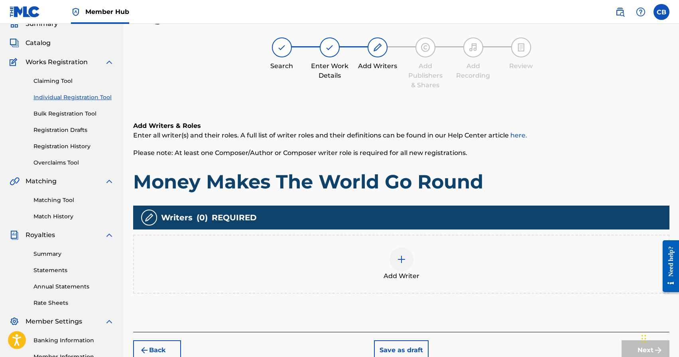
scroll to position [36, 0]
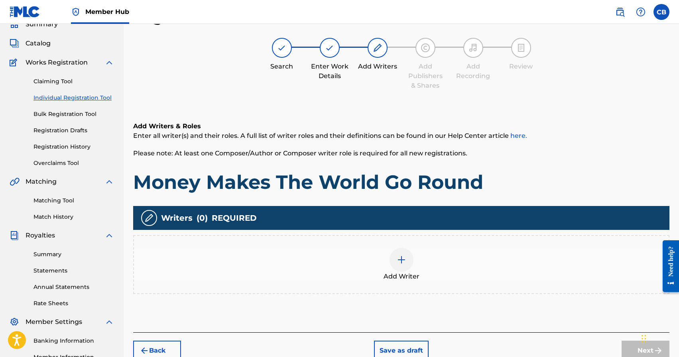
click at [404, 262] on img at bounding box center [402, 260] width 10 height 10
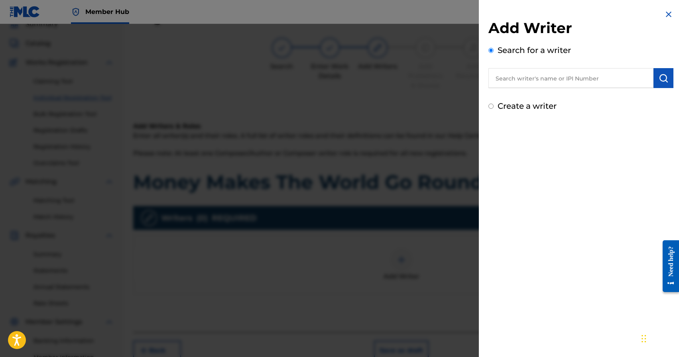
scroll to position [30, 0]
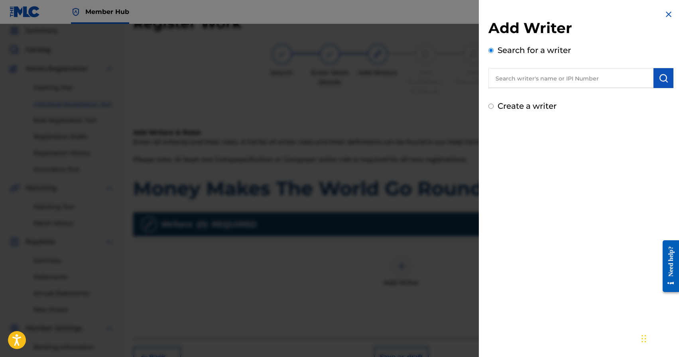
click at [534, 72] on input "text" at bounding box center [570, 78] width 165 height 20
paste input "Chad Aaron Bromley"
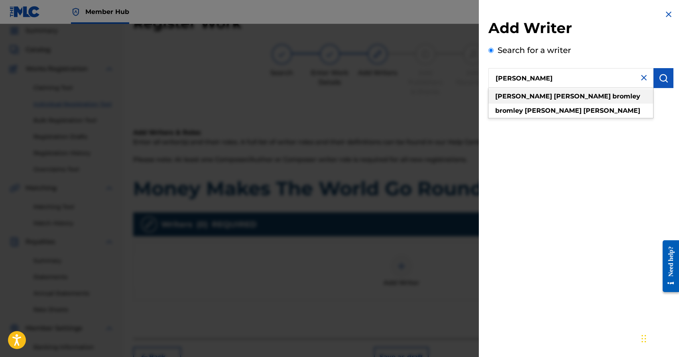
click at [564, 100] on div "chad aaron bromley" at bounding box center [570, 96] width 165 height 14
type input "chad aaron bromley"
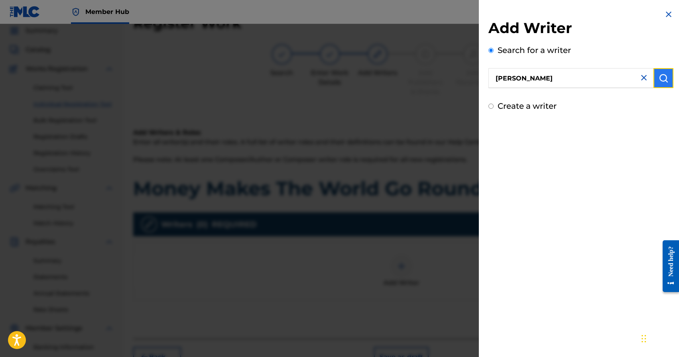
click at [663, 79] on img "submit" at bounding box center [664, 78] width 10 height 10
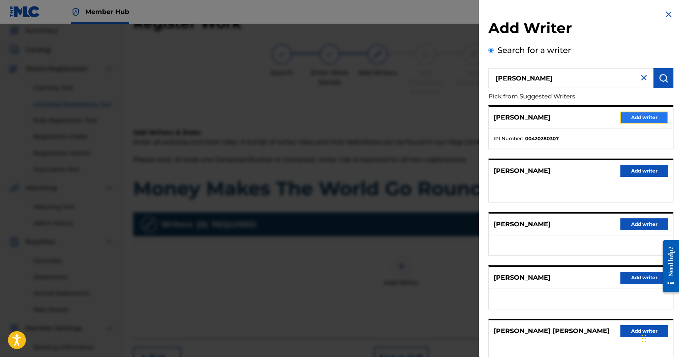
click at [645, 117] on button "Add writer" at bounding box center [644, 118] width 48 height 12
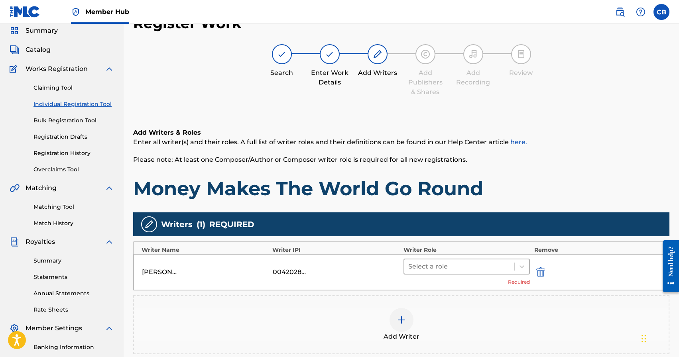
click at [463, 266] on div at bounding box center [459, 266] width 102 height 11
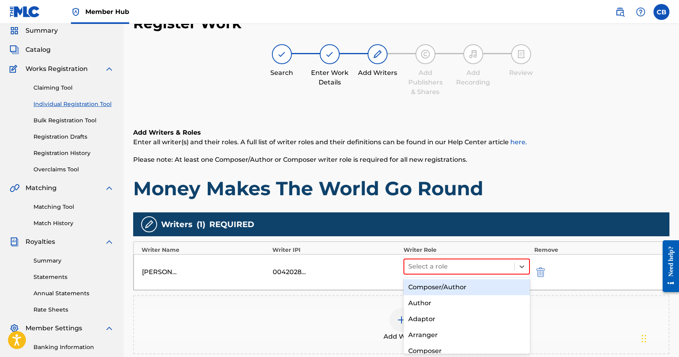
click at [448, 287] on div "Composer/Author" at bounding box center [466, 287] width 127 height 16
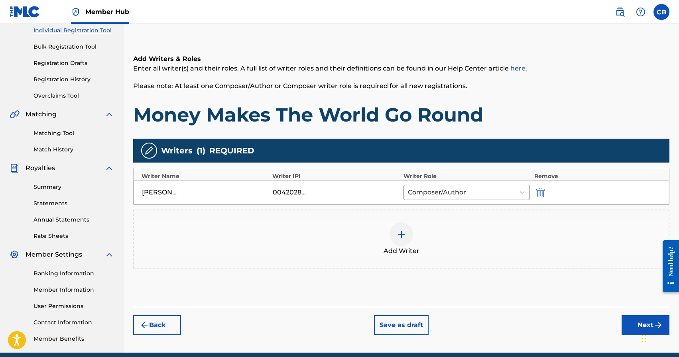
scroll to position [137, 0]
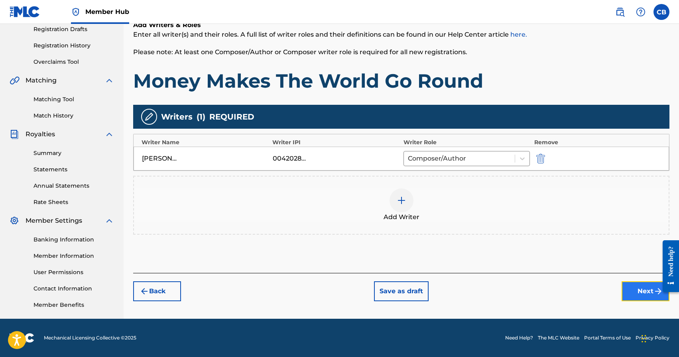
click at [634, 291] on button "Next" at bounding box center [646, 291] width 48 height 20
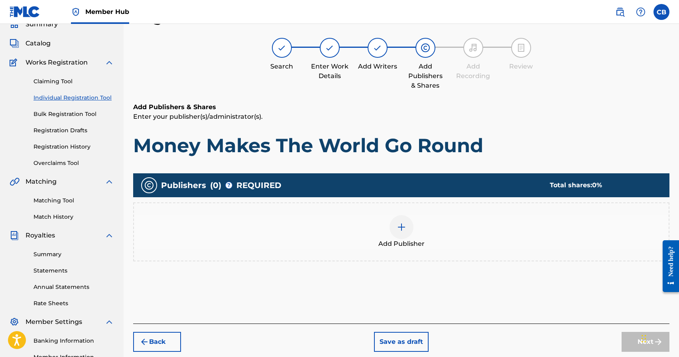
scroll to position [36, 0]
click at [402, 224] on img at bounding box center [402, 227] width 10 height 10
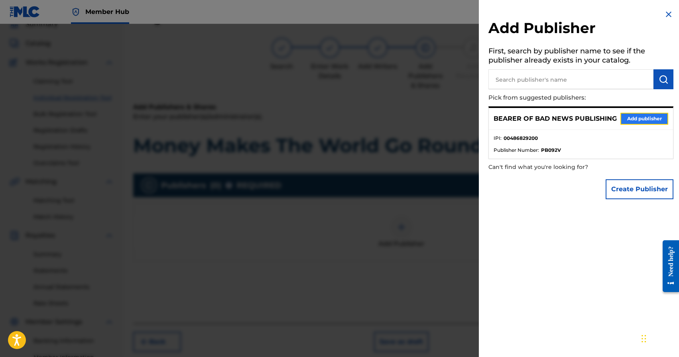
click at [648, 116] on button "Add publisher" at bounding box center [644, 119] width 48 height 12
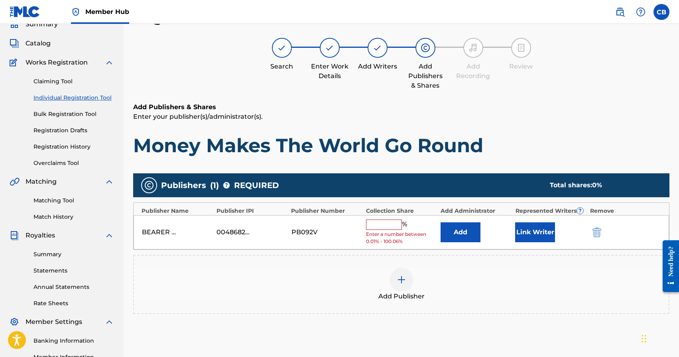
click at [380, 226] on input "text" at bounding box center [384, 225] width 36 height 10
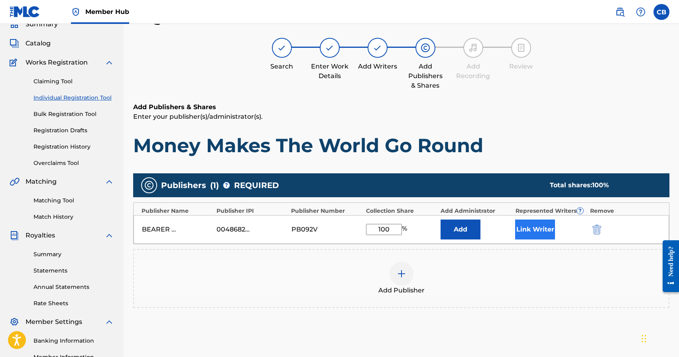
type input "100"
click at [530, 228] on button "Link Writer" at bounding box center [535, 230] width 40 height 20
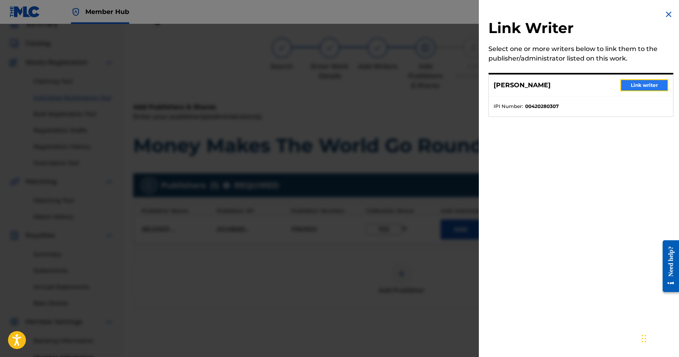
click at [637, 85] on button "Link writer" at bounding box center [644, 85] width 48 height 12
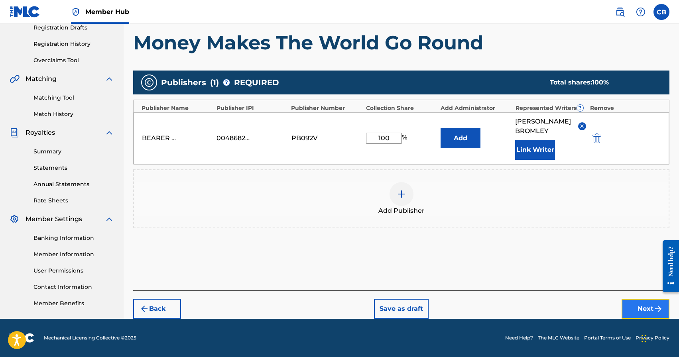
click at [644, 307] on button "Next" at bounding box center [646, 309] width 48 height 20
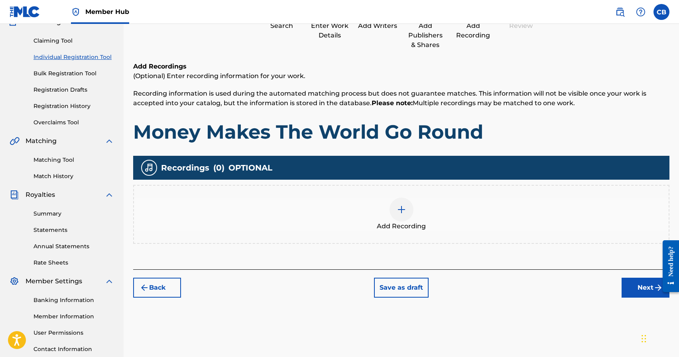
scroll to position [137, 0]
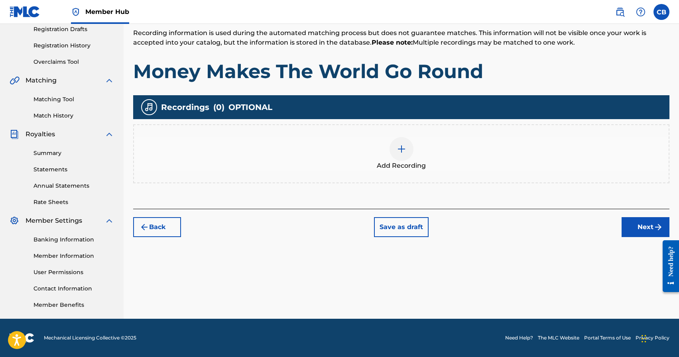
click at [396, 145] on div at bounding box center [402, 149] width 24 height 24
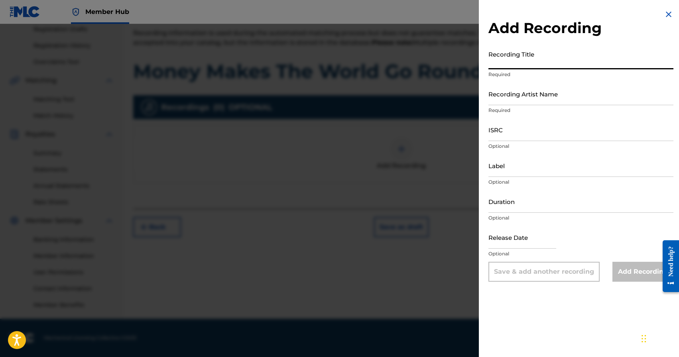
click at [523, 65] on input "Recording Title" at bounding box center [580, 58] width 185 height 23
type input "Money Makes The World Go Round"
click at [556, 97] on input "Recording Artist Name" at bounding box center [580, 94] width 185 height 23
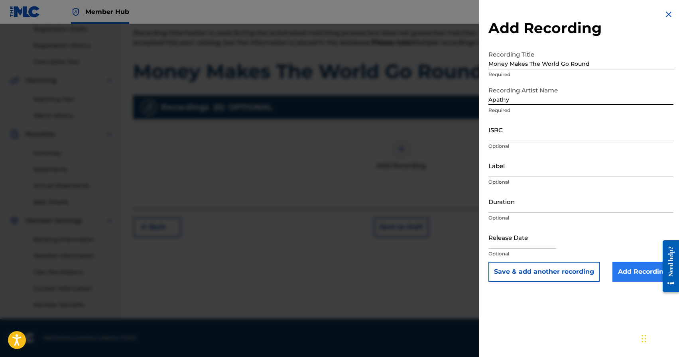
type input "Apathy"
click at [640, 271] on input "Add Recording" at bounding box center [642, 272] width 61 height 20
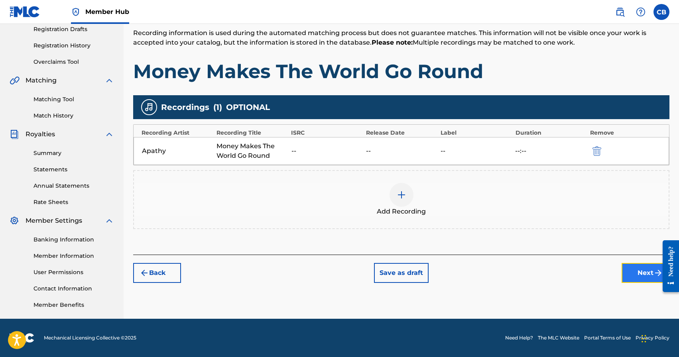
click at [643, 272] on button "Next" at bounding box center [646, 273] width 48 height 20
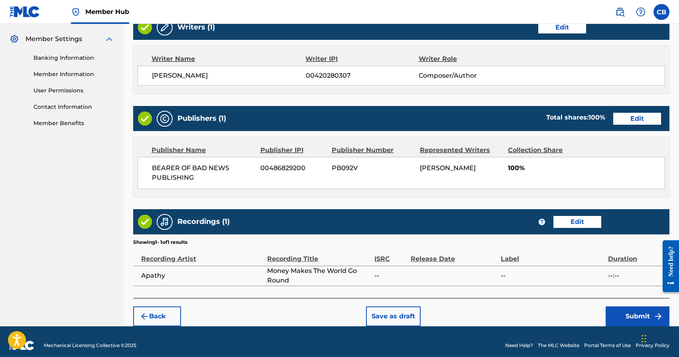
scroll to position [326, 0]
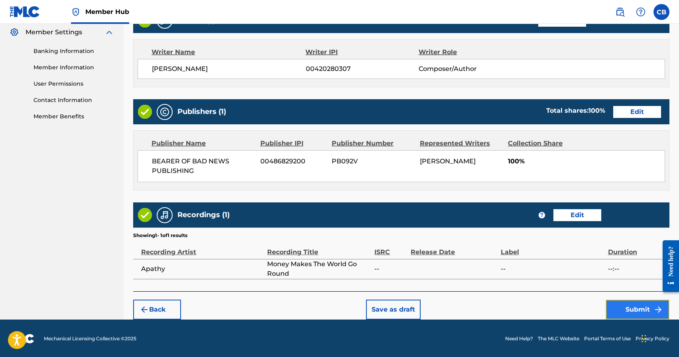
click at [631, 308] on button "Submit" at bounding box center [638, 310] width 64 height 20
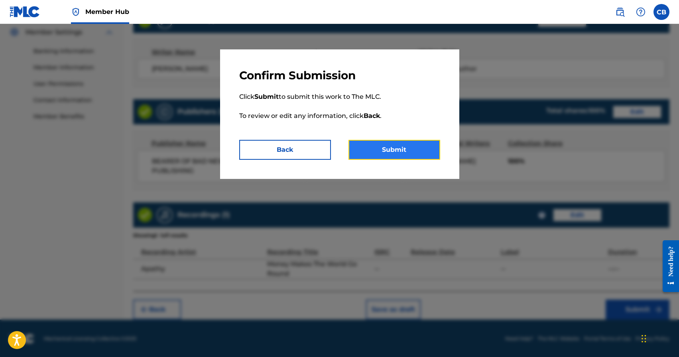
click at [398, 152] on button "Submit" at bounding box center [394, 150] width 92 height 20
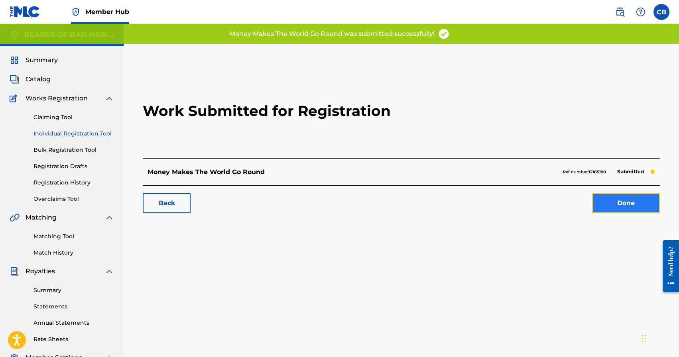
click at [619, 208] on link "Done" at bounding box center [626, 203] width 68 height 20
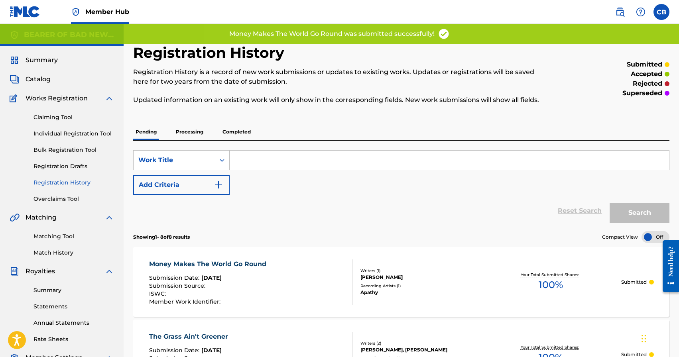
click at [619, 208] on div "Search" at bounding box center [638, 211] width 64 height 32
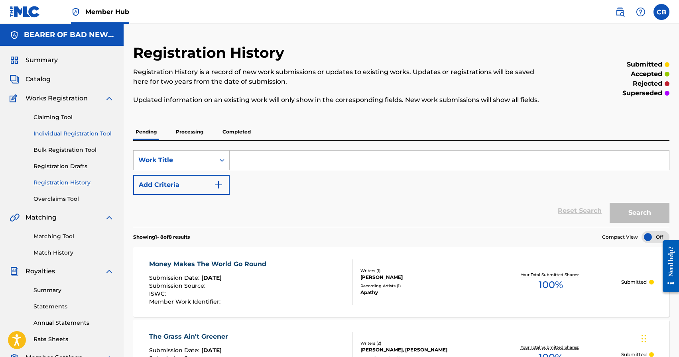
click at [64, 133] on link "Individual Registration Tool" at bounding box center [73, 134] width 81 height 8
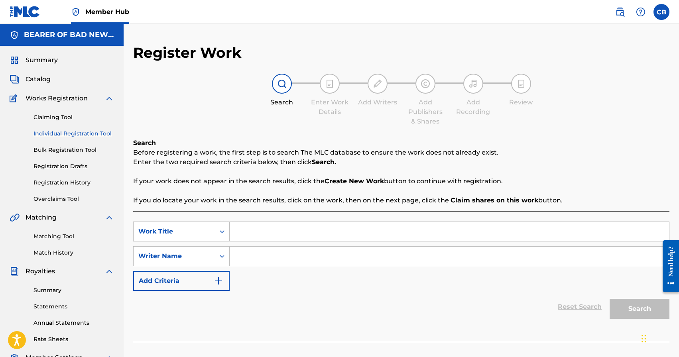
click at [248, 230] on input "Search Form" at bounding box center [449, 231] width 439 height 19
click at [289, 228] on input "Search Form" at bounding box center [449, 231] width 439 height 19
type input "underground chick"
click at [284, 259] on input "Search Form" at bounding box center [449, 256] width 439 height 19
paste input "Chad Aaron Bromley"
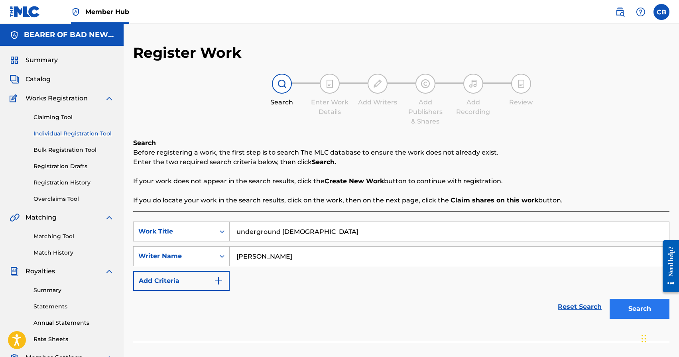
type input "Chad Aaron Bromley"
click at [647, 315] on button "Search" at bounding box center [640, 309] width 60 height 20
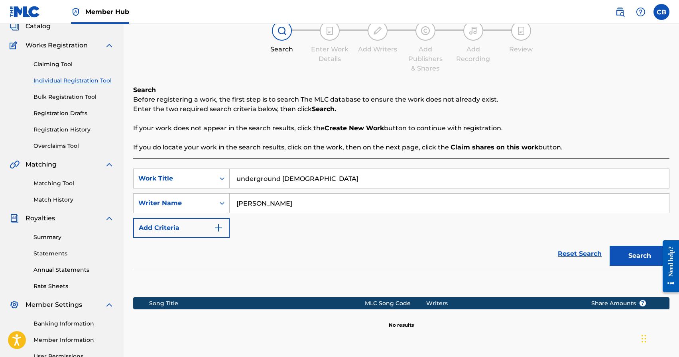
scroll to position [137, 0]
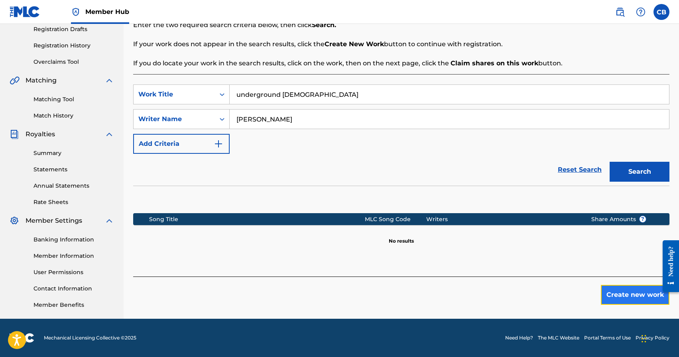
click at [624, 285] on button "Create new work" at bounding box center [635, 295] width 69 height 20
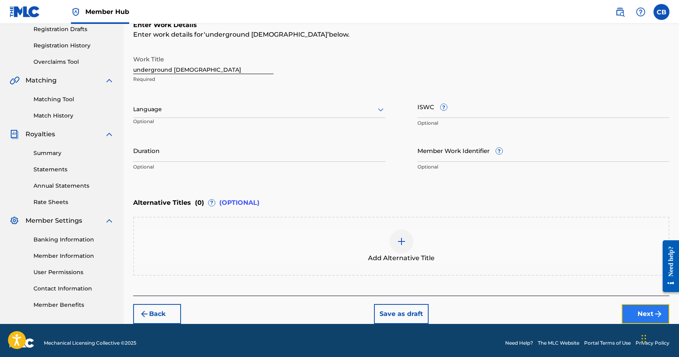
click at [637, 315] on button "Next" at bounding box center [646, 314] width 48 height 20
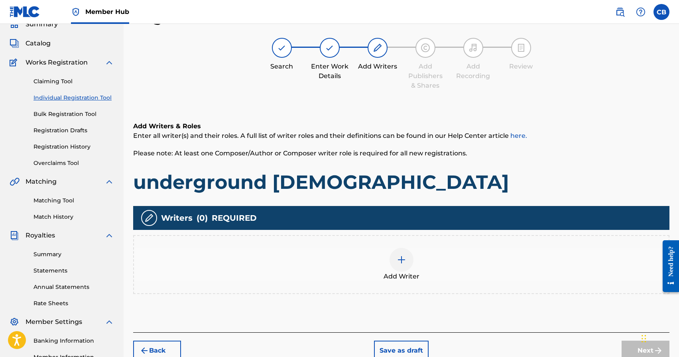
scroll to position [36, 0]
click at [400, 254] on div at bounding box center [402, 260] width 24 height 24
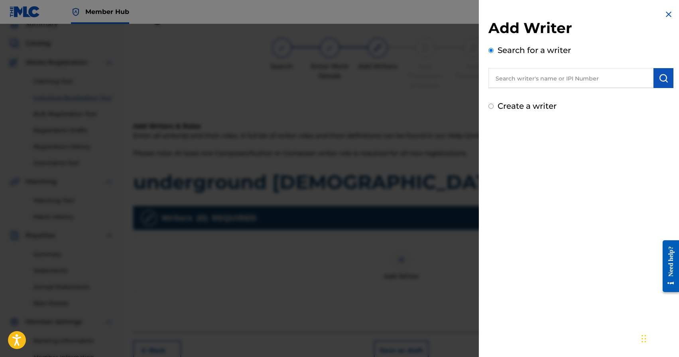
click at [555, 68] on input "text" at bounding box center [570, 78] width 165 height 20
paste input "Chad Aaron Bromley"
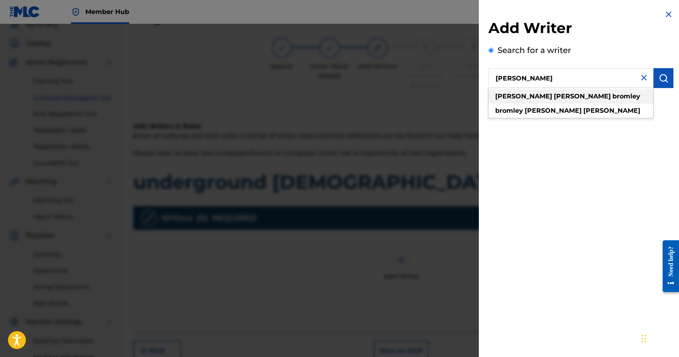
click at [612, 98] on strong "bromley" at bounding box center [626, 97] width 28 height 8
type input "chad aaron bromley"
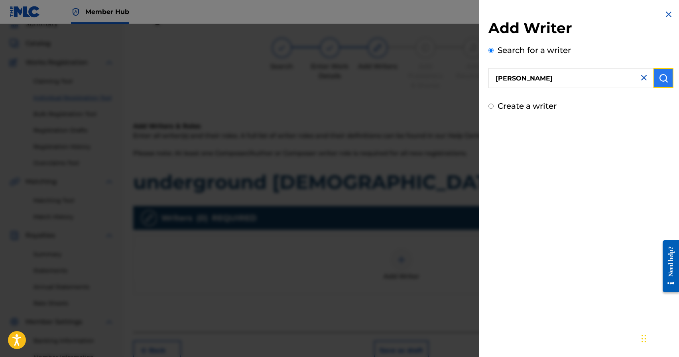
click at [664, 75] on img "submit" at bounding box center [664, 78] width 10 height 10
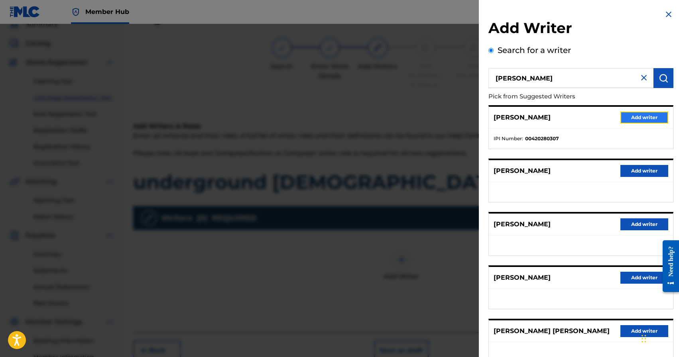
click at [648, 118] on button "Add writer" at bounding box center [644, 118] width 48 height 12
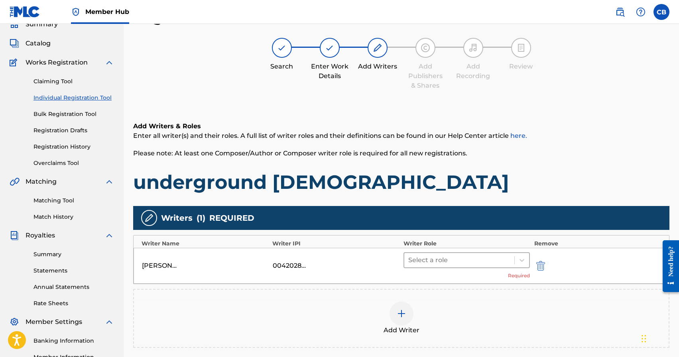
click at [458, 258] on div at bounding box center [459, 260] width 102 height 11
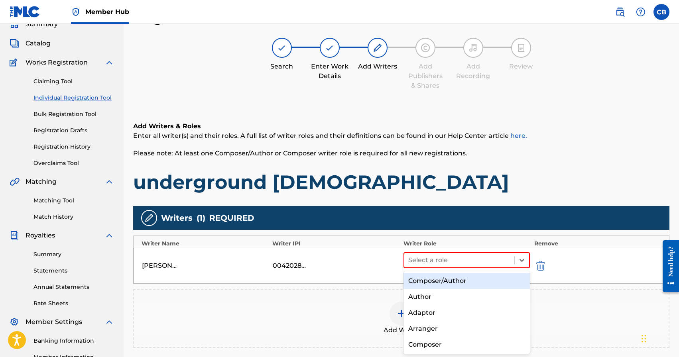
click at [453, 279] on div "Composer/Author" at bounding box center [466, 281] width 127 height 16
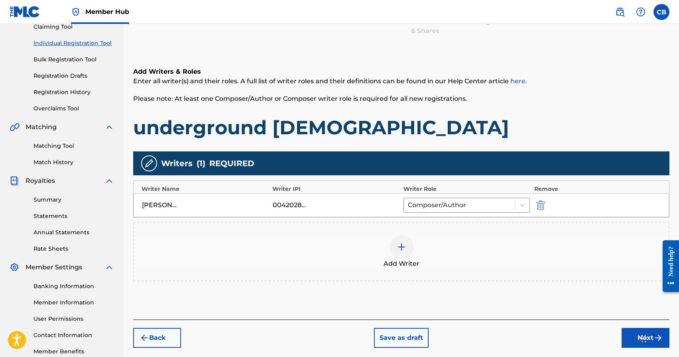
scroll to position [137, 0]
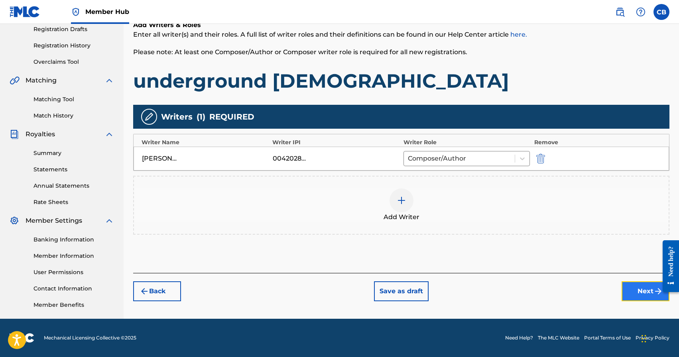
click at [640, 291] on button "Next" at bounding box center [646, 291] width 48 height 20
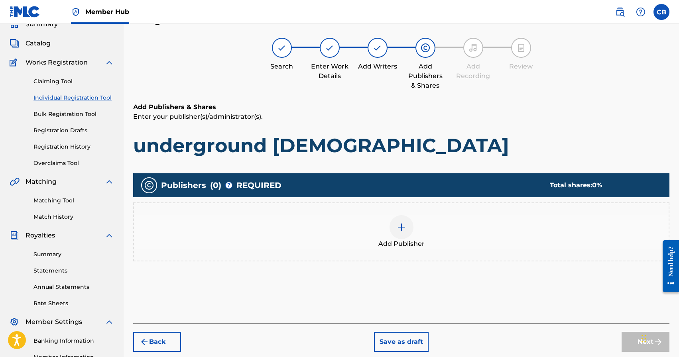
scroll to position [36, 0]
click at [404, 231] on img at bounding box center [402, 227] width 10 height 10
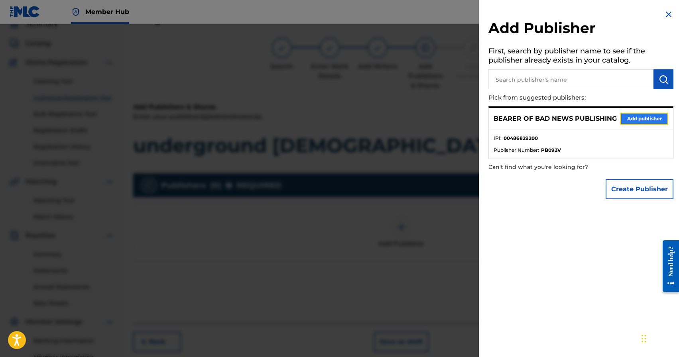
click at [642, 113] on button "Add publisher" at bounding box center [644, 119] width 48 height 12
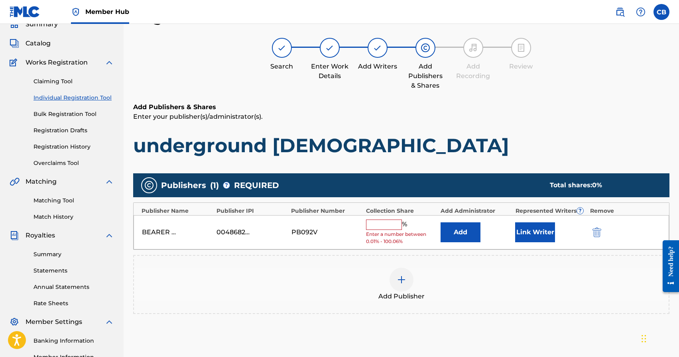
click at [384, 226] on input "text" at bounding box center [384, 225] width 36 height 10
type input "`"
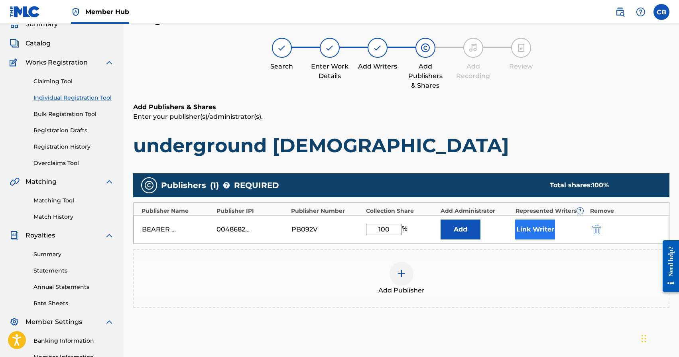
type input "100"
click at [529, 226] on button "Link Writer" at bounding box center [535, 230] width 40 height 20
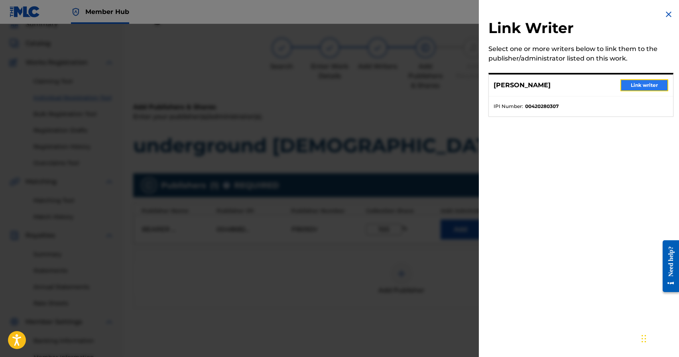
click at [642, 83] on button "Link writer" at bounding box center [644, 85] width 48 height 12
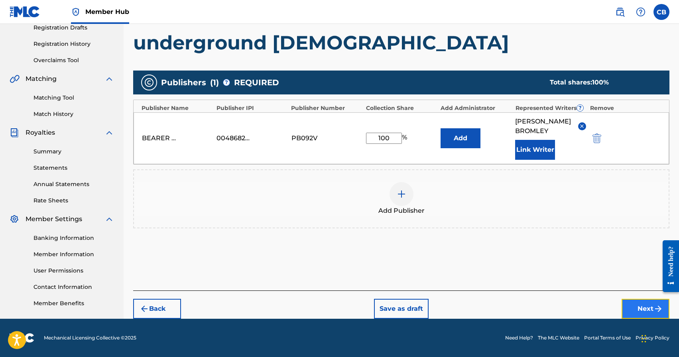
click at [630, 307] on button "Next" at bounding box center [646, 309] width 48 height 20
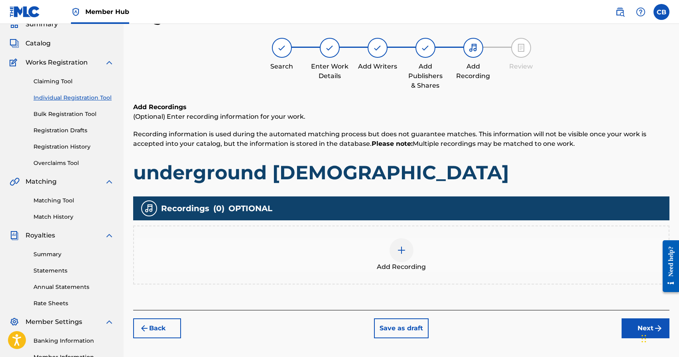
click at [400, 254] on img at bounding box center [402, 251] width 10 height 10
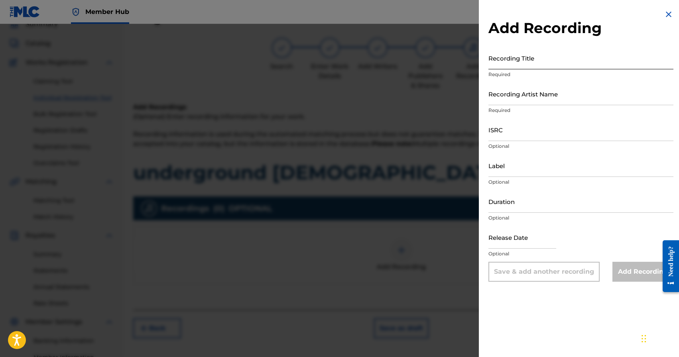
click at [539, 65] on input "Recording Title" at bounding box center [580, 58] width 185 height 23
type input "Y"
type input "Underground Chick"
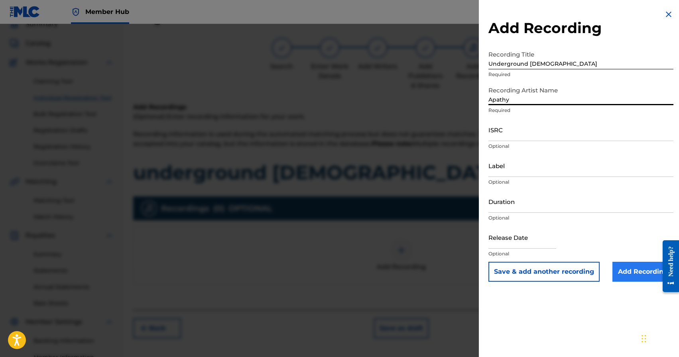
type input "Apathy"
click at [637, 279] on input "Add Recording" at bounding box center [642, 272] width 61 height 20
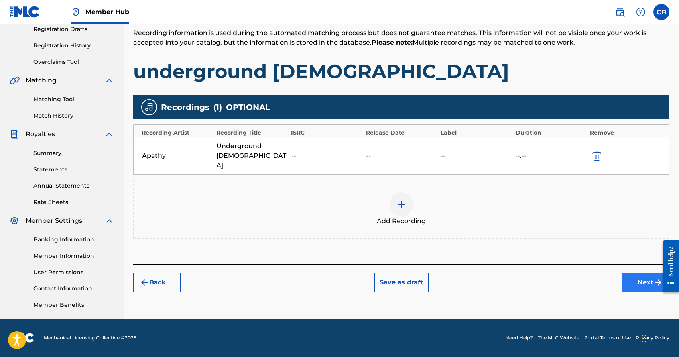
click at [631, 273] on button "Next" at bounding box center [646, 283] width 48 height 20
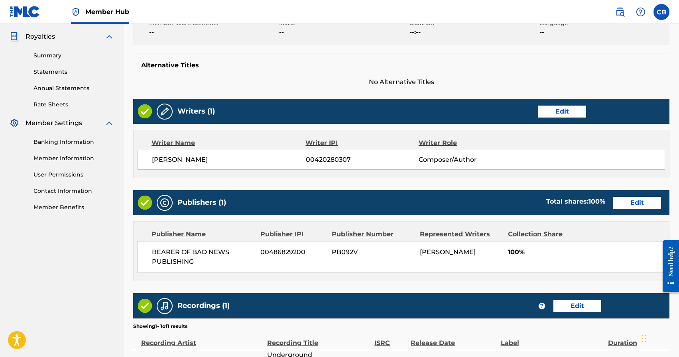
scroll to position [326, 0]
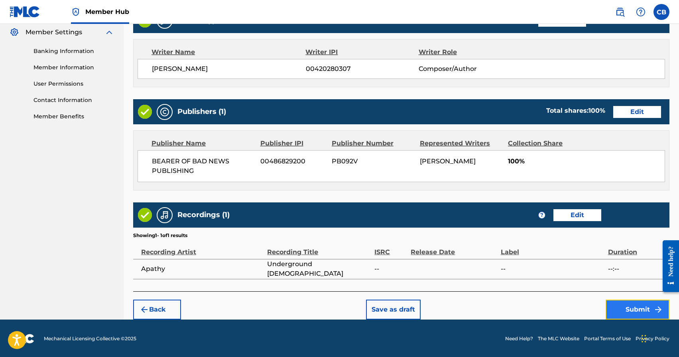
click at [633, 306] on button "Submit" at bounding box center [638, 310] width 64 height 20
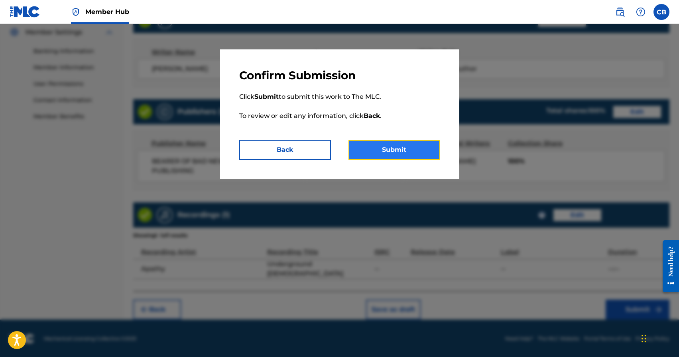
click at [378, 148] on button "Submit" at bounding box center [394, 150] width 92 height 20
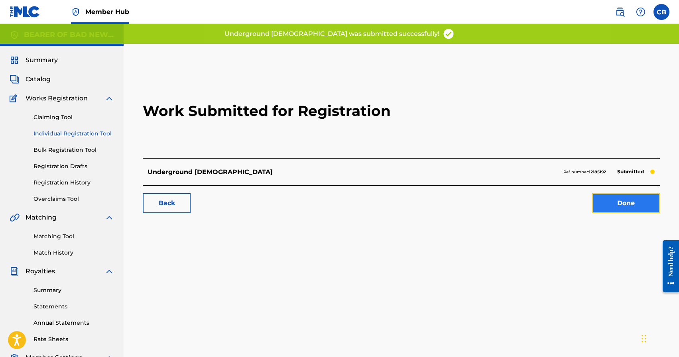
click at [643, 205] on link "Done" at bounding box center [626, 203] width 68 height 20
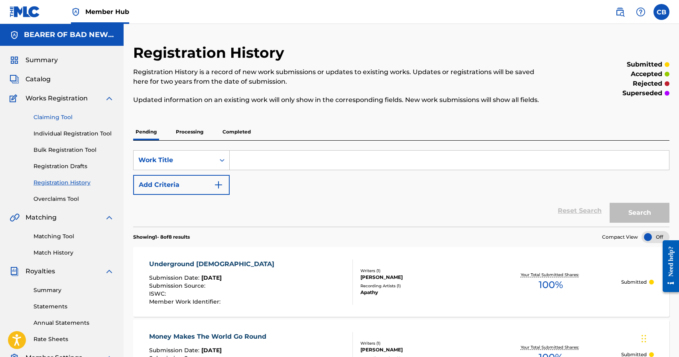
click at [56, 120] on link "Claiming Tool" at bounding box center [73, 117] width 81 height 8
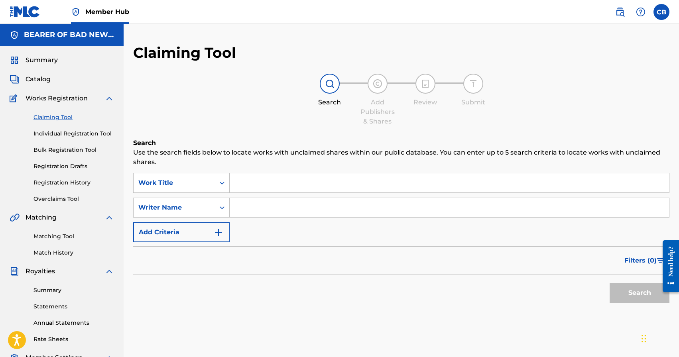
click at [258, 181] on input "Search Form" at bounding box center [449, 182] width 439 height 19
click at [610, 283] on button "Search" at bounding box center [640, 293] width 60 height 20
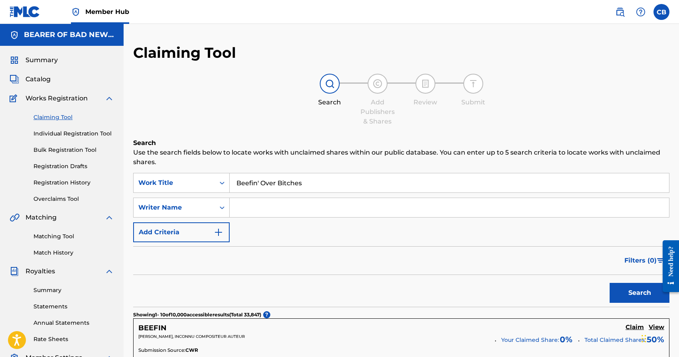
click at [258, 183] on input "Beefin' Over Bitches" at bounding box center [449, 182] width 439 height 19
click at [610, 283] on button "Search" at bounding box center [640, 293] width 60 height 20
type input "Beefin Over Bitches"
click at [72, 133] on link "Individual Registration Tool" at bounding box center [73, 134] width 81 height 8
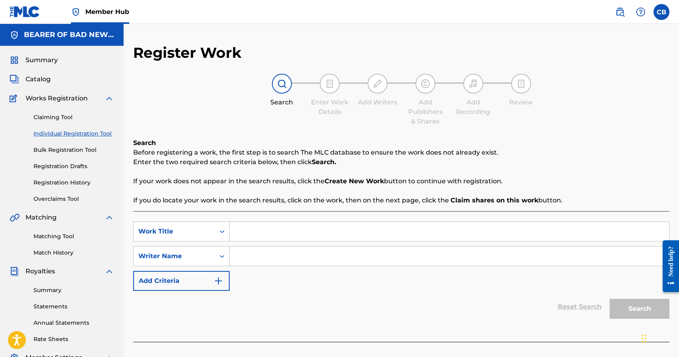
click at [276, 232] on input "Search Form" at bounding box center [449, 231] width 439 height 19
type input "V"
type input "Beefin' Over Bitches"
click at [270, 260] on input "Search Form" at bounding box center [449, 256] width 439 height 19
paste input "Chad Aaron Bromley"
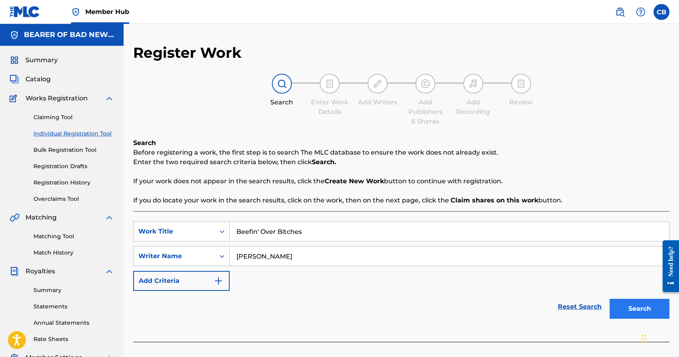
type input "Chad Aaron Bromley"
click at [637, 318] on button "Search" at bounding box center [640, 309] width 60 height 20
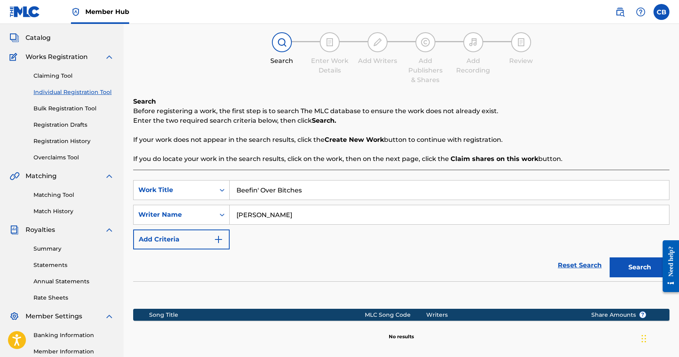
scroll to position [137, 0]
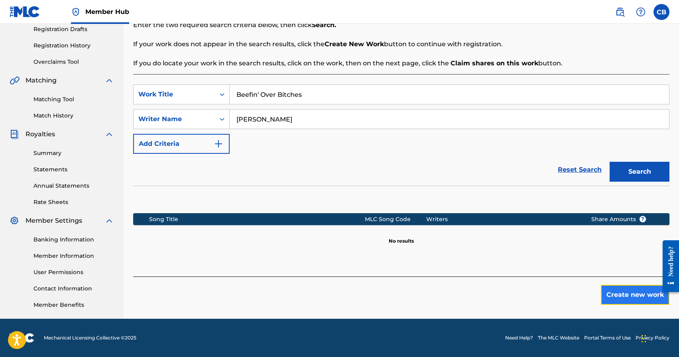
click at [633, 299] on button "Create new work" at bounding box center [635, 295] width 69 height 20
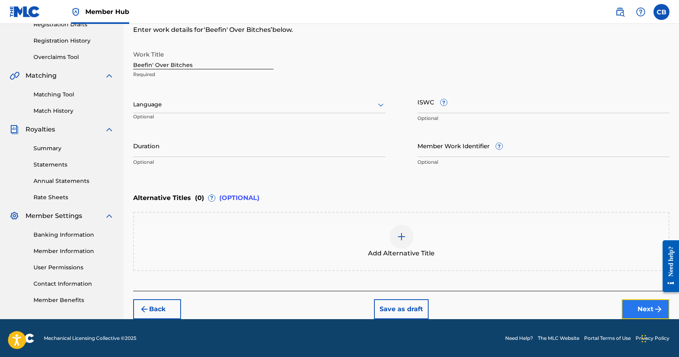
click at [643, 308] on button "Next" at bounding box center [646, 309] width 48 height 20
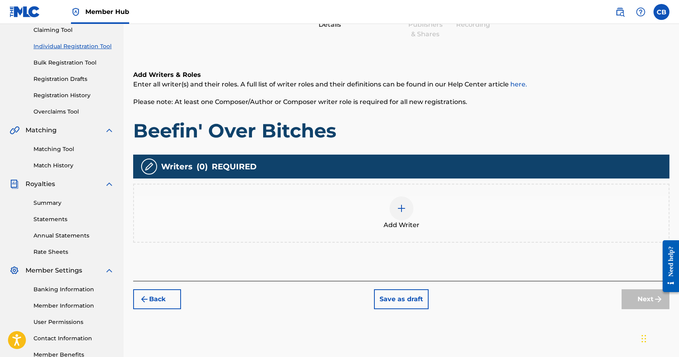
scroll to position [108, 0]
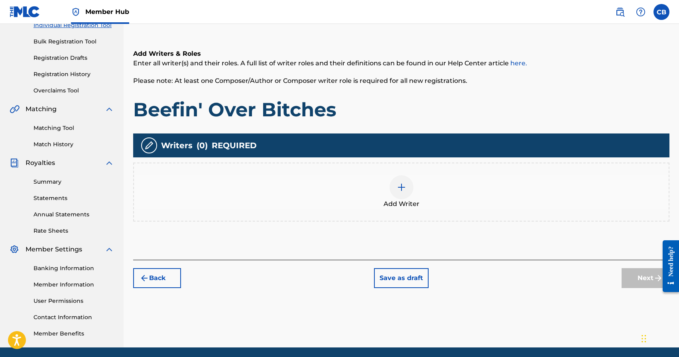
click at [403, 190] on img at bounding box center [402, 188] width 10 height 10
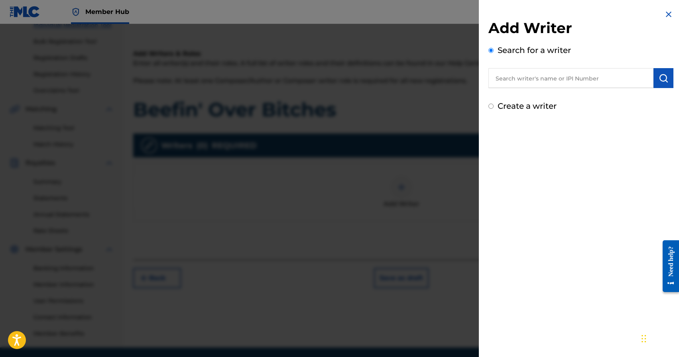
click at [546, 83] on input "text" at bounding box center [570, 78] width 165 height 20
paste input "Chad Aaron Bromley"
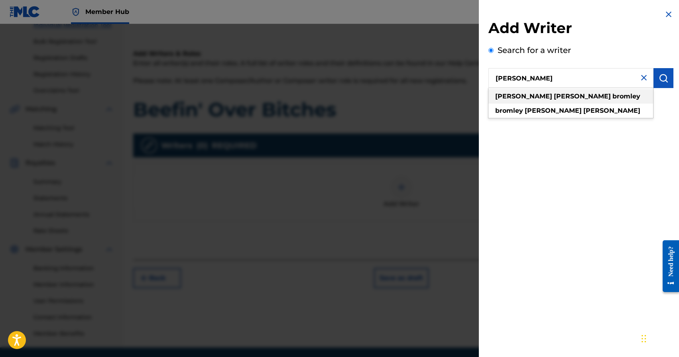
click at [612, 97] on strong "bromley" at bounding box center [626, 97] width 28 height 8
type input "chad aaron bromley"
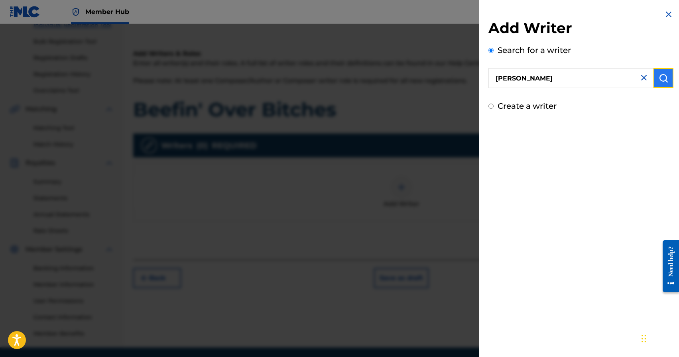
click at [660, 80] on img "submit" at bounding box center [664, 78] width 10 height 10
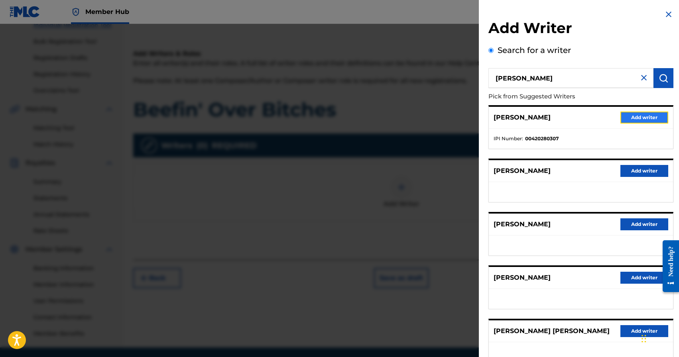
click at [631, 112] on button "Add writer" at bounding box center [644, 118] width 48 height 12
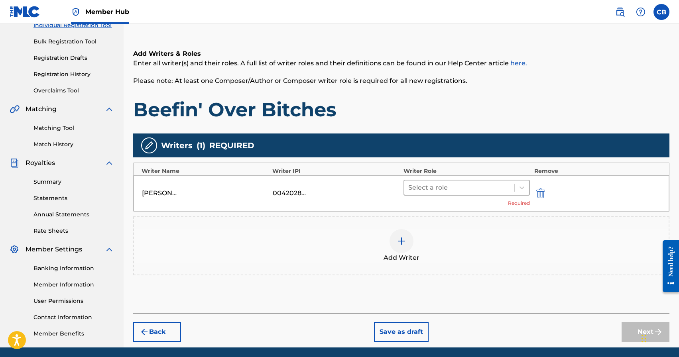
click at [480, 195] on div "Select a role Required" at bounding box center [466, 193] width 127 height 27
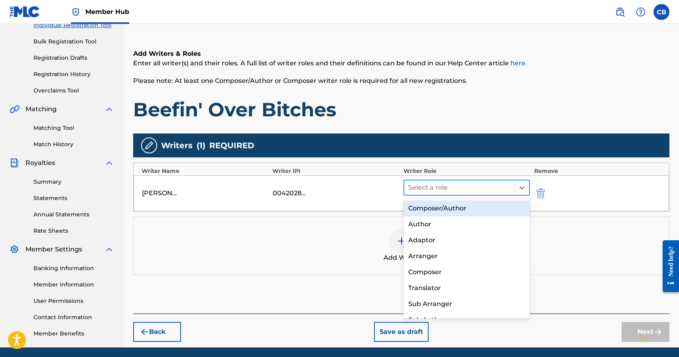
click at [476, 185] on div at bounding box center [459, 187] width 102 height 11
click at [448, 207] on div "Composer/Author" at bounding box center [466, 209] width 127 height 16
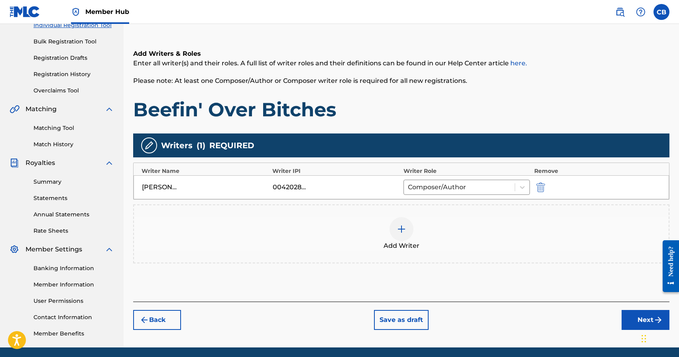
click at [398, 228] on img at bounding box center [402, 229] width 10 height 10
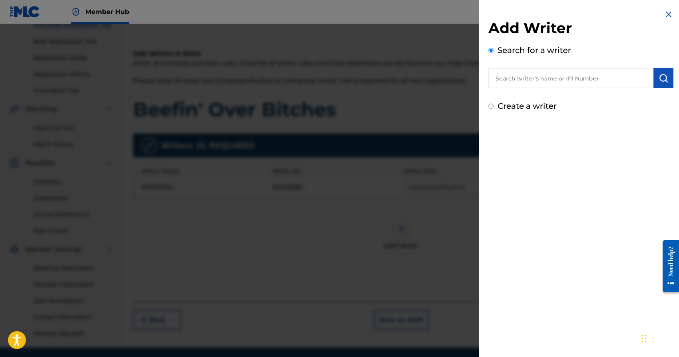
click at [545, 79] on input "text" at bounding box center [570, 78] width 165 height 20
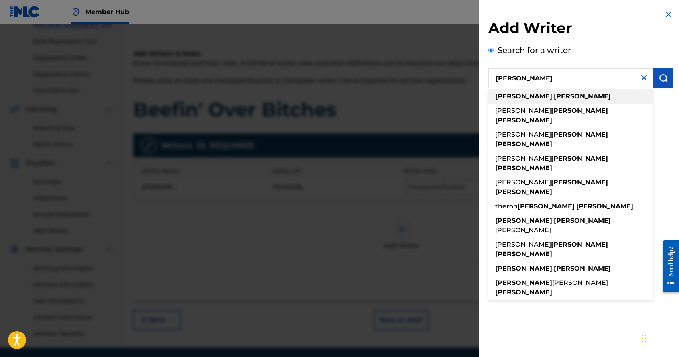
click at [554, 96] on strong "bennett" at bounding box center [582, 97] width 57 height 8
type input "matthew bennett"
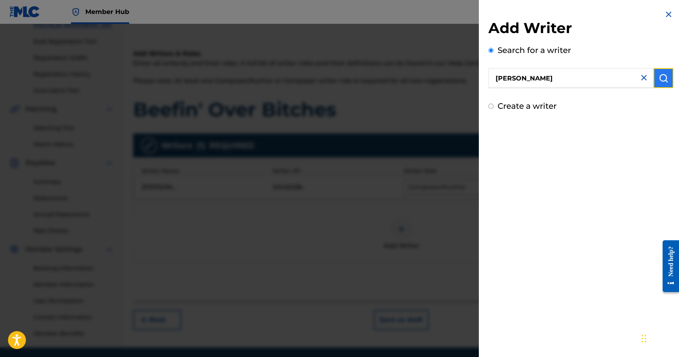
click at [663, 79] on img "submit" at bounding box center [664, 78] width 10 height 10
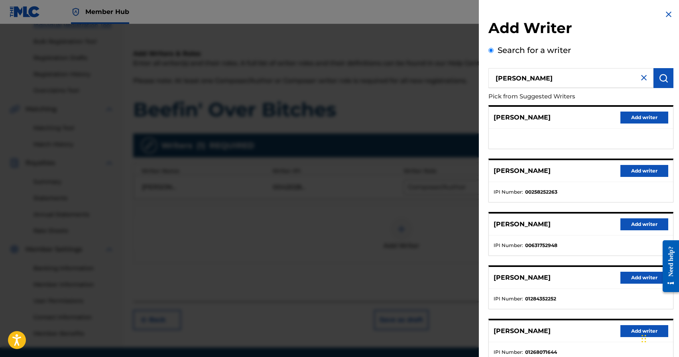
click at [664, 16] on img at bounding box center [669, 15] width 10 height 10
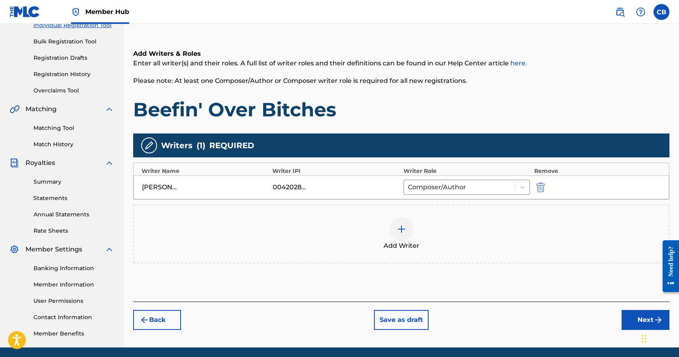
scroll to position [95, 0]
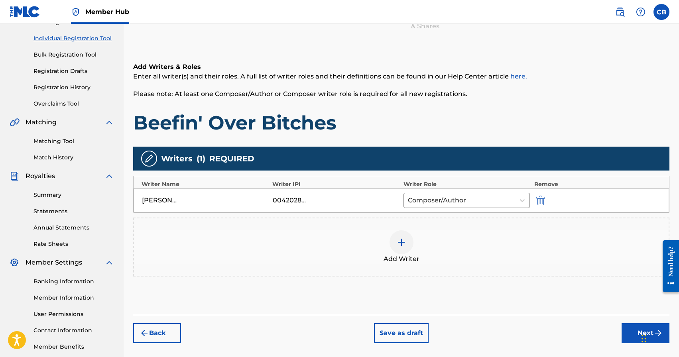
click at [550, 297] on div "Add Writers & Roles Enter all writer(s) and their roles. A full list of writer …" at bounding box center [401, 179] width 536 height 272
click at [599, 295] on div "Add Writers & Roles Enter all writer(s) and their roles. A full list of writer …" at bounding box center [401, 179] width 536 height 272
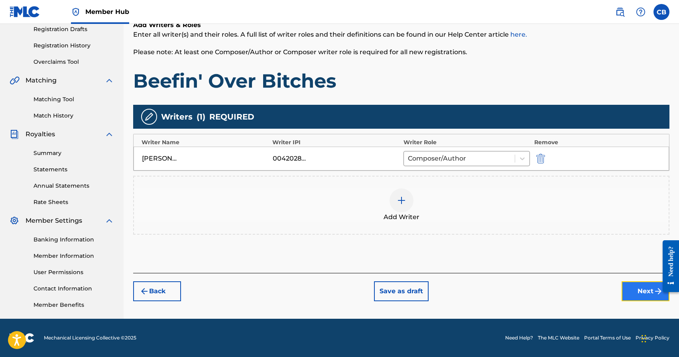
click at [643, 294] on button "Next" at bounding box center [646, 291] width 48 height 20
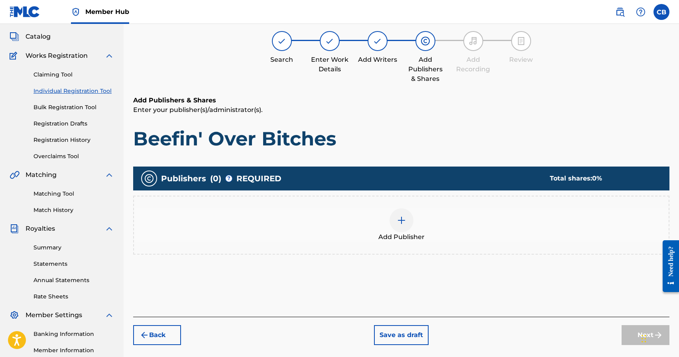
scroll to position [36, 0]
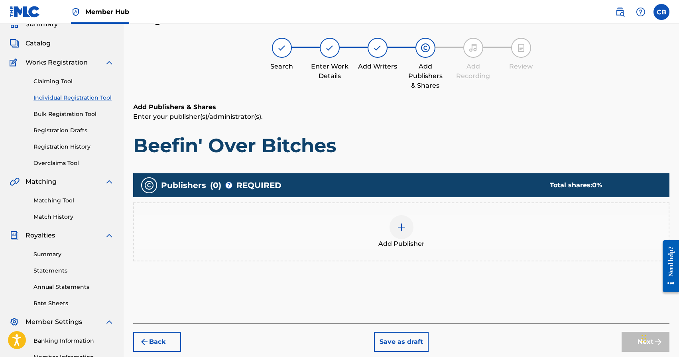
click at [406, 227] on div at bounding box center [402, 227] width 24 height 24
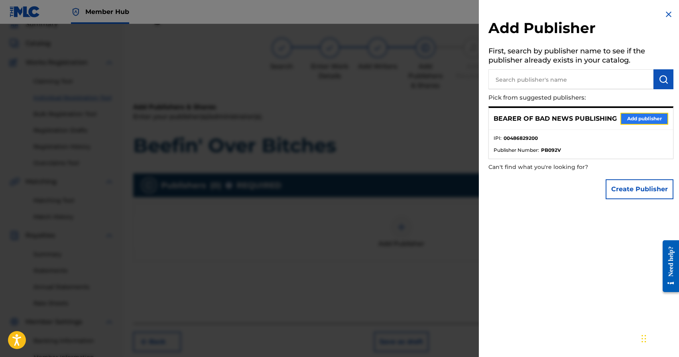
click at [646, 120] on button "Add publisher" at bounding box center [644, 119] width 48 height 12
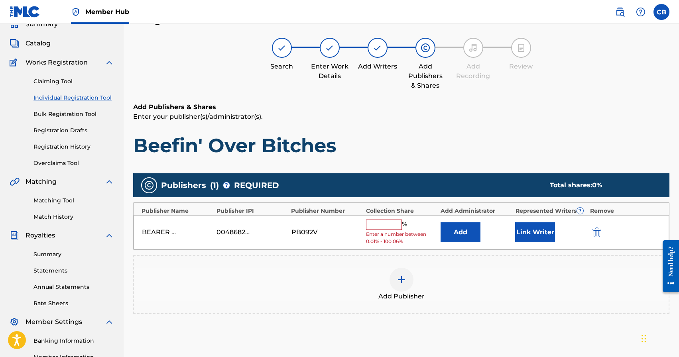
click at [383, 233] on span "Enter a number between 0.01% - 100.06%" at bounding box center [401, 238] width 71 height 14
click at [383, 220] on input "text" at bounding box center [384, 225] width 36 height 10
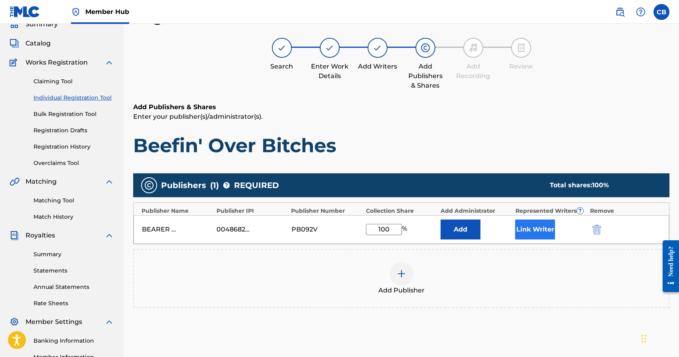
type input "100"
click at [517, 228] on button "Link Writer" at bounding box center [535, 230] width 40 height 20
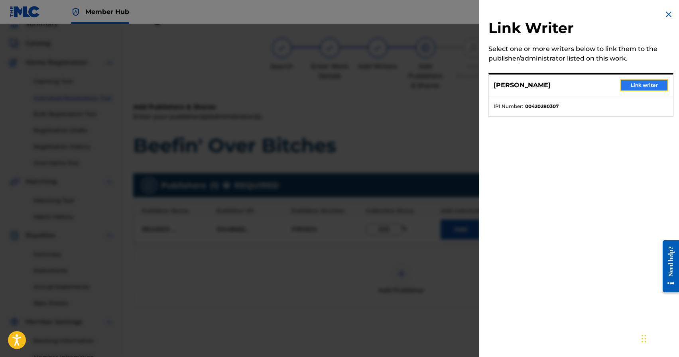
click at [645, 85] on button "Link writer" at bounding box center [644, 85] width 48 height 12
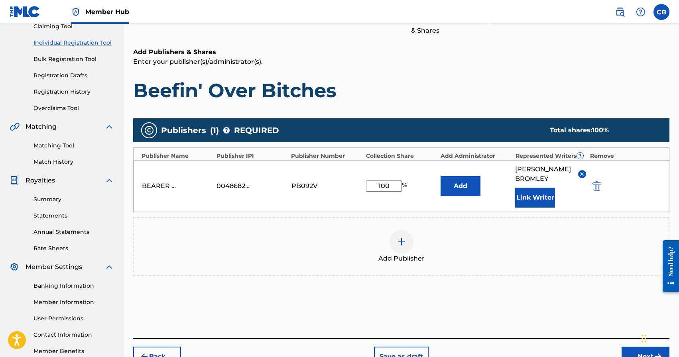
scroll to position [139, 0]
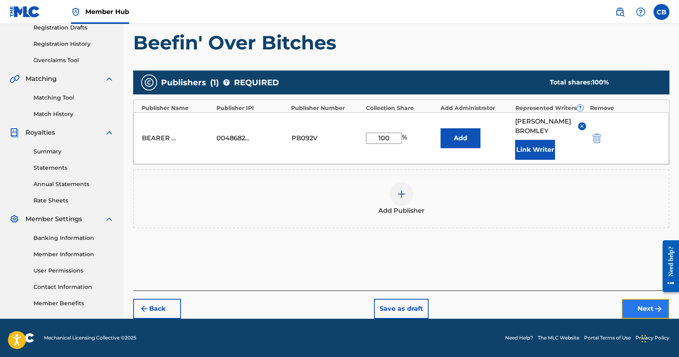
click at [643, 314] on button "Next" at bounding box center [646, 309] width 48 height 20
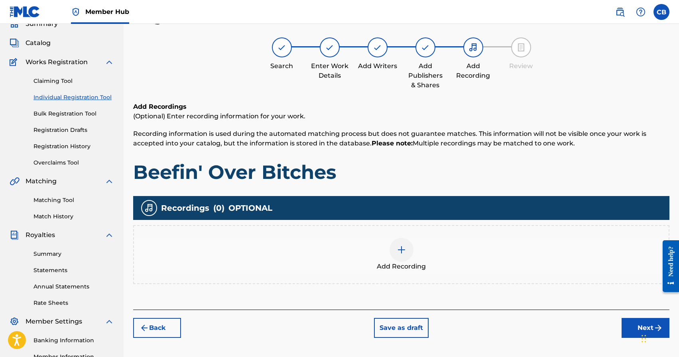
scroll to position [36, 0]
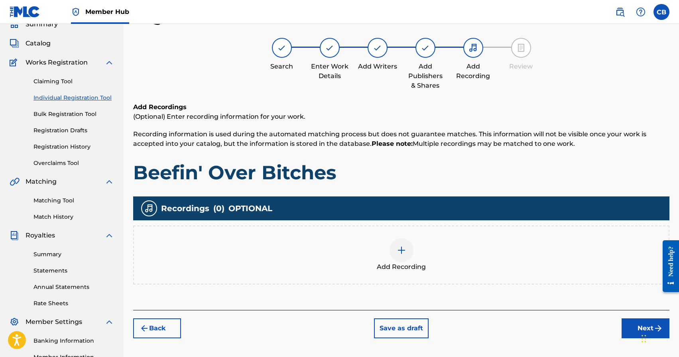
click at [403, 252] on img at bounding box center [402, 251] width 10 height 10
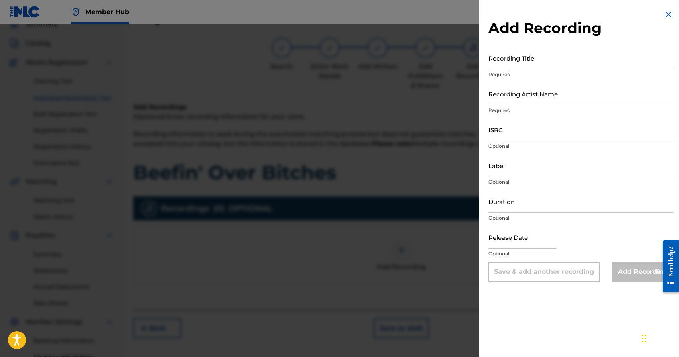
click at [514, 65] on input "Recording Title" at bounding box center [580, 58] width 185 height 23
type input "Beefin' Over Bitches"
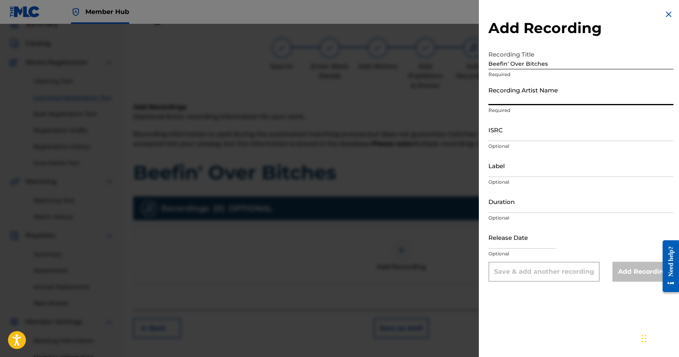
click at [551, 99] on input "Recording Artist Name" at bounding box center [580, 94] width 185 height 23
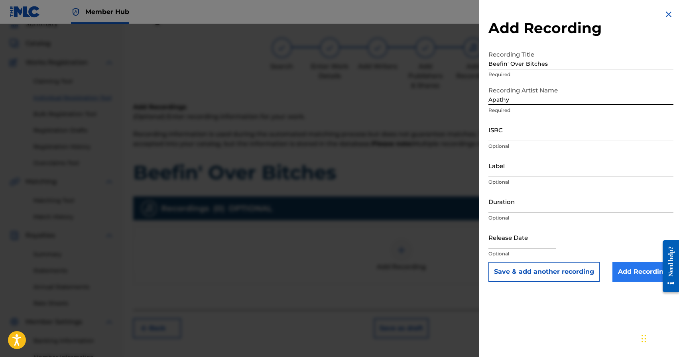
type input "Apathy"
click at [640, 272] on input "Add Recording" at bounding box center [642, 272] width 61 height 20
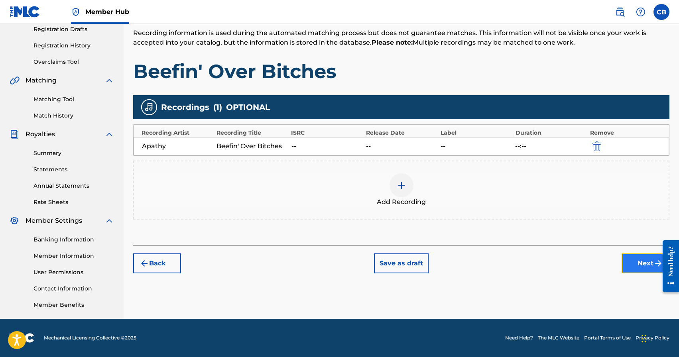
click at [644, 257] on button "Next" at bounding box center [646, 264] width 48 height 20
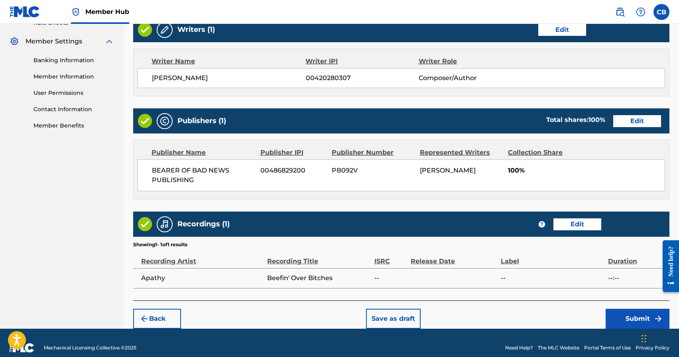
scroll to position [326, 0]
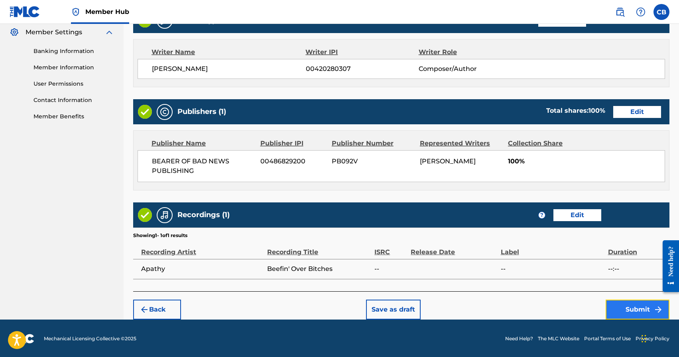
click at [632, 311] on button "Submit" at bounding box center [638, 310] width 64 height 20
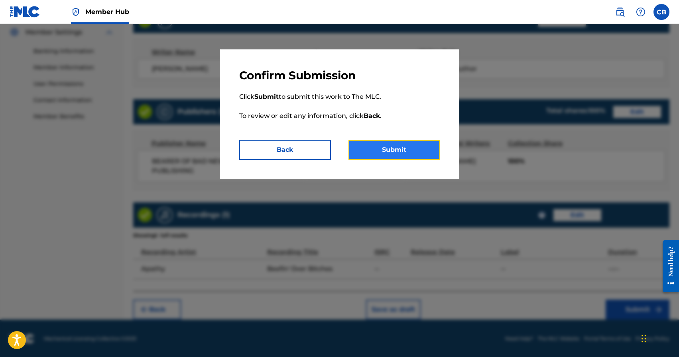
click at [390, 152] on button "Submit" at bounding box center [394, 150] width 92 height 20
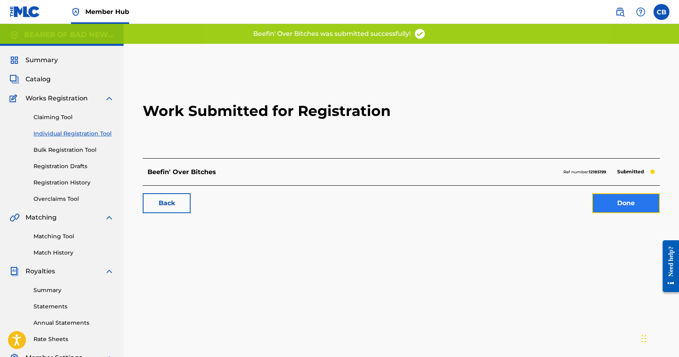
click at [608, 208] on link "Done" at bounding box center [626, 203] width 68 height 20
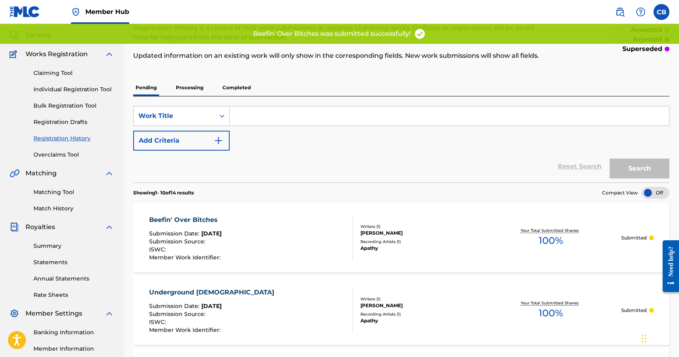
scroll to position [75, 0]
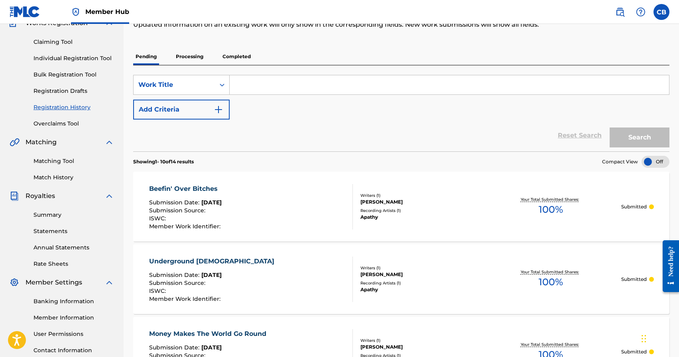
click at [447, 189] on div "Beefin' Over Bitches Submission Date : Sep 24, 2025 Submission Source : ISWC : …" at bounding box center [401, 207] width 536 height 70
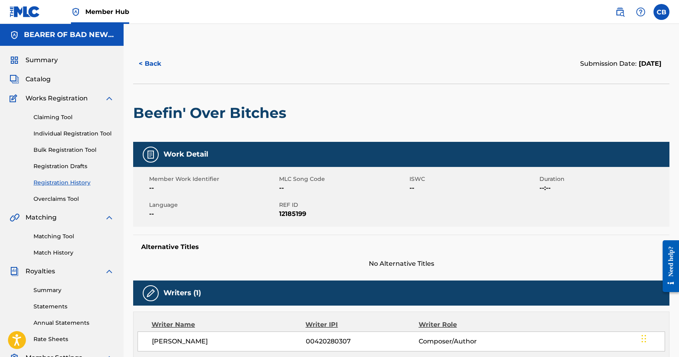
click at [63, 140] on div "Claiming Tool Individual Registration Tool Bulk Registration Tool Registration …" at bounding box center [62, 153] width 104 height 100
click at [65, 134] on link "Individual Registration Tool" at bounding box center [73, 134] width 81 height 8
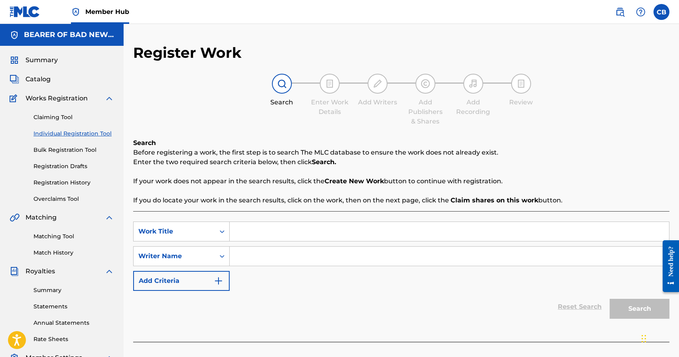
click at [262, 234] on input "Search Form" at bounding box center [449, 231] width 439 height 19
type input "The Grand Leveler"
type input "B"
type input "C"
paste input "Chad Aaron Bromley"
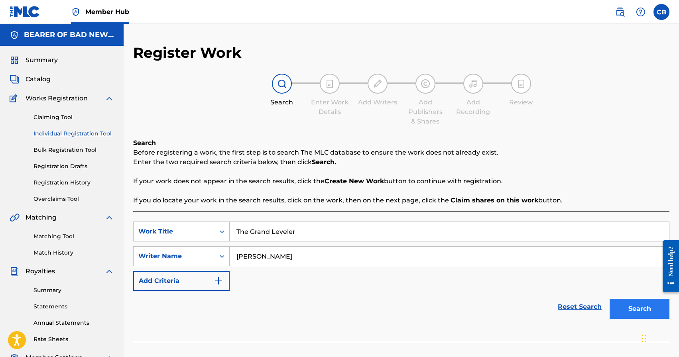
type input "Chad Aaron Bromley"
click at [632, 310] on button "Search" at bounding box center [640, 309] width 60 height 20
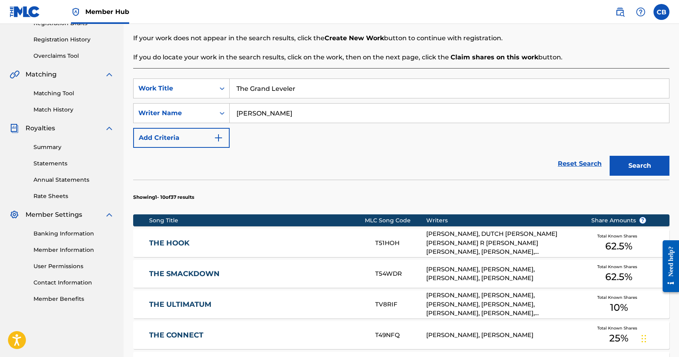
scroll to position [8, 0]
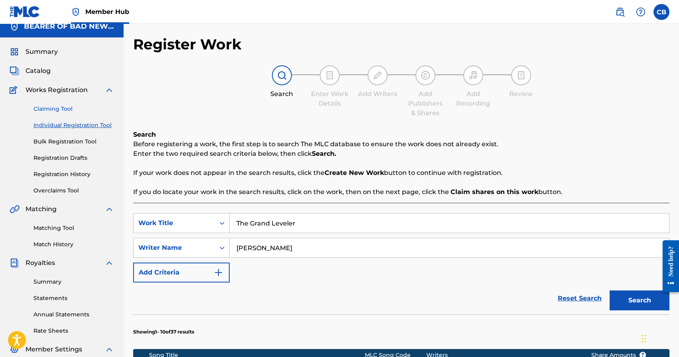
click at [53, 108] on link "Claiming Tool" at bounding box center [73, 109] width 81 height 8
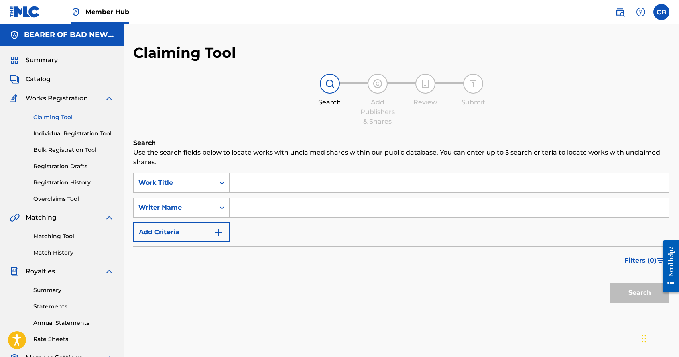
click at [296, 179] on input "Search Form" at bounding box center [449, 182] width 439 height 19
type input "The Grand Leveler"
click at [640, 293] on button "Search" at bounding box center [640, 293] width 60 height 20
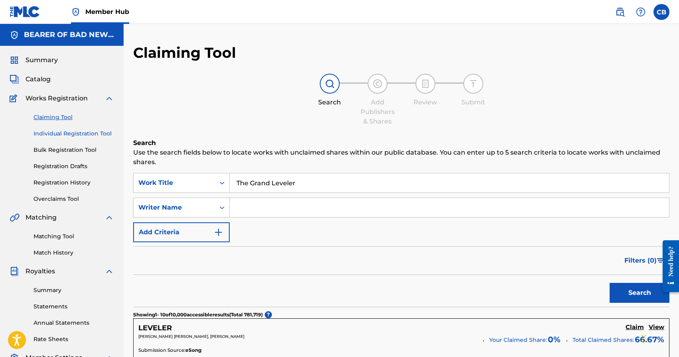
click at [65, 131] on link "Individual Registration Tool" at bounding box center [73, 134] width 81 height 8
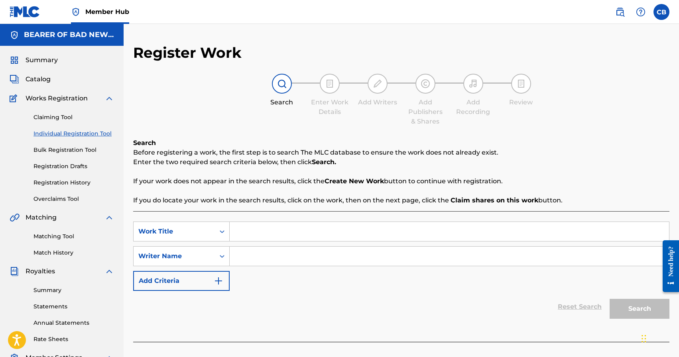
click at [270, 237] on input "Search Form" at bounding box center [449, 231] width 439 height 19
type input "The Grand Leveler"
click at [316, 260] on input "Search Form" at bounding box center [449, 256] width 439 height 19
paste input "Chad Aaron Bromley"
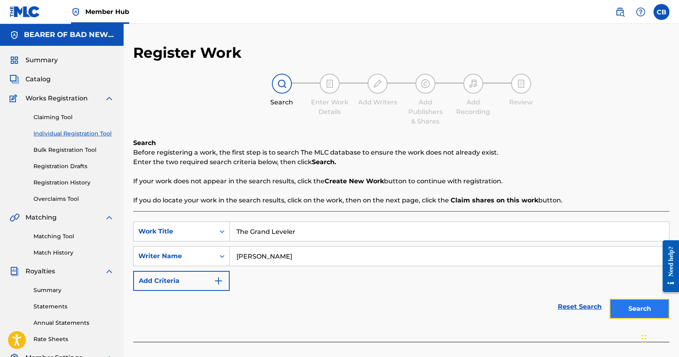
click at [635, 314] on button "Search" at bounding box center [640, 309] width 60 height 20
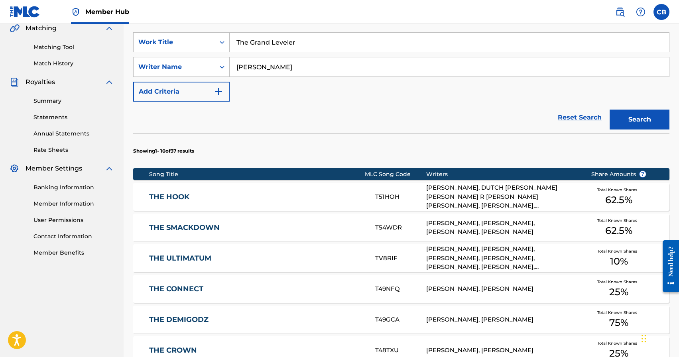
scroll to position [459, 0]
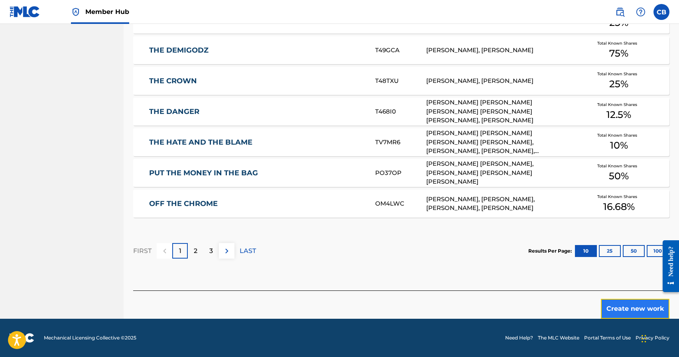
click at [626, 311] on button "Create new work" at bounding box center [635, 309] width 69 height 20
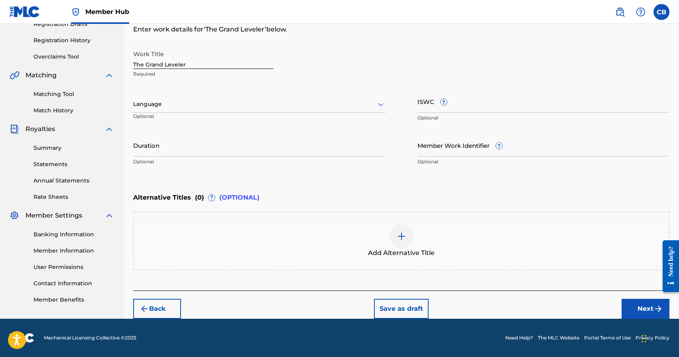
scroll to position [142, 0]
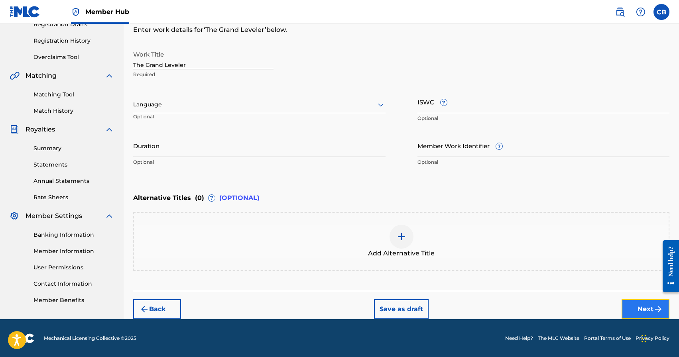
click at [649, 314] on button "Next" at bounding box center [646, 309] width 48 height 20
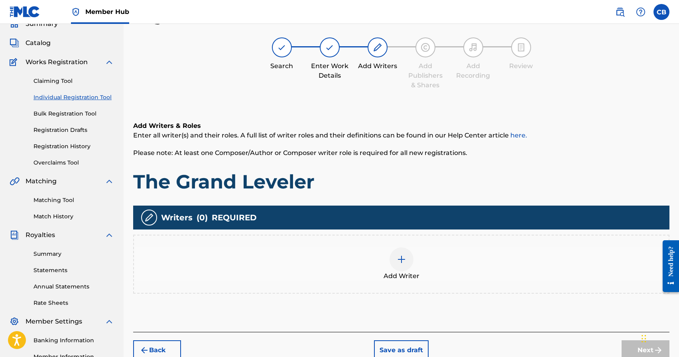
scroll to position [36, 0]
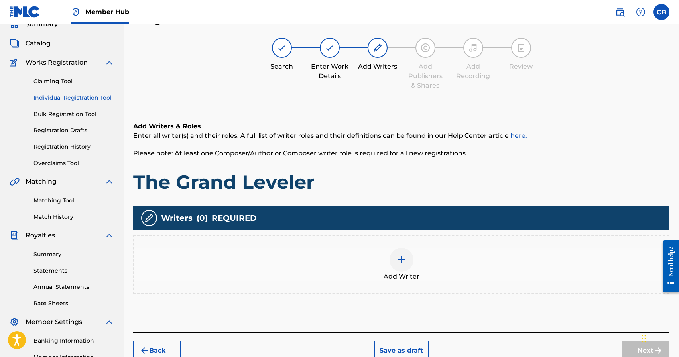
click at [386, 265] on div "Add Writer" at bounding box center [401, 264] width 535 height 33
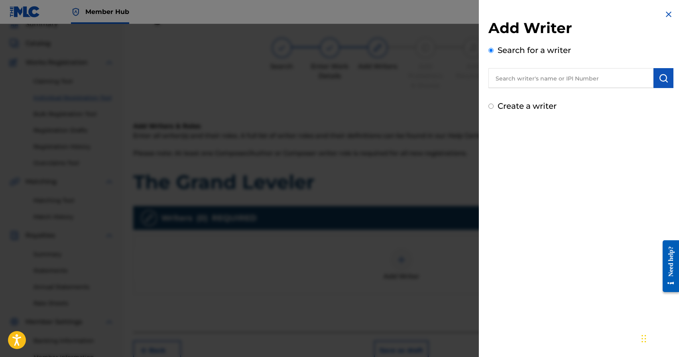
click at [520, 83] on input "text" at bounding box center [570, 78] width 165 height 20
paste input "Chad Aaron Bromley"
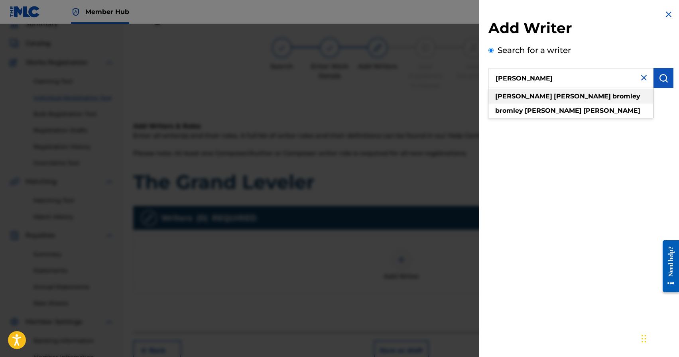
click at [612, 97] on strong "bromley" at bounding box center [626, 97] width 28 height 8
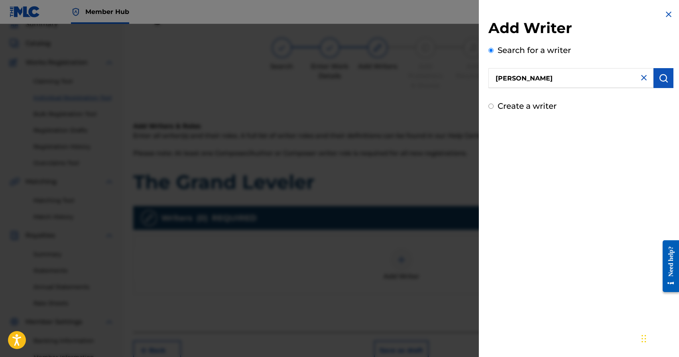
scroll to position [137, 0]
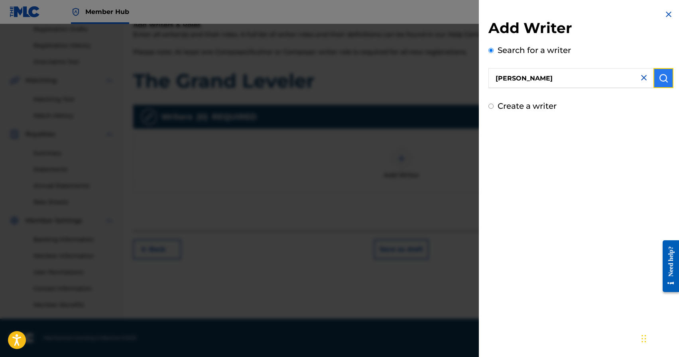
click at [665, 73] on button "submit" at bounding box center [663, 78] width 20 height 20
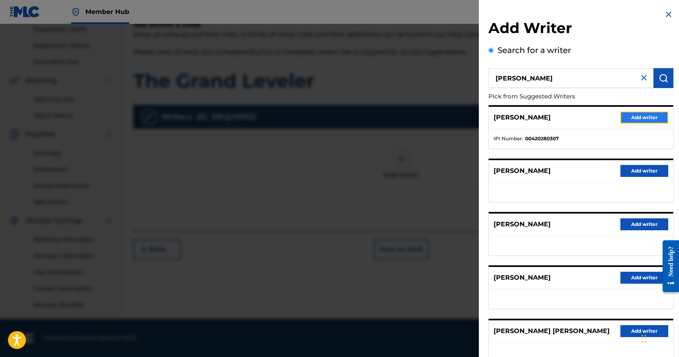
click at [650, 116] on button "Add writer" at bounding box center [644, 118] width 48 height 12
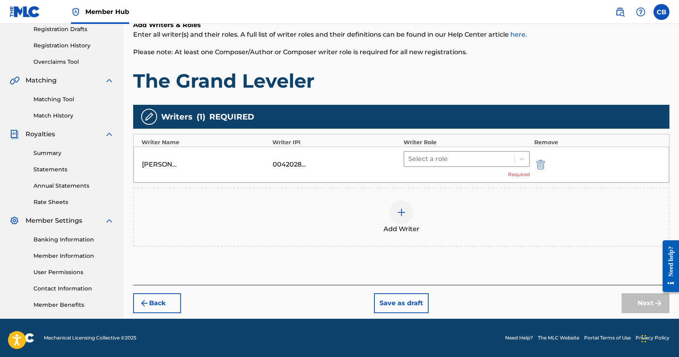
click at [465, 159] on div at bounding box center [459, 159] width 102 height 11
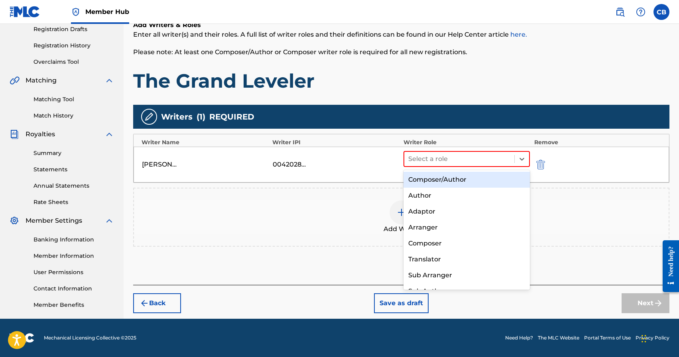
click at [457, 180] on div "Composer/Author" at bounding box center [466, 180] width 127 height 16
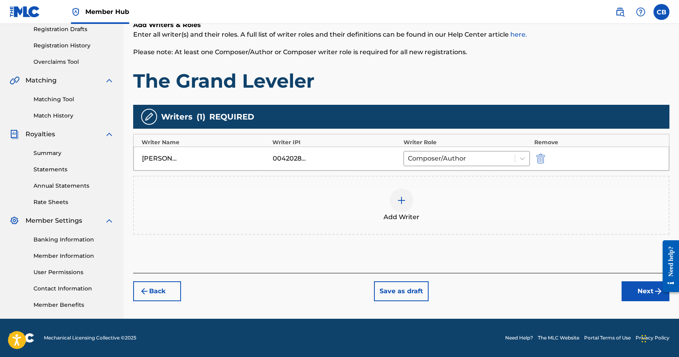
click at [403, 203] on img at bounding box center [402, 201] width 10 height 10
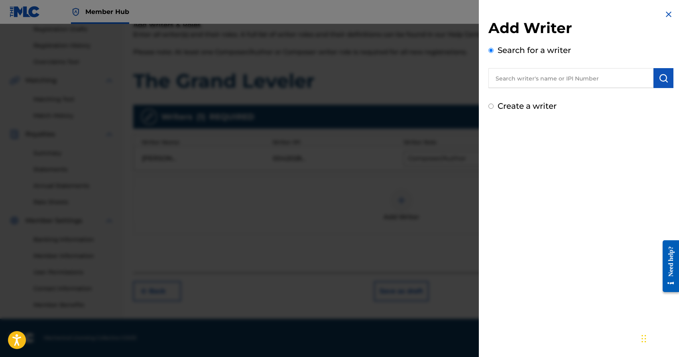
click at [529, 78] on input "text" at bounding box center [570, 78] width 165 height 20
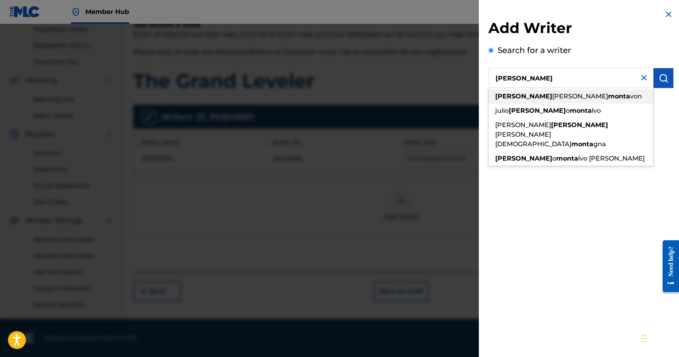
click at [552, 98] on span "michael" at bounding box center [580, 97] width 56 height 8
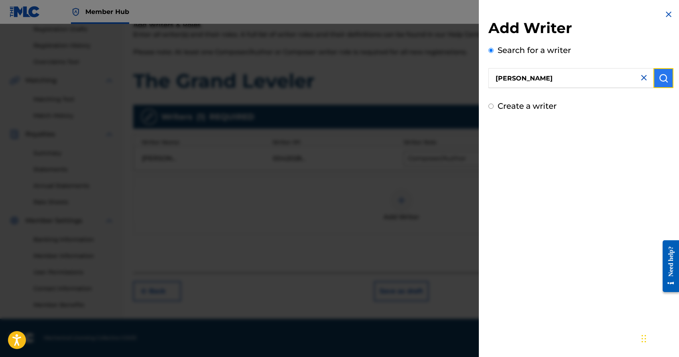
click at [661, 81] on img "submit" at bounding box center [664, 78] width 10 height 10
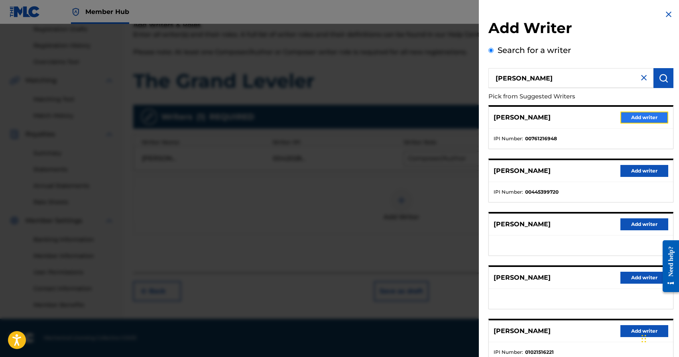
click at [635, 117] on button "Add writer" at bounding box center [644, 118] width 48 height 12
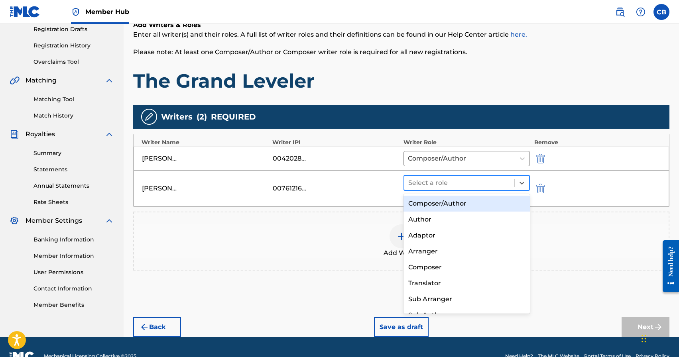
click at [460, 188] on div at bounding box center [459, 182] width 102 height 11
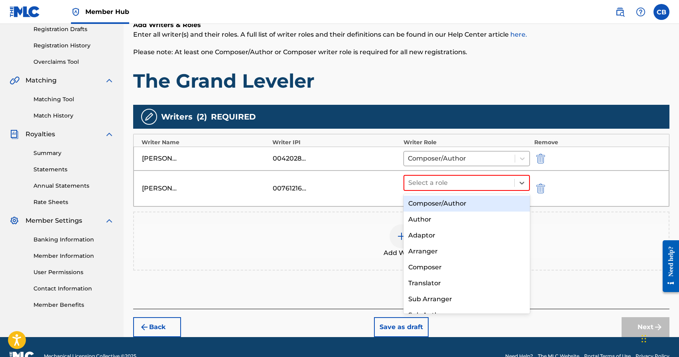
click at [448, 202] on div "Composer/Author" at bounding box center [466, 204] width 127 height 16
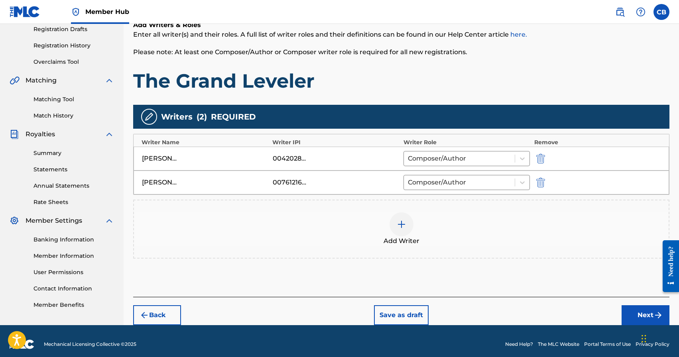
scroll to position [144, 0]
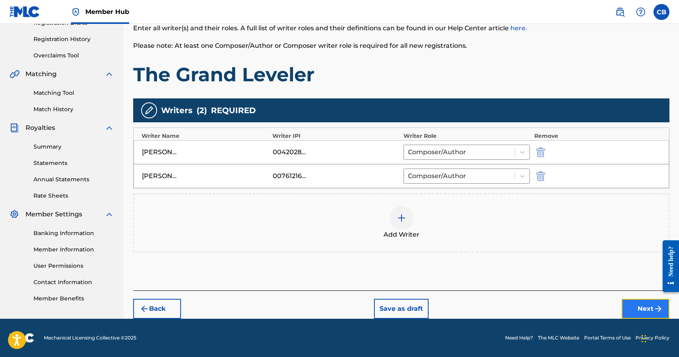
click at [642, 309] on button "Next" at bounding box center [646, 309] width 48 height 20
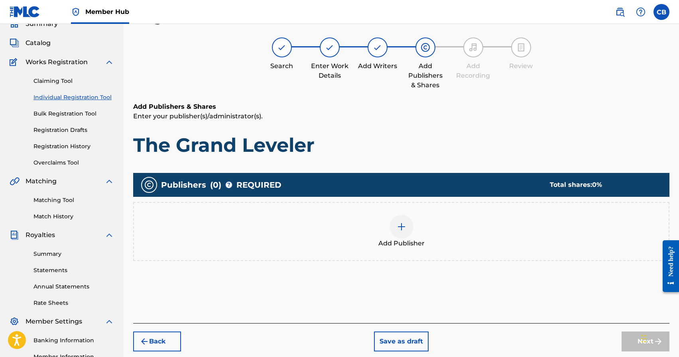
scroll to position [36, 0]
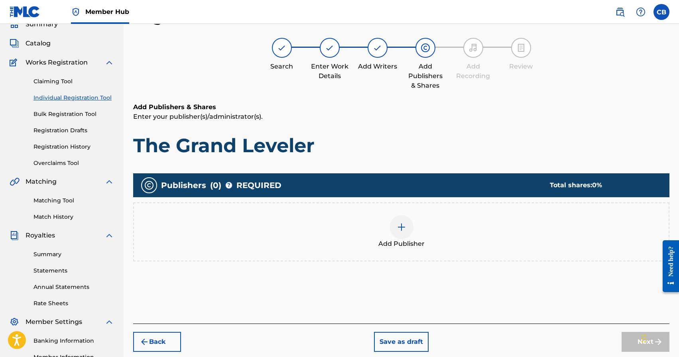
click at [388, 219] on div "Add Publisher" at bounding box center [401, 231] width 535 height 33
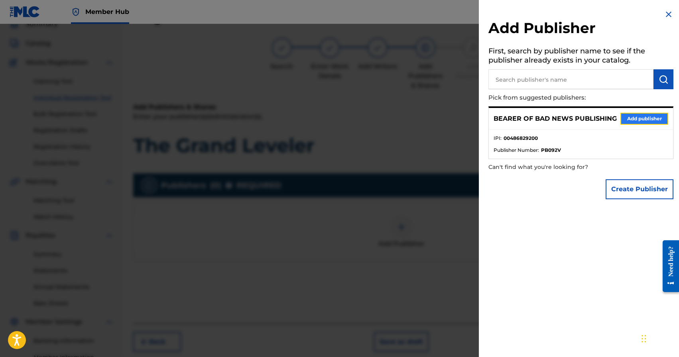
click at [645, 118] on button "Add publisher" at bounding box center [644, 119] width 48 height 12
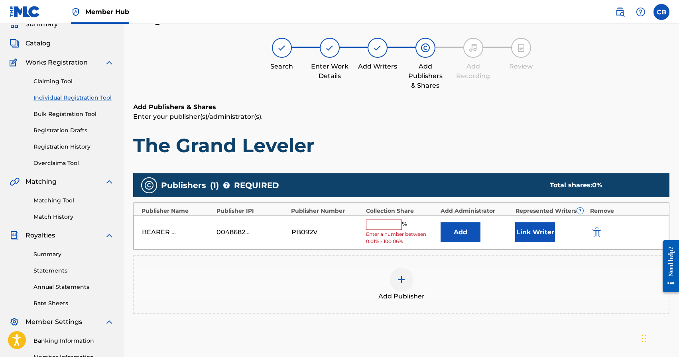
click at [388, 222] on input "text" at bounding box center [384, 225] width 36 height 10
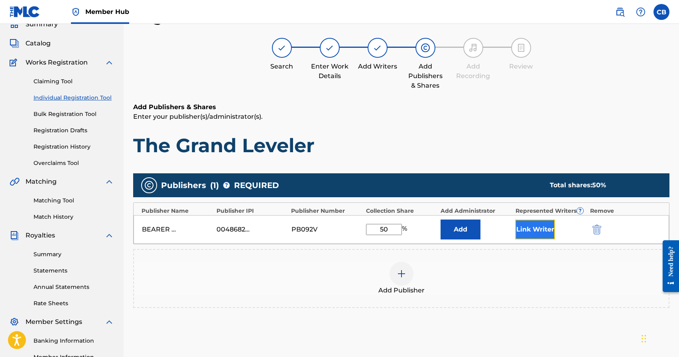
click at [539, 230] on button "Link Writer" at bounding box center [535, 230] width 40 height 20
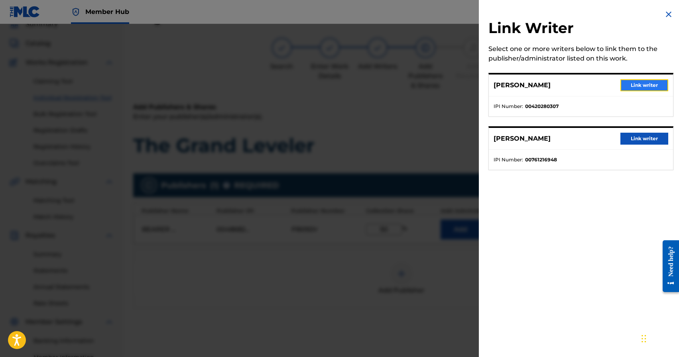
click at [638, 87] on button "Link writer" at bounding box center [644, 85] width 48 height 12
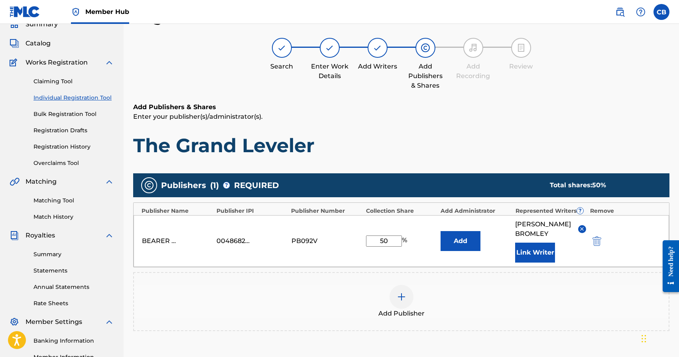
scroll to position [139, 0]
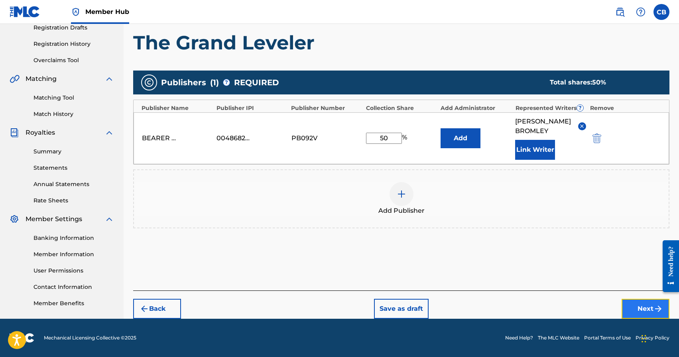
click at [645, 312] on button "Next" at bounding box center [646, 309] width 48 height 20
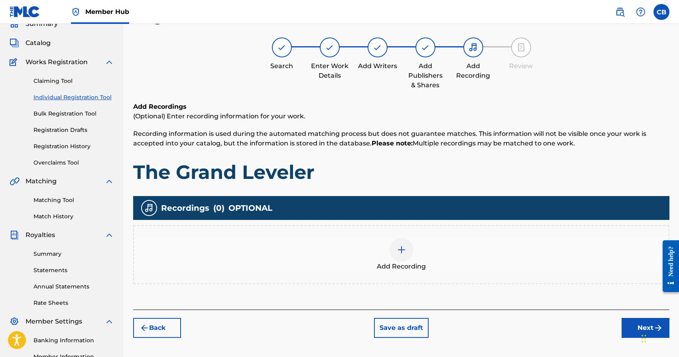
scroll to position [36, 0]
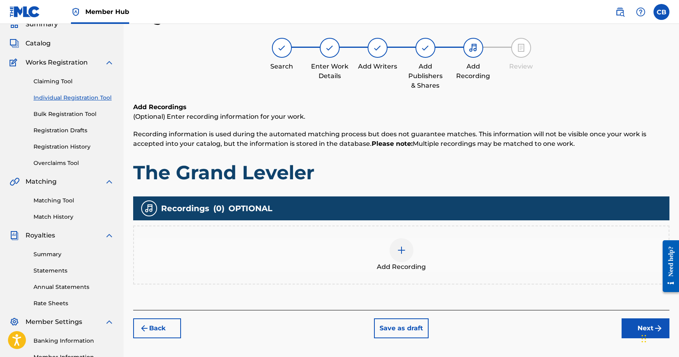
click at [399, 251] on img at bounding box center [402, 251] width 10 height 10
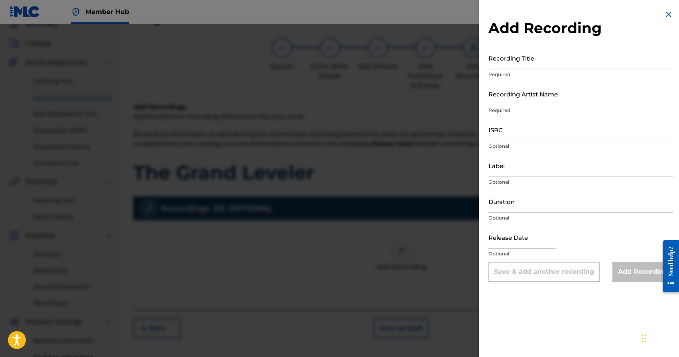
click at [527, 59] on input "Recording Title" at bounding box center [580, 58] width 185 height 23
click at [556, 104] on input "Recording Artist Name" at bounding box center [580, 94] width 185 height 23
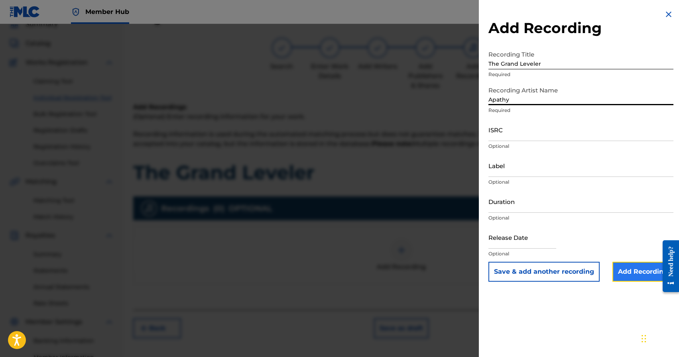
click at [633, 272] on input "Add Recording" at bounding box center [642, 272] width 61 height 20
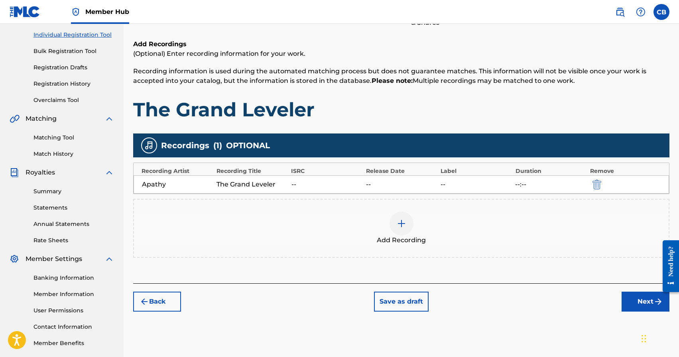
scroll to position [137, 0]
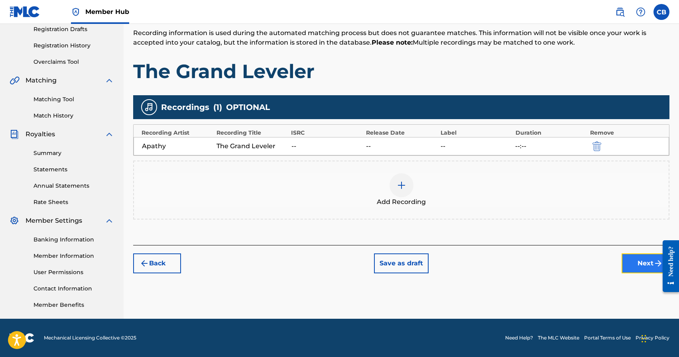
click at [645, 259] on button "Next" at bounding box center [646, 264] width 48 height 20
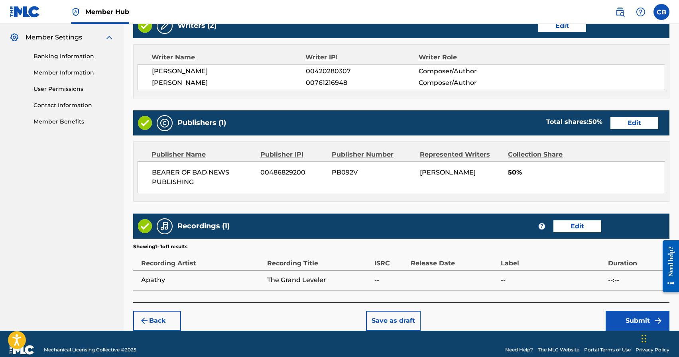
scroll to position [331, 0]
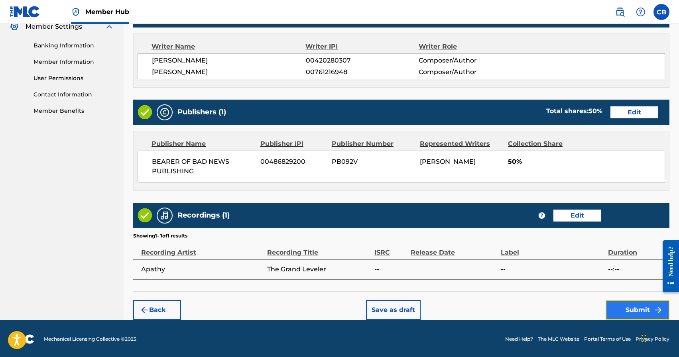
click at [630, 307] on button "Submit" at bounding box center [638, 310] width 64 height 20
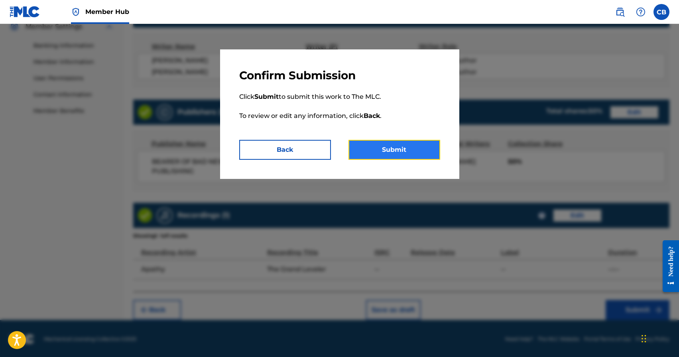
click at [371, 149] on button "Submit" at bounding box center [394, 150] width 92 height 20
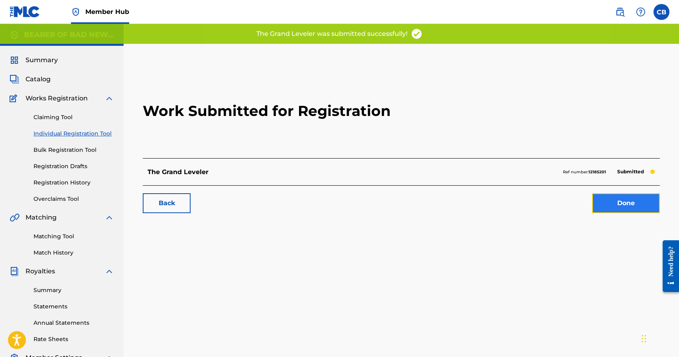
click at [634, 209] on link "Done" at bounding box center [626, 203] width 68 height 20
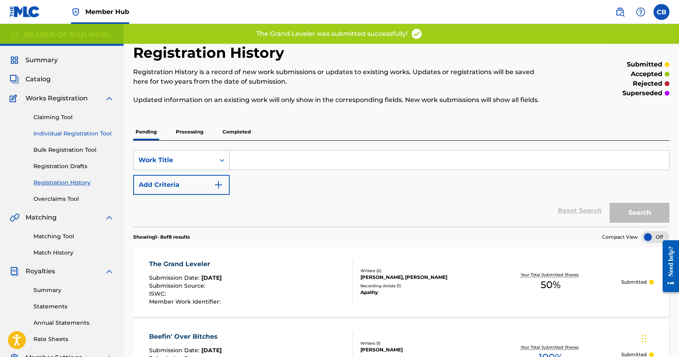
click at [63, 133] on link "Individual Registration Tool" at bounding box center [73, 134] width 81 height 8
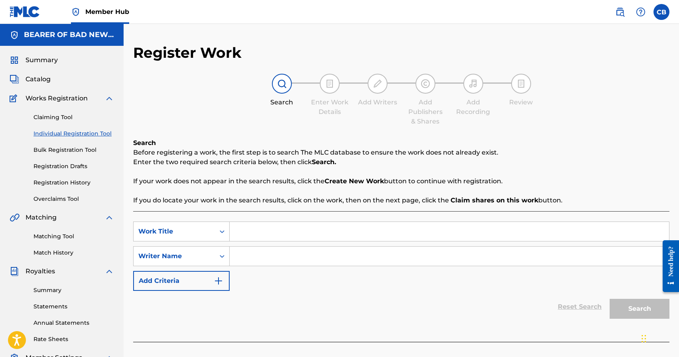
click at [261, 230] on input "Search Form" at bounding box center [449, 231] width 439 height 19
click at [64, 114] on link "Claiming Tool" at bounding box center [73, 117] width 81 height 8
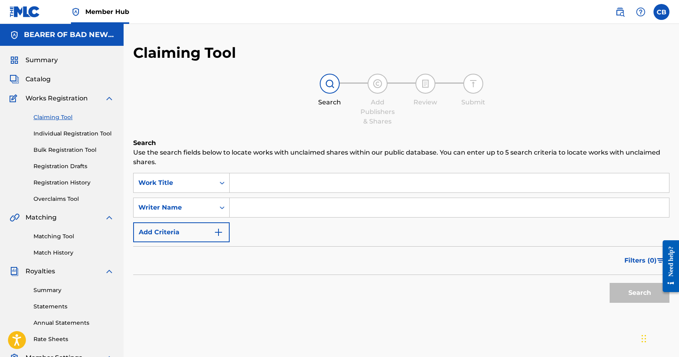
click at [353, 181] on input "Search Form" at bounding box center [449, 182] width 439 height 19
click at [285, 211] on input "Search Form" at bounding box center [449, 207] width 439 height 19
click at [610, 283] on button "Search" at bounding box center [640, 293] width 60 height 20
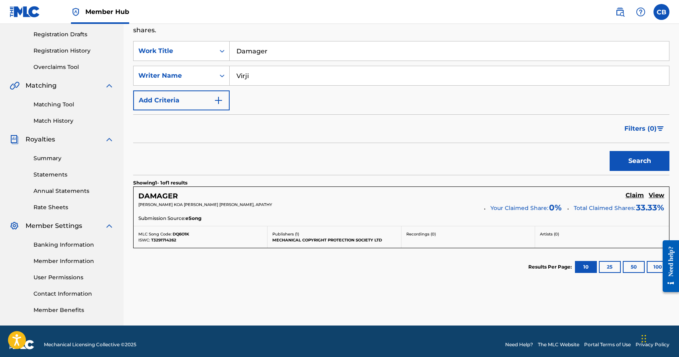
scroll to position [136, 0]
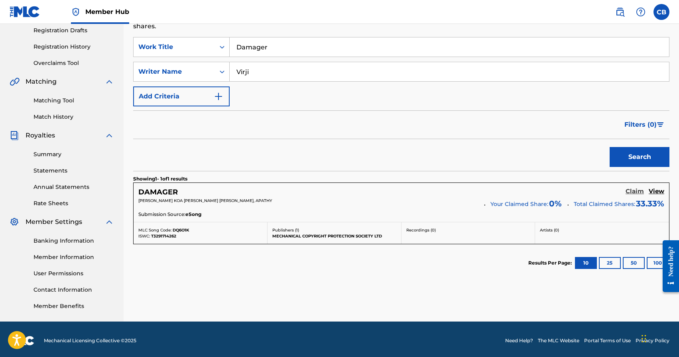
click at [634, 189] on h5 "Claim" at bounding box center [635, 192] width 18 height 8
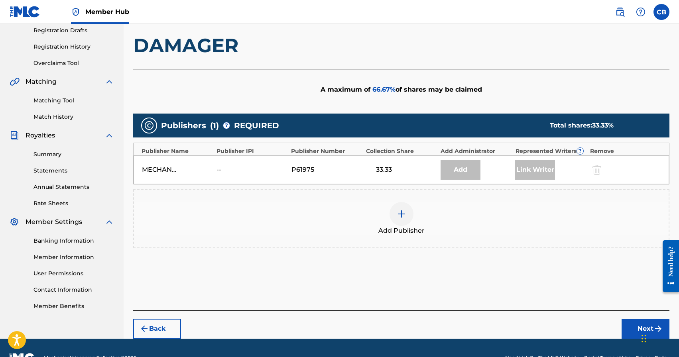
click at [401, 216] on img at bounding box center [402, 214] width 10 height 10
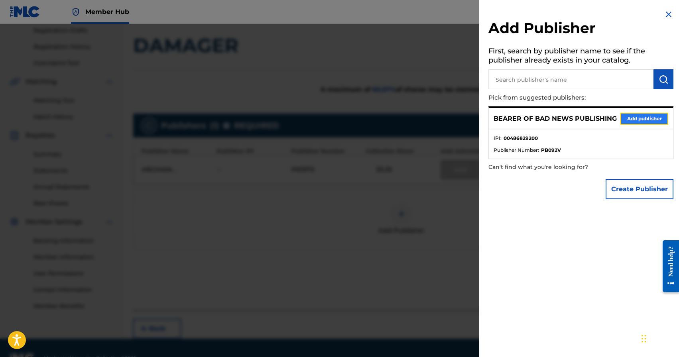
click at [646, 121] on button "Add publisher" at bounding box center [644, 119] width 48 height 12
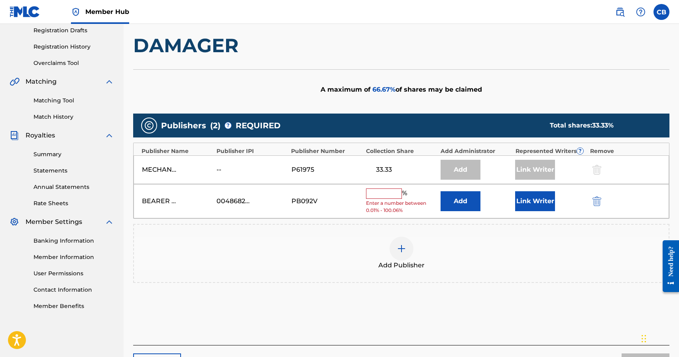
click at [384, 195] on input "text" at bounding box center [384, 194] width 36 height 10
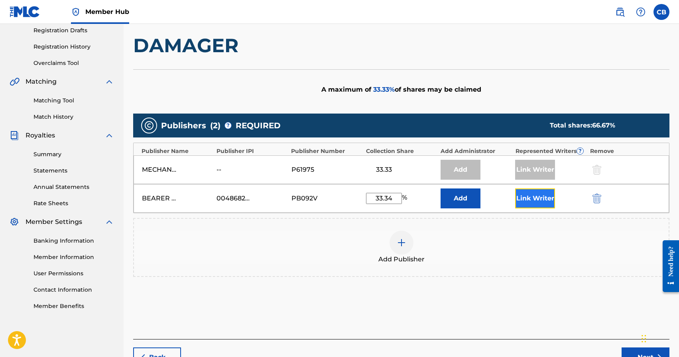
click at [536, 200] on button "Link Writer" at bounding box center [535, 199] width 40 height 20
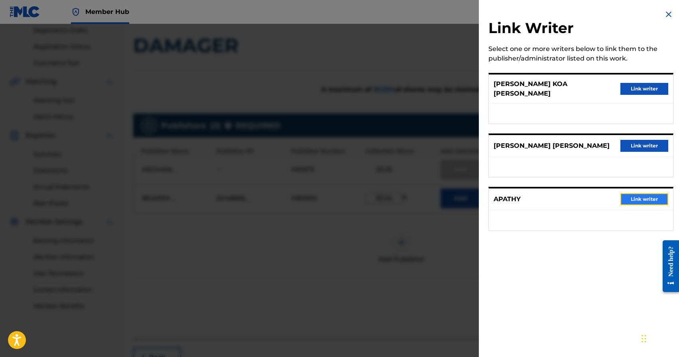
click at [648, 193] on button "Link writer" at bounding box center [644, 199] width 48 height 12
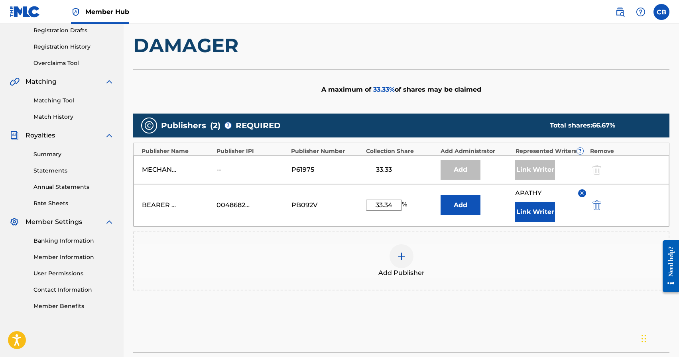
scroll to position [198, 0]
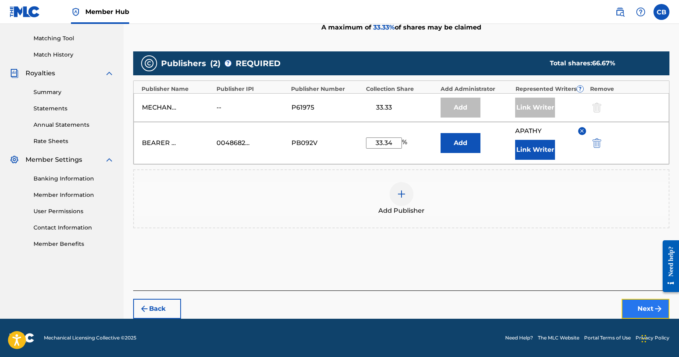
click at [647, 315] on button "Next" at bounding box center [646, 309] width 48 height 20
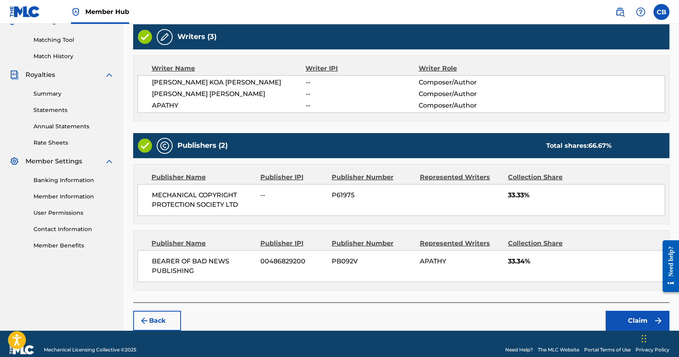
scroll to position [207, 0]
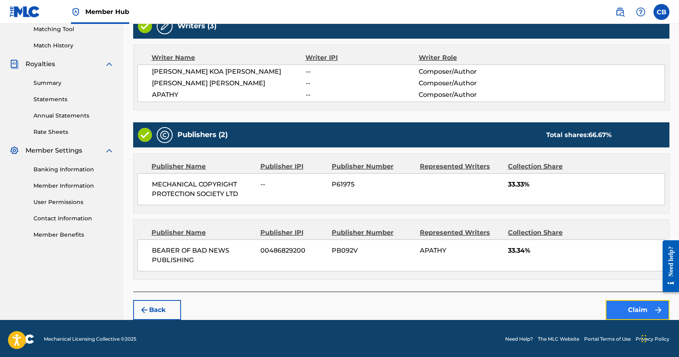
click at [643, 309] on button "Claim" at bounding box center [638, 310] width 64 height 20
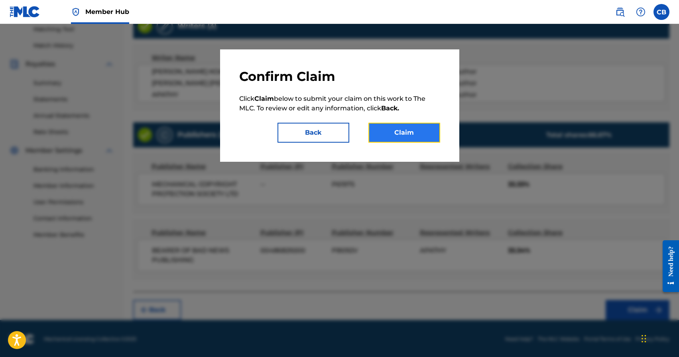
click at [413, 137] on button "Claim" at bounding box center [404, 133] width 72 height 20
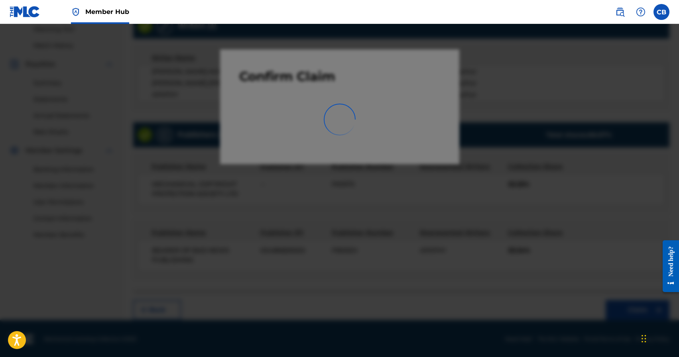
scroll to position [137, 0]
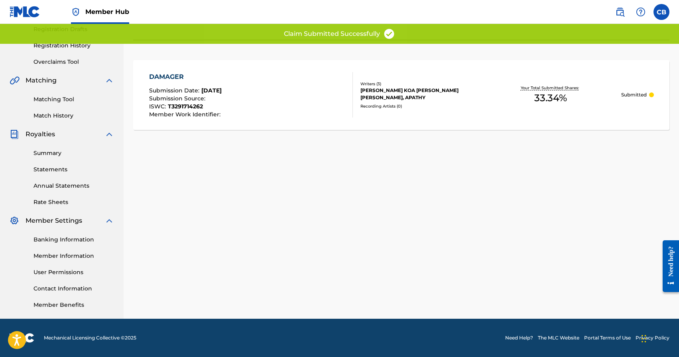
click at [498, 198] on div "Claiming Tool Search Add Publishers & Shares Review Submit Submit Your claim ha…" at bounding box center [401, 113] width 555 height 412
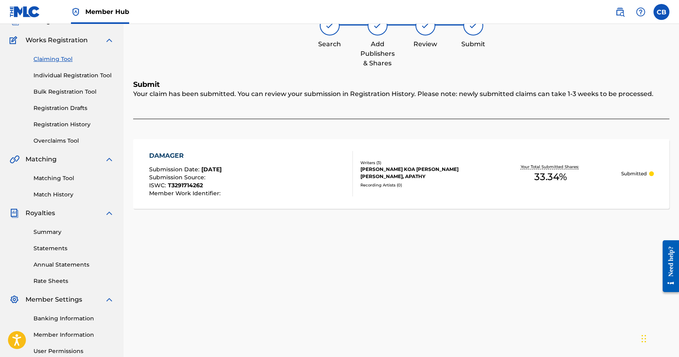
scroll to position [0, 0]
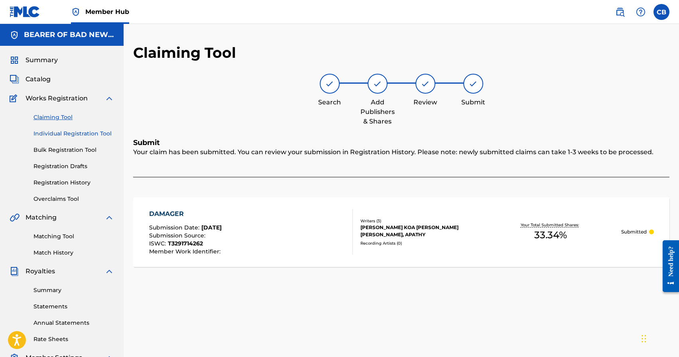
click at [64, 132] on link "Individual Registration Tool" at bounding box center [73, 134] width 81 height 8
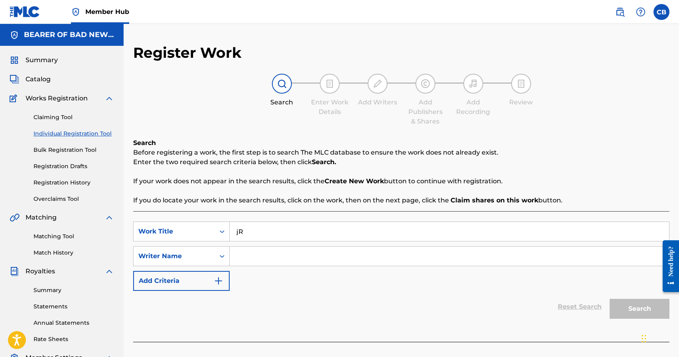
type input "j"
type input "Rat In A Cage"
type input "Bromley"
click at [610, 299] on button "Search" at bounding box center [640, 309] width 60 height 20
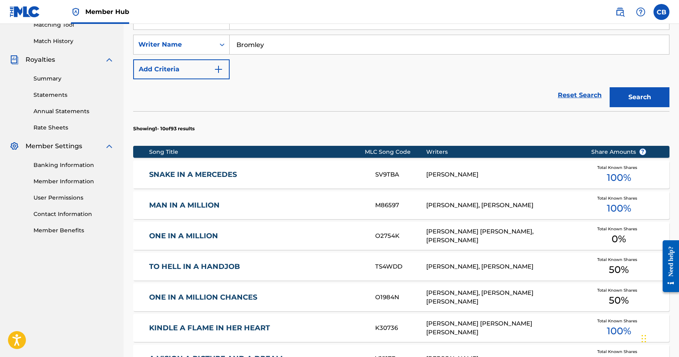
scroll to position [459, 0]
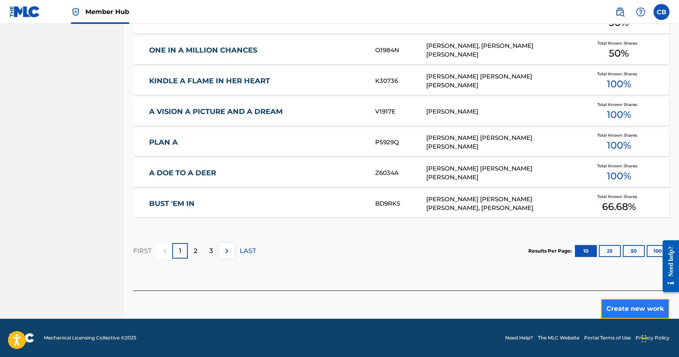
click at [621, 313] on button "Create new work" at bounding box center [635, 309] width 69 height 20
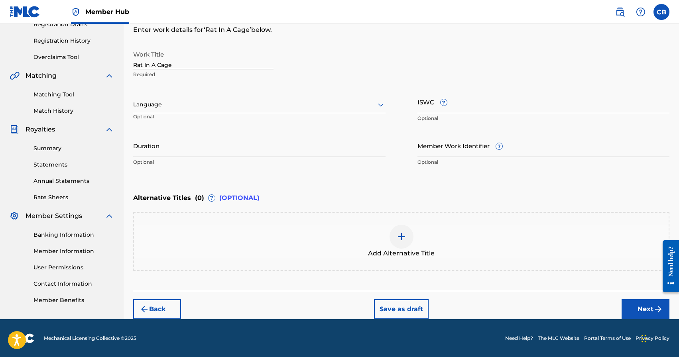
scroll to position [139, 0]
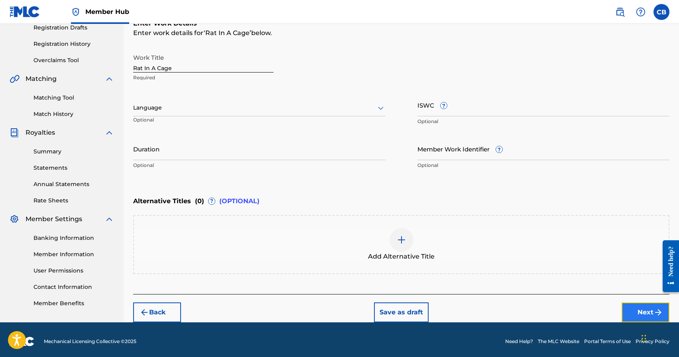
click at [640, 312] on button "Next" at bounding box center [646, 313] width 48 height 20
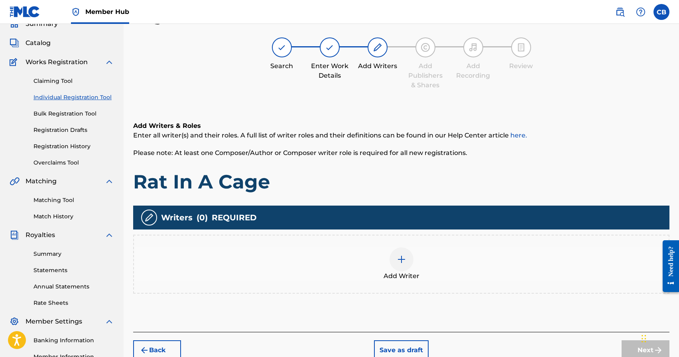
scroll to position [36, 0]
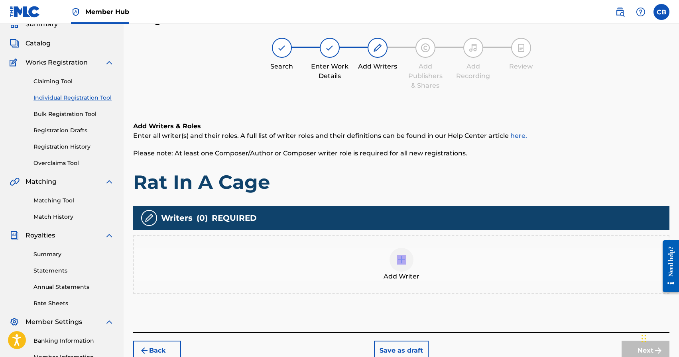
click at [388, 270] on div "Add Writer" at bounding box center [401, 264] width 535 height 33
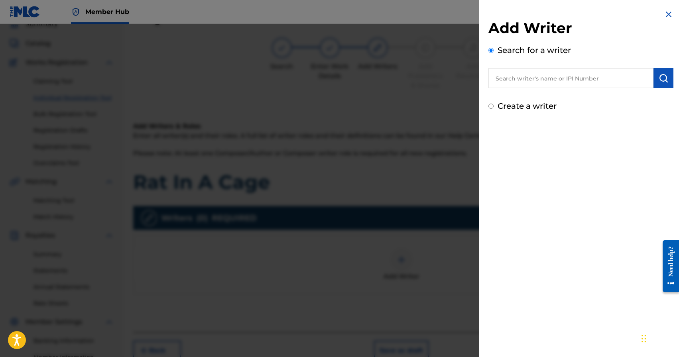
click at [541, 86] on input "text" at bounding box center [570, 78] width 165 height 20
paste input "[PERSON_NAME]"
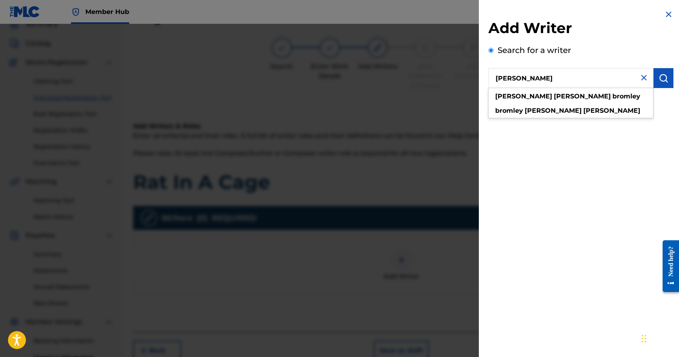
drag, startPoint x: 541, startPoint y: 86, endPoint x: 597, endPoint y: 86, distance: 55.4
click at [563, 86] on input "[PERSON_NAME]" at bounding box center [570, 78] width 165 height 20
click at [612, 96] on strong "bromley" at bounding box center [626, 97] width 28 height 8
type input "chad aaron bromley"
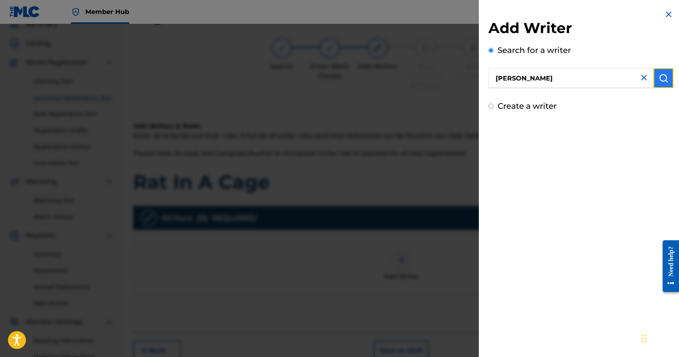
click at [659, 85] on button "submit" at bounding box center [663, 78] width 20 height 20
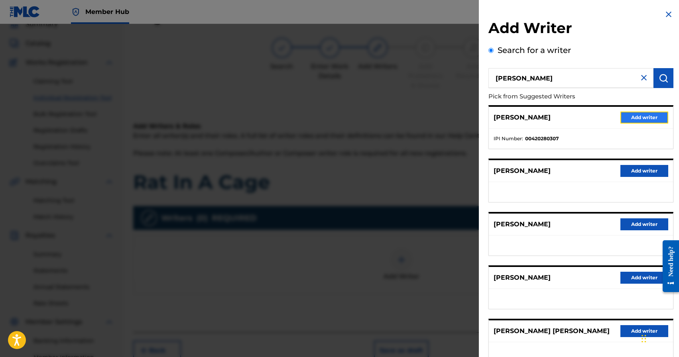
click at [626, 116] on button "Add writer" at bounding box center [644, 118] width 48 height 12
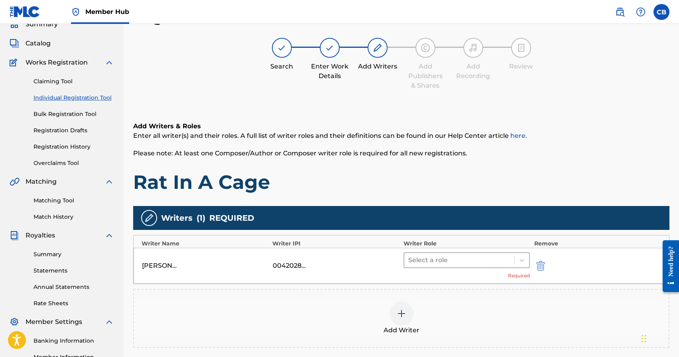
click at [435, 260] on div at bounding box center [459, 260] width 102 height 11
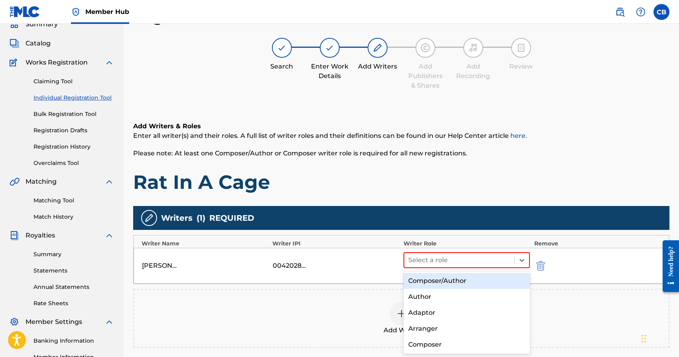
click at [433, 282] on div "Composer/Author" at bounding box center [466, 281] width 127 height 16
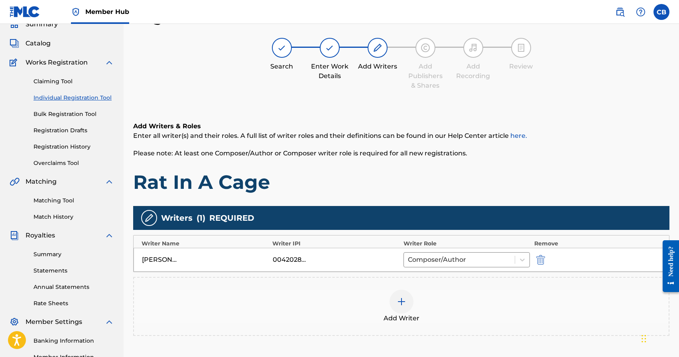
click at [402, 301] on img at bounding box center [402, 302] width 10 height 10
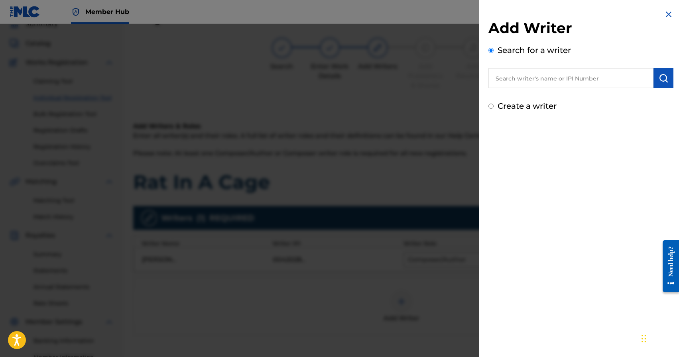
click at [417, 113] on div at bounding box center [339, 202] width 679 height 357
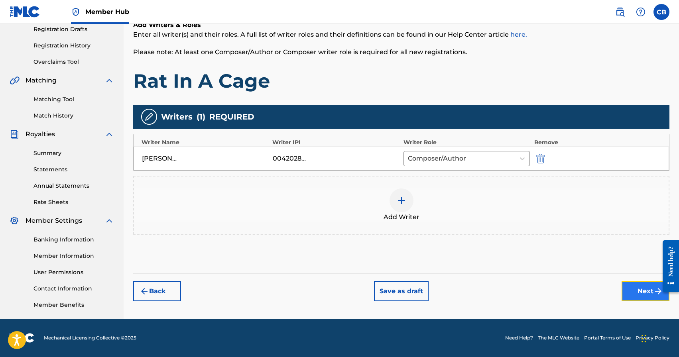
click at [643, 286] on button "Next" at bounding box center [646, 291] width 48 height 20
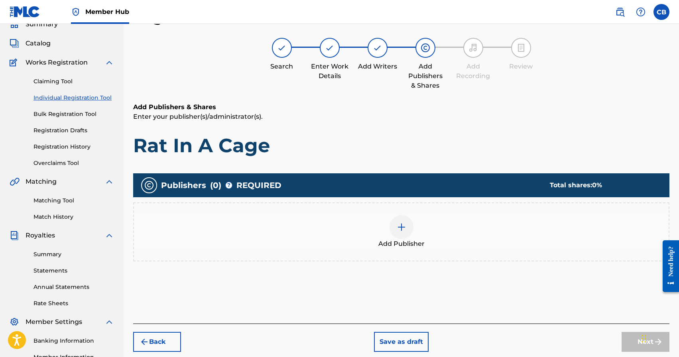
click at [403, 222] on div at bounding box center [402, 227] width 24 height 24
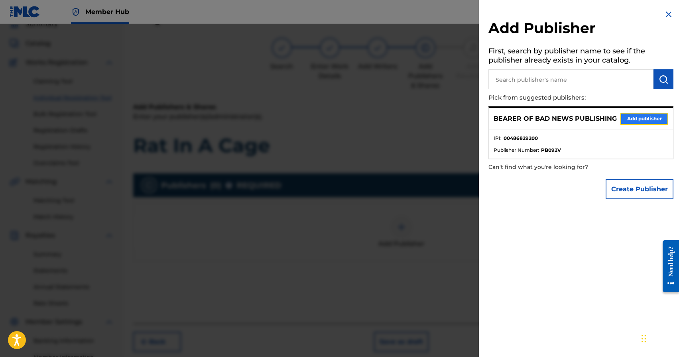
click at [632, 120] on button "Add publisher" at bounding box center [644, 119] width 48 height 12
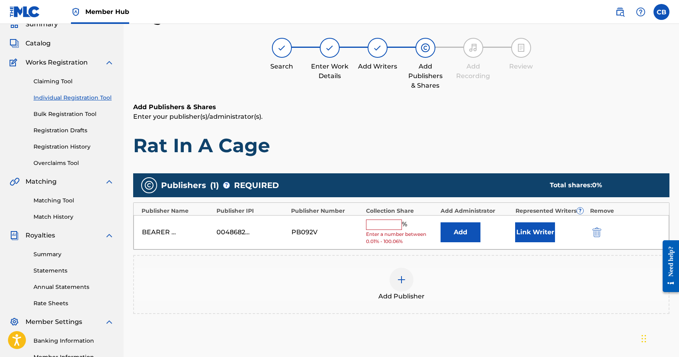
click at [378, 223] on input "text" at bounding box center [384, 225] width 36 height 10
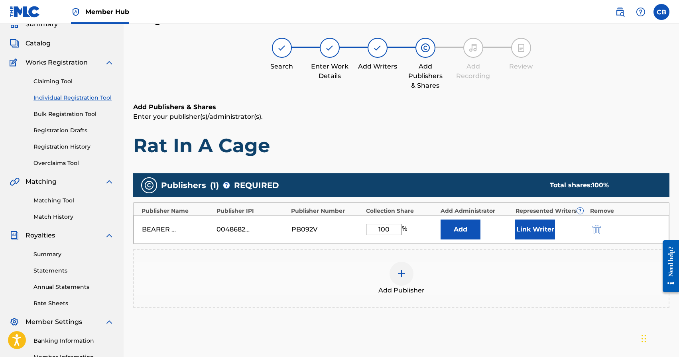
type input "100"
drag, startPoint x: 378, startPoint y: 223, endPoint x: 474, endPoint y: 248, distance: 98.8
click at [398, 226] on div "BEARER OF BAD NEWS PUBLISHING 00486829200 PB092V 100 % Add Link Writer" at bounding box center [401, 229] width 535 height 29
click at [535, 233] on button "Link Writer" at bounding box center [535, 230] width 40 height 20
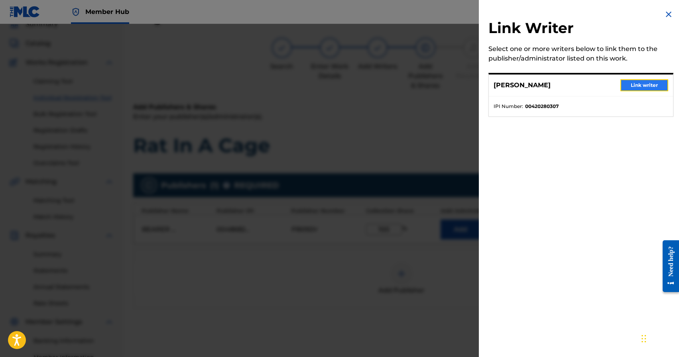
click at [648, 83] on button "Link writer" at bounding box center [644, 85] width 48 height 12
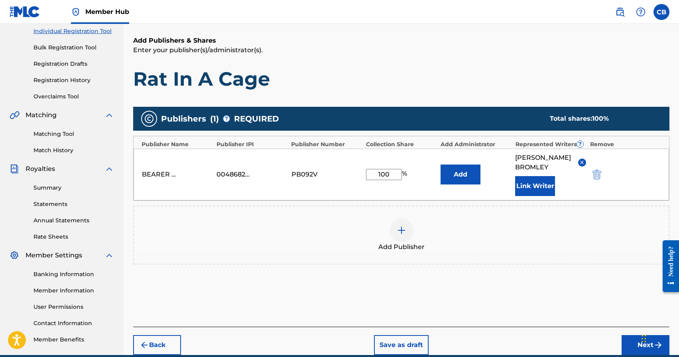
scroll to position [139, 0]
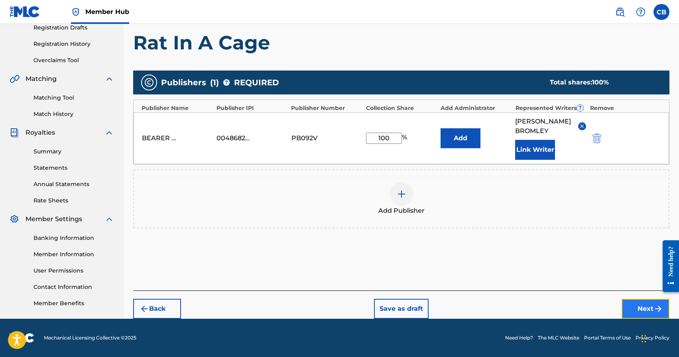
click at [638, 306] on button "Next" at bounding box center [646, 309] width 48 height 20
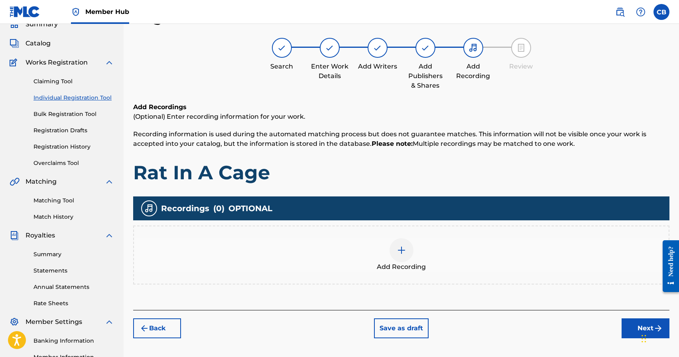
scroll to position [137, 0]
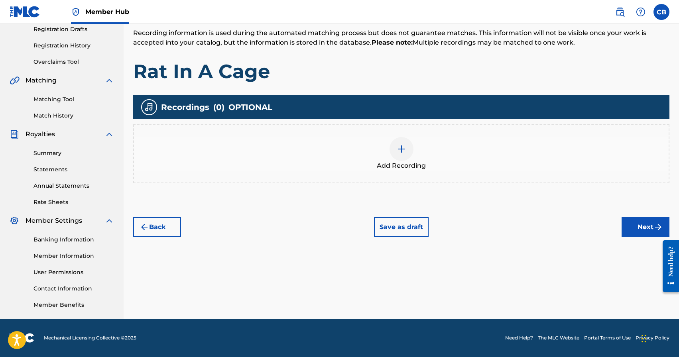
click at [392, 167] on span "Add Recording" at bounding box center [401, 166] width 49 height 10
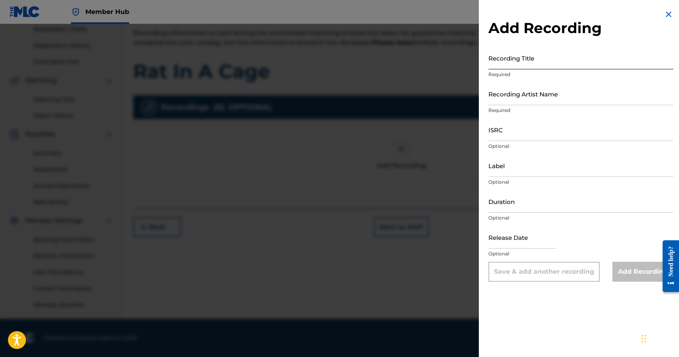
click at [524, 59] on input "Recording Title" at bounding box center [580, 58] width 185 height 23
type input "Rat In A Cage"
click at [522, 96] on input "Recording Artist Name" at bounding box center [580, 94] width 185 height 23
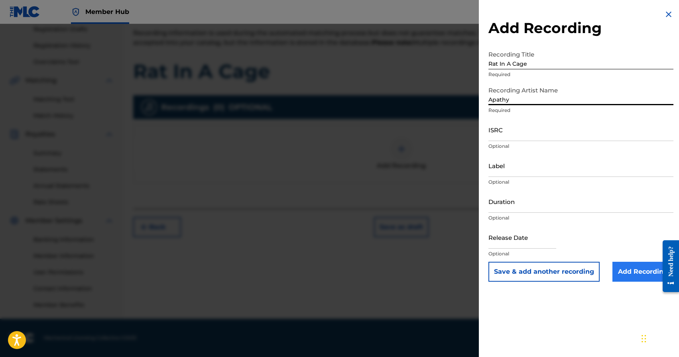
type input "Apathy"
click at [632, 271] on input "Add Recording" at bounding box center [642, 272] width 61 height 20
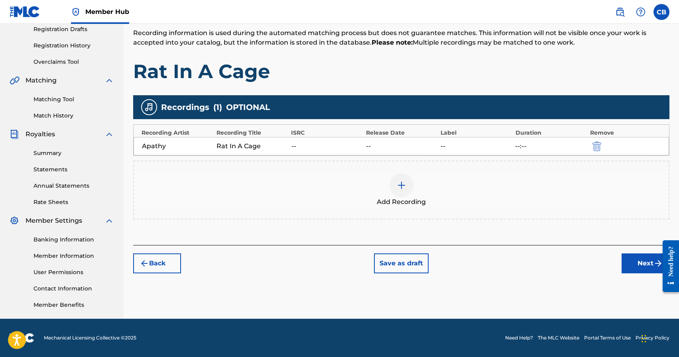
click at [195, 143] on div "Apathy" at bounding box center [177, 147] width 71 height 10
click at [146, 142] on div "Apathy" at bounding box center [177, 147] width 71 height 10
click at [159, 274] on div "Register Work Search Enter Work Details Add Writers Add Publishers & Shares Add…" at bounding box center [401, 113] width 555 height 412
click at [158, 264] on button "Back" at bounding box center [157, 264] width 48 height 20
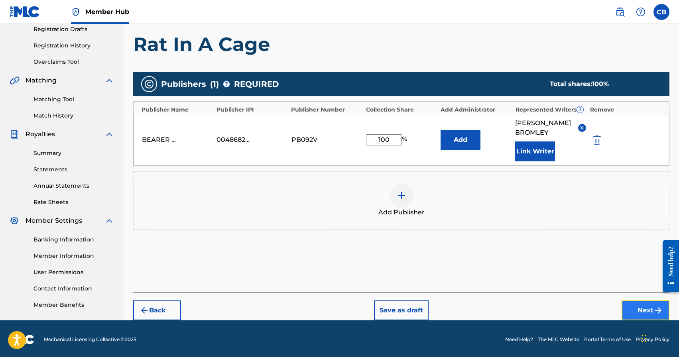
click at [641, 311] on button "Next" at bounding box center [646, 311] width 48 height 20
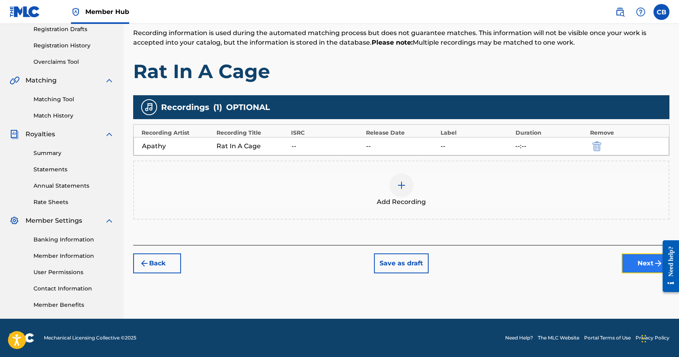
click at [643, 264] on button "Next" at bounding box center [646, 264] width 48 height 20
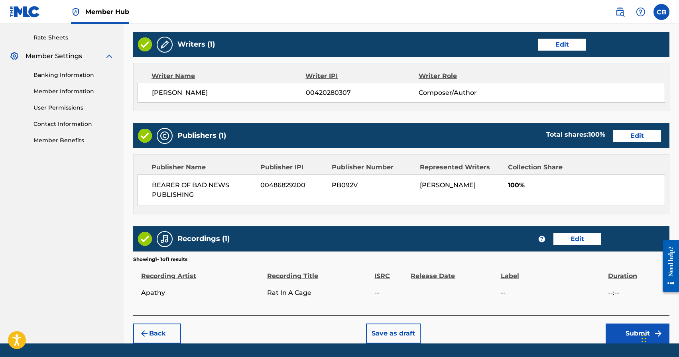
scroll to position [326, 0]
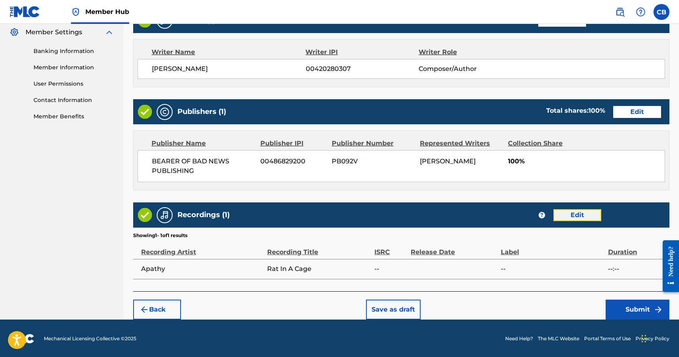
click at [588, 215] on button "Edit" at bounding box center [577, 215] width 48 height 12
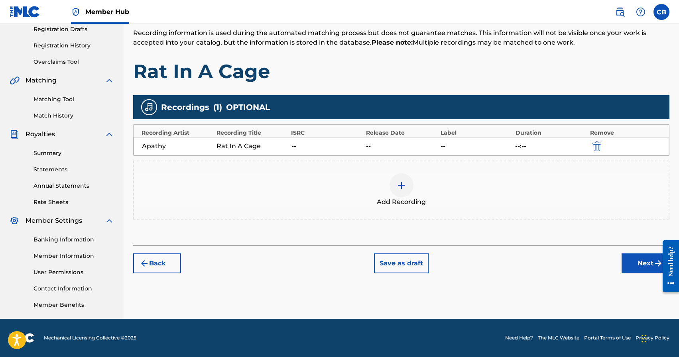
scroll to position [137, 0]
drag, startPoint x: 169, startPoint y: 148, endPoint x: 125, endPoint y: 149, distance: 43.9
click at [125, 149] on div "Register Work Search Enter Work Details Add Writers Add Publishers & Shares Add…" at bounding box center [401, 113] width 555 height 412
click at [597, 146] on img "submit" at bounding box center [596, 147] width 9 height 10
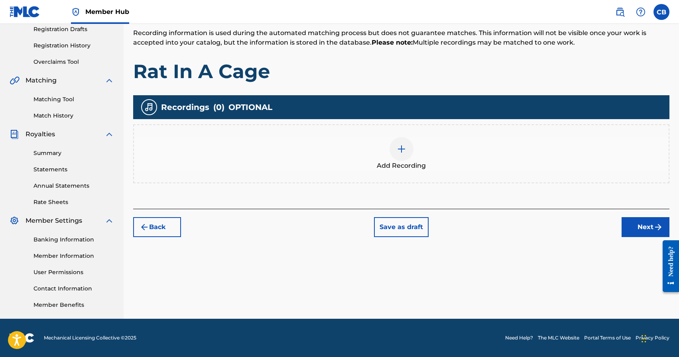
click at [403, 152] on img at bounding box center [402, 149] width 10 height 10
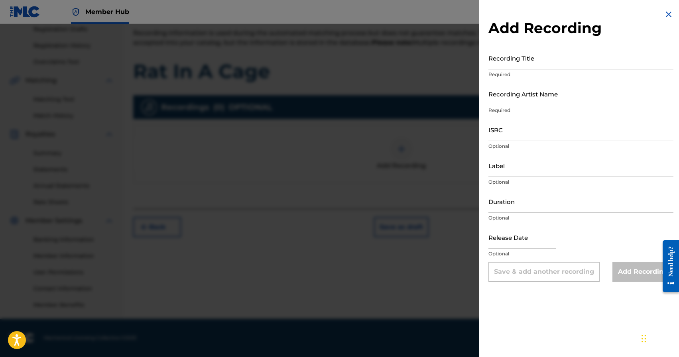
click at [517, 65] on input "Recording Title" at bounding box center [580, 58] width 185 height 23
type input "A"
type input "Rat In A Cage"
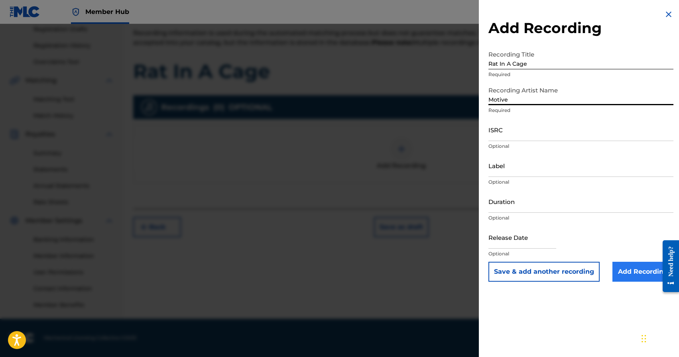
type input "Motive"
click at [632, 270] on input "Add Recording" at bounding box center [642, 272] width 61 height 20
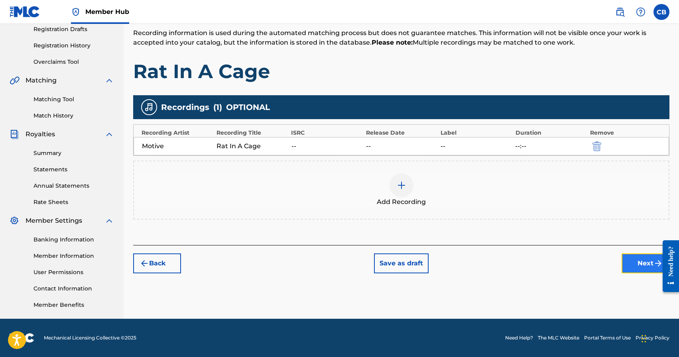
click at [644, 264] on button "Next" at bounding box center [646, 264] width 48 height 20
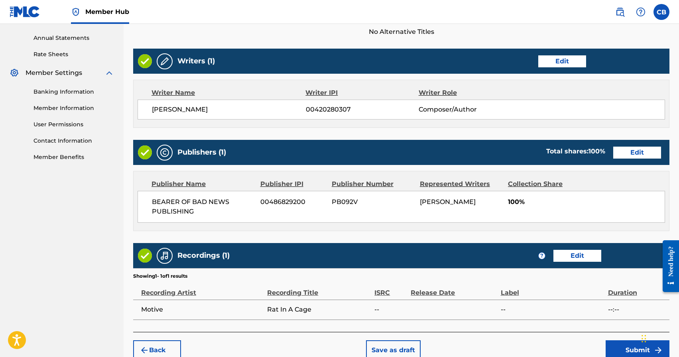
scroll to position [326, 0]
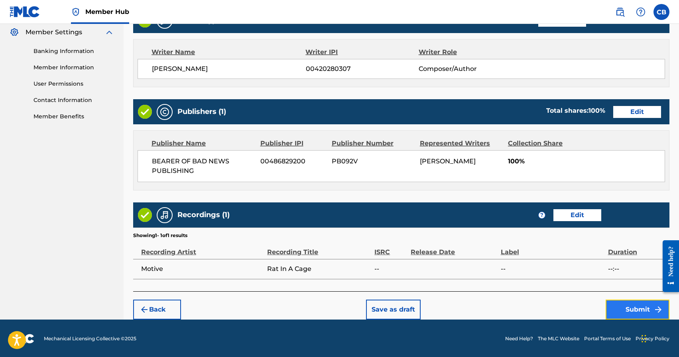
click at [638, 309] on button "Submit" at bounding box center [638, 310] width 64 height 20
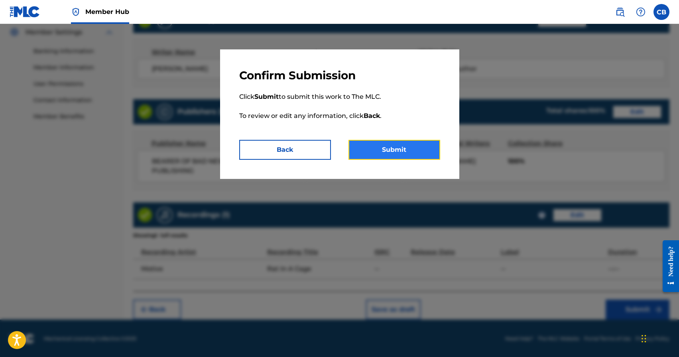
click at [386, 146] on button "Submit" at bounding box center [394, 150] width 92 height 20
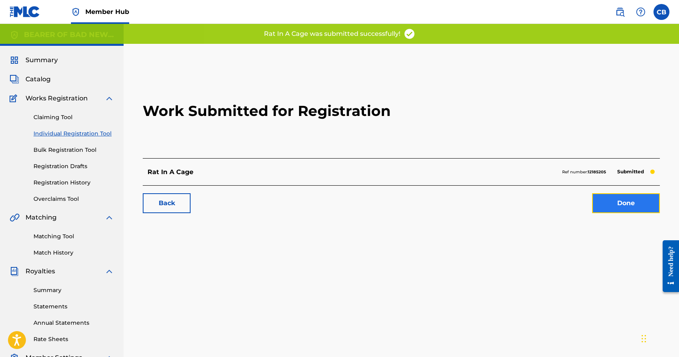
click at [632, 203] on link "Done" at bounding box center [626, 203] width 68 height 20
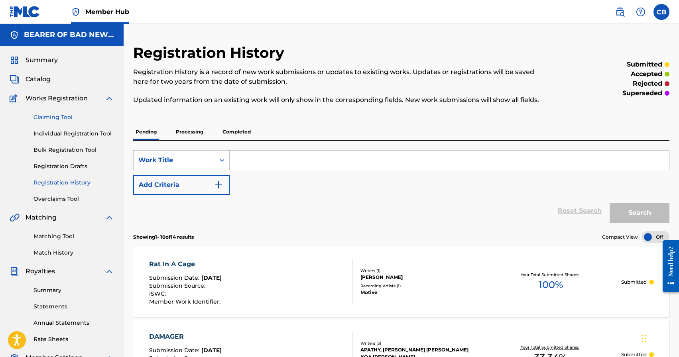
click at [52, 114] on link "Claiming Tool" at bounding box center [73, 117] width 81 height 8
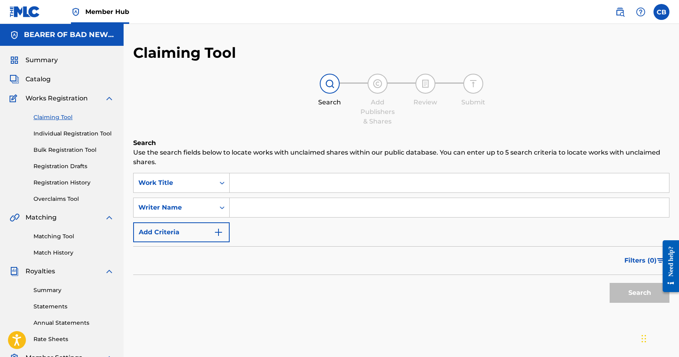
click at [335, 178] on input "Search Form" at bounding box center [449, 182] width 439 height 19
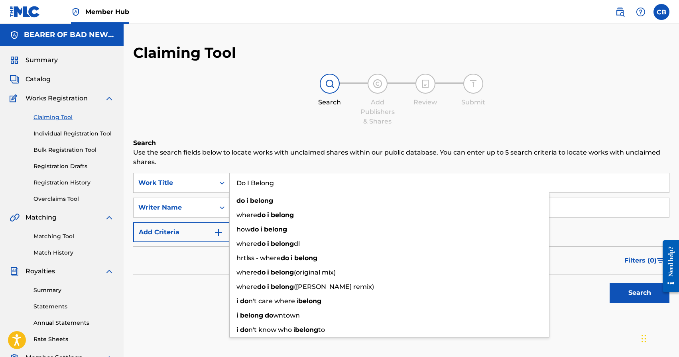
type input "Do I Belong"
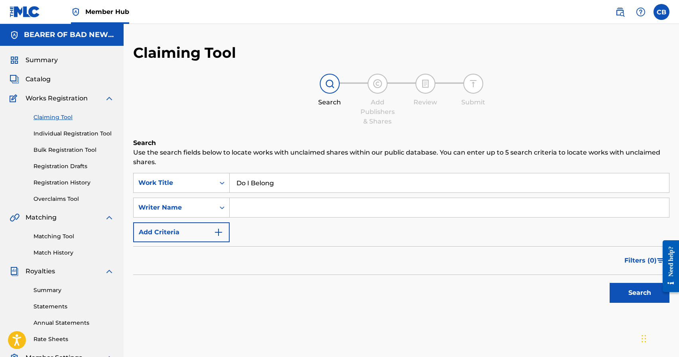
type input "p"
type input "Apathy"
click at [610, 283] on button "Search" at bounding box center [640, 293] width 60 height 20
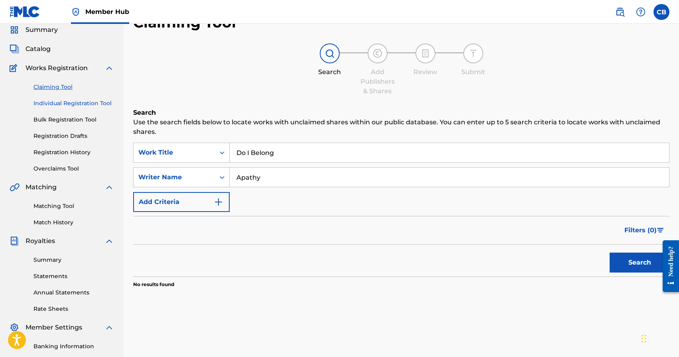
click at [59, 104] on link "Individual Registration Tool" at bounding box center [73, 103] width 81 height 8
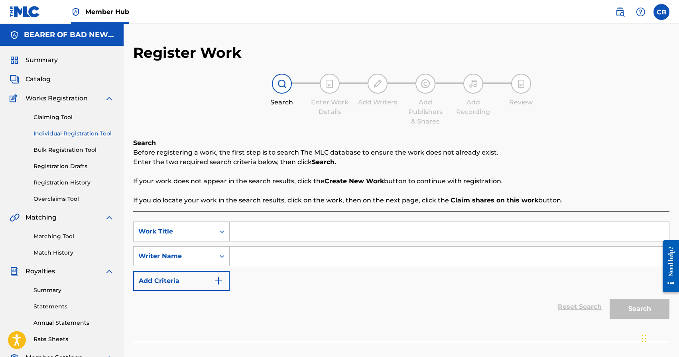
click at [250, 233] on input "Search Form" at bounding box center [449, 231] width 439 height 19
type input "Do I Belong"
click at [342, 262] on input "Search Form" at bounding box center [449, 256] width 439 height 19
type input "C"
paste input "Chad Aaron Bromley"
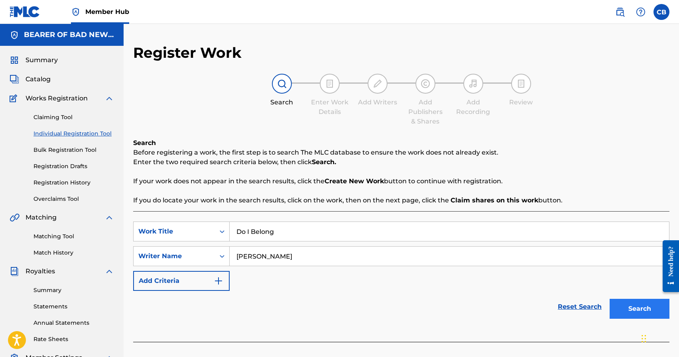
type input "Chad Aaron Bromley"
click at [626, 316] on button "Search" at bounding box center [640, 309] width 60 height 20
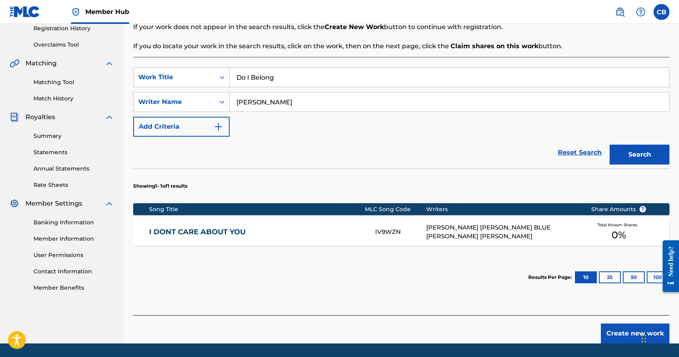
scroll to position [179, 0]
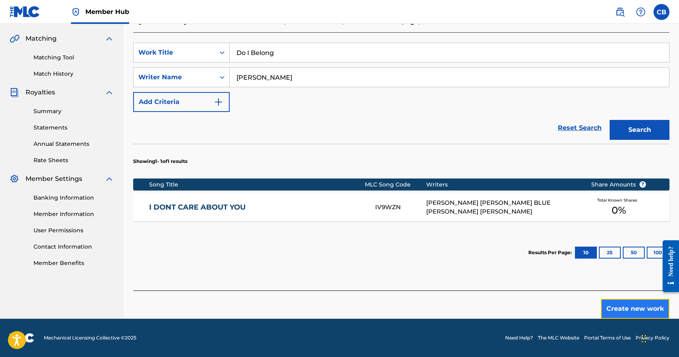
click at [632, 313] on button "Create new work" at bounding box center [635, 309] width 69 height 20
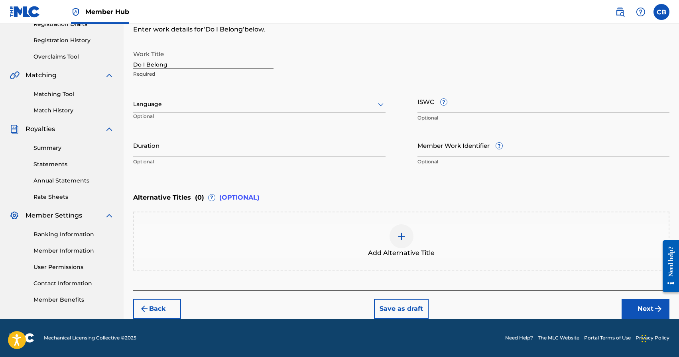
scroll to position [142, 0]
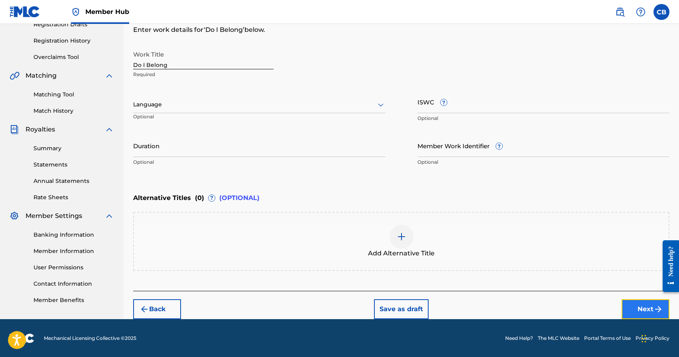
click at [637, 305] on button "Next" at bounding box center [646, 309] width 48 height 20
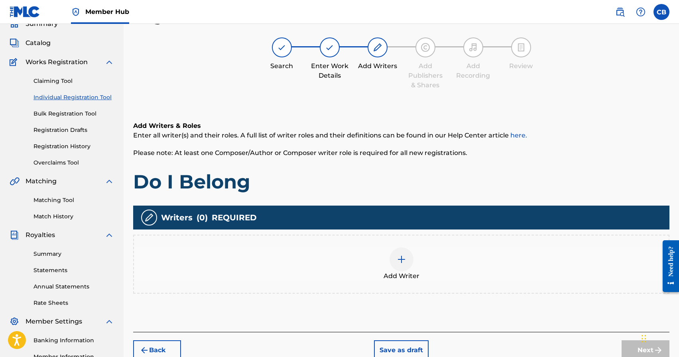
scroll to position [36, 0]
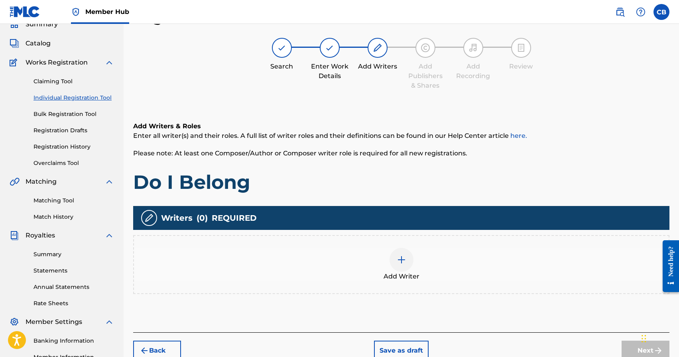
click at [398, 260] on img at bounding box center [402, 260] width 10 height 10
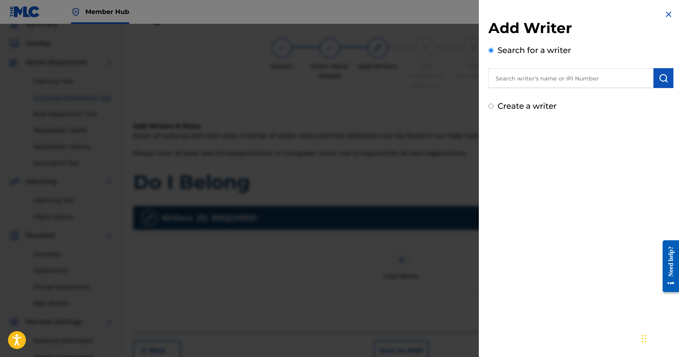
click at [561, 83] on input "text" at bounding box center [570, 78] width 165 height 20
paste input "Chad Aaron Bromley"
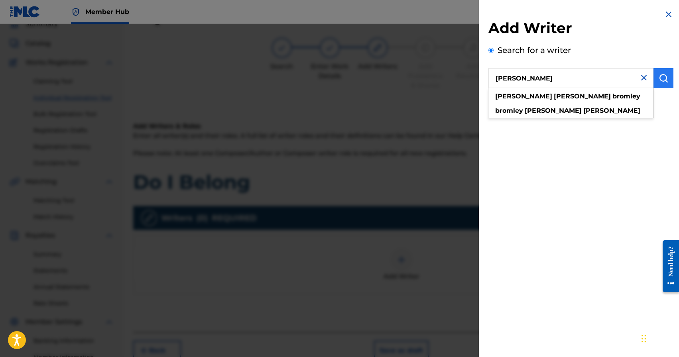
type input "Chad Aaron Bromley"
click at [663, 77] on img "submit" at bounding box center [664, 78] width 10 height 10
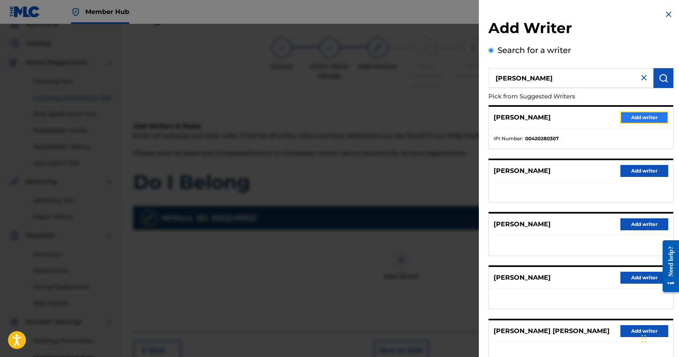
click at [645, 112] on button "Add writer" at bounding box center [644, 118] width 48 height 12
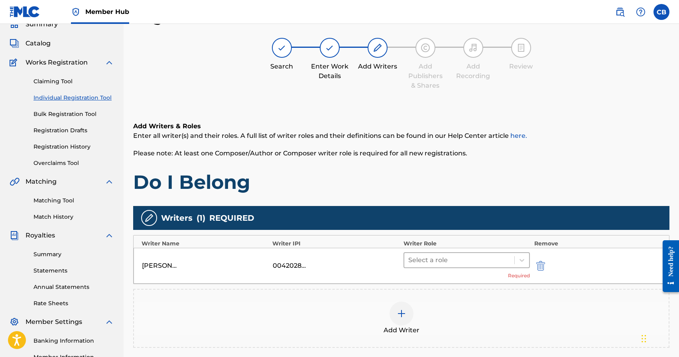
click at [446, 259] on div at bounding box center [459, 260] width 102 height 11
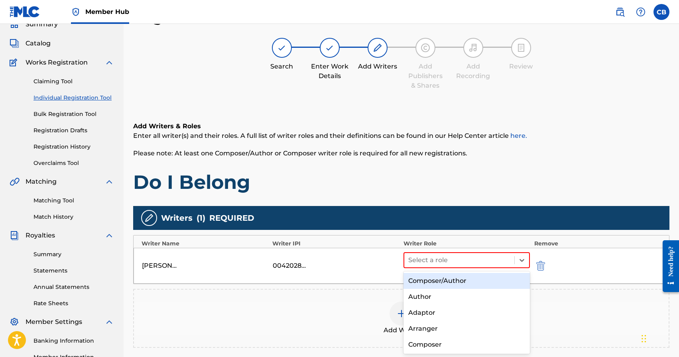
click at [448, 286] on div "Composer/Author" at bounding box center [466, 281] width 127 height 16
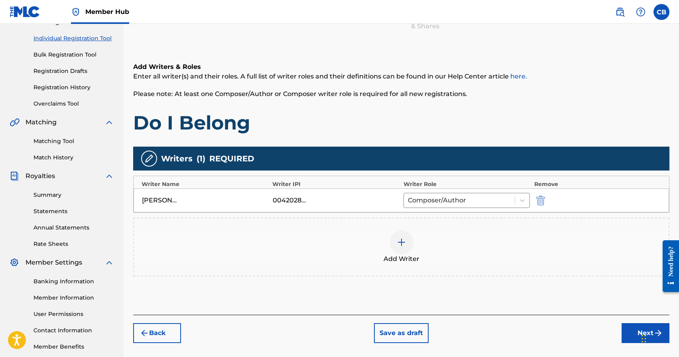
scroll to position [112, 0]
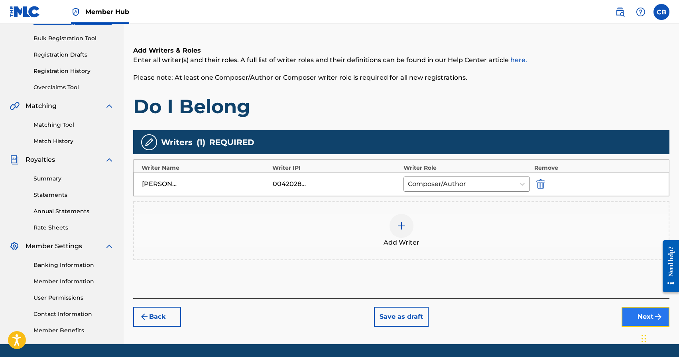
click at [645, 318] on button "Next" at bounding box center [646, 317] width 48 height 20
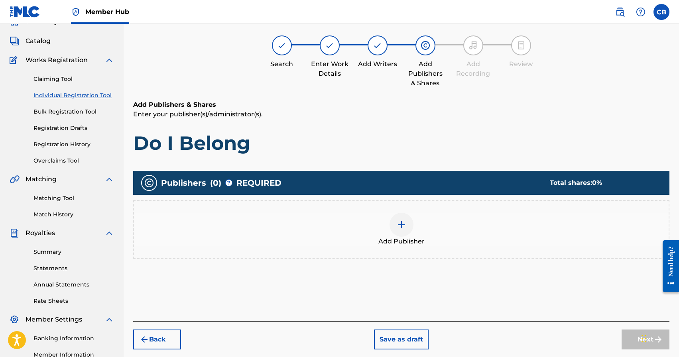
scroll to position [36, 0]
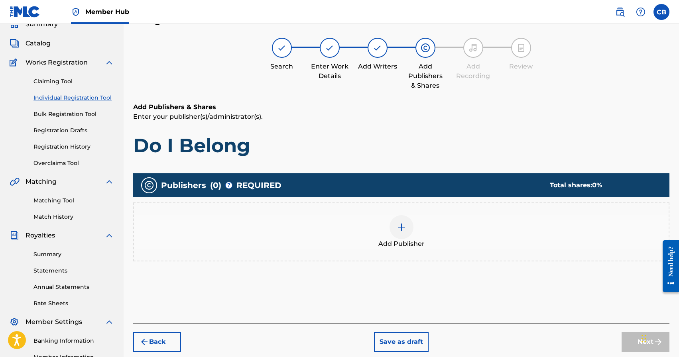
click at [407, 230] on div at bounding box center [402, 227] width 24 height 24
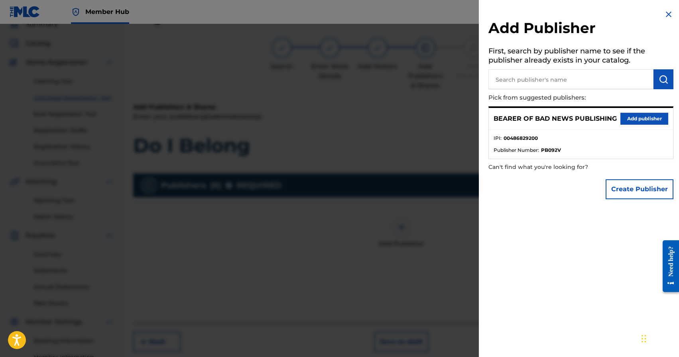
click at [550, 79] on input "text" at bounding box center [570, 79] width 165 height 20
click at [640, 117] on button "Add publisher" at bounding box center [644, 119] width 48 height 12
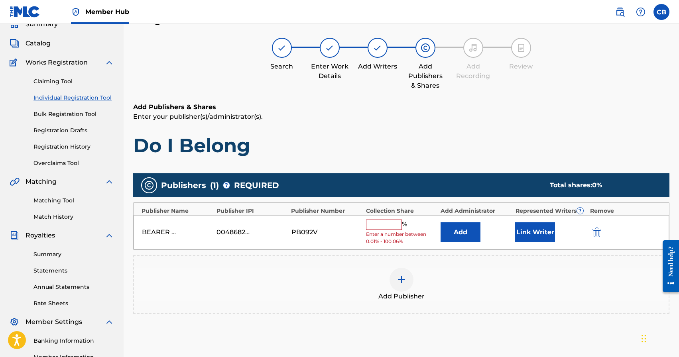
click at [386, 226] on input "text" at bounding box center [384, 225] width 36 height 10
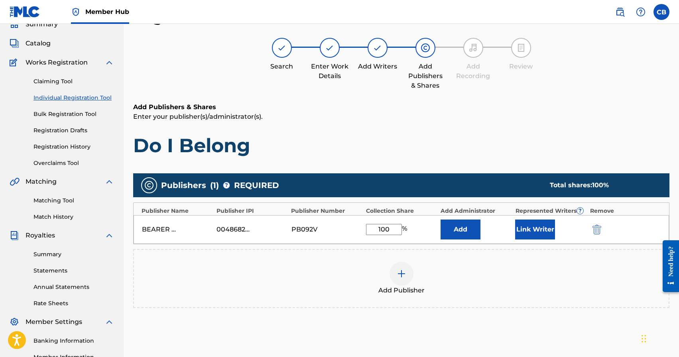
type input "100"
click at [537, 232] on button "Link Writer" at bounding box center [535, 230] width 40 height 20
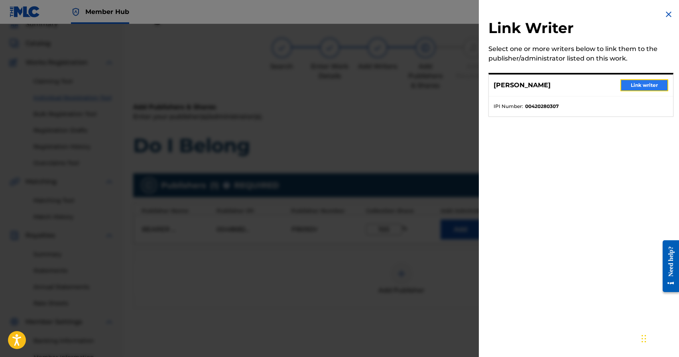
click at [644, 89] on button "Link writer" at bounding box center [644, 85] width 48 height 12
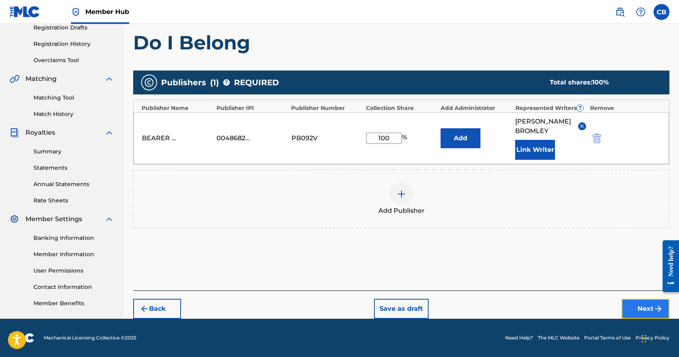
click at [645, 308] on button "Next" at bounding box center [646, 309] width 48 height 20
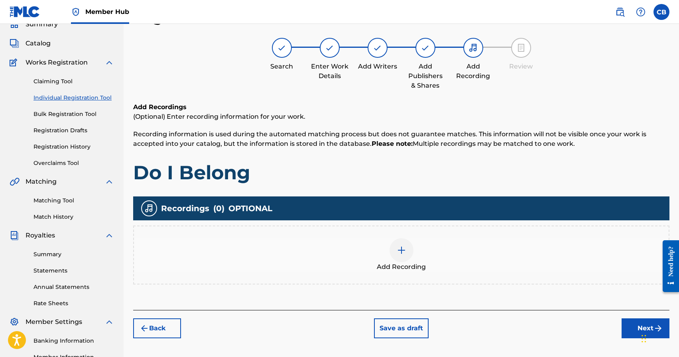
click at [404, 256] on div at bounding box center [402, 250] width 24 height 24
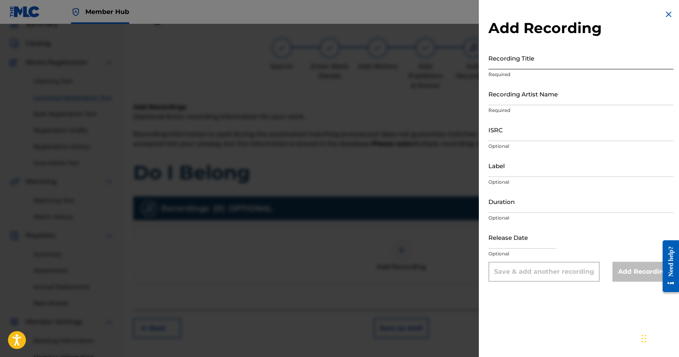
click at [535, 66] on input "Recording Title" at bounding box center [580, 58] width 185 height 23
type input "Do I Belong"
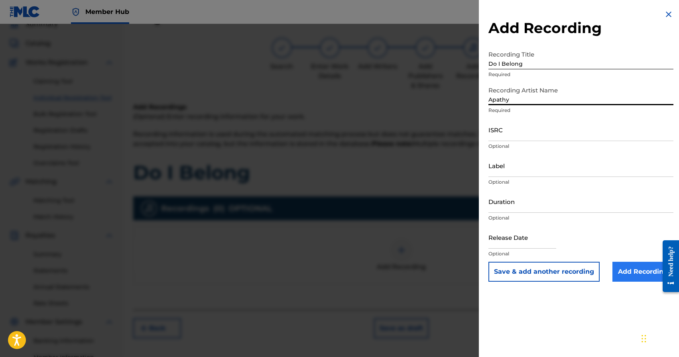
type input "Apathy"
click at [638, 278] on input "Add Recording" at bounding box center [642, 272] width 61 height 20
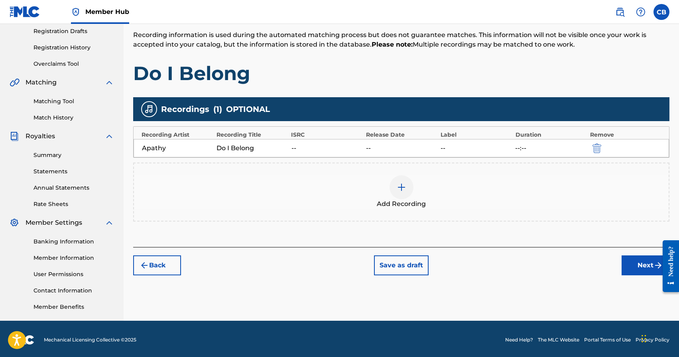
scroll to position [137, 0]
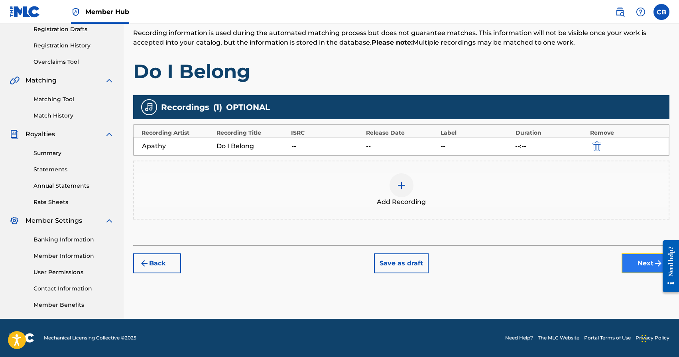
click at [638, 264] on button "Next" at bounding box center [646, 264] width 48 height 20
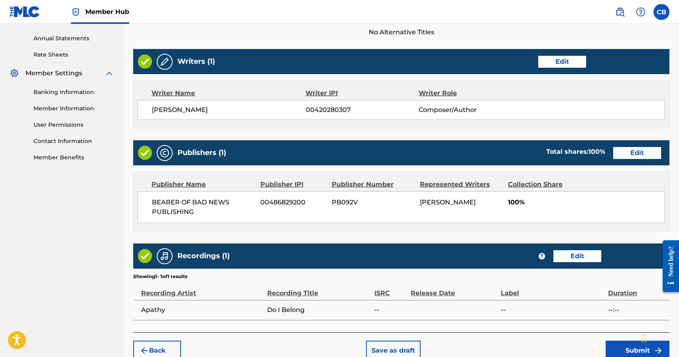
scroll to position [326, 0]
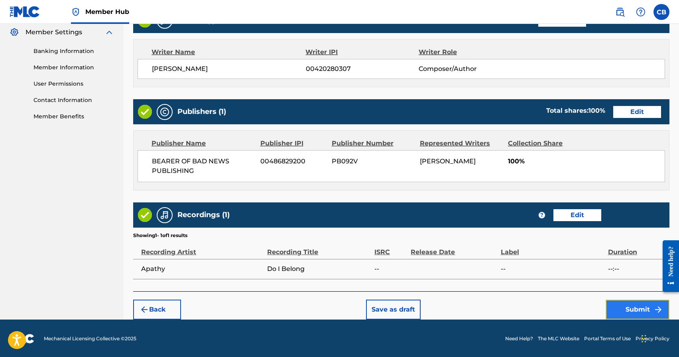
click at [630, 310] on button "Submit" at bounding box center [638, 310] width 64 height 20
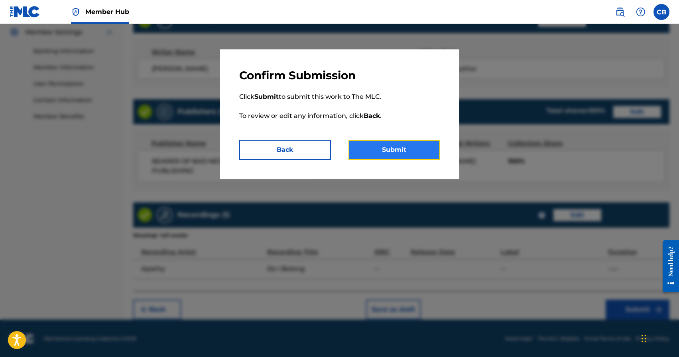
click at [377, 148] on button "Submit" at bounding box center [394, 150] width 92 height 20
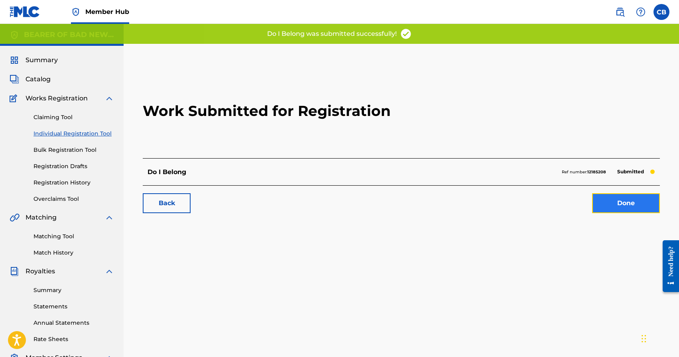
click at [614, 206] on link "Done" at bounding box center [626, 203] width 68 height 20
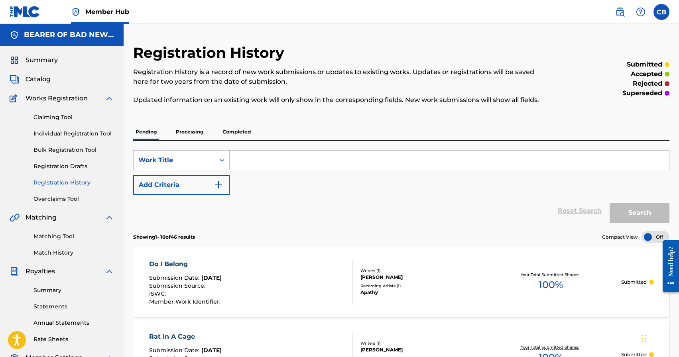
click at [292, 163] on input "Search Form" at bounding box center [449, 160] width 439 height 19
click at [58, 114] on link "Claiming Tool" at bounding box center [73, 117] width 81 height 8
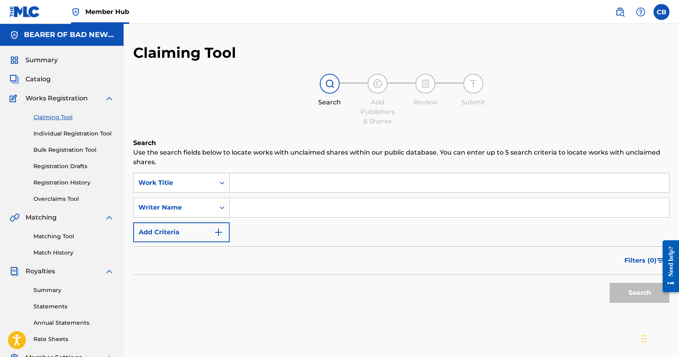
click at [286, 180] on input "Search Form" at bounding box center [449, 182] width 439 height 19
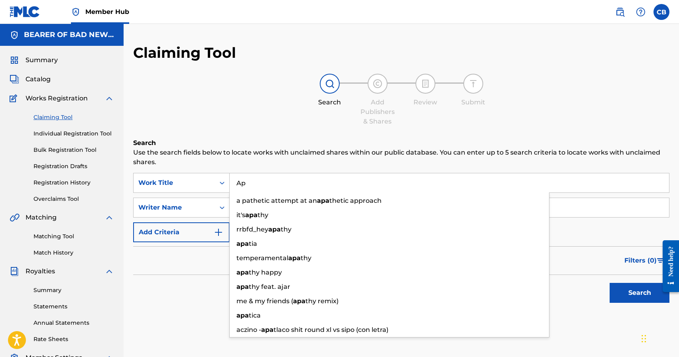
type input "A"
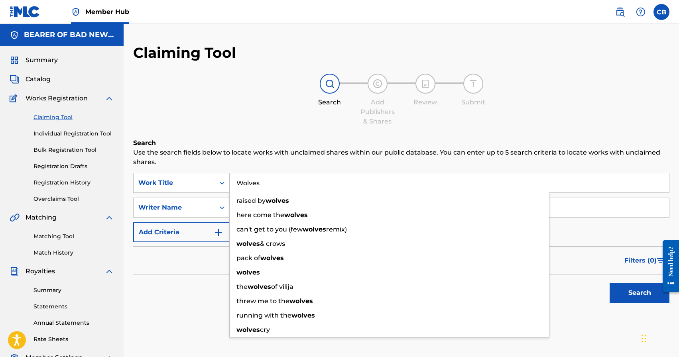
type input "Wolves"
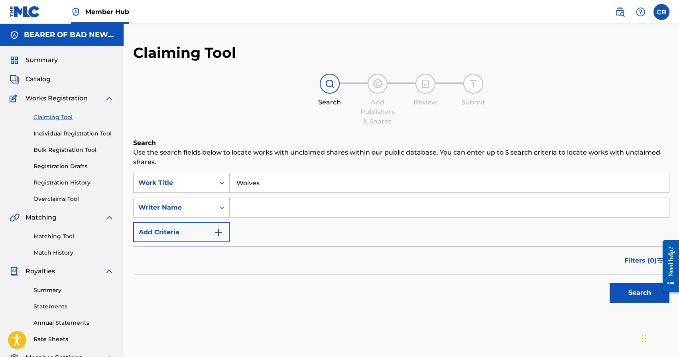
click at [263, 210] on input "Search Form" at bounding box center [449, 207] width 439 height 19
type input "[PERSON_NAME]"
click at [610, 283] on button "Search" at bounding box center [640, 293] width 60 height 20
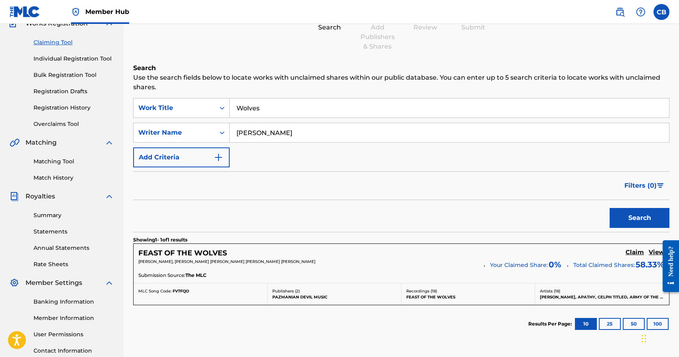
scroll to position [49, 0]
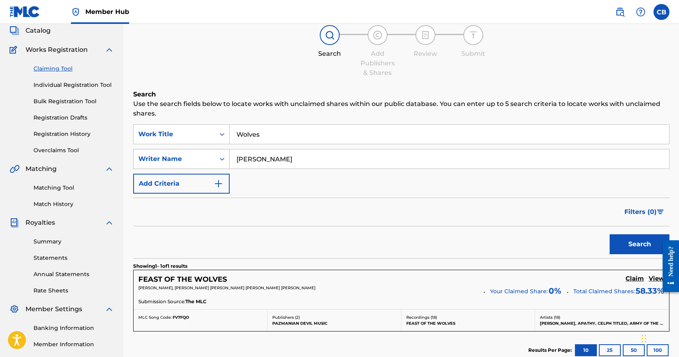
drag, startPoint x: 306, startPoint y: 159, endPoint x: 185, endPoint y: 150, distance: 122.0
click at [187, 151] on div "SearchWithCriteria24fc244f-37ed-4ca6-ac44-2da6911a058a Writer Name Chad Aaron B…" at bounding box center [401, 159] width 536 height 20
type input "Sean Sbardella"
click at [610, 234] on button "Search" at bounding box center [640, 244] width 60 height 20
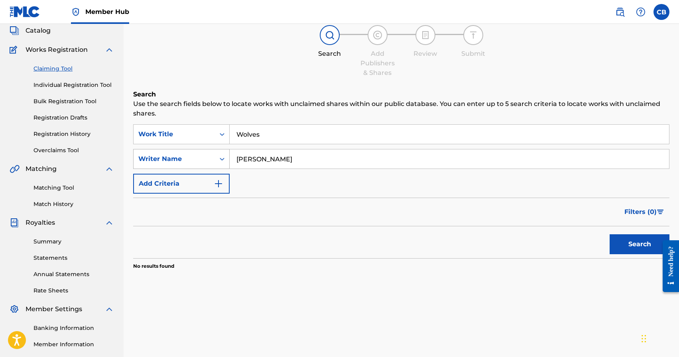
drag, startPoint x: 291, startPoint y: 159, endPoint x: 195, endPoint y: 152, distance: 96.0
click at [202, 152] on div "SearchWithCriteria24fc244f-37ed-4ca6-ac44-2da6911a058a Writer Name Sean Sbardel…" at bounding box center [401, 159] width 536 height 20
click at [72, 85] on link "Individual Registration Tool" at bounding box center [73, 85] width 81 height 8
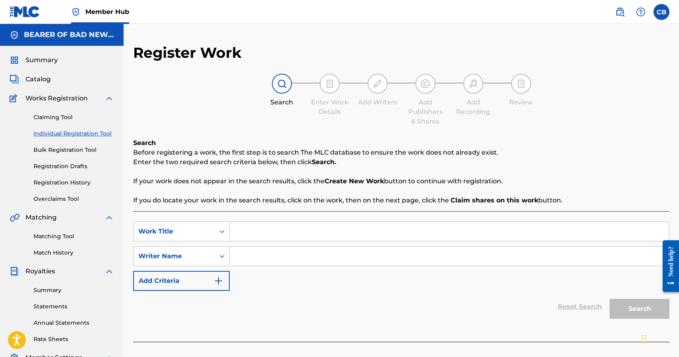
click at [251, 236] on input "Search Form" at bounding box center [449, 231] width 439 height 19
type input "Wolves"
paste input "Chad Aaron Bromley"
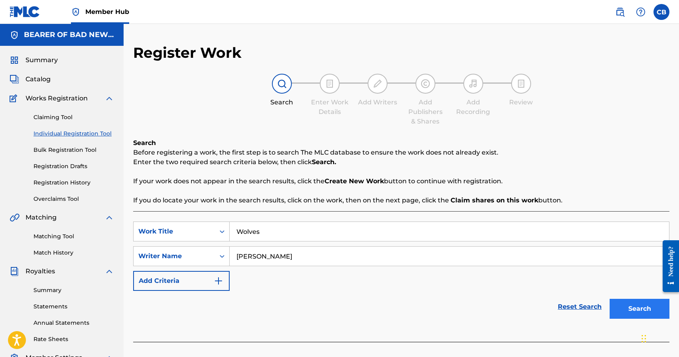
type input "Chad Aaron Bromley"
click at [643, 312] on button "Search" at bounding box center [640, 309] width 60 height 20
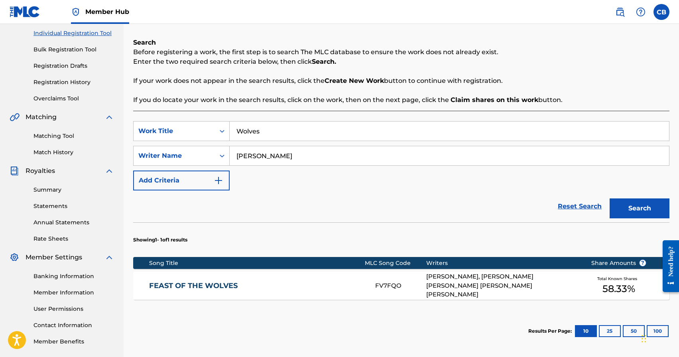
scroll to position [160, 0]
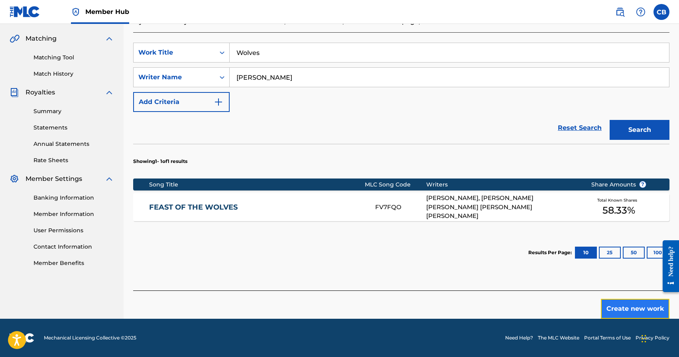
click at [646, 309] on button "Create new work" at bounding box center [635, 309] width 69 height 20
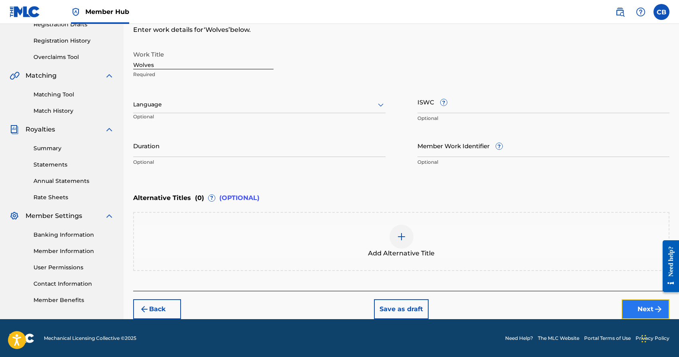
click at [632, 311] on button "Next" at bounding box center [646, 309] width 48 height 20
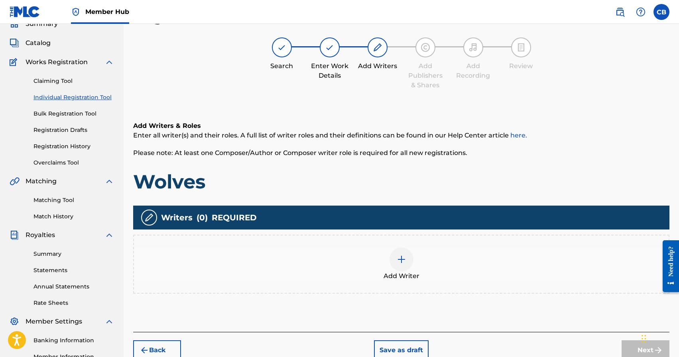
scroll to position [36, 0]
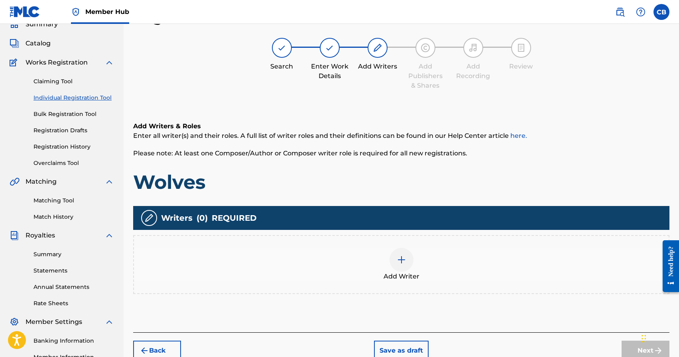
click at [403, 263] on img at bounding box center [402, 260] width 10 height 10
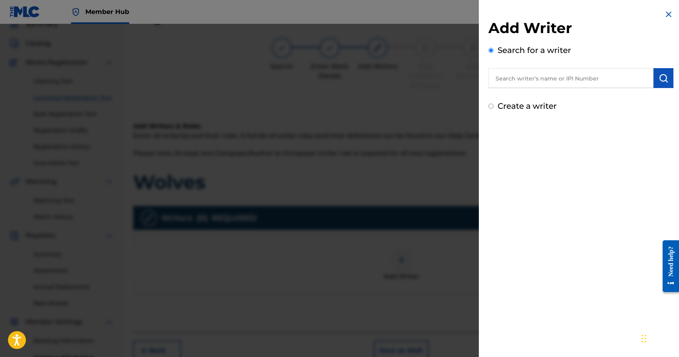
click at [535, 75] on input "text" at bounding box center [570, 78] width 165 height 20
paste input "Chad Aaron Bromley"
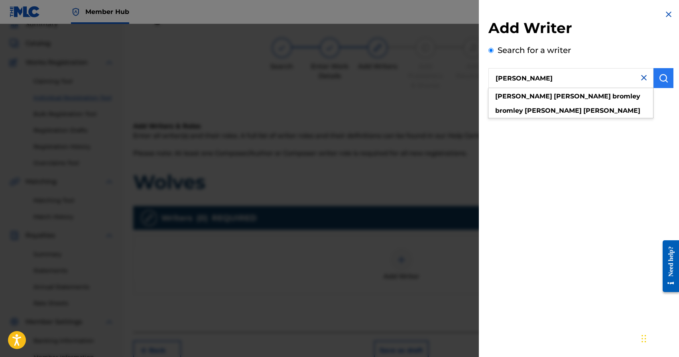
type input "Chad Aaron Bromley"
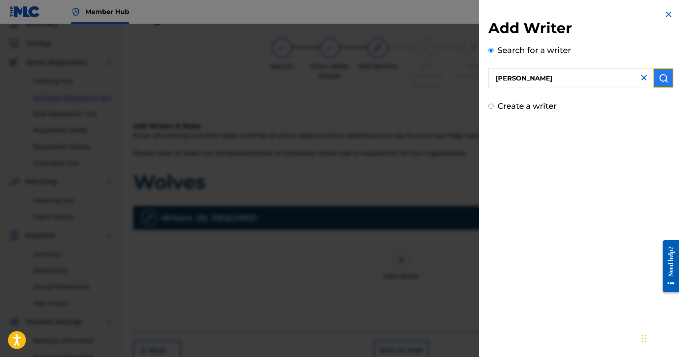
click at [659, 75] on img "submit" at bounding box center [664, 78] width 10 height 10
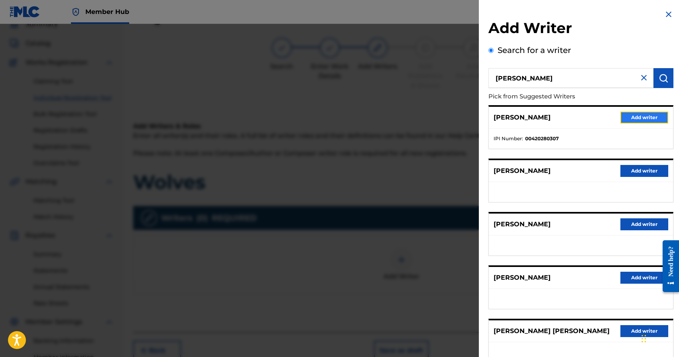
click at [641, 114] on button "Add writer" at bounding box center [644, 118] width 48 height 12
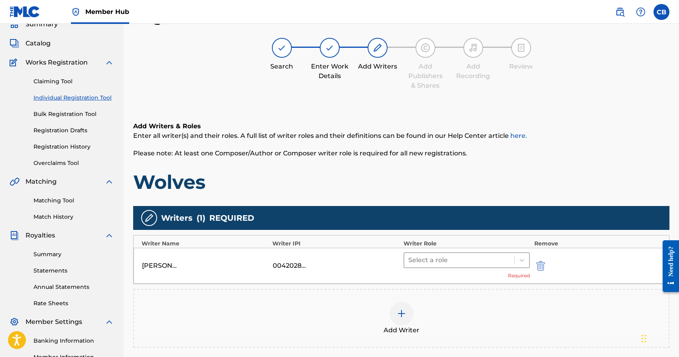
click at [440, 264] on div at bounding box center [459, 260] width 102 height 11
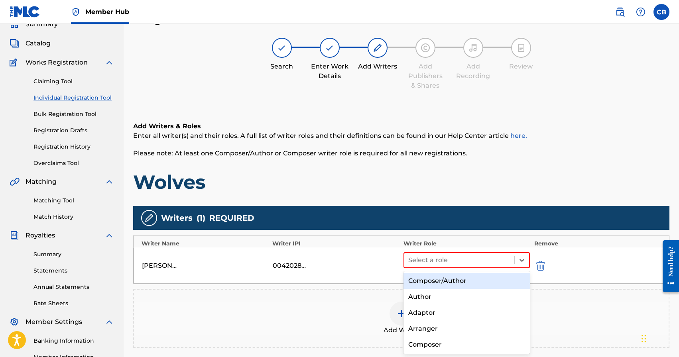
click at [439, 281] on div "Composer/Author" at bounding box center [466, 281] width 127 height 16
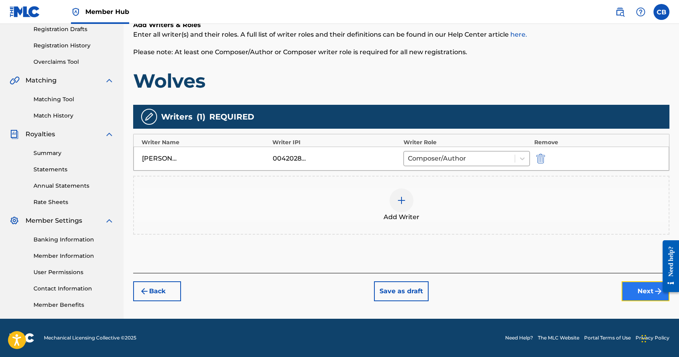
click at [653, 293] on img "submit" at bounding box center [658, 292] width 10 height 10
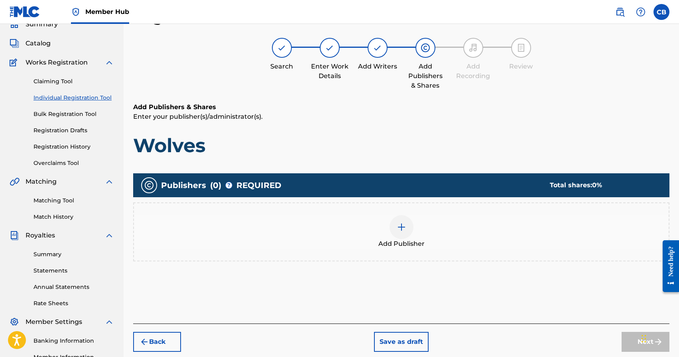
click at [406, 232] on div at bounding box center [402, 227] width 24 height 24
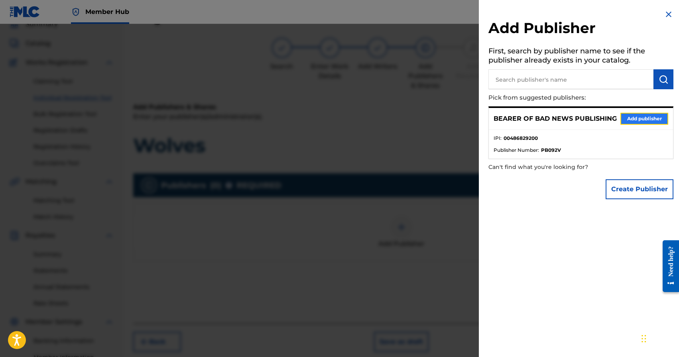
click at [646, 118] on button "Add publisher" at bounding box center [644, 119] width 48 height 12
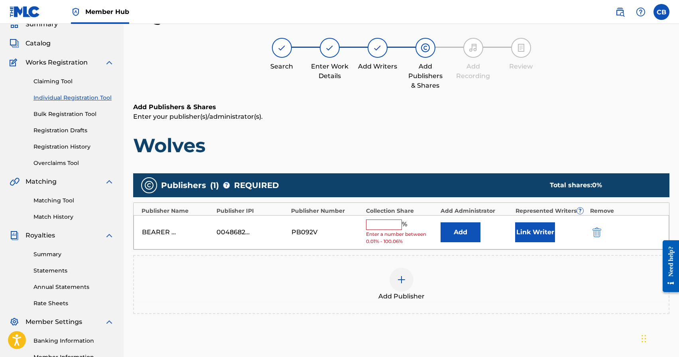
click at [391, 228] on input "text" at bounding box center [384, 225] width 36 height 10
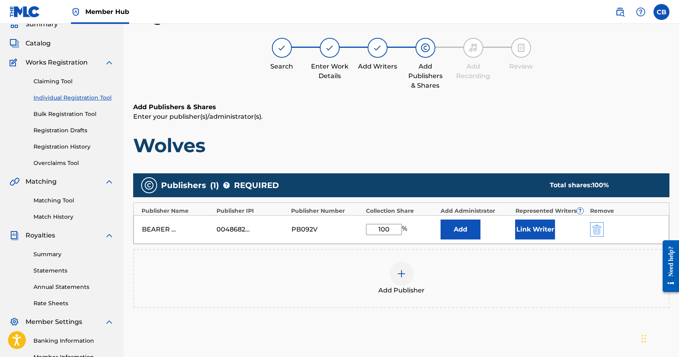
drag, startPoint x: 391, startPoint y: 228, endPoint x: 596, endPoint y: 229, distance: 205.7
click at [538, 228] on div "BEARER OF BAD NEWS PUBLISHING 00486829200 PB092V 100 % Add Link Writer" at bounding box center [401, 229] width 535 height 29
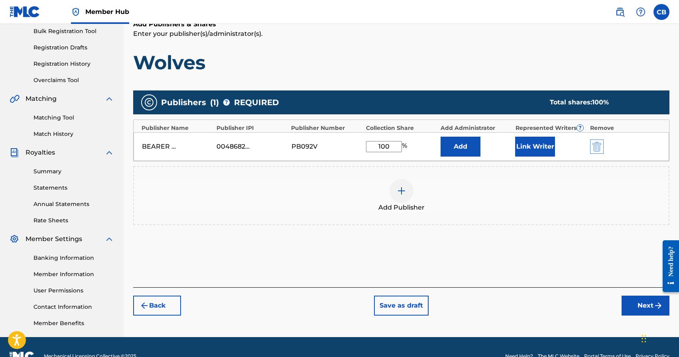
scroll to position [122, 0]
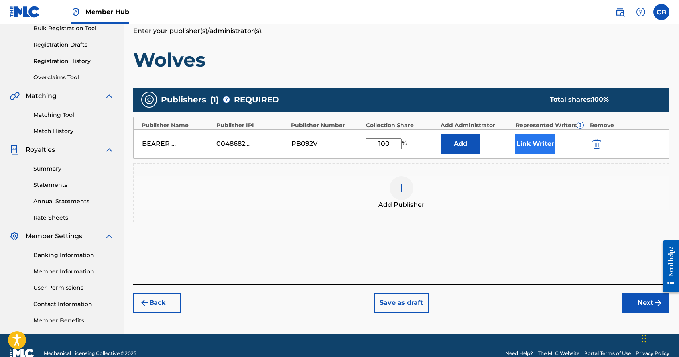
type input "100"
click at [539, 145] on button "Link Writer" at bounding box center [535, 144] width 40 height 20
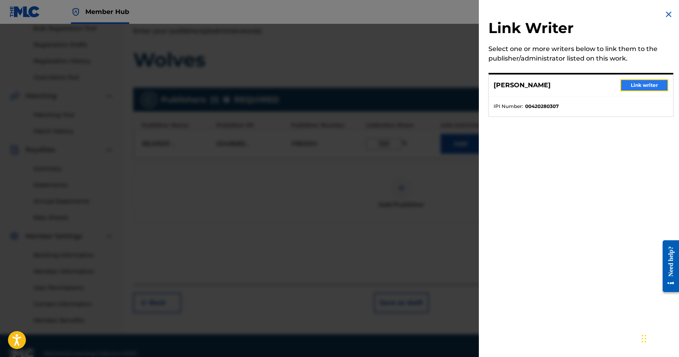
click at [646, 85] on button "Link writer" at bounding box center [644, 85] width 48 height 12
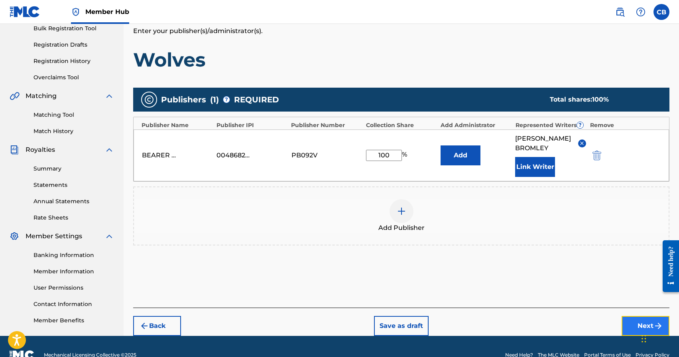
click at [636, 329] on button "Next" at bounding box center [646, 326] width 48 height 20
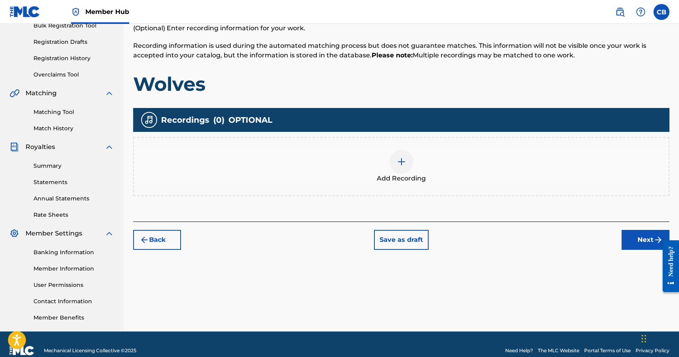
scroll to position [137, 0]
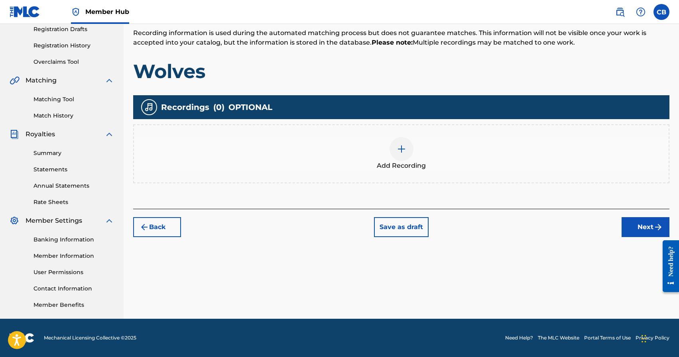
click at [400, 157] on div at bounding box center [402, 149] width 24 height 24
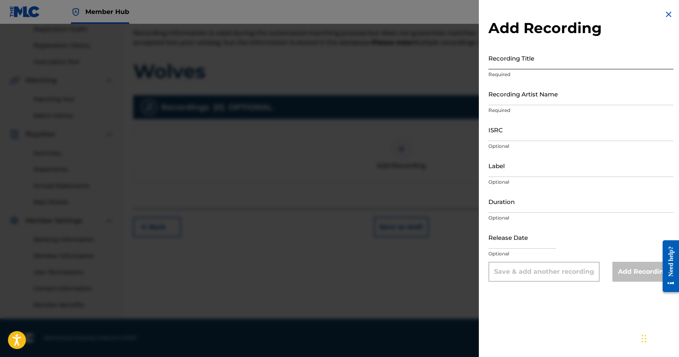
click at [528, 58] on input "Recording Title" at bounding box center [580, 58] width 185 height 23
type input "Wolves"
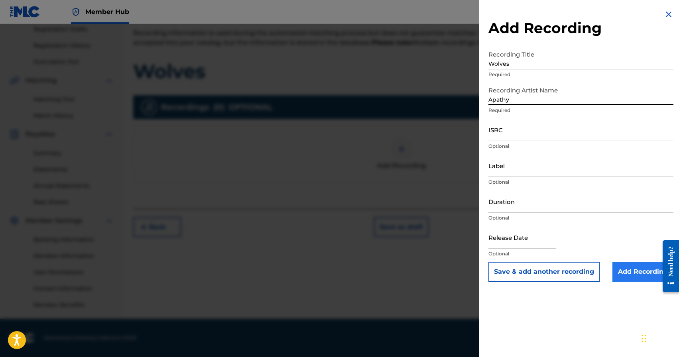
type input "Apathy"
click at [634, 277] on input "Add Recording" at bounding box center [642, 272] width 61 height 20
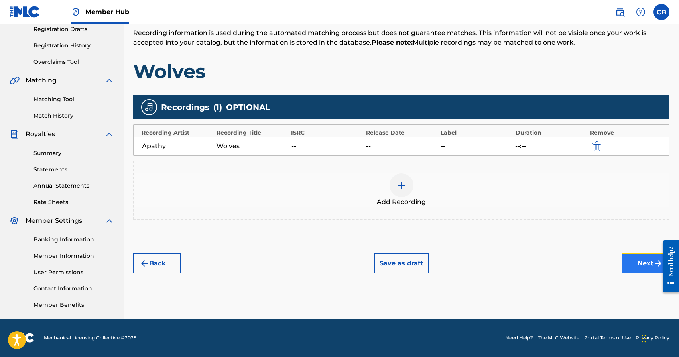
click at [642, 268] on button "Next" at bounding box center [646, 264] width 48 height 20
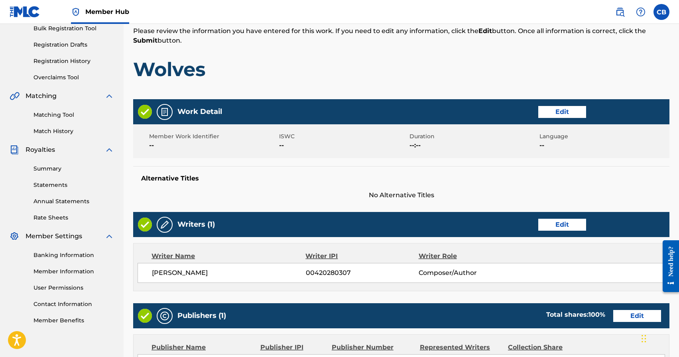
scroll to position [326, 0]
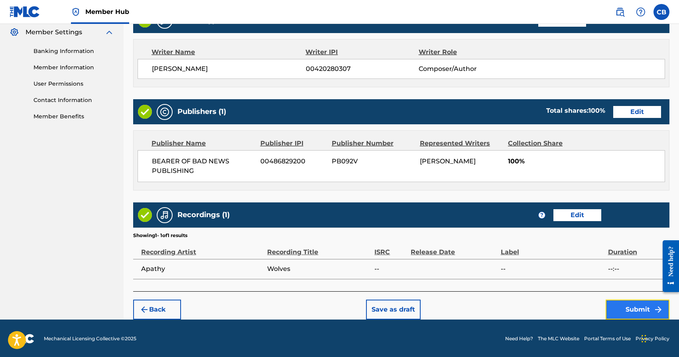
click at [632, 310] on button "Submit" at bounding box center [638, 310] width 64 height 20
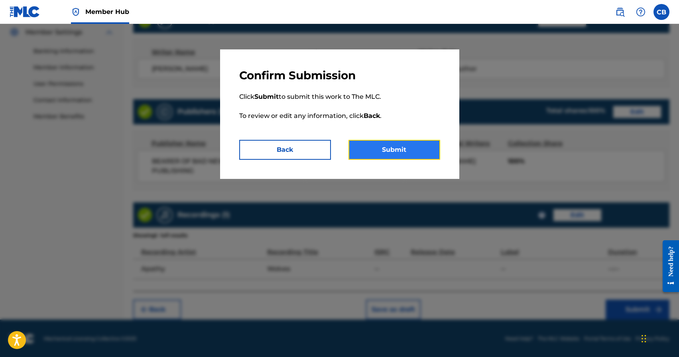
click at [401, 152] on button "Submit" at bounding box center [394, 150] width 92 height 20
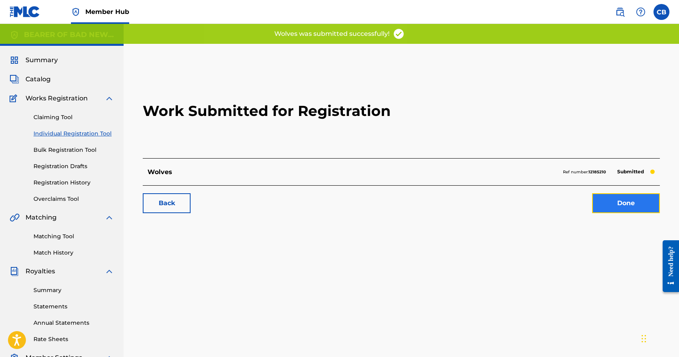
click at [633, 206] on link "Done" at bounding box center [626, 203] width 68 height 20
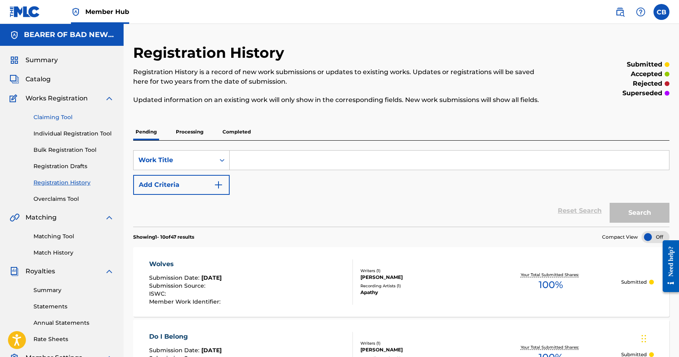
click at [48, 118] on link "Claiming Tool" at bounding box center [73, 117] width 81 height 8
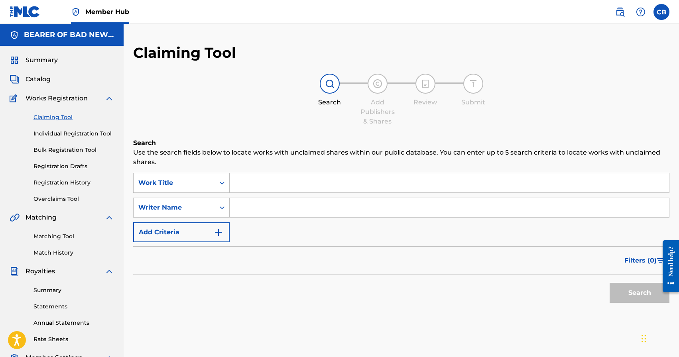
click at [251, 185] on input "Search Form" at bounding box center [449, 182] width 439 height 19
click at [61, 116] on link "Claiming Tool" at bounding box center [73, 117] width 81 height 8
click at [287, 186] on input "Search Form" at bounding box center [449, 182] width 439 height 19
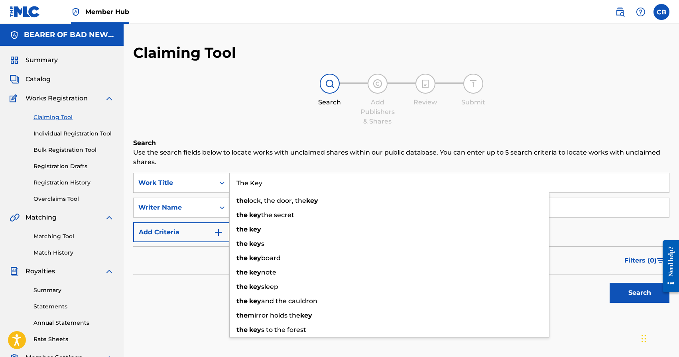
type input "The Key"
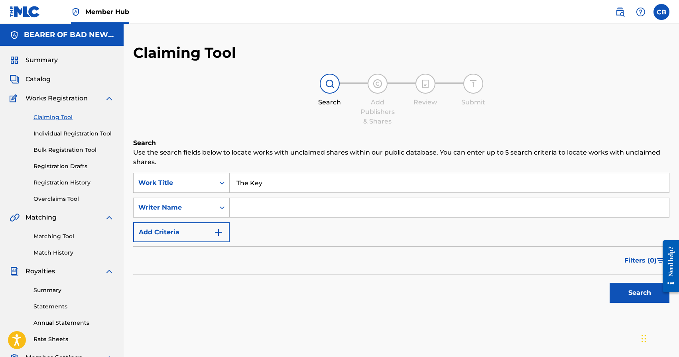
click at [277, 206] on input "Search Form" at bounding box center [449, 207] width 439 height 19
type input "Lanciani"
click at [610, 283] on button "Search" at bounding box center [640, 293] width 60 height 20
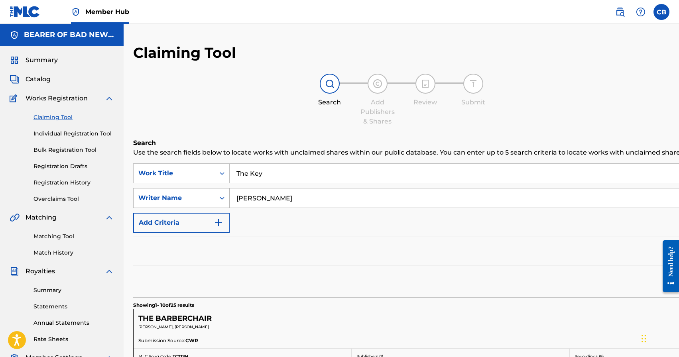
drag, startPoint x: 253, startPoint y: 198, endPoint x: 220, endPoint y: 199, distance: 32.3
click at [230, 198] on input "Lanciani" at bounding box center [618, 198] width 776 height 19
click at [85, 131] on link "Individual Registration Tool" at bounding box center [73, 134] width 81 height 8
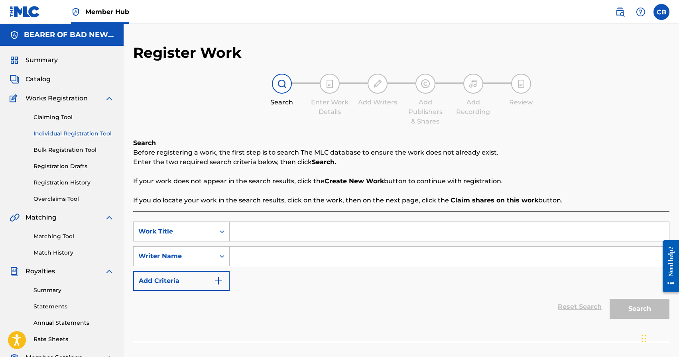
click at [362, 226] on input "Search Form" at bounding box center [449, 231] width 439 height 19
type input "The Key"
paste input "Chad Aaron Bromley"
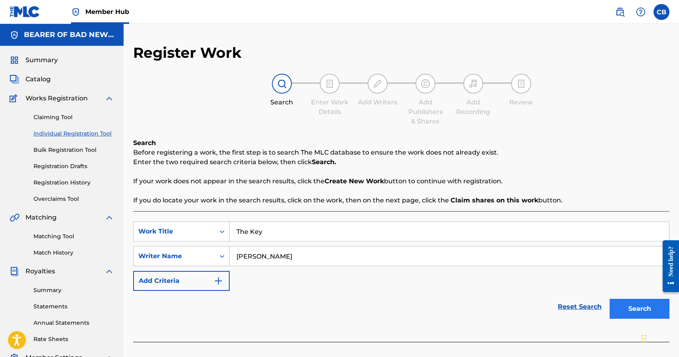
type input "Chad Aaron Bromley"
click at [641, 312] on button "Search" at bounding box center [640, 309] width 60 height 20
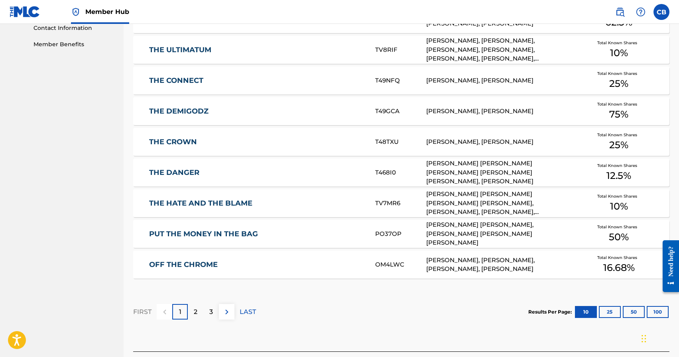
scroll to position [459, 0]
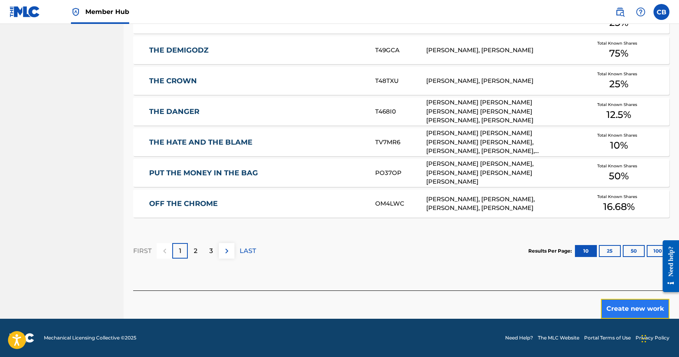
click at [633, 306] on button "Create new work" at bounding box center [635, 309] width 69 height 20
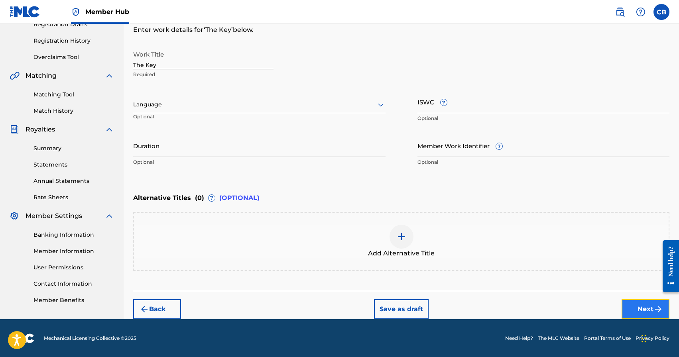
click at [666, 317] on button "Next" at bounding box center [646, 309] width 48 height 20
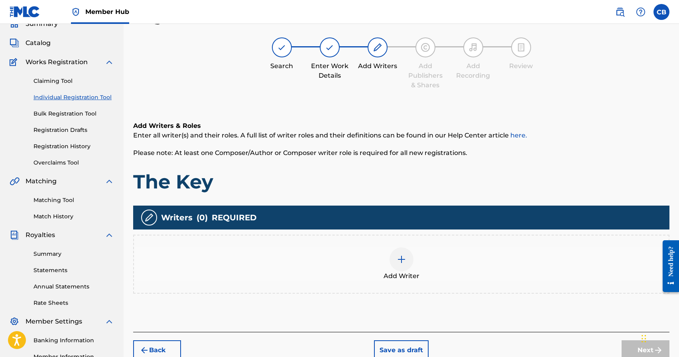
scroll to position [36, 0]
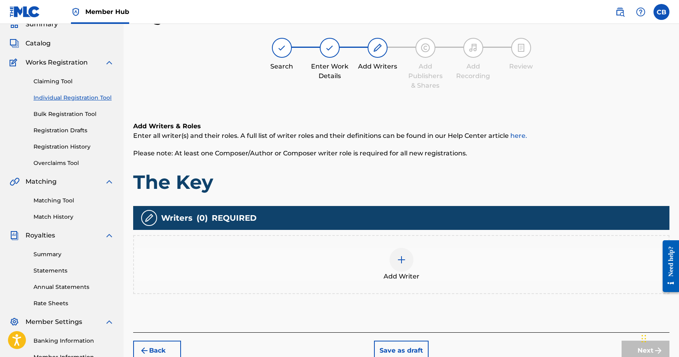
click at [403, 260] on img at bounding box center [402, 260] width 10 height 10
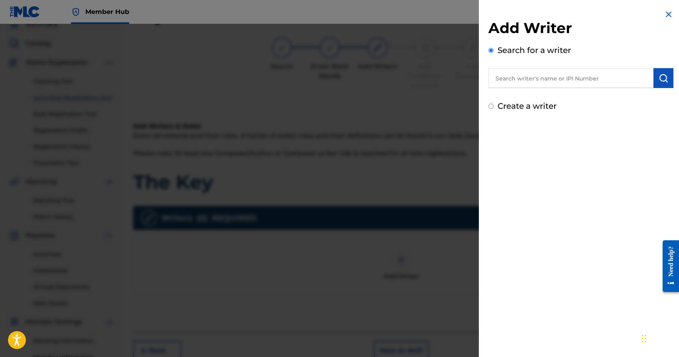
click at [531, 80] on input "text" at bounding box center [570, 78] width 165 height 20
paste input "Chad Aaron Bromley"
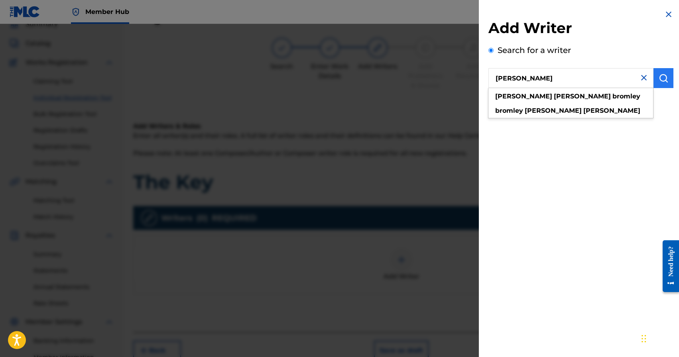
type input "Chad Aaron Bromley"
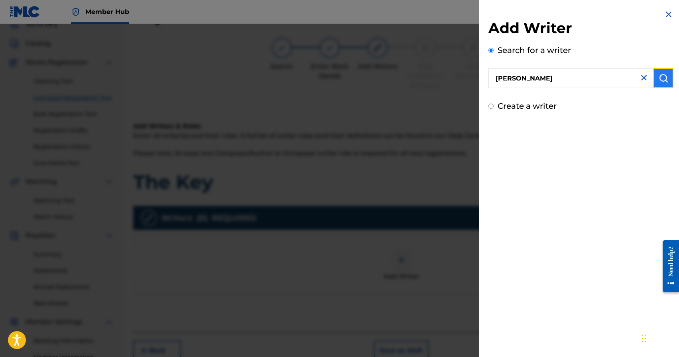
click at [660, 78] on img "submit" at bounding box center [664, 78] width 10 height 10
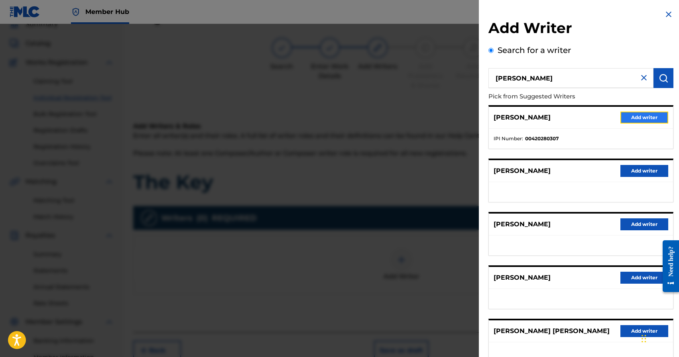
click at [644, 116] on button "Add writer" at bounding box center [644, 118] width 48 height 12
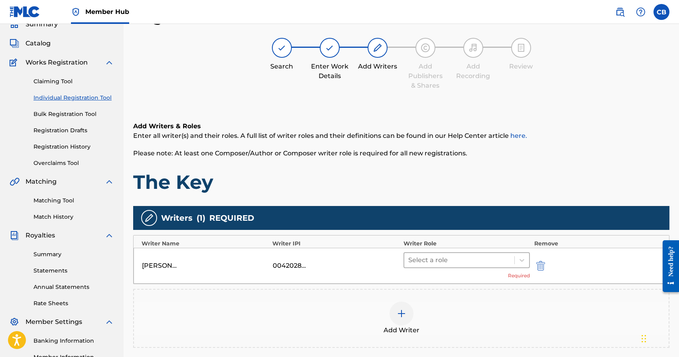
click at [448, 256] on div at bounding box center [459, 260] width 102 height 11
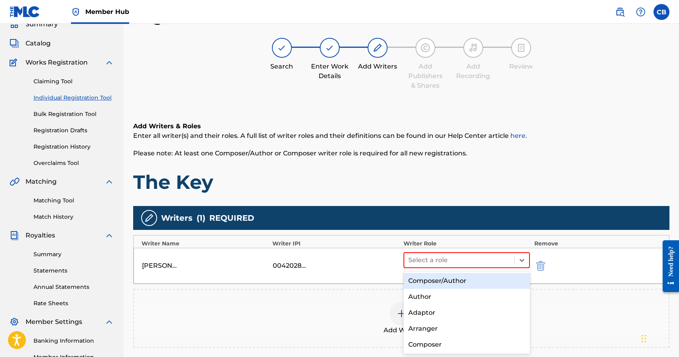
click at [446, 282] on div "Composer/Author" at bounding box center [466, 281] width 127 height 16
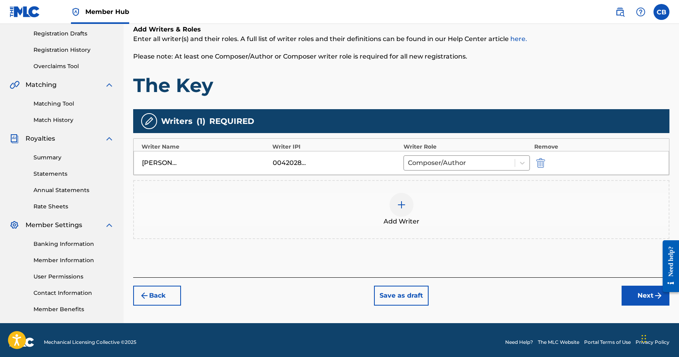
scroll to position [137, 0]
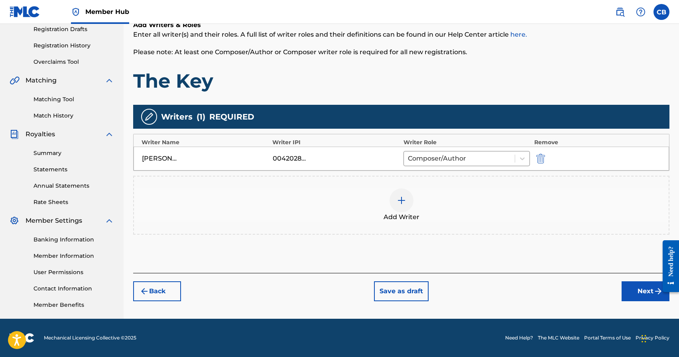
click at [410, 204] on div at bounding box center [402, 201] width 24 height 24
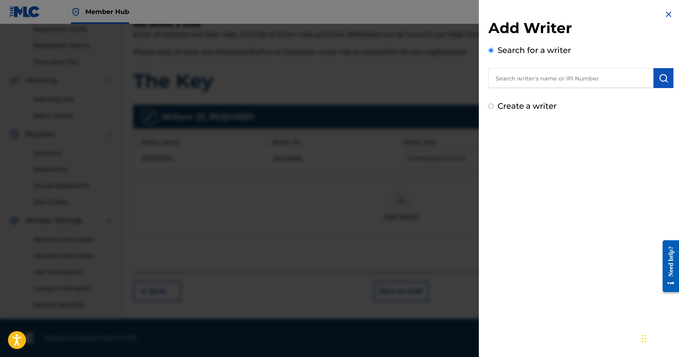
click at [598, 84] on input "text" at bounding box center [570, 78] width 165 height 20
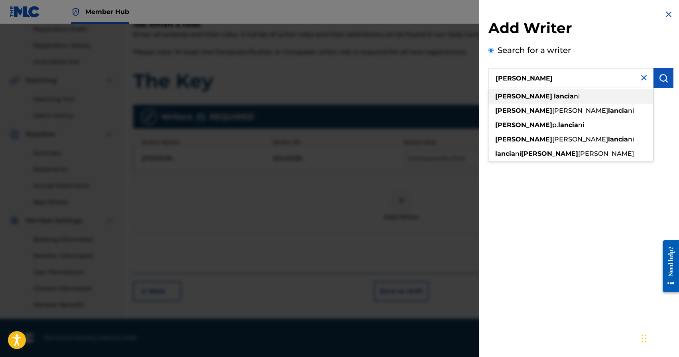
click at [544, 96] on div "craig lancia ni" at bounding box center [570, 96] width 165 height 14
type input "craig lanciani"
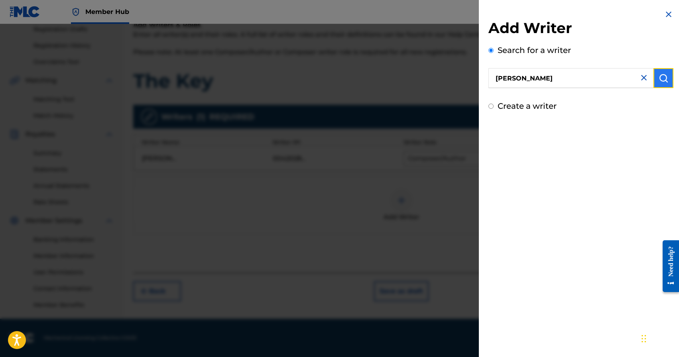
click at [661, 80] on img "submit" at bounding box center [664, 78] width 10 height 10
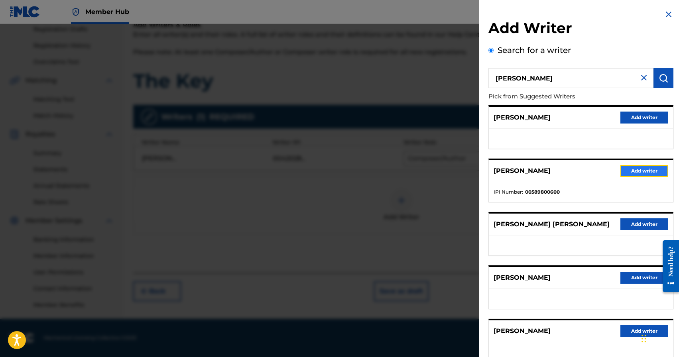
click at [637, 173] on button "Add writer" at bounding box center [644, 171] width 48 height 12
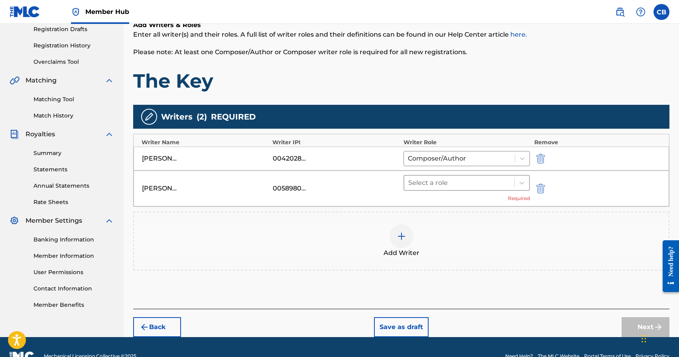
click at [479, 185] on div at bounding box center [459, 182] width 102 height 11
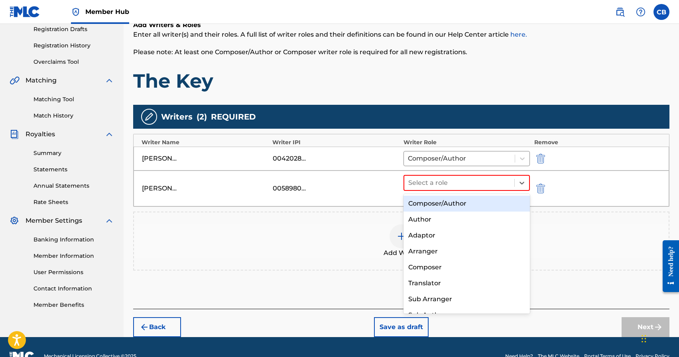
click at [470, 202] on div "Composer/Author" at bounding box center [466, 204] width 127 height 16
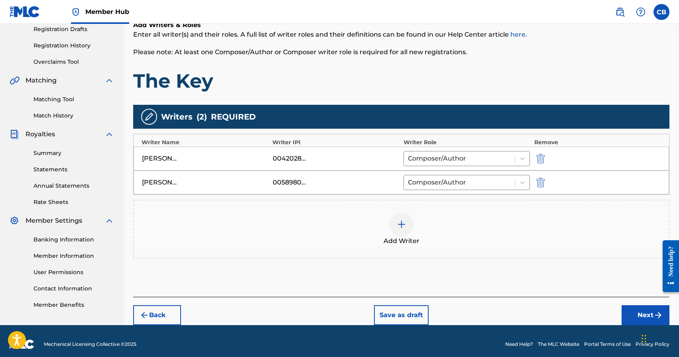
click at [381, 222] on div "Add Writer" at bounding box center [401, 229] width 535 height 33
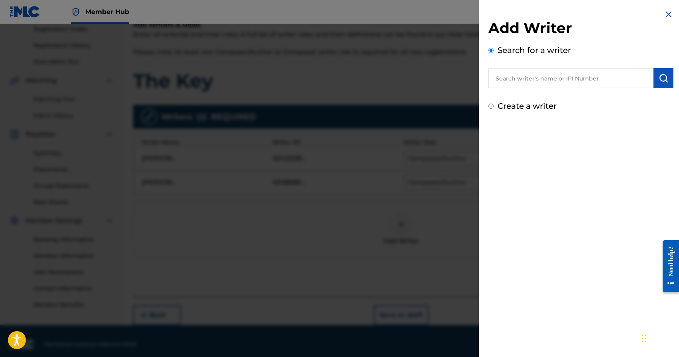
click at [396, 224] on div at bounding box center [339, 202] width 679 height 357
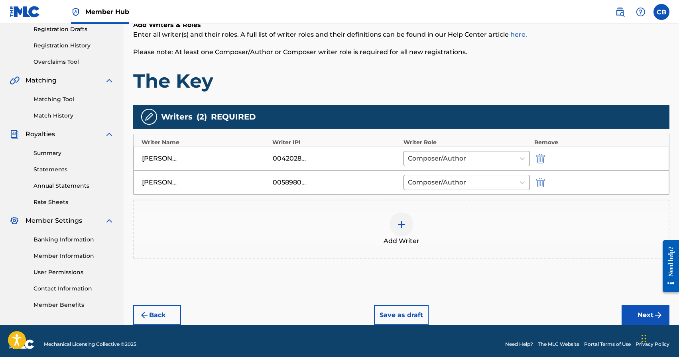
click at [385, 236] on div "Add Writer" at bounding box center [401, 229] width 535 height 33
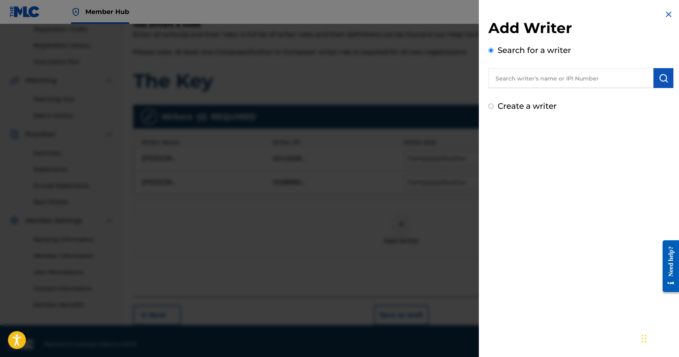
click at [545, 75] on input "text" at bounding box center [570, 78] width 165 height 20
type input "Cody Gabriel"
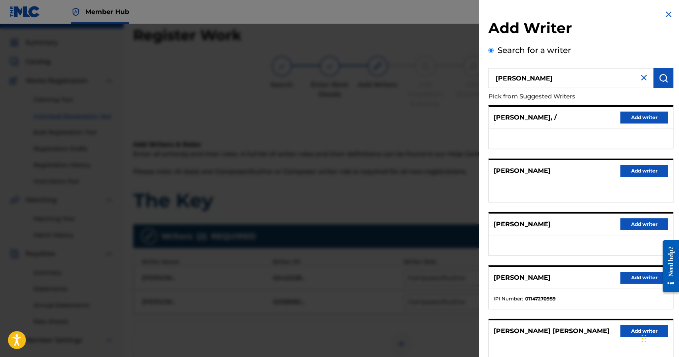
scroll to position [0, 0]
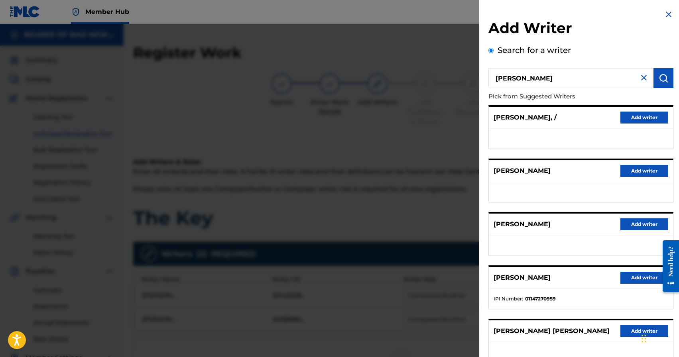
click at [664, 10] on img at bounding box center [669, 15] width 10 height 10
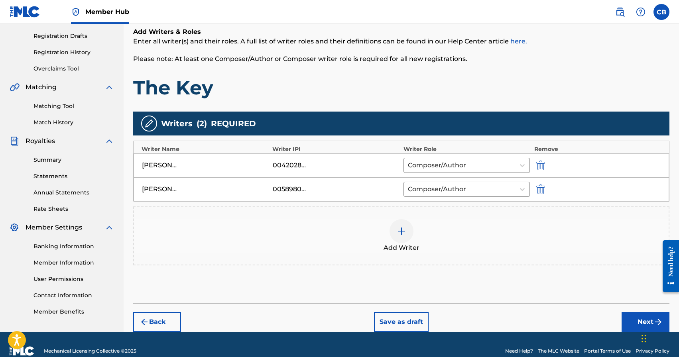
scroll to position [144, 0]
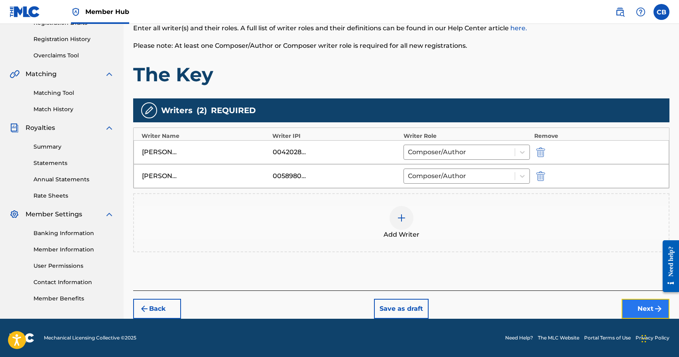
click at [638, 309] on button "Next" at bounding box center [646, 309] width 48 height 20
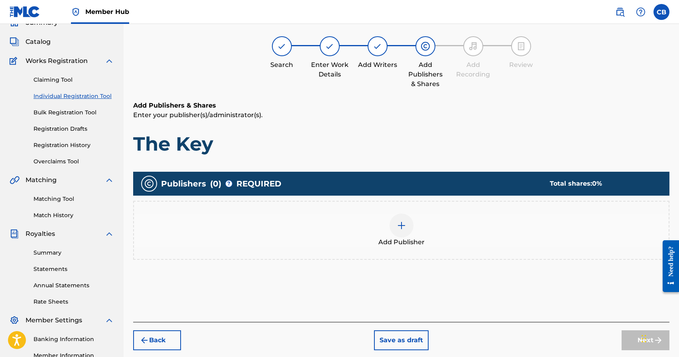
scroll to position [36, 0]
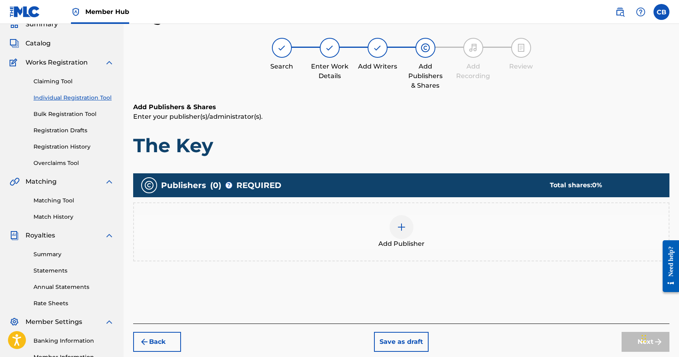
click at [400, 228] on img at bounding box center [402, 227] width 10 height 10
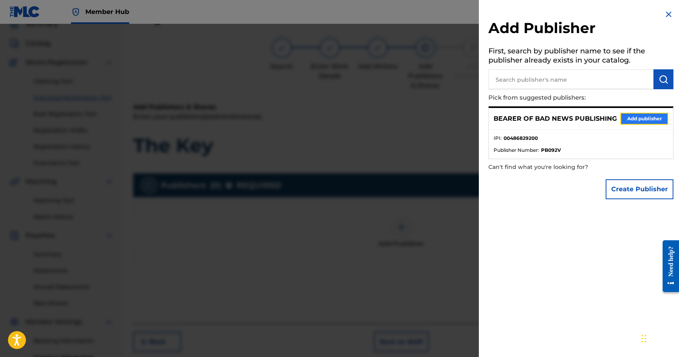
click at [632, 113] on button "Add publisher" at bounding box center [644, 119] width 48 height 12
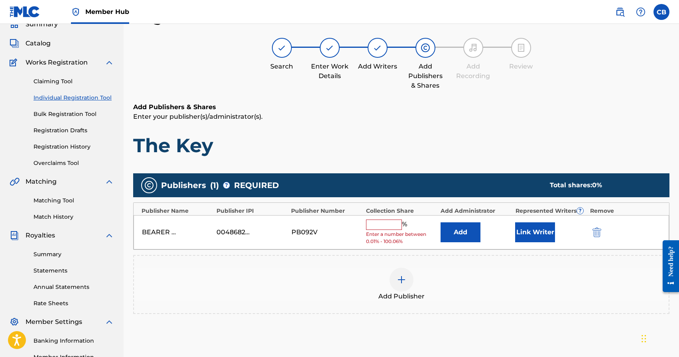
click at [375, 228] on input "text" at bounding box center [384, 225] width 36 height 10
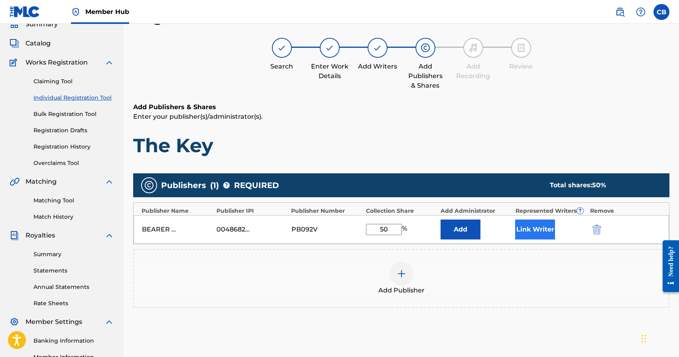
type input "50"
click at [534, 228] on button "Link Writer" at bounding box center [535, 230] width 40 height 20
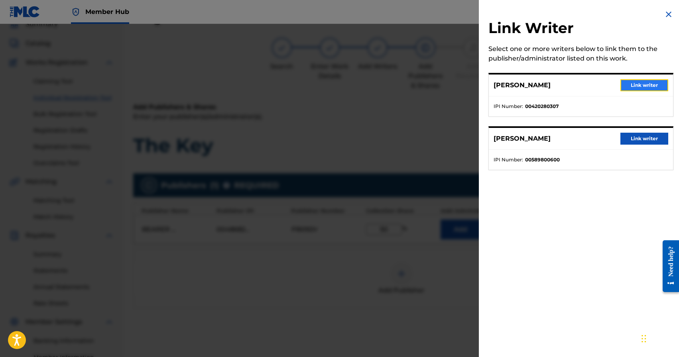
click at [636, 85] on button "Link writer" at bounding box center [644, 85] width 48 height 12
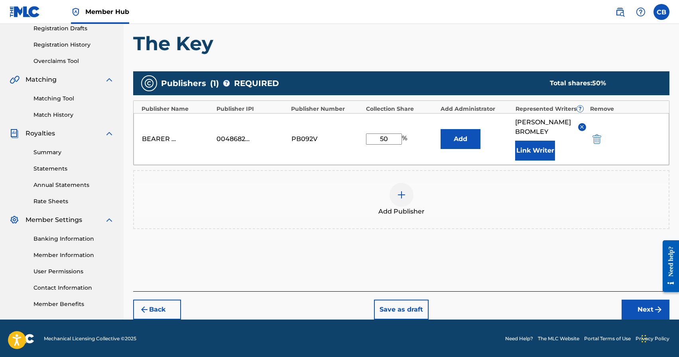
scroll to position [139, 0]
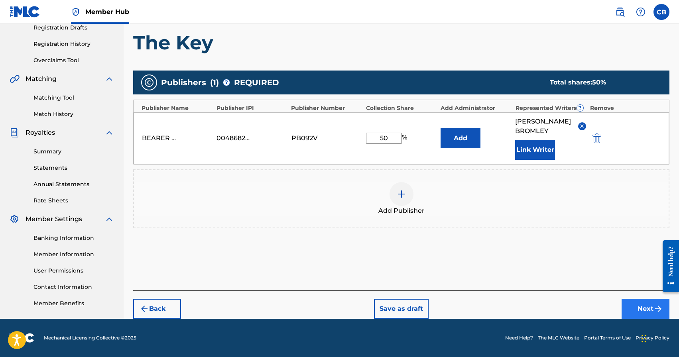
click at [603, 294] on div "Back Save as draft Next" at bounding box center [401, 305] width 536 height 28
click at [650, 306] on button "Next" at bounding box center [646, 309] width 48 height 20
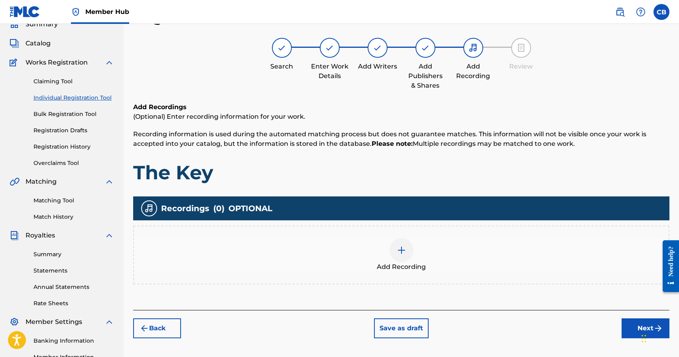
scroll to position [137, 0]
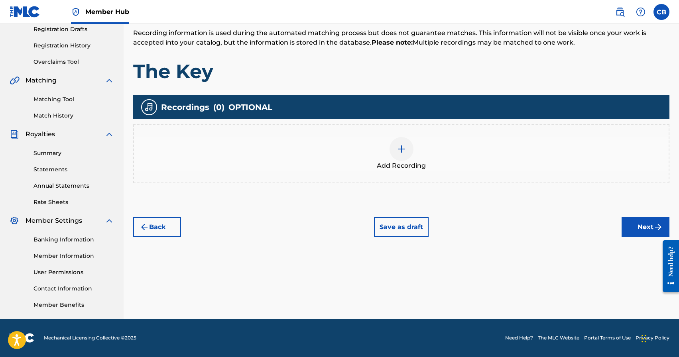
click at [394, 146] on div at bounding box center [402, 149] width 24 height 24
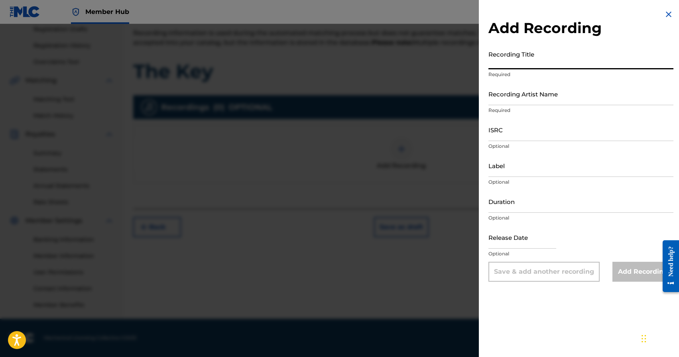
click at [522, 63] on input "Recording Title" at bounding box center [580, 58] width 185 height 23
type input "The Key"
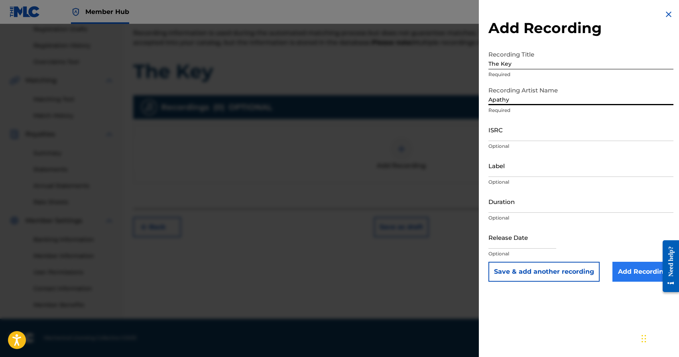
type input "Apathy"
click at [639, 270] on input "Add Recording" at bounding box center [642, 272] width 61 height 20
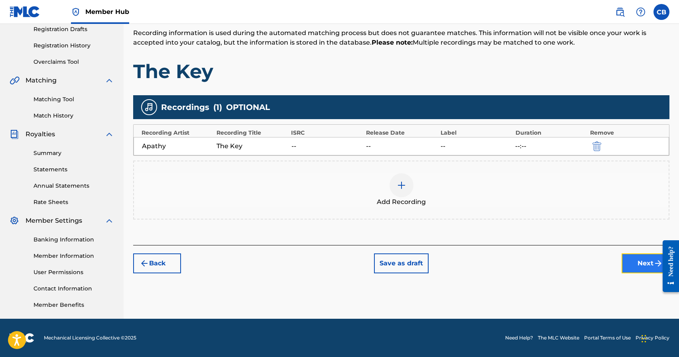
click at [644, 262] on button "Next" at bounding box center [646, 264] width 48 height 20
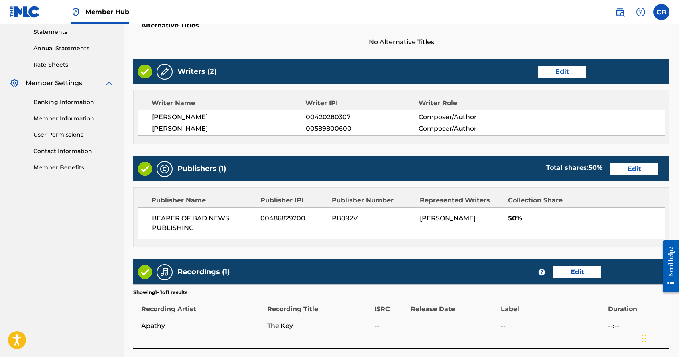
scroll to position [331, 0]
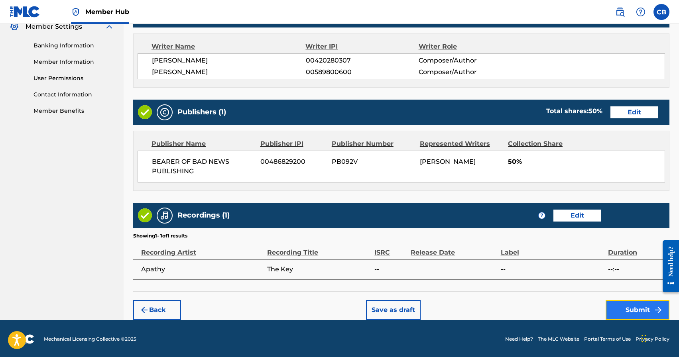
click at [634, 311] on button "Submit" at bounding box center [638, 310] width 64 height 20
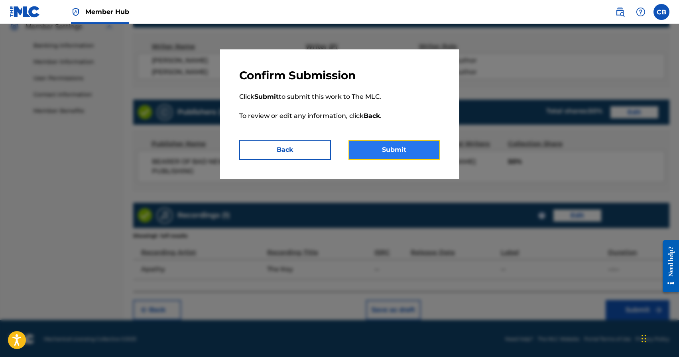
click at [397, 150] on button "Submit" at bounding box center [394, 150] width 92 height 20
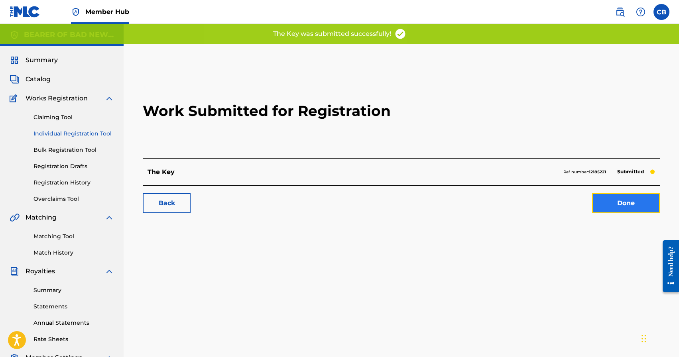
click at [634, 207] on link "Done" at bounding box center [626, 203] width 68 height 20
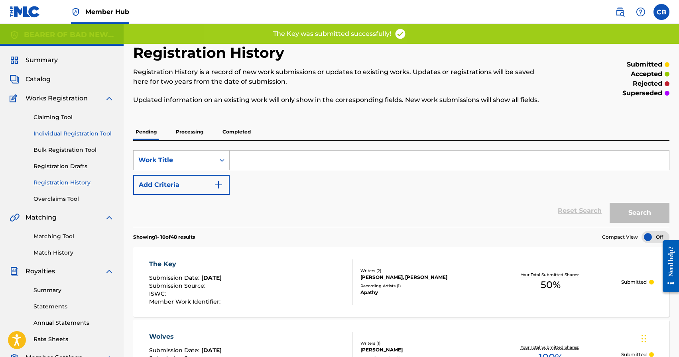
click at [61, 134] on link "Individual Registration Tool" at bounding box center [73, 134] width 81 height 8
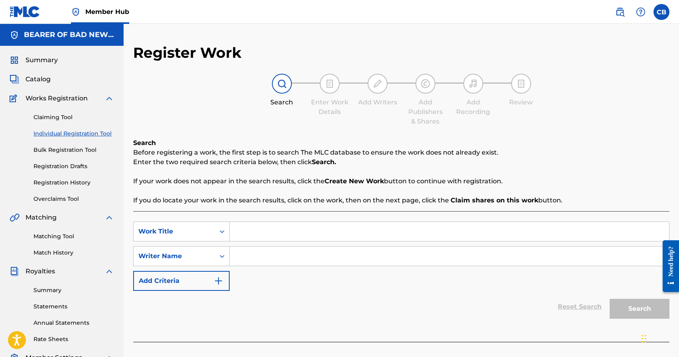
click at [281, 234] on input "Search Form" at bounding box center [449, 231] width 439 height 19
click at [62, 117] on link "Claiming Tool" at bounding box center [73, 117] width 81 height 8
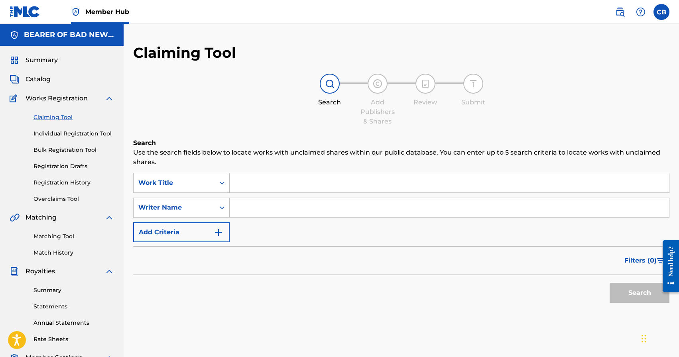
click at [272, 182] on input "Search Form" at bounding box center [449, 182] width 439 height 19
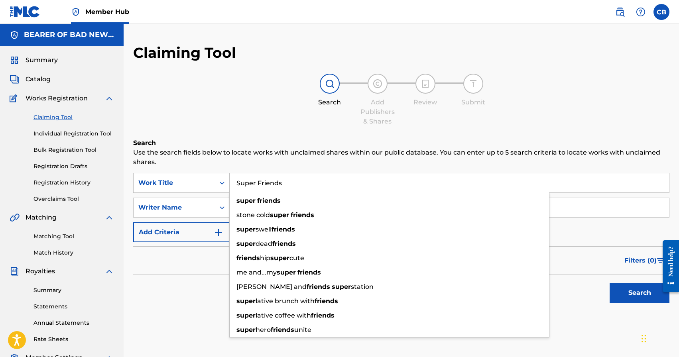
type input "Super Friends"
click at [258, 106] on div "Search Add Publishers & Shares Review Submit" at bounding box center [401, 100] width 536 height 53
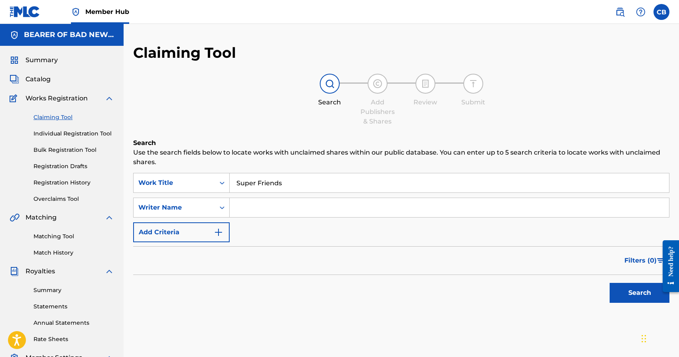
click at [257, 209] on input "Search Form" at bounding box center [449, 207] width 439 height 19
click at [610, 283] on button "Search" at bounding box center [640, 293] width 60 height 20
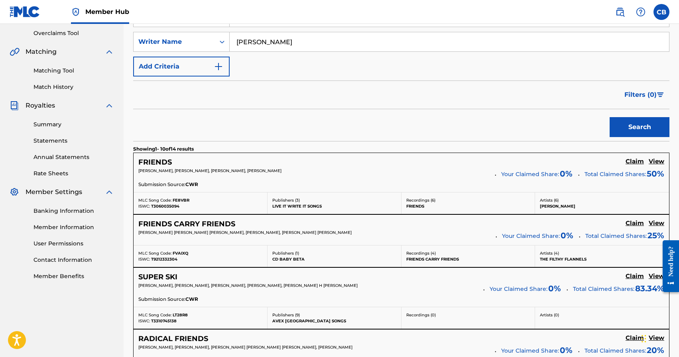
scroll to position [161, 0]
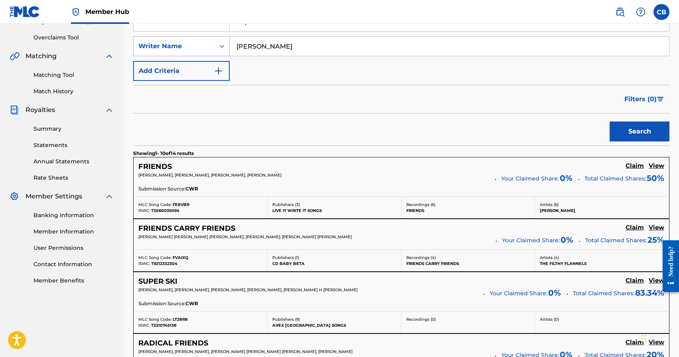
drag, startPoint x: 263, startPoint y: 48, endPoint x: 204, endPoint y: 41, distance: 59.4
click at [205, 44] on div "SearchWithCriteria24fc244f-37ed-4ca6-ac44-2da6911a058a Writer Name Cody" at bounding box center [401, 46] width 536 height 20
type input "Bromley"
click at [610, 122] on button "Search" at bounding box center [640, 132] width 60 height 20
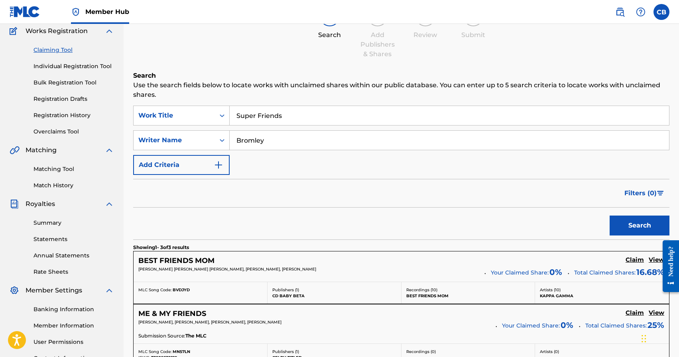
scroll to position [57, 0]
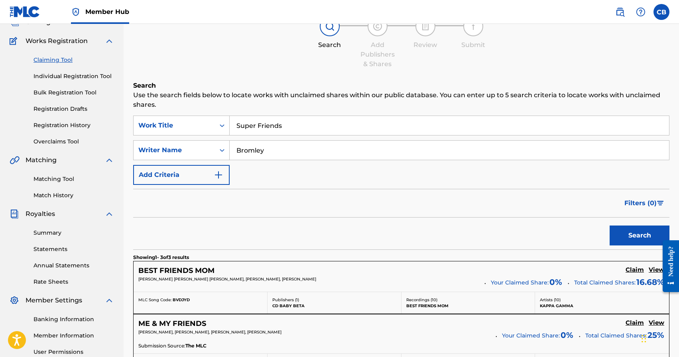
drag, startPoint x: 271, startPoint y: 153, endPoint x: 206, endPoint y: 137, distance: 66.9
click at [210, 139] on div "SearchWithCriteria27e087db-a8db-43e2-a0c1-428dea412afc Work Title Super Friends…" at bounding box center [401, 150] width 536 height 69
click at [68, 77] on link "Individual Registration Tool" at bounding box center [73, 76] width 81 height 8
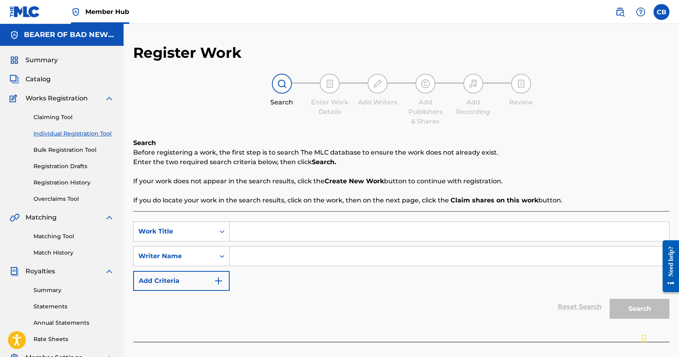
click at [284, 232] on input "Search Form" at bounding box center [449, 231] width 439 height 19
type input "Super Friends"
click at [336, 260] on input "Search Form" at bounding box center [449, 256] width 439 height 19
click at [284, 256] on input "Search Form" at bounding box center [449, 256] width 439 height 19
paste input "Chad Aaron Bromley"
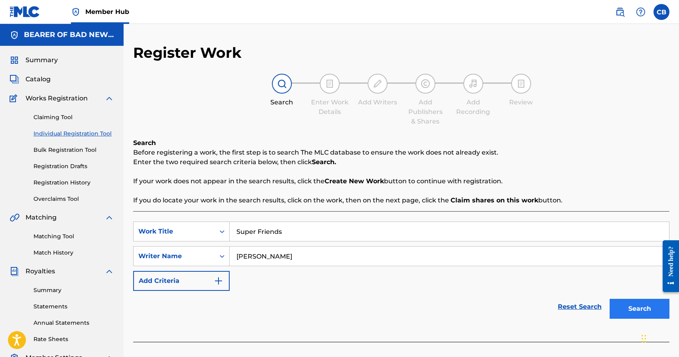
type input "Chad Aaron Bromley"
click at [643, 309] on button "Search" at bounding box center [640, 309] width 60 height 20
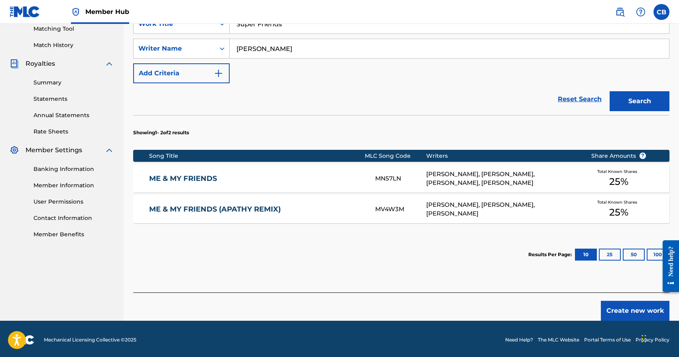
scroll to position [207, 0]
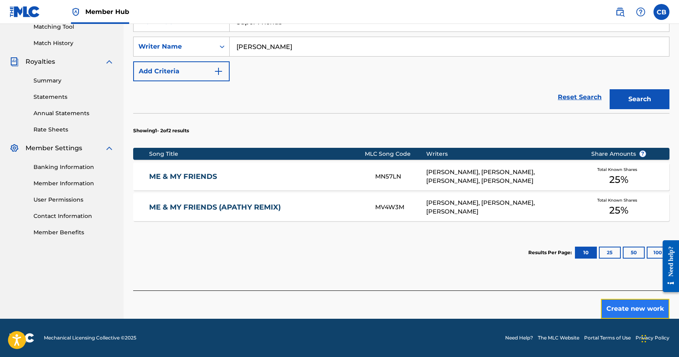
click at [628, 313] on button "Create new work" at bounding box center [635, 309] width 69 height 20
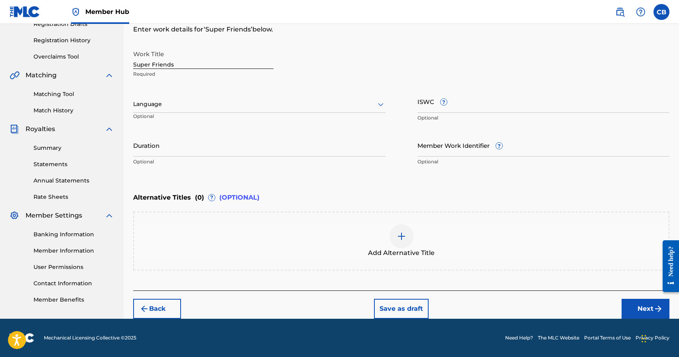
scroll to position [142, 0]
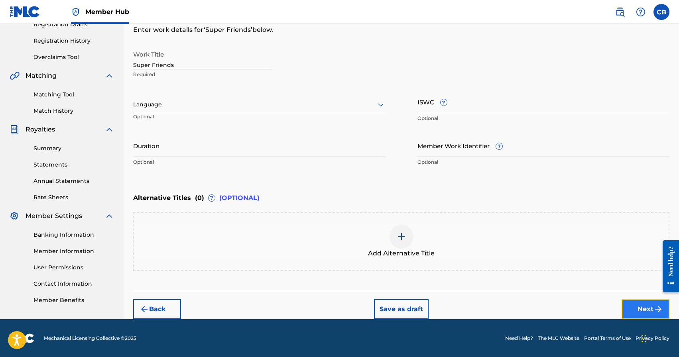
click at [644, 311] on button "Next" at bounding box center [646, 309] width 48 height 20
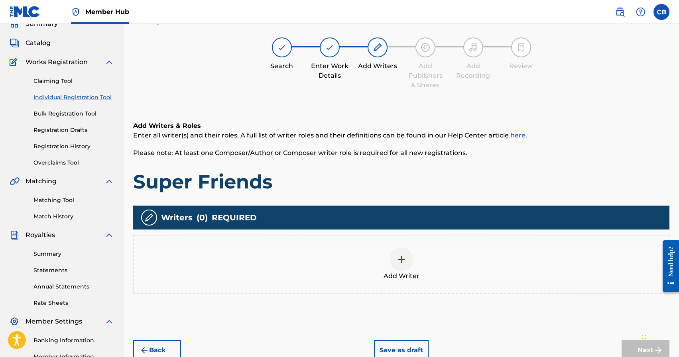
scroll to position [36, 0]
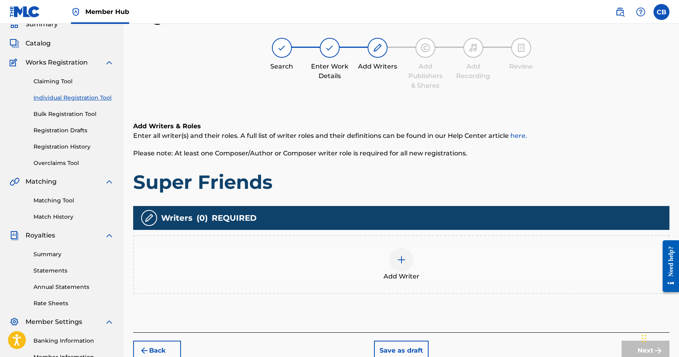
click at [393, 263] on div at bounding box center [402, 260] width 24 height 24
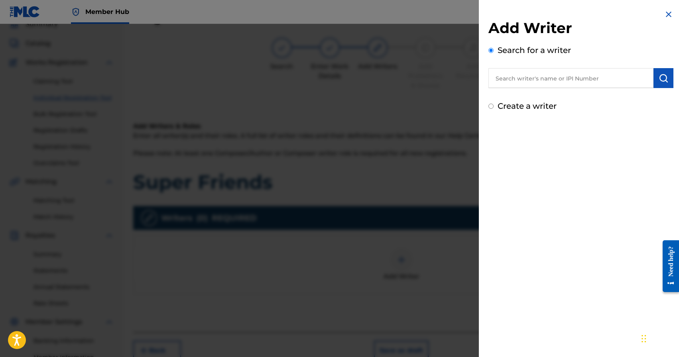
click at [589, 79] on input "text" at bounding box center [570, 78] width 165 height 20
paste input "Chad Aaron Bromley"
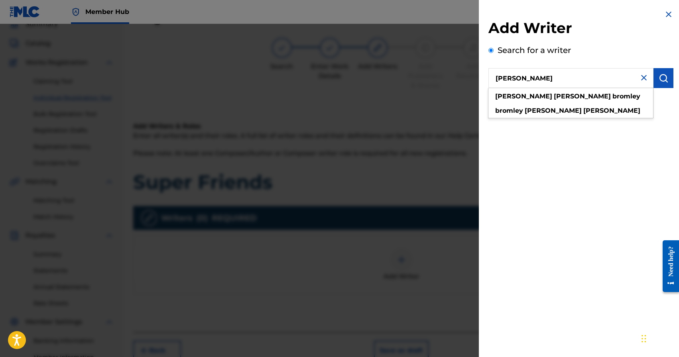
drag, startPoint x: 589, startPoint y: 79, endPoint x: 628, endPoint y: 79, distance: 38.7
click at [601, 79] on input "Chad Aaron Bromley" at bounding box center [570, 78] width 165 height 20
type input "Chad Aaron Bromley"
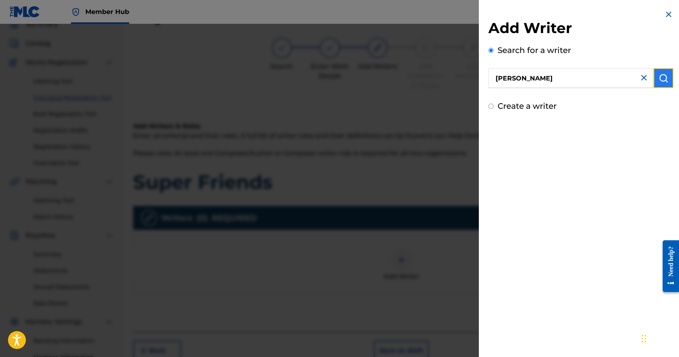
click at [661, 81] on img "submit" at bounding box center [664, 78] width 10 height 10
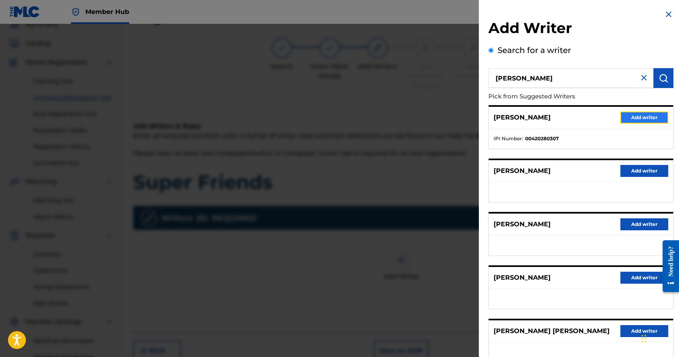
click at [649, 115] on button "Add writer" at bounding box center [644, 118] width 48 height 12
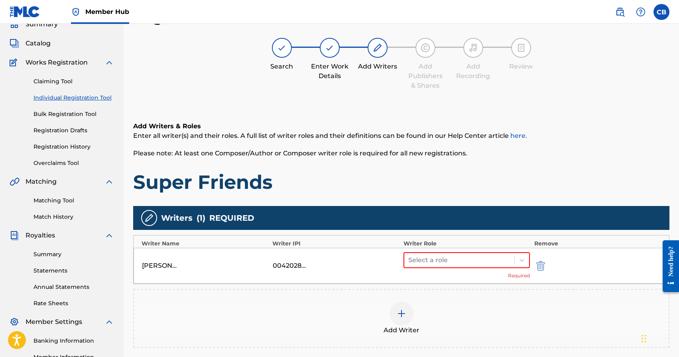
scroll to position [137, 0]
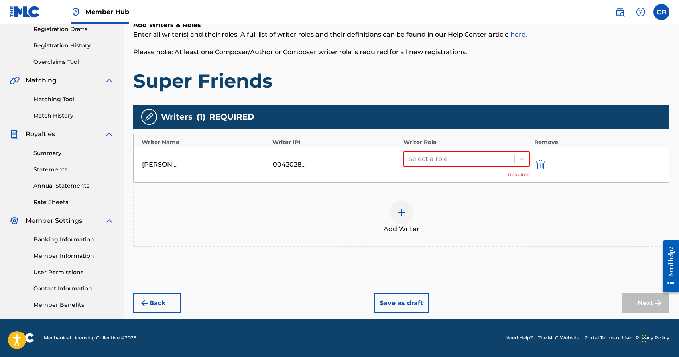
click at [444, 141] on div "Writer Role" at bounding box center [466, 142] width 127 height 8
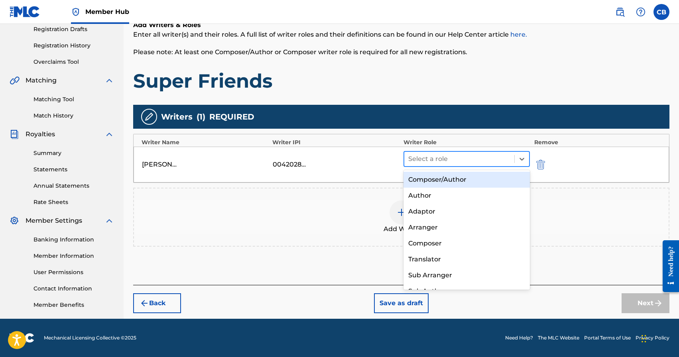
click at [441, 154] on div at bounding box center [459, 159] width 102 height 11
click at [445, 179] on div "Composer/Author" at bounding box center [466, 180] width 127 height 16
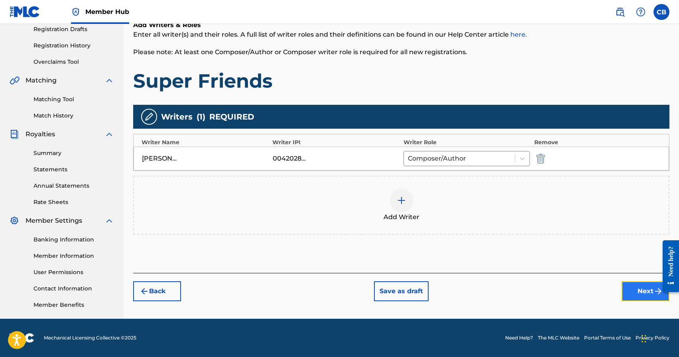
click at [640, 291] on button "Next" at bounding box center [646, 291] width 48 height 20
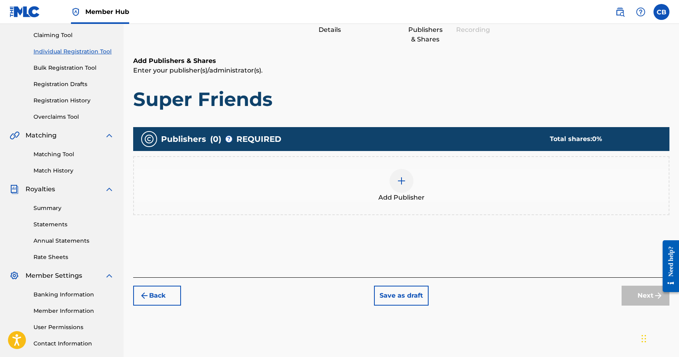
scroll to position [108, 0]
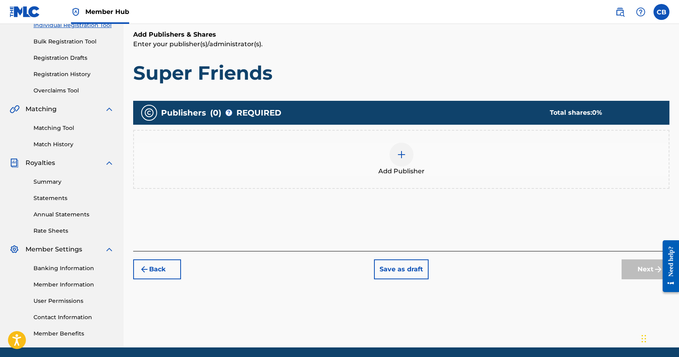
click at [406, 161] on div at bounding box center [402, 155] width 24 height 24
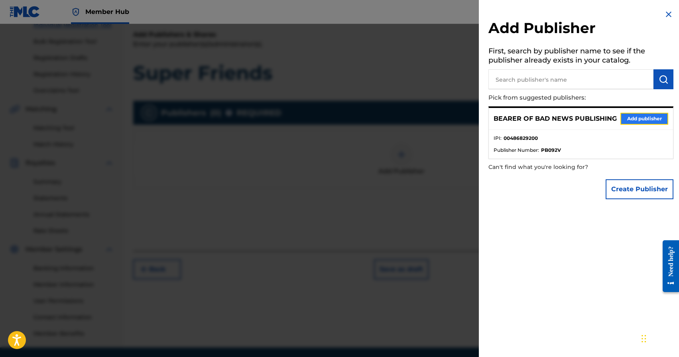
click at [641, 119] on button "Add publisher" at bounding box center [644, 119] width 48 height 12
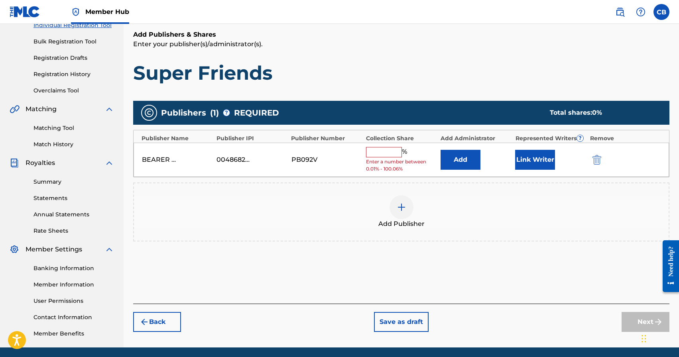
click at [380, 153] on input "text" at bounding box center [384, 152] width 36 height 10
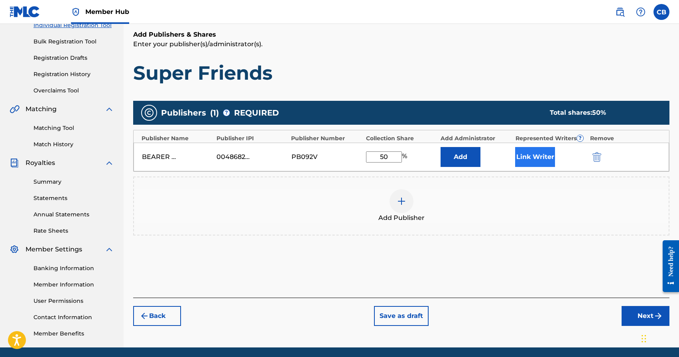
type input "50"
click at [540, 157] on button "Link Writer" at bounding box center [535, 157] width 40 height 20
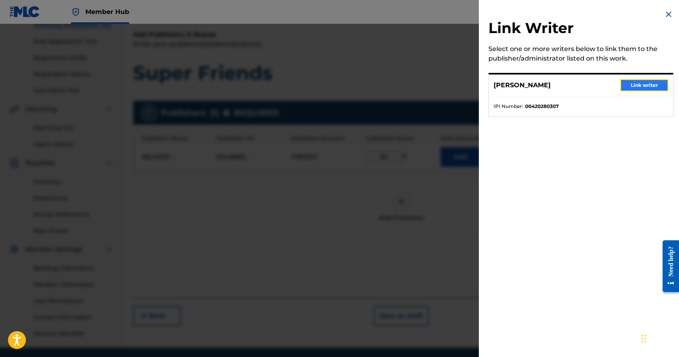
click at [638, 89] on button "Link writer" at bounding box center [644, 85] width 48 height 12
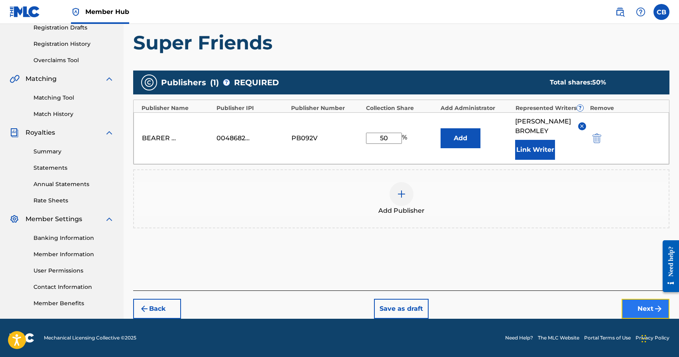
click at [647, 303] on button "Next" at bounding box center [646, 309] width 48 height 20
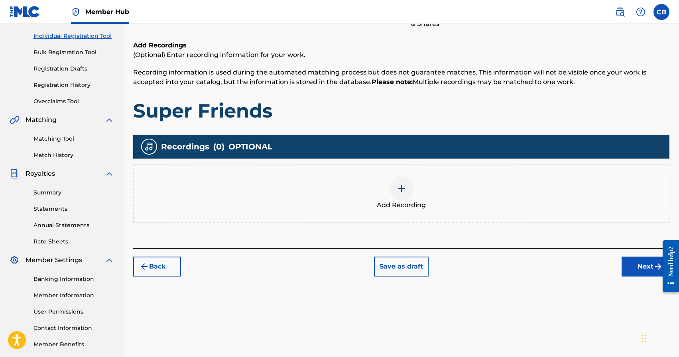
scroll to position [137, 0]
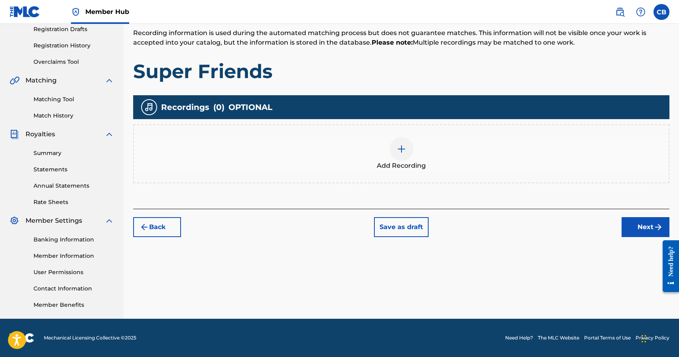
click at [400, 150] on img at bounding box center [402, 149] width 10 height 10
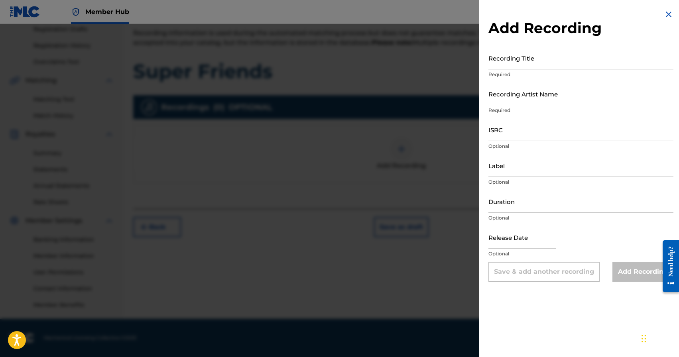
click at [524, 64] on input "Recording Title" at bounding box center [580, 58] width 185 height 23
type input "Super Friends"
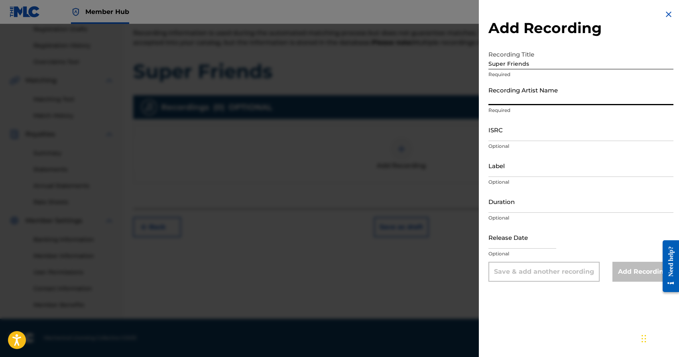
click at [522, 104] on input "Recording Artist Name" at bounding box center [580, 94] width 185 height 23
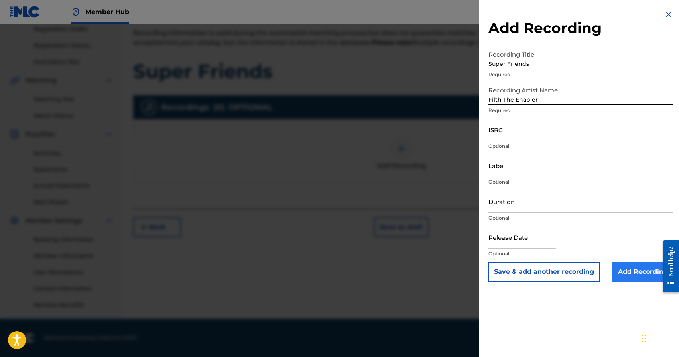
type input "Filth The Enabler"
click at [630, 271] on input "Add Recording" at bounding box center [642, 272] width 61 height 20
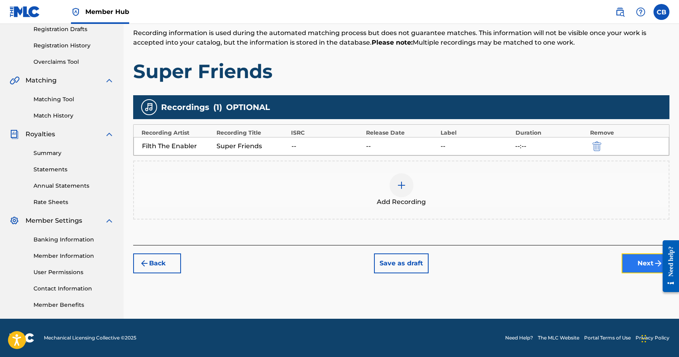
click at [637, 264] on button "Next" at bounding box center [646, 264] width 48 height 20
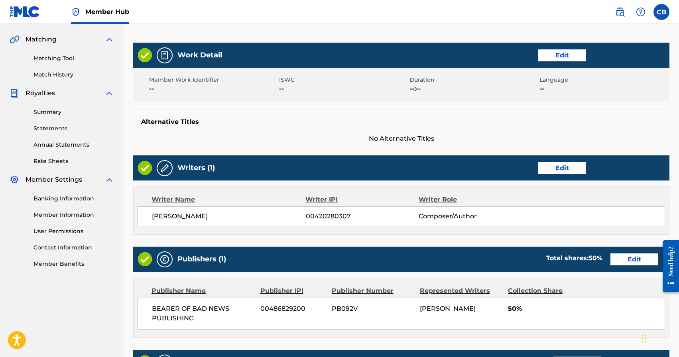
scroll to position [326, 0]
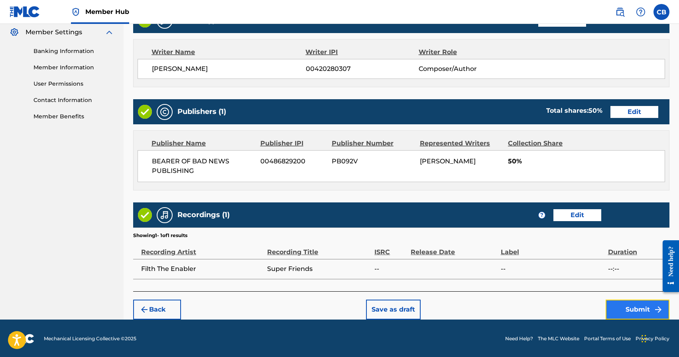
click at [634, 315] on button "Submit" at bounding box center [638, 310] width 64 height 20
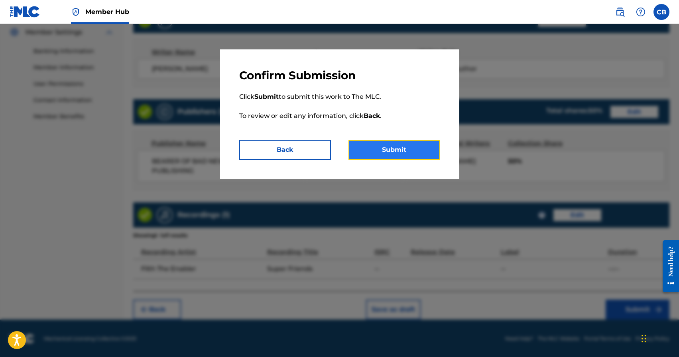
click at [375, 149] on button "Submit" at bounding box center [394, 150] width 92 height 20
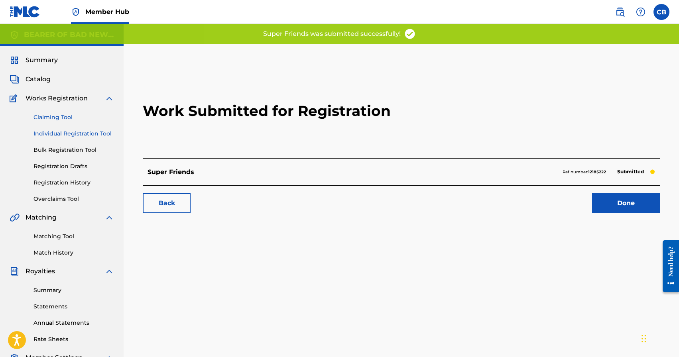
click at [49, 117] on link "Claiming Tool" at bounding box center [73, 117] width 81 height 8
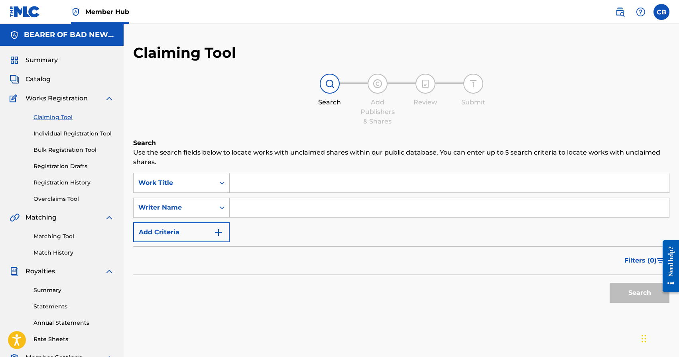
click at [52, 119] on link "Claiming Tool" at bounding box center [73, 117] width 81 height 8
click at [263, 185] on input "Search Form" at bounding box center [449, 182] width 439 height 19
type input "Hot"
paste input "Chad Aaron Bromley"
type input "Chad Aaron Bromley"
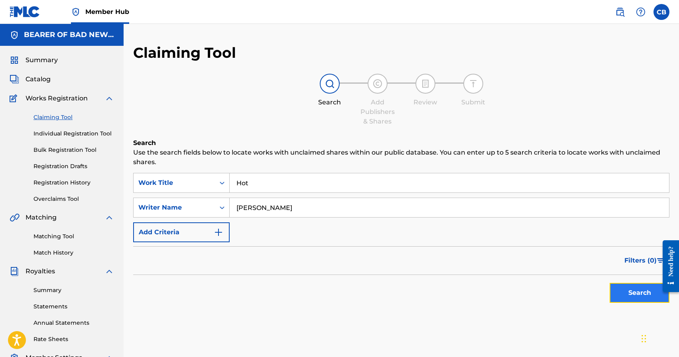
click at [634, 291] on button "Search" at bounding box center [640, 293] width 60 height 20
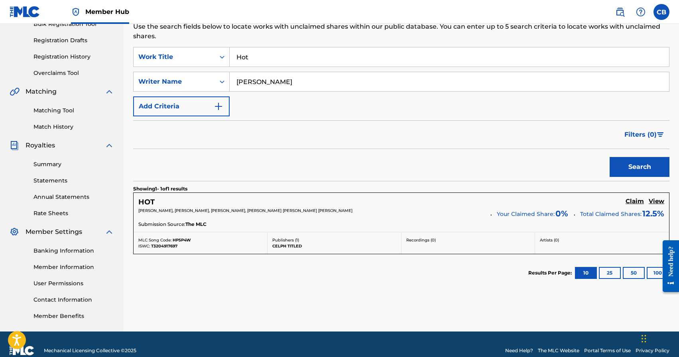
scroll to position [139, 0]
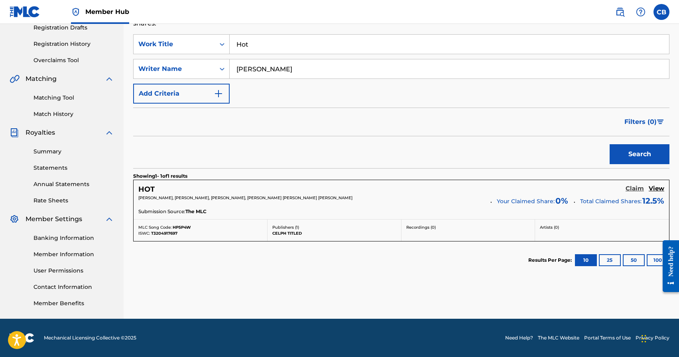
click at [639, 187] on h5 "Claim" at bounding box center [635, 189] width 18 height 8
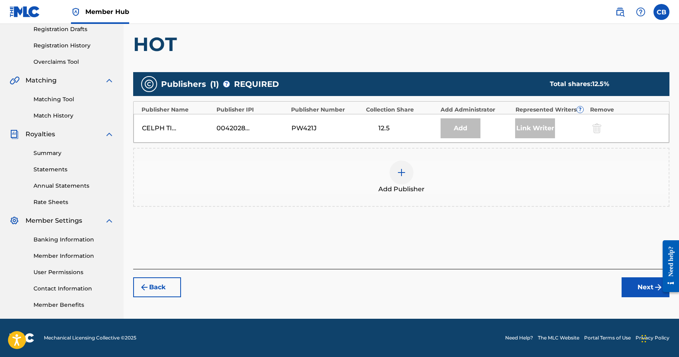
click at [394, 175] on div at bounding box center [402, 173] width 24 height 24
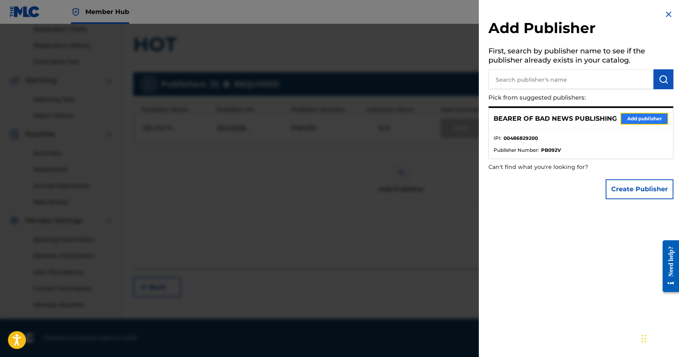
click at [650, 118] on button "Add publisher" at bounding box center [644, 119] width 48 height 12
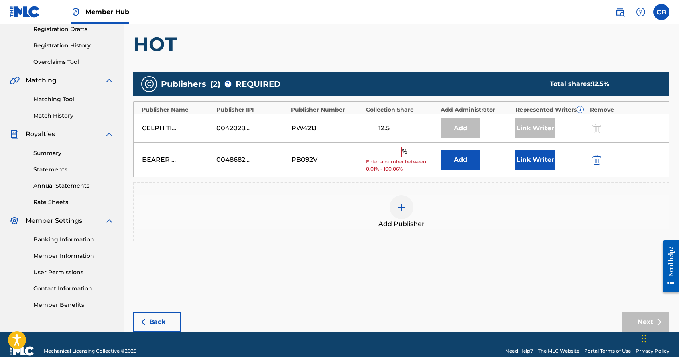
click at [383, 157] on div "% Enter a number between 0.01% - 100.06%" at bounding box center [401, 160] width 71 height 26
click at [381, 157] on input "text" at bounding box center [384, 152] width 36 height 10
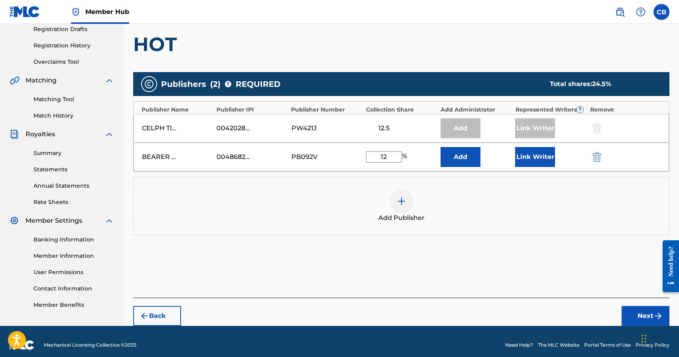
type input "12.5"
click at [536, 159] on button "Link Writer" at bounding box center [535, 157] width 40 height 20
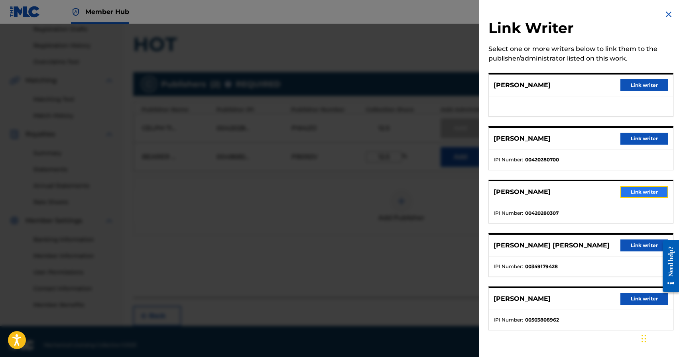
click at [634, 191] on button "Link writer" at bounding box center [644, 192] width 48 height 12
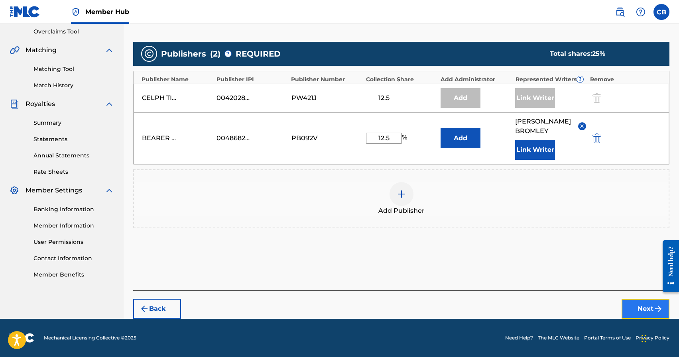
click at [640, 312] on button "Next" at bounding box center [646, 309] width 48 height 20
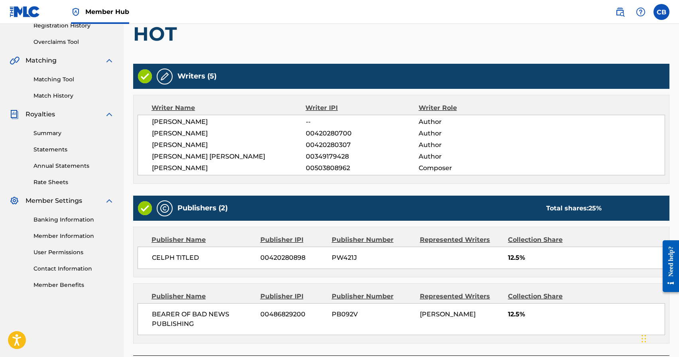
scroll to position [221, 0]
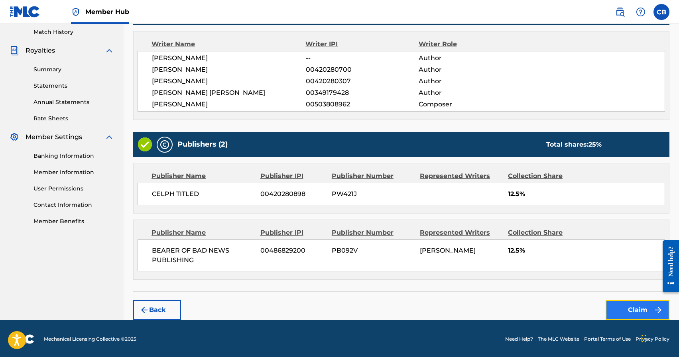
click at [628, 307] on button "Claim" at bounding box center [638, 310] width 64 height 20
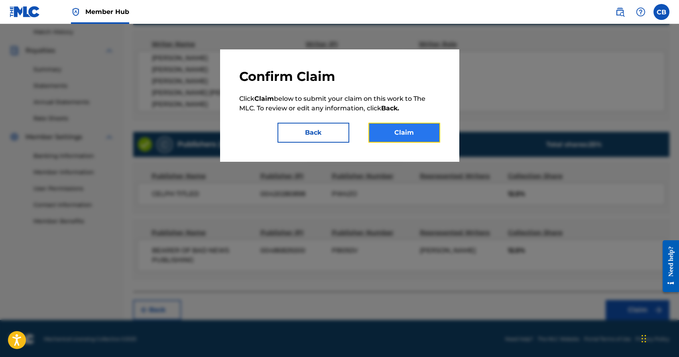
click at [394, 128] on button "Claim" at bounding box center [404, 133] width 72 height 20
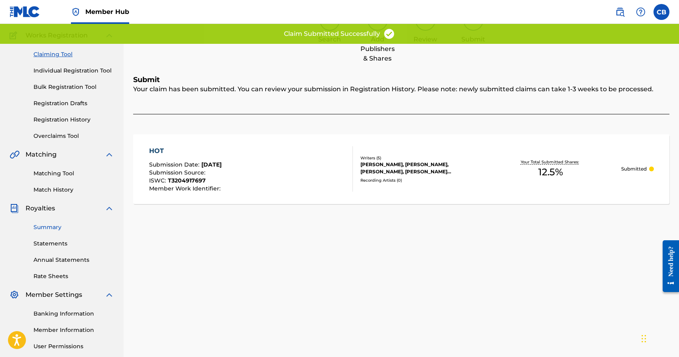
scroll to position [0, 0]
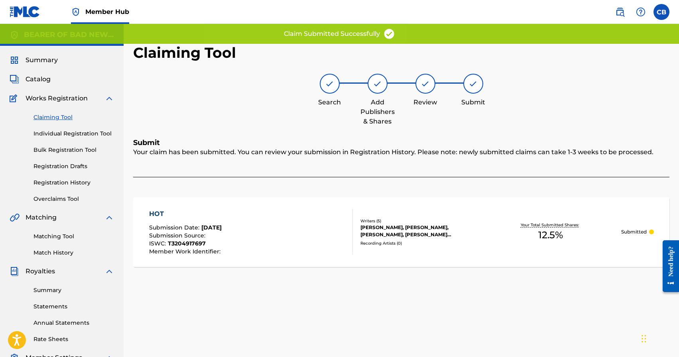
click at [36, 118] on link "Claiming Tool" at bounding box center [73, 117] width 81 height 8
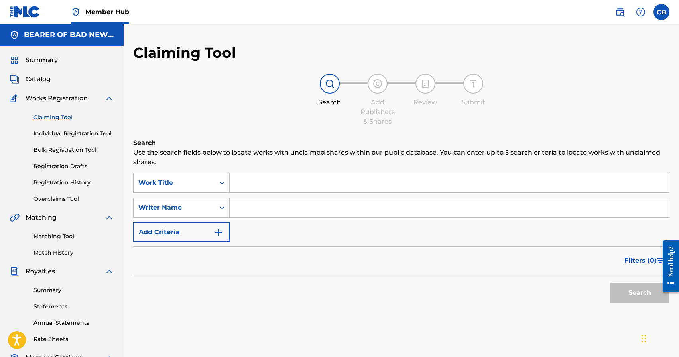
click at [261, 183] on input "Search Form" at bounding box center [449, 182] width 439 height 19
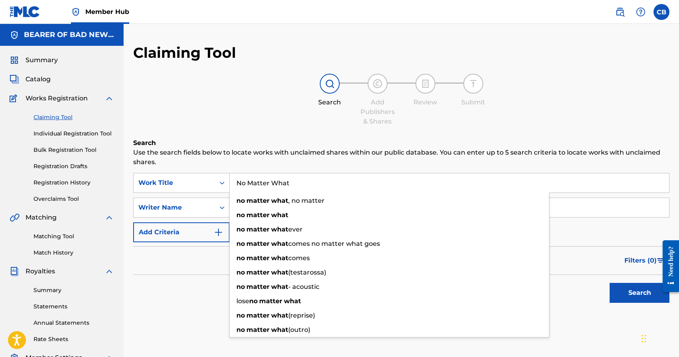
type input "No Matter What"
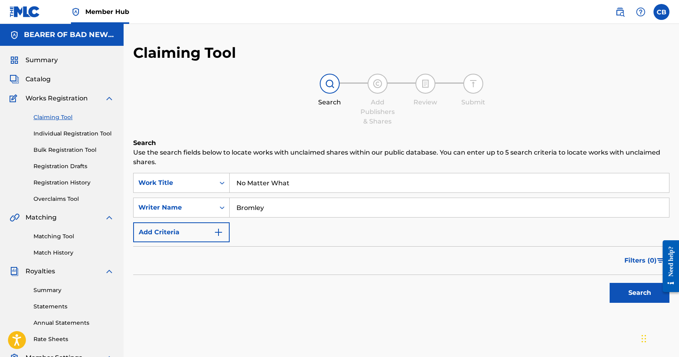
click at [610, 283] on button "Search" at bounding box center [640, 293] width 60 height 20
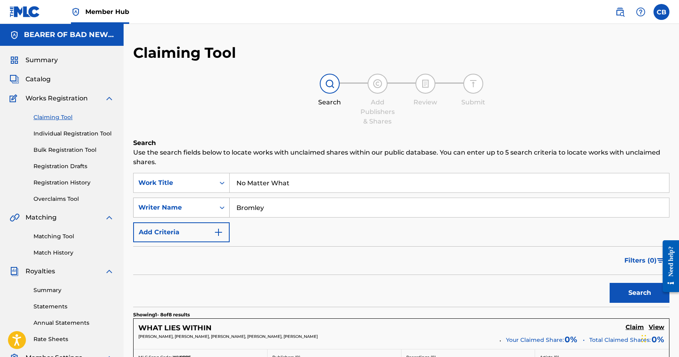
drag, startPoint x: 280, startPoint y: 207, endPoint x: 199, endPoint y: 207, distance: 80.9
click at [213, 207] on div "SearchWithCriteria24fc244f-37ed-4ca6-ac44-2da6911a058a Writer Name Bromley" at bounding box center [401, 208] width 536 height 20
type input "Fiorito"
click at [610, 283] on button "Search" at bounding box center [640, 293] width 60 height 20
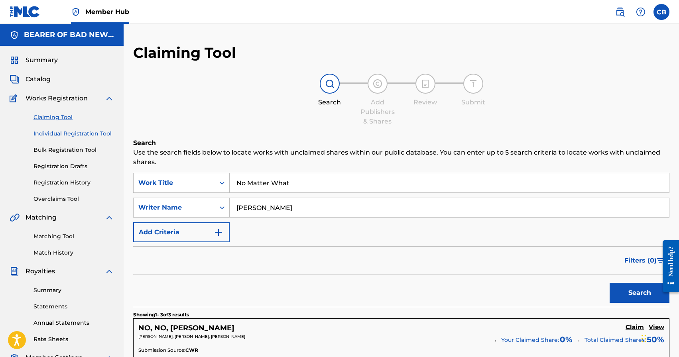
click at [59, 132] on link "Individual Registration Tool" at bounding box center [73, 134] width 81 height 8
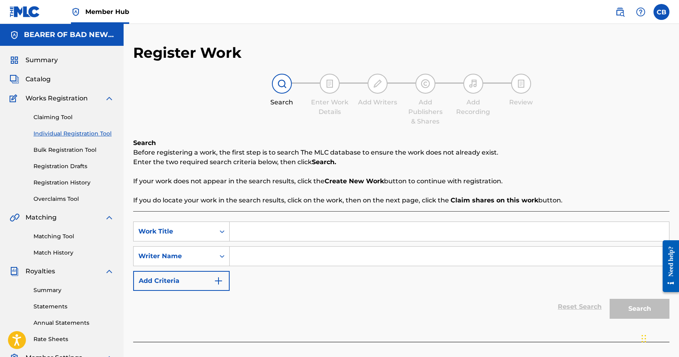
click at [341, 236] on input "Search Form" at bounding box center [449, 231] width 439 height 19
type input "No Matter What"
click at [339, 262] on input "Search Form" at bounding box center [449, 256] width 439 height 19
paste input "Chad Aaron Bromley"
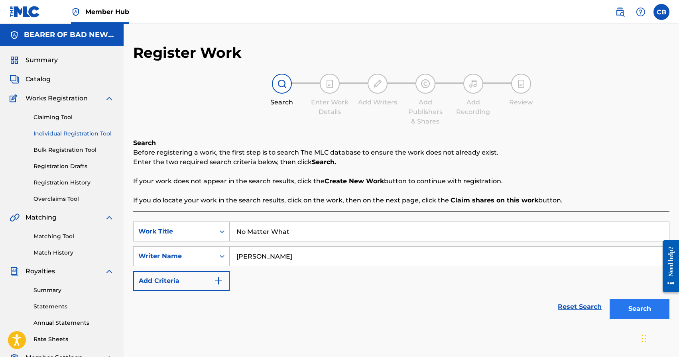
type input "Chad Aaron Bromley"
click at [650, 299] on button "Search" at bounding box center [640, 309] width 60 height 20
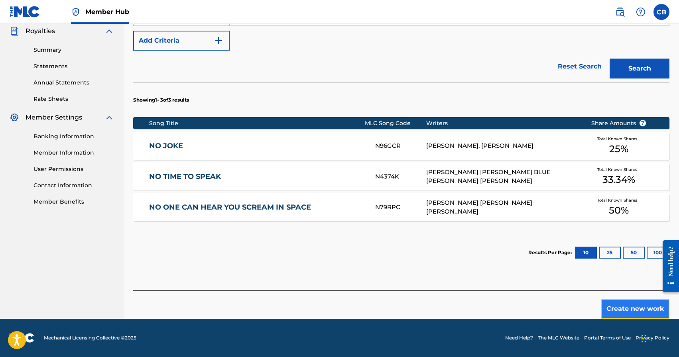
click at [624, 307] on button "Create new work" at bounding box center [635, 309] width 69 height 20
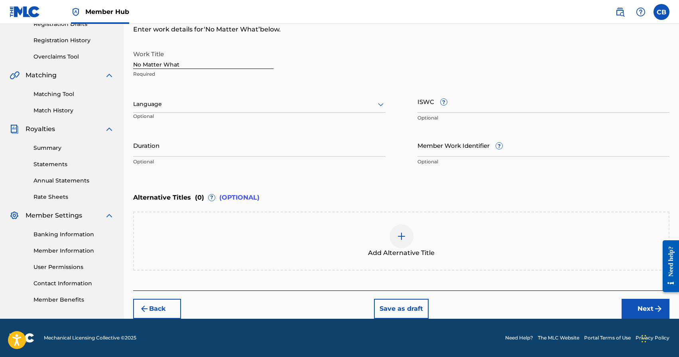
scroll to position [142, 0]
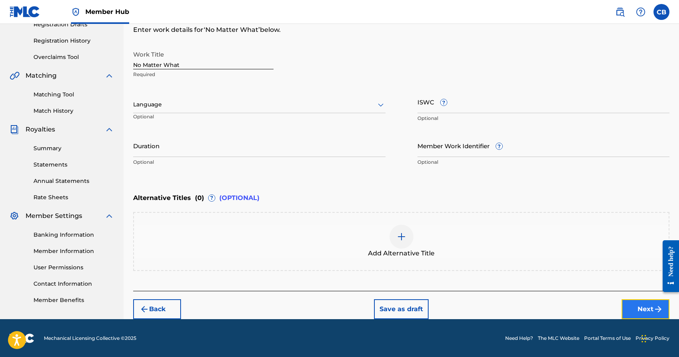
click at [636, 309] on button "Next" at bounding box center [646, 309] width 48 height 20
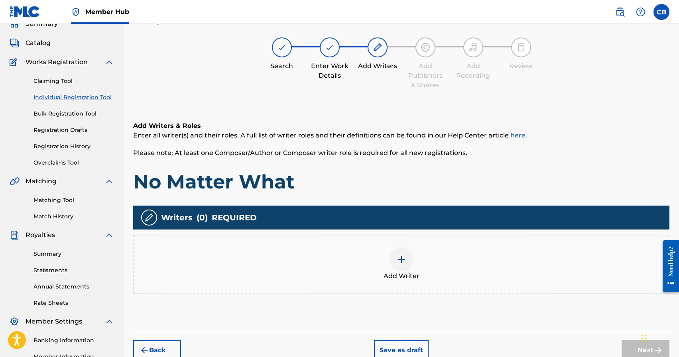
scroll to position [36, 0]
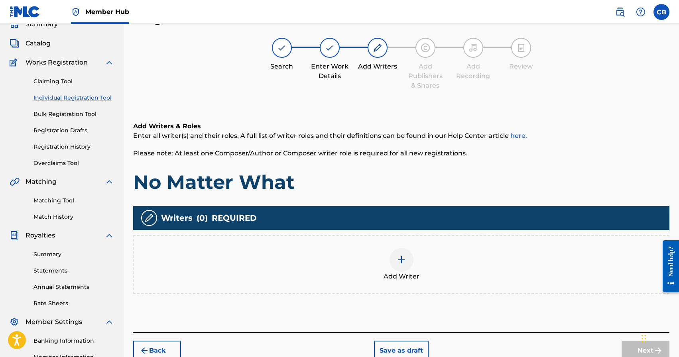
click at [471, 163] on div "Add Writers & Roles Enter all writer(s) and their roles. A full list of writer …" at bounding box center [401, 158] width 536 height 73
click at [414, 261] on div "Add Writer" at bounding box center [401, 264] width 535 height 33
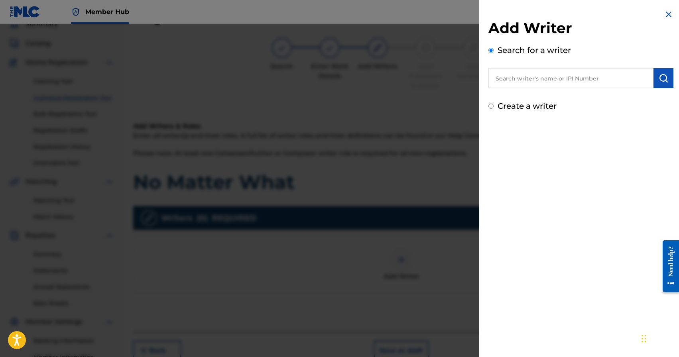
click at [531, 79] on input "text" at bounding box center [570, 78] width 165 height 20
paste input "Chad Aaron Bromley"
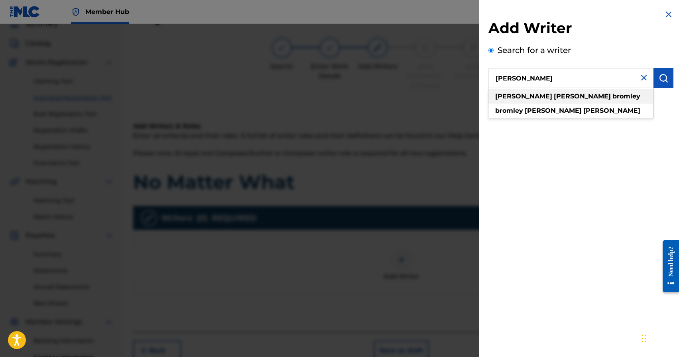
click at [612, 98] on strong "bromley" at bounding box center [626, 97] width 28 height 8
type input "chad aaron bromley"
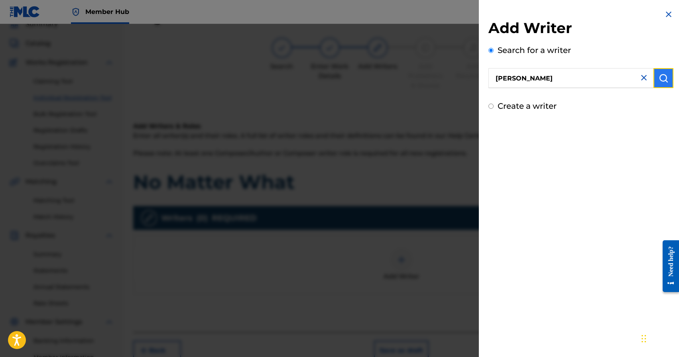
click at [655, 76] on button "submit" at bounding box center [663, 78] width 20 height 20
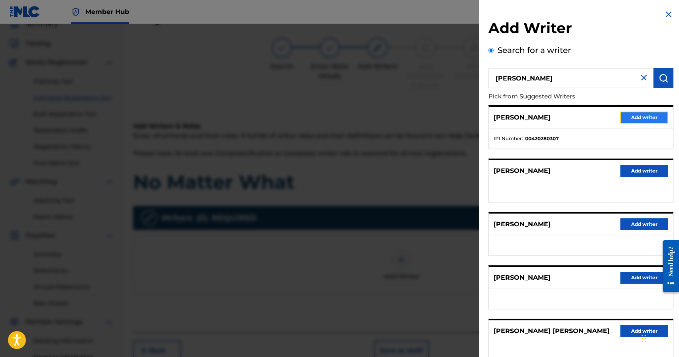
click at [642, 116] on button "Add writer" at bounding box center [644, 118] width 48 height 12
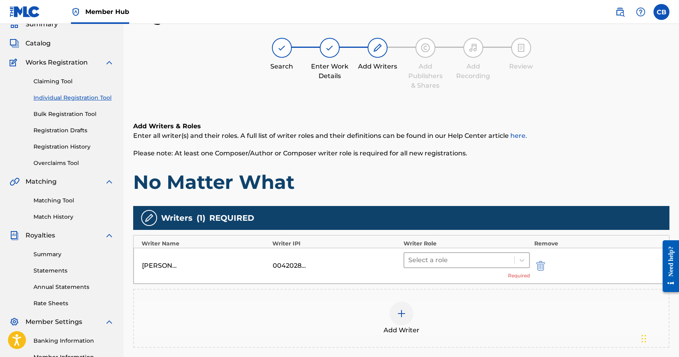
click at [488, 260] on div at bounding box center [459, 260] width 102 height 11
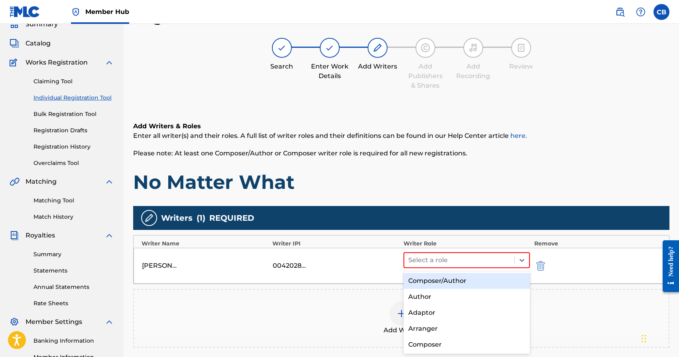
click at [467, 282] on div "Composer/Author" at bounding box center [466, 281] width 127 height 16
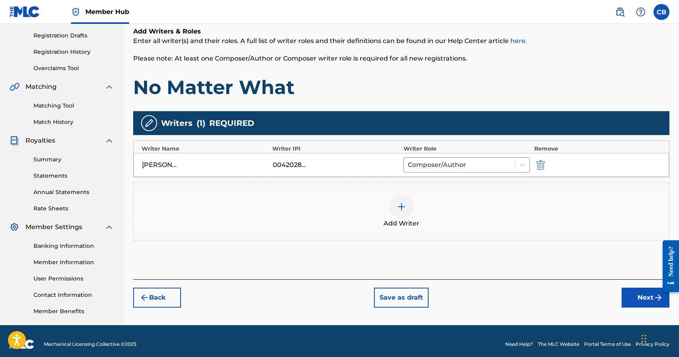
scroll to position [137, 0]
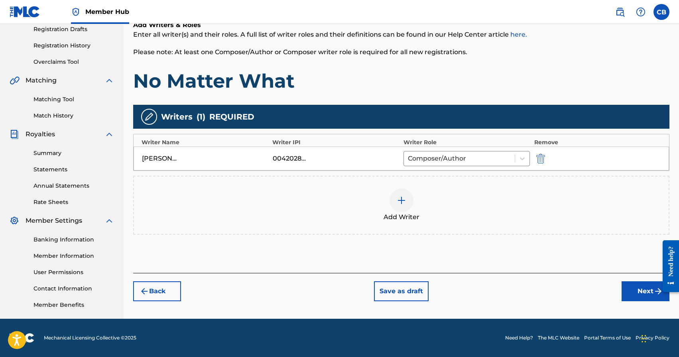
click at [405, 198] on img at bounding box center [402, 201] width 10 height 10
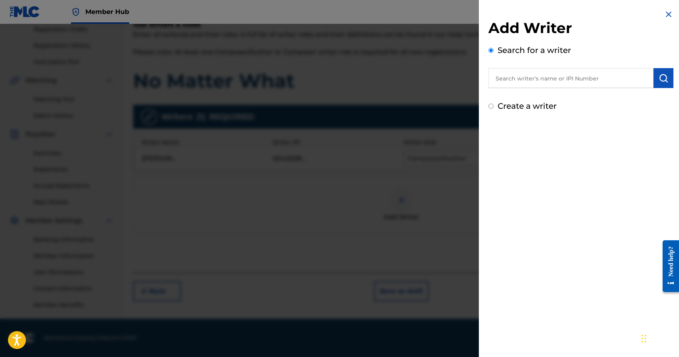
click at [555, 74] on input "text" at bounding box center [570, 78] width 165 height 20
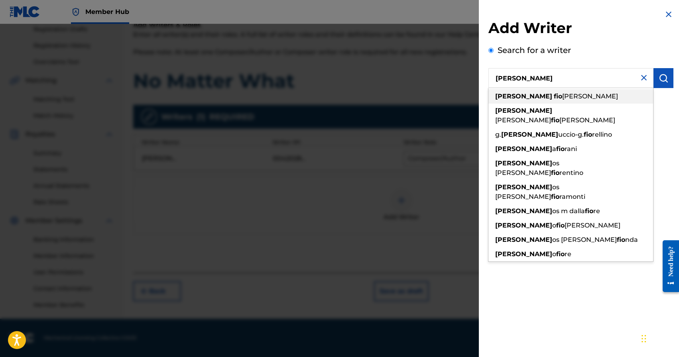
click at [554, 97] on strong "fio" at bounding box center [558, 97] width 8 height 8
type input "carl fiorito"
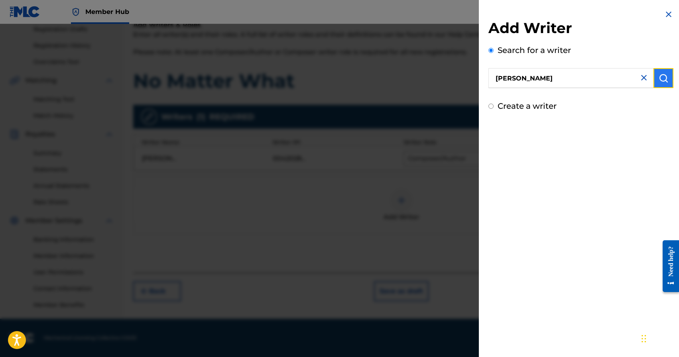
click at [659, 77] on img "submit" at bounding box center [664, 78] width 10 height 10
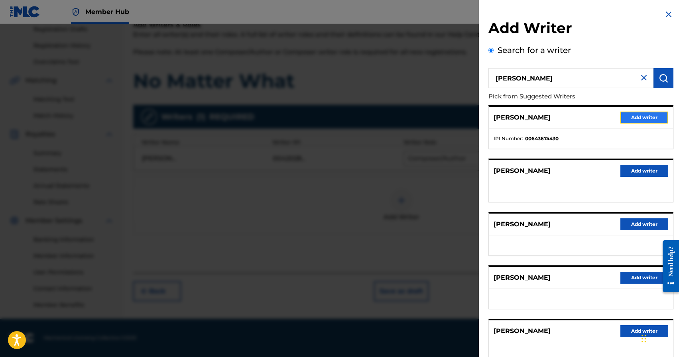
click at [638, 117] on button "Add writer" at bounding box center [644, 118] width 48 height 12
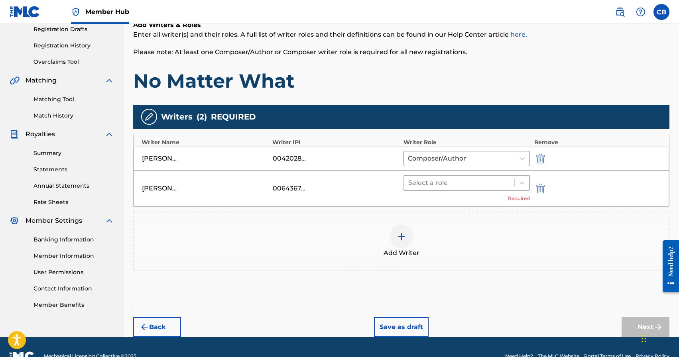
click at [443, 183] on div at bounding box center [459, 182] width 102 height 11
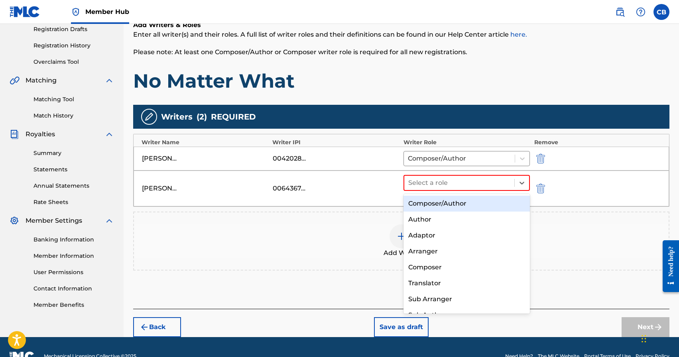
click at [441, 205] on div "Composer/Author" at bounding box center [466, 204] width 127 height 16
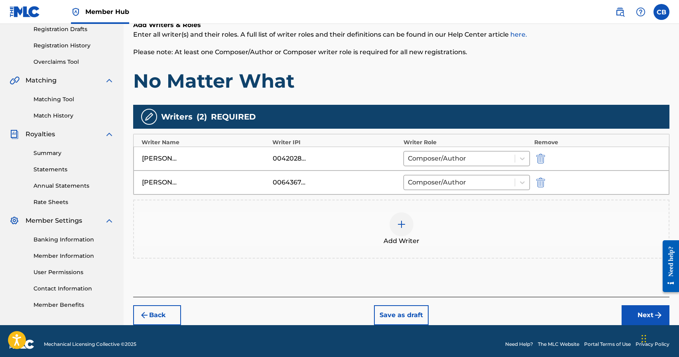
click at [406, 225] on img at bounding box center [402, 225] width 10 height 10
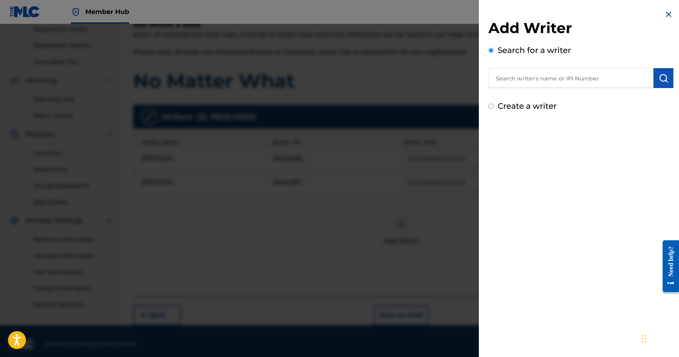
click at [527, 79] on input "text" at bounding box center [570, 78] width 165 height 20
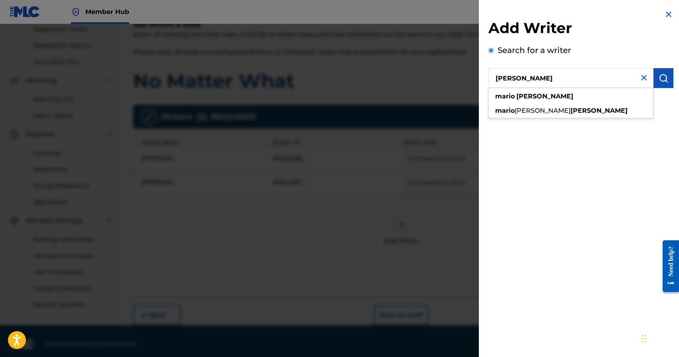
type input "Mario Collazo"
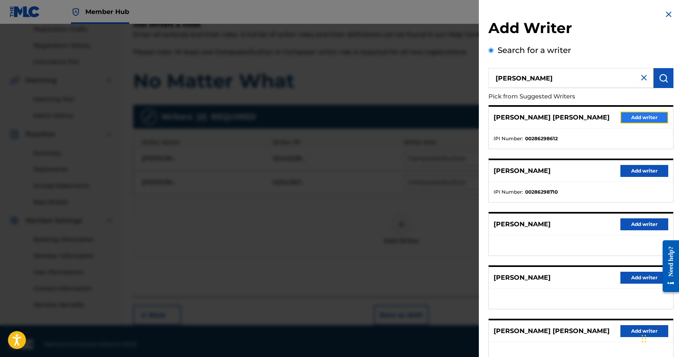
click at [641, 119] on button "Add writer" at bounding box center [644, 118] width 48 height 12
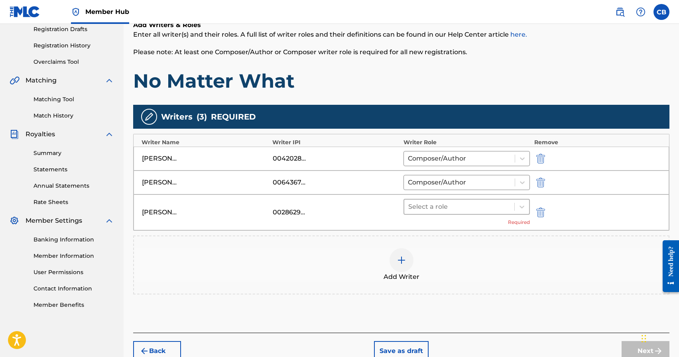
click at [494, 211] on div at bounding box center [459, 206] width 102 height 11
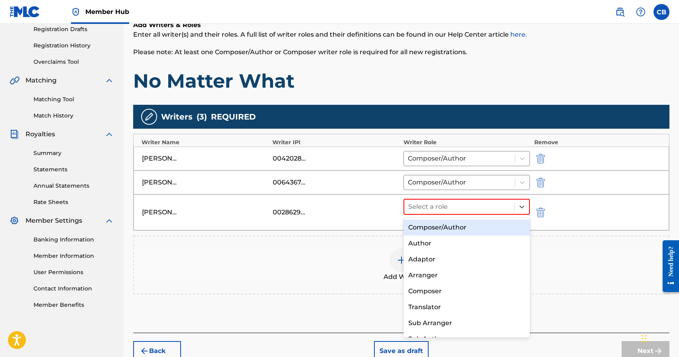
click at [465, 228] on div "Composer/Author" at bounding box center [466, 228] width 127 height 16
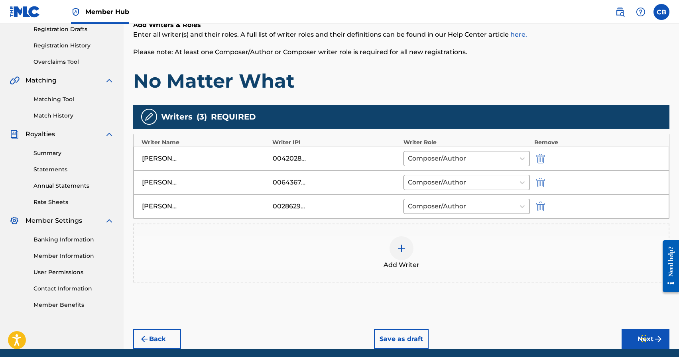
click at [393, 253] on div at bounding box center [402, 248] width 24 height 24
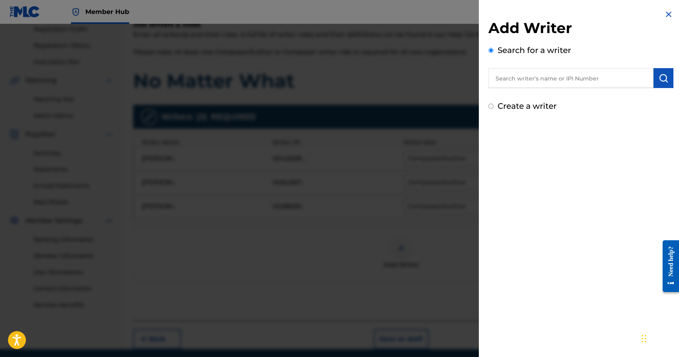
click at [544, 81] on input "text" at bounding box center [570, 78] width 165 height 20
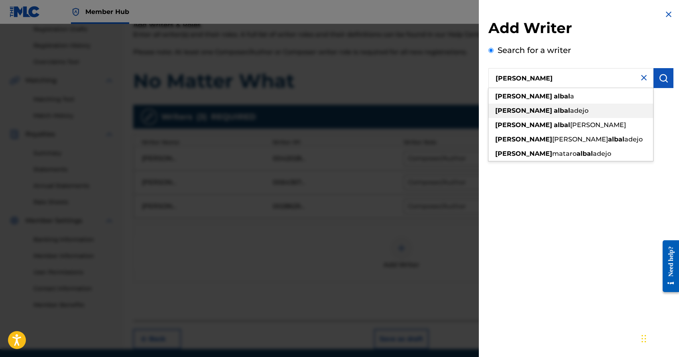
click at [554, 110] on strong "albal" at bounding box center [562, 111] width 16 height 8
type input "david albaladejo"
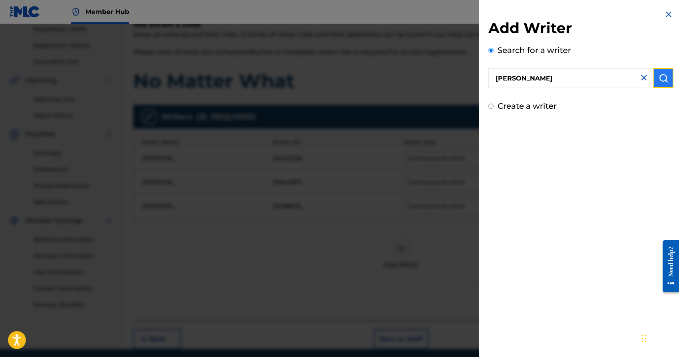
click at [659, 82] on img "submit" at bounding box center [664, 78] width 10 height 10
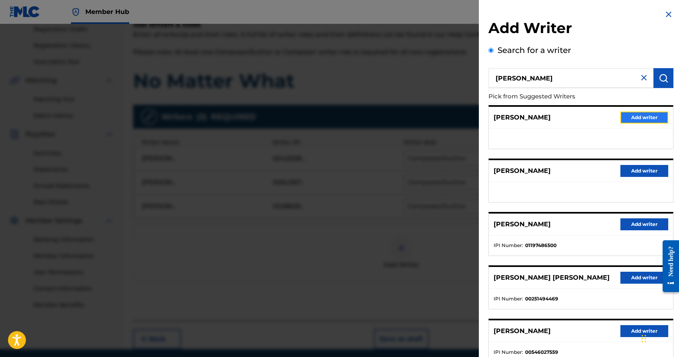
click at [632, 117] on button "Add writer" at bounding box center [644, 118] width 48 height 12
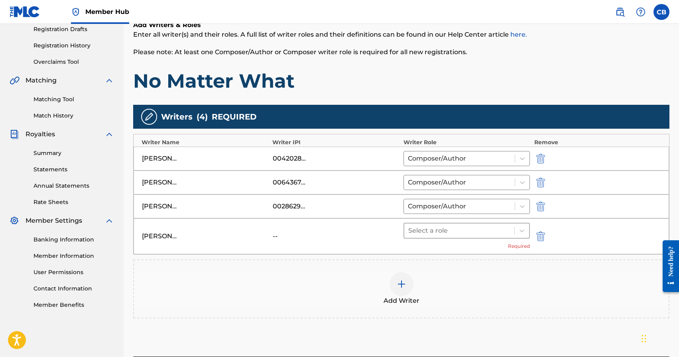
click at [436, 232] on div at bounding box center [459, 230] width 102 height 11
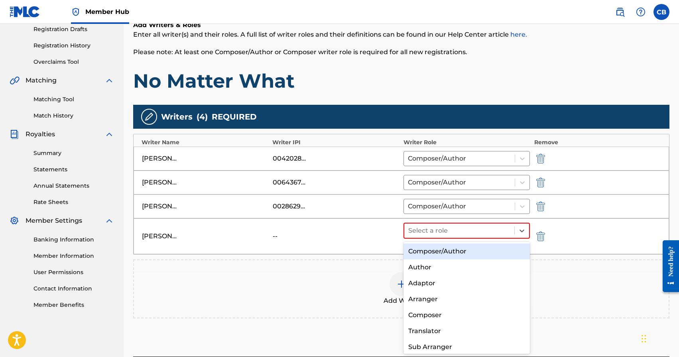
click at [434, 256] on div "Composer/Author" at bounding box center [466, 252] width 127 height 16
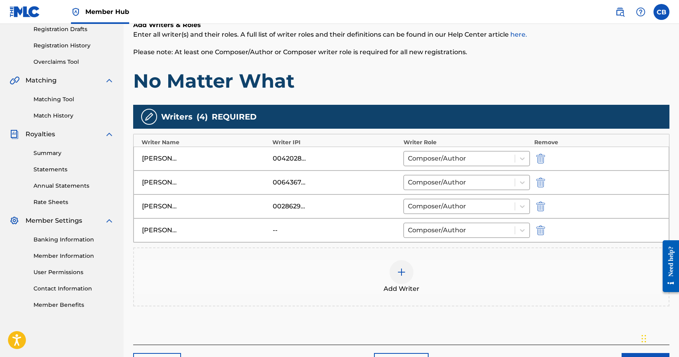
click at [405, 274] on img at bounding box center [402, 273] width 10 height 10
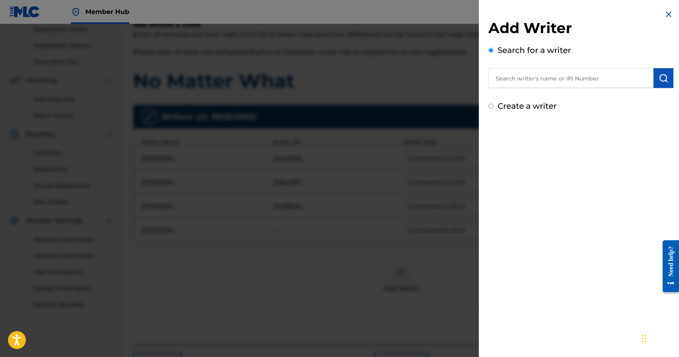
click at [551, 85] on input "text" at bounding box center [570, 78] width 165 height 20
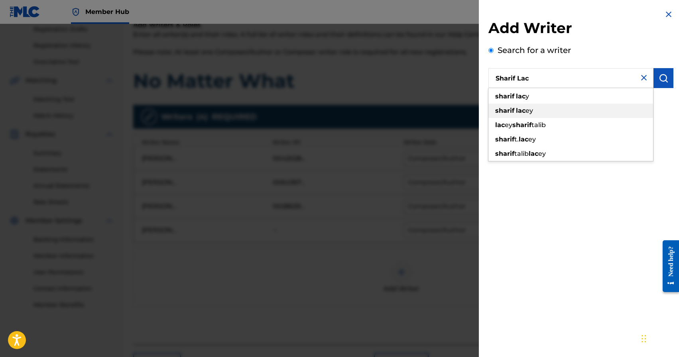
click at [529, 110] on span "ey" at bounding box center [530, 111] width 8 height 8
type input "sharif lacey"
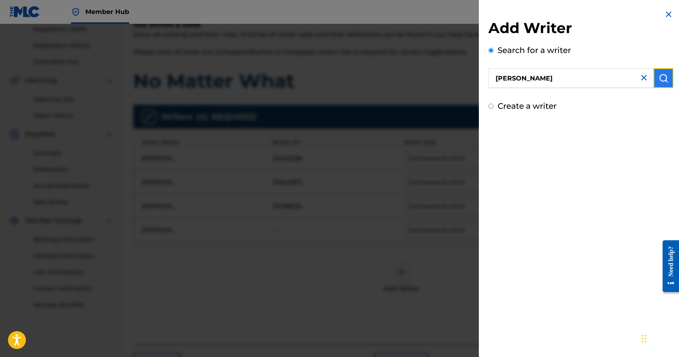
click at [662, 78] on img "submit" at bounding box center [664, 78] width 10 height 10
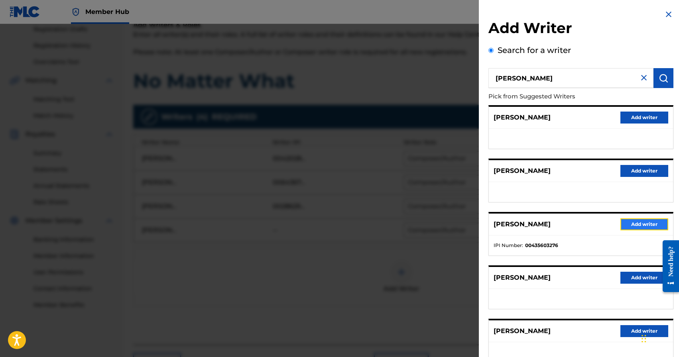
click at [634, 223] on button "Add writer" at bounding box center [644, 224] width 48 height 12
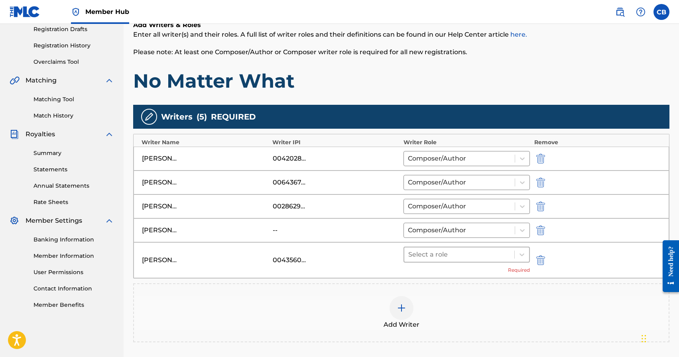
click at [456, 255] on div at bounding box center [459, 254] width 102 height 11
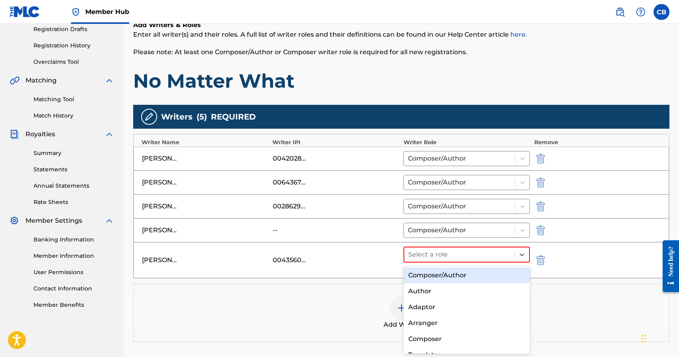
click at [446, 275] on div "Composer/Author" at bounding box center [466, 276] width 127 height 16
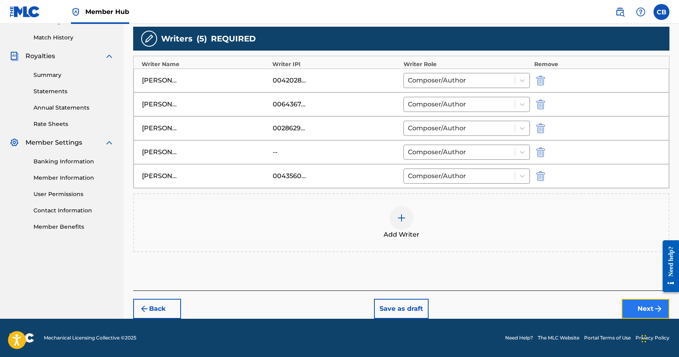
click at [640, 305] on button "Next" at bounding box center [646, 309] width 48 height 20
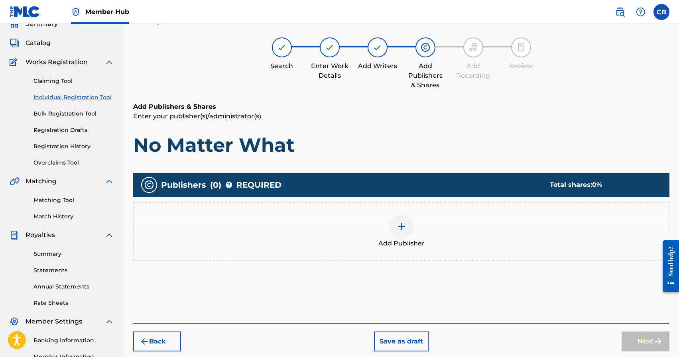
scroll to position [36, 0]
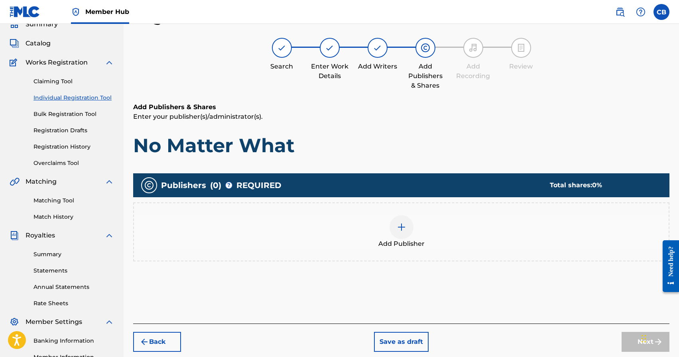
click at [397, 227] on img at bounding box center [402, 227] width 10 height 10
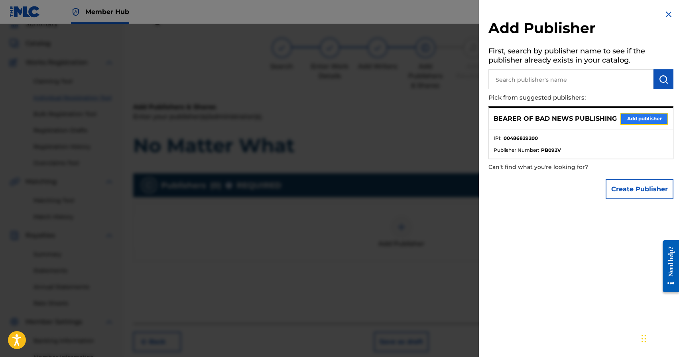
click at [642, 118] on button "Add publisher" at bounding box center [644, 119] width 48 height 12
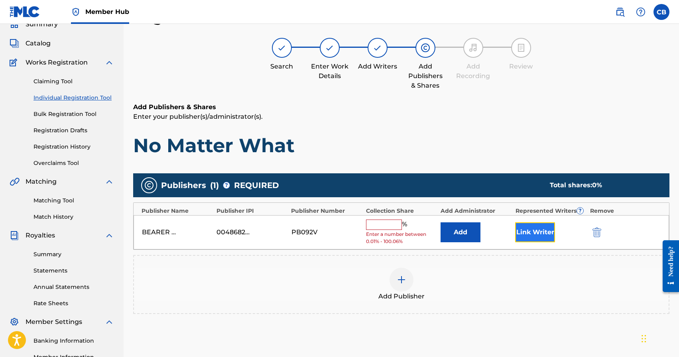
click at [531, 232] on button "Link Writer" at bounding box center [535, 232] width 40 height 20
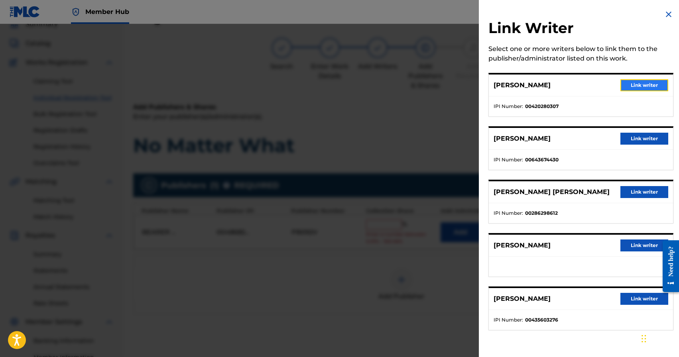
click at [637, 83] on button "Link writer" at bounding box center [644, 85] width 48 height 12
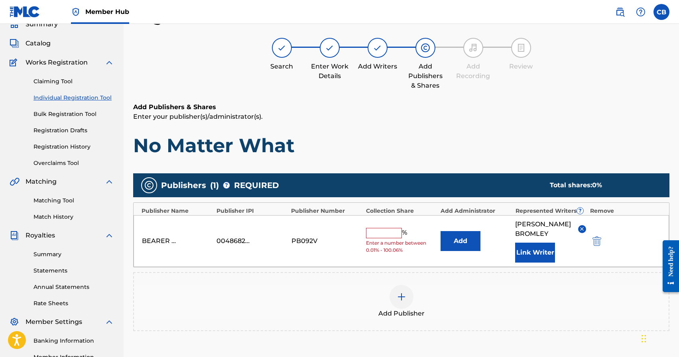
click at [380, 236] on input "text" at bounding box center [384, 233] width 36 height 10
type input "20"
click at [583, 268] on div "Publishers ( 1 ) ? REQUIRED Total shares: 20 % Publisher Name Publisher IPI Pub…" at bounding box center [401, 252] width 536 height 158
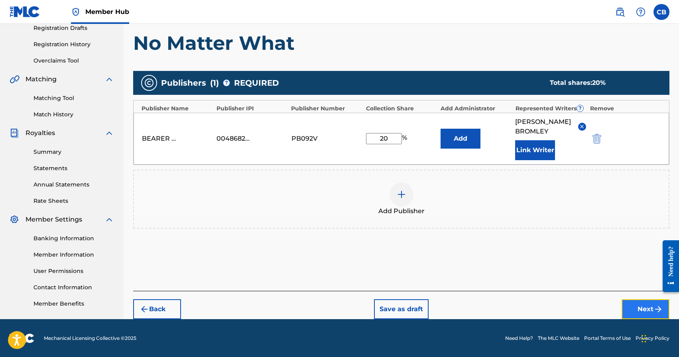
click at [646, 315] on button "Next" at bounding box center [646, 309] width 48 height 20
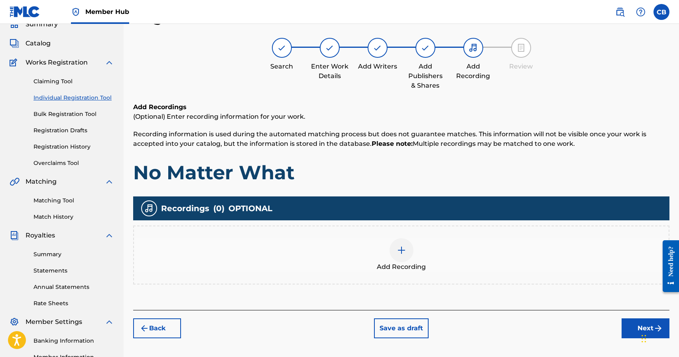
click at [402, 254] on img at bounding box center [402, 251] width 10 height 10
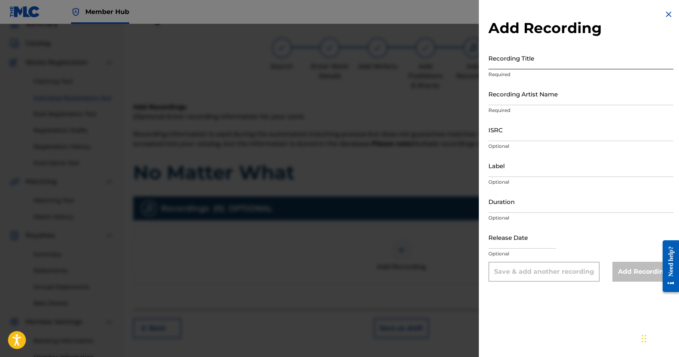
click at [518, 61] on input "Recording Title" at bounding box center [580, 58] width 185 height 23
type input "No Matter What"
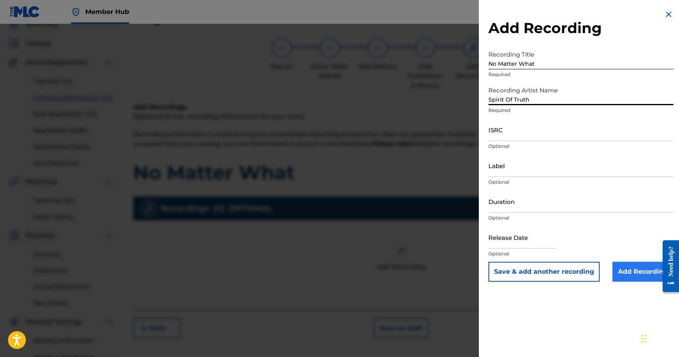
type input "Spirit Of Truth"
click at [626, 274] on input "Add Recording" at bounding box center [642, 272] width 61 height 20
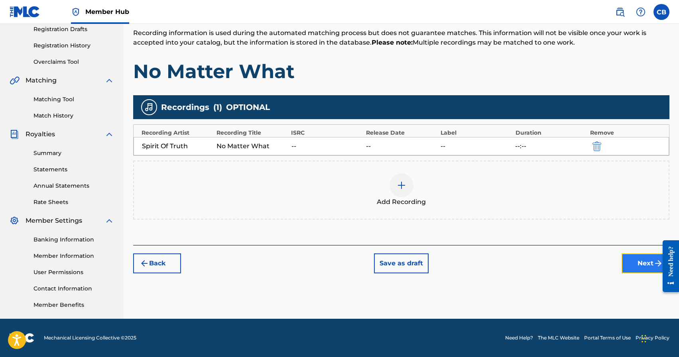
click at [634, 267] on button "Next" at bounding box center [646, 264] width 48 height 20
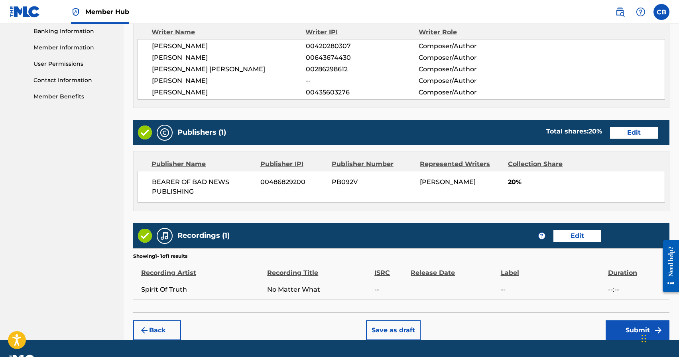
scroll to position [366, 0]
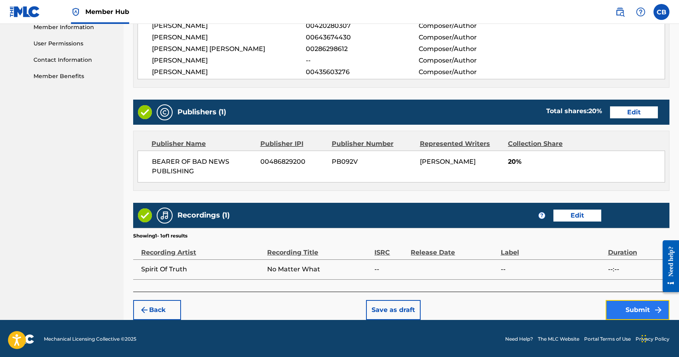
click at [629, 307] on button "Submit" at bounding box center [638, 310] width 64 height 20
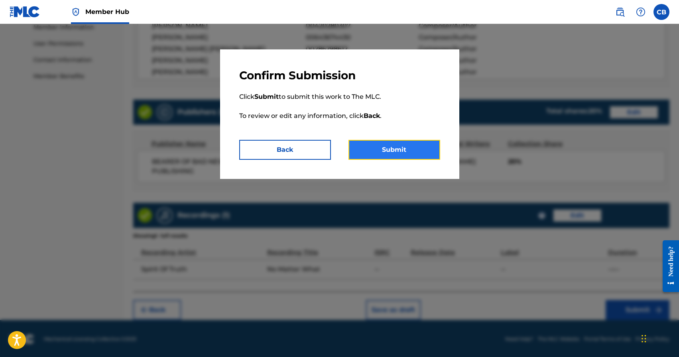
click at [406, 150] on button "Submit" at bounding box center [394, 150] width 92 height 20
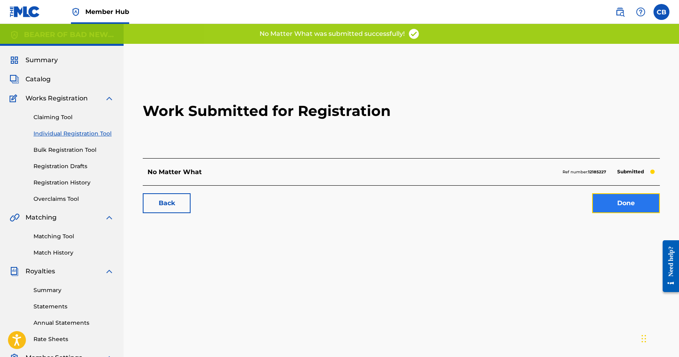
click at [616, 201] on link "Done" at bounding box center [626, 203] width 68 height 20
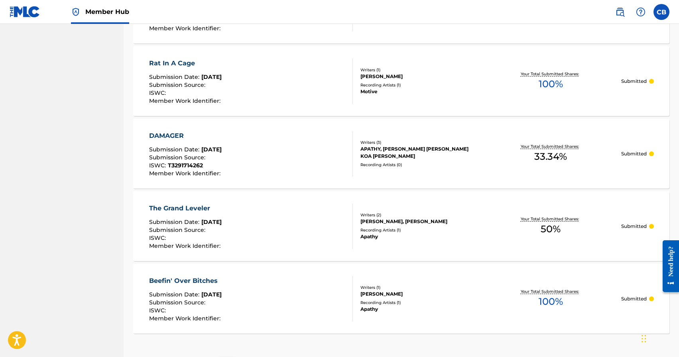
scroll to position [705, 0]
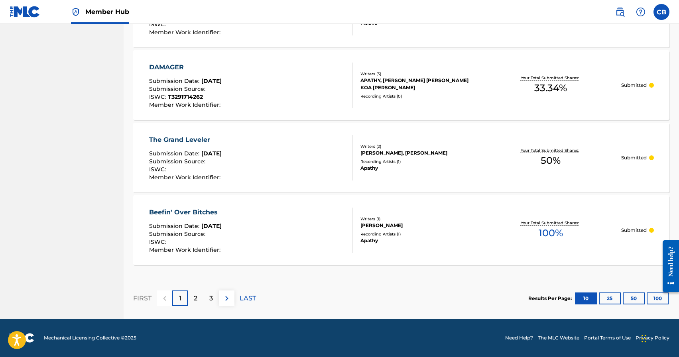
click at [181, 297] on div "1" at bounding box center [180, 299] width 16 height 16
click at [224, 298] on img at bounding box center [227, 299] width 10 height 10
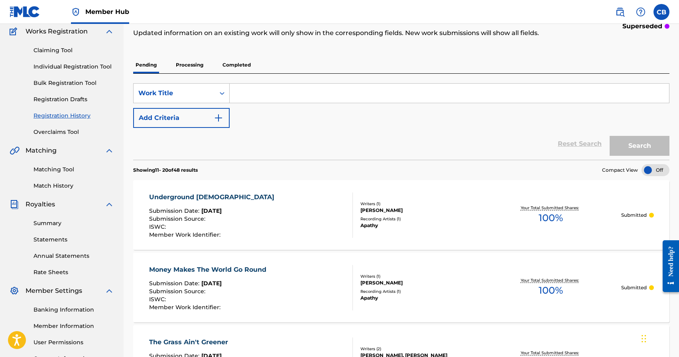
scroll to position [0, 0]
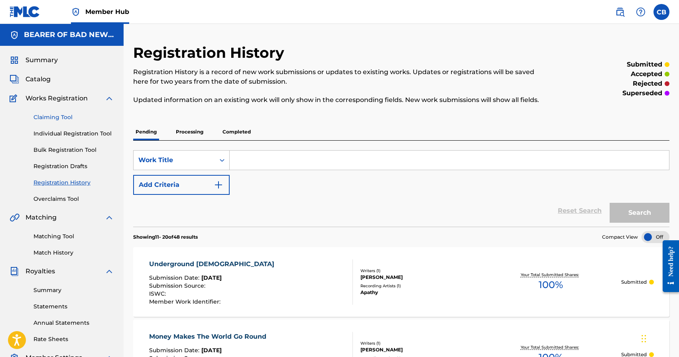
click at [58, 117] on link "Claiming Tool" at bounding box center [73, 117] width 81 height 8
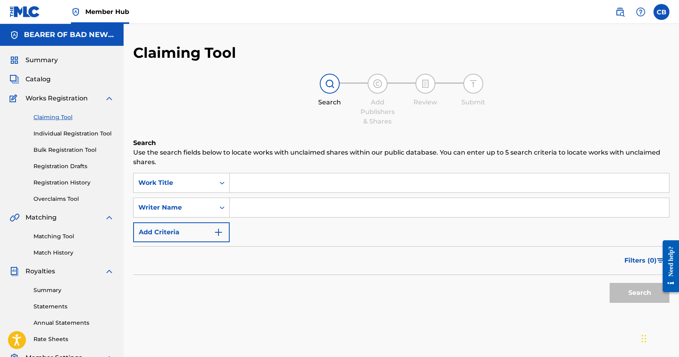
click at [297, 176] on input "Search Form" at bounding box center [449, 182] width 439 height 19
type input "Hip Hop Dummy"
click at [610, 283] on button "Search" at bounding box center [640, 293] width 60 height 20
click at [309, 212] on input "Search Form" at bounding box center [449, 207] width 439 height 19
click at [316, 211] on input "Search Form" at bounding box center [449, 207] width 439 height 19
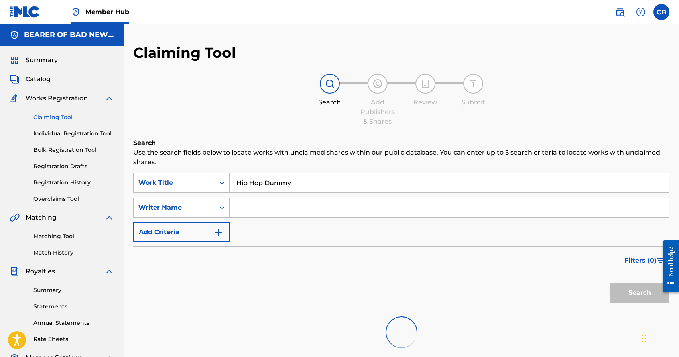
click at [254, 102] on div "Search Add Publishers & Shares Review Submit" at bounding box center [401, 100] width 536 height 53
click at [268, 207] on input "Search Form" at bounding box center [449, 207] width 439 height 19
type input "Bromley"
click at [646, 291] on div "Search" at bounding box center [638, 291] width 64 height 32
click at [256, 186] on input "Search Form" at bounding box center [449, 182] width 439 height 19
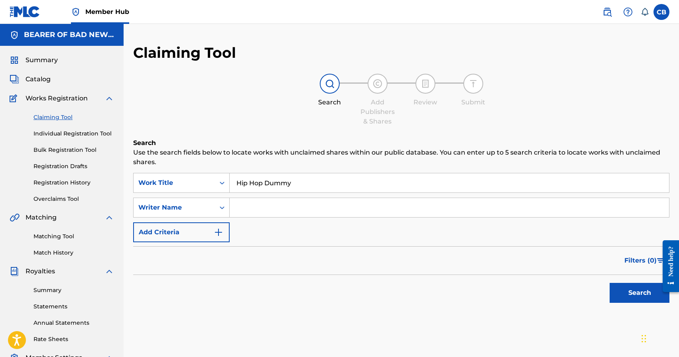
type input "Hip Hop Dummy"
click at [278, 213] on input "Search Form" at bounding box center [449, 207] width 439 height 19
click at [610, 283] on button "Search" at bounding box center [640, 293] width 60 height 20
click at [282, 213] on input "Carroll" at bounding box center [449, 207] width 439 height 19
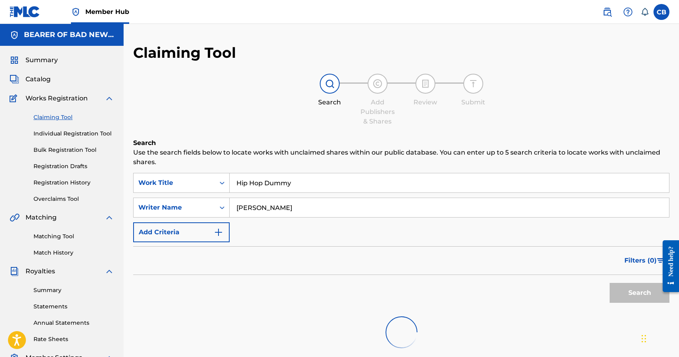
click at [282, 213] on input "Carroll" at bounding box center [449, 207] width 439 height 19
paste input "had Aaron Bromley"
type input "[PERSON_NAME]"
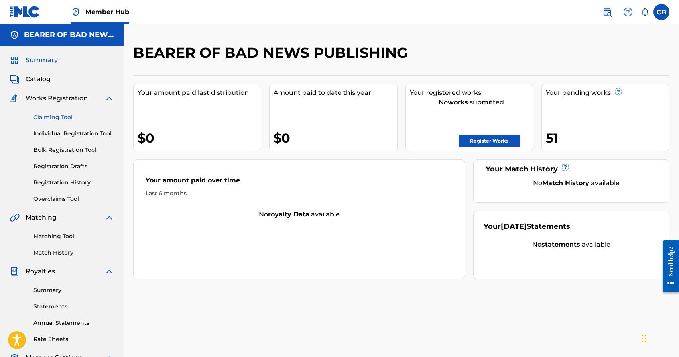
click at [63, 120] on link "Claiming Tool" at bounding box center [73, 117] width 81 height 8
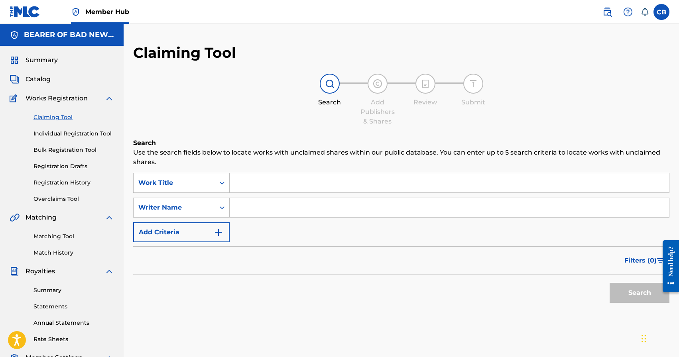
click at [296, 174] on input "Search Form" at bounding box center [449, 182] width 439 height 19
type input "Hip Hop Dummy"
click at [269, 217] on input "Search Form" at bounding box center [449, 207] width 439 height 19
type input "Bromley"
click at [610, 283] on button "Search" at bounding box center [640, 293] width 60 height 20
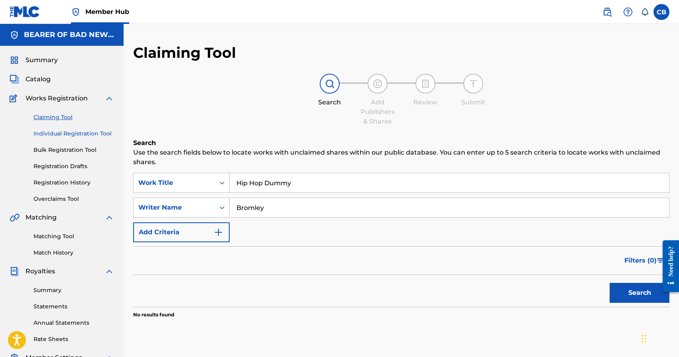
click at [71, 134] on link "Individual Registration Tool" at bounding box center [73, 134] width 81 height 8
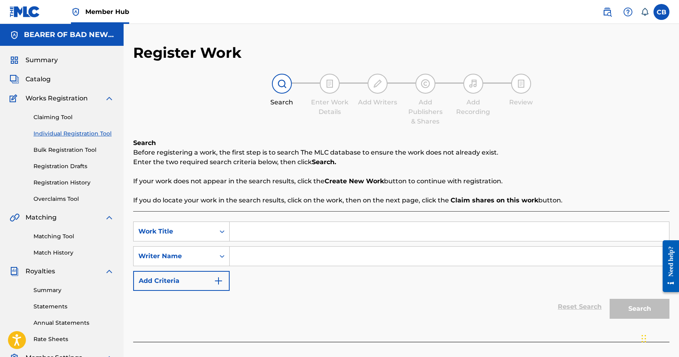
click at [258, 227] on input "Search Form" at bounding box center [449, 231] width 439 height 19
type input "Hip Hop Dummy"
paste input "Chad Aaron Bromley"
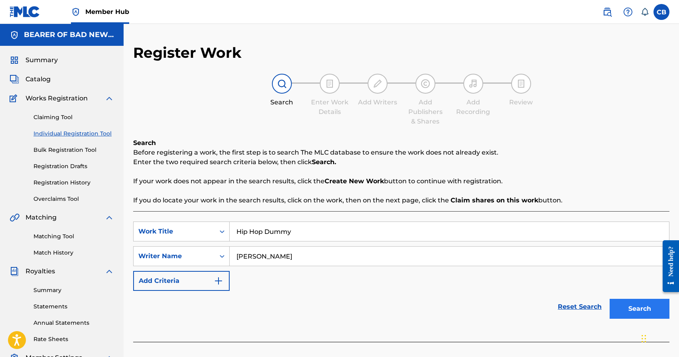
type input "Chad Aaron Bromley"
click at [642, 312] on button "Search" at bounding box center [640, 309] width 60 height 20
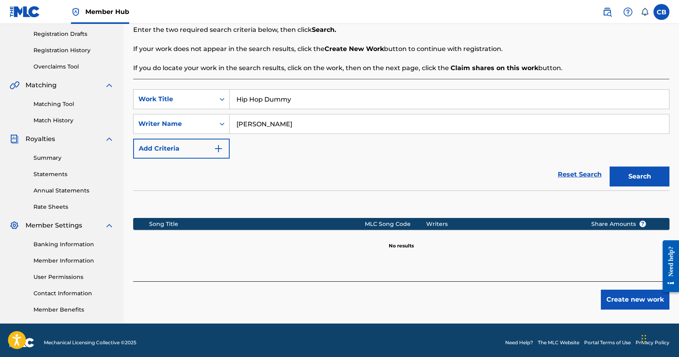
scroll to position [137, 0]
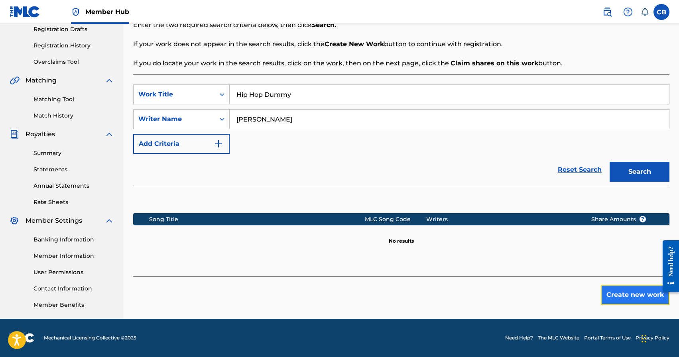
click at [618, 298] on button "Create new work" at bounding box center [635, 295] width 69 height 20
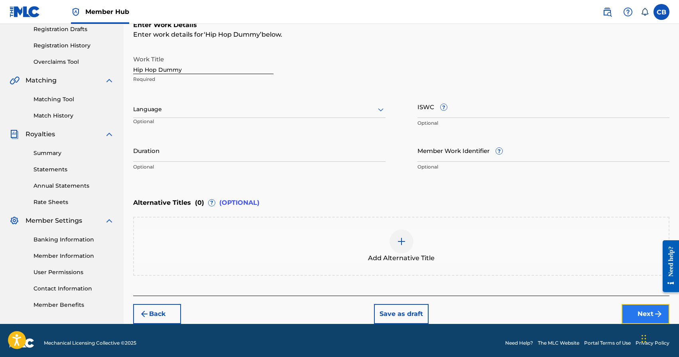
click at [649, 313] on button "Next" at bounding box center [646, 314] width 48 height 20
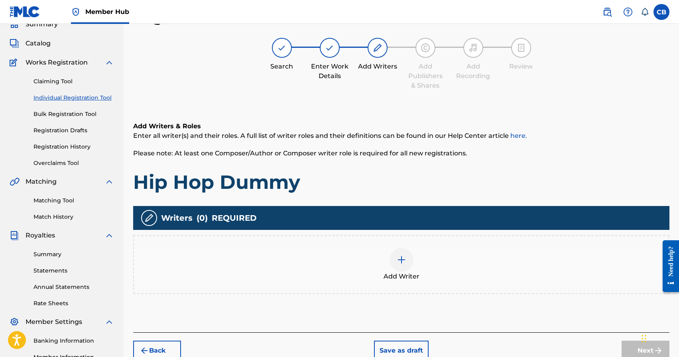
scroll to position [36, 0]
click at [401, 259] on img at bounding box center [402, 260] width 10 height 10
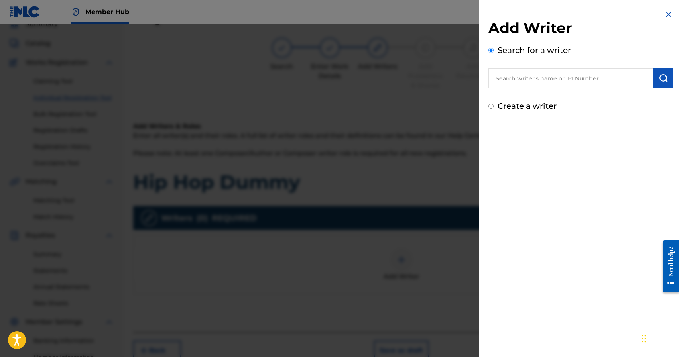
click at [526, 78] on input "text" at bounding box center [570, 78] width 165 height 20
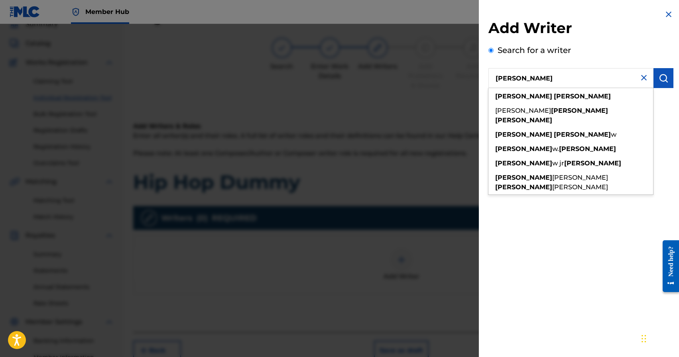
type input "George Carroll"
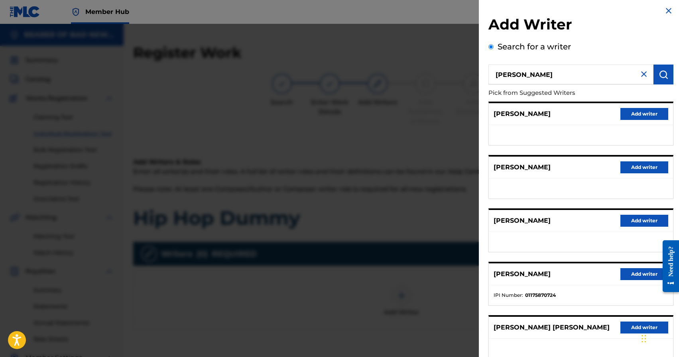
scroll to position [0, 0]
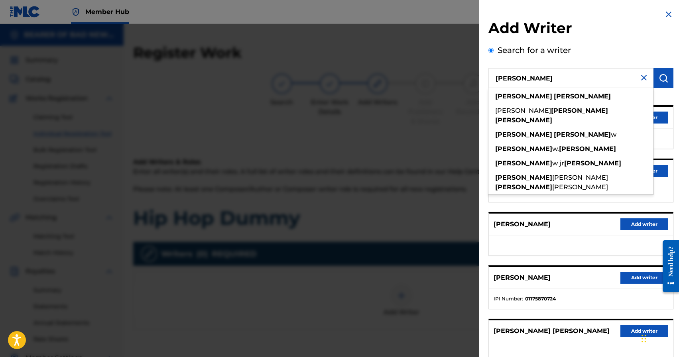
click at [388, 7] on nav "Member Hub CB CB Chad Bromley apathydgz@gmail.com Notification Preferences Prof…" at bounding box center [339, 12] width 679 height 24
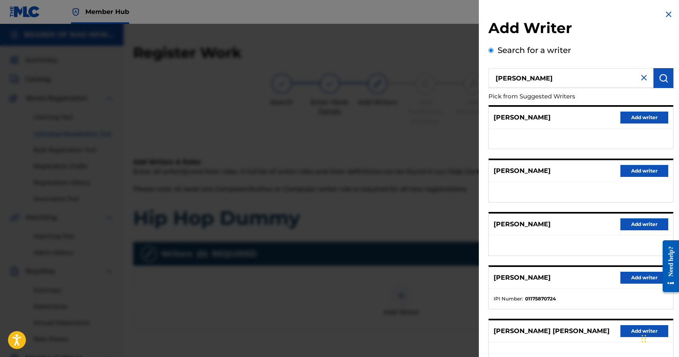
click at [665, 12] on img at bounding box center [669, 15] width 10 height 10
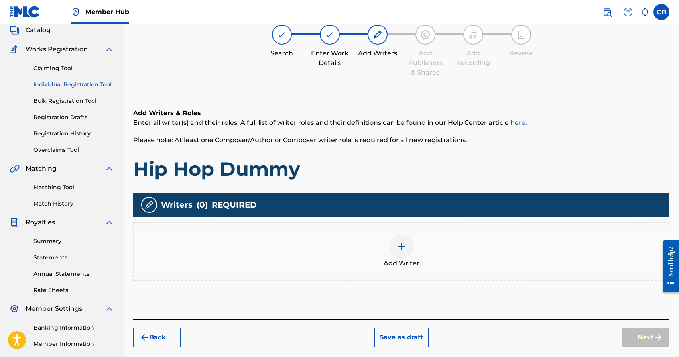
scroll to position [96, 0]
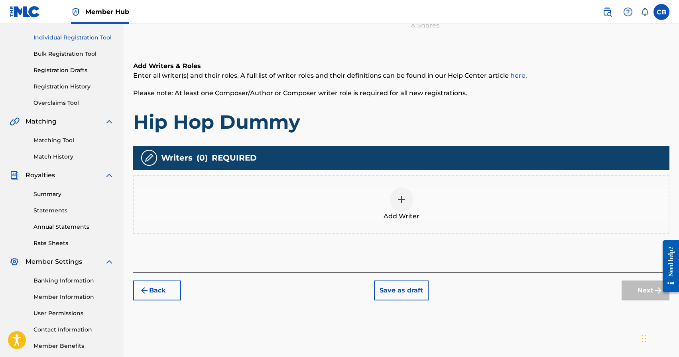
click at [403, 205] on div at bounding box center [402, 200] width 24 height 24
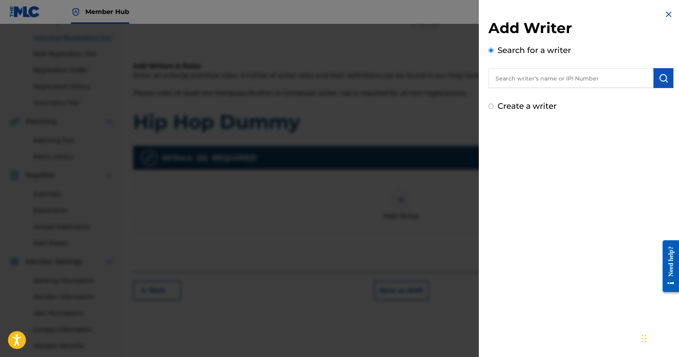
click at [438, 120] on div at bounding box center [339, 202] width 679 height 357
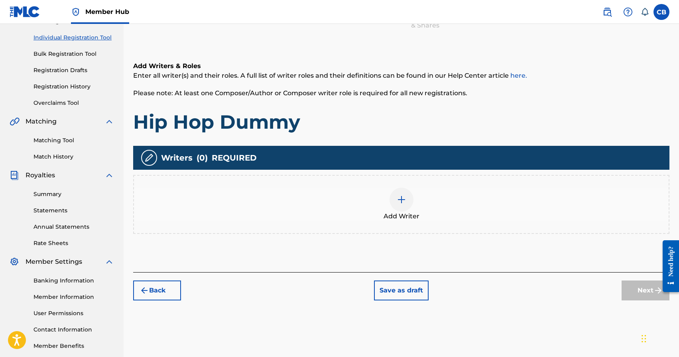
click at [405, 195] on img at bounding box center [402, 200] width 10 height 10
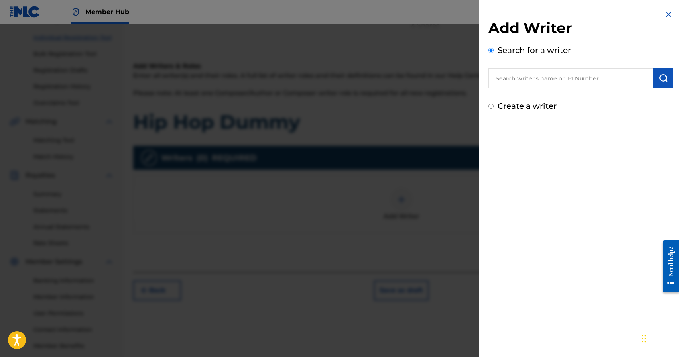
click at [548, 80] on input "text" at bounding box center [570, 78] width 165 height 20
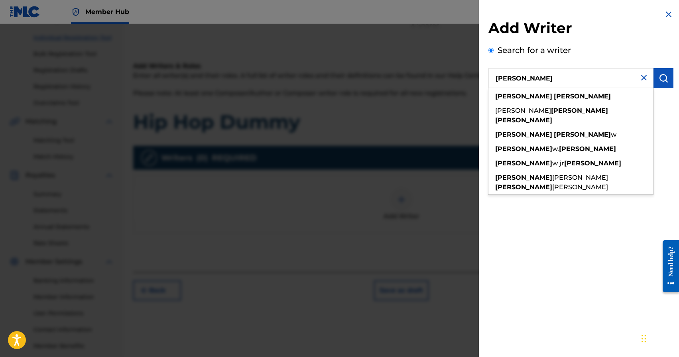
type input "George Carroll"
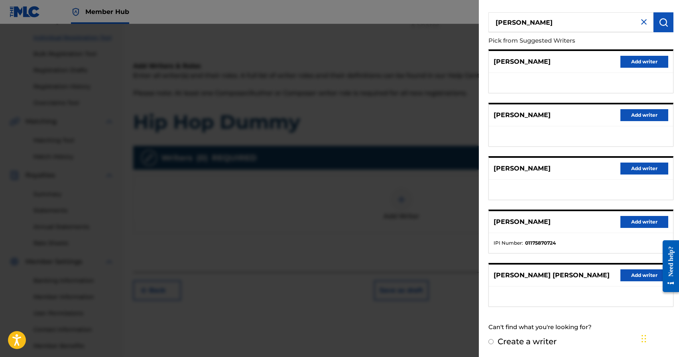
scroll to position [101, 0]
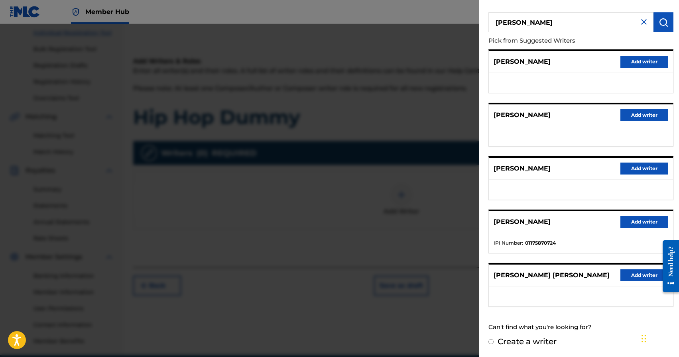
click at [455, 130] on div at bounding box center [339, 202] width 679 height 357
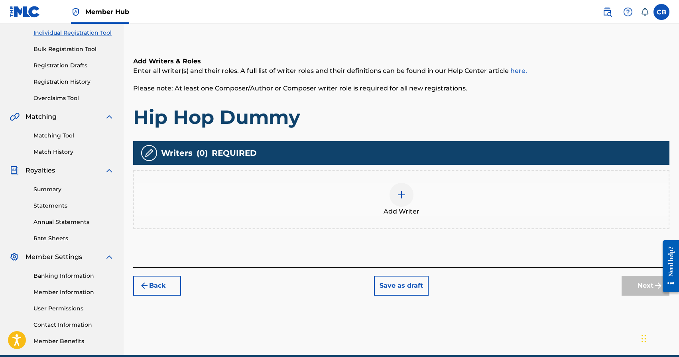
click at [401, 198] on img at bounding box center [402, 195] width 10 height 10
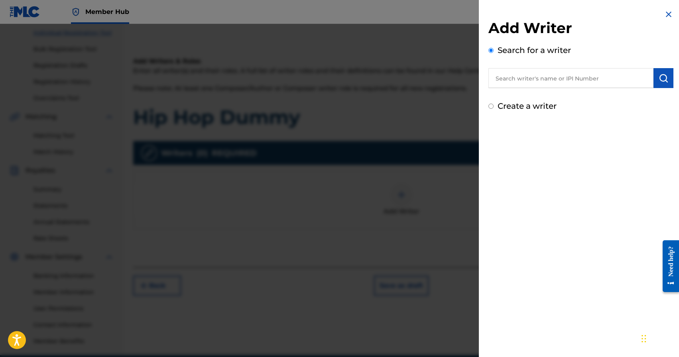
click at [522, 78] on input "text" at bounding box center [570, 78] width 165 height 20
paste input "Chad Aaron Bromley"
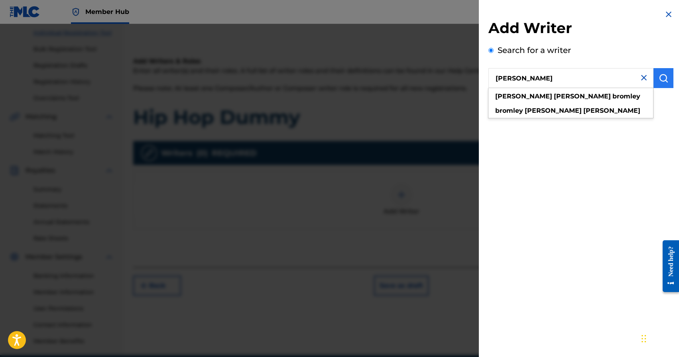
type input "Chad Aaron Bromley"
click at [661, 74] on img "submit" at bounding box center [664, 78] width 10 height 10
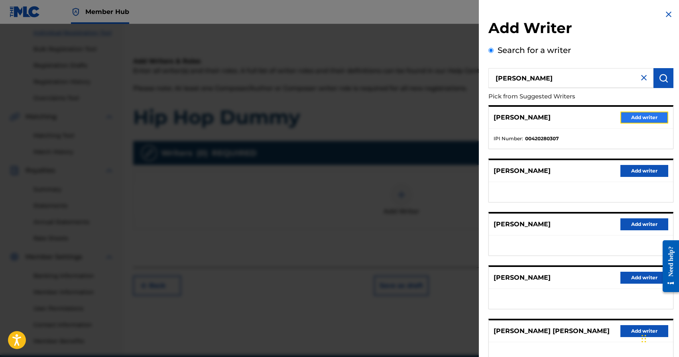
click at [632, 115] on button "Add writer" at bounding box center [644, 118] width 48 height 12
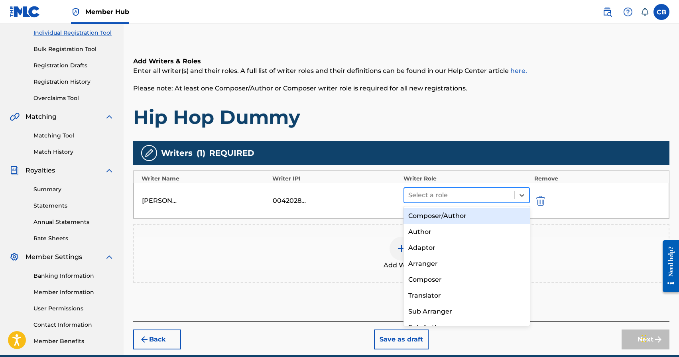
click at [453, 195] on div at bounding box center [459, 195] width 102 height 11
click at [449, 215] on div "Composer/Author" at bounding box center [466, 216] width 127 height 16
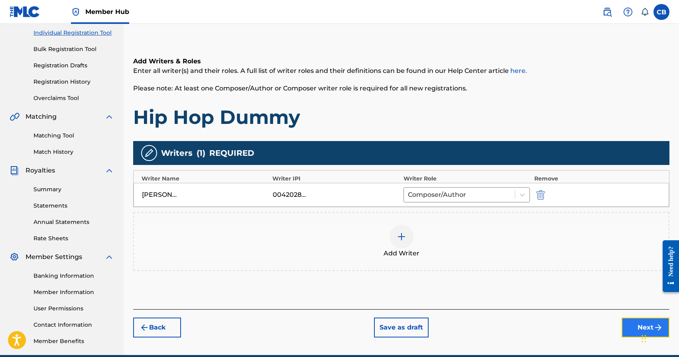
click at [636, 325] on button "Next" at bounding box center [646, 328] width 48 height 20
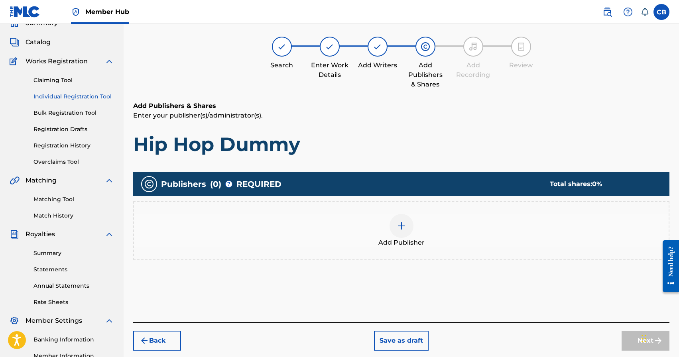
scroll to position [36, 0]
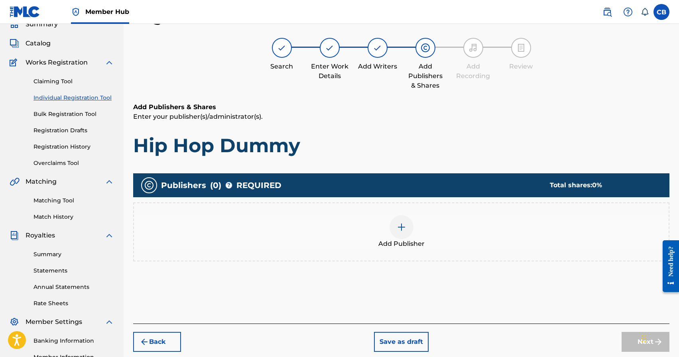
click at [526, 102] on div "Register Work Search Enter Work Details Add Writers Add Publishers & Shares Add…" at bounding box center [401, 180] width 536 height 344
click at [408, 226] on div at bounding box center [402, 227] width 24 height 24
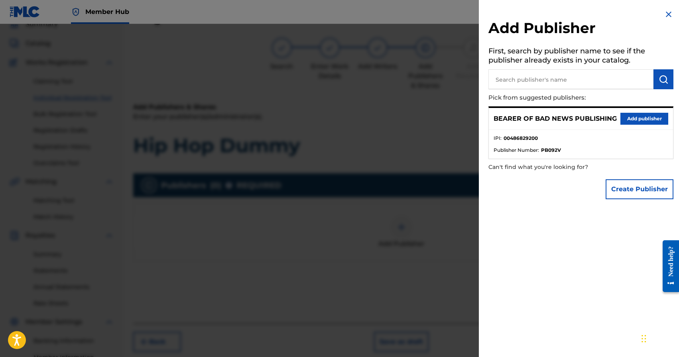
click at [462, 128] on div at bounding box center [339, 202] width 679 height 357
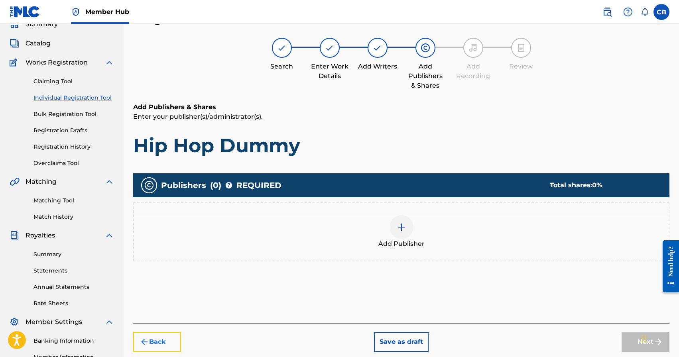
click at [149, 343] on button "Back" at bounding box center [157, 342] width 48 height 20
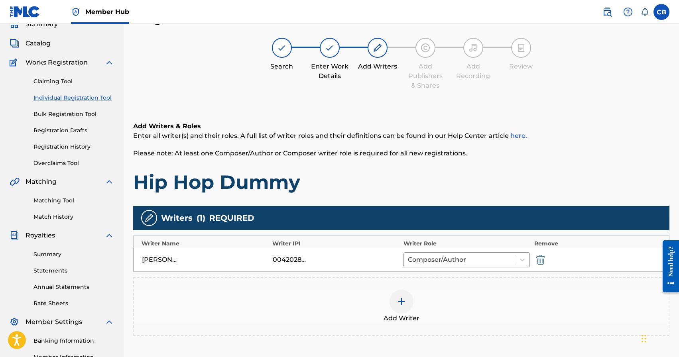
scroll to position [37, 0]
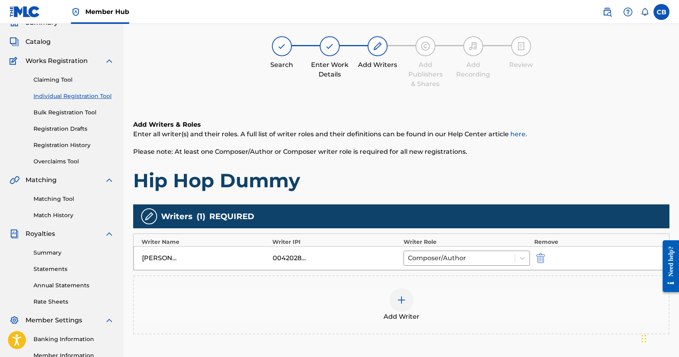
click at [404, 294] on div at bounding box center [402, 300] width 24 height 24
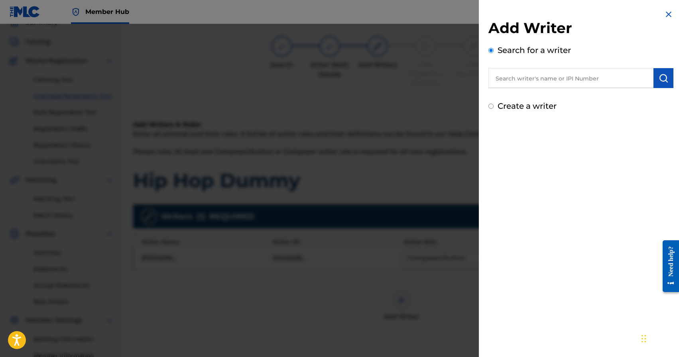
click at [534, 71] on input "text" at bounding box center [570, 78] width 165 height 20
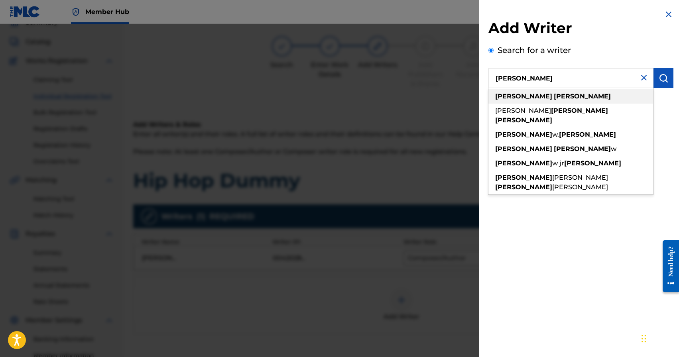
click at [554, 94] on strong "carroll" at bounding box center [582, 97] width 57 height 8
type input "george carroll"
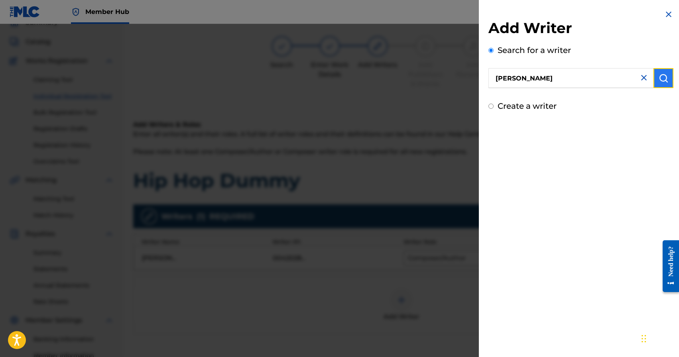
click at [662, 78] on img "submit" at bounding box center [664, 78] width 10 height 10
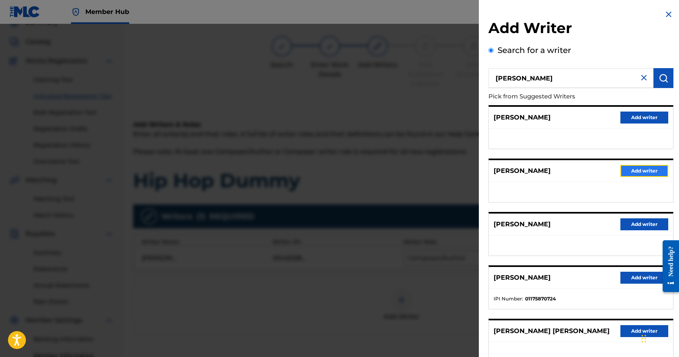
click at [643, 174] on button "Add writer" at bounding box center [644, 171] width 48 height 12
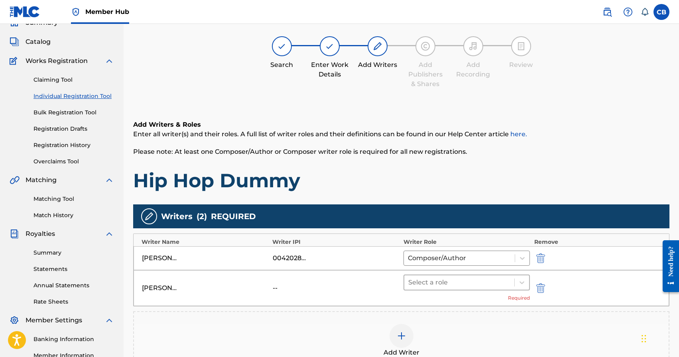
click at [478, 281] on div at bounding box center [459, 282] width 102 height 11
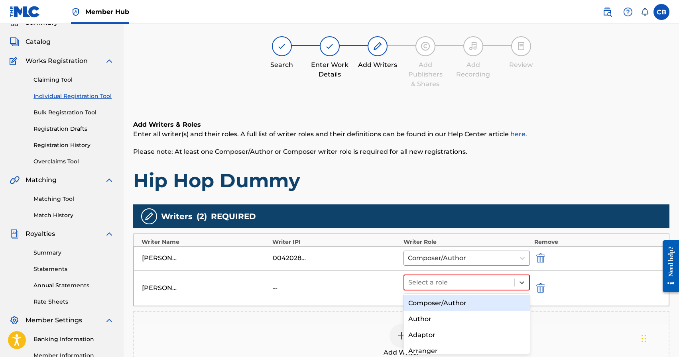
click at [470, 305] on div "Composer/Author" at bounding box center [466, 303] width 127 height 16
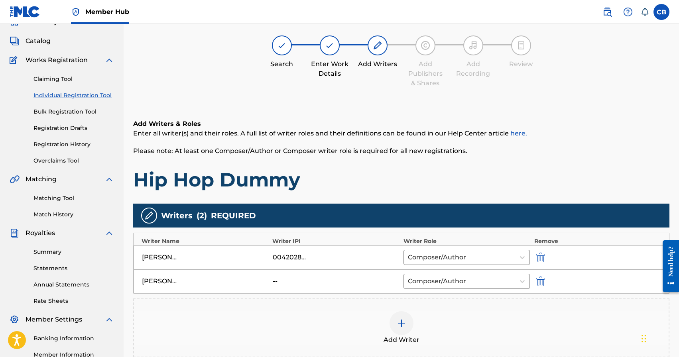
scroll to position [144, 0]
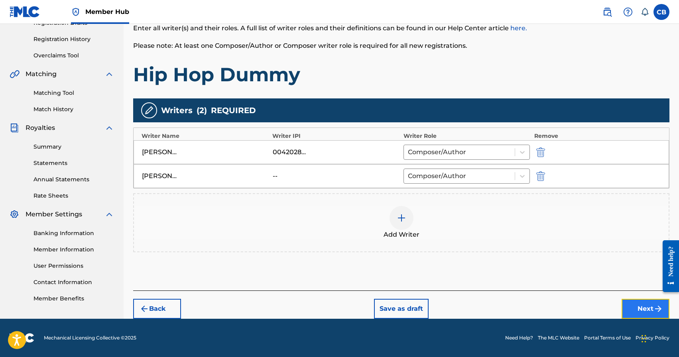
click at [645, 311] on button "Next" at bounding box center [646, 309] width 48 height 20
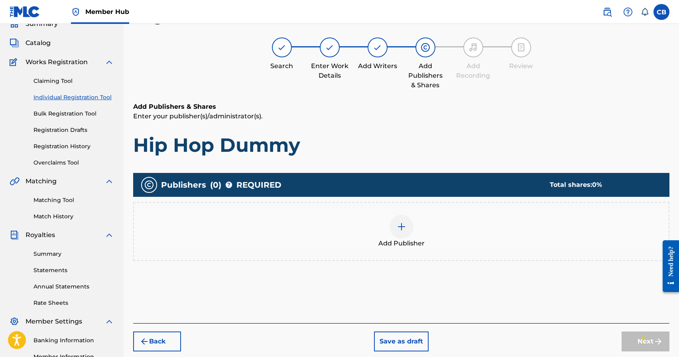
scroll to position [36, 0]
click at [399, 228] on img at bounding box center [402, 227] width 10 height 10
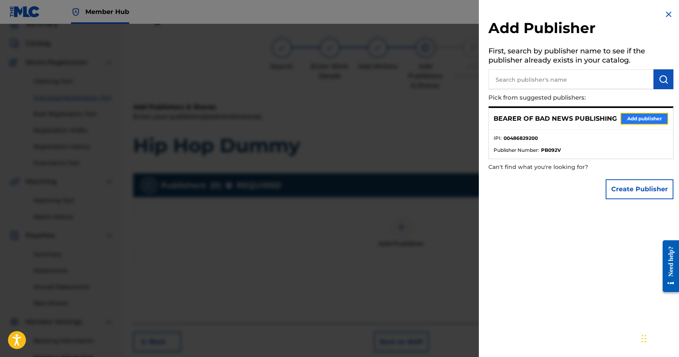
click at [643, 121] on button "Add publisher" at bounding box center [644, 119] width 48 height 12
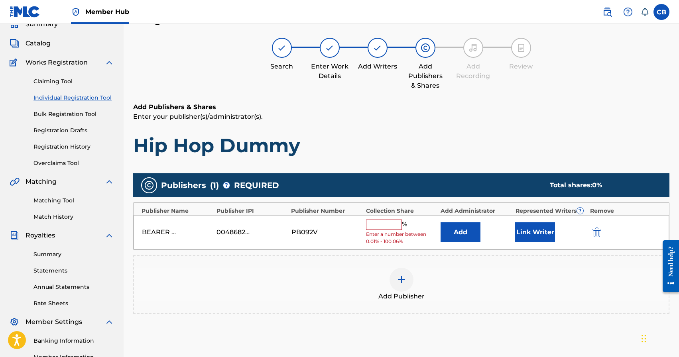
click at [381, 220] on input "text" at bounding box center [384, 225] width 36 height 10
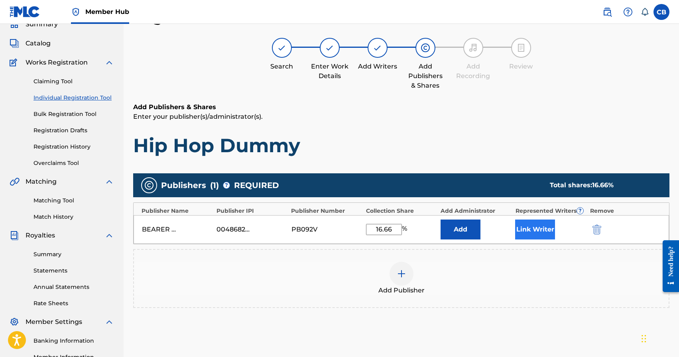
type input "16.66"
click at [537, 233] on button "Link Writer" at bounding box center [535, 230] width 40 height 20
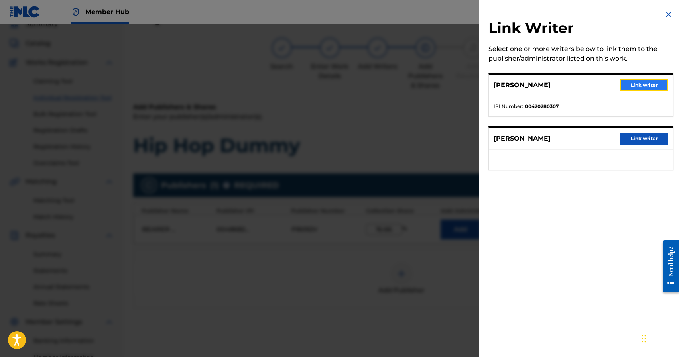
click at [640, 84] on button "Link writer" at bounding box center [644, 85] width 48 height 12
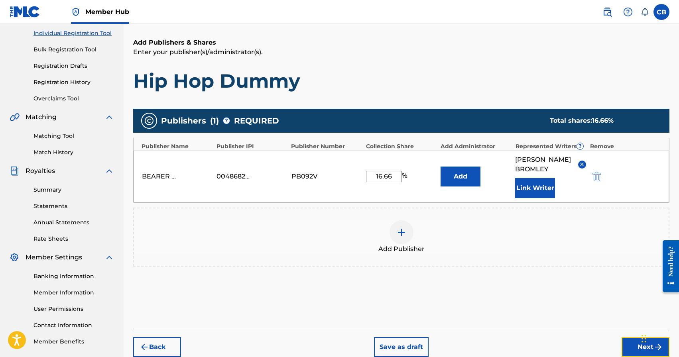
drag, startPoint x: 633, startPoint y: 346, endPoint x: 606, endPoint y: 330, distance: 31.7
click at [633, 346] on button "Next" at bounding box center [646, 347] width 48 height 20
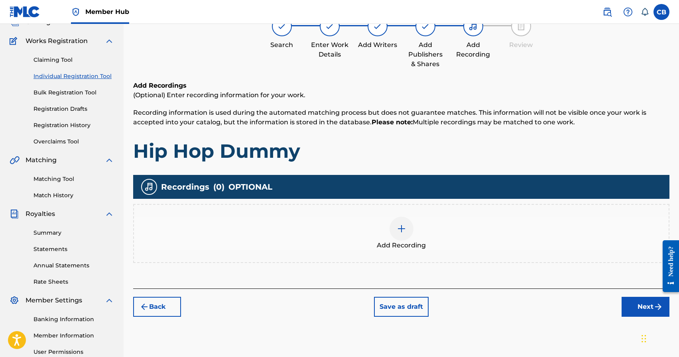
scroll to position [101, 0]
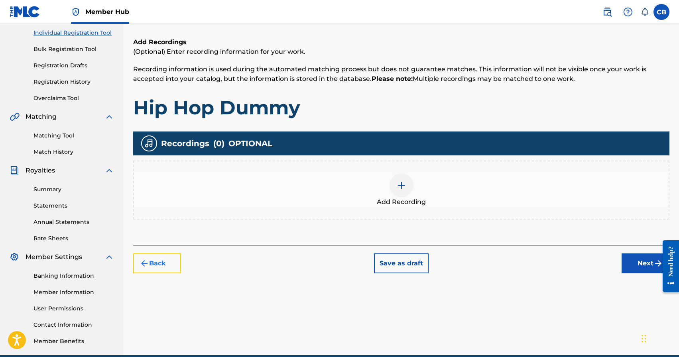
click at [161, 262] on button "Back" at bounding box center [157, 264] width 48 height 20
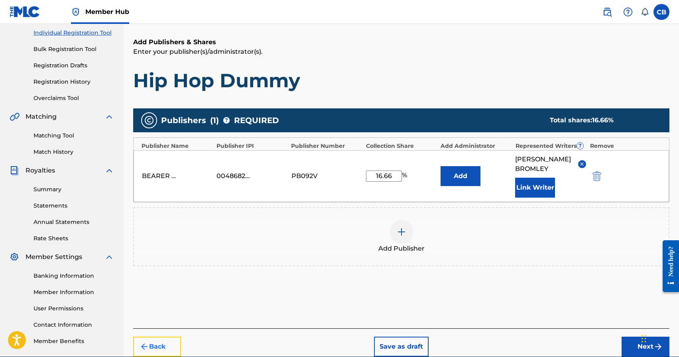
click at [147, 344] on img "submit" at bounding box center [145, 347] width 10 height 10
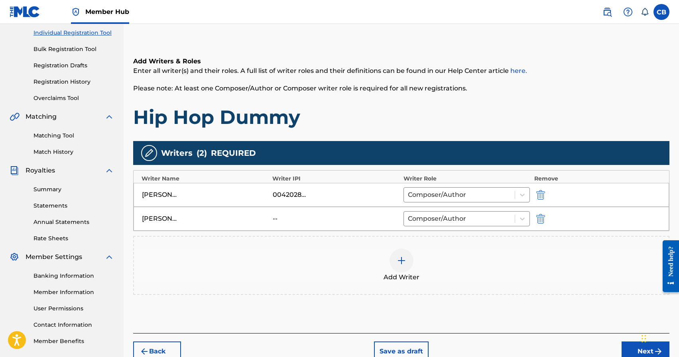
click at [405, 258] on img at bounding box center [402, 261] width 10 height 10
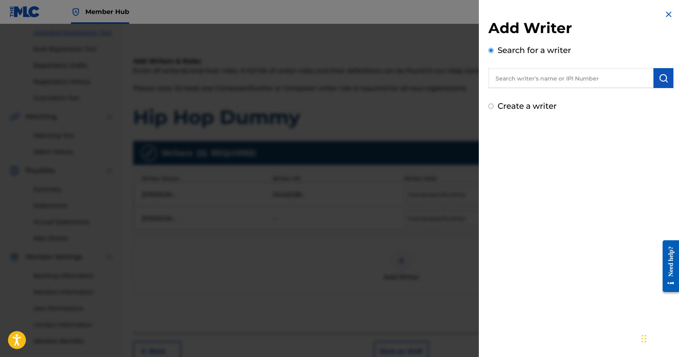
click at [546, 80] on input "text" at bounding box center [570, 78] width 165 height 20
type input "G"
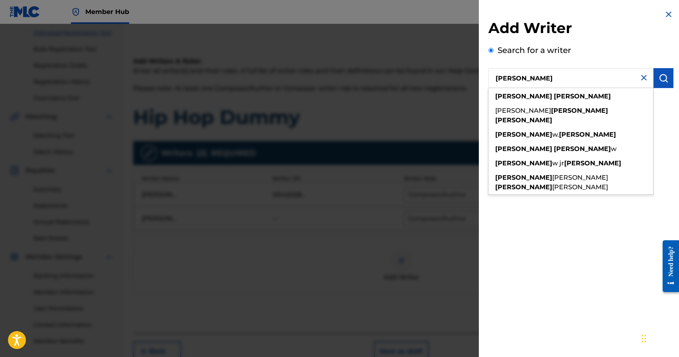
type input "George Carroll"
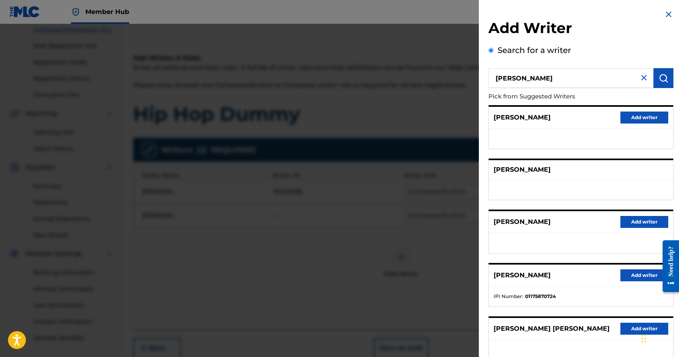
scroll to position [0, 0]
click at [667, 14] on img at bounding box center [669, 15] width 10 height 10
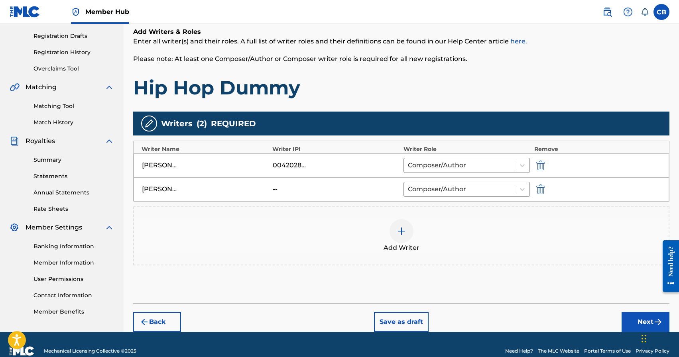
scroll to position [137, 0]
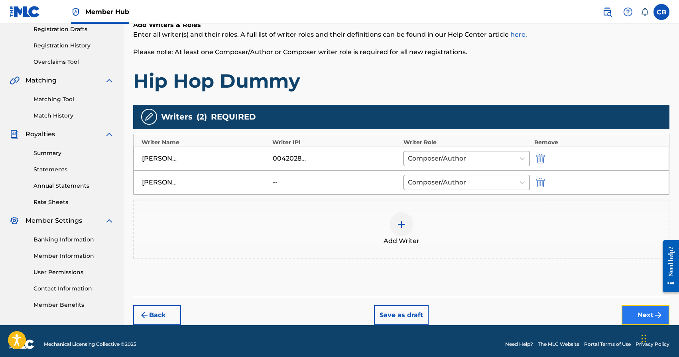
click at [643, 317] on button "Next" at bounding box center [646, 315] width 48 height 20
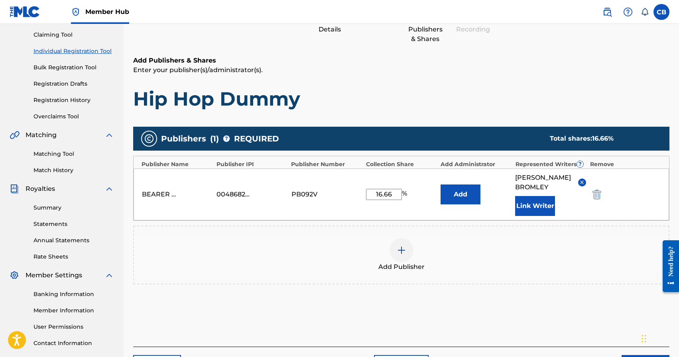
scroll to position [139, 0]
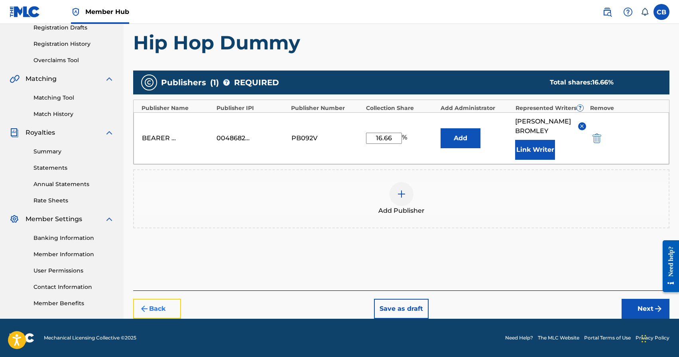
click at [161, 310] on button "Back" at bounding box center [157, 309] width 48 height 20
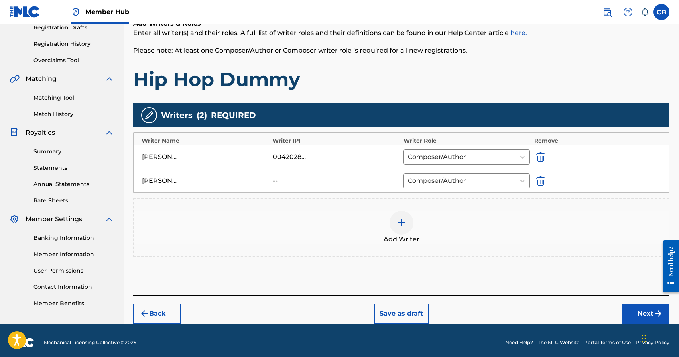
click at [405, 226] on img at bounding box center [402, 223] width 10 height 10
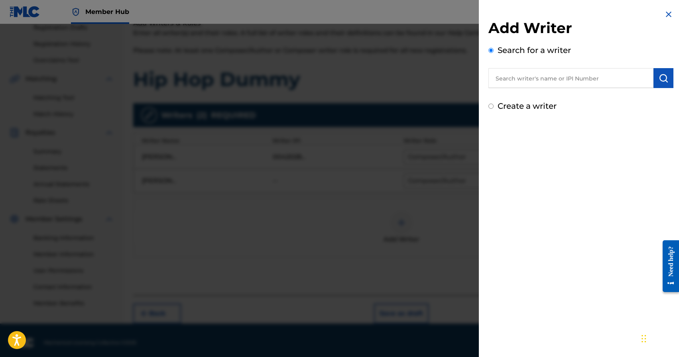
click at [520, 78] on input "text" at bounding box center [570, 78] width 165 height 20
type input "slaine"
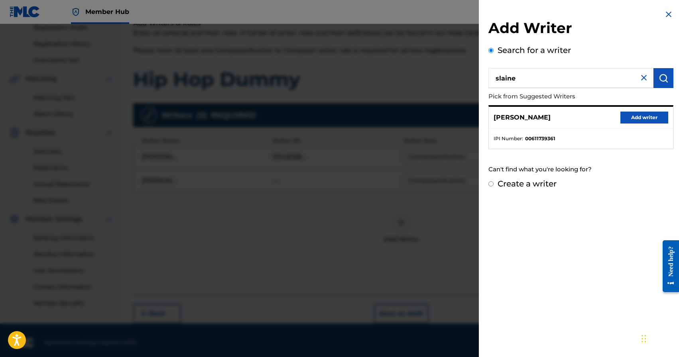
click at [644, 79] on img at bounding box center [644, 78] width 10 height 10
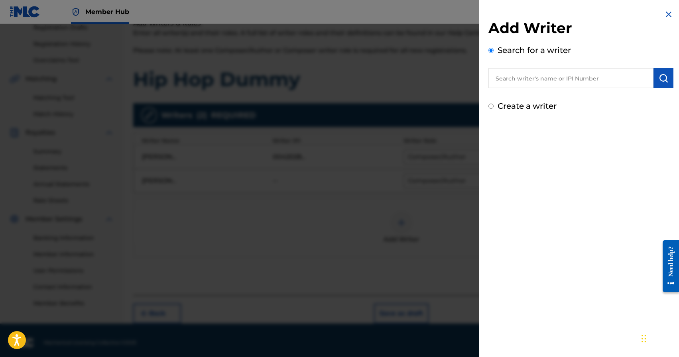
click at [664, 15] on img at bounding box center [669, 15] width 10 height 10
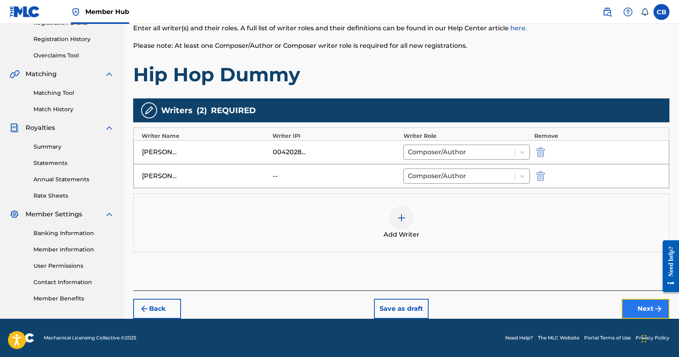
click at [642, 311] on button "Next" at bounding box center [646, 309] width 48 height 20
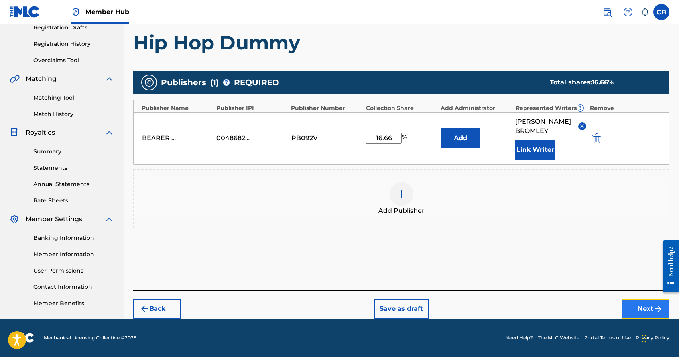
click at [640, 311] on button "Next" at bounding box center [646, 309] width 48 height 20
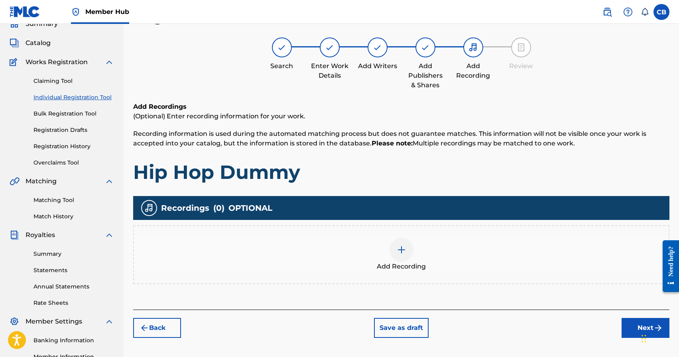
scroll to position [36, 0]
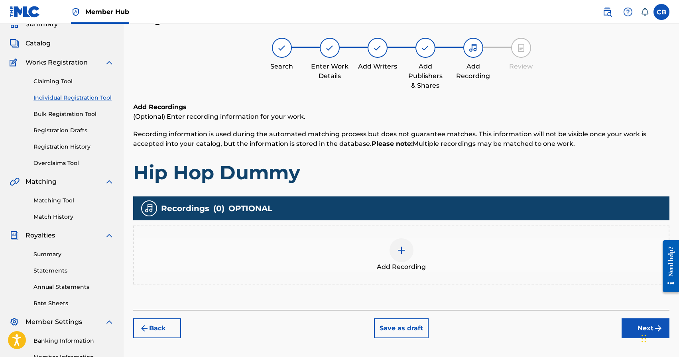
click at [405, 250] on img at bounding box center [402, 251] width 10 height 10
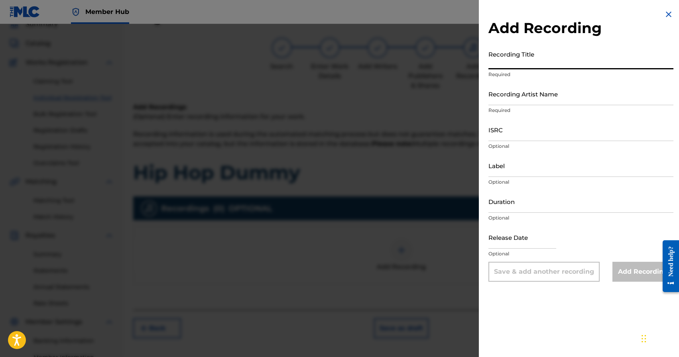
click at [515, 62] on input "Recording Title" at bounding box center [580, 58] width 185 height 23
type input "Hip Hop Dummy"
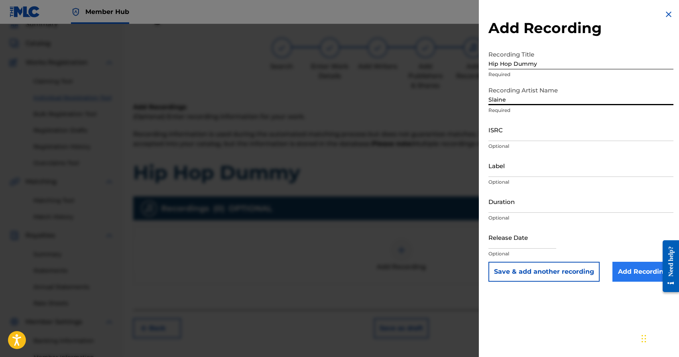
type input "Slaine"
click at [630, 272] on input "Add Recording" at bounding box center [642, 272] width 61 height 20
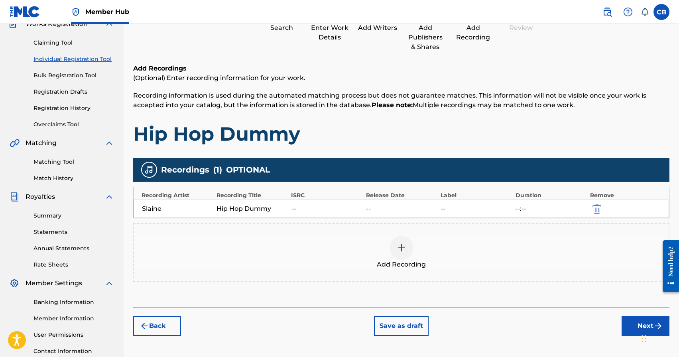
scroll to position [137, 0]
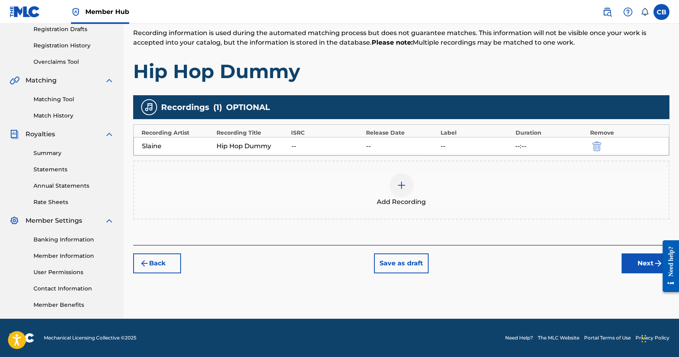
drag, startPoint x: 660, startPoint y: 268, endPoint x: 1309, endPoint y: 501, distance: 689.1
click at [660, 268] on div at bounding box center [668, 266] width 22 height 64
click at [642, 260] on button "Next" at bounding box center [646, 264] width 48 height 20
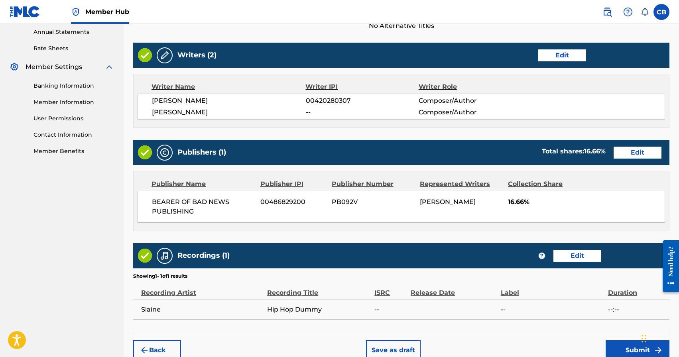
scroll to position [331, 0]
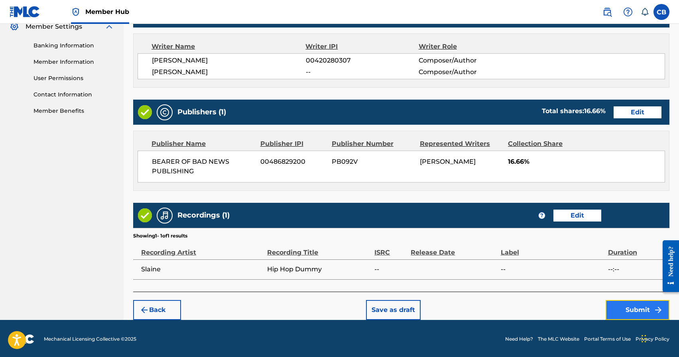
click at [634, 311] on button "Submit" at bounding box center [638, 310] width 64 height 20
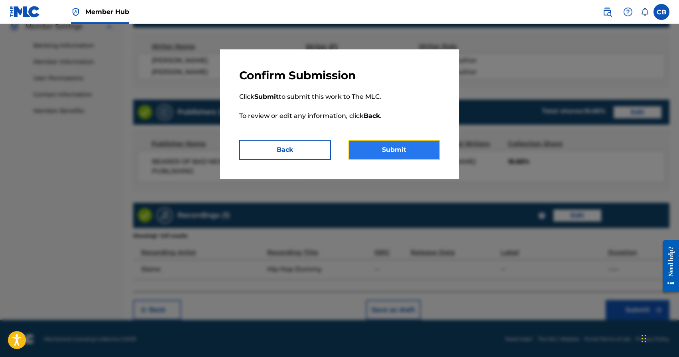
click at [387, 152] on button "Submit" at bounding box center [394, 150] width 92 height 20
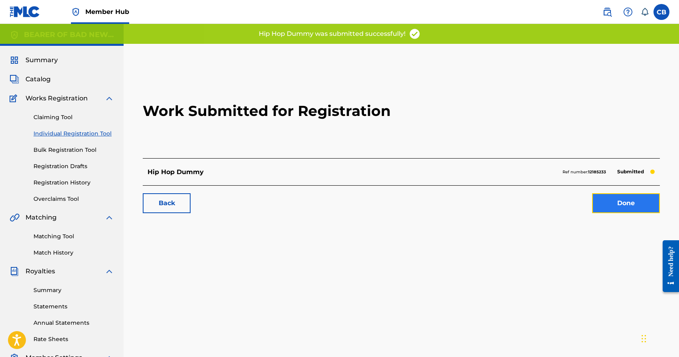
click at [619, 204] on link "Done" at bounding box center [626, 203] width 68 height 20
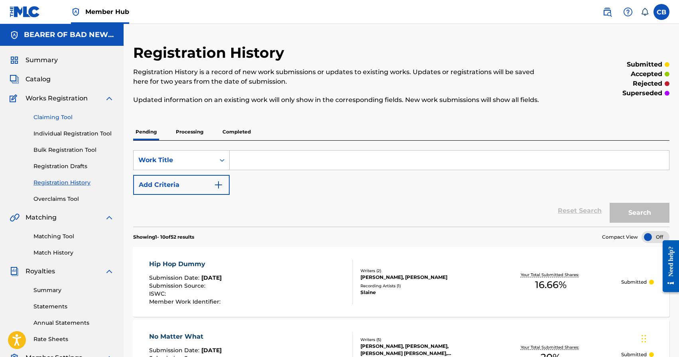
click at [53, 119] on link "Claiming Tool" at bounding box center [73, 117] width 81 height 8
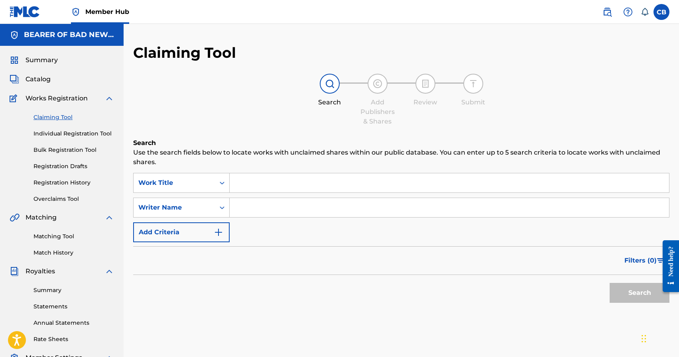
click at [258, 185] on input "Search Form" at bounding box center [449, 182] width 439 height 19
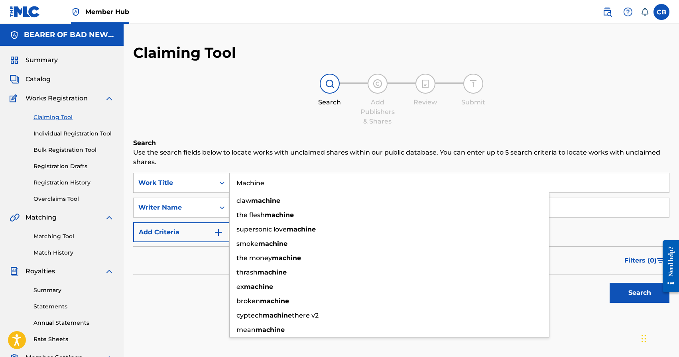
type input "Machine"
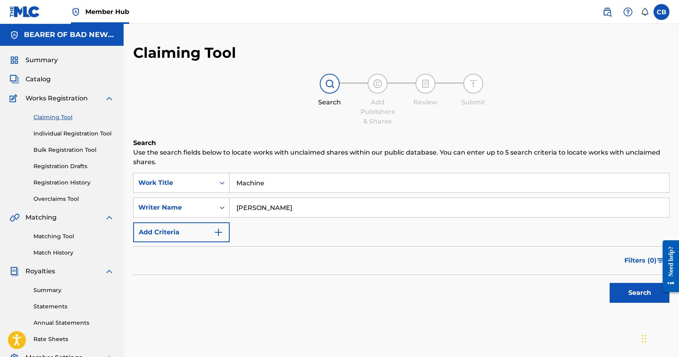
type input "Hudgins"
click at [610, 283] on button "Search" at bounding box center [640, 293] width 60 height 20
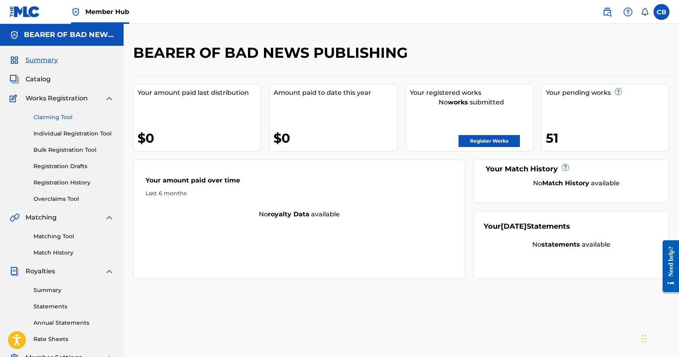
click at [60, 118] on link "Claiming Tool" at bounding box center [73, 117] width 81 height 8
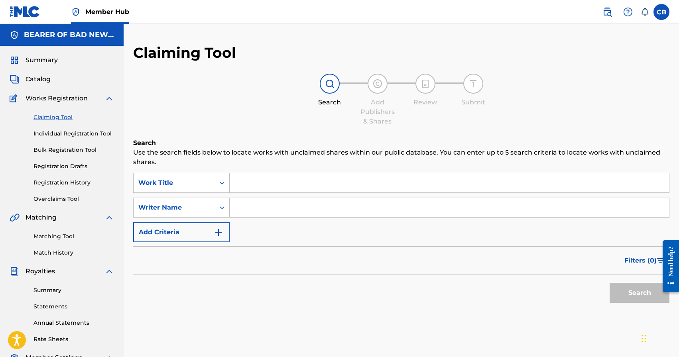
click at [267, 187] on input "Search Form" at bounding box center [449, 182] width 439 height 19
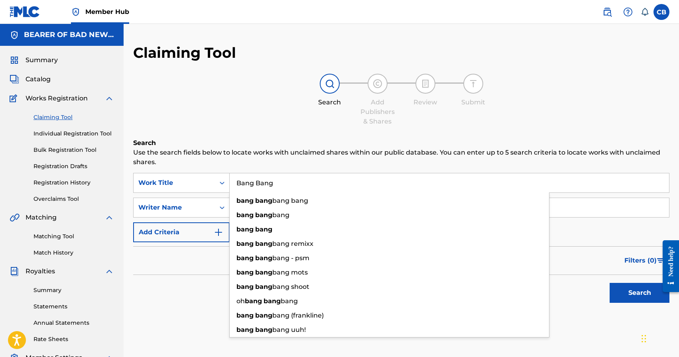
type input "Bang Bang"
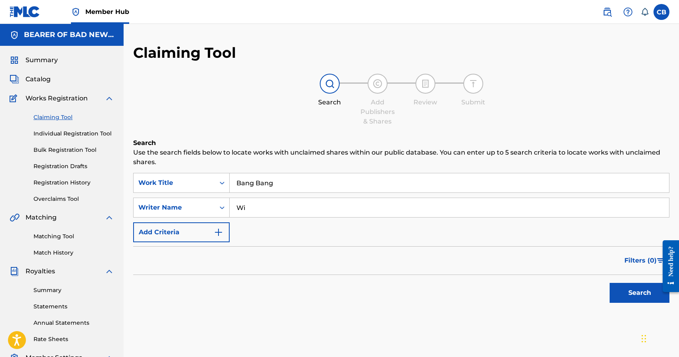
type input "W"
type input "Schrody"
click at [610, 283] on button "Search" at bounding box center [640, 293] width 60 height 20
drag, startPoint x: 278, startPoint y: 208, endPoint x: 188, endPoint y: 205, distance: 90.6
click at [192, 205] on div "SearchWithCriteria321dc937-88a8-4ee8-9db6-8d115c0a1f5d Writer Name [PERSON_NAME]" at bounding box center [401, 208] width 536 height 20
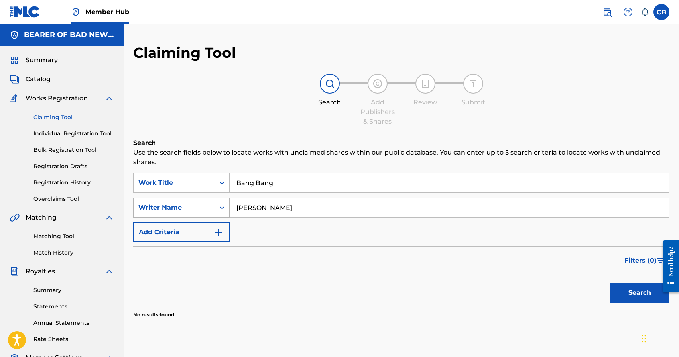
type input "[PERSON_NAME]"
click at [610, 283] on button "Search" at bounding box center [640, 293] width 60 height 20
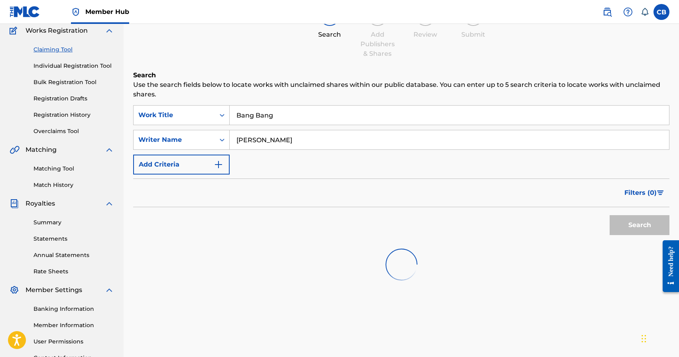
scroll to position [75, 0]
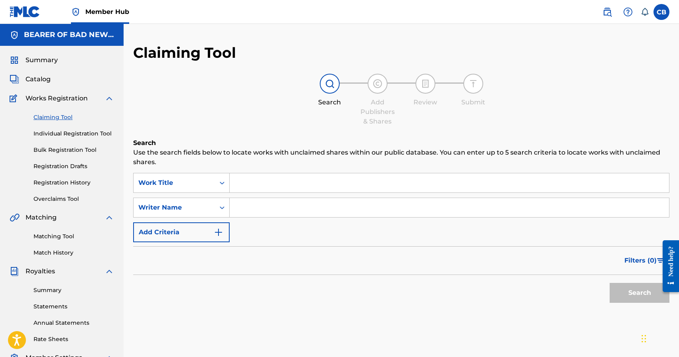
click at [253, 181] on input "Search Form" at bounding box center [449, 182] width 439 height 19
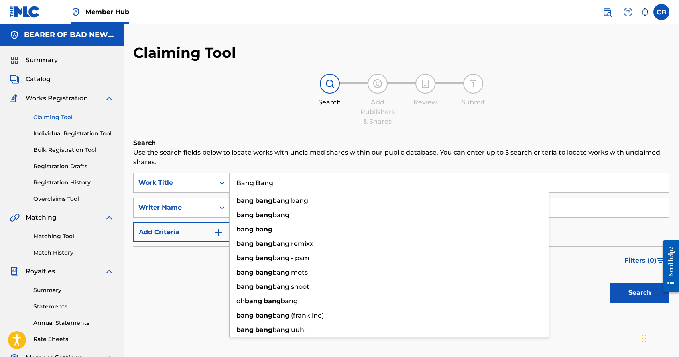
type input "Bang Bang"
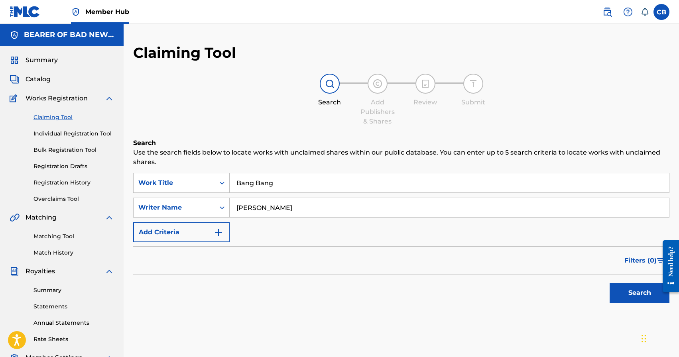
type input "[PERSON_NAME]"
click at [610, 283] on button "Search" at bounding box center [640, 293] width 60 height 20
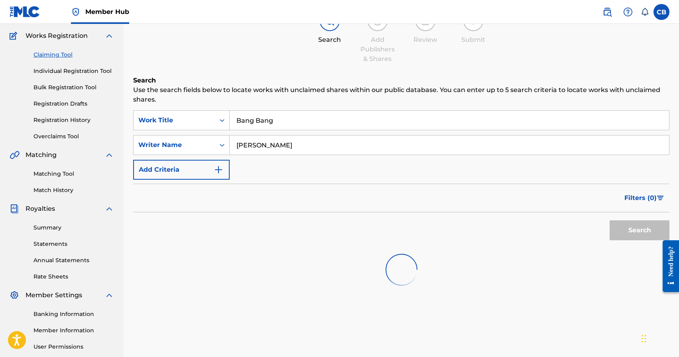
scroll to position [65, 0]
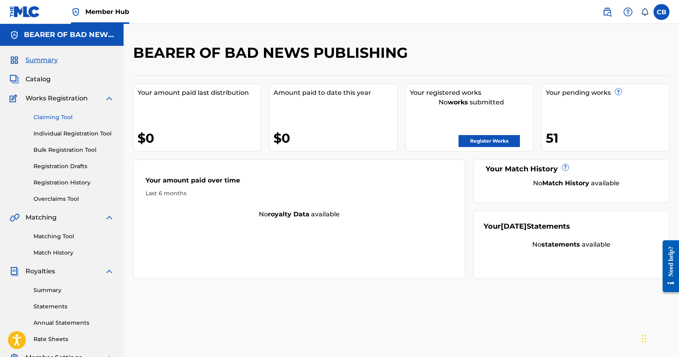
click at [53, 116] on link "Claiming Tool" at bounding box center [73, 117] width 81 height 8
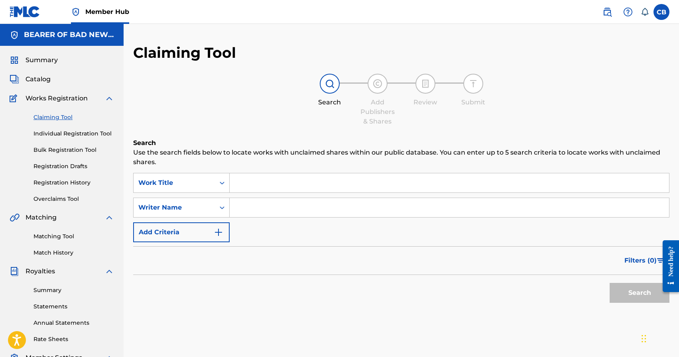
click at [325, 181] on input "Search Form" at bounding box center [449, 182] width 439 height 19
click at [307, 182] on input "Search Form" at bounding box center [449, 182] width 439 height 19
click at [305, 181] on input "Search Form" at bounding box center [449, 182] width 439 height 19
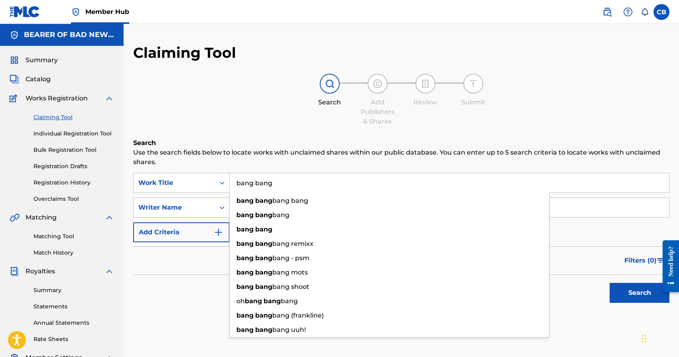
type input "bang bang"
click at [610, 283] on button "Search" at bounding box center [640, 293] width 60 height 20
click at [308, 107] on div "Search Add Publishers & Shares Review Submit" at bounding box center [401, 100] width 536 height 53
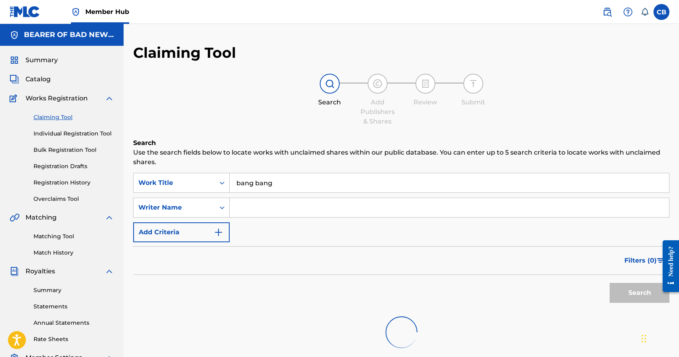
click at [283, 211] on input "Search Form" at bounding box center [449, 207] width 439 height 19
type input "[PERSON_NAME]"
click at [250, 186] on input "Search Form" at bounding box center [449, 182] width 439 height 19
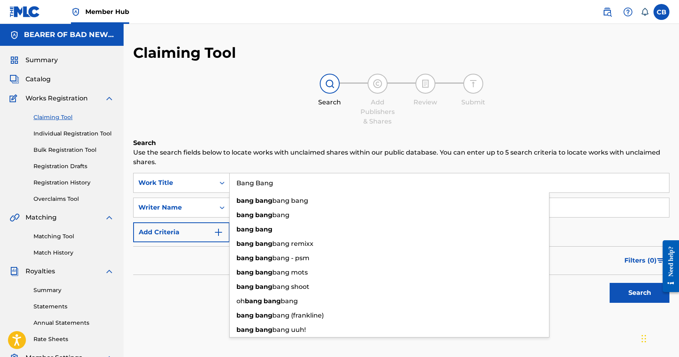
type input "Bang Bang"
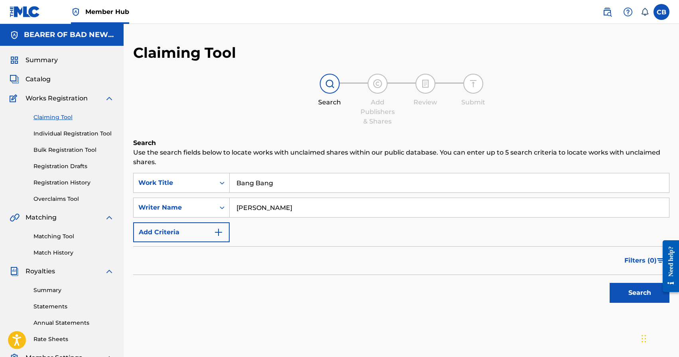
type input "[PERSON_NAME]"
click at [610, 283] on button "Search" at bounding box center [640, 293] width 60 height 20
click at [250, 186] on input "Bang Bang" at bounding box center [449, 182] width 439 height 19
click at [552, 121] on div "Search Add Publishers & Shares Review Submit" at bounding box center [401, 100] width 536 height 53
click at [60, 116] on link "Claiming Tool" at bounding box center [73, 117] width 81 height 8
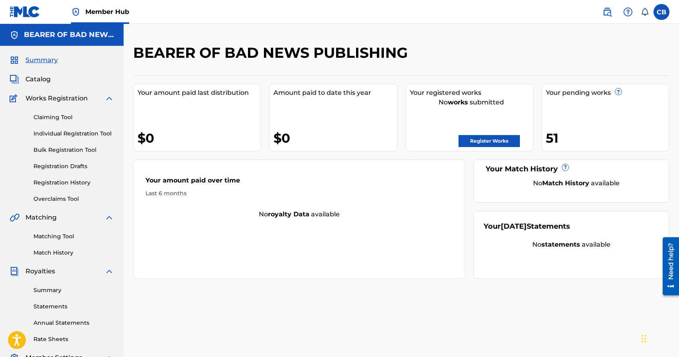
click at [467, 162] on div "Your amount paid last distribution $0 Amount paid to date this year $0 Your reg…" at bounding box center [401, 177] width 536 height 204
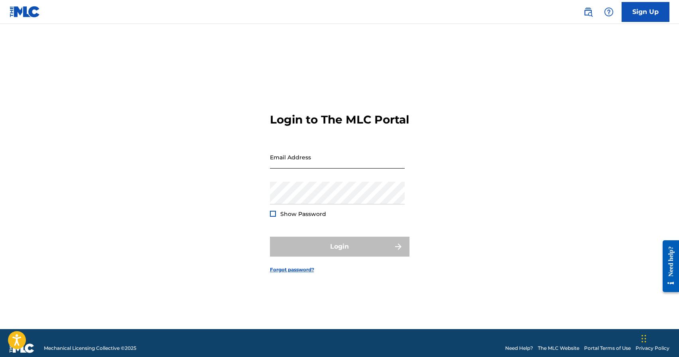
click at [301, 169] on input "Email Address" at bounding box center [337, 157] width 135 height 23
type input "[EMAIL_ADDRESS][DOMAIN_NAME]"
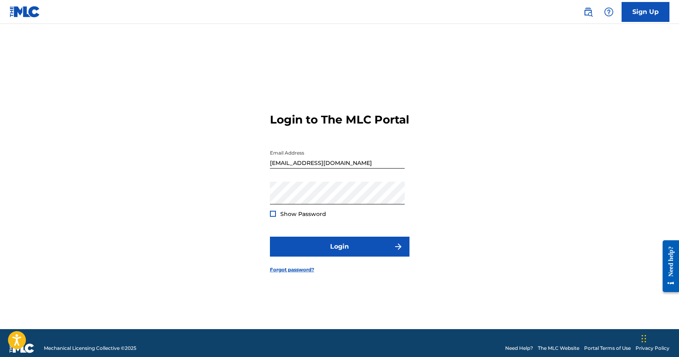
click at [273, 217] on div at bounding box center [273, 214] width 6 height 6
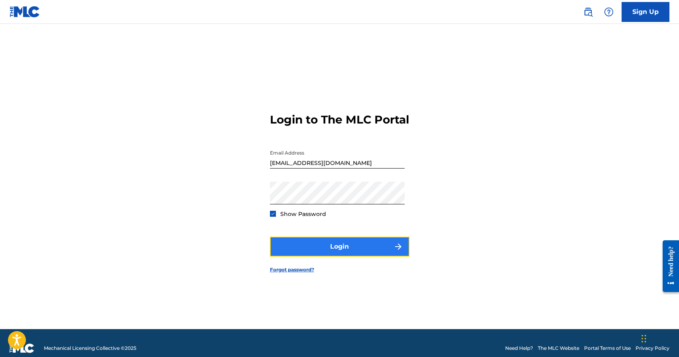
click at [350, 254] on button "Login" at bounding box center [340, 247] width 140 height 20
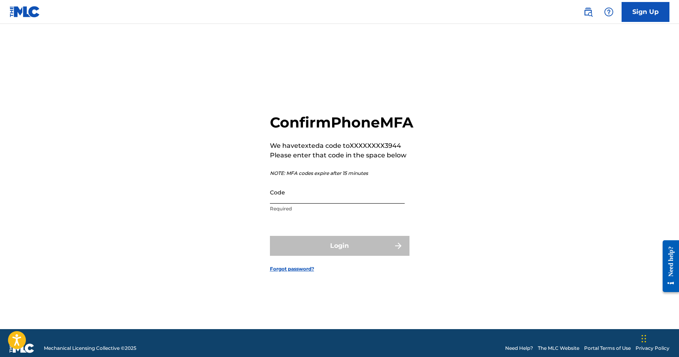
click at [287, 204] on input "Code" at bounding box center [337, 192] width 135 height 23
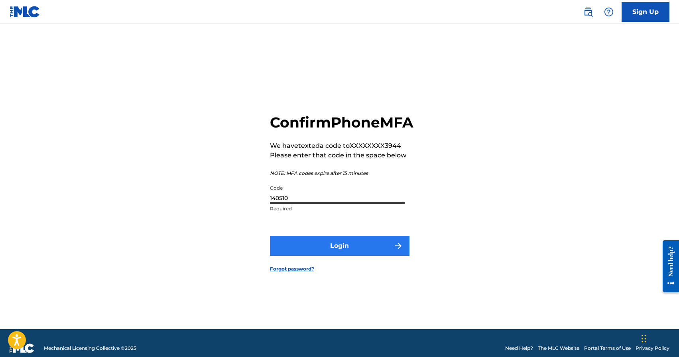
type input "140510"
click at [324, 253] on button "Login" at bounding box center [340, 246] width 140 height 20
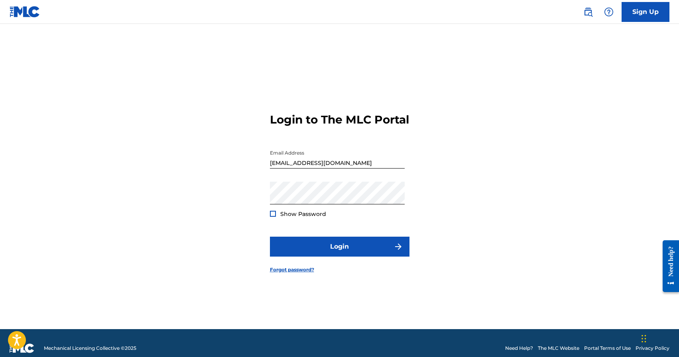
click at [275, 217] on div at bounding box center [273, 214] width 6 height 6
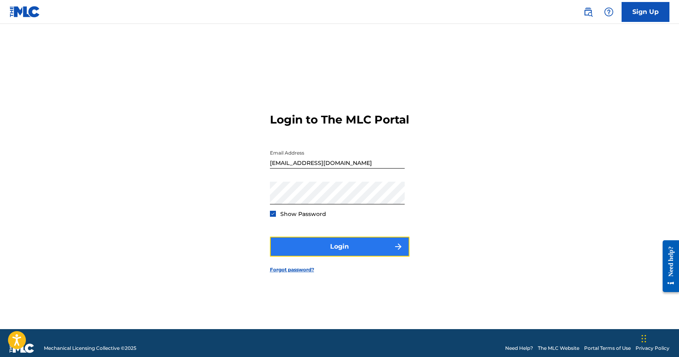
click at [324, 251] on button "Login" at bounding box center [340, 247] width 140 height 20
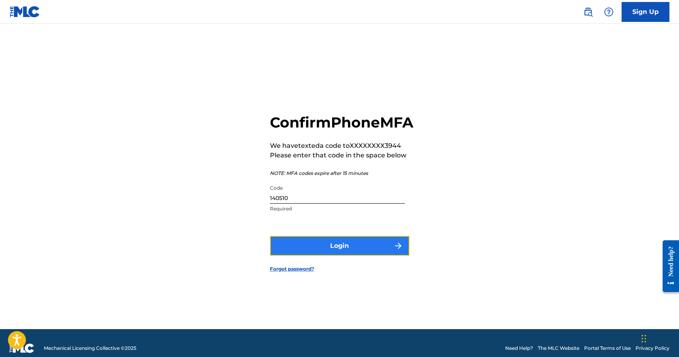
click at [338, 252] on button "Login" at bounding box center [340, 246] width 140 height 20
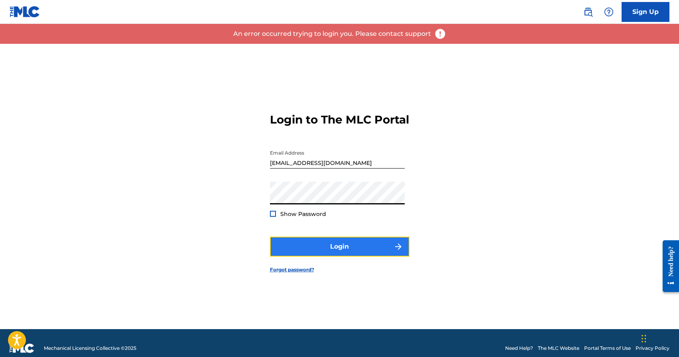
click at [333, 257] on button "Login" at bounding box center [340, 247] width 140 height 20
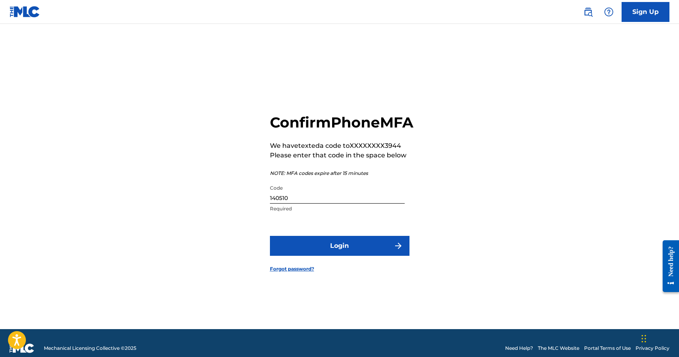
click at [304, 204] on input "140510" at bounding box center [337, 192] width 135 height 23
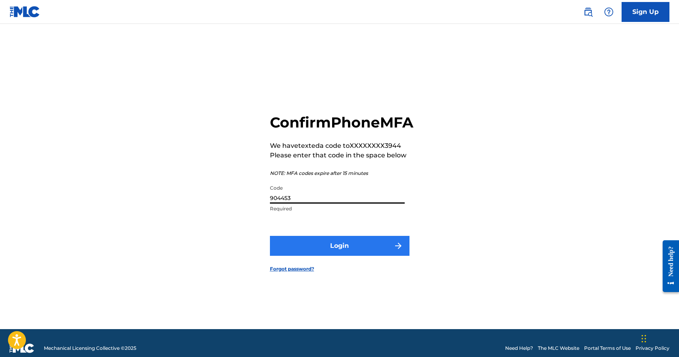
type input "904453"
click at [349, 253] on button "Login" at bounding box center [340, 246] width 140 height 20
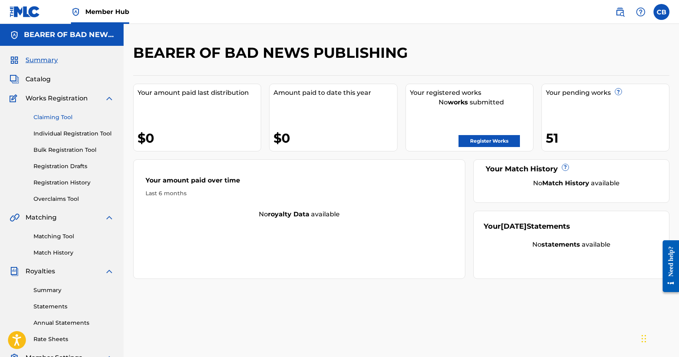
click at [50, 116] on link "Claiming Tool" at bounding box center [73, 117] width 81 height 8
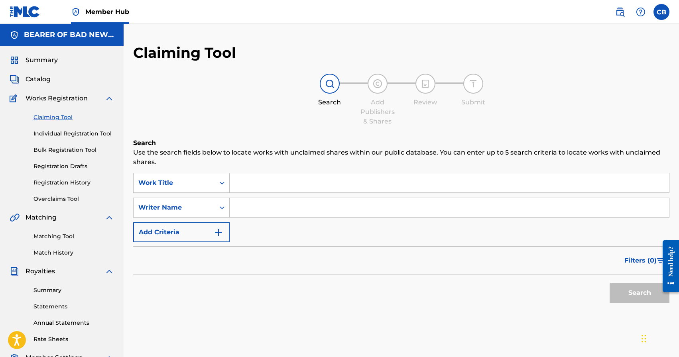
click at [295, 178] on input "Search Form" at bounding box center [449, 182] width 439 height 19
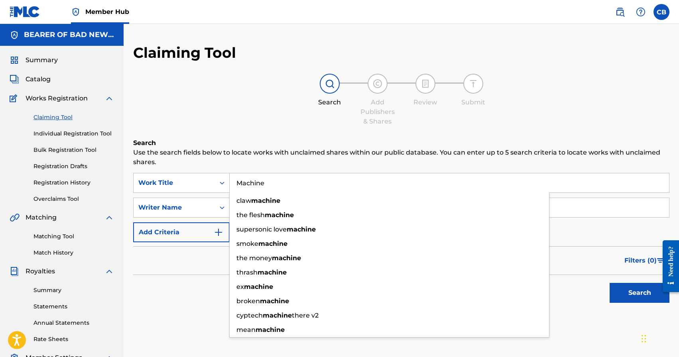
type input "Machine"
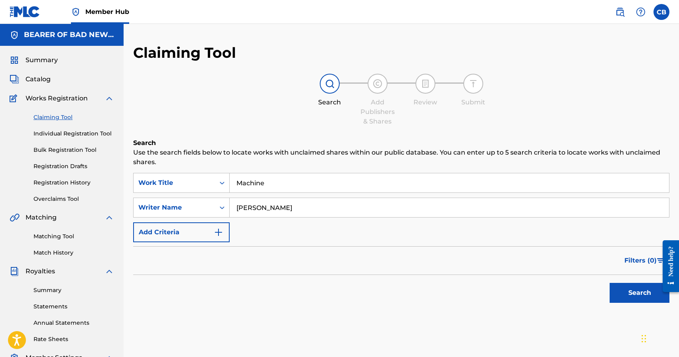
type input "[PERSON_NAME]"
click at [610, 283] on button "Search" at bounding box center [640, 293] width 60 height 20
drag, startPoint x: 278, startPoint y: 205, endPoint x: 211, endPoint y: 204, distance: 66.6
click at [211, 204] on div "SearchWithCriteria34e89fe6-2c21-4ef0-9a17-2fde53d483f3 Writer Name [PERSON_NAME]" at bounding box center [401, 208] width 536 height 20
click at [390, 18] on nav "Member Hub CB CB [PERSON_NAME] [EMAIL_ADDRESS][DOMAIN_NAME] Notification Prefer…" at bounding box center [339, 12] width 679 height 24
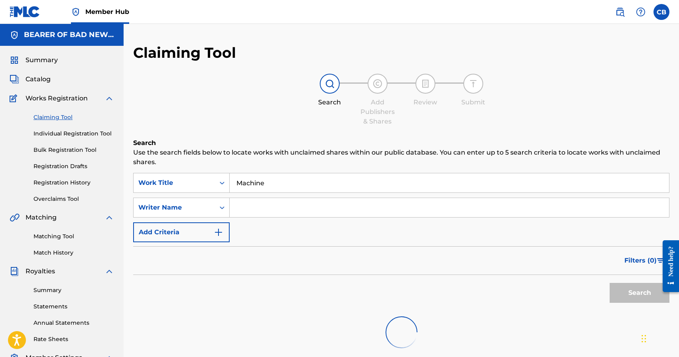
click at [281, 187] on input "Machine" at bounding box center [449, 182] width 439 height 19
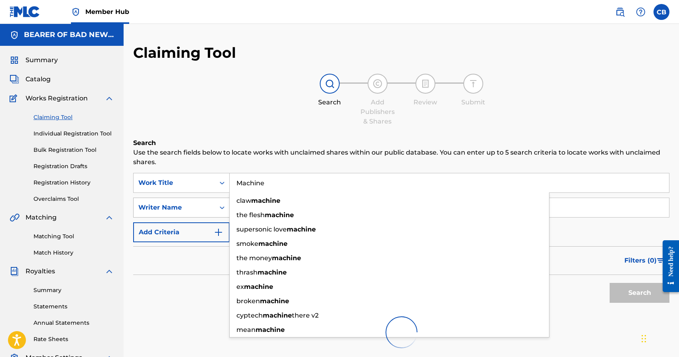
click at [202, 206] on div "Writer Name" at bounding box center [174, 208] width 72 height 10
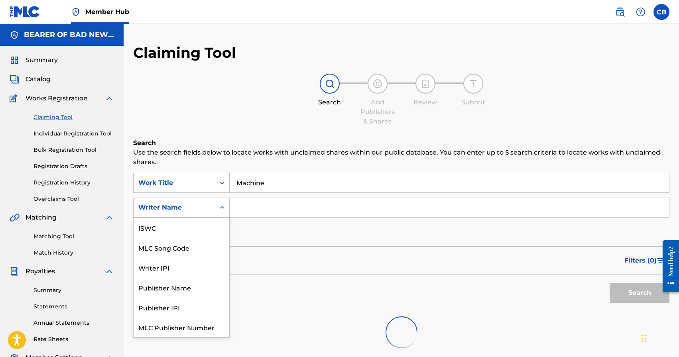
scroll to position [20, 0]
click at [215, 207] on div "Search Form" at bounding box center [222, 208] width 14 height 14
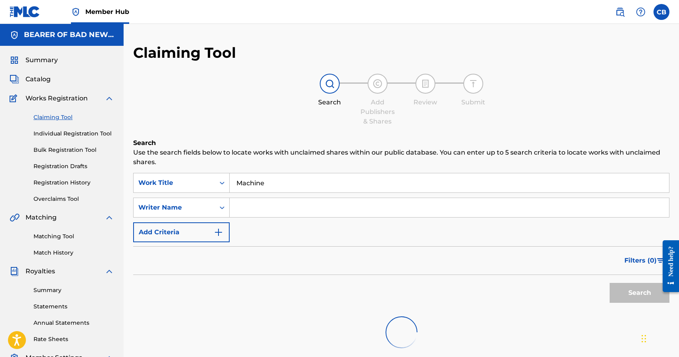
click at [250, 207] on input "Search Form" at bounding box center [449, 207] width 439 height 19
paste input "[PERSON_NAME]"
type input "[PERSON_NAME]"
click at [628, 296] on div "Search" at bounding box center [638, 291] width 64 height 32
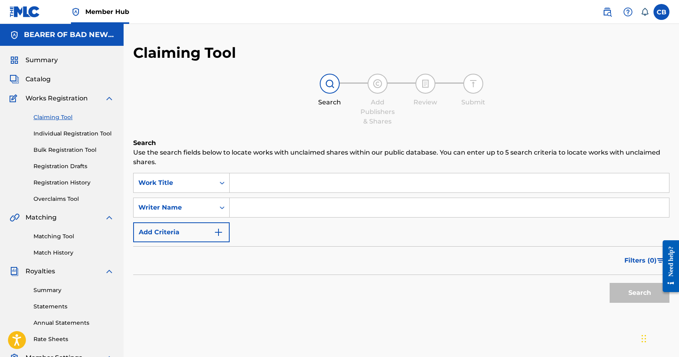
click at [255, 185] on input "Search Form" at bounding box center [449, 182] width 439 height 19
click at [267, 206] on input "Search Form" at bounding box center [449, 207] width 439 height 19
type input "[PERSON_NAME]"
click at [635, 296] on button "Search" at bounding box center [640, 293] width 60 height 20
click at [64, 118] on link "Claiming Tool" at bounding box center [73, 117] width 81 height 8
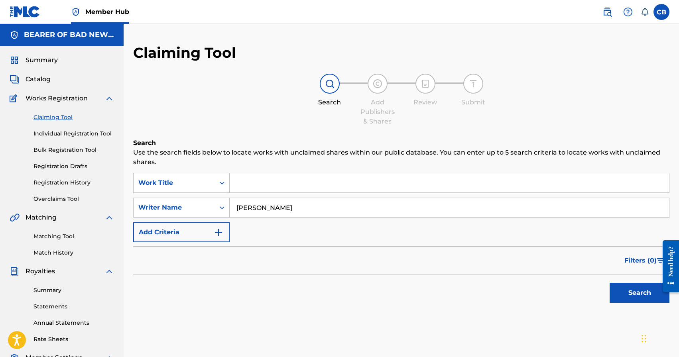
click at [276, 184] on input "Search Form" at bounding box center [449, 182] width 439 height 19
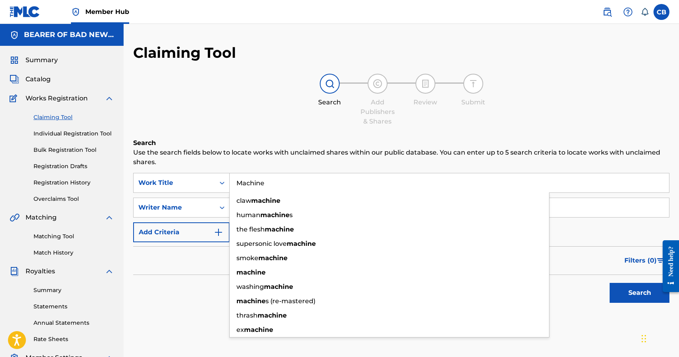
type input "Machine"
click at [610, 283] on button "Search" at bounding box center [640, 293] width 60 height 20
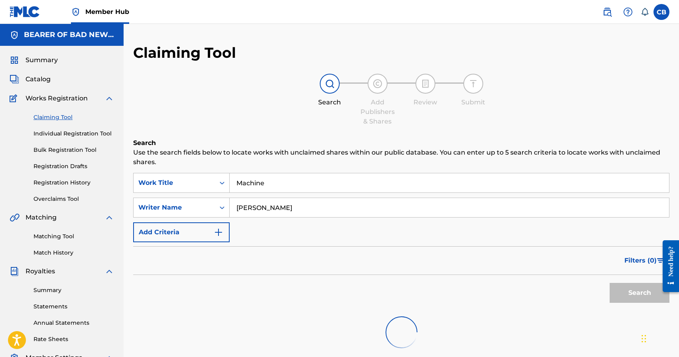
click at [630, 292] on div "Search" at bounding box center [638, 291] width 64 height 32
drag, startPoint x: 340, startPoint y: 213, endPoint x: 179, endPoint y: 194, distance: 161.8
click at [190, 196] on div "SearchWithCriteria78320d94-f8b6-408e-80b7-be81b23d3c79 Work Title Machine Searc…" at bounding box center [401, 207] width 536 height 69
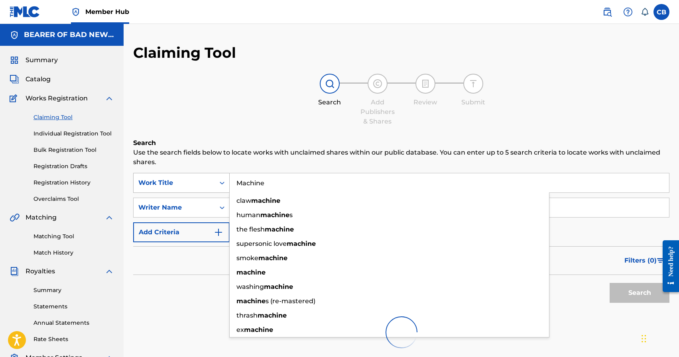
drag, startPoint x: 290, startPoint y: 183, endPoint x: 161, endPoint y: 175, distance: 129.0
click at [161, 175] on div "SearchWithCriteria78320d94-f8b6-408e-80b7-be81b23d3c79 Work Title Machine claw …" at bounding box center [401, 183] width 536 height 20
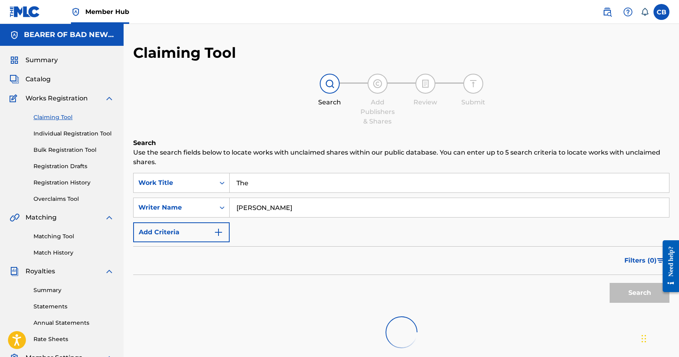
type input "The"
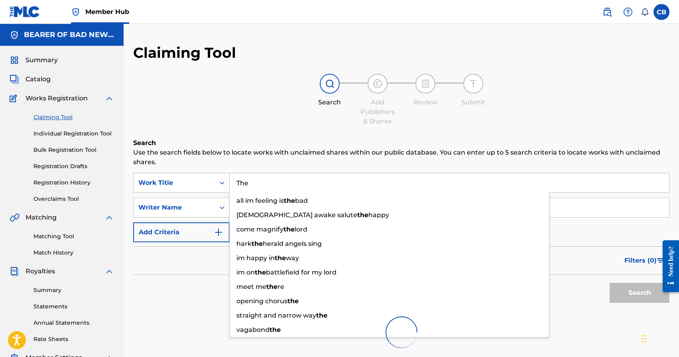
click at [616, 37] on div "Claiming Tool Search Add Publishers & Shares Review Submit Search Use the searc…" at bounding box center [401, 240] width 555 height 432
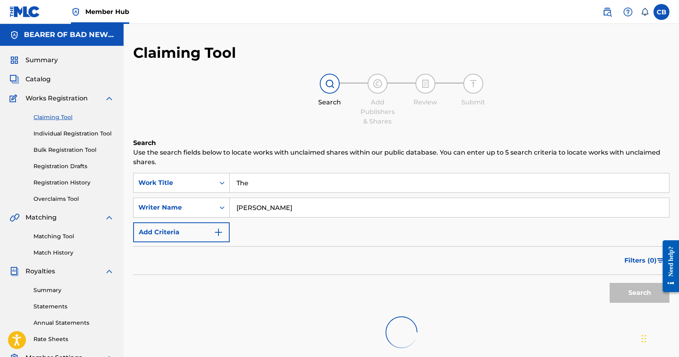
click at [630, 295] on div "Search" at bounding box center [638, 291] width 64 height 32
click at [630, 293] on div "Search" at bounding box center [638, 291] width 64 height 32
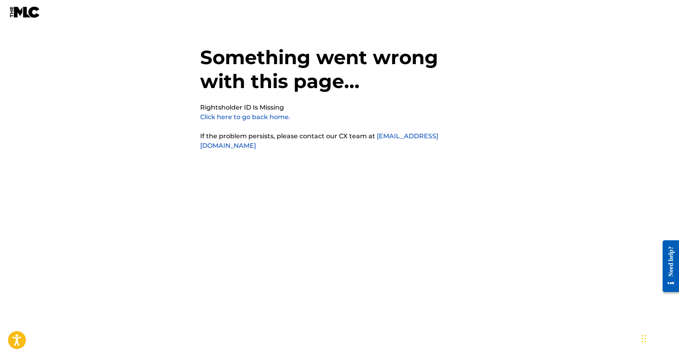
click at [272, 117] on link "Click here to go back home." at bounding box center [245, 117] width 90 height 8
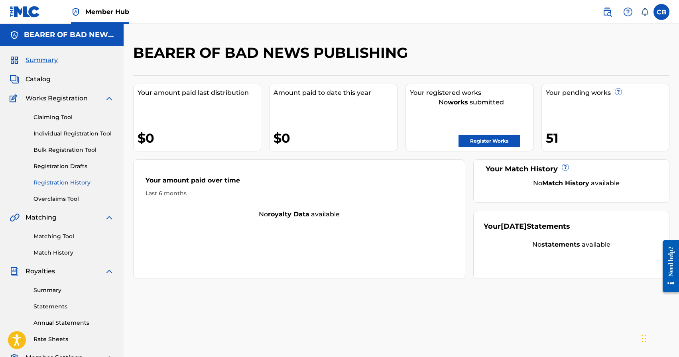
click at [67, 185] on link "Registration History" at bounding box center [73, 183] width 81 height 8
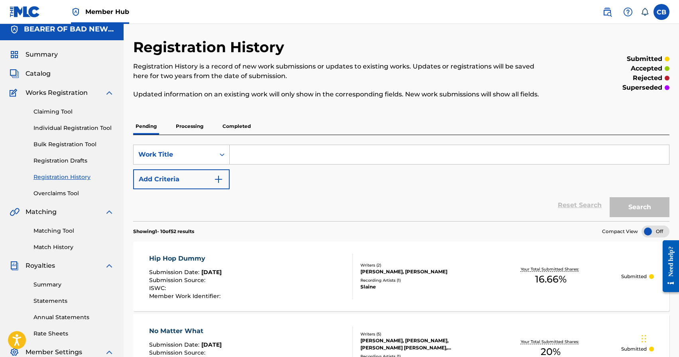
scroll to position [100, 0]
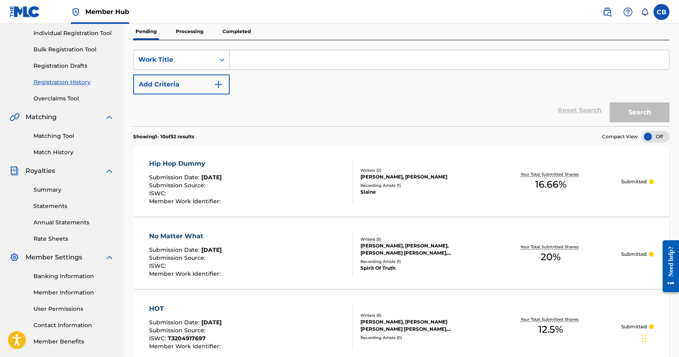
click at [171, 160] on div "Hip Hop Dummy" at bounding box center [185, 164] width 73 height 10
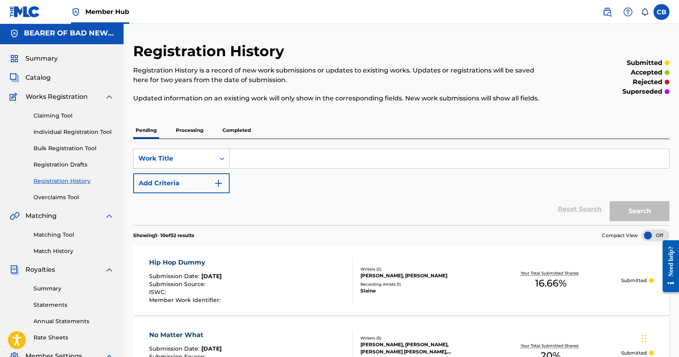
scroll to position [3, 0]
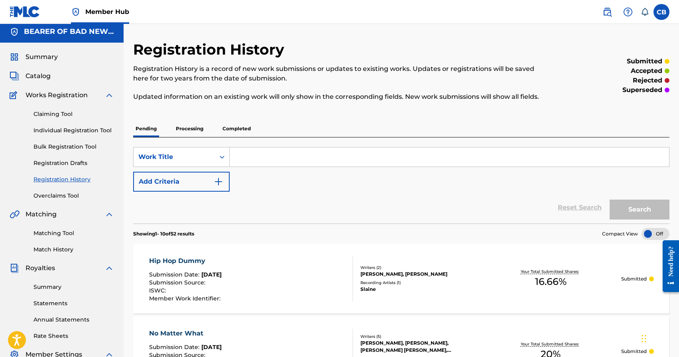
click at [647, 236] on div at bounding box center [656, 234] width 28 height 12
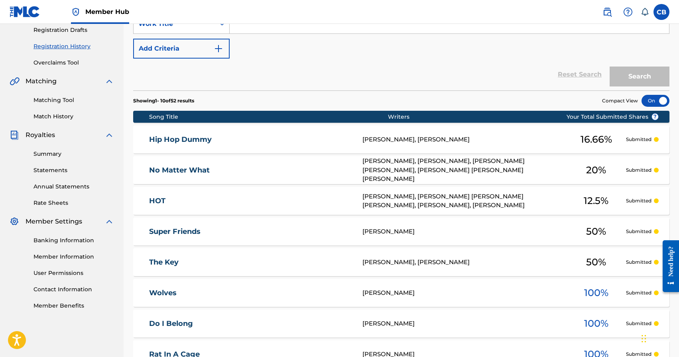
scroll to position [301, 0]
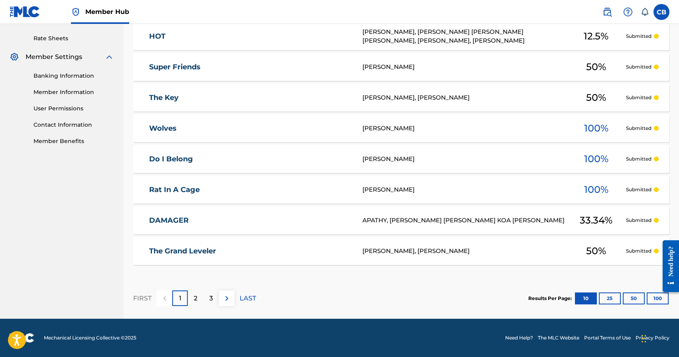
click at [173, 297] on div "1" at bounding box center [180, 299] width 16 height 16
click at [213, 297] on div "3" at bounding box center [211, 299] width 16 height 16
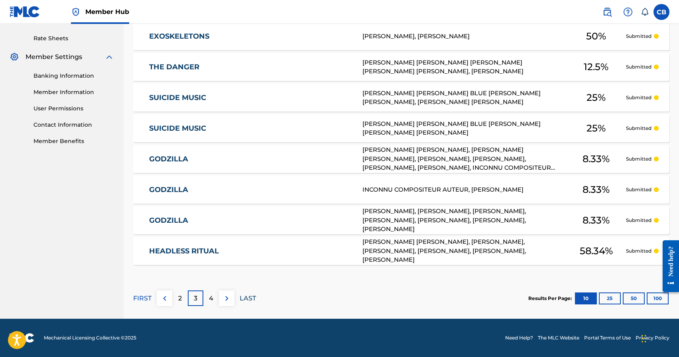
click at [240, 299] on p "LAST" at bounding box center [248, 299] width 16 height 10
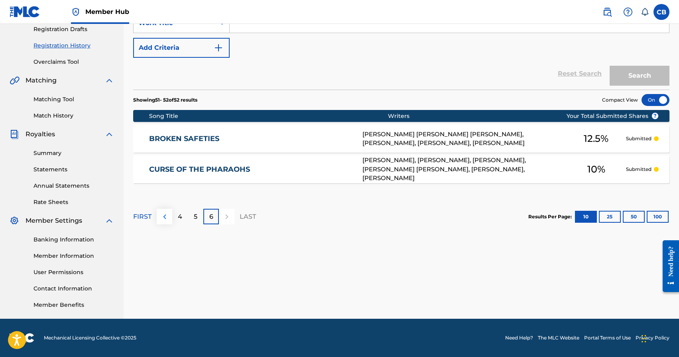
click at [172, 220] on div "FIRST 4 5 6 LAST" at bounding box center [194, 217] width 123 height 16
click at [154, 218] on div "FIRST 4 5 6 LAST" at bounding box center [194, 217] width 123 height 16
click at [147, 217] on p "FIRST" at bounding box center [142, 217] width 18 height 10
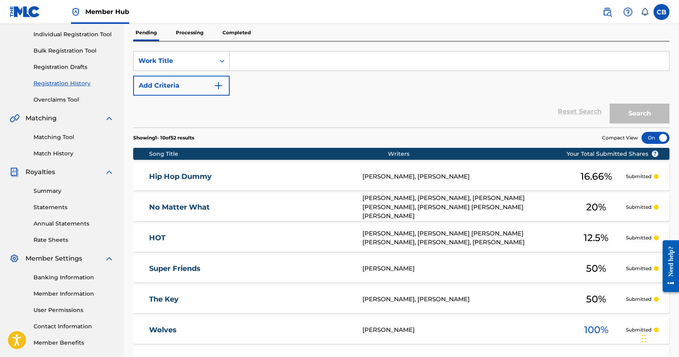
scroll to position [0, 0]
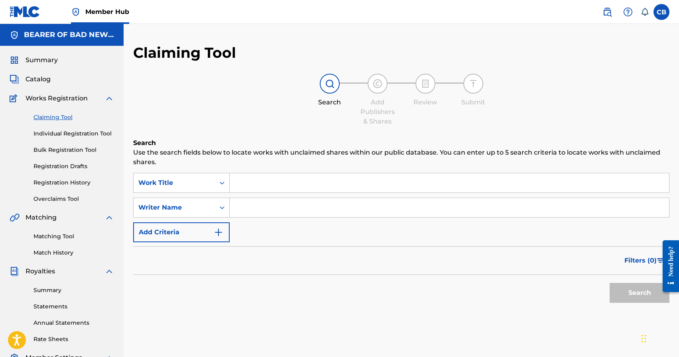
click at [267, 183] on input "Search Form" at bounding box center [449, 182] width 439 height 19
type input "The"
paste input "[PERSON_NAME]"
type input "[PERSON_NAME]"
click at [636, 290] on button "Search" at bounding box center [640, 293] width 60 height 20
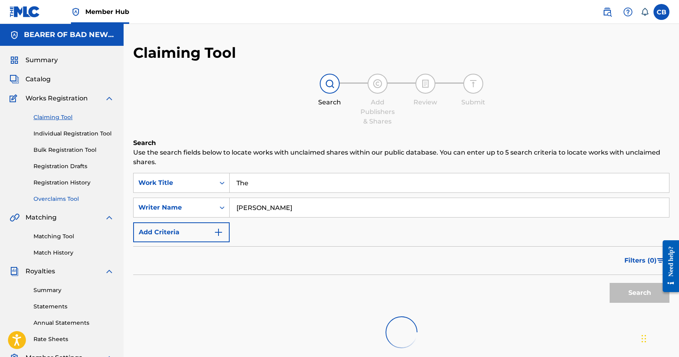
click at [65, 200] on link "Overclaims Tool" at bounding box center [73, 199] width 81 height 8
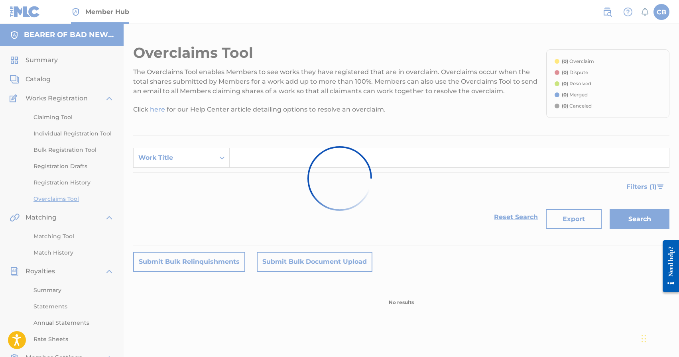
click at [55, 149] on div at bounding box center [339, 178] width 679 height 357
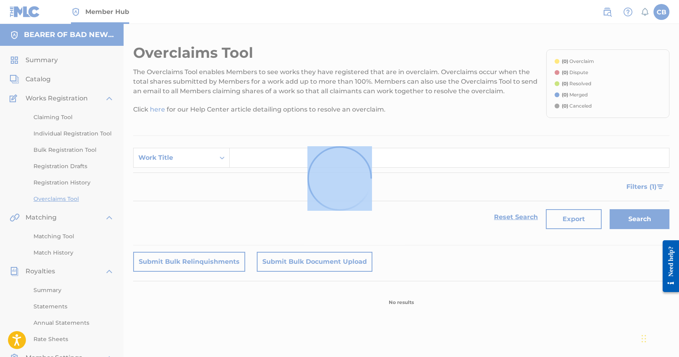
click at [55, 149] on div at bounding box center [339, 178] width 679 height 357
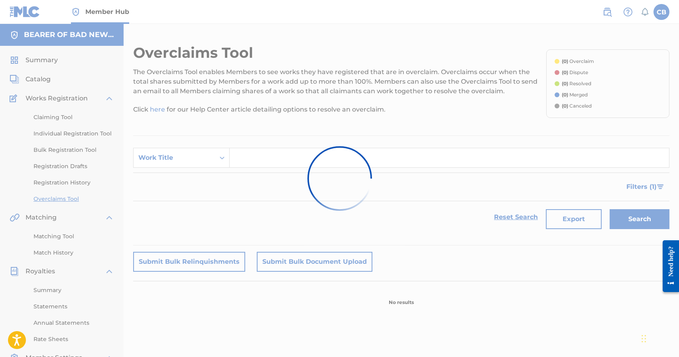
click at [61, 150] on div at bounding box center [339, 178] width 679 height 357
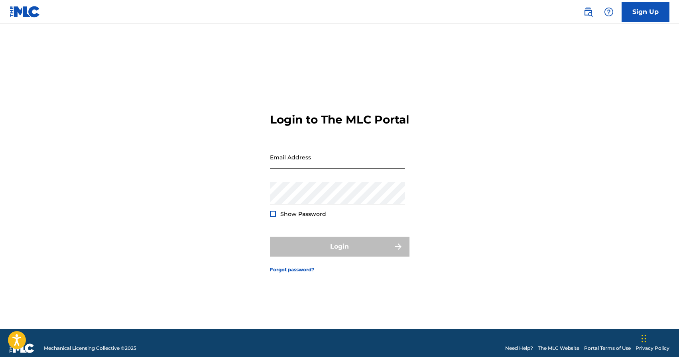
click at [344, 169] on input "Email Address" at bounding box center [337, 157] width 135 height 23
type input "[EMAIL_ADDRESS][DOMAIN_NAME]"
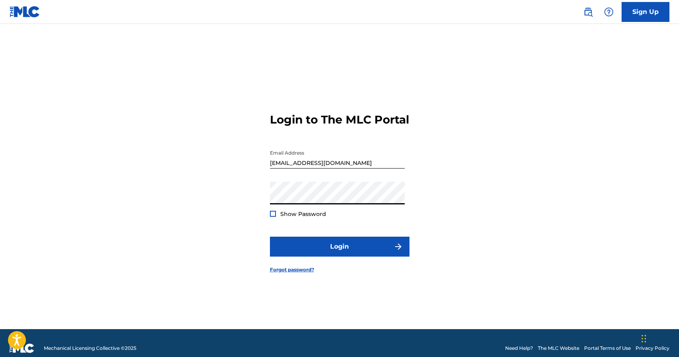
click at [272, 217] on div at bounding box center [273, 214] width 6 height 6
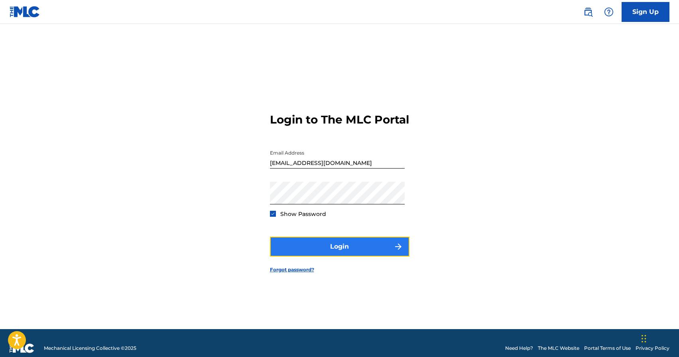
click at [317, 257] on button "Login" at bounding box center [340, 247] width 140 height 20
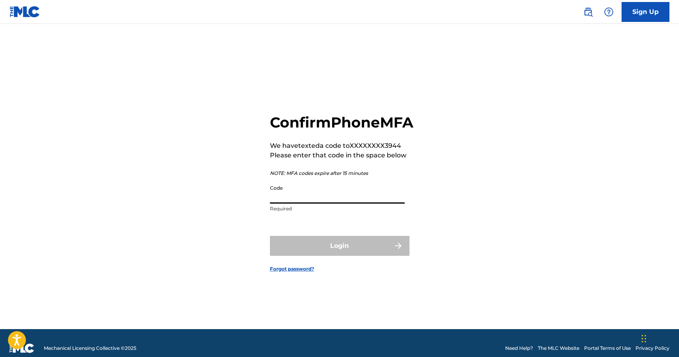
click at [305, 204] on input "Code" at bounding box center [337, 192] width 135 height 23
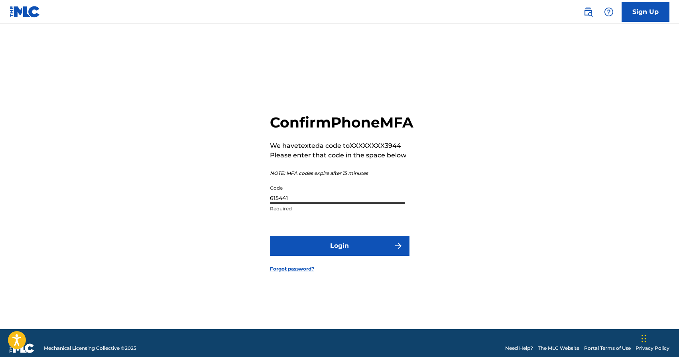
type input "615441"
click at [270, 236] on button "Login" at bounding box center [340, 246] width 140 height 20
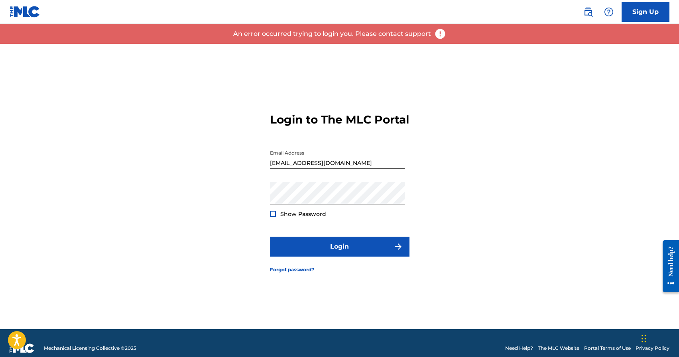
click at [276, 218] on div "Show Password" at bounding box center [298, 214] width 56 height 8
click at [274, 217] on div at bounding box center [273, 214] width 6 height 6
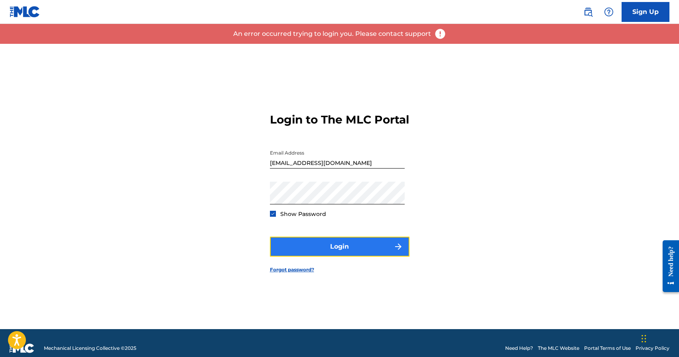
click at [352, 248] on button "Login" at bounding box center [340, 247] width 140 height 20
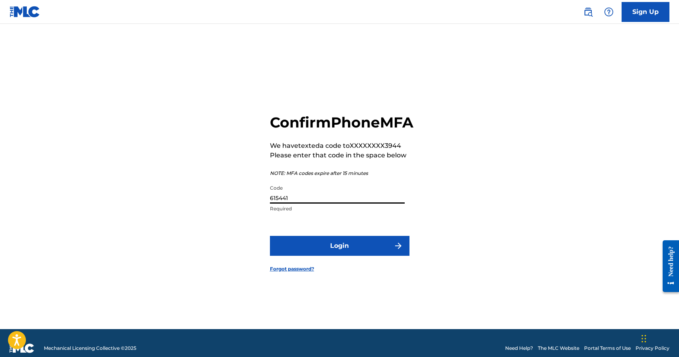
click at [299, 204] on input "615441" at bounding box center [337, 192] width 135 height 23
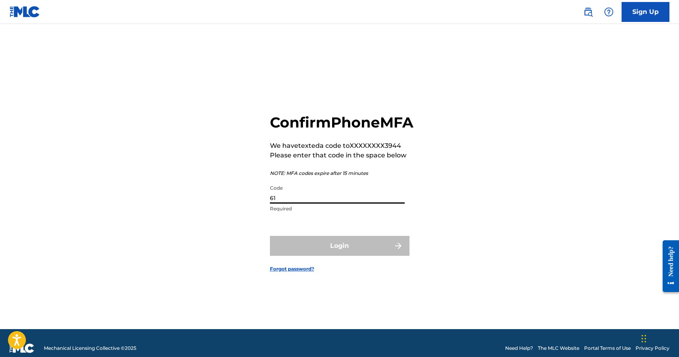
type input "6"
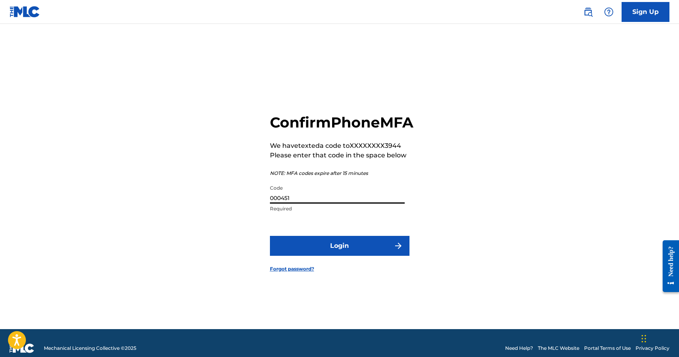
type input "000451"
click at [270, 236] on button "Login" at bounding box center [340, 246] width 140 height 20
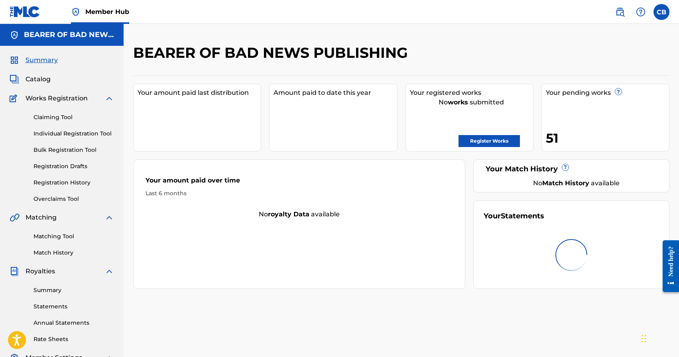
click at [127, 102] on div "BEARER OF BAD NEWS PUBLISHING Your amount paid last distribution Amount paid to…" at bounding box center [401, 250] width 555 height 412
